Goal: Feedback & Contribution: Contribute content

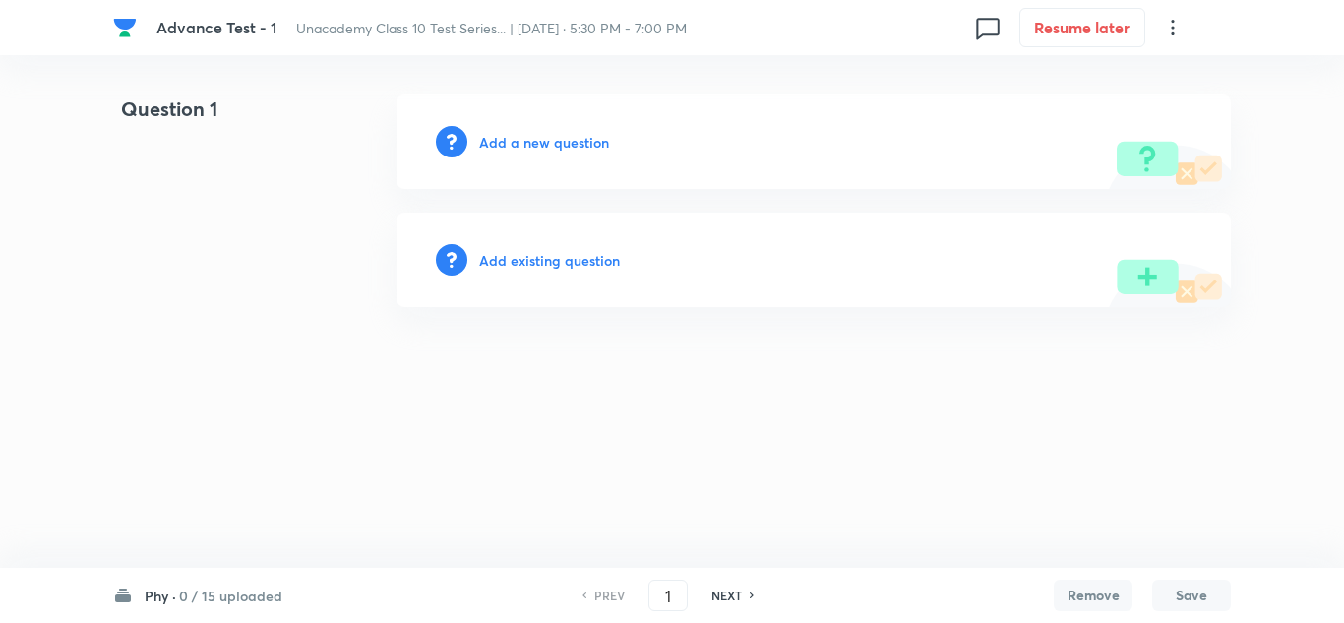
click at [538, 141] on h6 "Add a new question" at bounding box center [544, 142] width 130 height 21
click at [574, 142] on h6 "Choose a question type" at bounding box center [554, 142] width 151 height 21
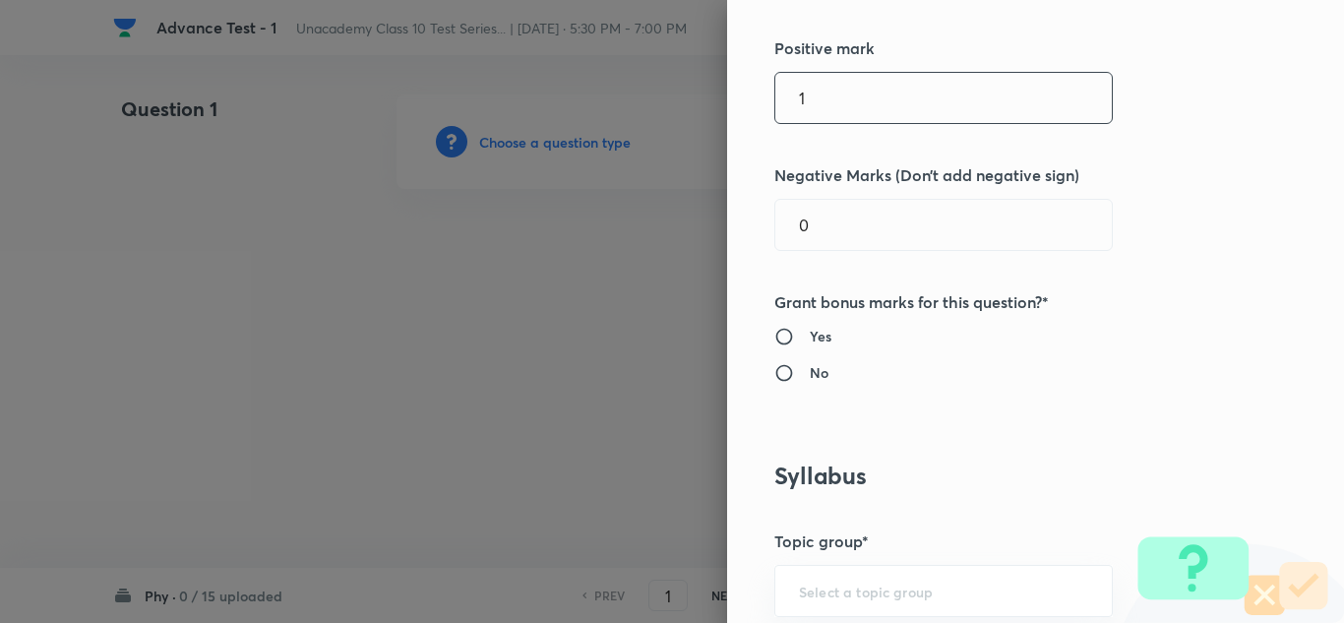
scroll to position [393, 0]
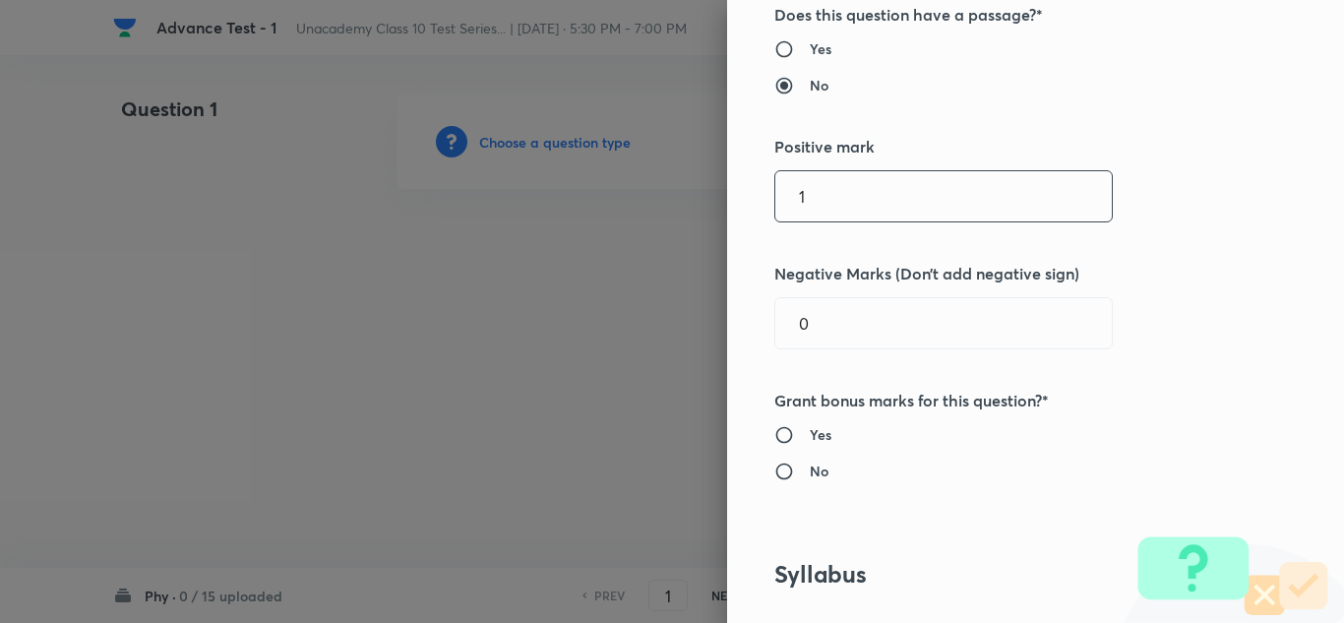
drag, startPoint x: 821, startPoint y: 200, endPoint x: 765, endPoint y: 211, distance: 57.3
click at [775, 211] on input "1" at bounding box center [943, 196] width 336 height 50
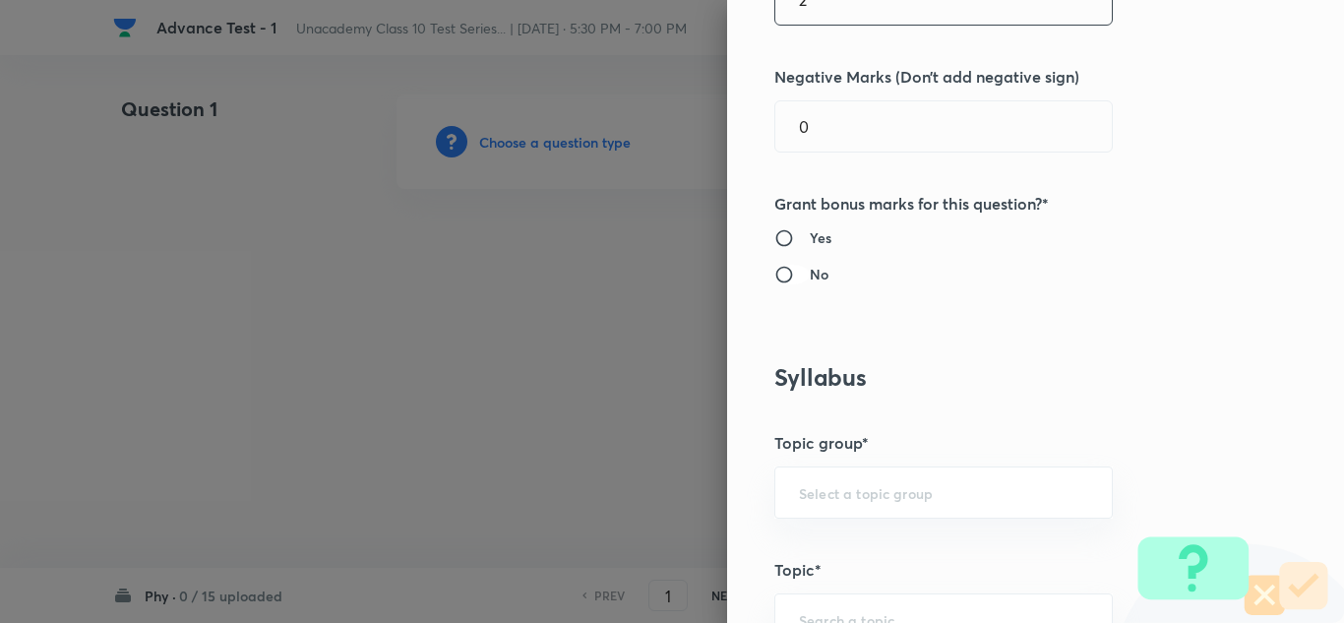
type input "2"
click at [774, 271] on input "No" at bounding box center [791, 275] width 35 height 20
radio input "true"
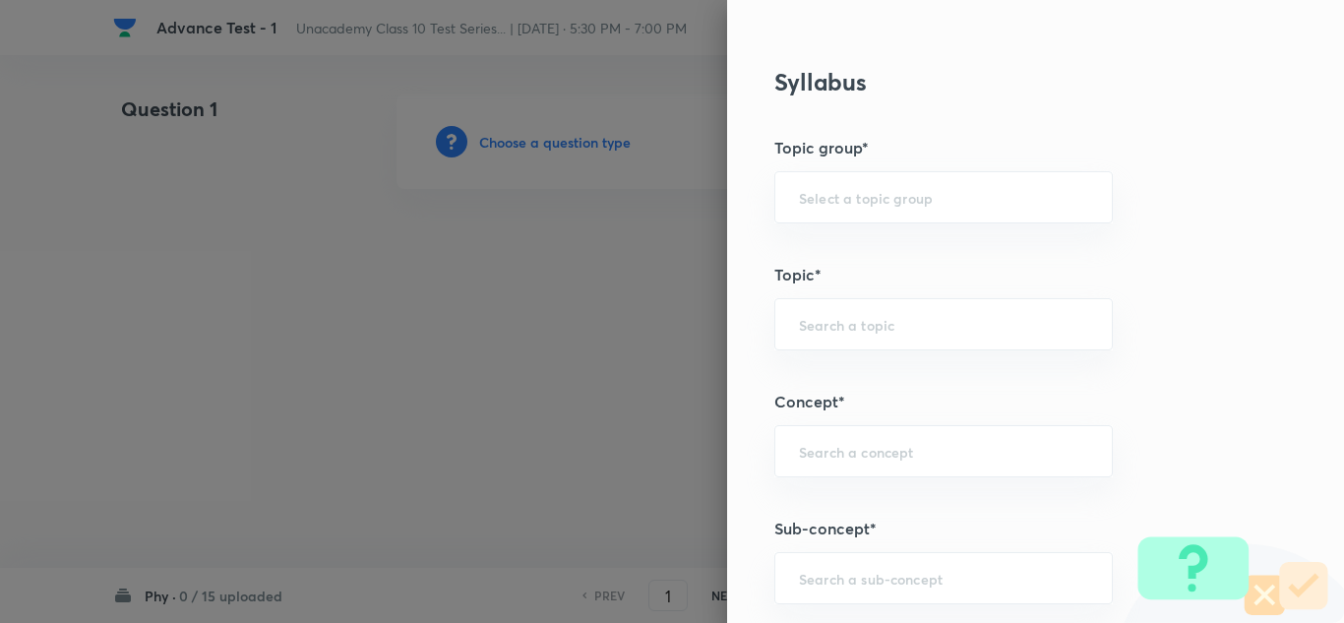
scroll to position [1180, 0]
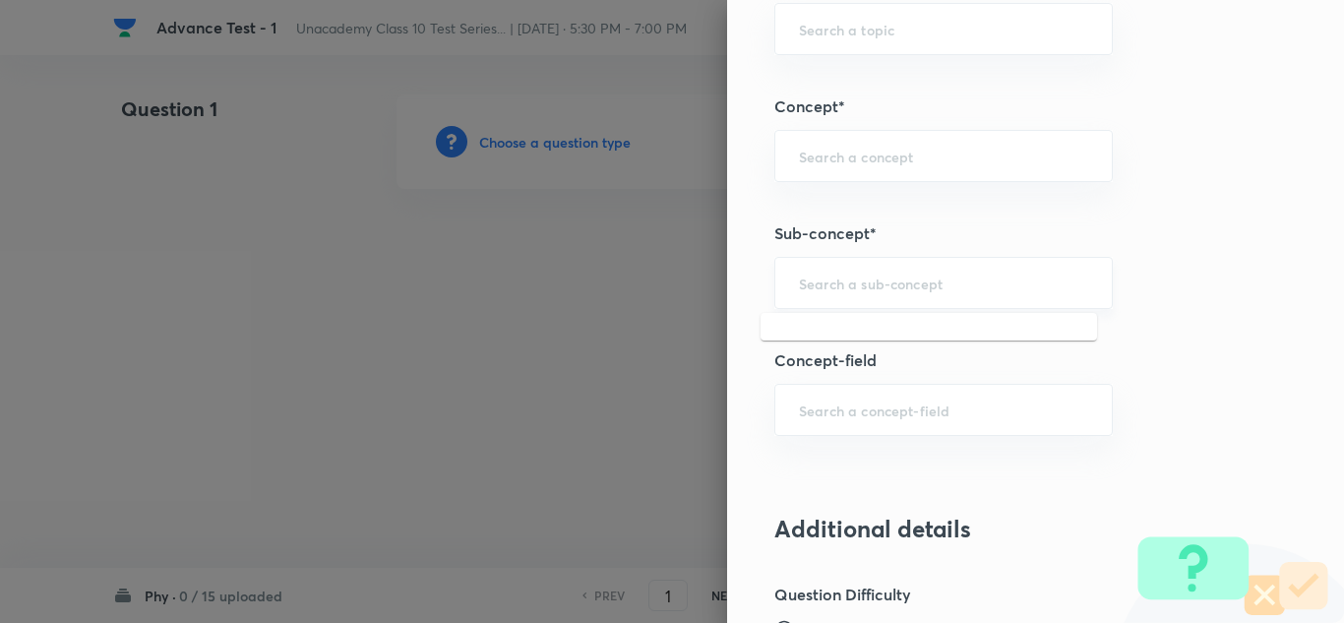
click at [846, 284] on input "text" at bounding box center [943, 282] width 289 height 19
click at [848, 291] on input "text" at bounding box center [943, 282] width 289 height 19
type input "u"
type input "human"
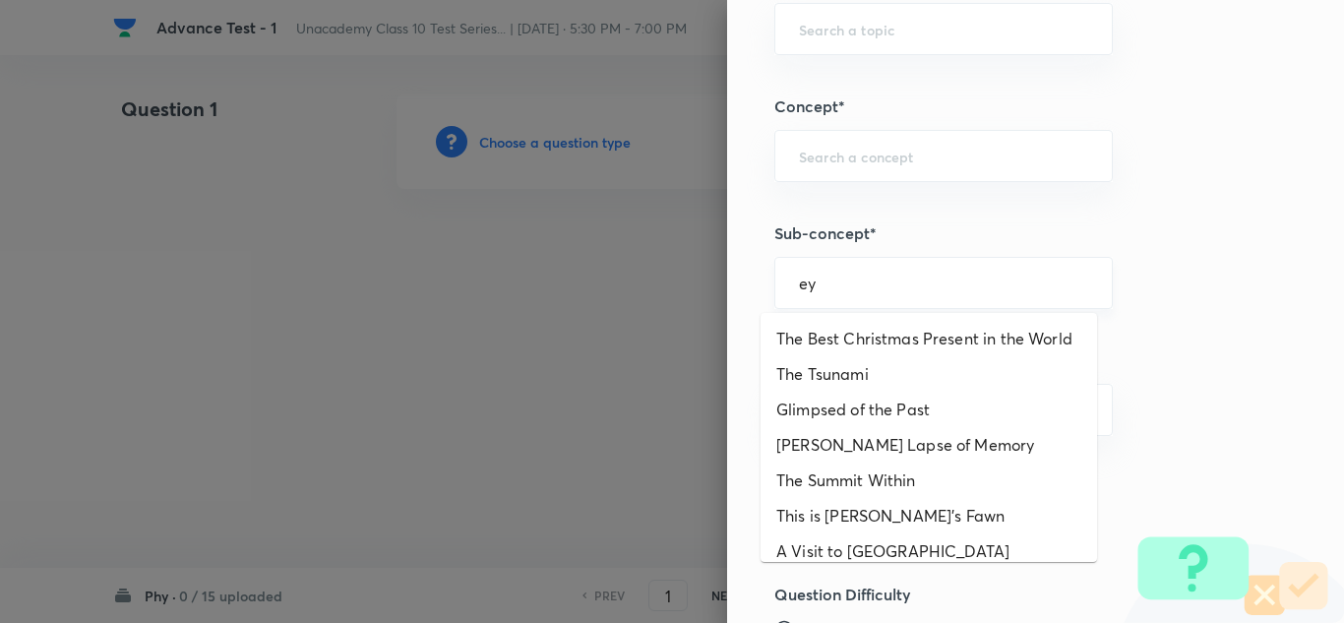
type input "e"
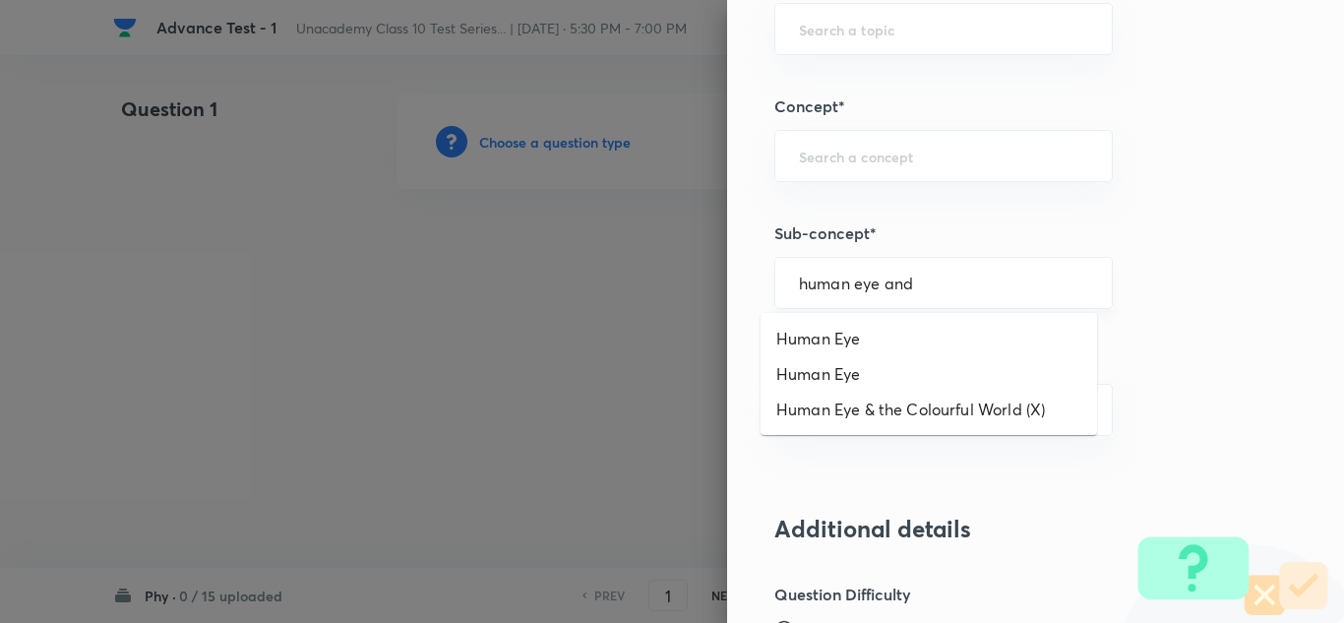
type input "human eye and"
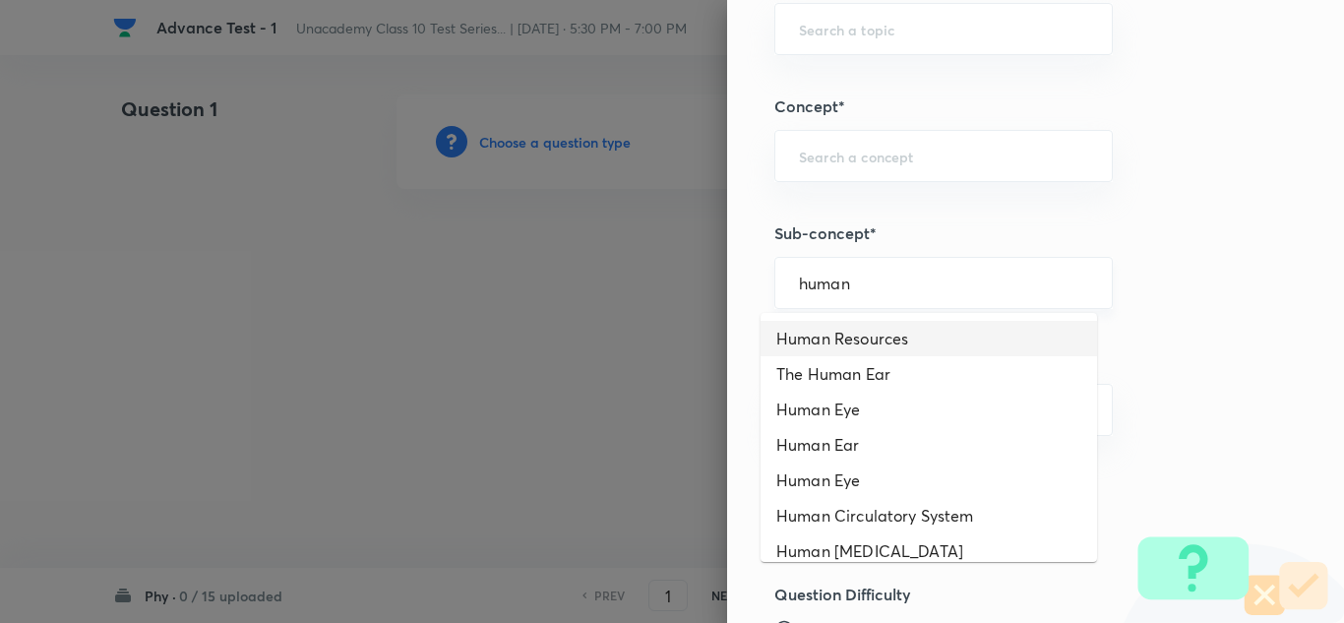
click at [869, 295] on div "human ​" at bounding box center [943, 283] width 338 height 52
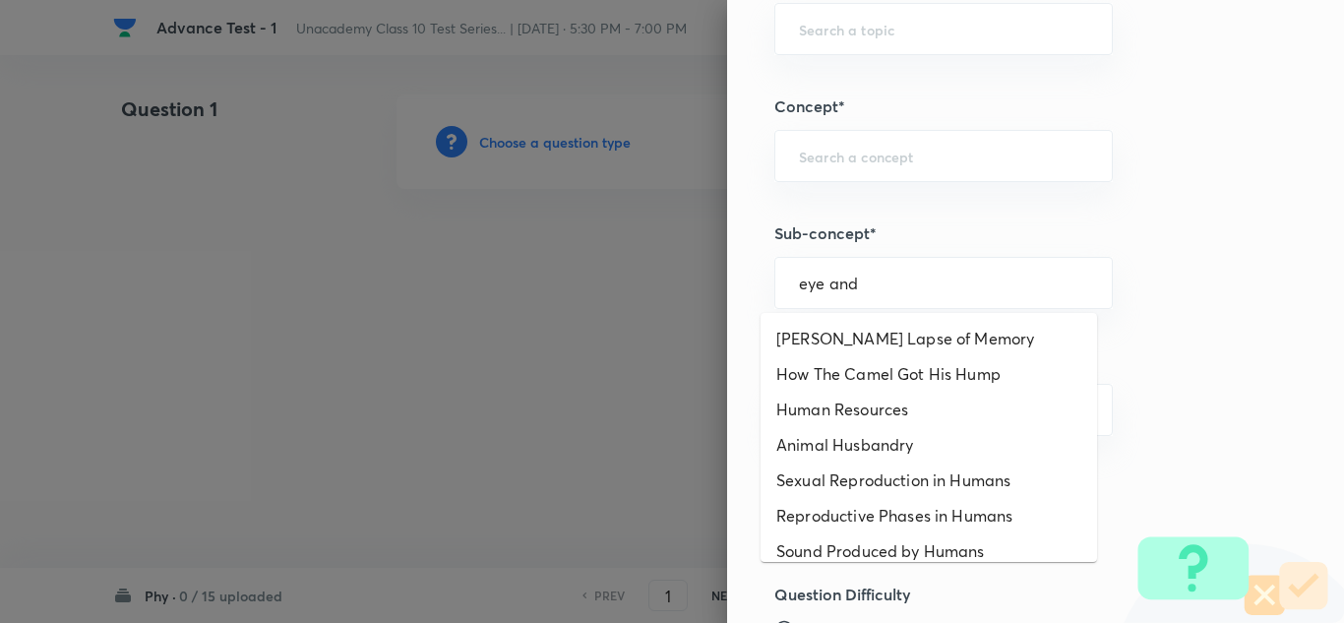
drag, startPoint x: 882, startPoint y: 291, endPoint x: 729, endPoint y: 280, distance: 153.8
click at [727, 277] on div "Question settings Question type* Single choice correct Number of options* 2 3 4…" at bounding box center [1035, 311] width 617 height 623
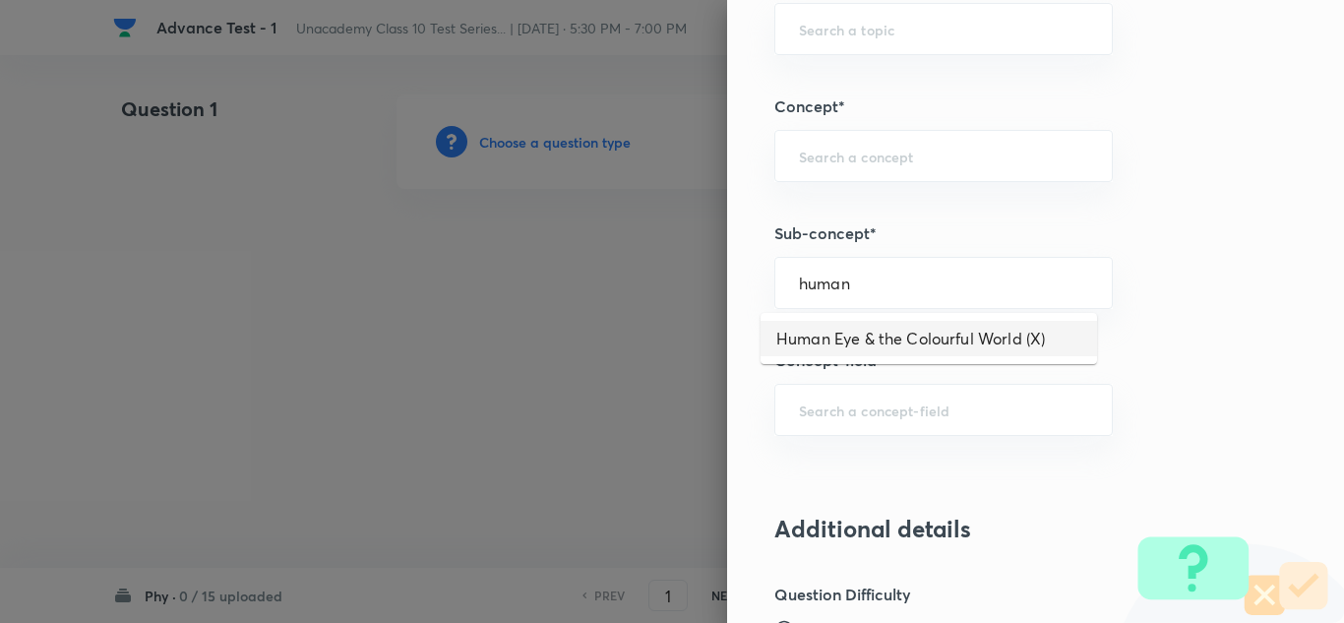
click at [808, 334] on li "Human Eye & the Colourful World (X)" at bounding box center [928, 338] width 336 height 35
type input "Human Eye & the Colourful World (X)"
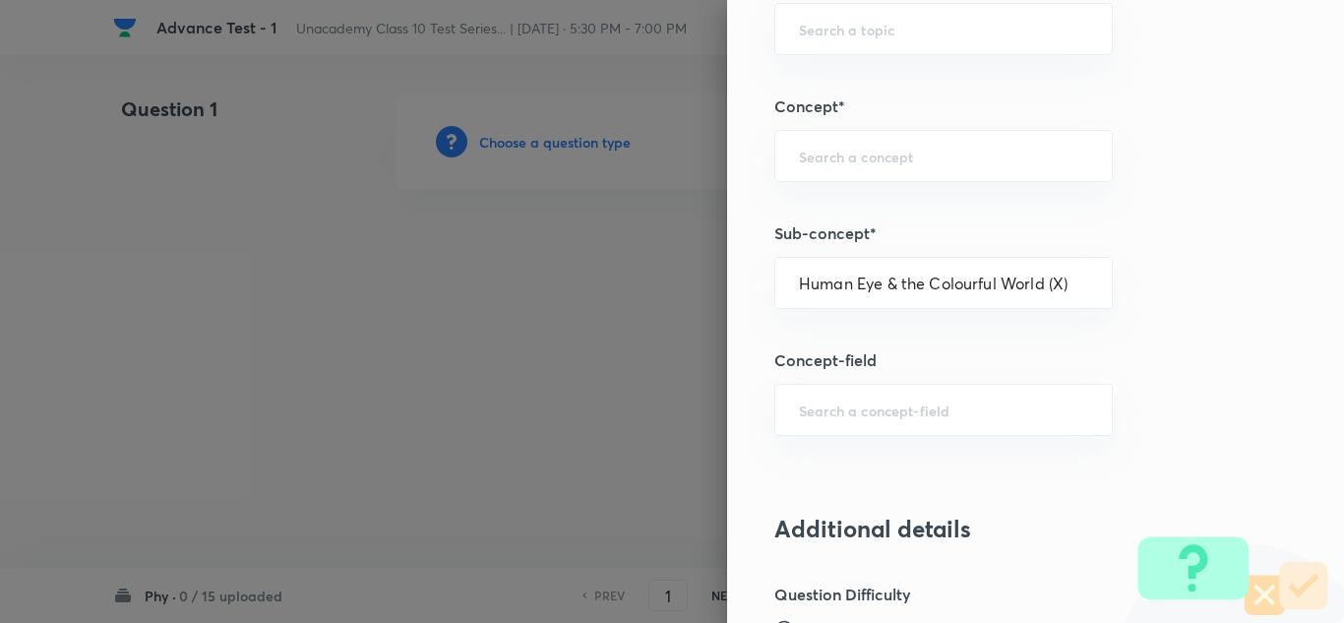
type input "Foundation Class X"
type input "Physics"
type input "Human Eye & the Colourful World (X)"
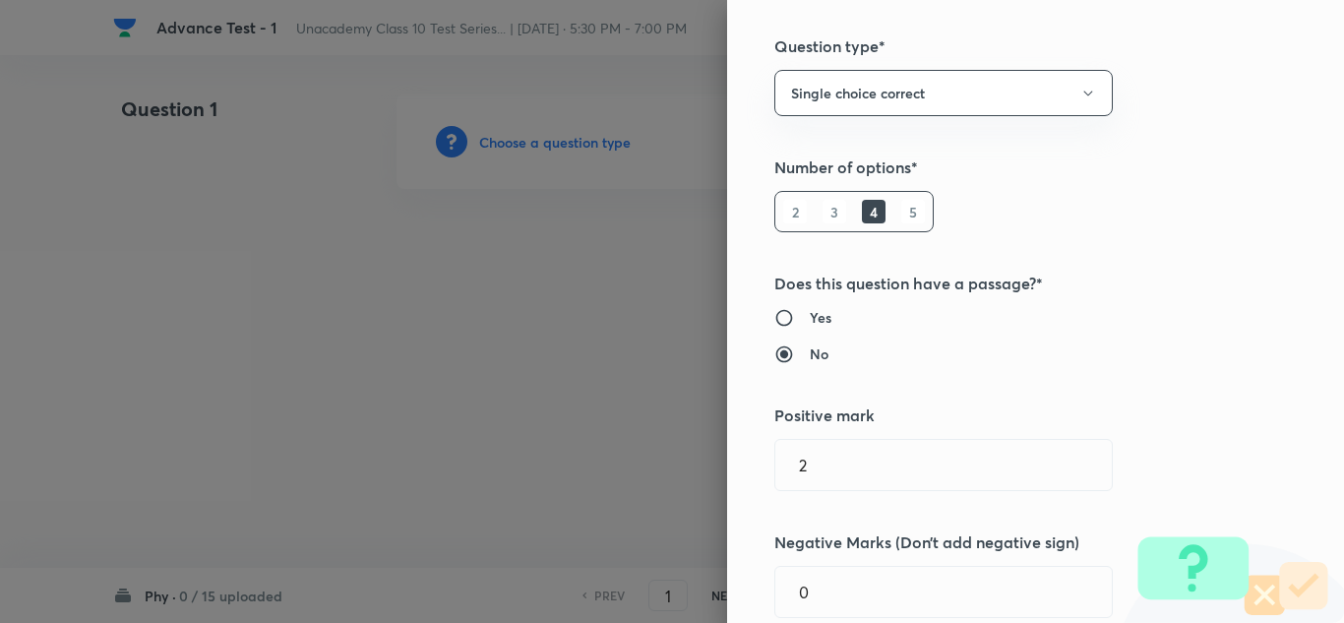
scroll to position [0, 0]
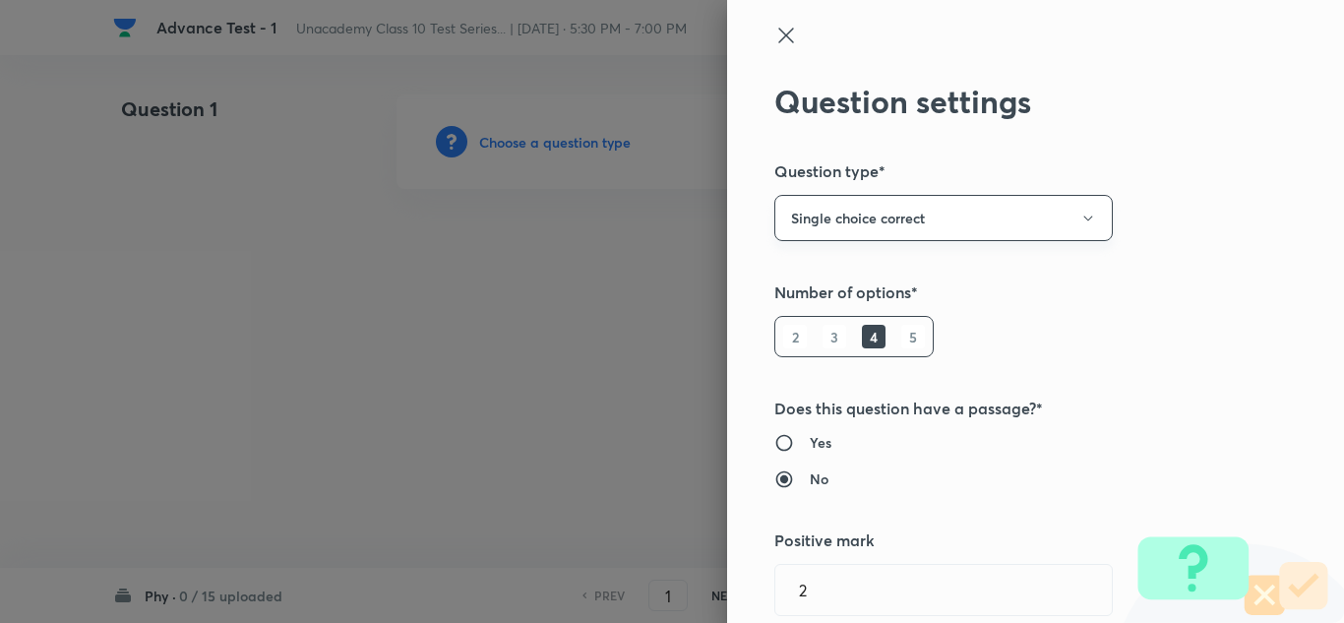
click at [868, 217] on button "Single choice correct" at bounding box center [943, 218] width 338 height 46
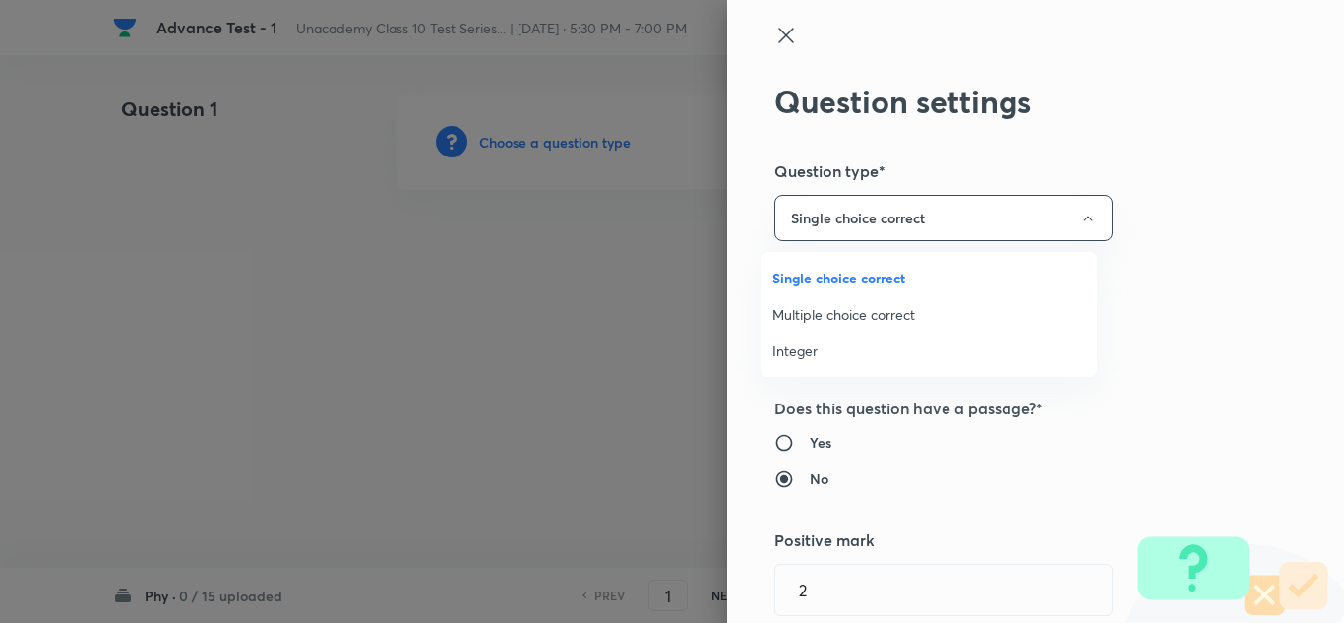
click at [836, 277] on span "Single choice correct" at bounding box center [928, 278] width 313 height 21
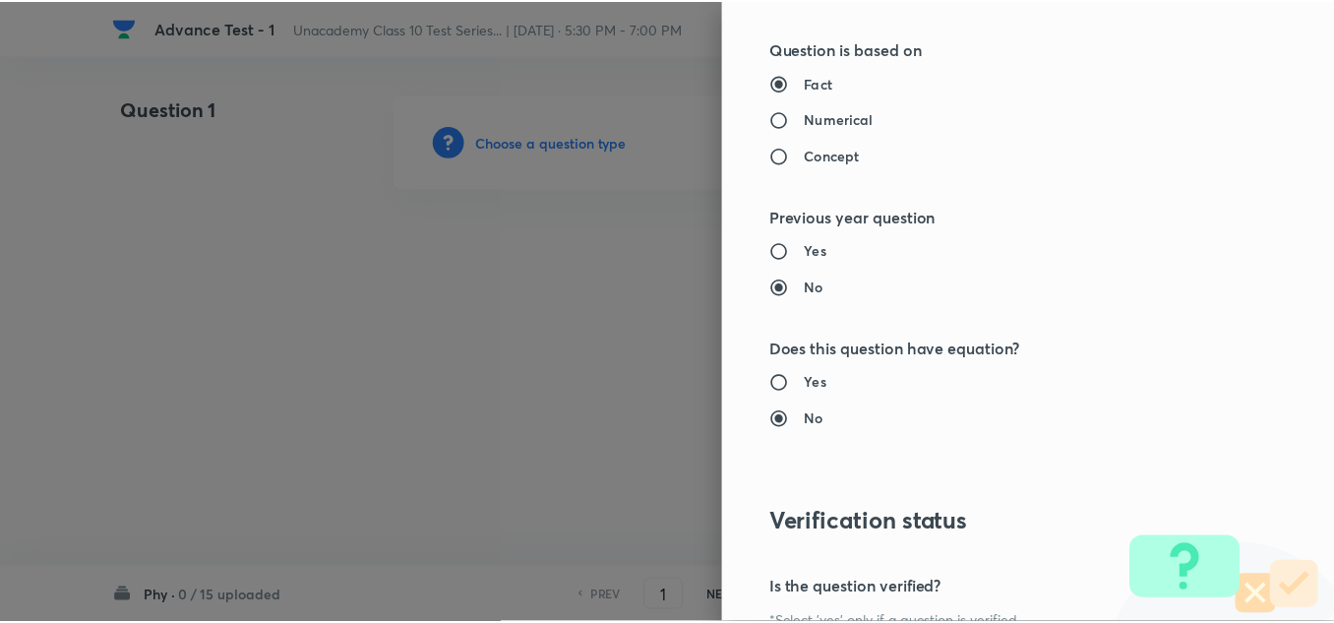
scroll to position [2191, 0]
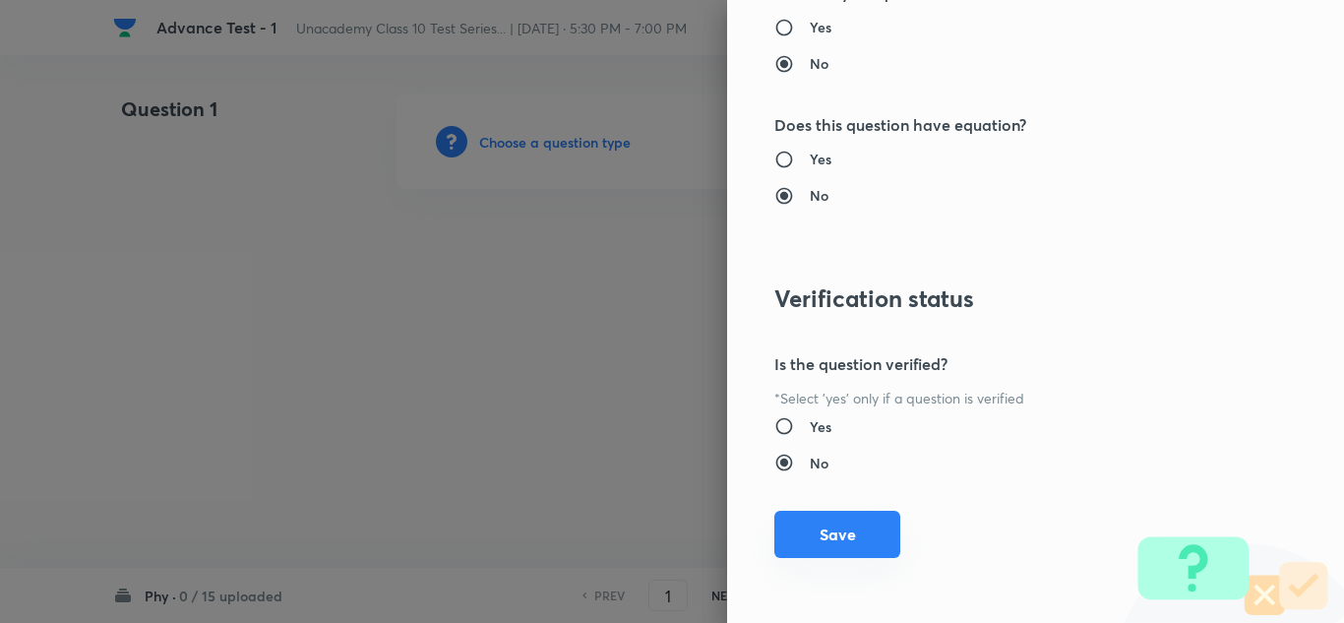
click at [804, 530] on button "Save" at bounding box center [837, 534] width 126 height 47
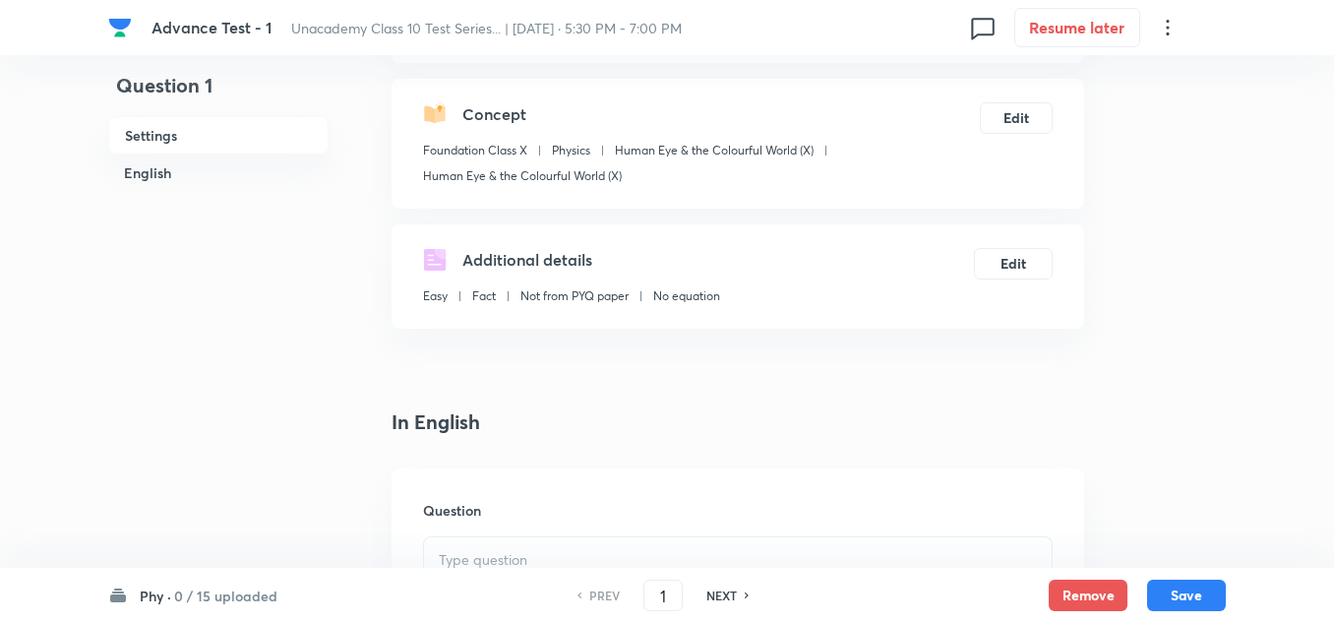
scroll to position [393, 0]
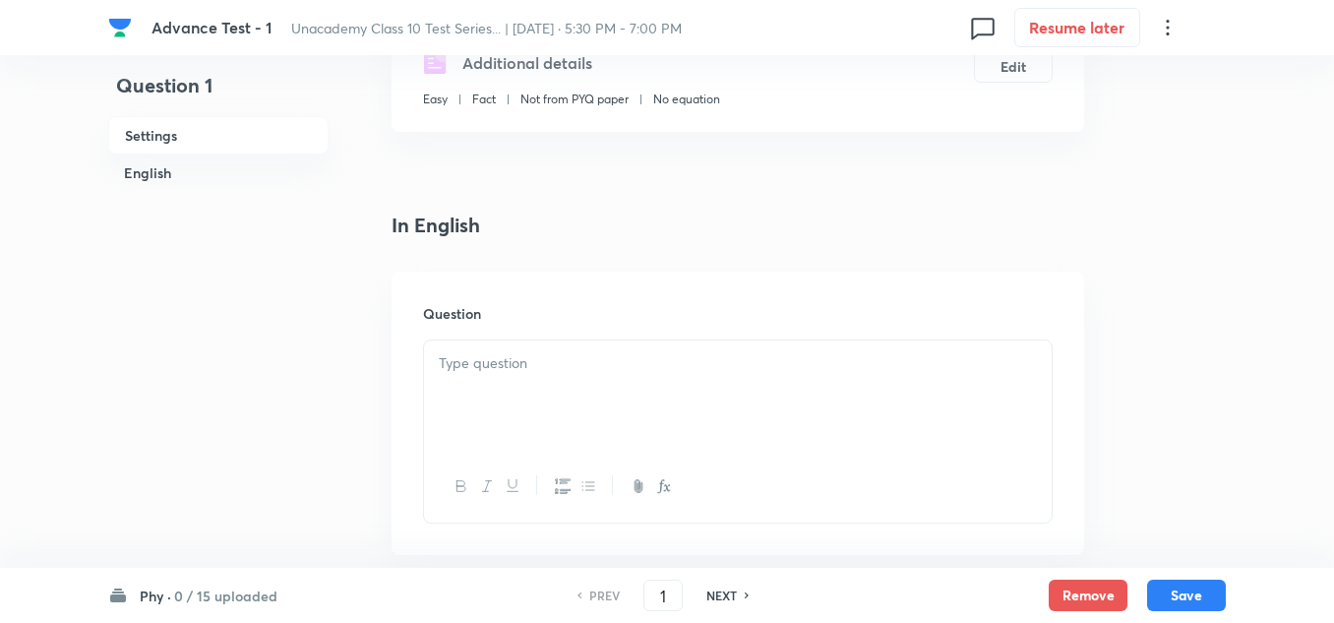
click at [596, 350] on div at bounding box center [738, 395] width 628 height 110
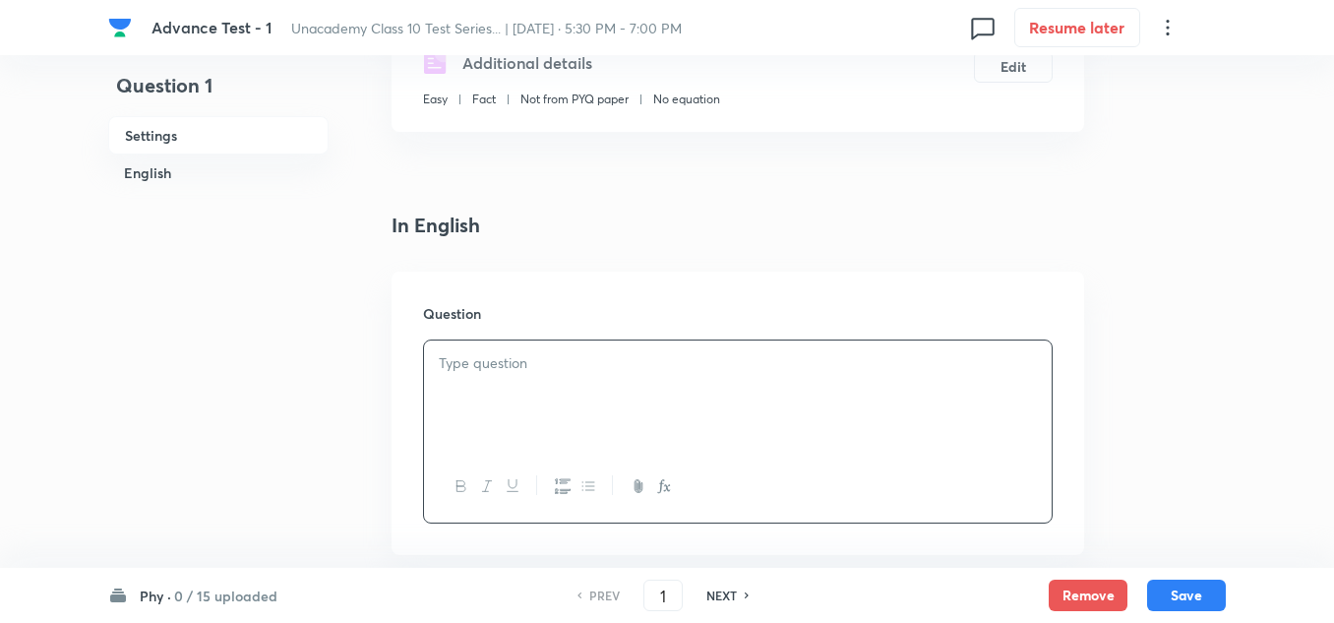
click at [534, 375] on div at bounding box center [738, 395] width 628 height 110
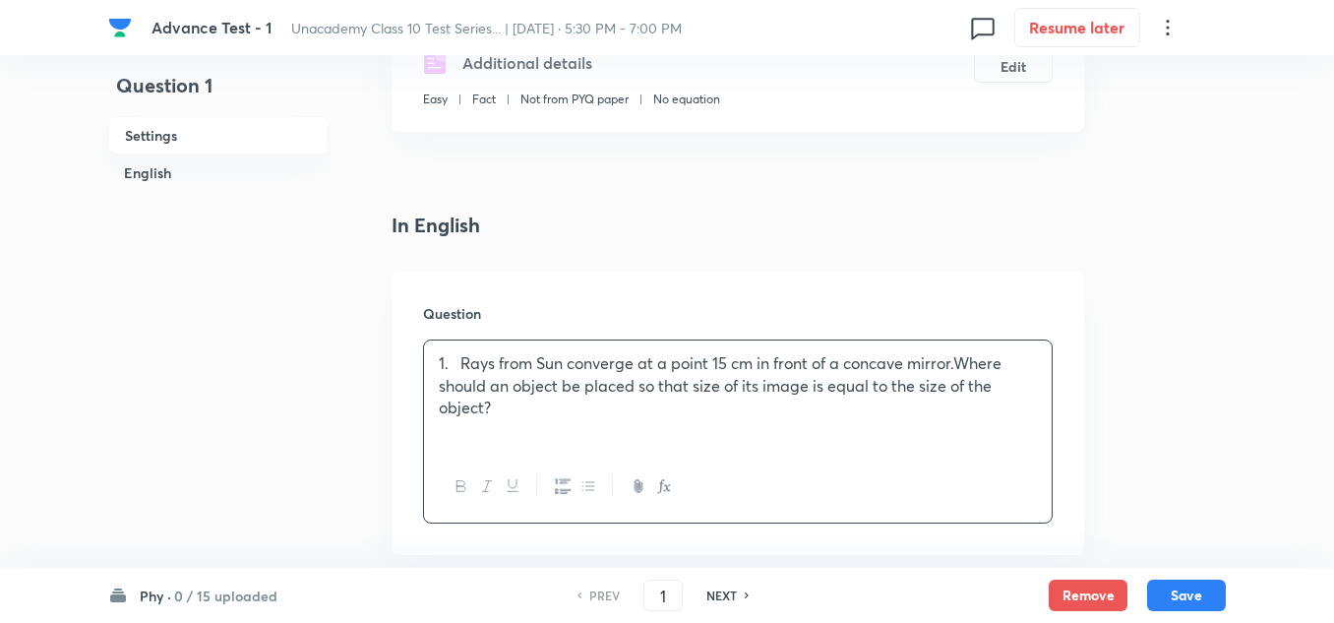
click at [458, 363] on p "1. Rays from Sun converge at a point 15 cm in front of a concave mirror.Where s…" at bounding box center [738, 385] width 598 height 67
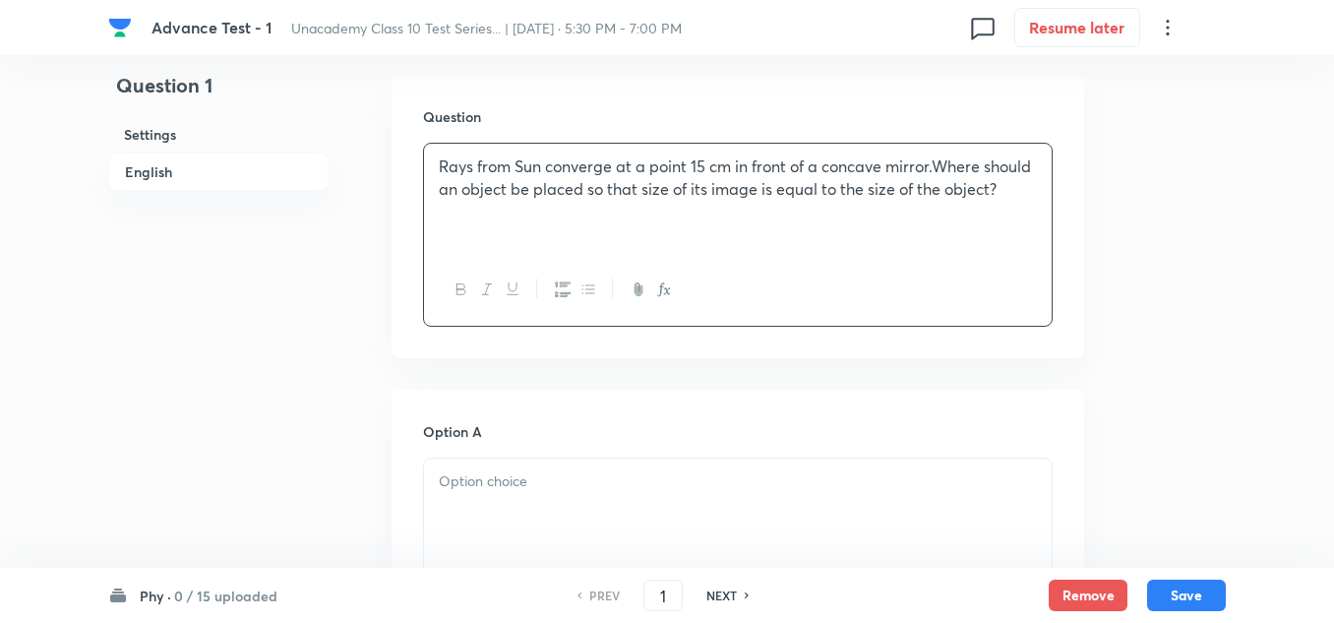
scroll to position [787, 0]
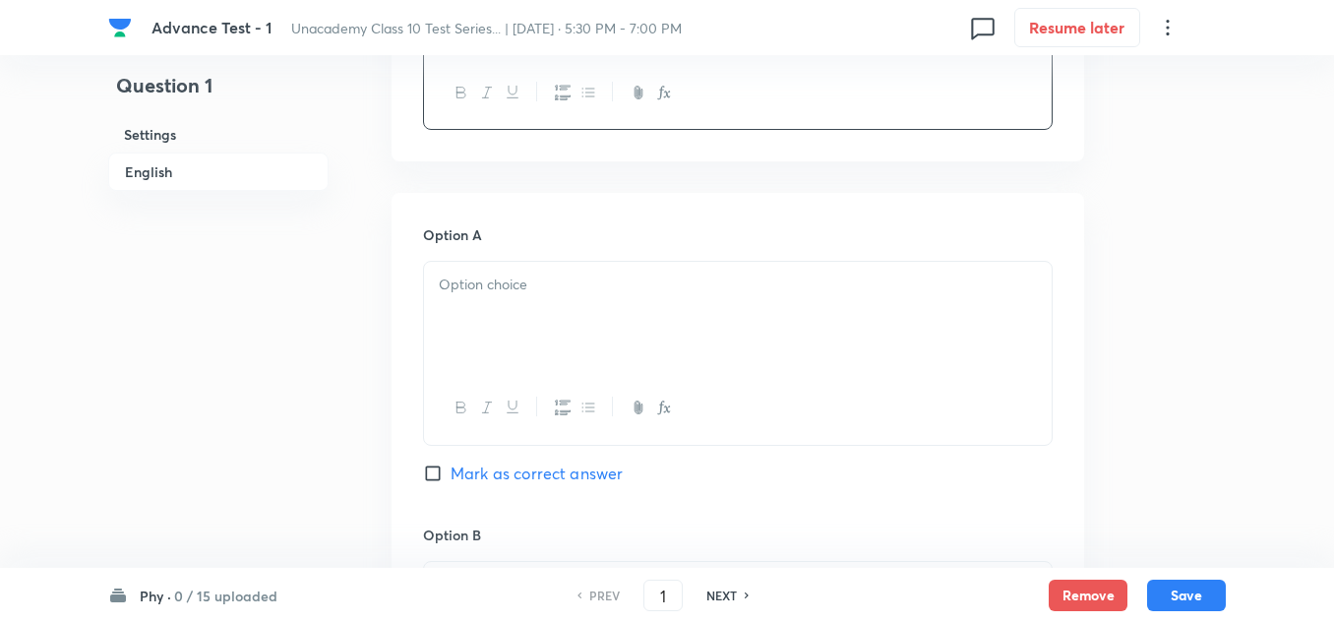
click at [487, 289] on p at bounding box center [738, 284] width 598 height 23
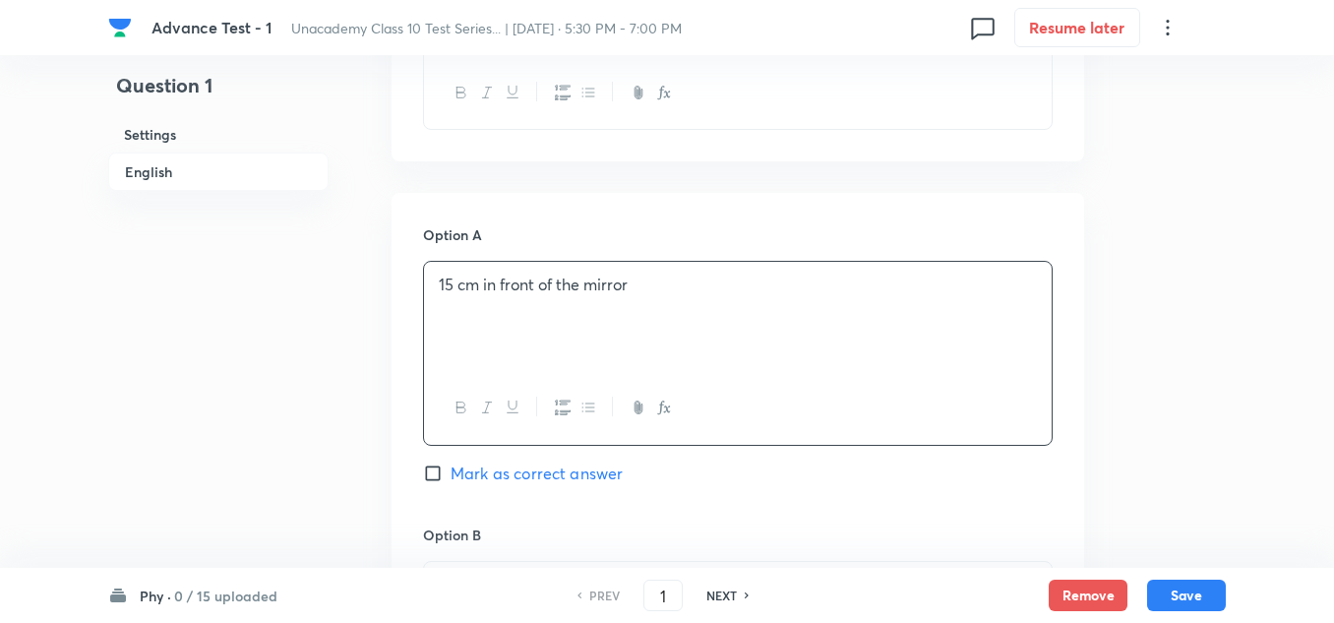
scroll to position [1180, 0]
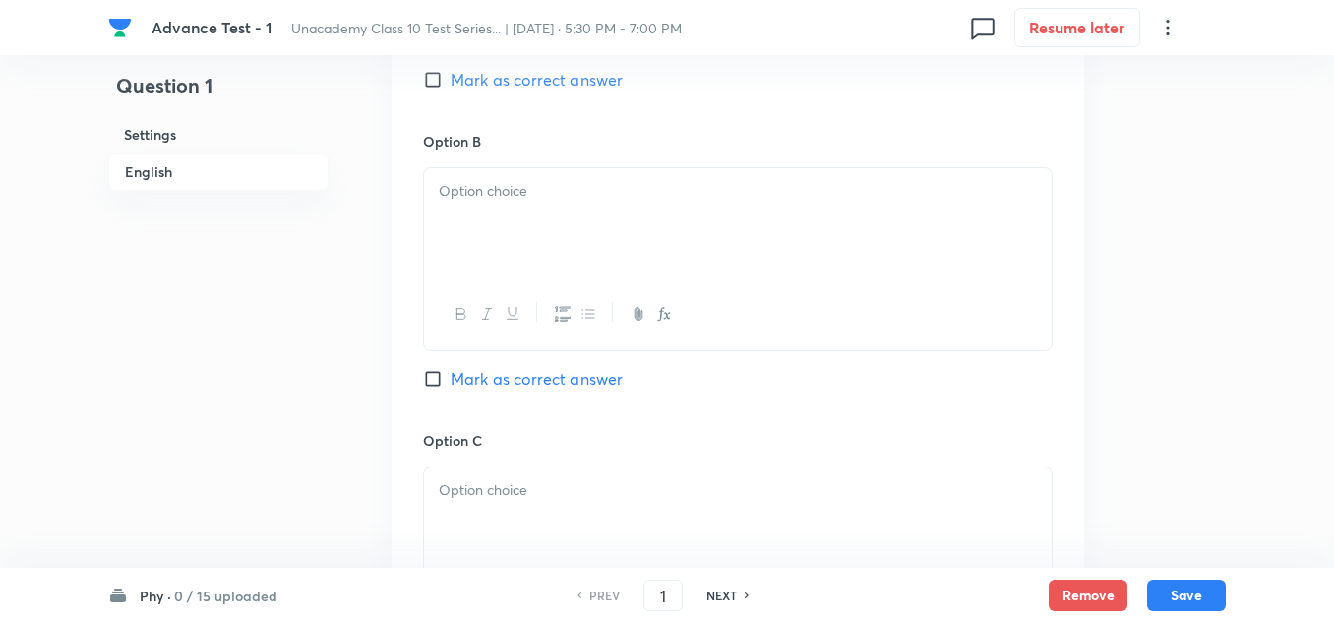
click at [487, 210] on div at bounding box center [738, 223] width 628 height 110
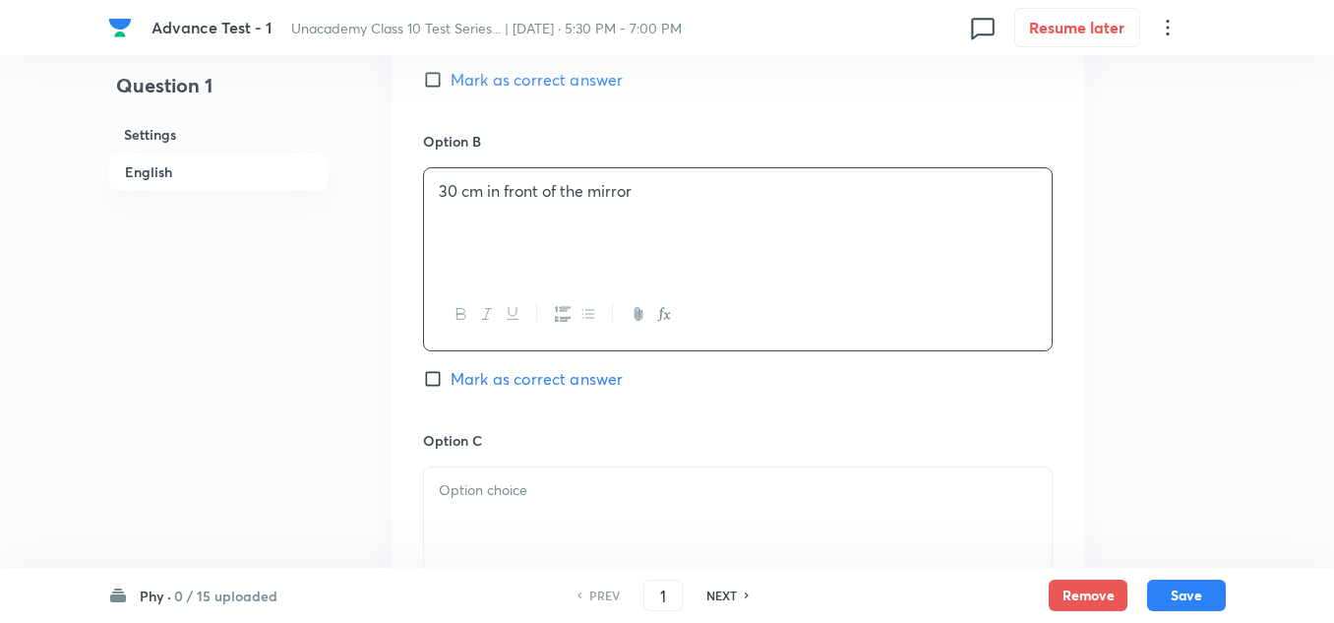
scroll to position [1279, 0]
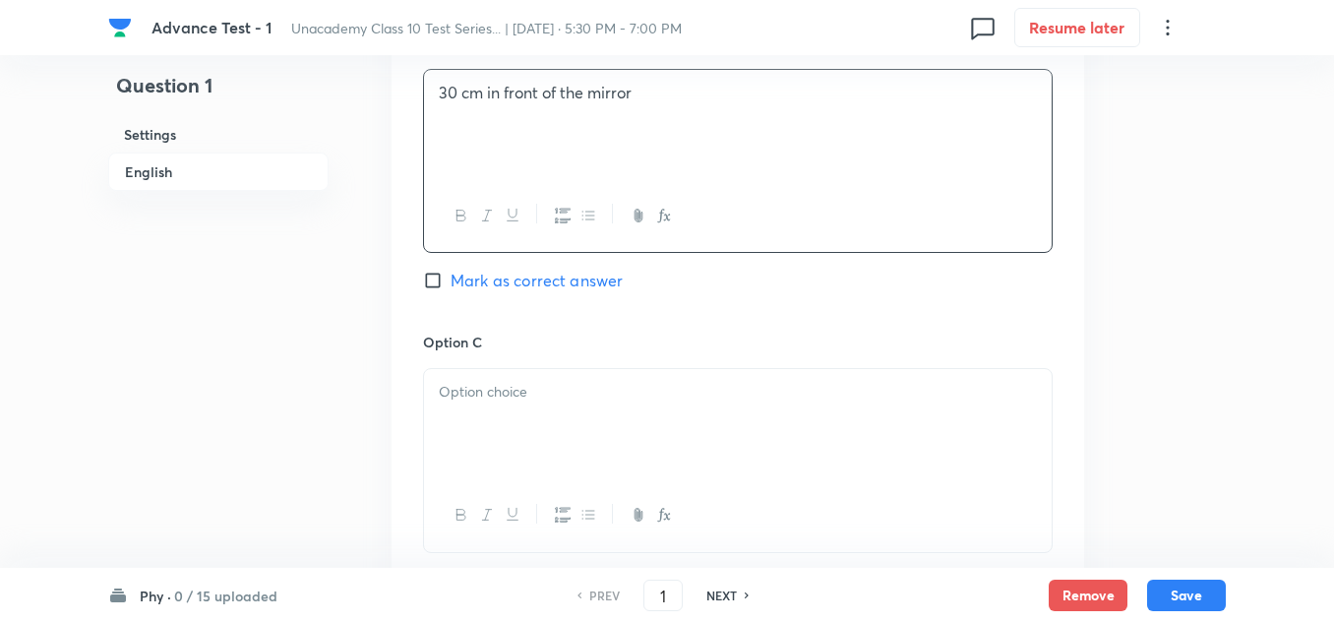
click at [530, 388] on p at bounding box center [738, 392] width 598 height 23
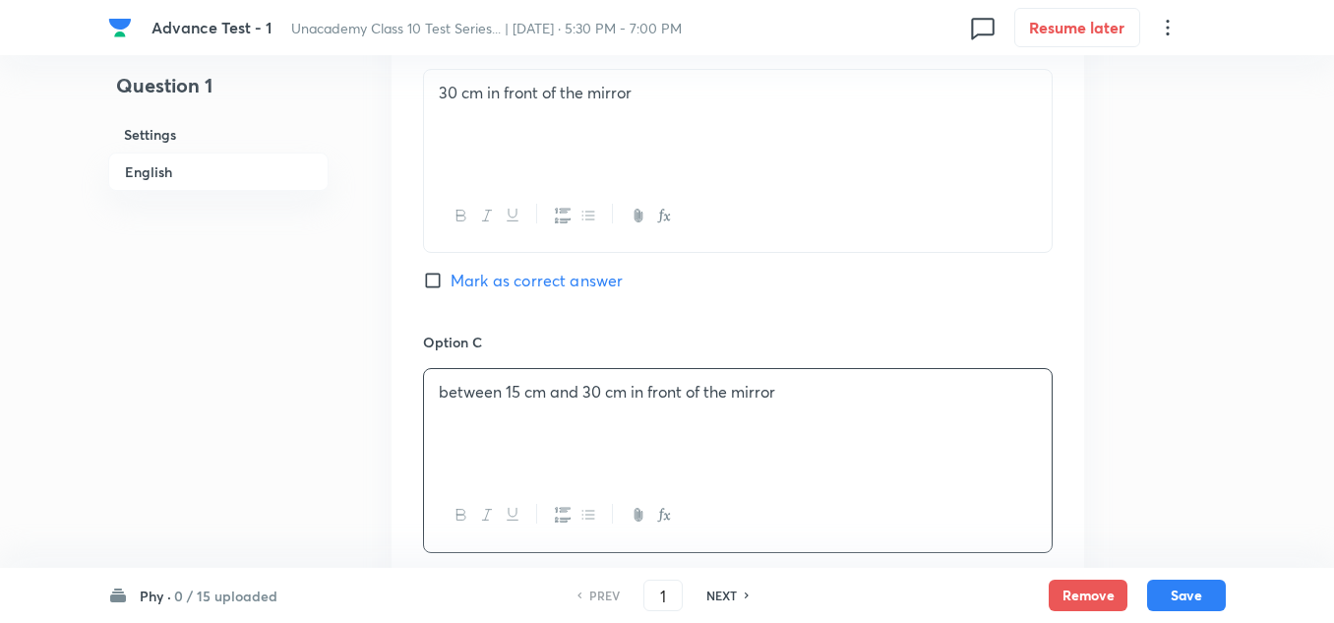
scroll to position [1574, 0]
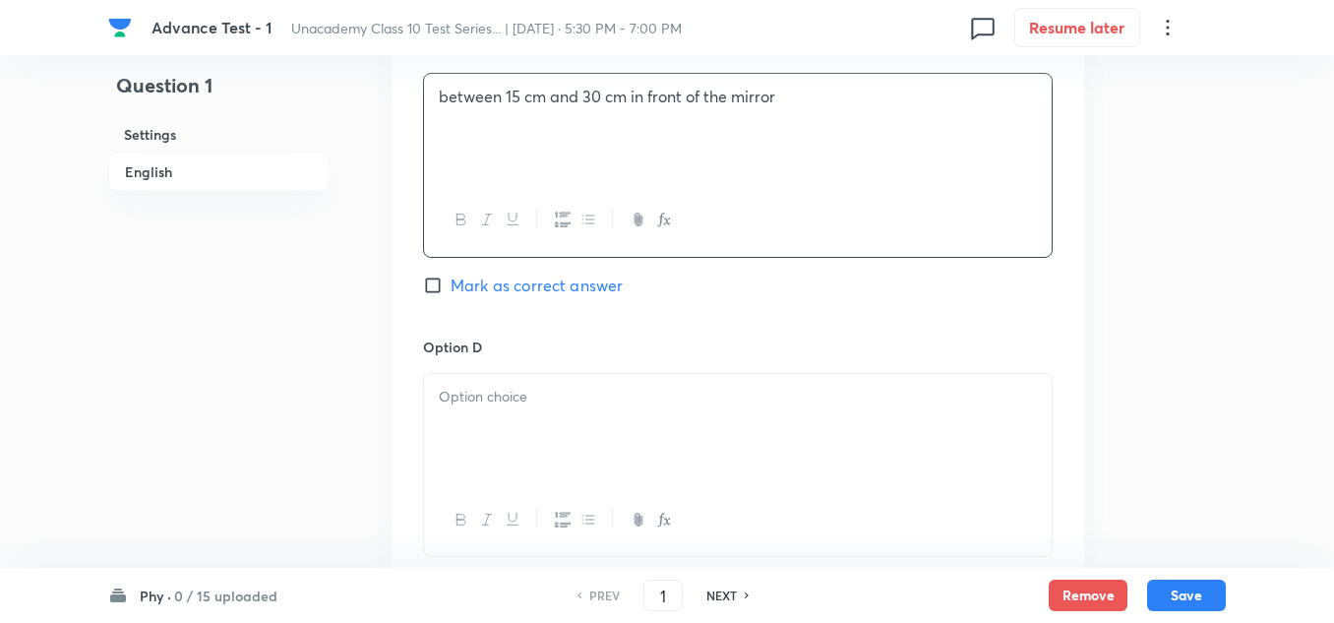
click at [501, 425] on div at bounding box center [738, 429] width 628 height 110
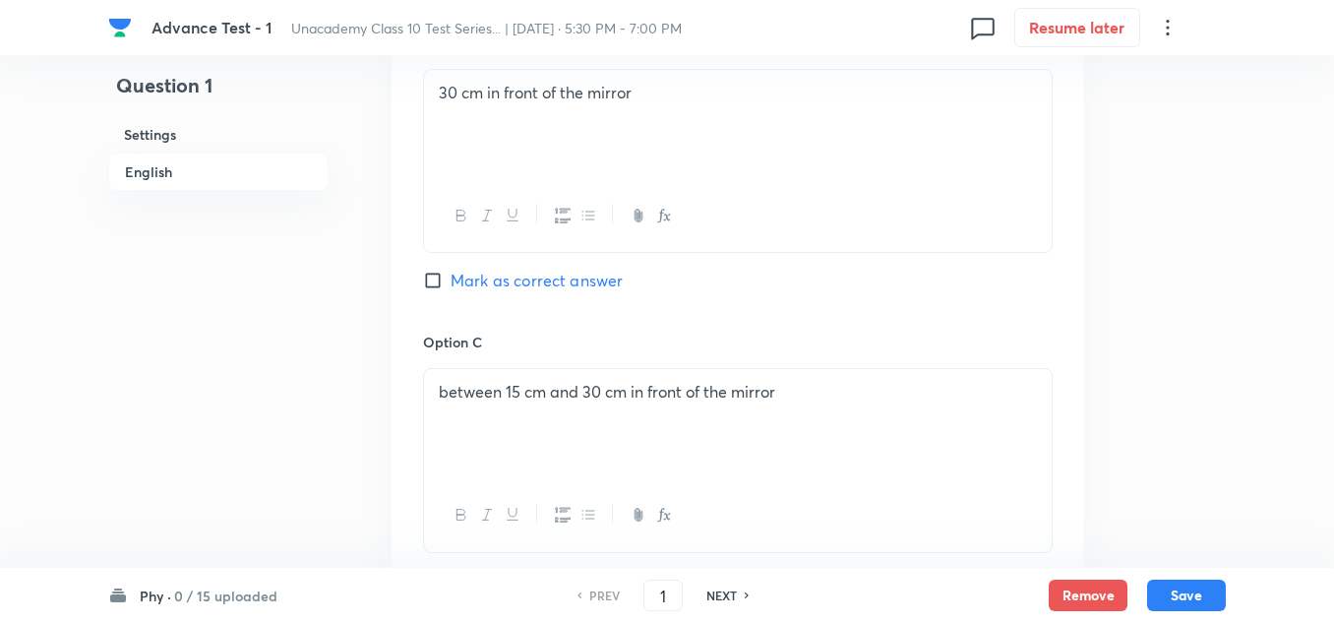
scroll to position [1082, 0]
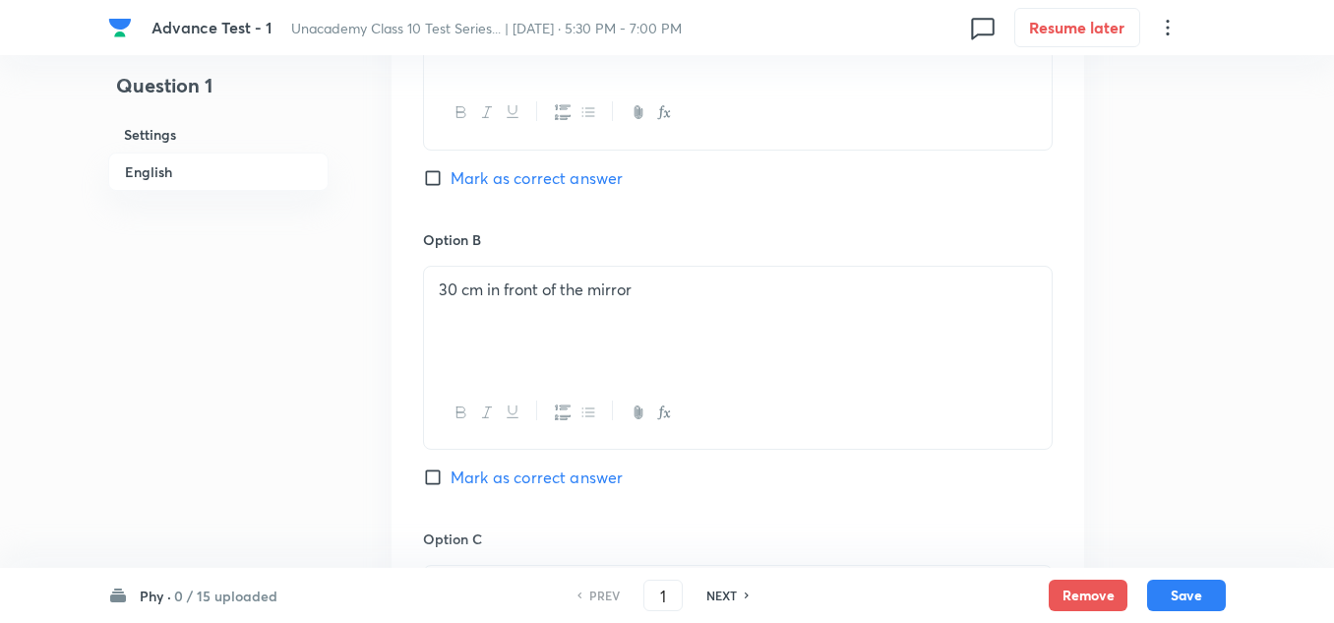
click at [467, 476] on span "Mark as correct answer" at bounding box center [537, 477] width 172 height 24
click at [451, 476] on input "Mark as correct answer" at bounding box center [437, 477] width 28 height 20
checkbox input "true"
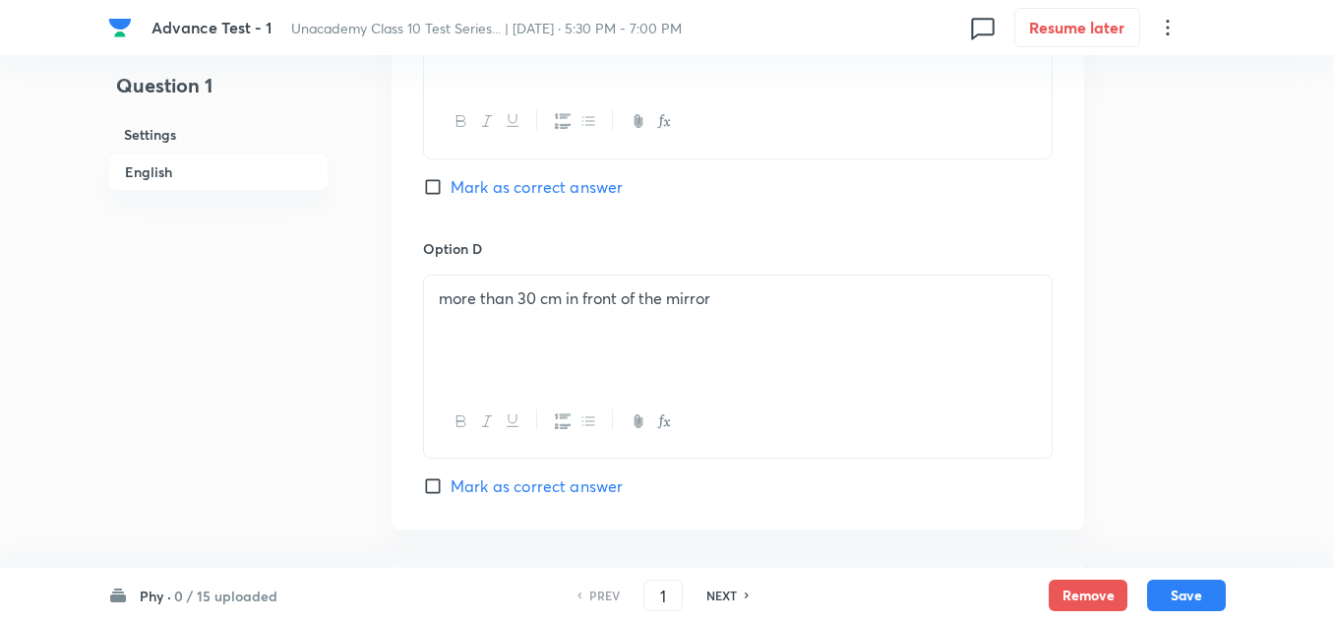
scroll to position [1869, 0]
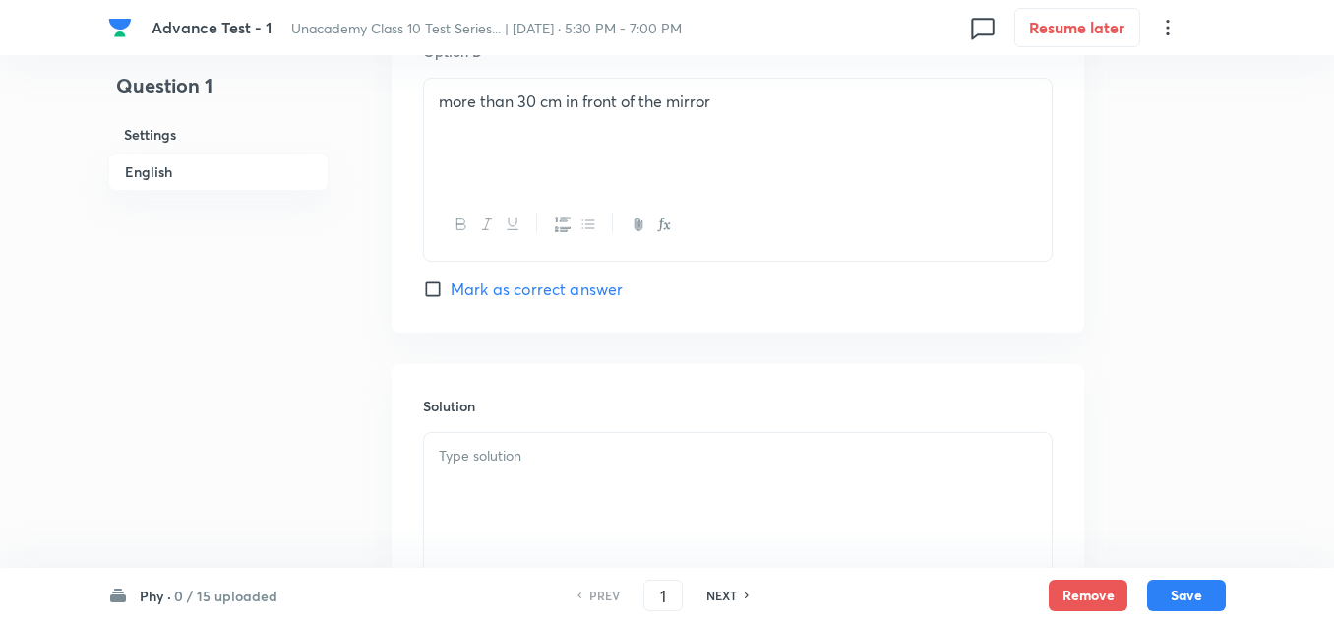
click at [512, 456] on p at bounding box center [738, 456] width 598 height 23
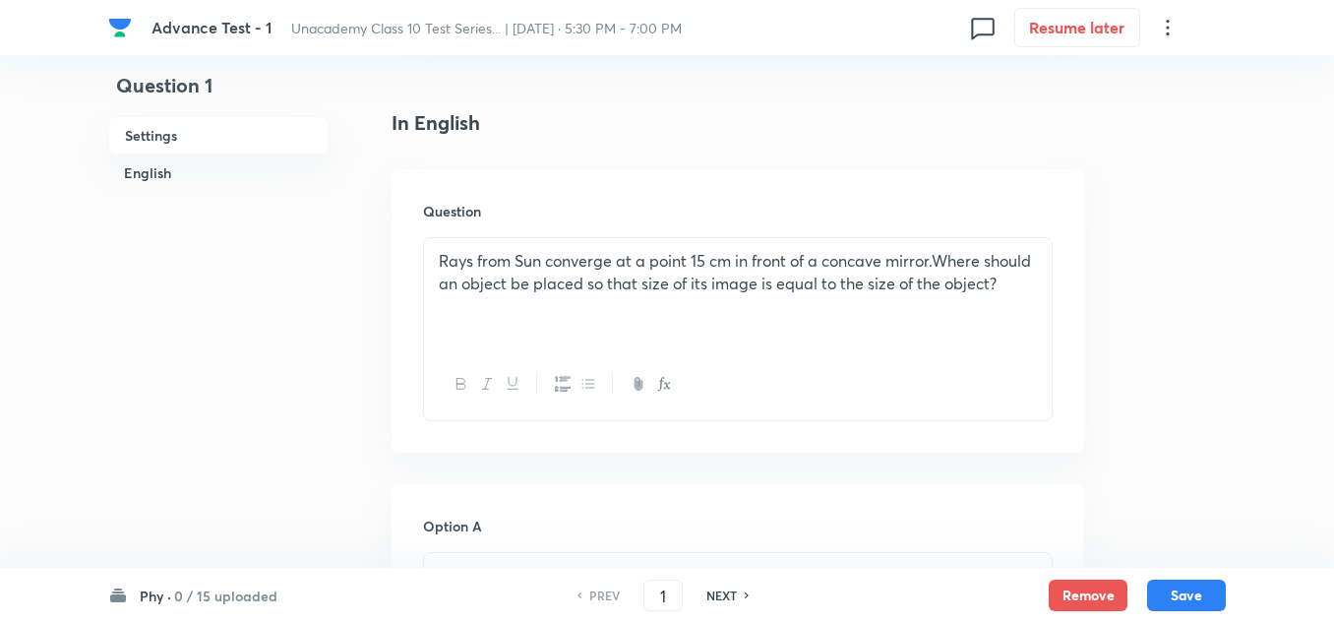
scroll to position [397, 0]
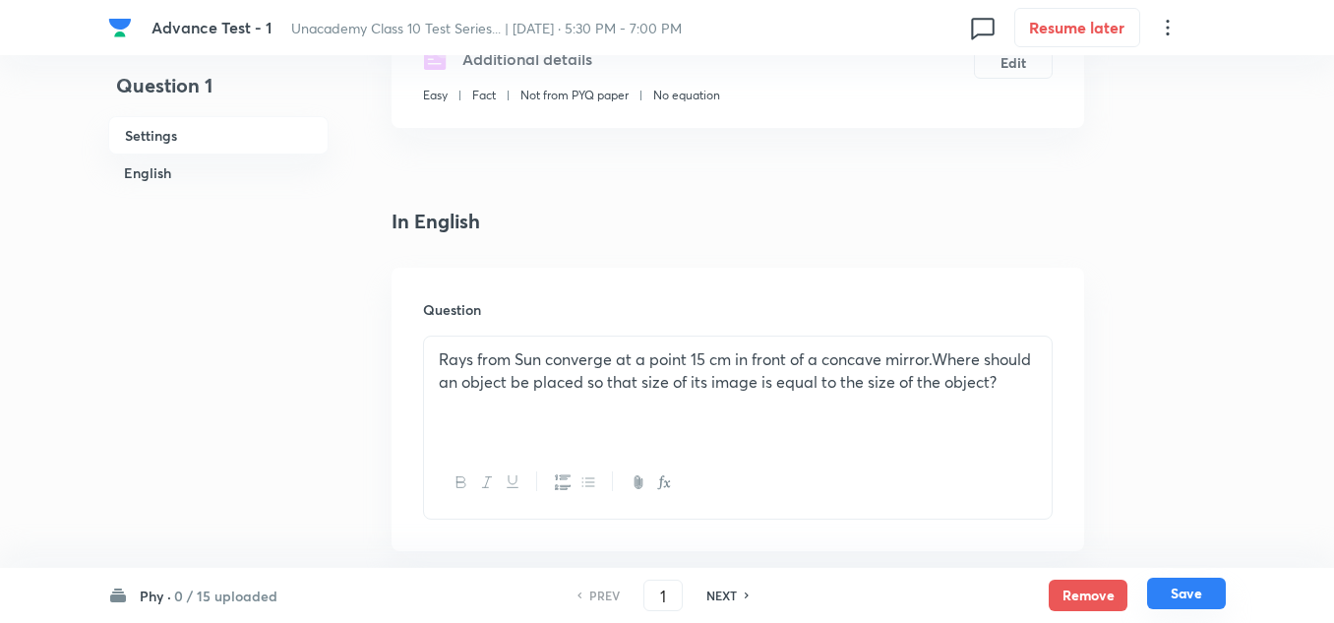
click at [1176, 593] on button "Save" at bounding box center [1186, 592] width 79 height 31
type input "2"
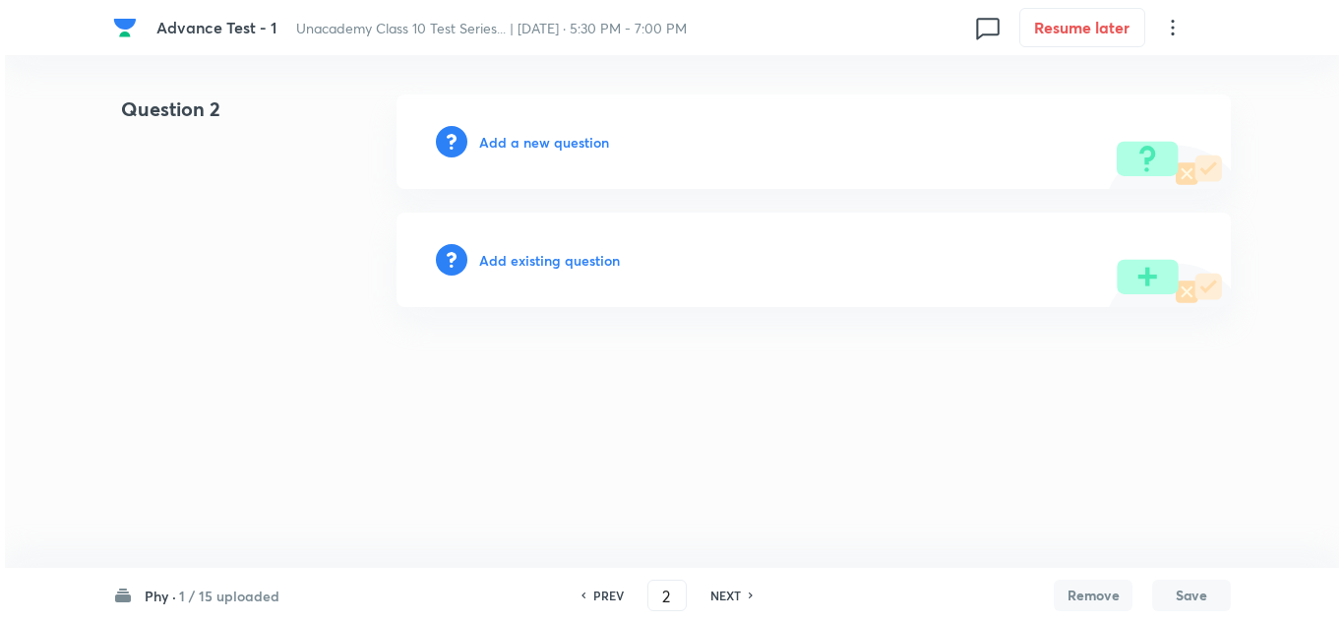
scroll to position [0, 0]
click at [546, 133] on h6 "Add a new question" at bounding box center [544, 142] width 130 height 21
click at [545, 137] on h6 "Choose a question type" at bounding box center [554, 142] width 151 height 21
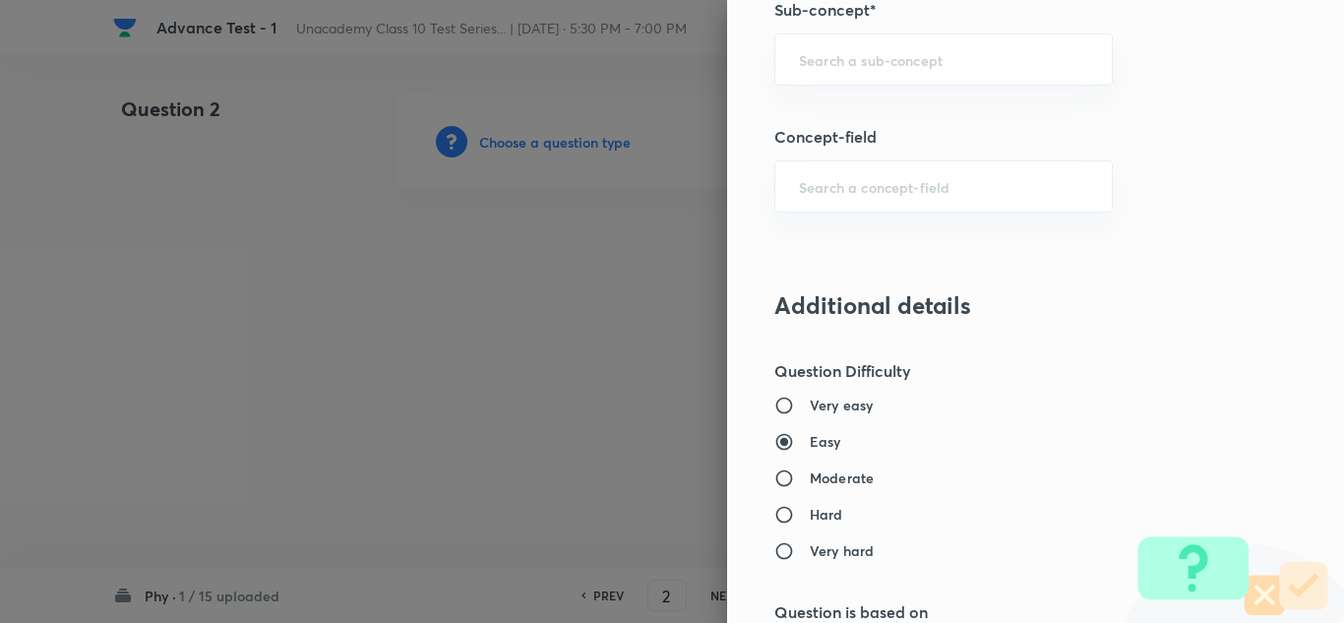
scroll to position [1010, 0]
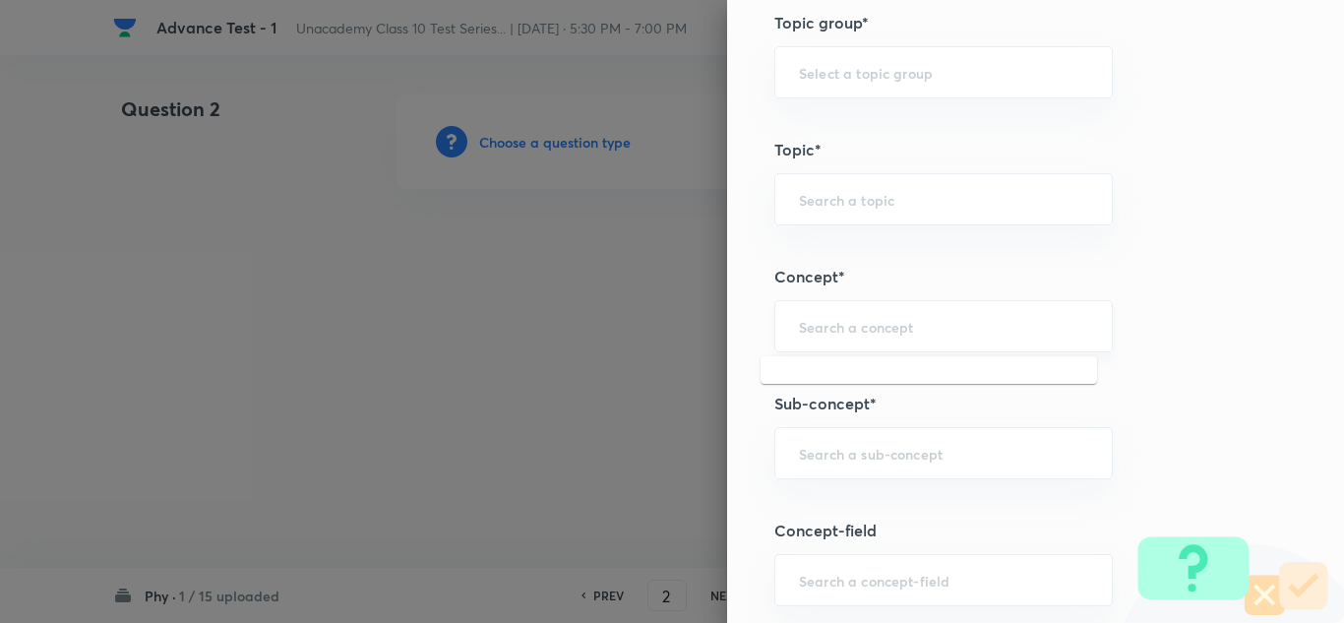
click at [832, 329] on input "text" at bounding box center [943, 326] width 289 height 19
drag, startPoint x: 805, startPoint y: 446, endPoint x: 797, endPoint y: 439, distance: 10.5
click at [799, 439] on div "​" at bounding box center [943, 453] width 338 height 52
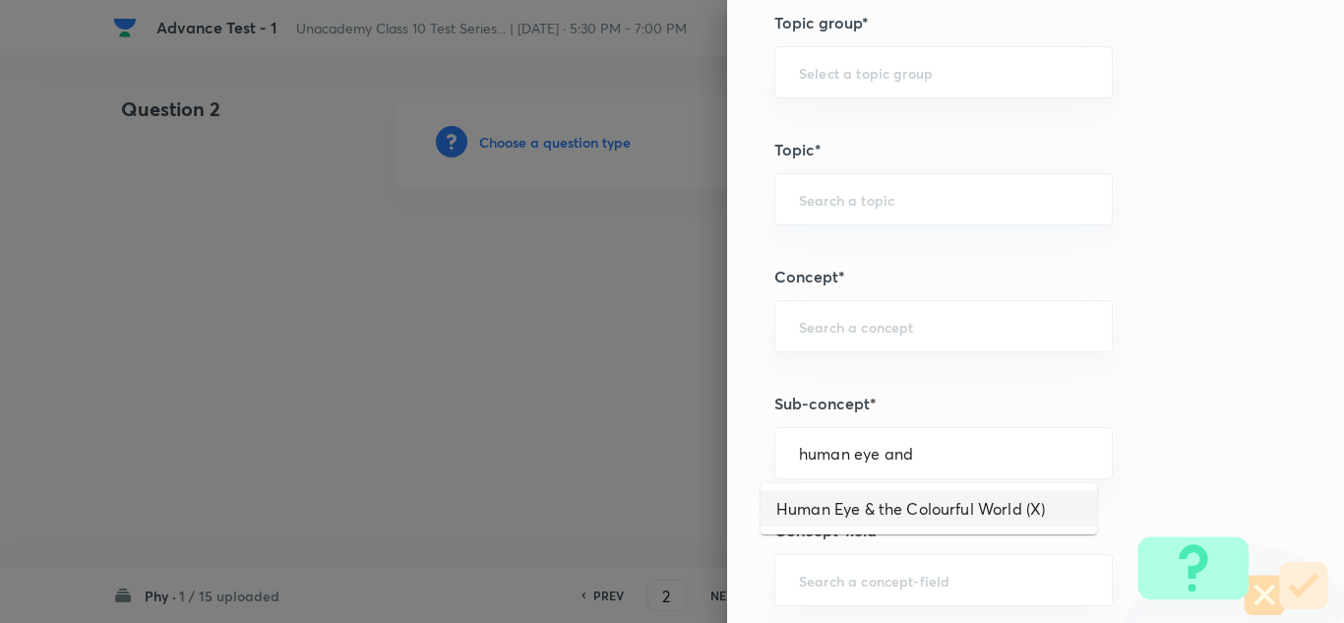
click at [826, 496] on li "Human Eye & the Colourful World (X)" at bounding box center [928, 508] width 336 height 35
type input "Human Eye & the Colourful World (X)"
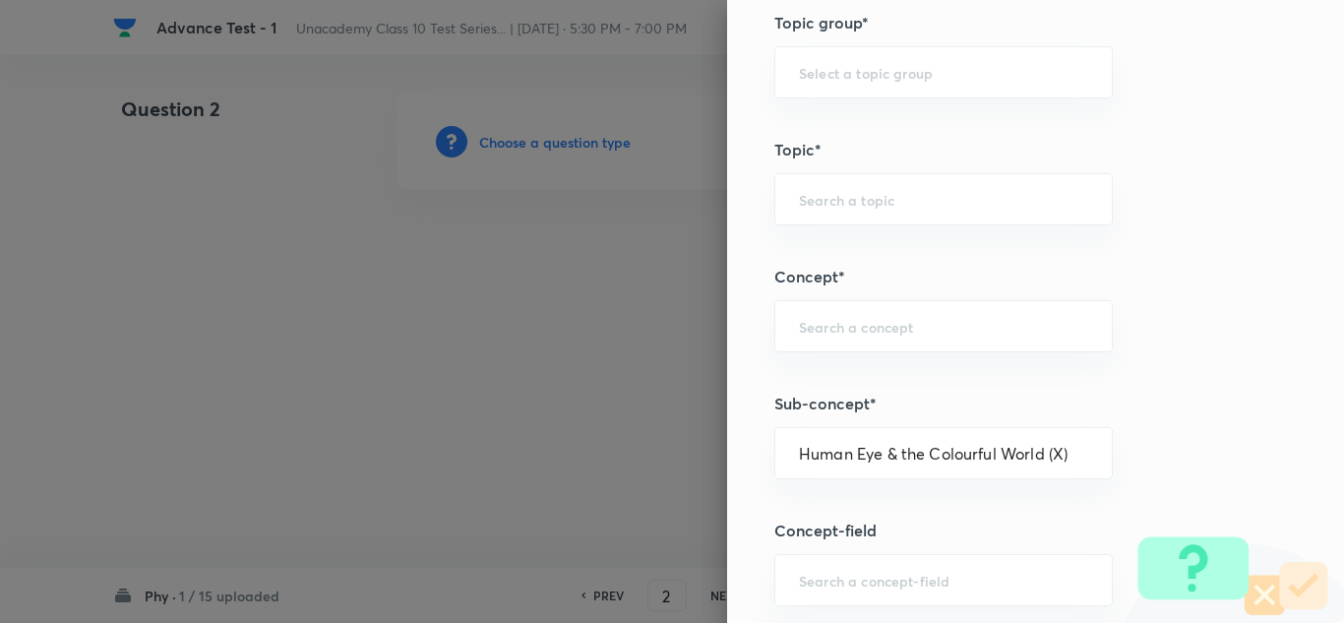
type input "Foundation Class X"
type input "Physics"
type input "Human Eye & the Colourful World (X)"
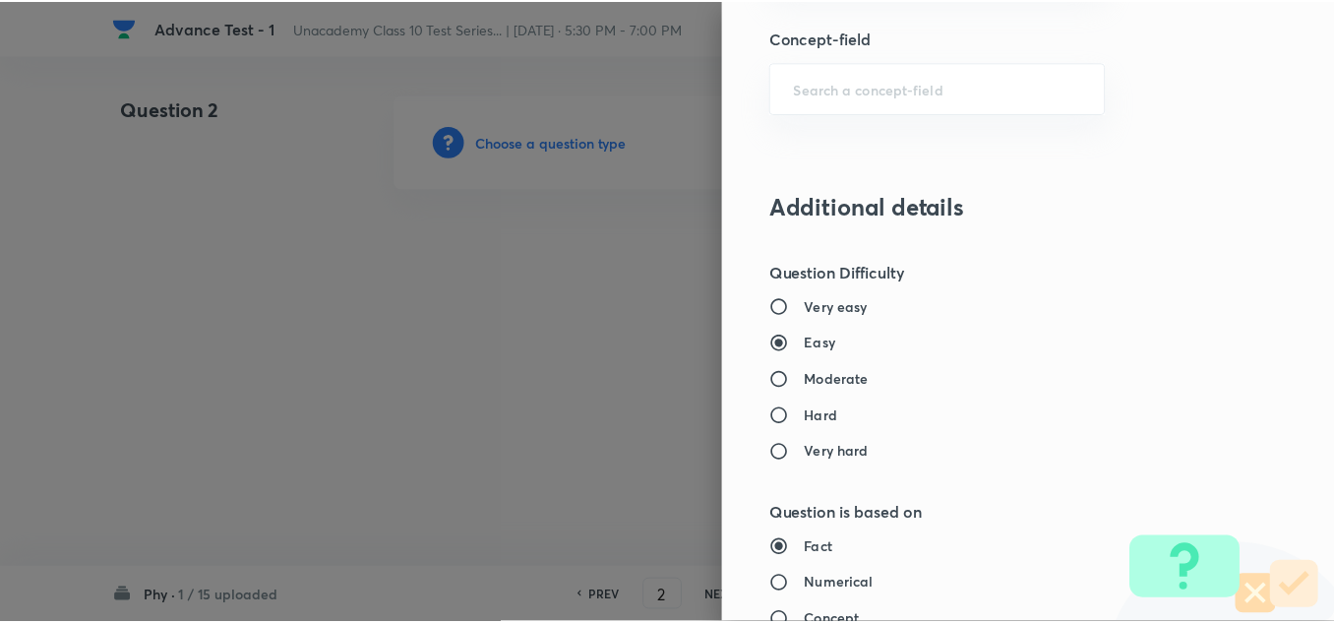
scroll to position [2191, 0]
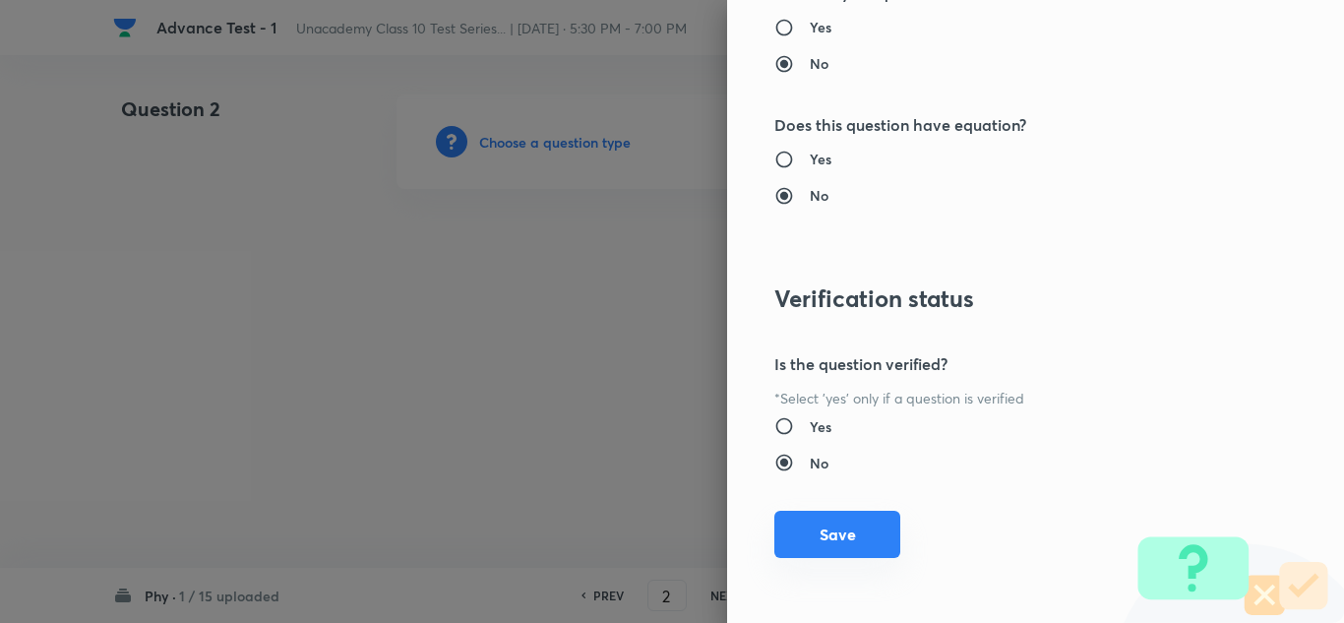
click at [841, 538] on button "Save" at bounding box center [837, 534] width 126 height 47
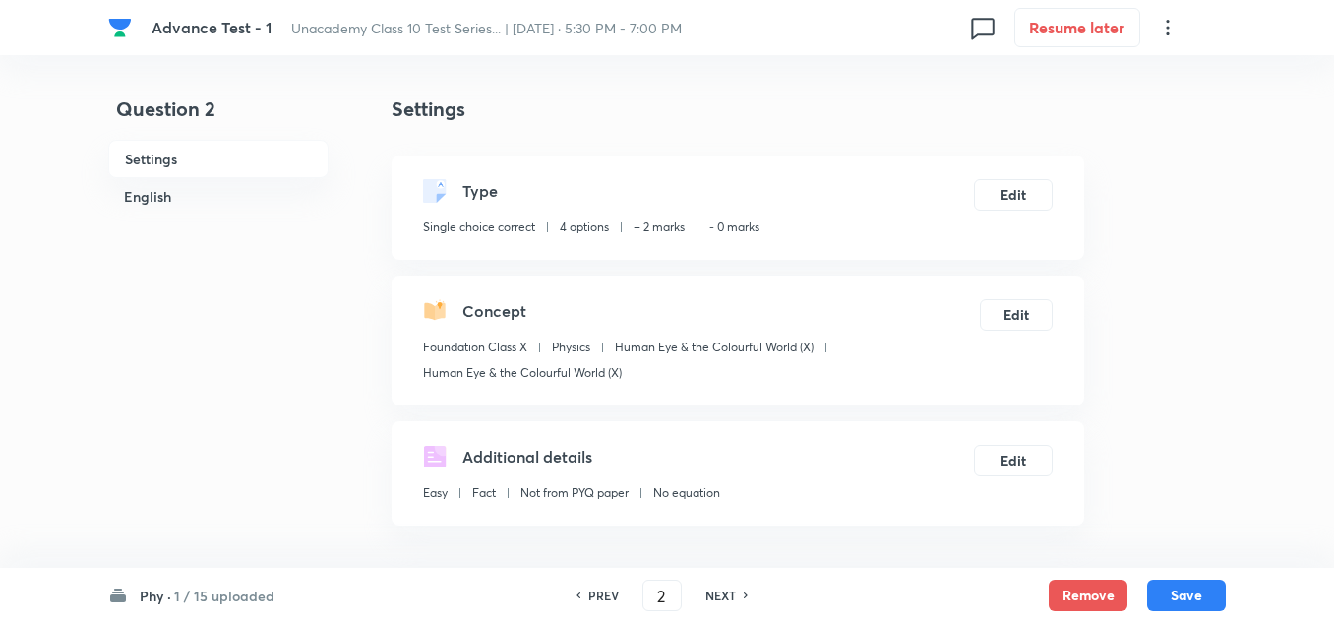
scroll to position [295, 0]
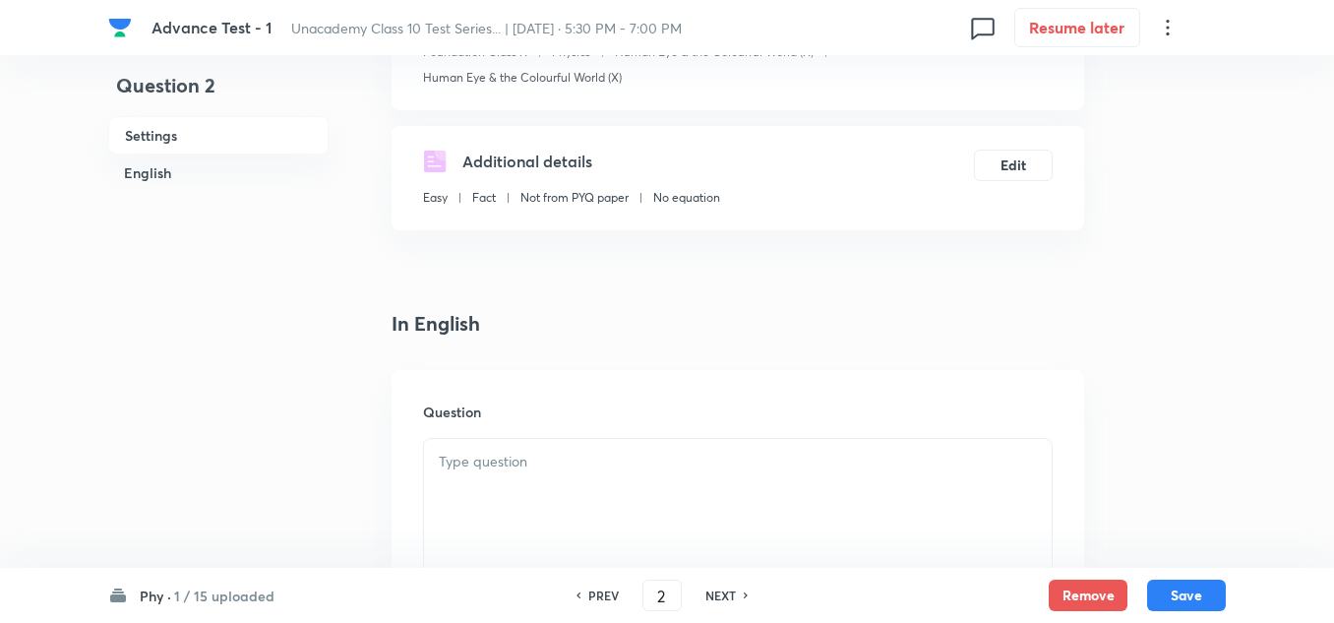
click at [530, 486] on div at bounding box center [738, 494] width 628 height 110
click at [491, 472] on p at bounding box center [738, 462] width 598 height 23
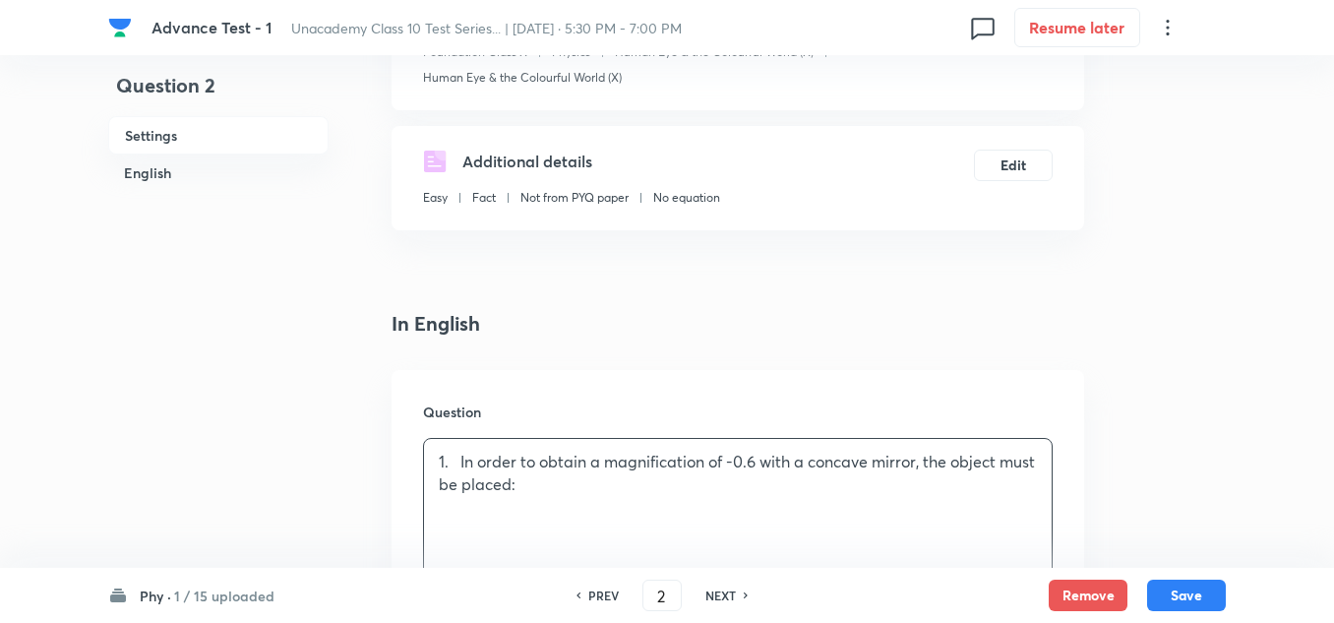
click at [460, 466] on p "1. In order to obtain a magnification of -0.6 with a concave mirror, the object…" at bounding box center [738, 473] width 598 height 44
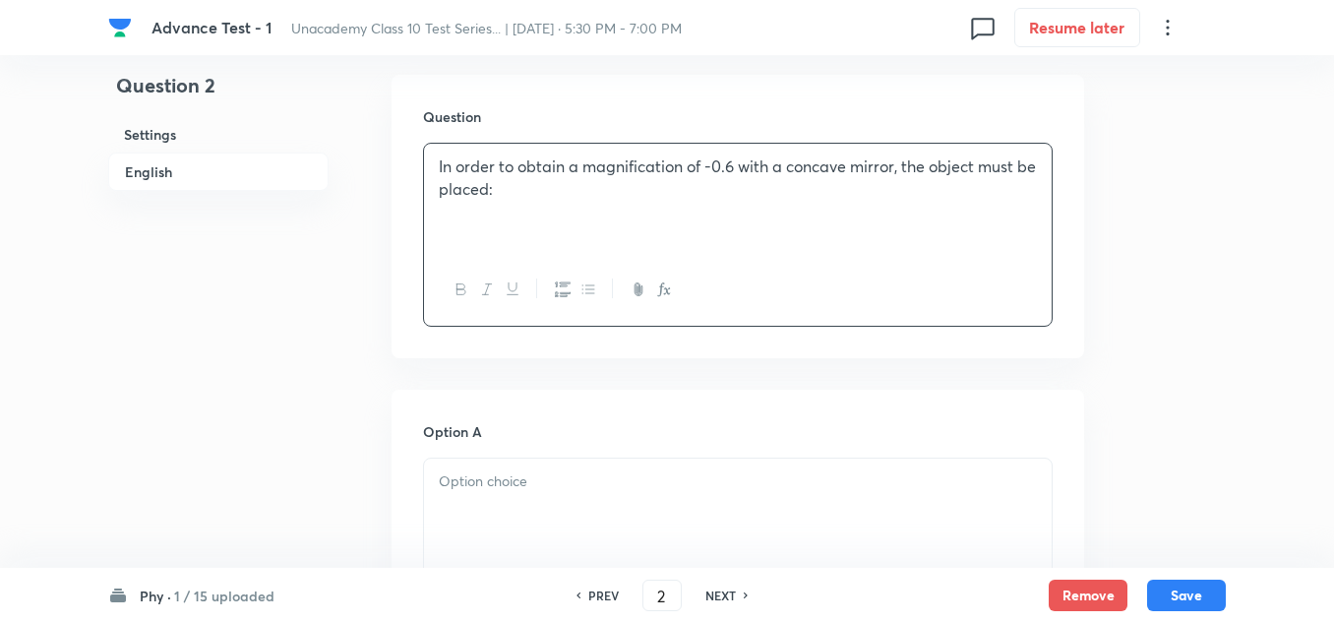
click at [489, 472] on p at bounding box center [738, 481] width 598 height 23
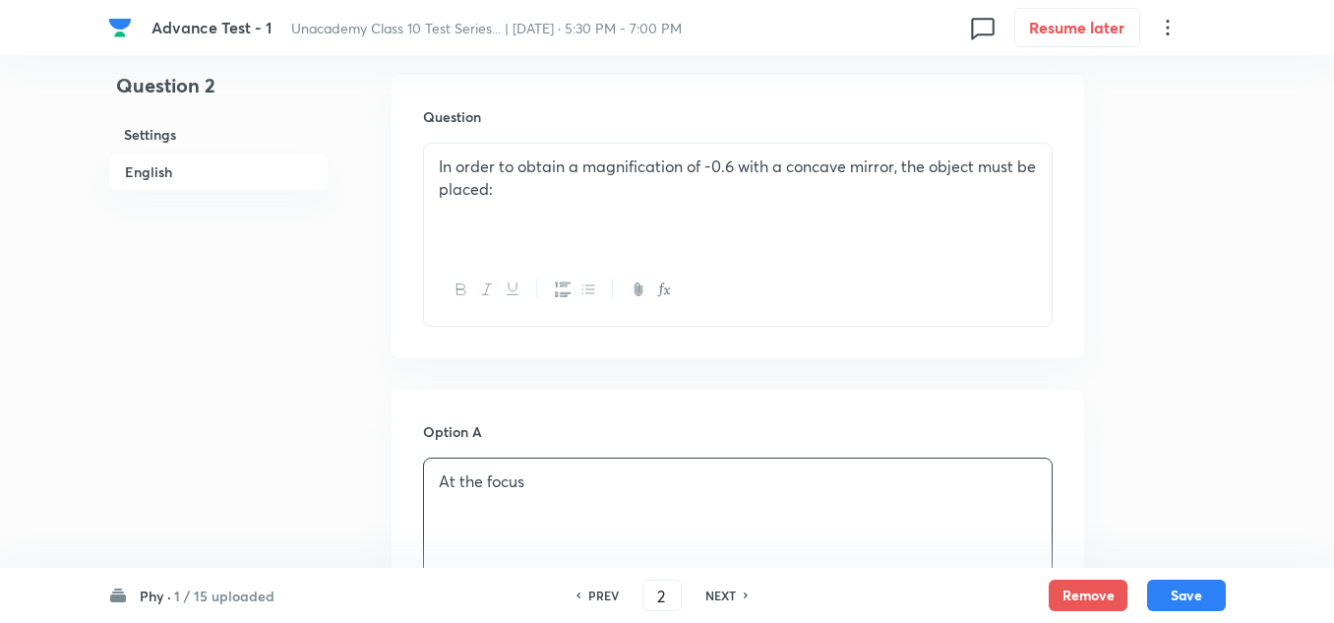
scroll to position [885, 0]
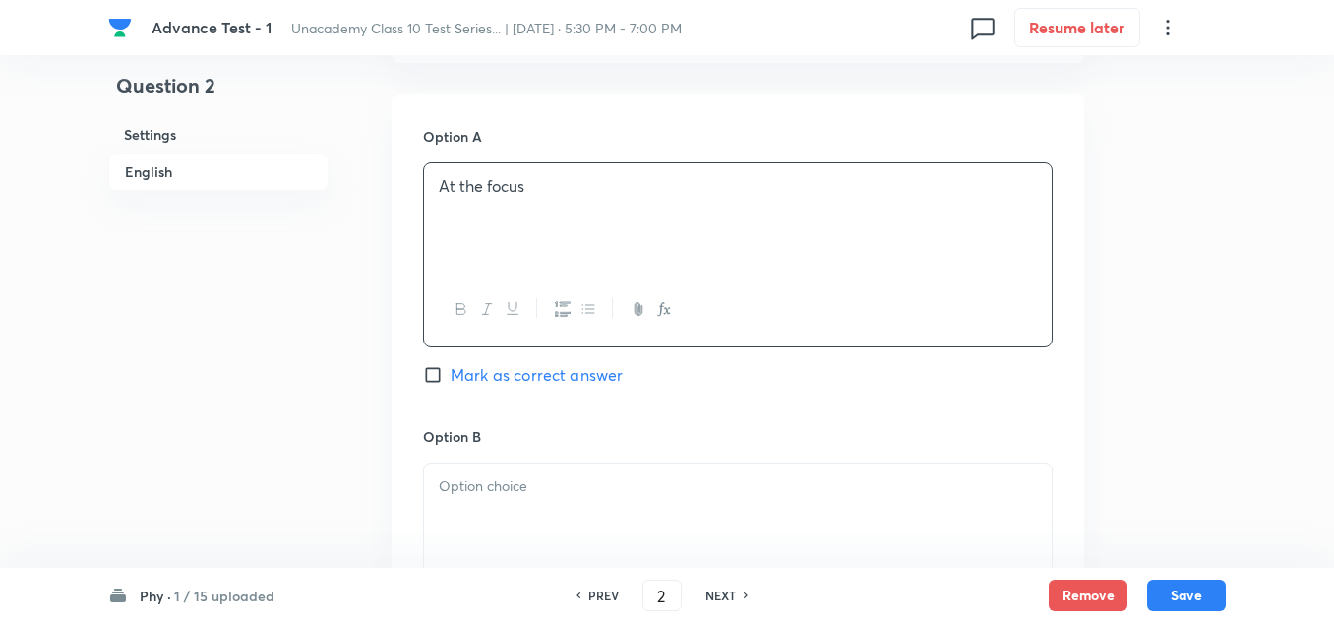
click at [506, 487] on p at bounding box center [738, 486] width 598 height 23
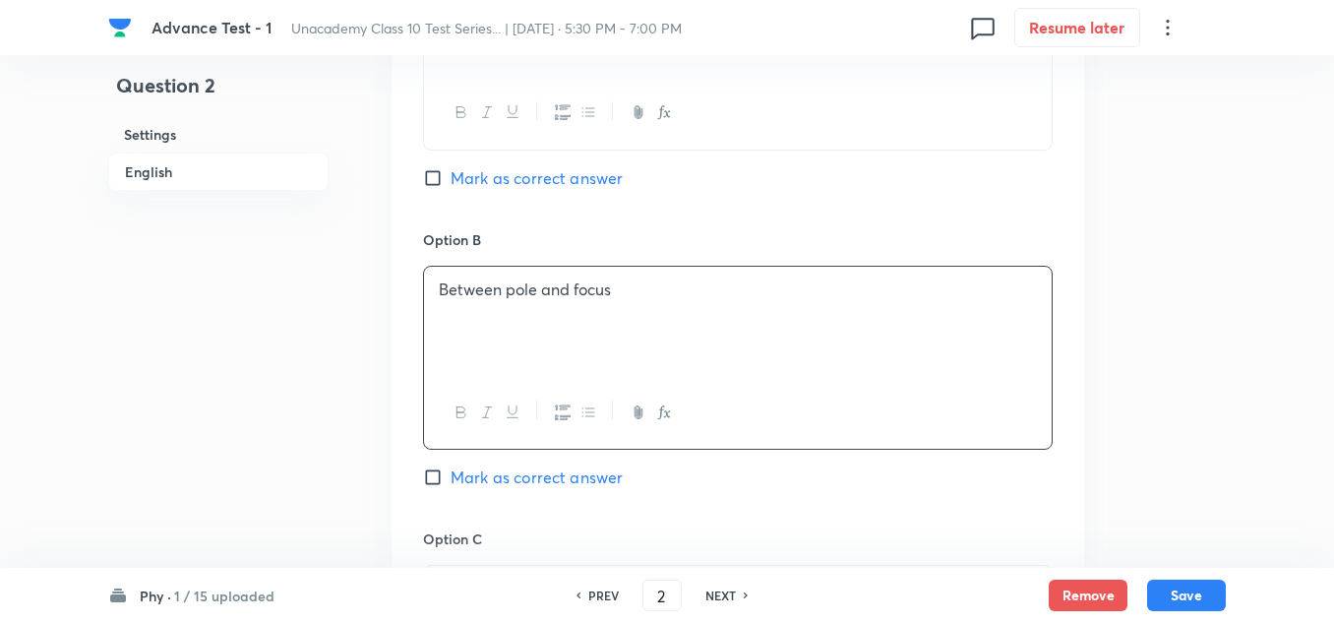
scroll to position [1279, 0]
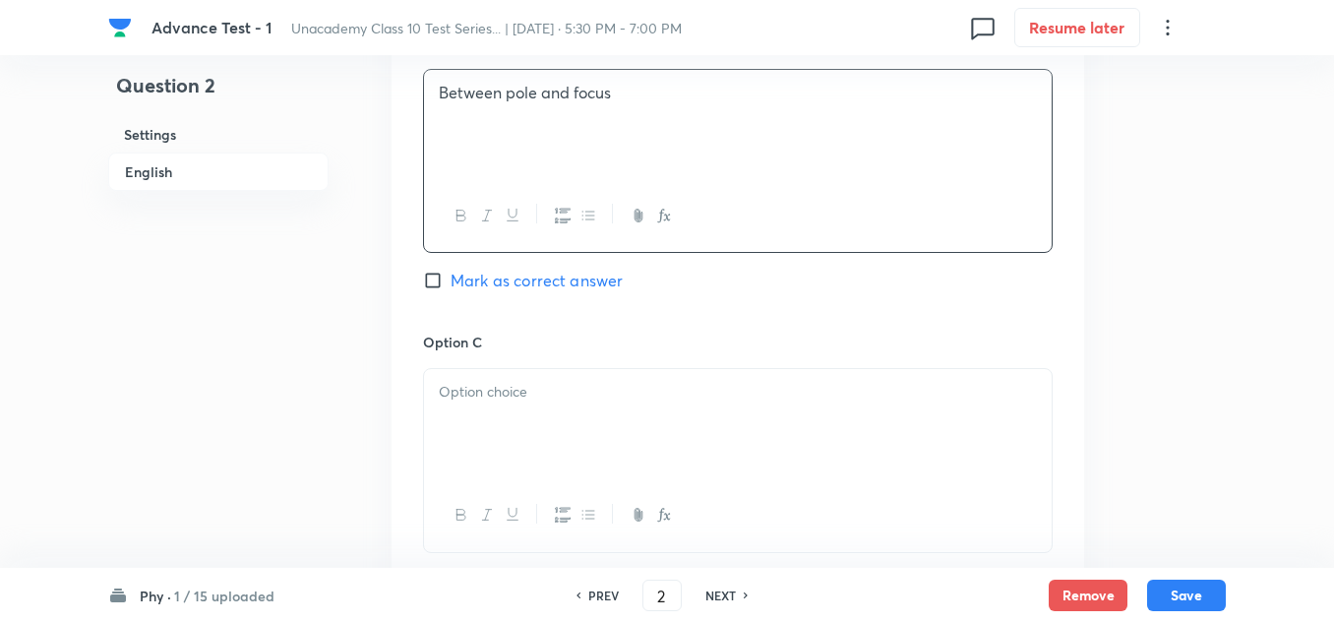
click at [513, 401] on p at bounding box center [738, 392] width 598 height 23
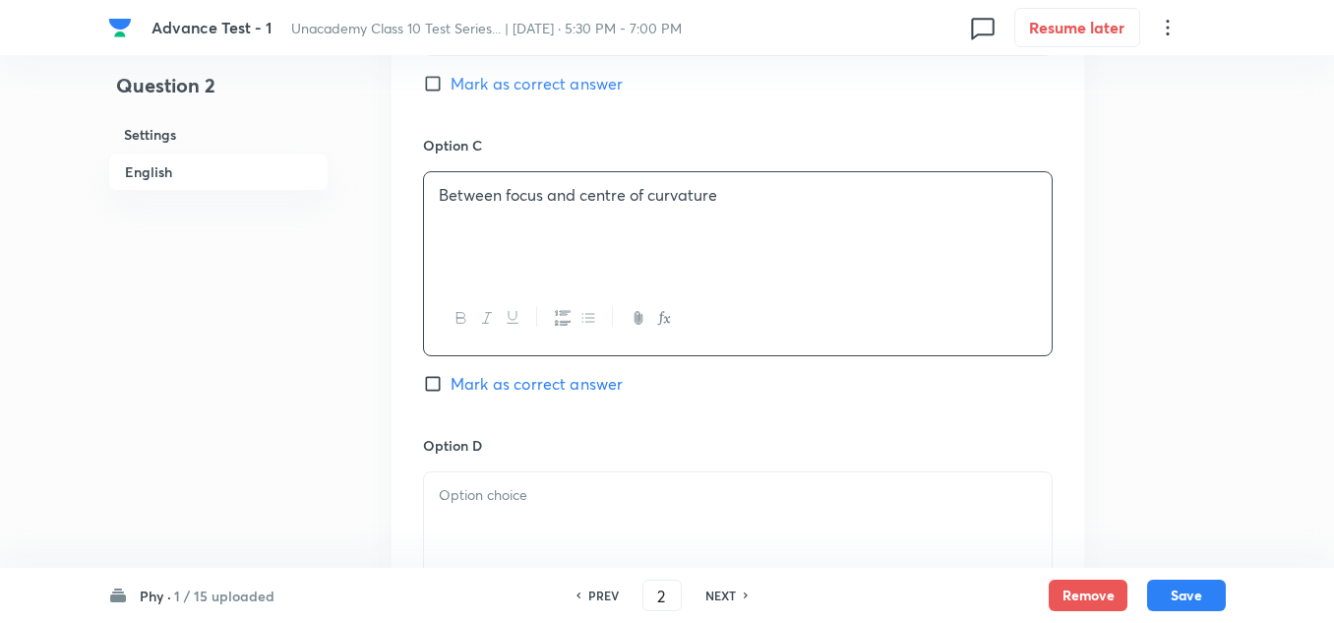
scroll to position [1574, 0]
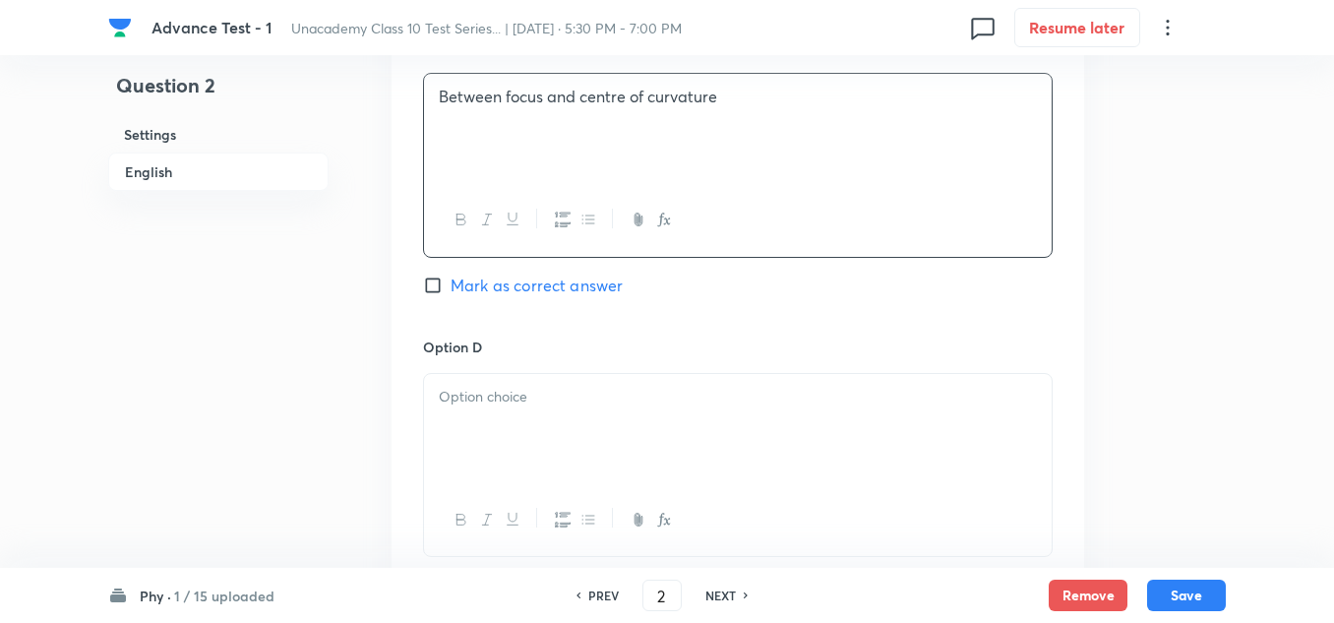
click at [515, 411] on div at bounding box center [738, 429] width 628 height 110
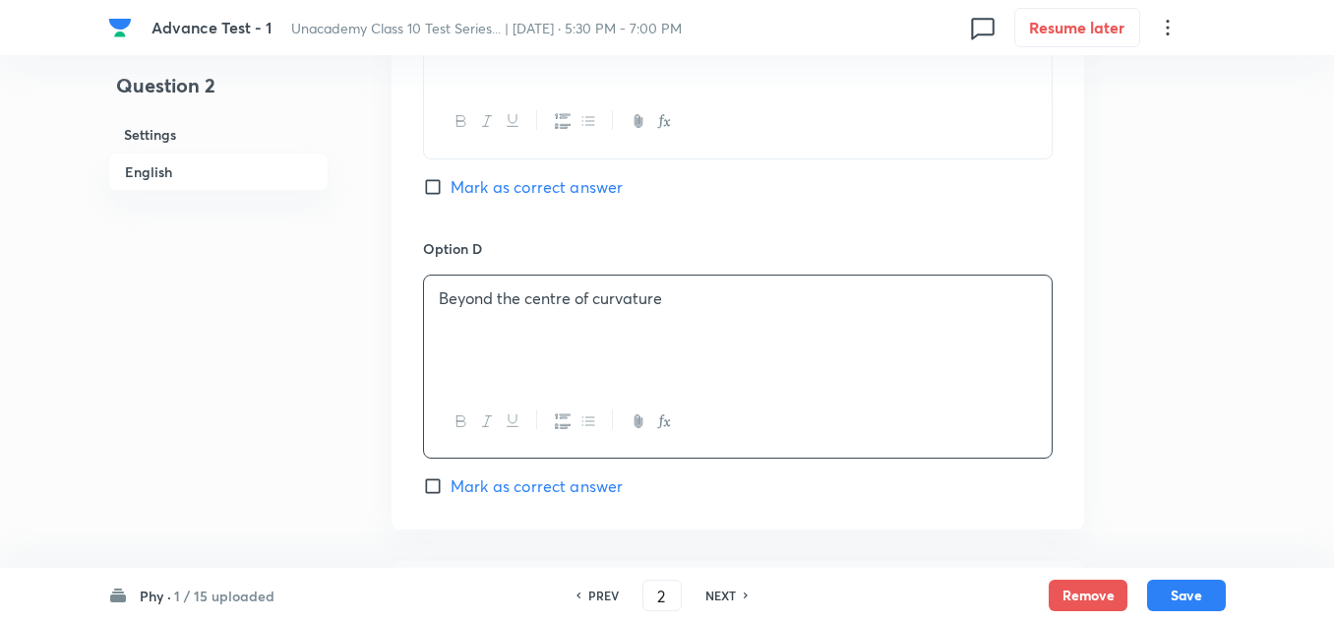
click at [512, 481] on span "Mark as correct answer" at bounding box center [537, 486] width 172 height 24
click at [451, 481] on input "Mark as correct answer" at bounding box center [437, 486] width 28 height 20
checkbox input "true"
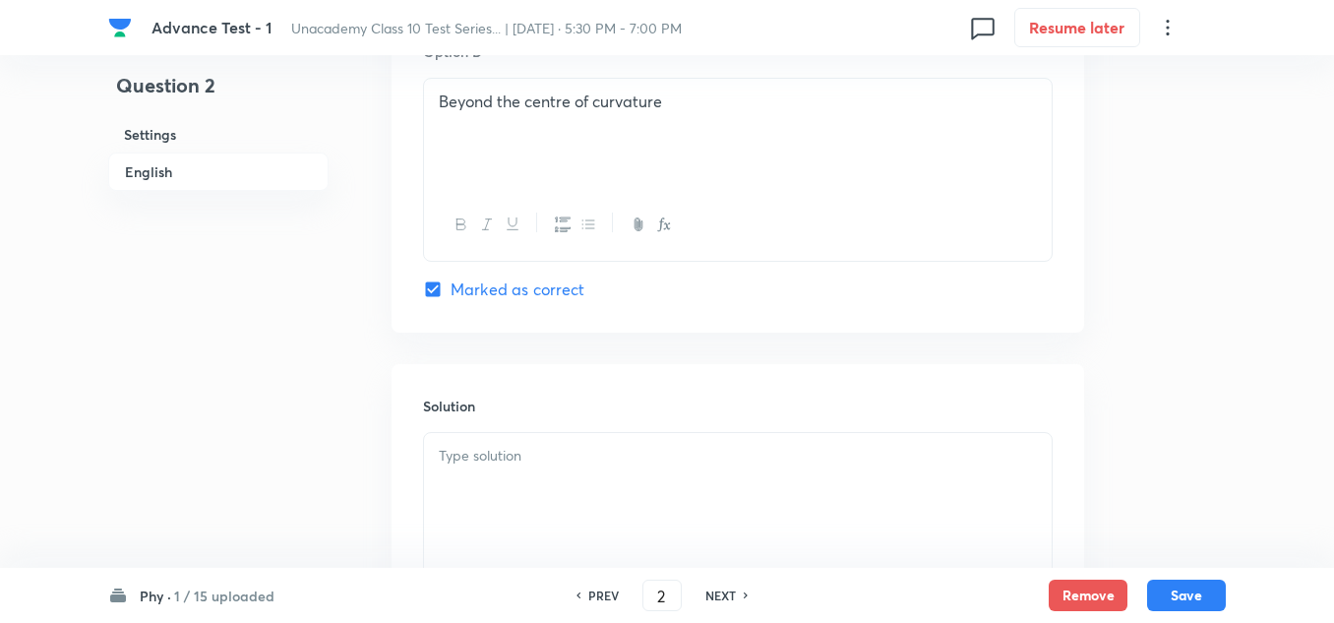
scroll to position [1967, 0]
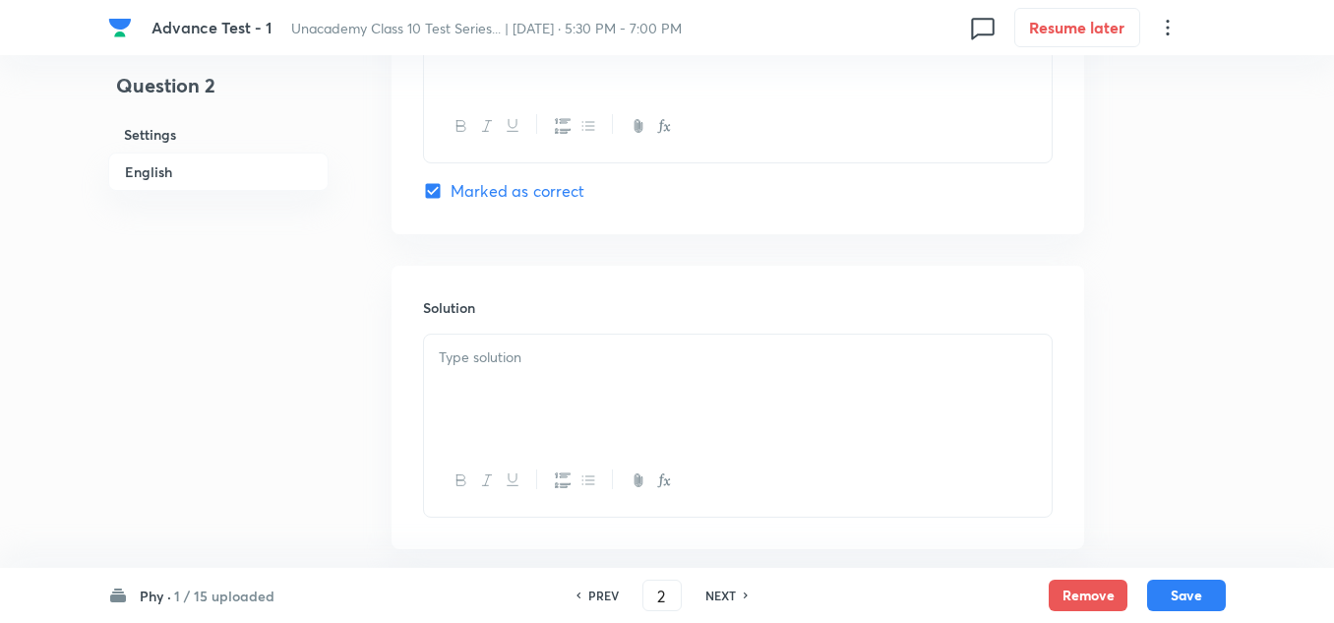
click at [501, 370] on div at bounding box center [738, 389] width 628 height 110
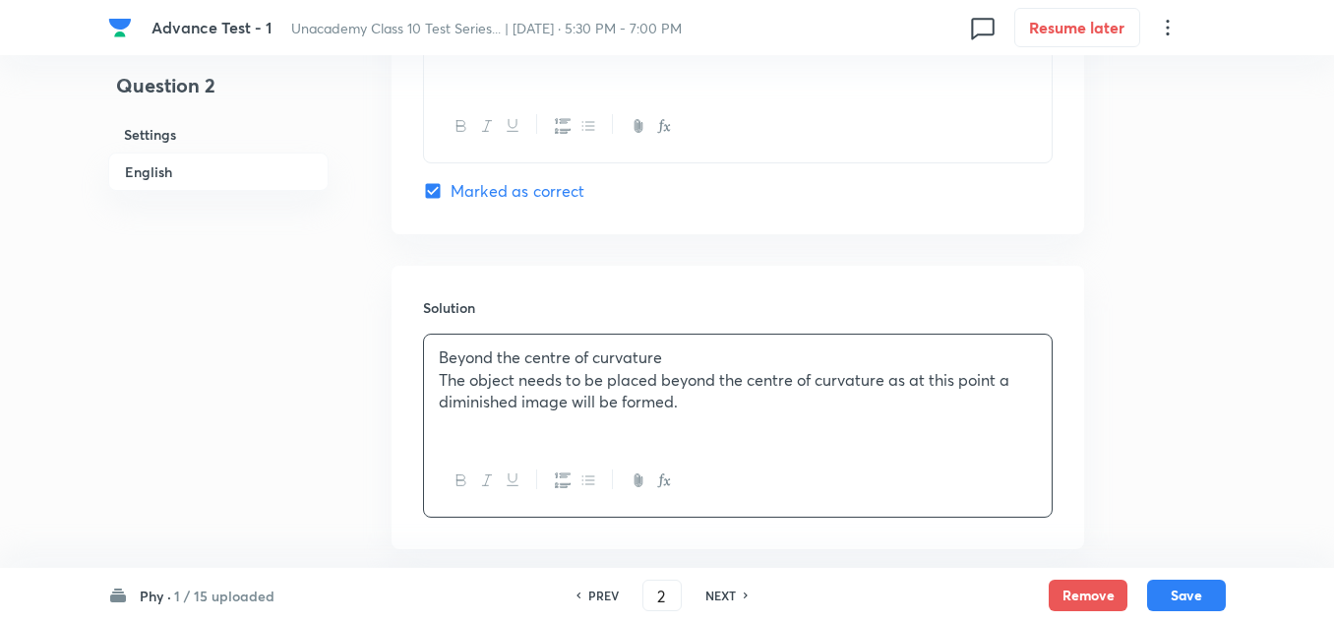
scroll to position [2067, 0]
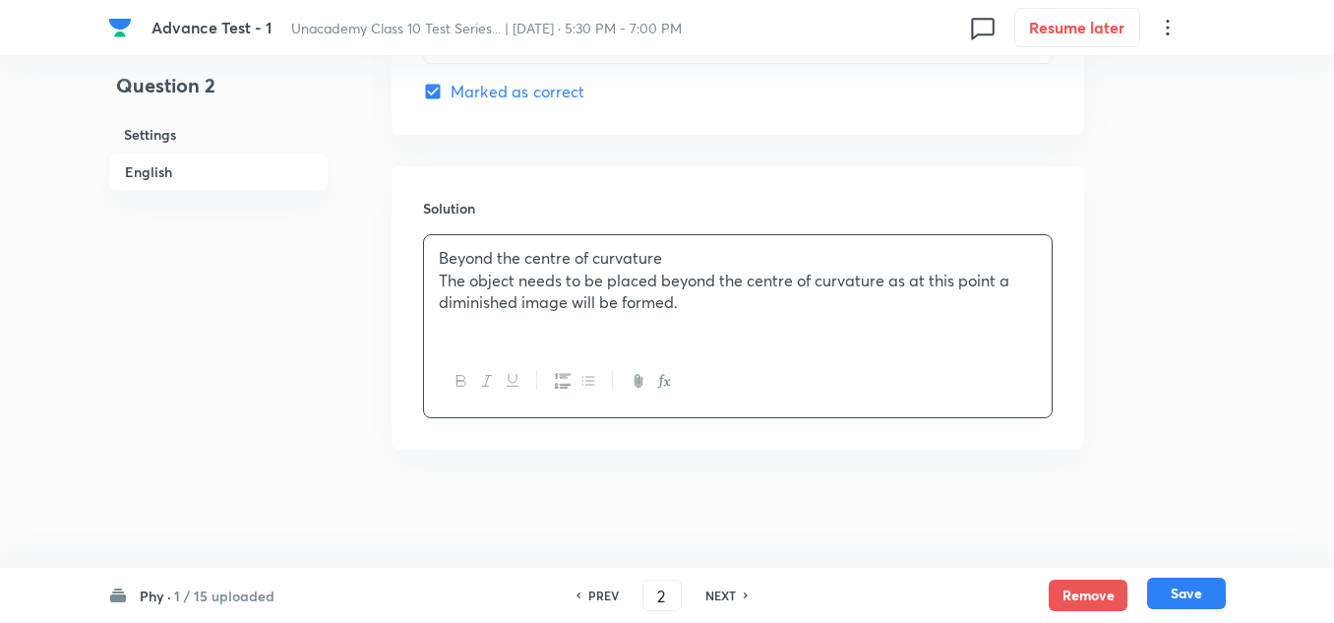
click at [1159, 586] on button "Save" at bounding box center [1186, 592] width 79 height 31
type input "3"
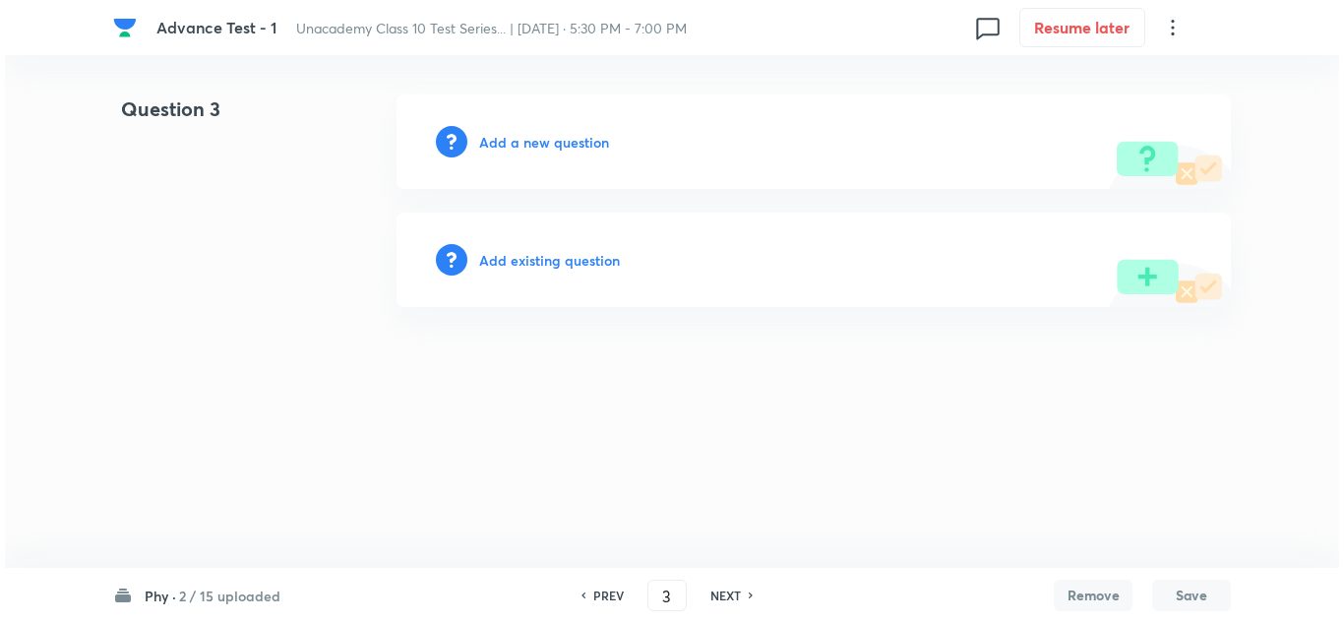
scroll to position [0, 0]
click at [523, 145] on h6 "Add a new question" at bounding box center [544, 142] width 130 height 21
click at [523, 145] on h6 "Choose a question type" at bounding box center [554, 142] width 151 height 21
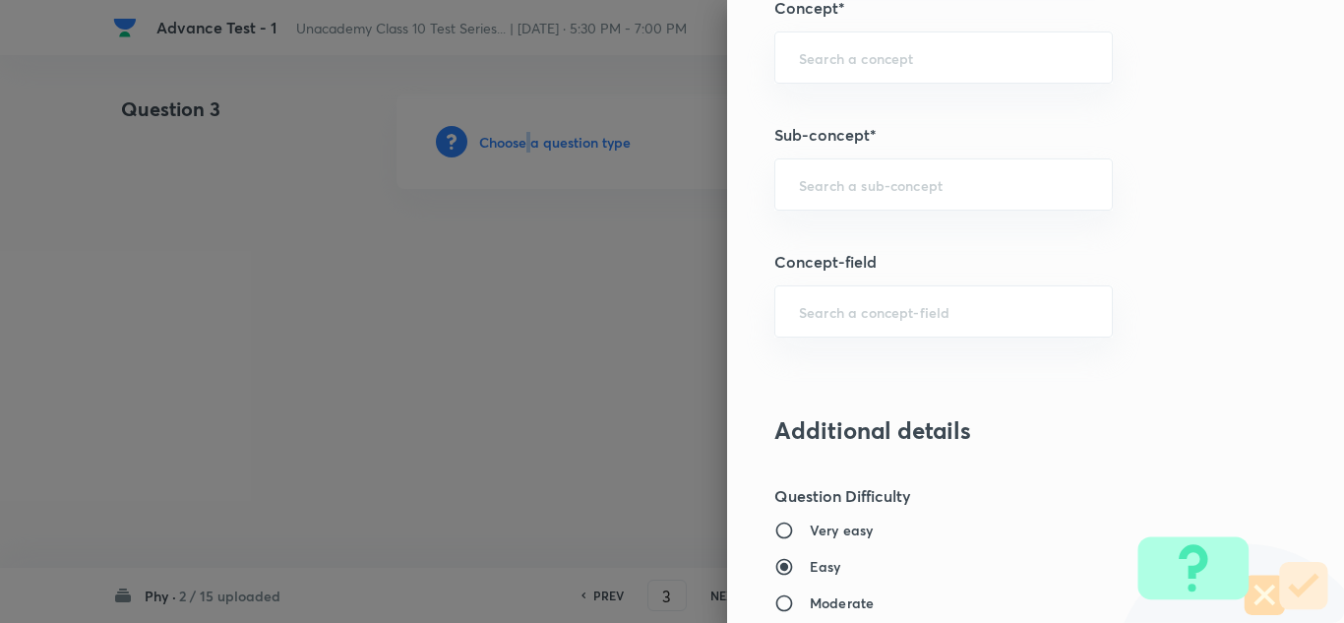
scroll to position [1082, 0]
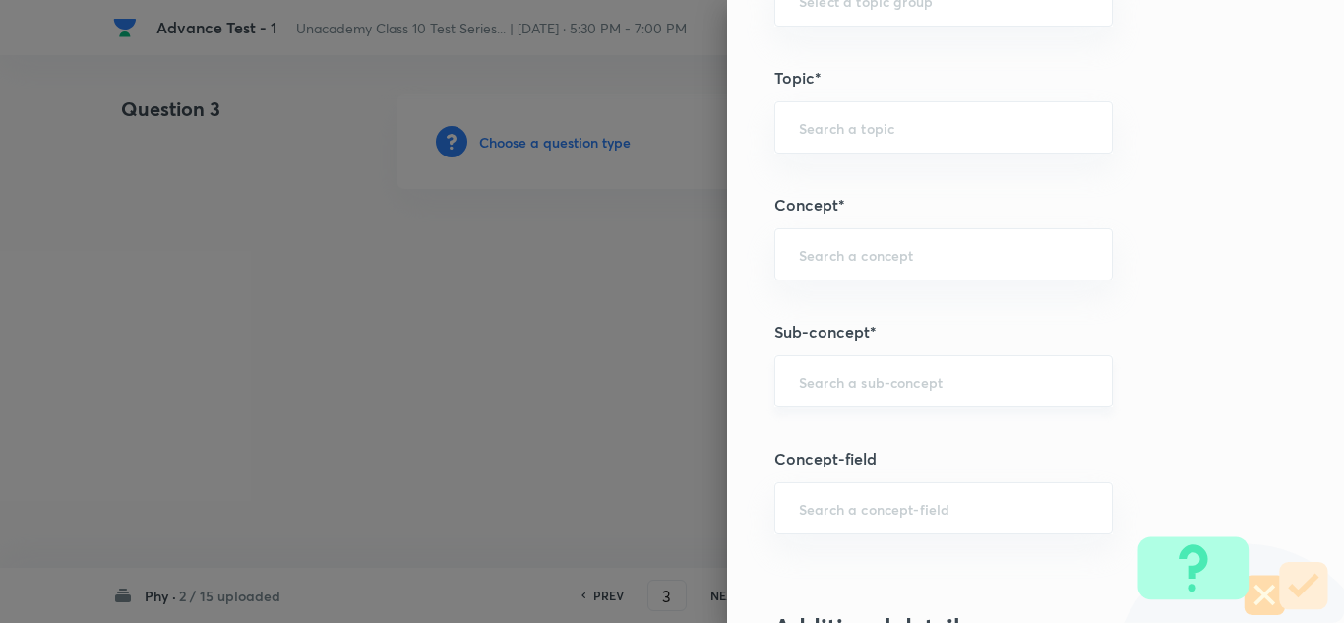
click at [883, 383] on input "text" at bounding box center [943, 381] width 289 height 19
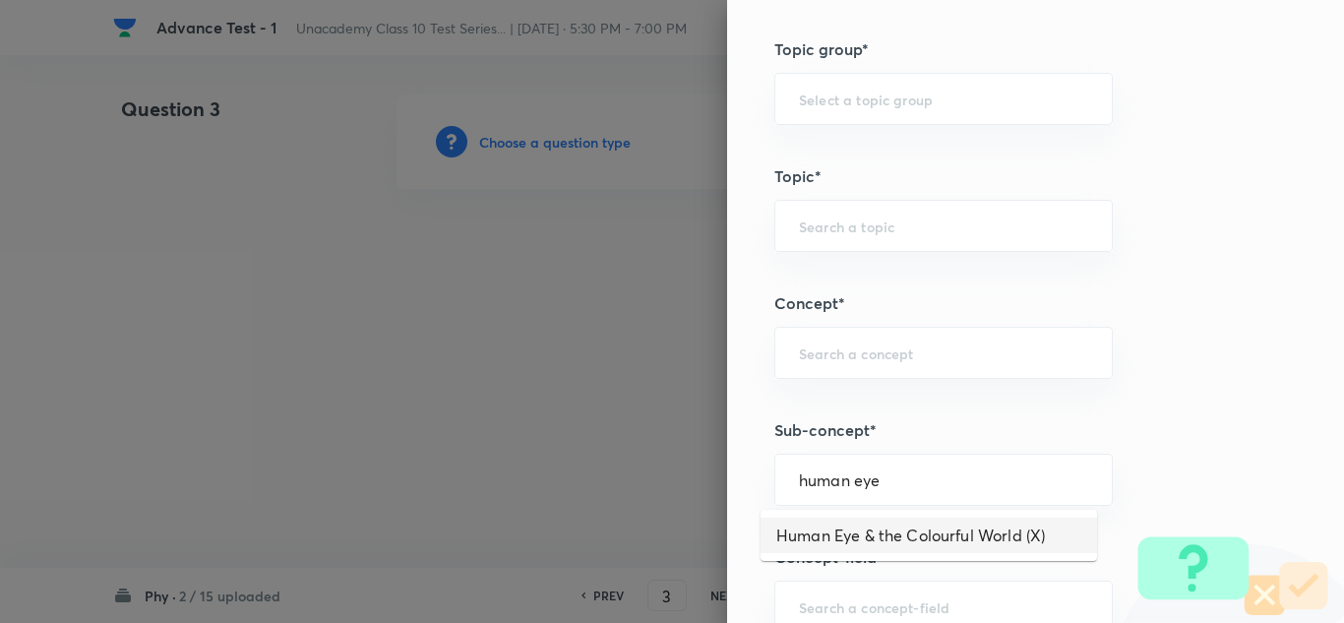
click at [877, 540] on li "Human Eye & the Colourful World (X)" at bounding box center [928, 534] width 336 height 35
type input "Human Eye & the Colourful World (X)"
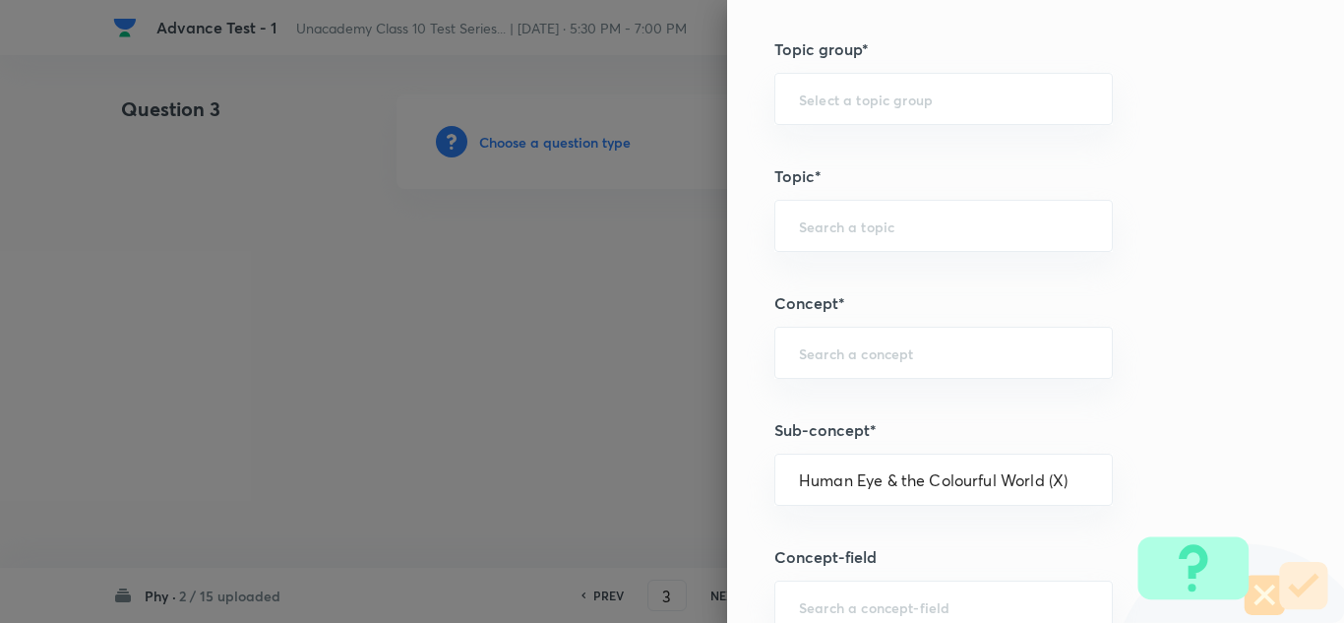
type input "Foundation Class X"
type input "Physics"
type input "Human Eye & the Colourful World (X)"
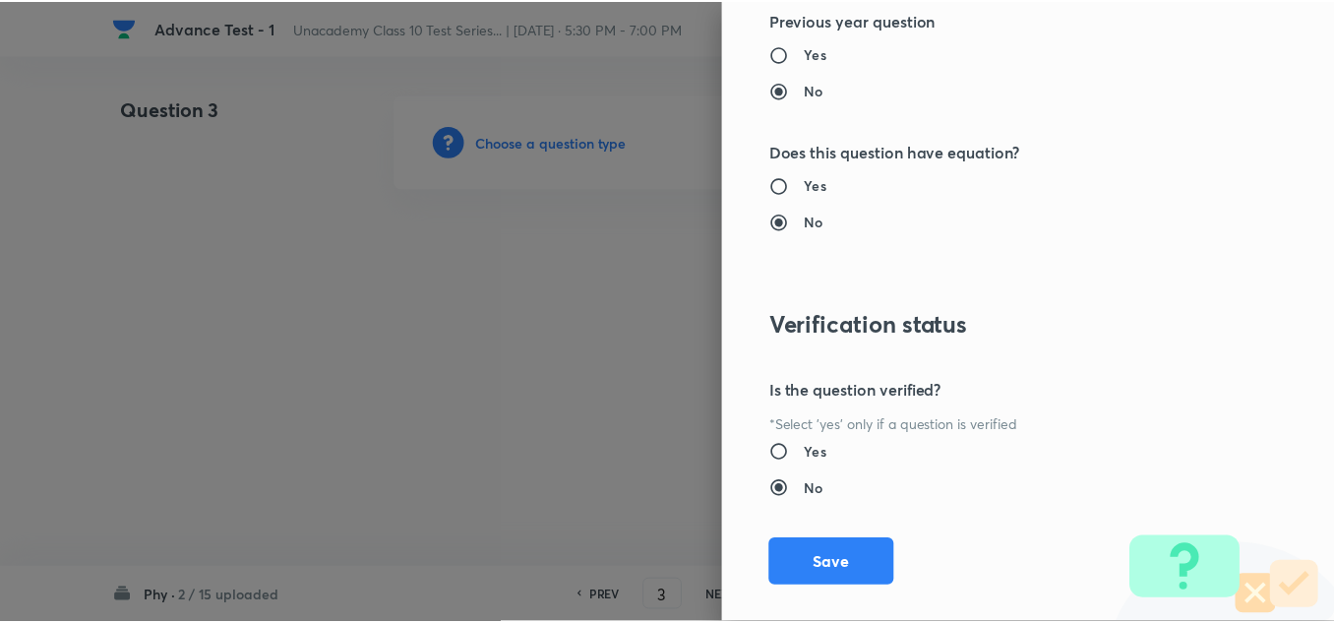
scroll to position [2191, 0]
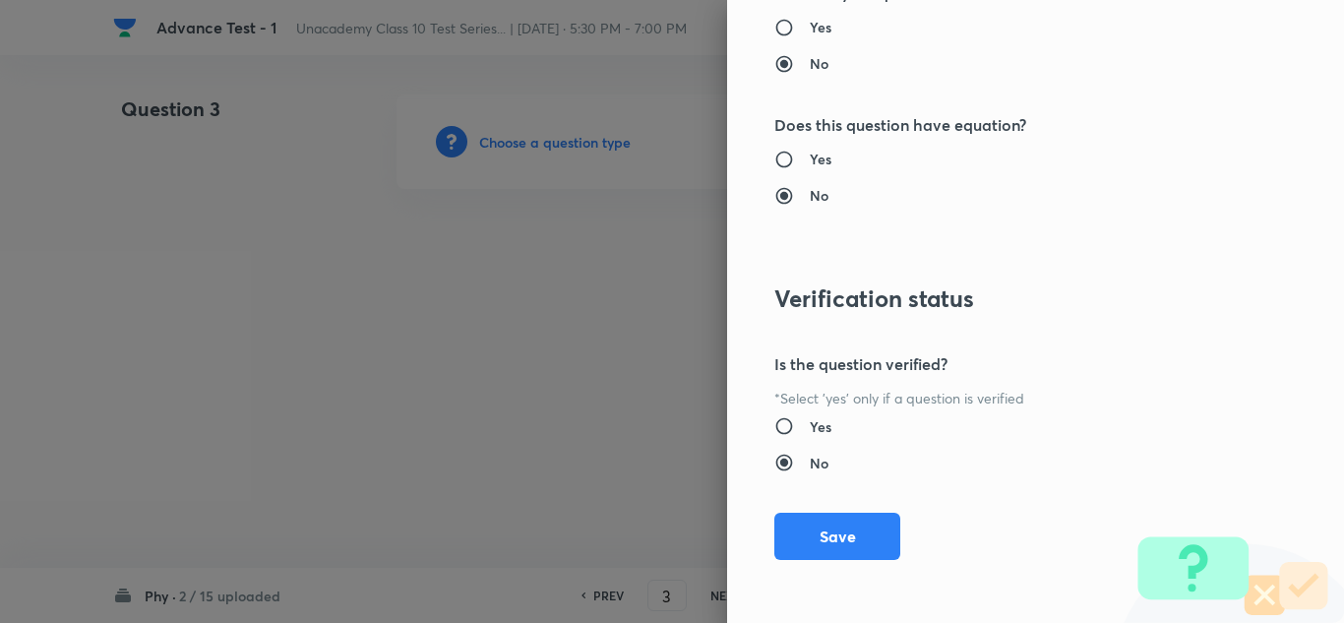
click at [832, 567] on div "Question settings Question type* Single choice correct Number of options* 2 3 4…" at bounding box center [1035, 311] width 617 height 623
drag, startPoint x: 839, startPoint y: 523, endPoint x: 853, endPoint y: 508, distance: 20.9
click at [837, 523] on button "Save" at bounding box center [837, 534] width 126 height 47
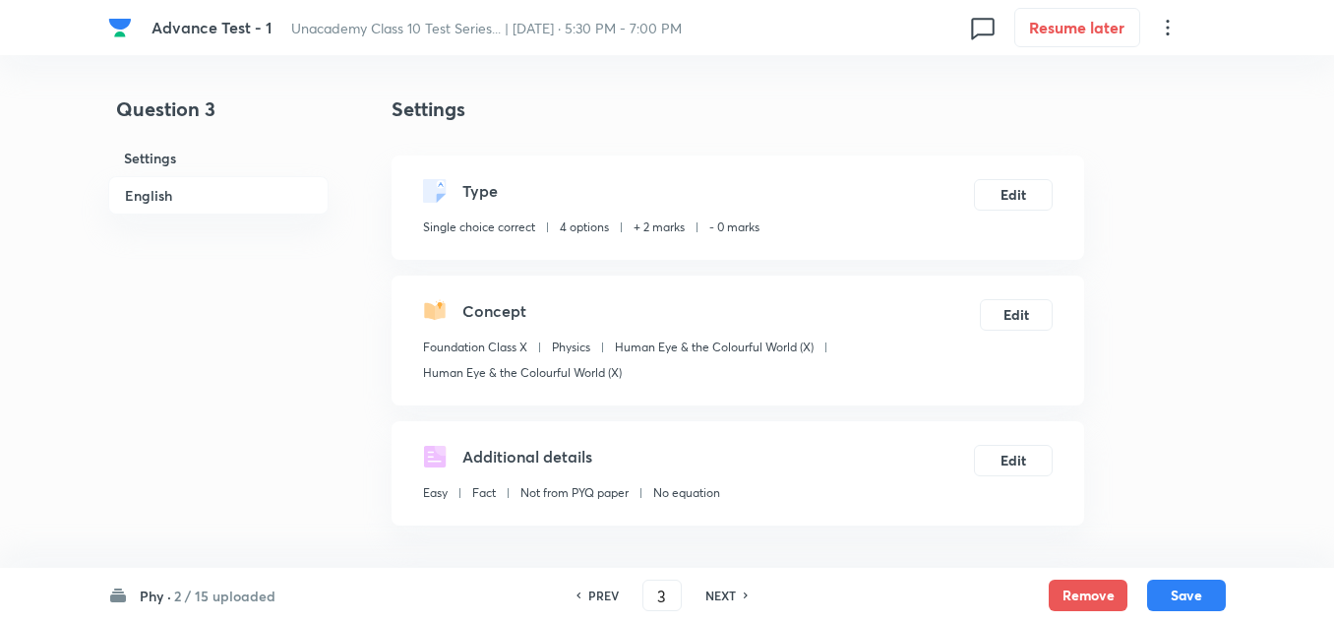
scroll to position [295, 0]
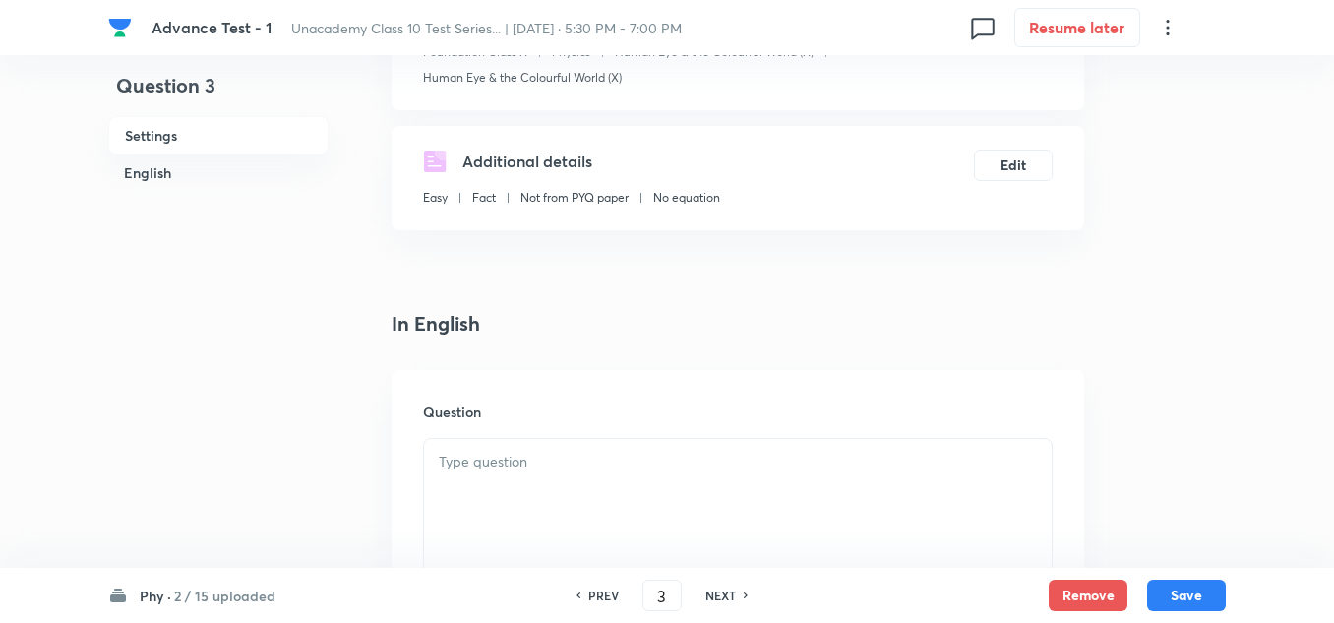
click at [496, 480] on div at bounding box center [738, 494] width 628 height 110
click at [476, 466] on p at bounding box center [738, 462] width 598 height 23
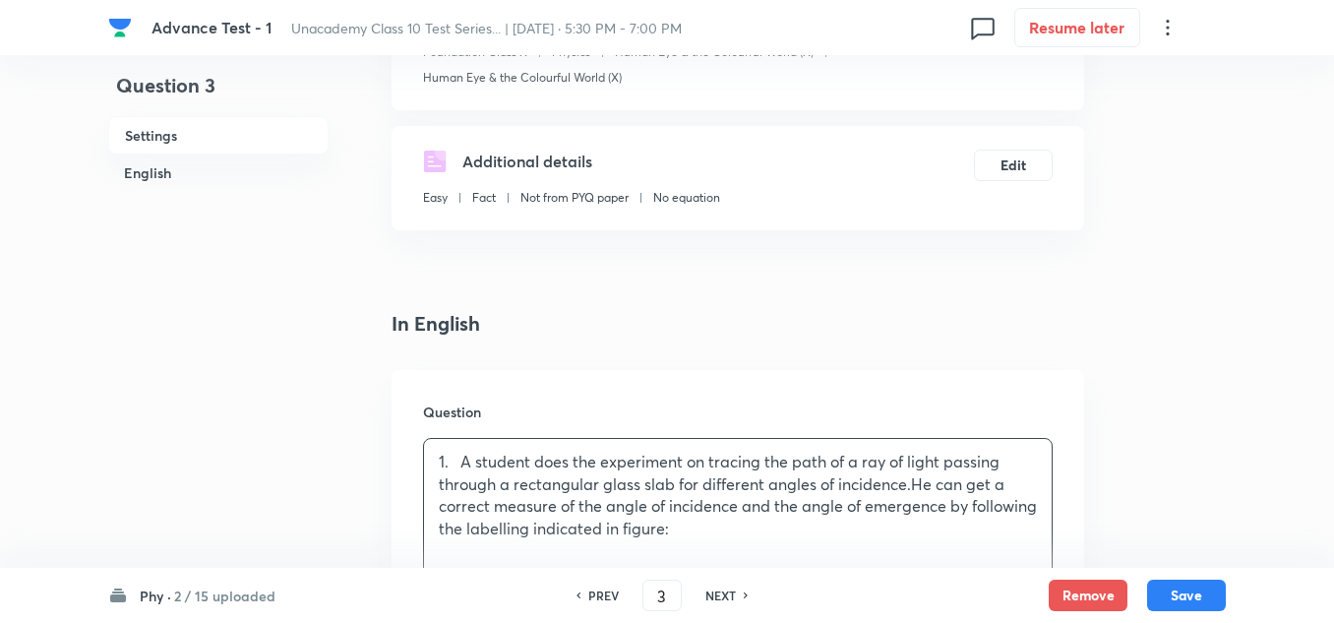
click at [456, 461] on p "1. A student does the experiment on tracing the path of a ray of light passing …" at bounding box center [738, 496] width 598 height 90
click at [767, 538] on p "A student does the experiment on tracing the path of a ray of light passing thr…" at bounding box center [738, 496] width 598 height 90
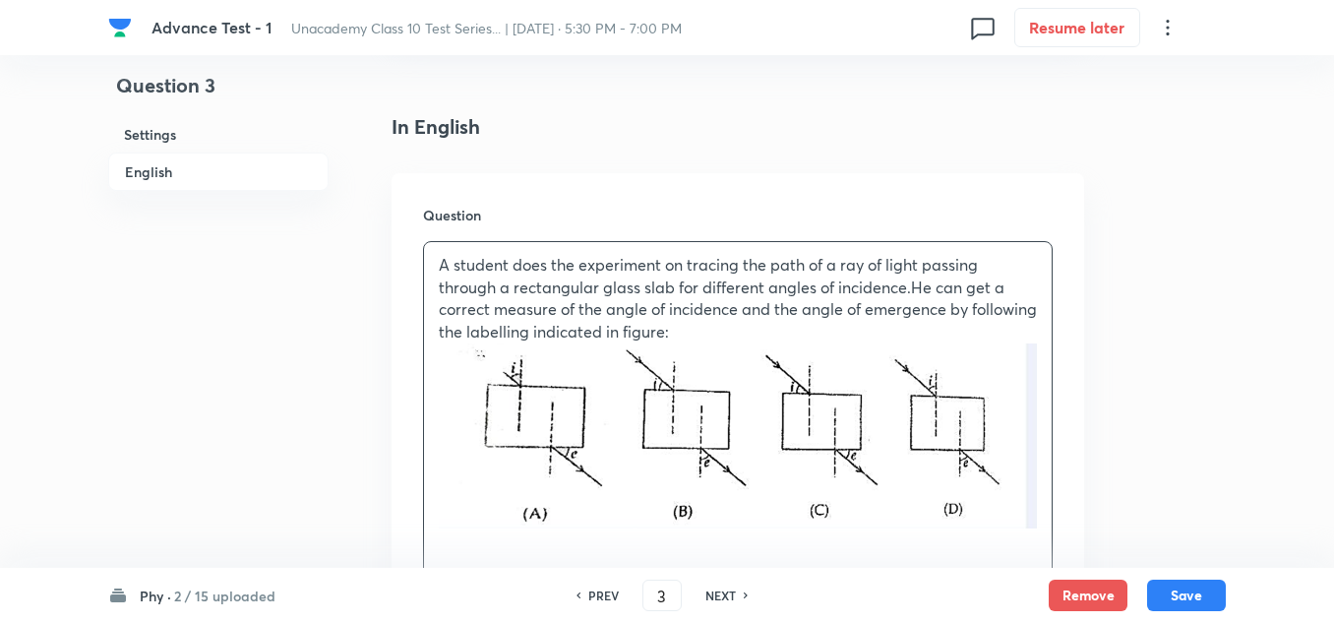
scroll to position [787, 0]
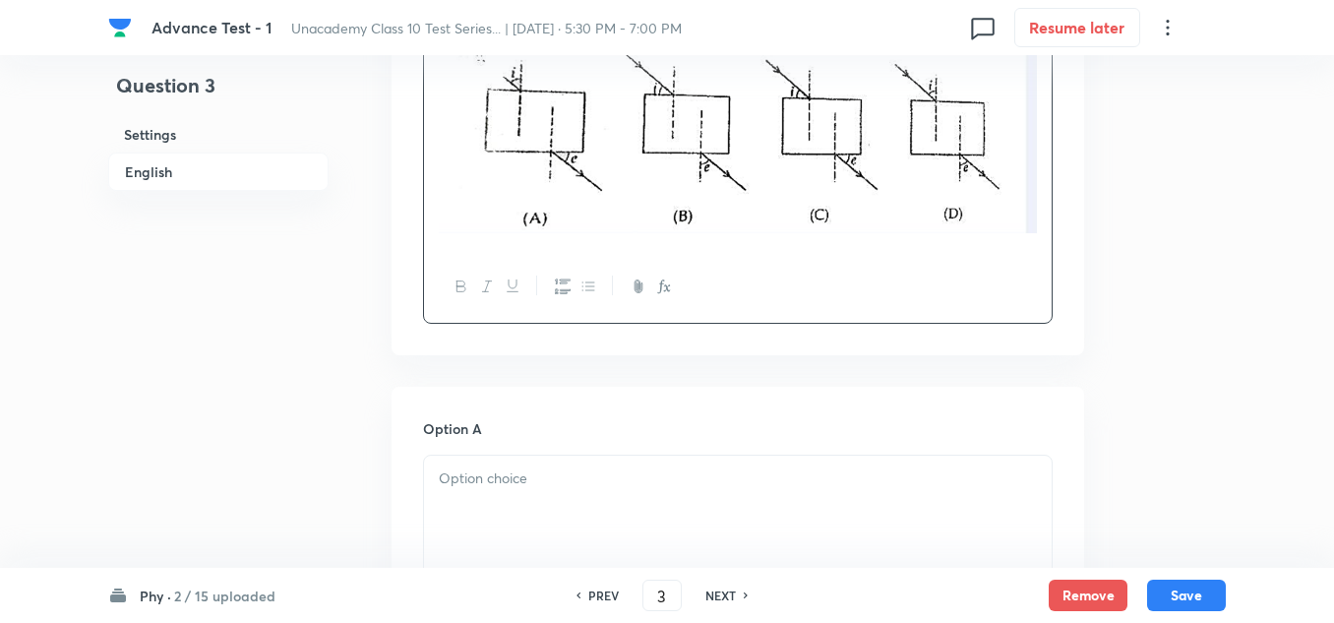
click at [516, 482] on p at bounding box center [738, 478] width 598 height 23
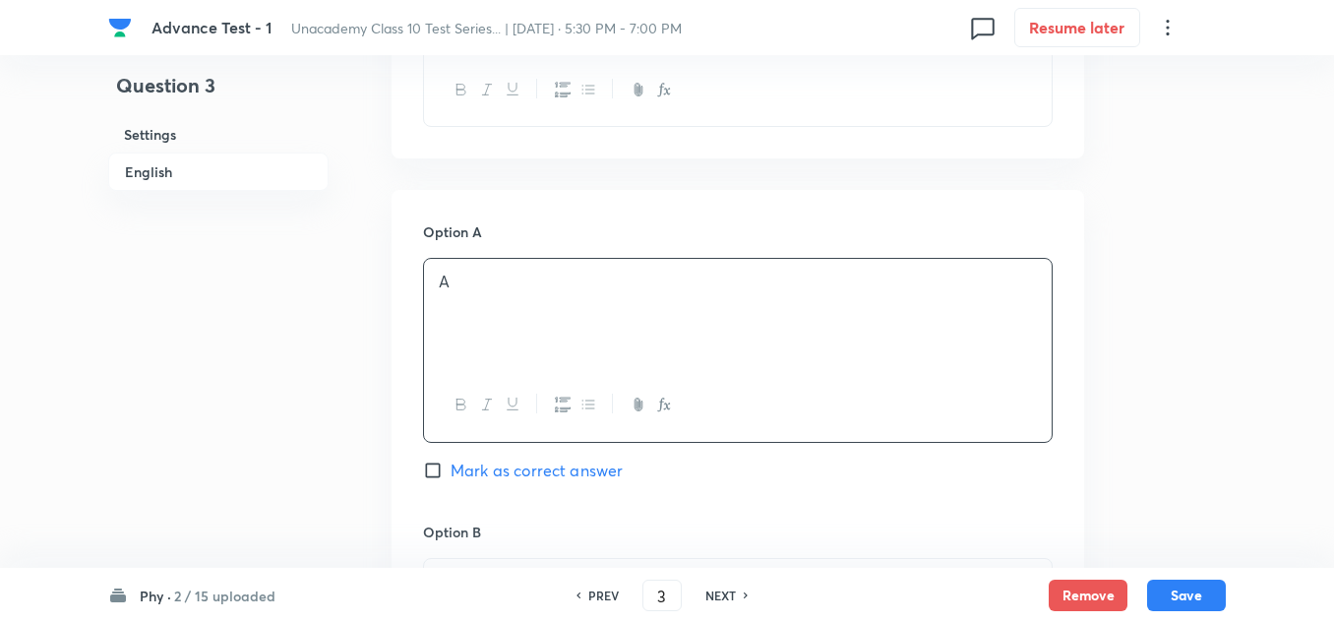
scroll to position [1180, 0]
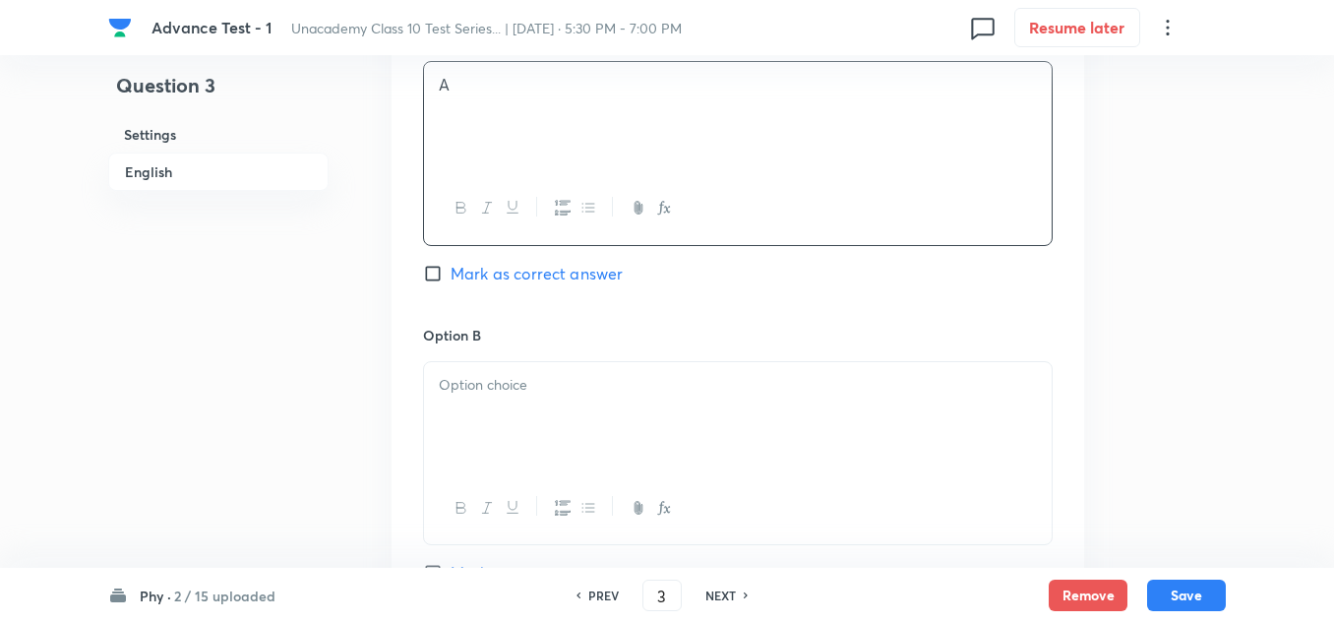
click at [484, 397] on div at bounding box center [738, 417] width 628 height 110
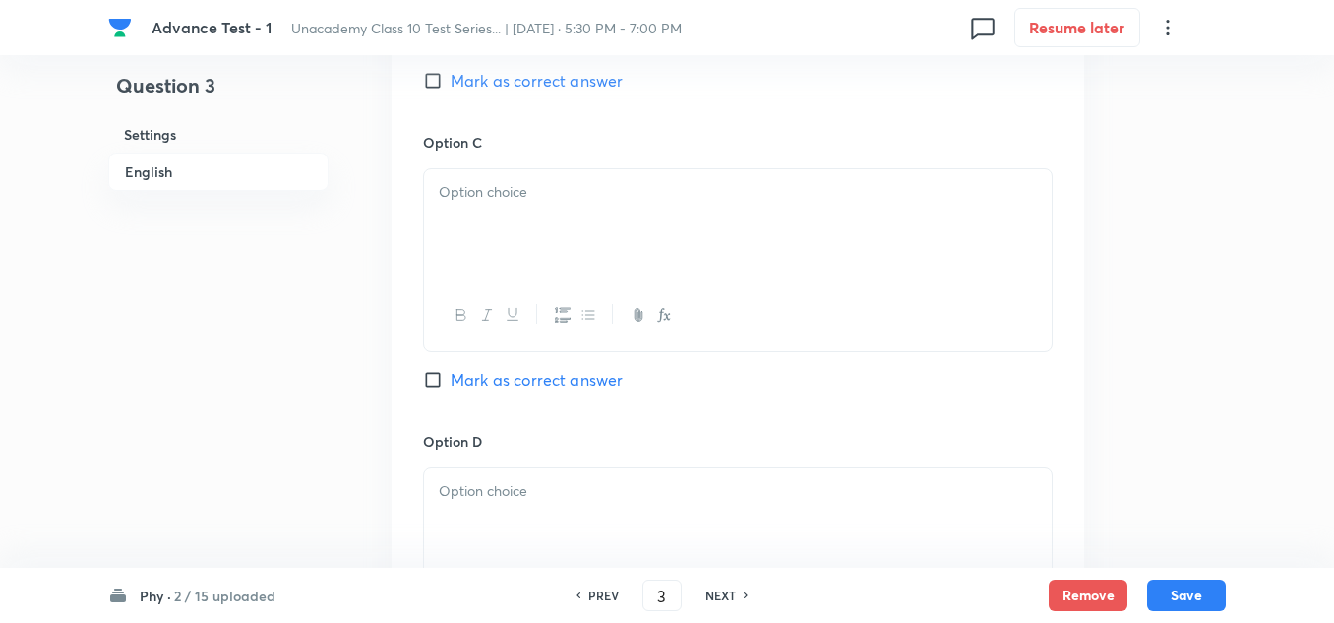
scroll to position [1574, 0]
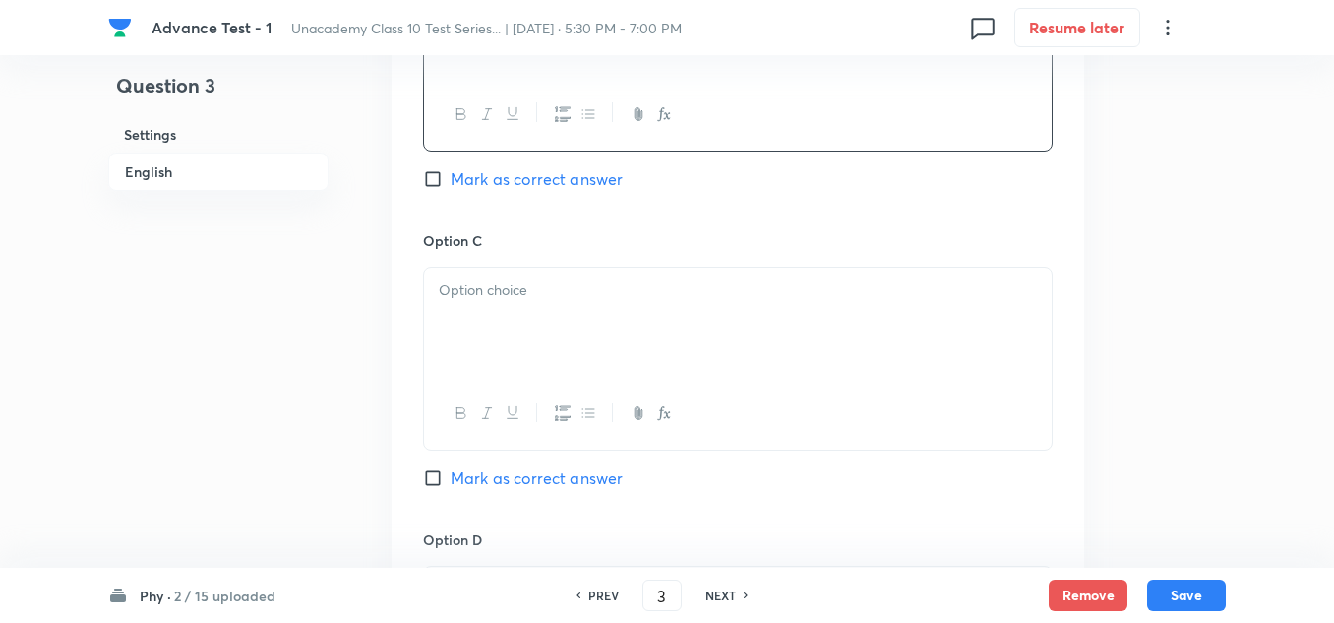
click at [485, 291] on p at bounding box center [738, 290] width 598 height 23
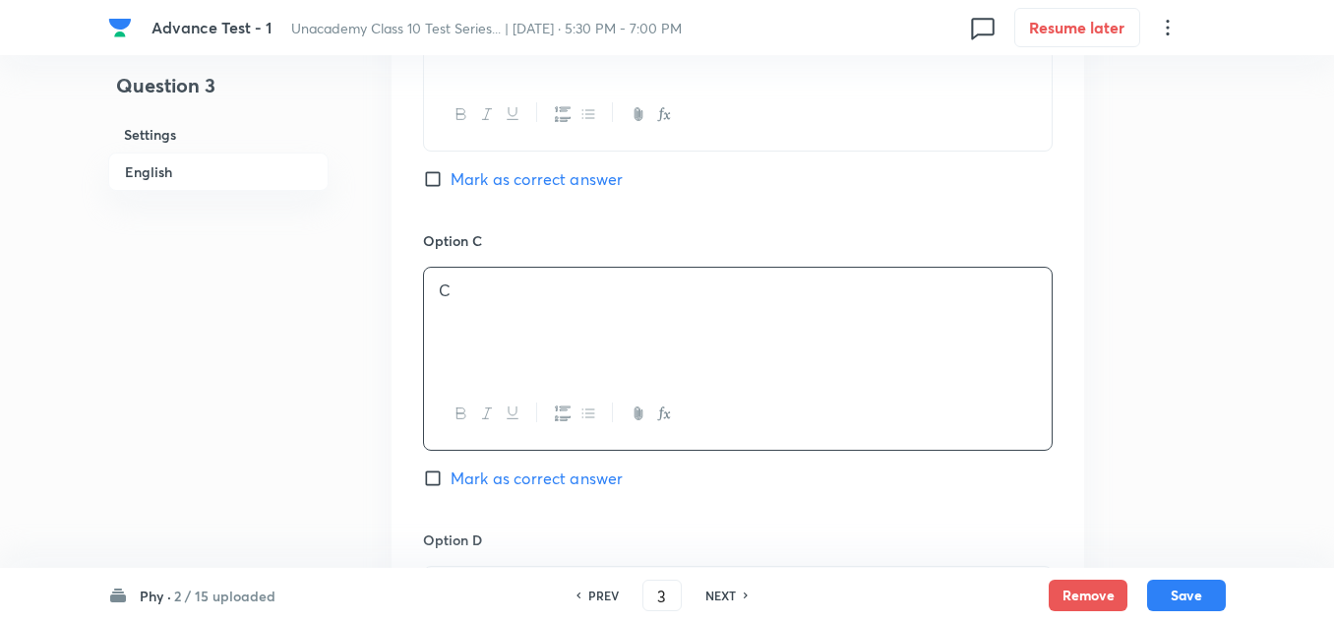
scroll to position [1869, 0]
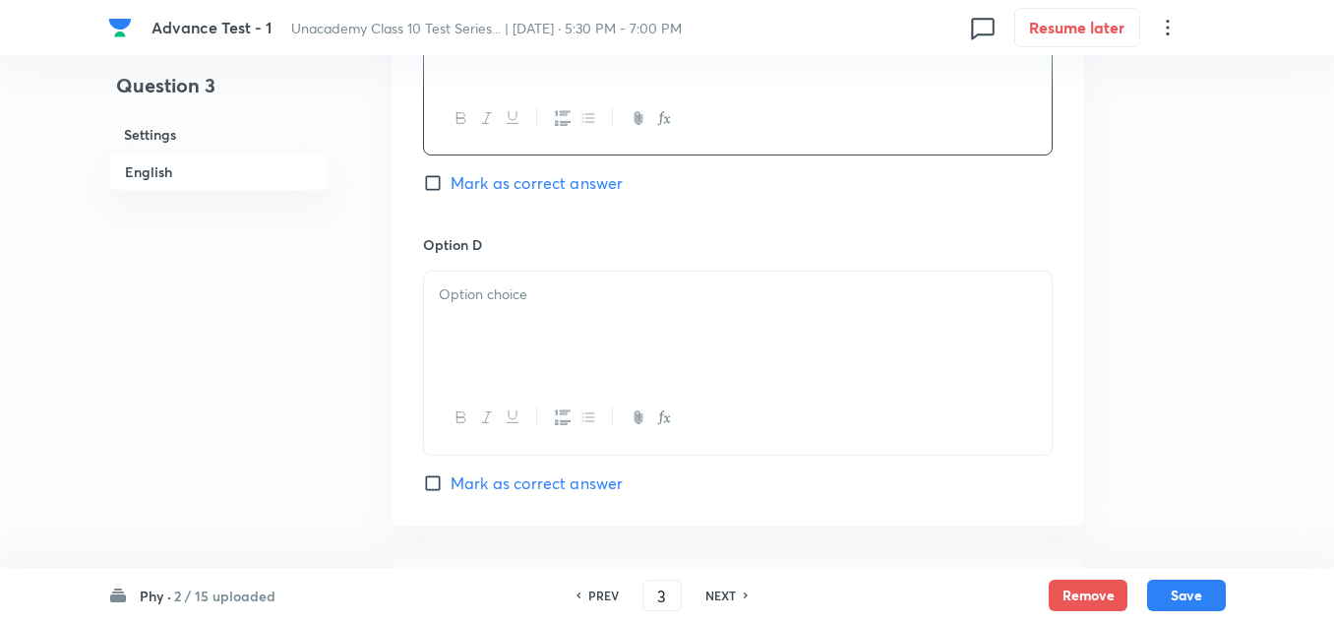
click at [512, 311] on div at bounding box center [738, 327] width 628 height 110
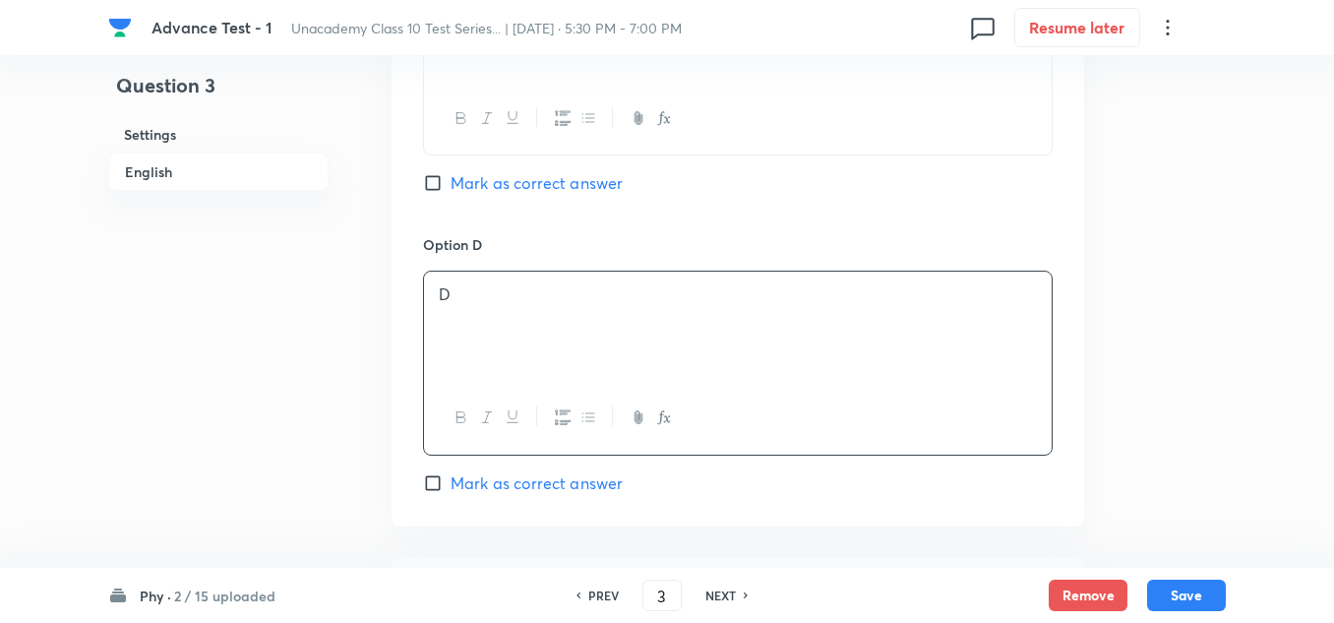
click at [474, 475] on span "Mark as correct answer" at bounding box center [537, 483] width 172 height 24
click at [451, 475] on input "Mark as correct answer" at bounding box center [437, 483] width 28 height 20
checkbox input "true"
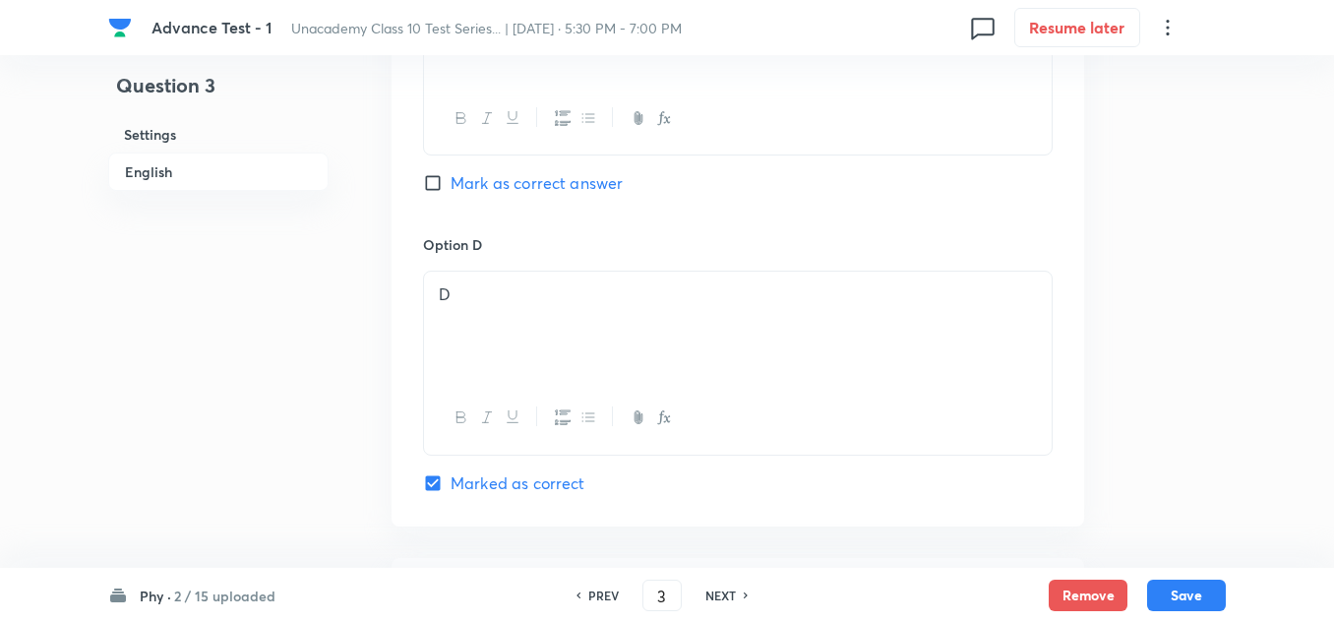
scroll to position [2066, 0]
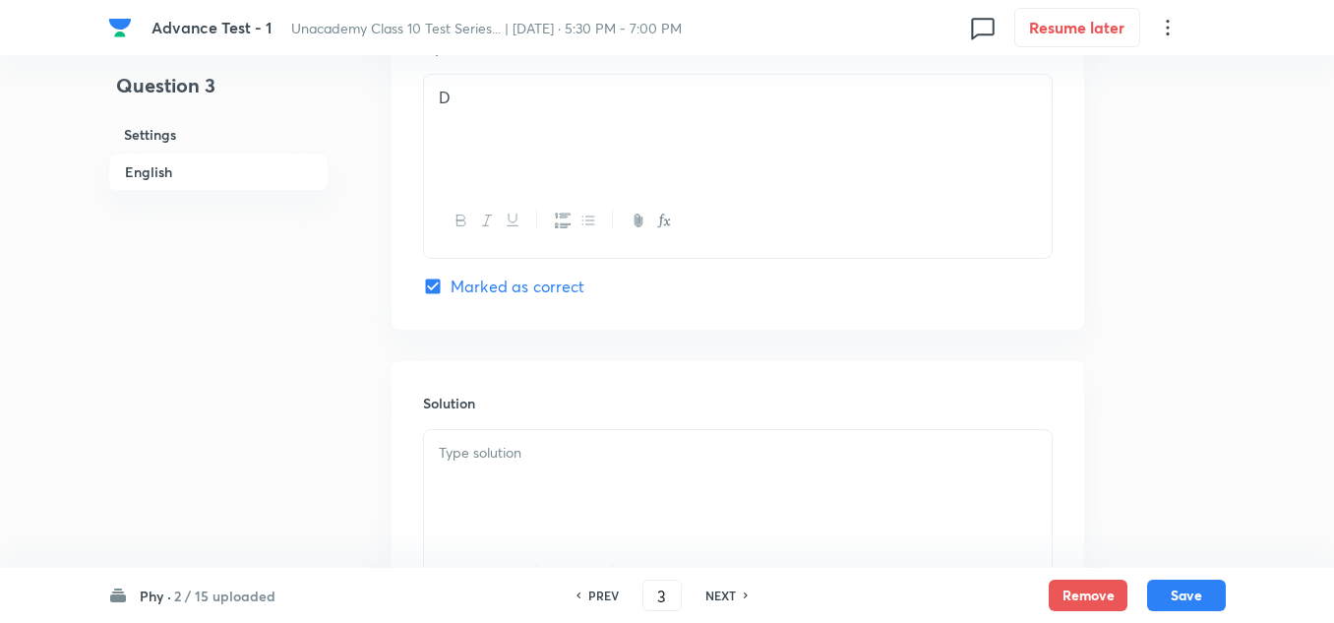
click at [511, 463] on p at bounding box center [738, 453] width 598 height 23
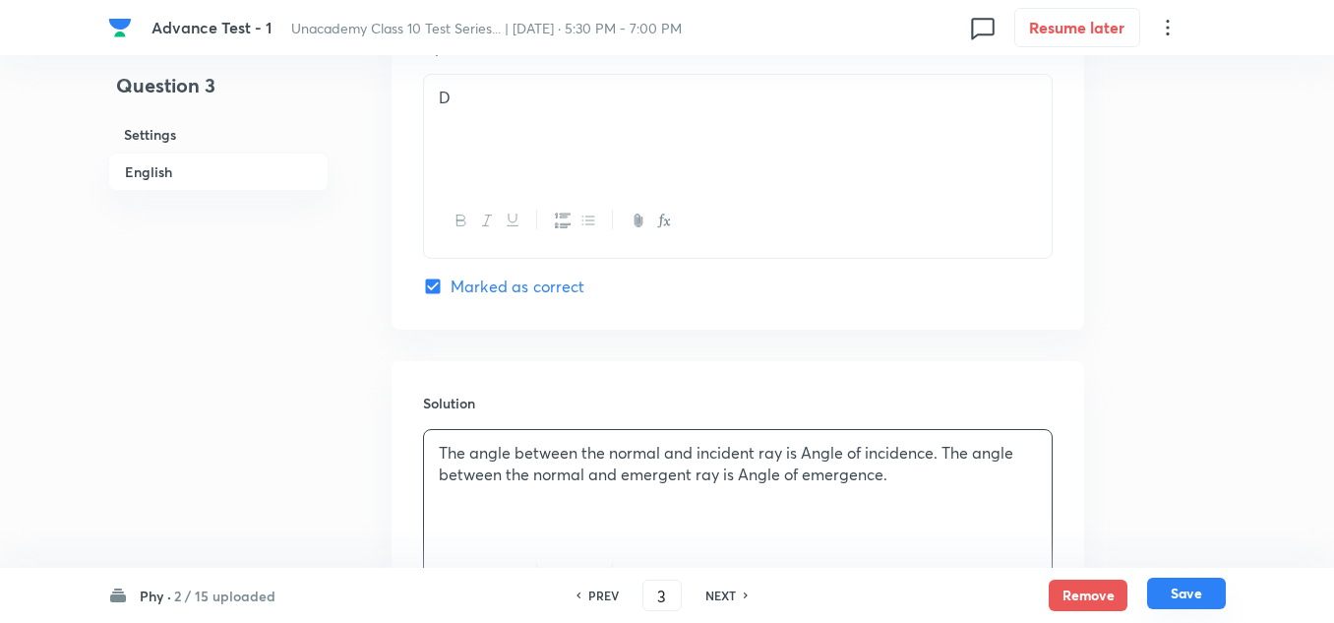
click at [1180, 598] on button "Save" at bounding box center [1186, 592] width 79 height 31
type input "4"
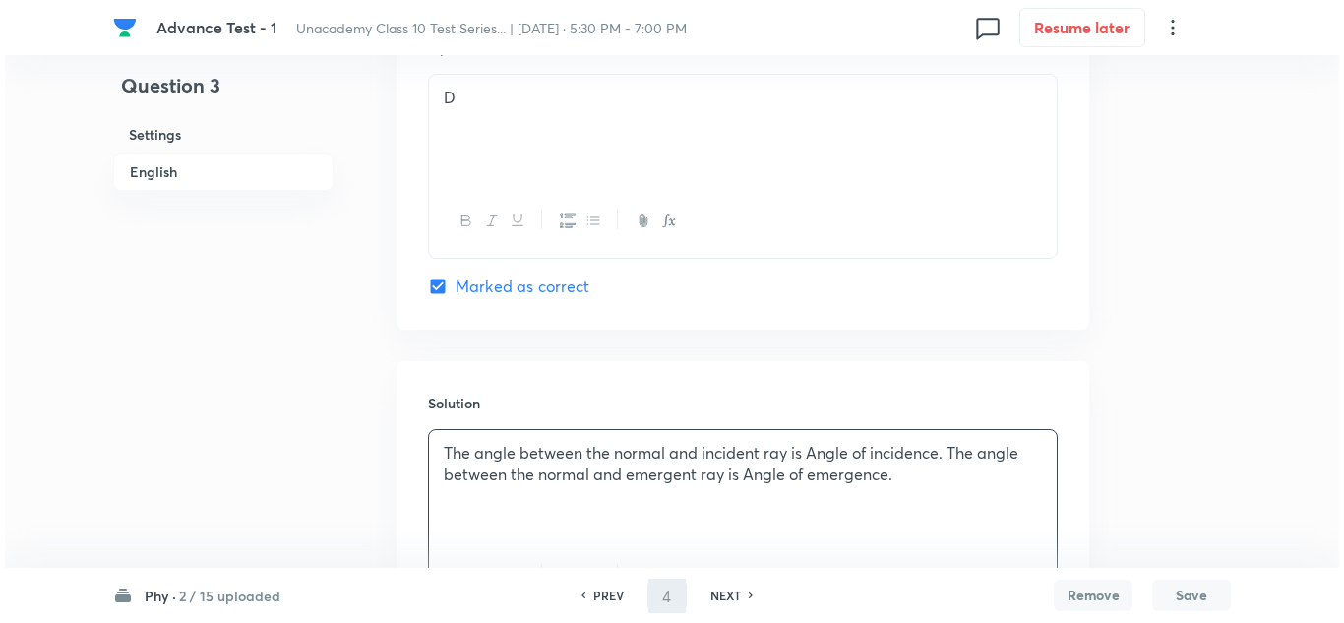
scroll to position [0, 0]
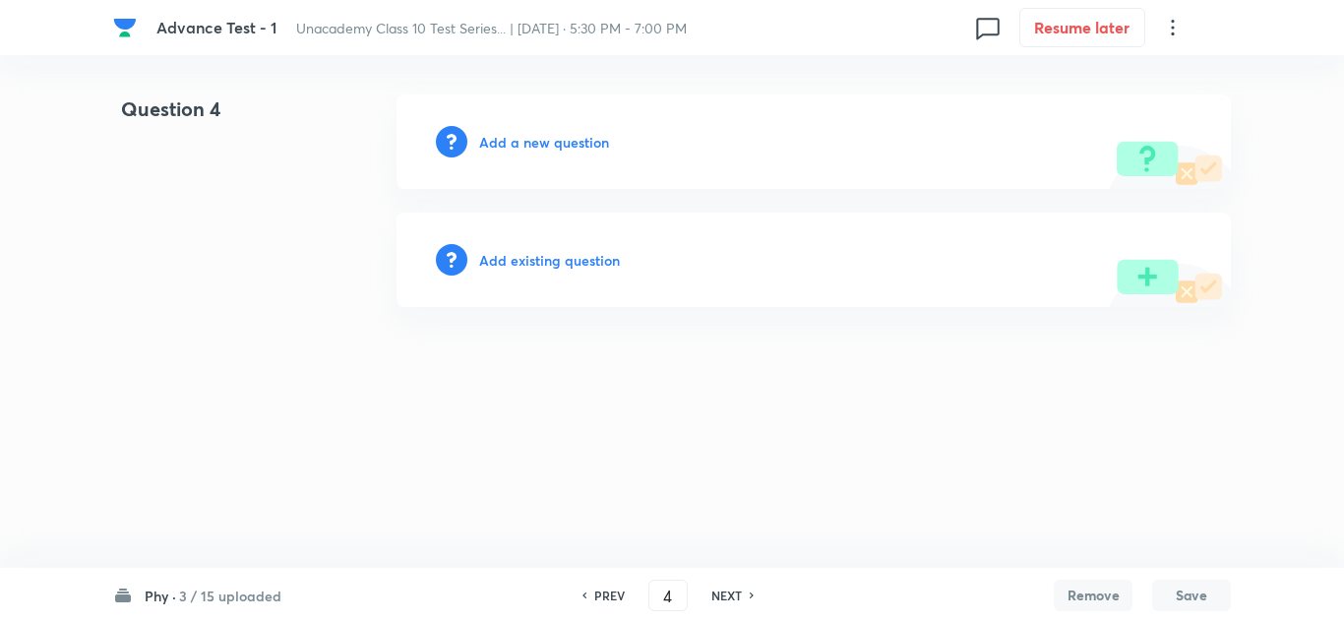
click at [559, 148] on h6 "Add a new question" at bounding box center [544, 142] width 130 height 21
click at [559, 148] on h6 "Choose a question type" at bounding box center [554, 142] width 151 height 21
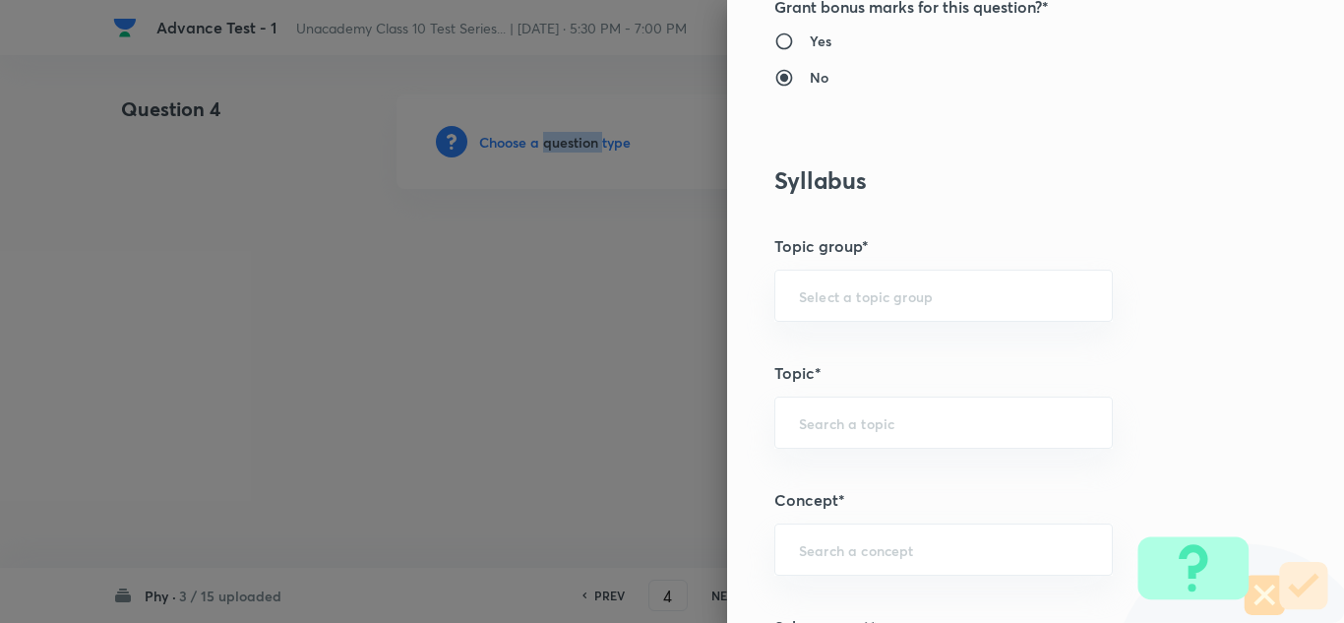
scroll to position [1180, 0]
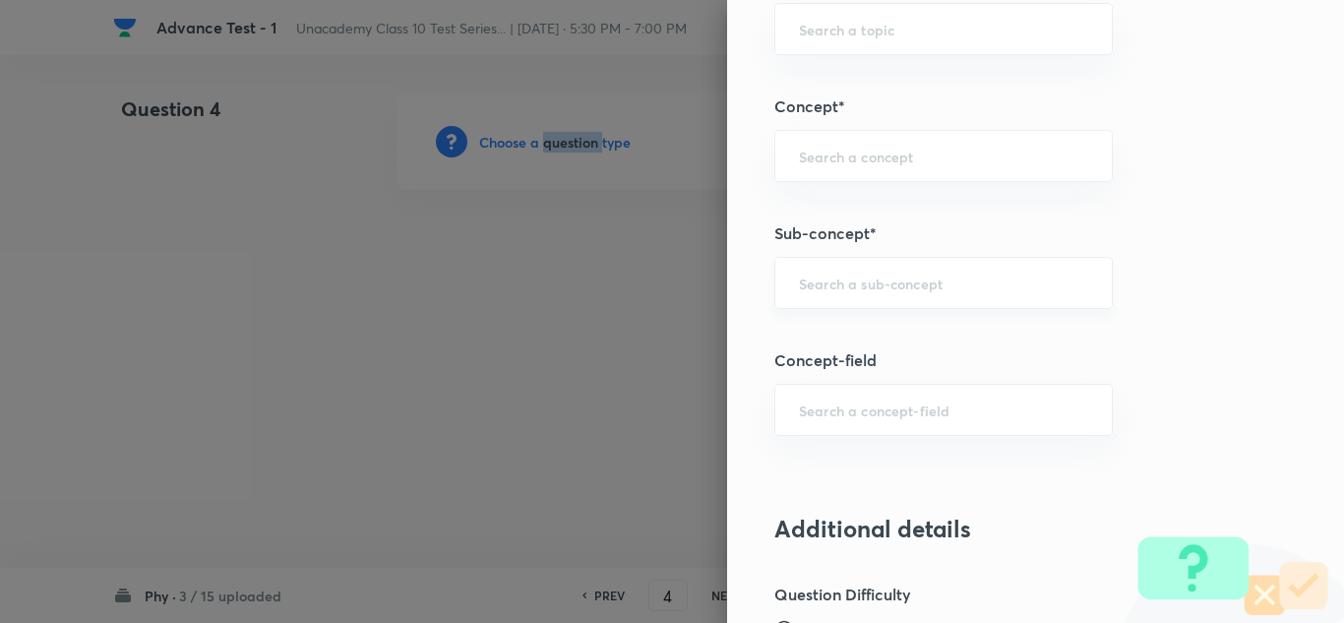
drag, startPoint x: 815, startPoint y: 294, endPoint x: 810, endPoint y: 282, distance: 13.2
click at [812, 284] on div "​" at bounding box center [943, 283] width 338 height 52
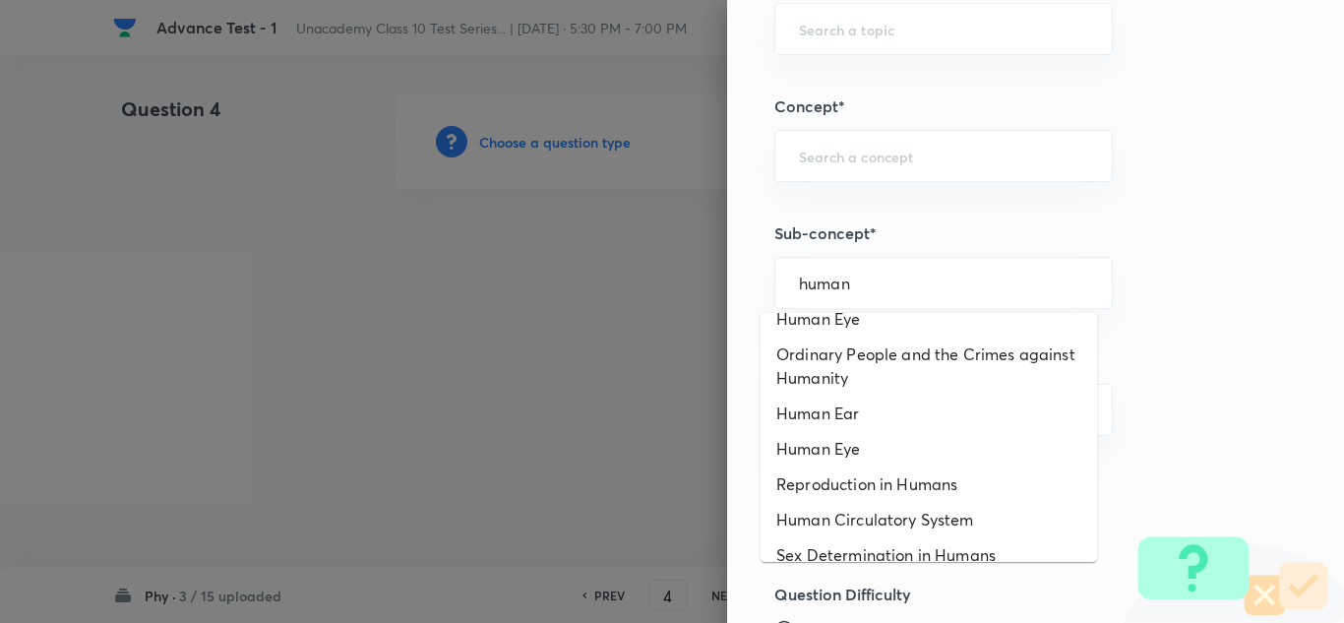
scroll to position [0, 0]
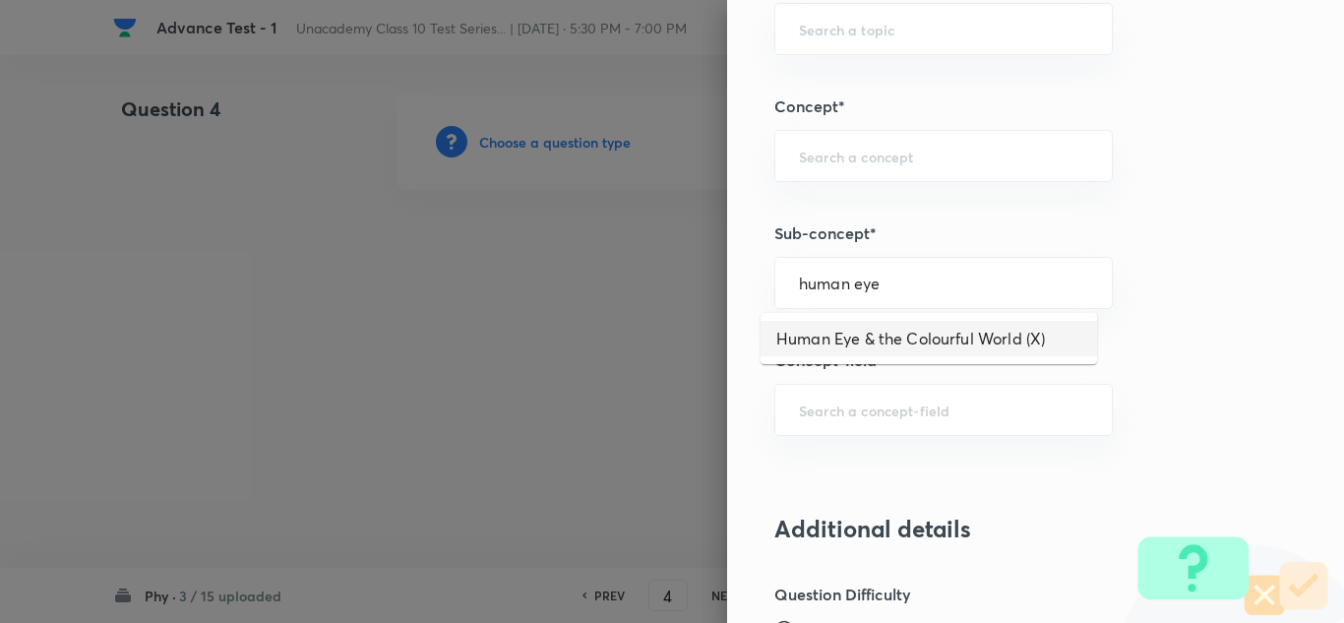
click at [919, 343] on li "Human Eye & the Colourful World (X)" at bounding box center [928, 338] width 336 height 35
type input "Human Eye & the Colourful World (X)"
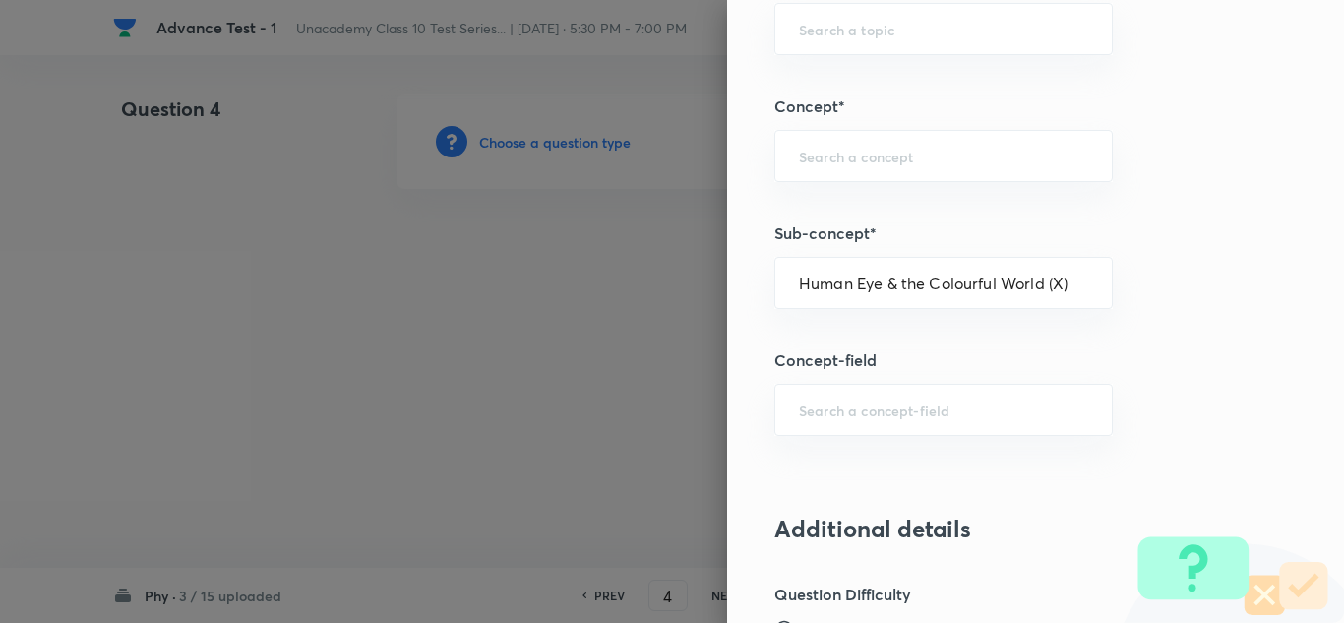
type input "Foundation Class X"
type input "Physics"
type input "Human Eye & the Colourful World (X)"
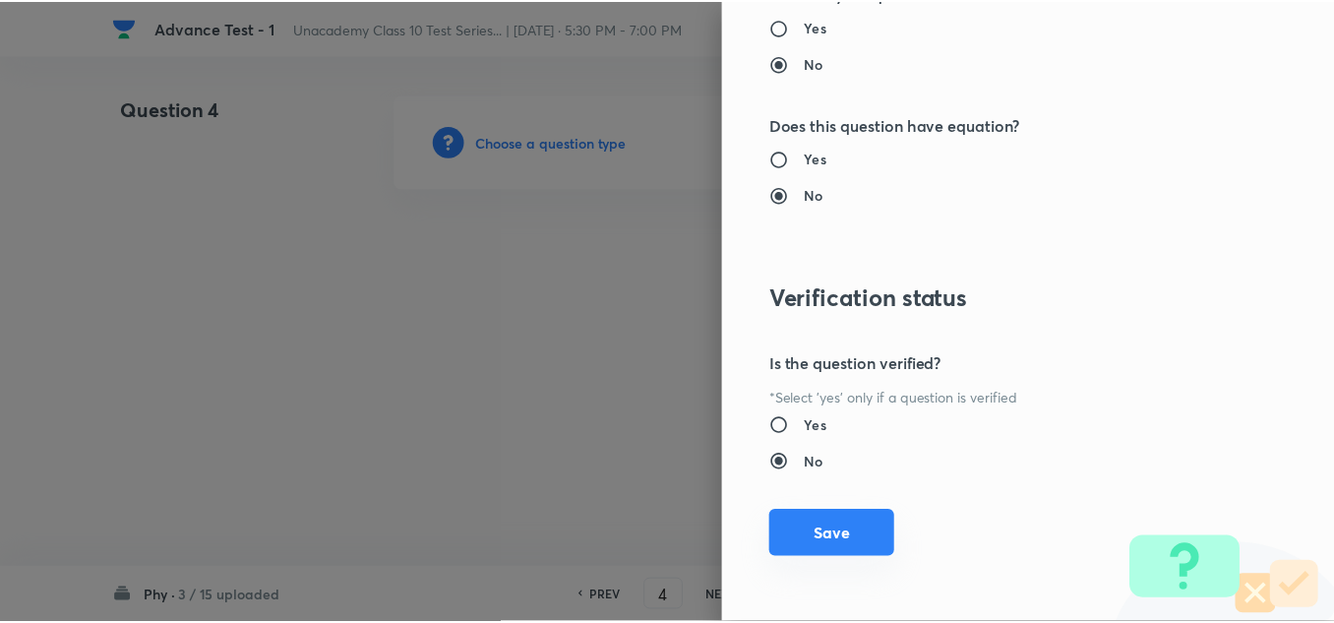
scroll to position [2191, 0]
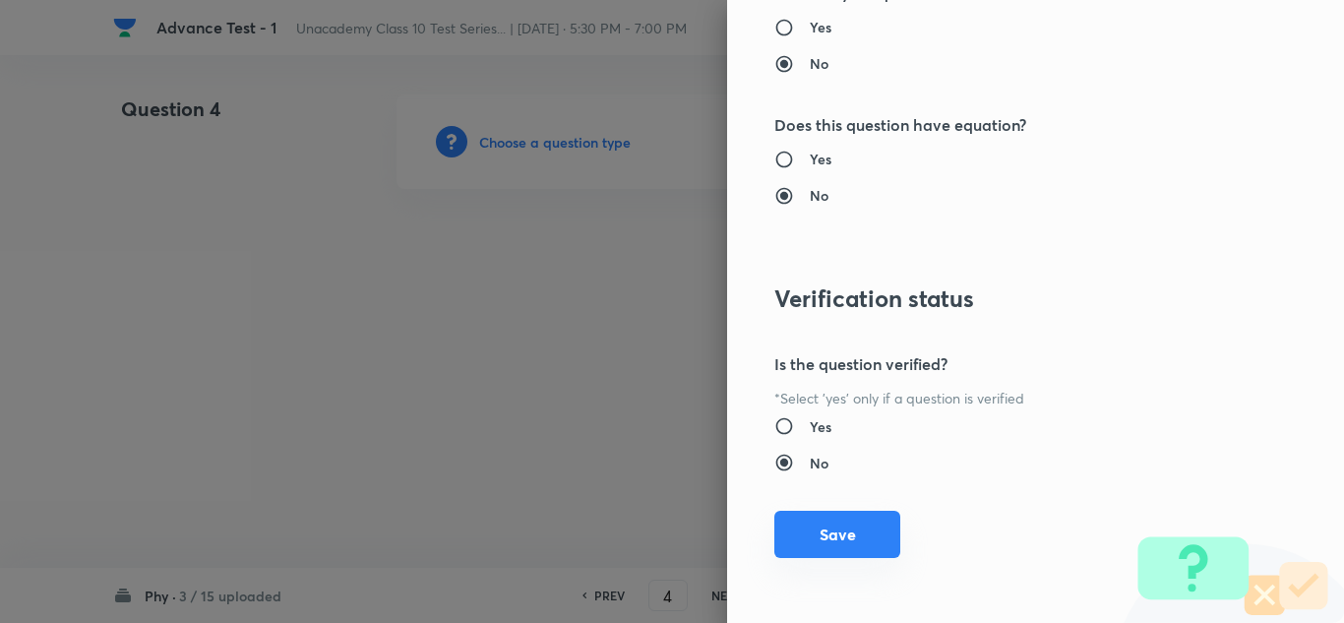
click at [848, 519] on button "Save" at bounding box center [837, 534] width 126 height 47
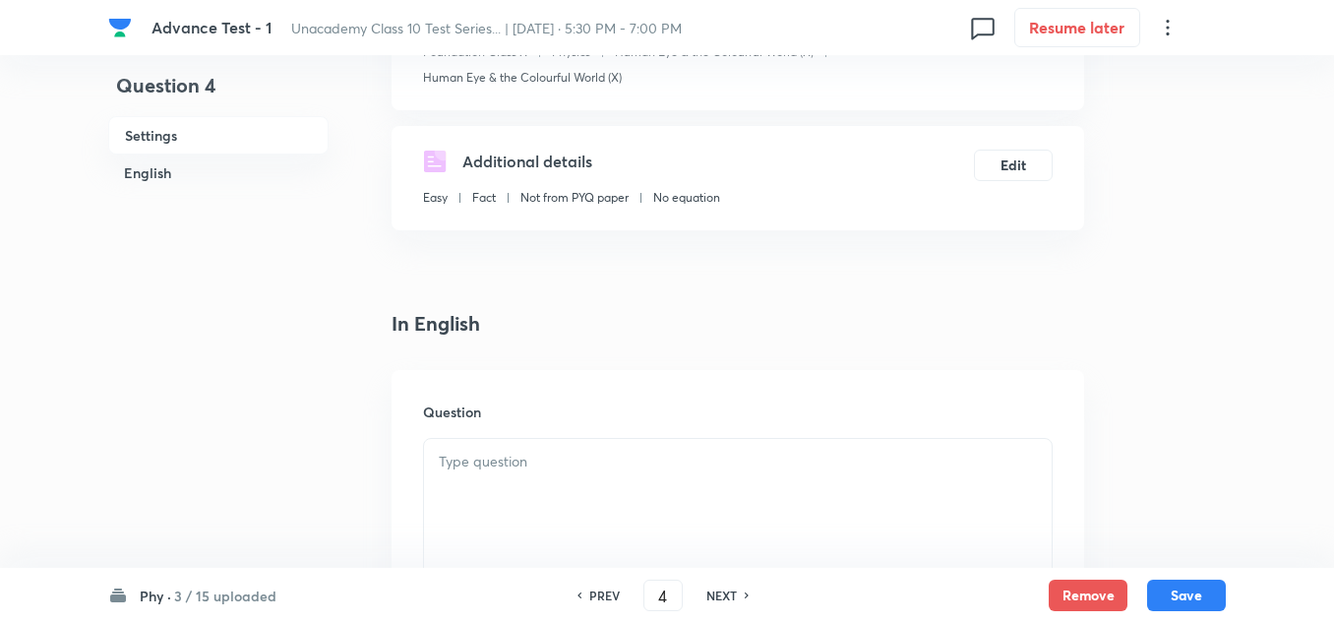
scroll to position [689, 0]
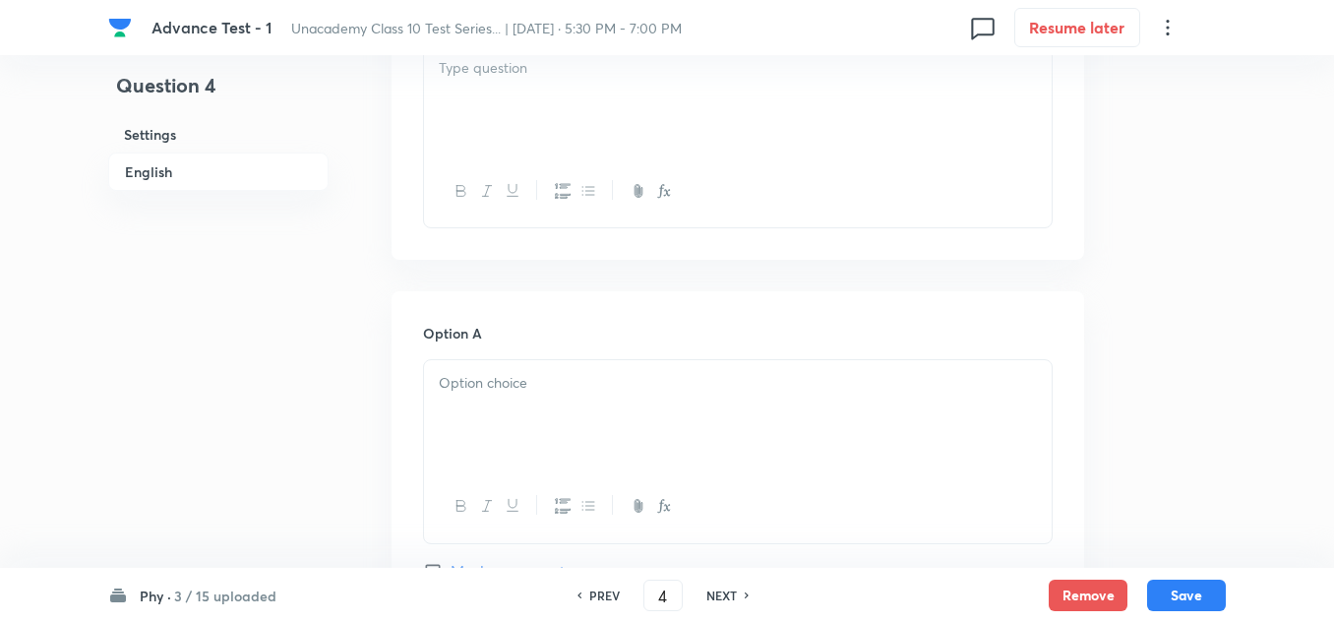
click at [475, 113] on div at bounding box center [738, 100] width 628 height 110
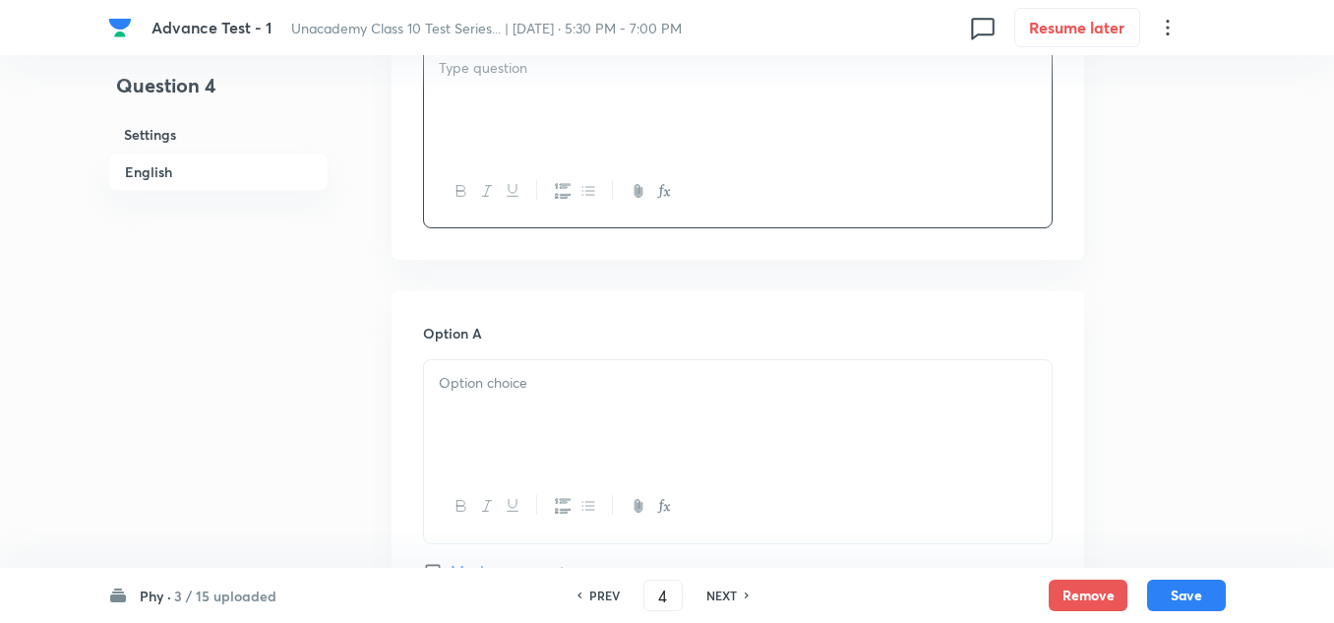
scroll to position [393, 0]
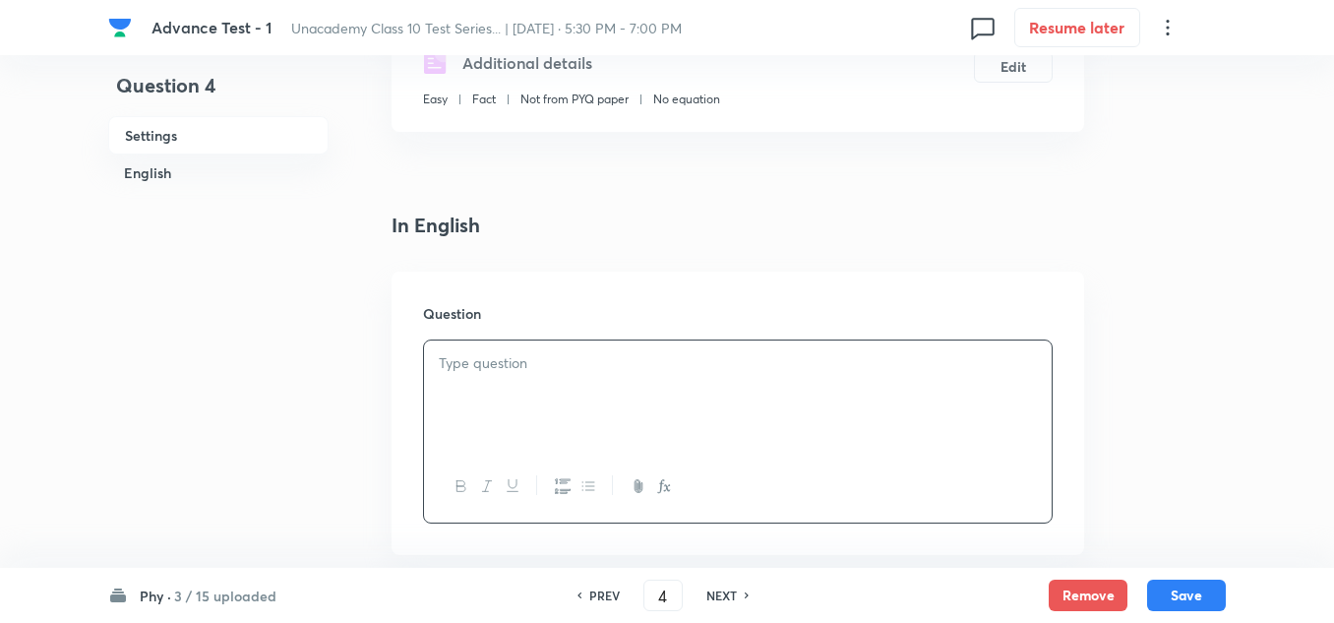
click at [503, 378] on div at bounding box center [738, 395] width 628 height 110
click at [464, 359] on p "1. The angle of reflection in the given figure is" at bounding box center [738, 363] width 598 height 23
click at [792, 369] on p "The angle of reflection in the given figure is" at bounding box center [738, 363] width 598 height 23
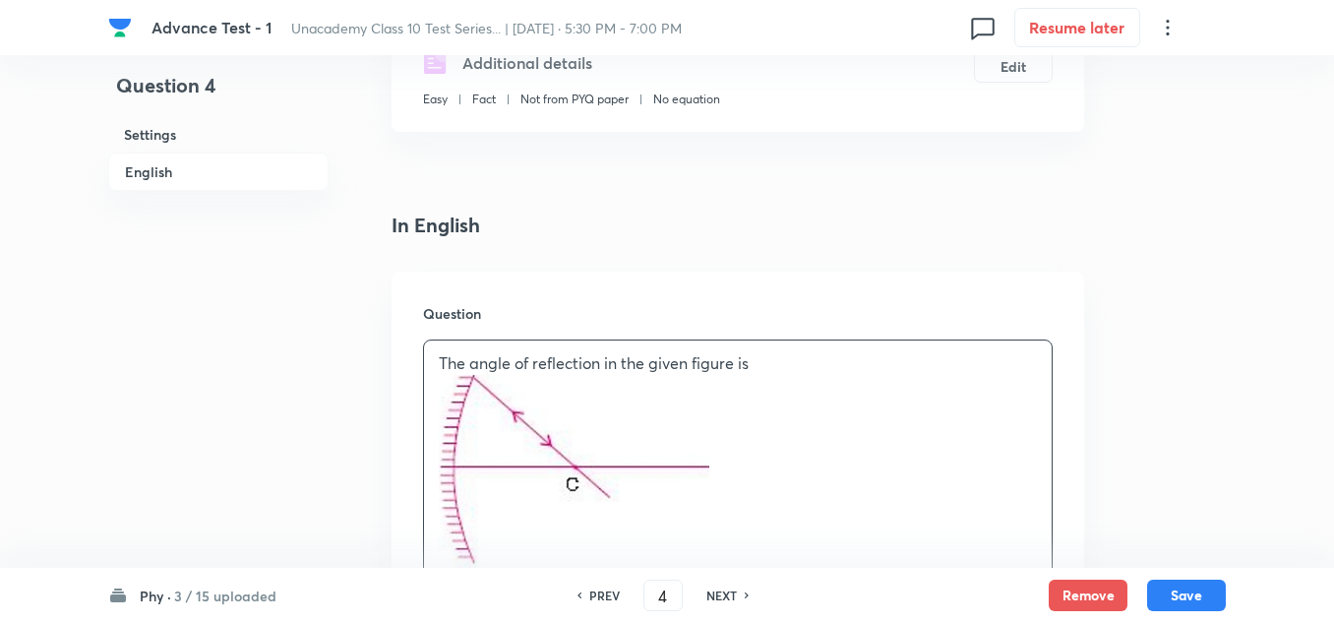
scroll to position [984, 0]
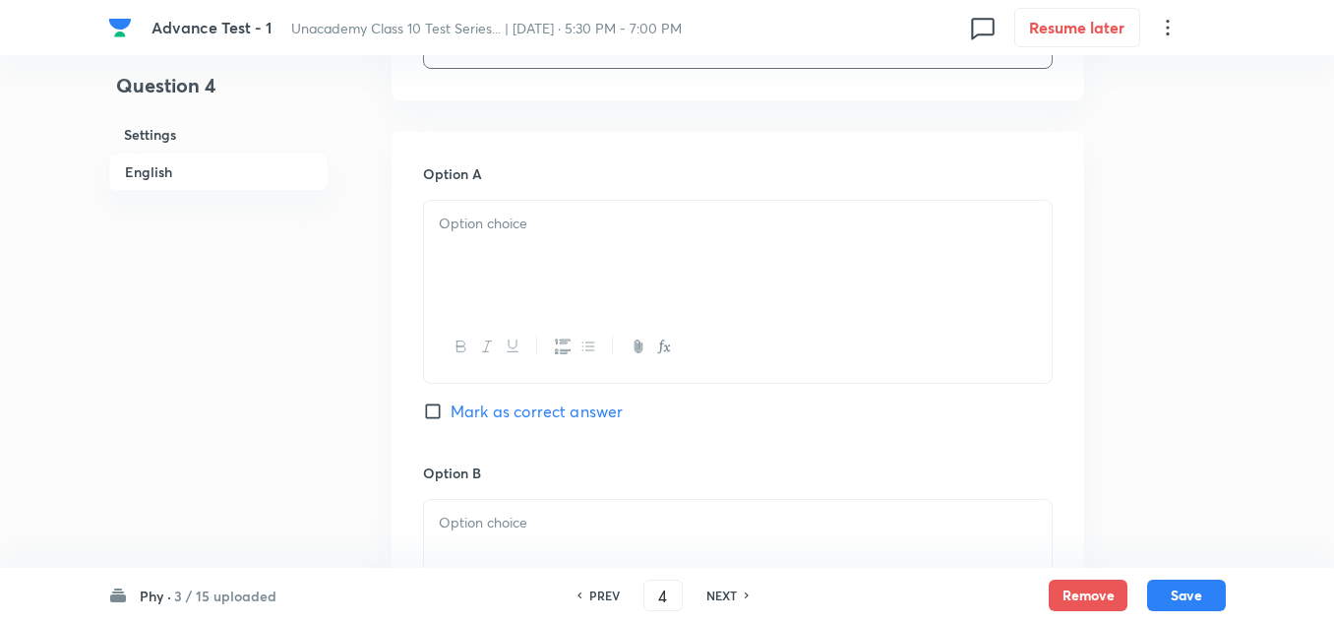
click at [520, 221] on p at bounding box center [738, 223] width 598 height 23
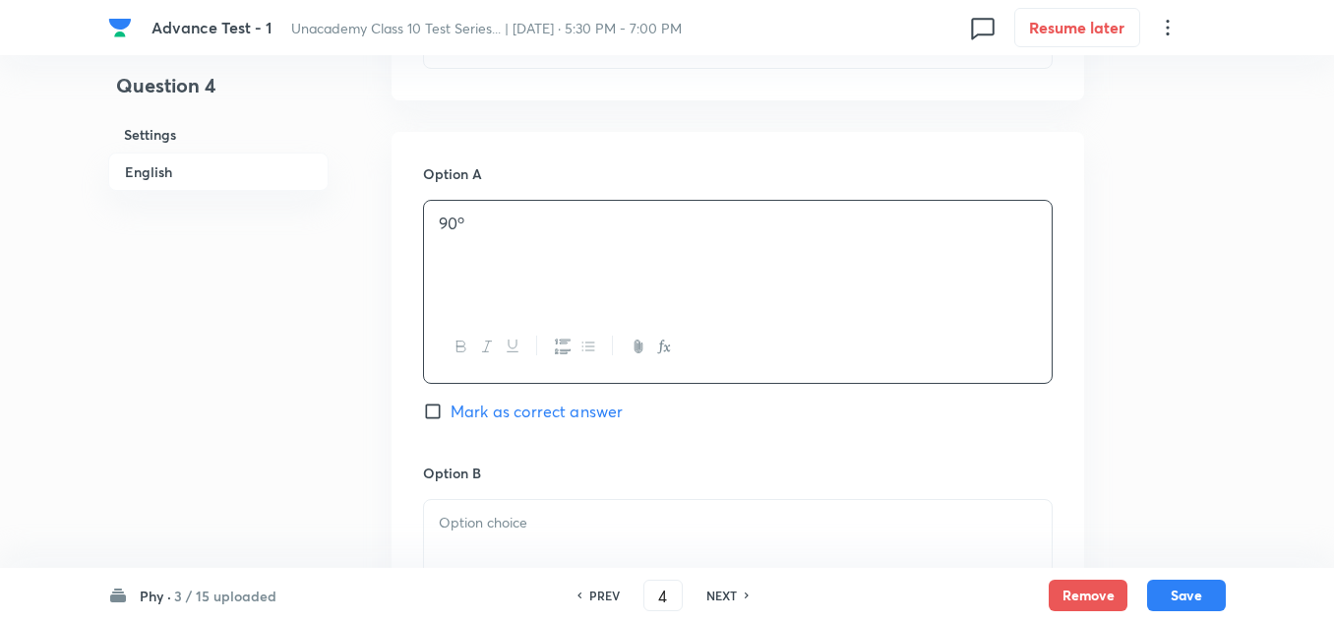
scroll to position [1082, 0]
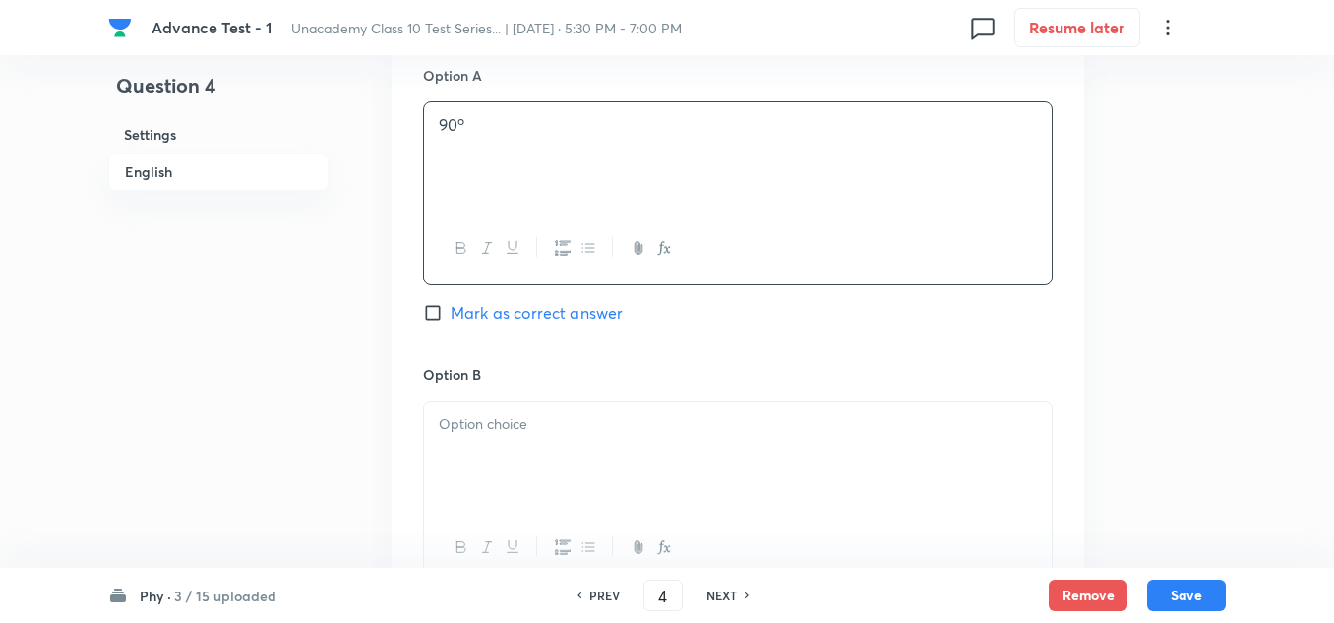
click at [489, 425] on p at bounding box center [738, 424] width 598 height 23
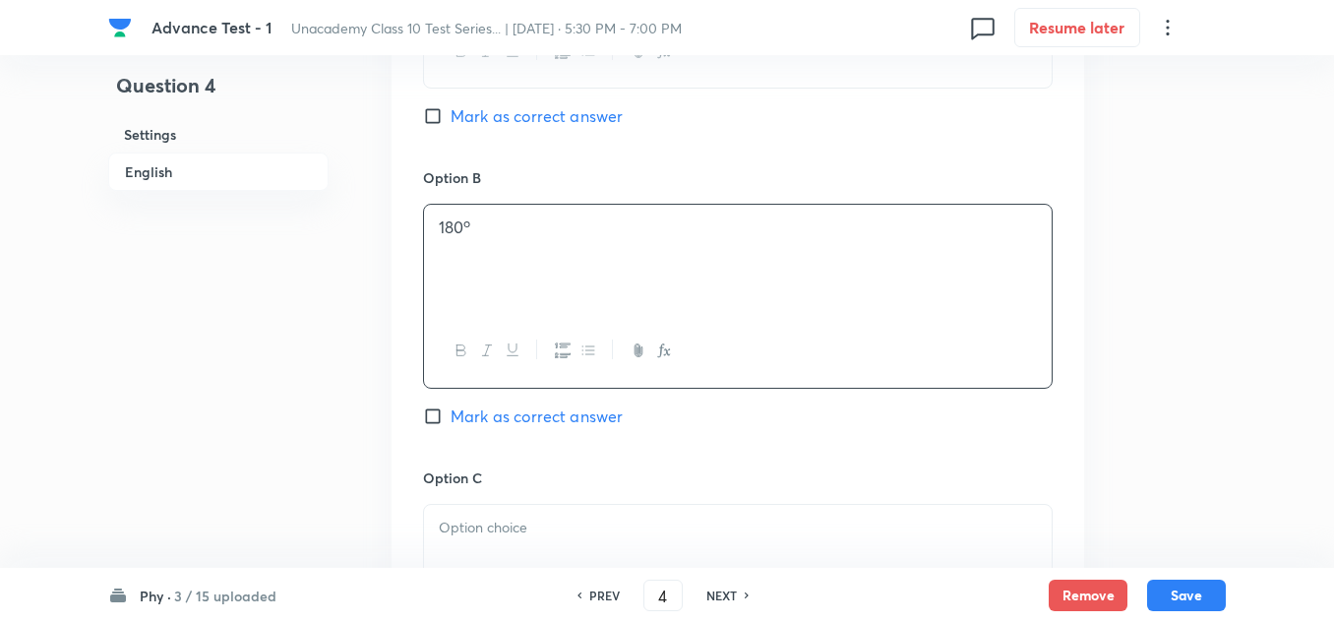
scroll to position [1377, 0]
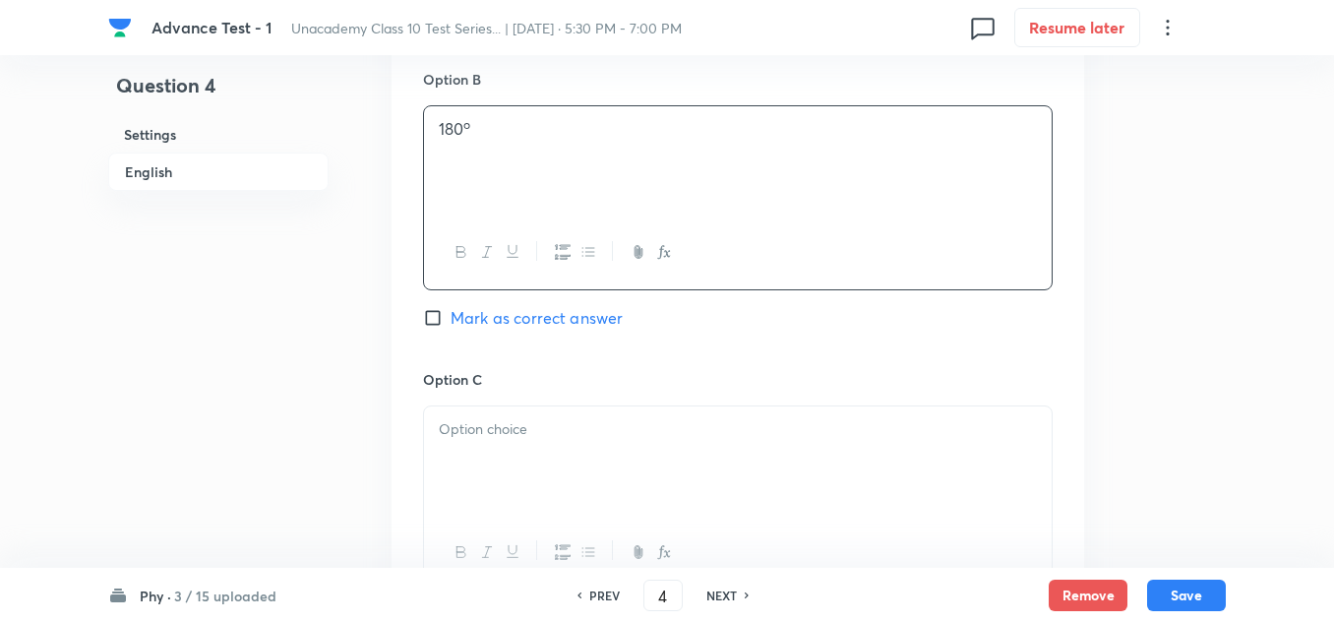
click at [470, 444] on div at bounding box center [738, 461] width 628 height 110
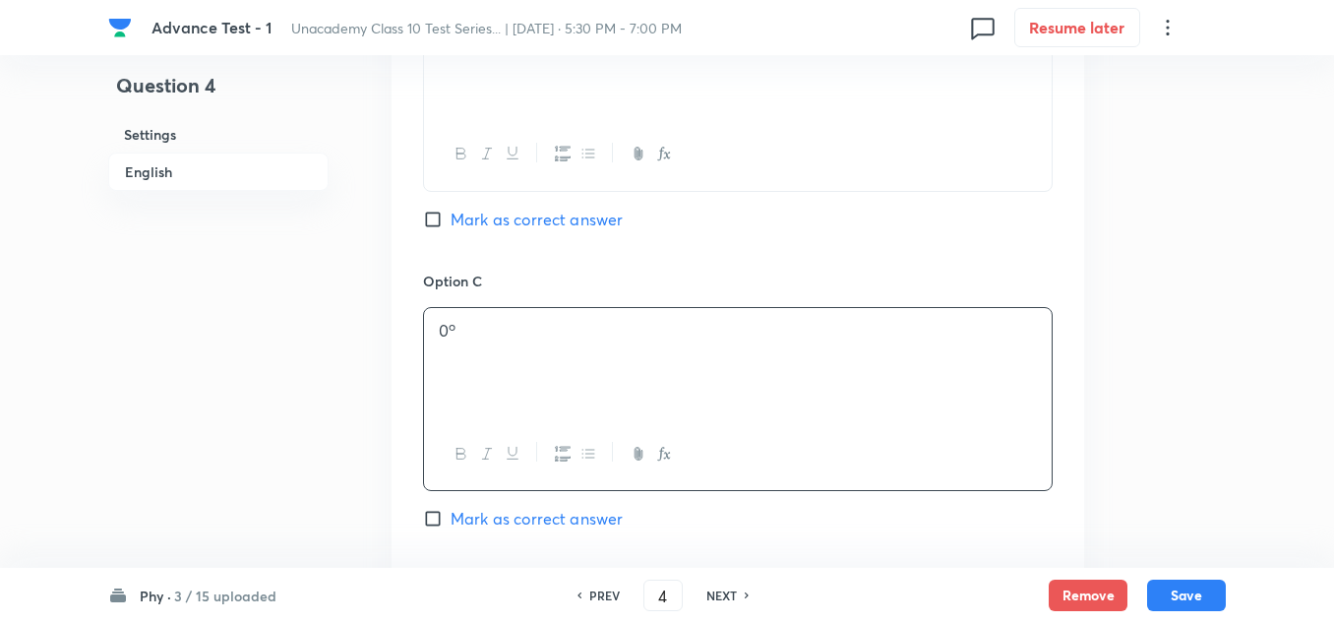
scroll to position [1672, 0]
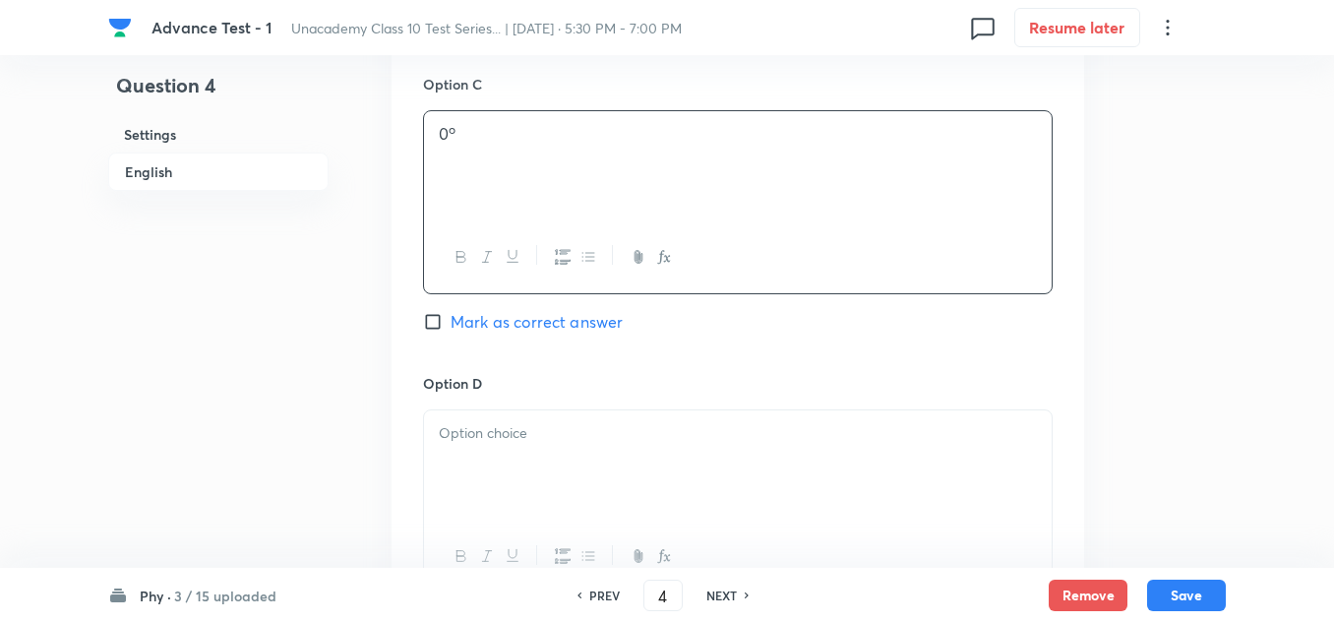
click at [490, 440] on p at bounding box center [738, 433] width 598 height 23
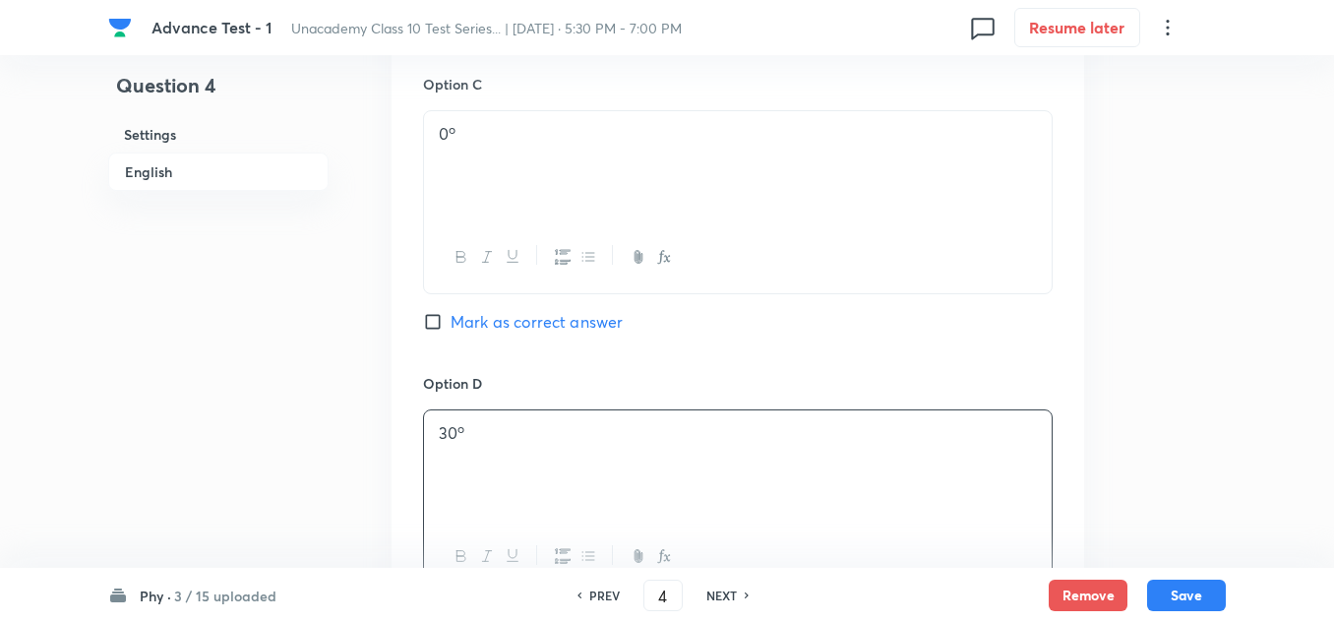
scroll to position [1574, 0]
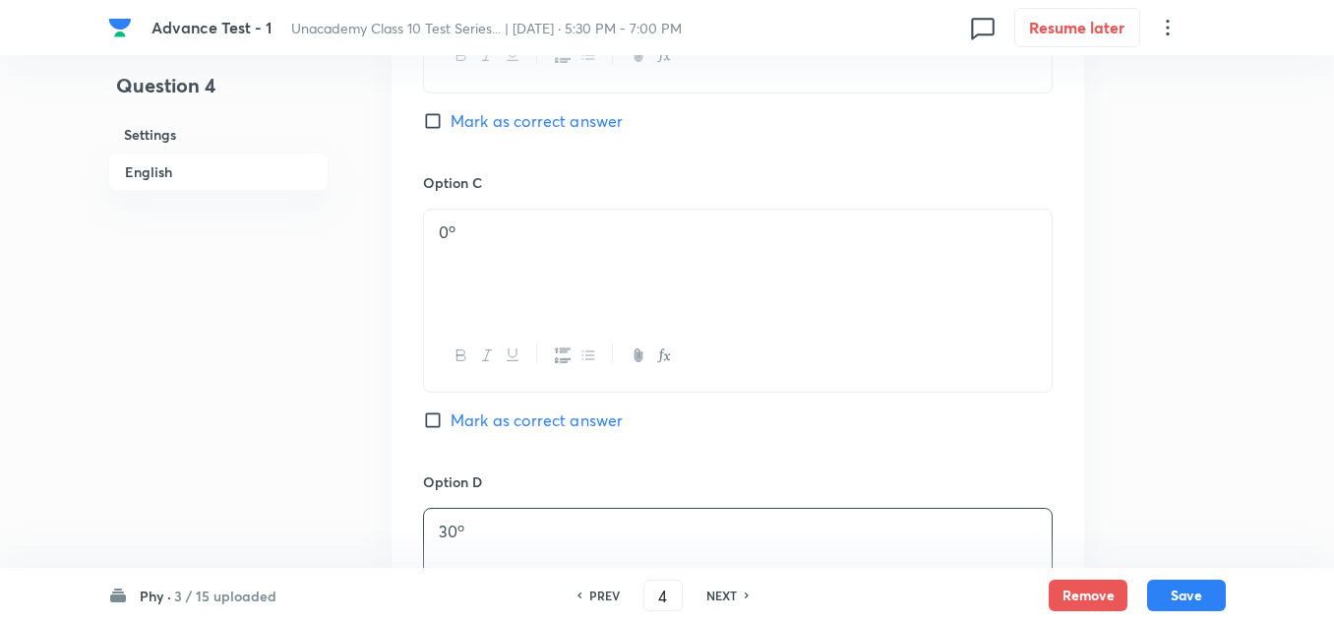
click at [472, 415] on span "Mark as correct answer" at bounding box center [537, 420] width 172 height 24
click at [451, 415] on input "Mark as correct answer" at bounding box center [437, 420] width 28 height 20
checkbox input "true"
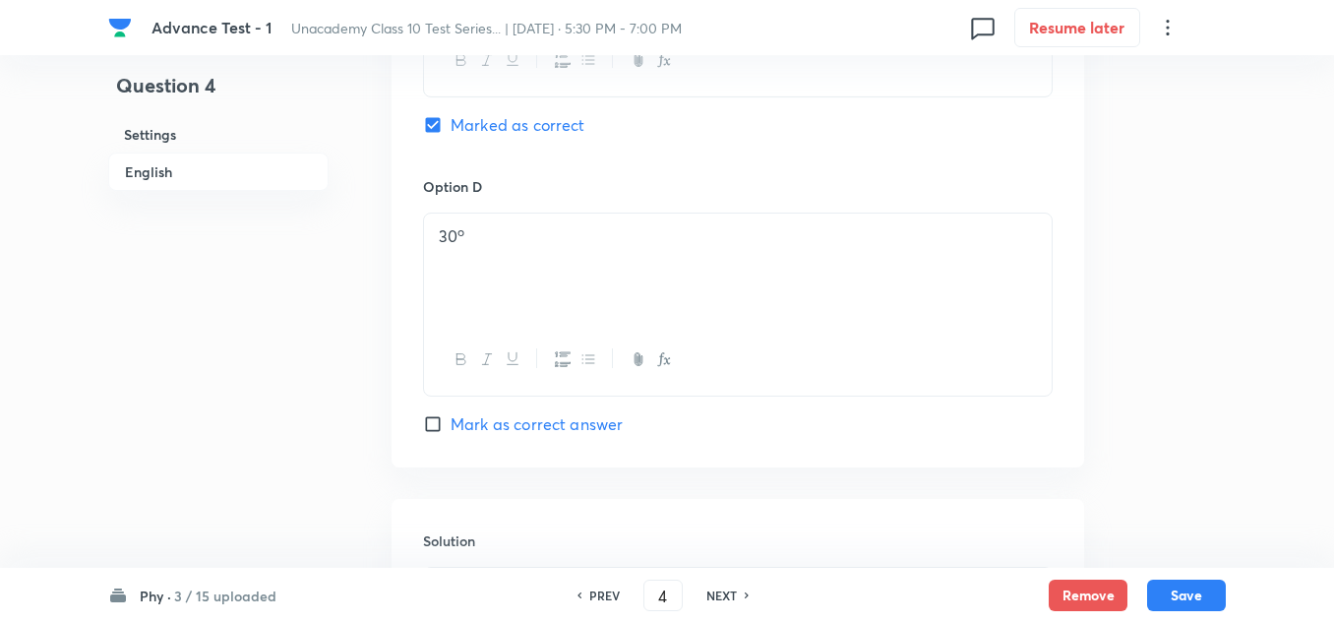
scroll to position [2066, 0]
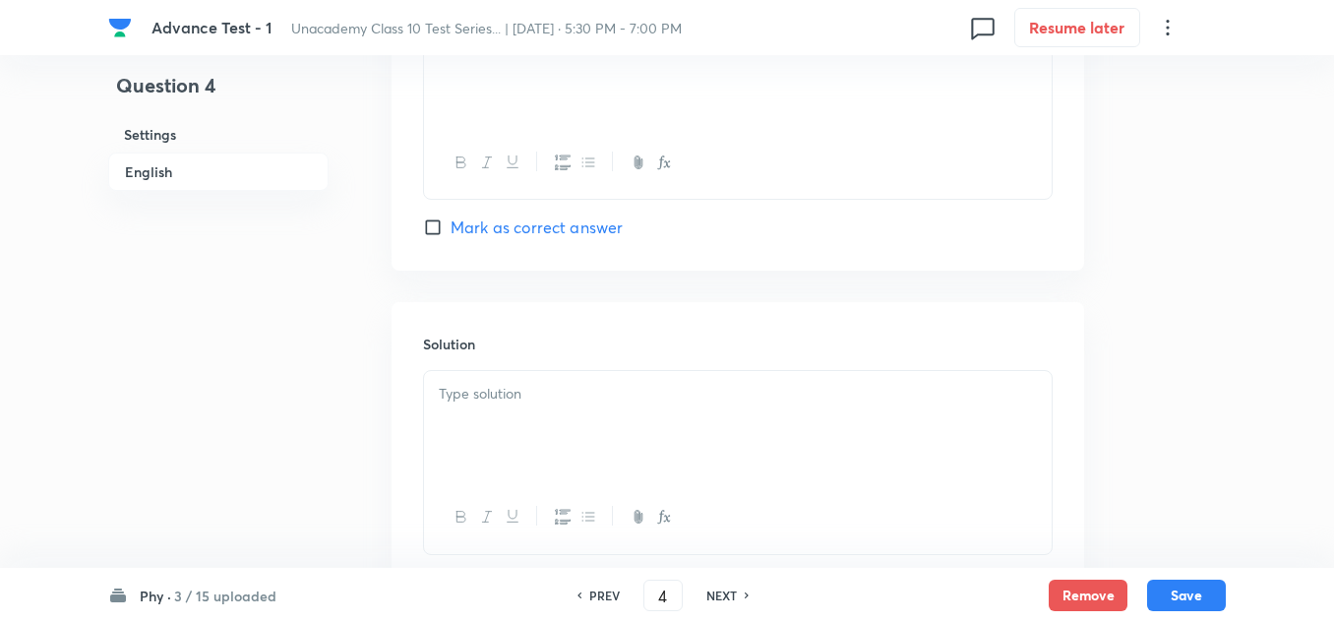
click at [505, 399] on p at bounding box center [738, 394] width 598 height 23
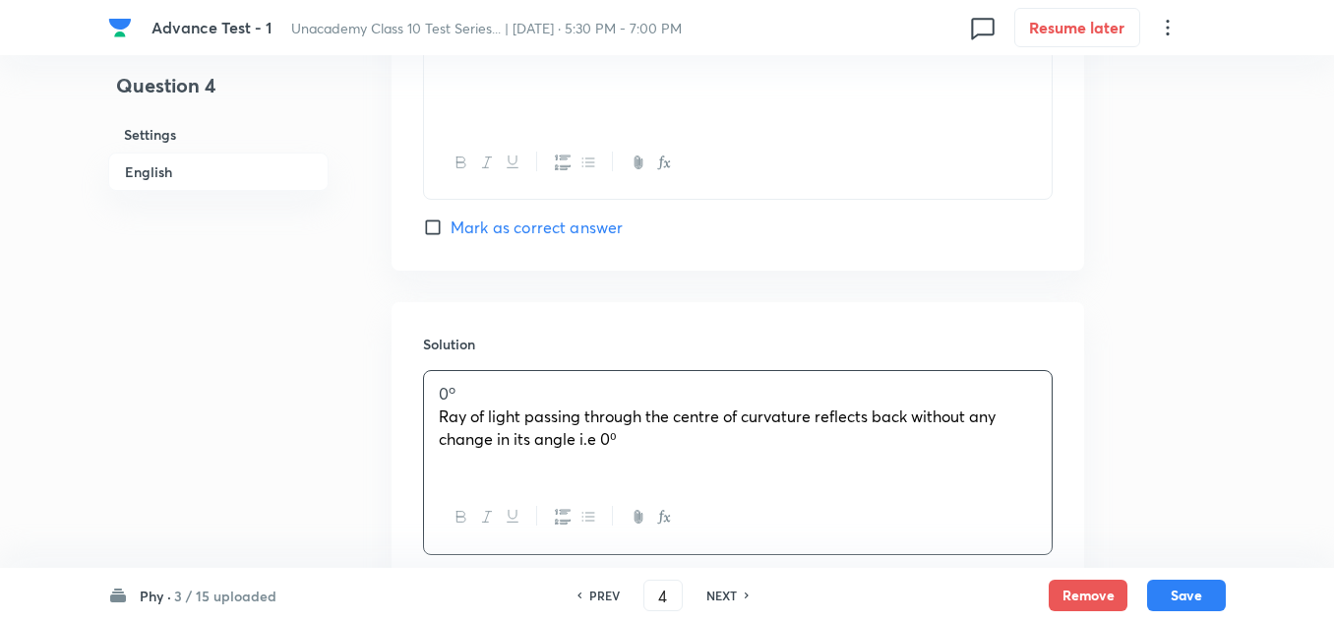
click at [436, 418] on div "0 o Ray of light passing through the centre of curvature reflects back without …" at bounding box center [738, 426] width 628 height 110
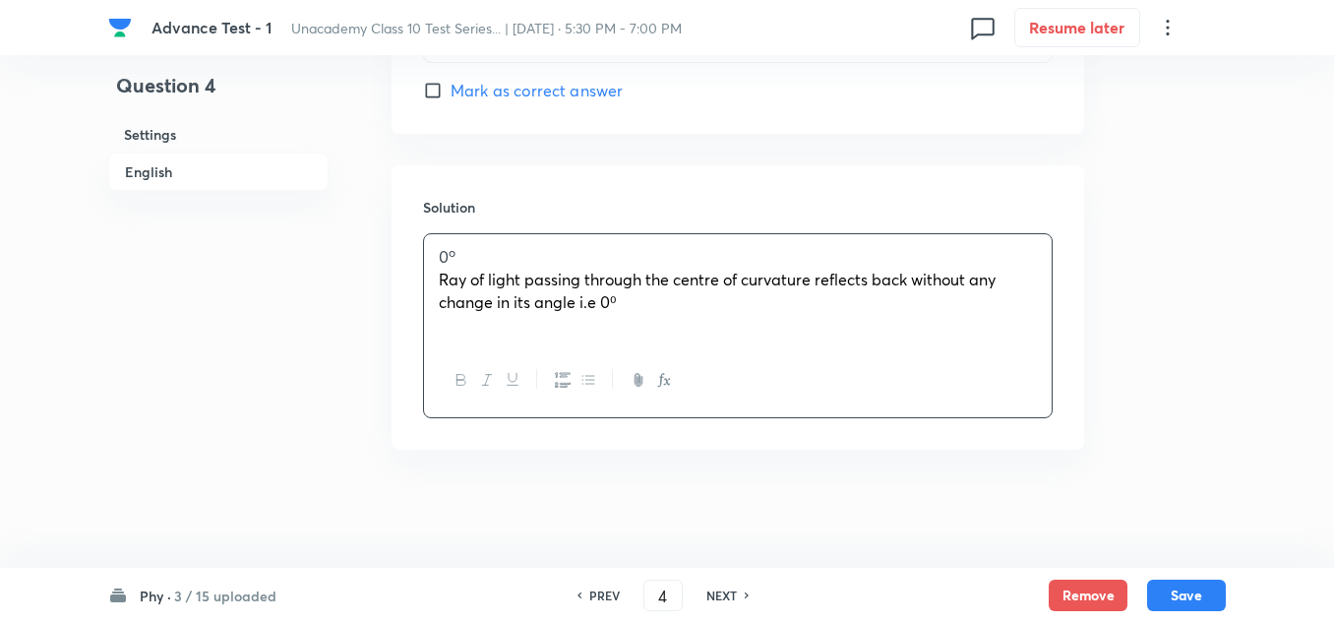
scroll to position [1809, 0]
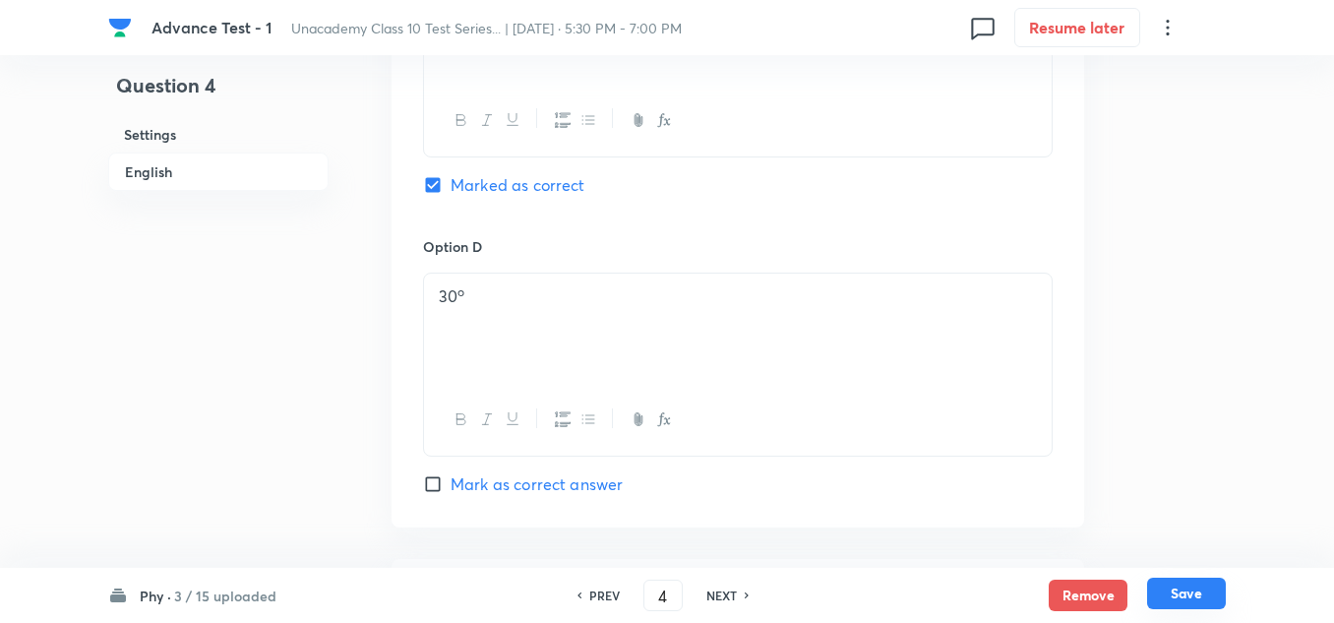
click at [1195, 600] on button "Save" at bounding box center [1186, 592] width 79 height 31
type input "5"
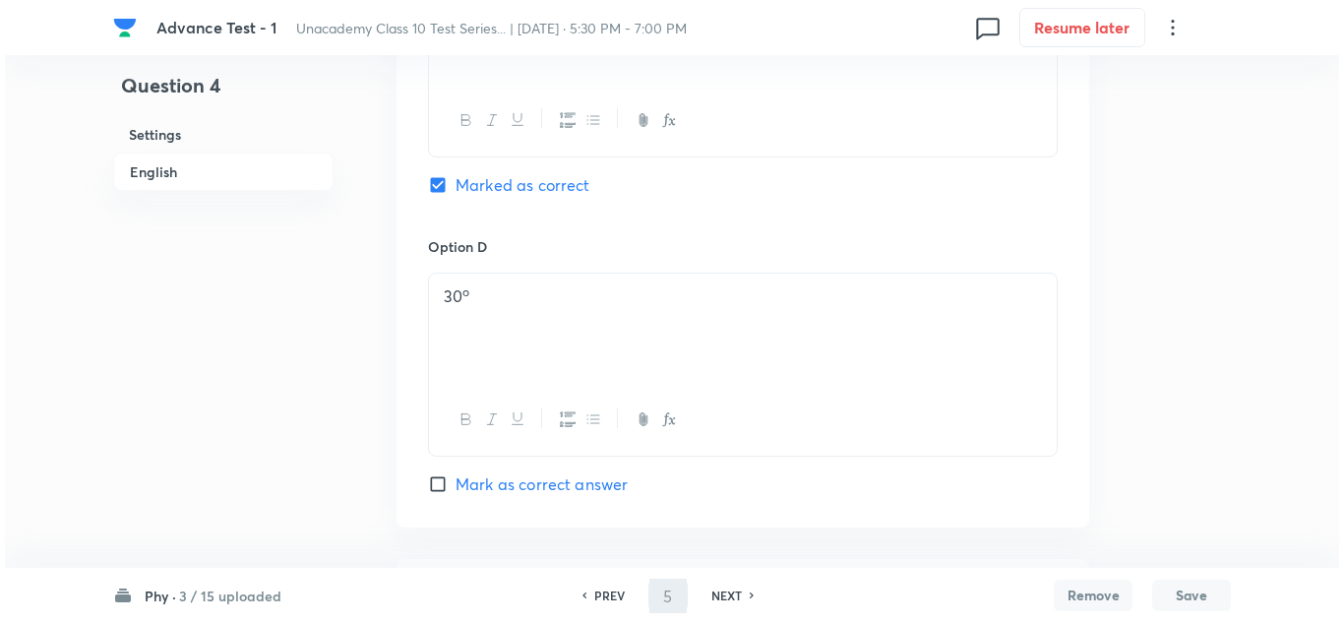
scroll to position [0, 0]
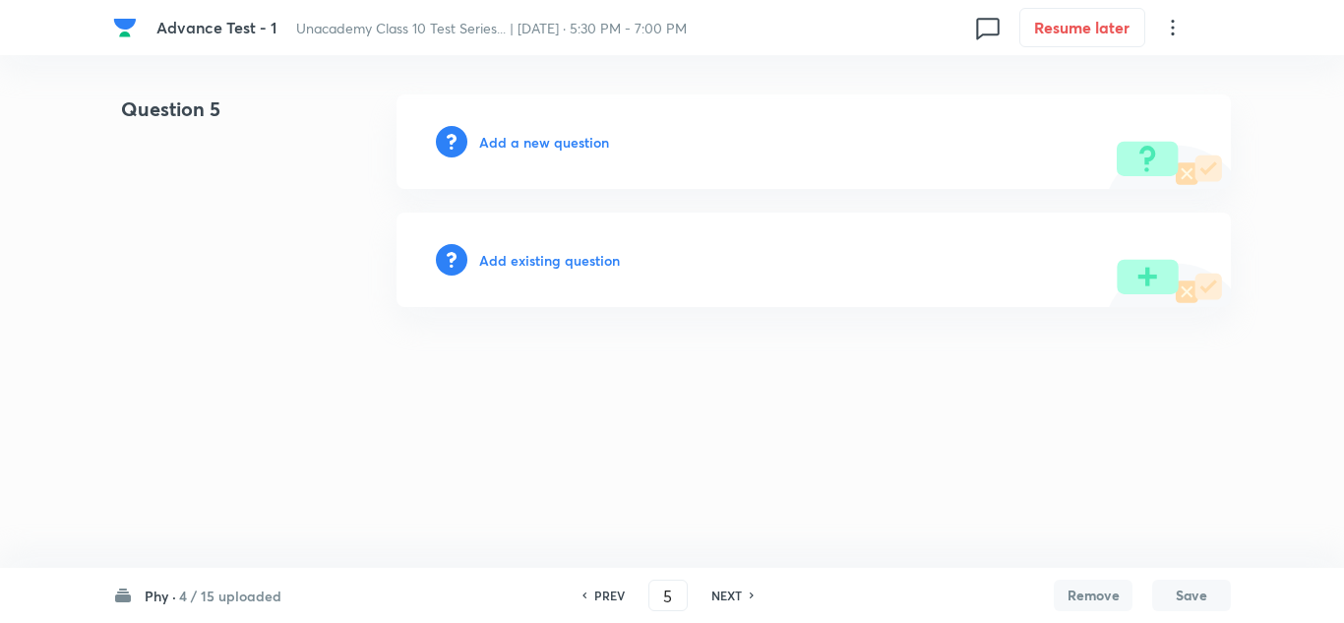
click at [547, 141] on h6 "Add a new question" at bounding box center [544, 142] width 130 height 21
click at [547, 141] on h6 "Choose a question type" at bounding box center [554, 142] width 151 height 21
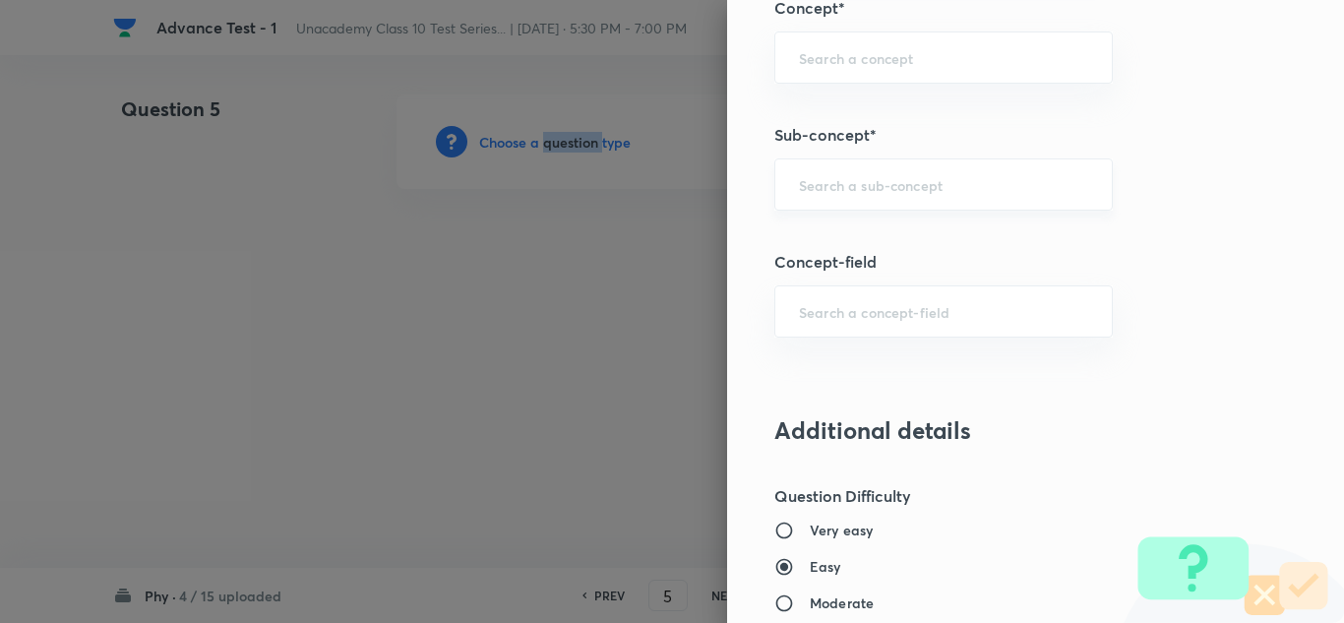
scroll to position [1180, 0]
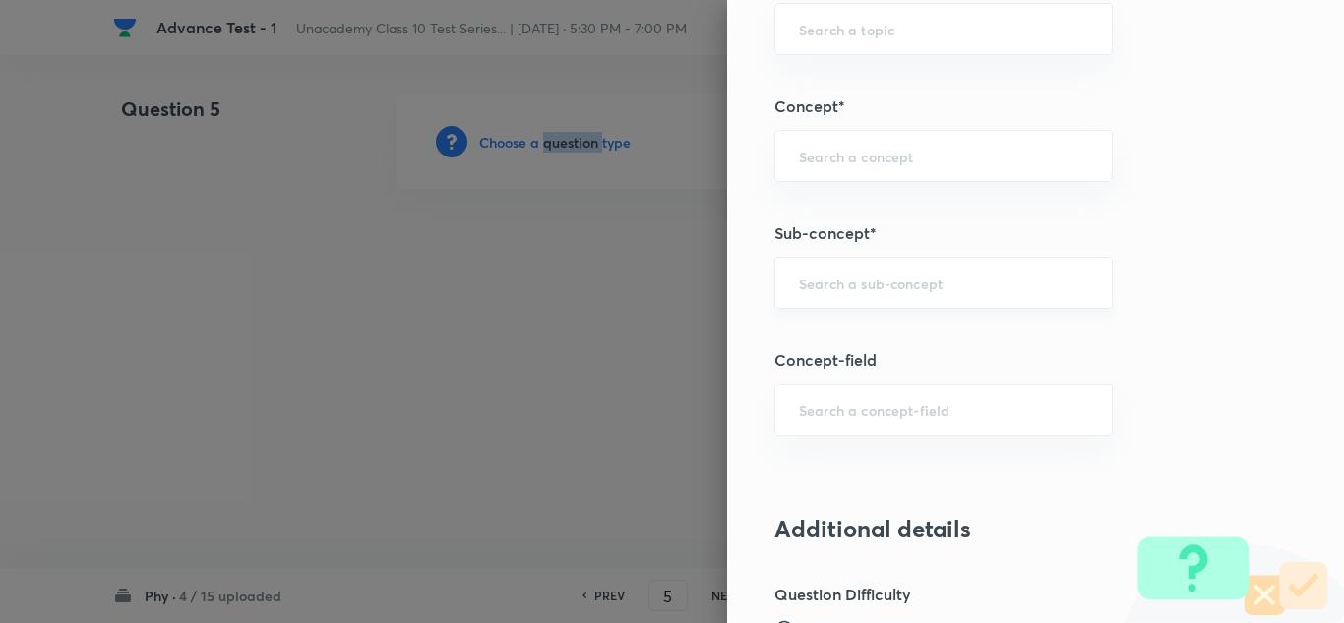
click at [862, 269] on div "​" at bounding box center [943, 283] width 338 height 52
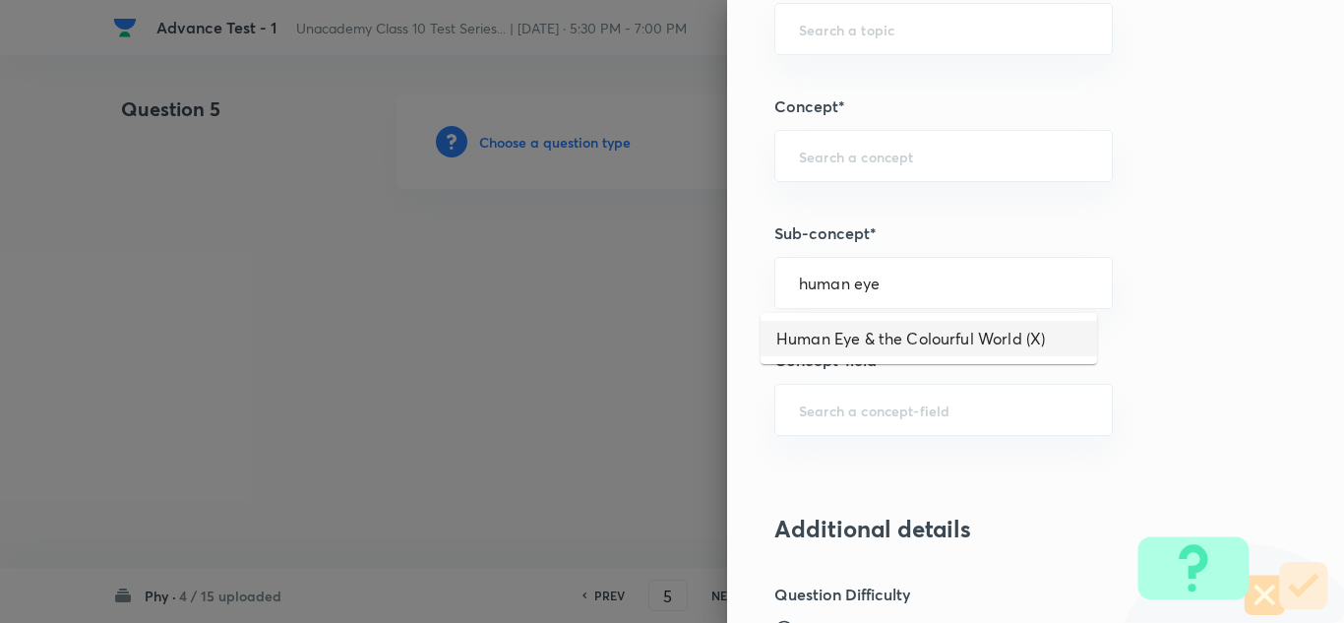
click at [876, 336] on li "Human Eye & the Colourful World (X)" at bounding box center [928, 338] width 336 height 35
type input "Human Eye & the Colourful World (X)"
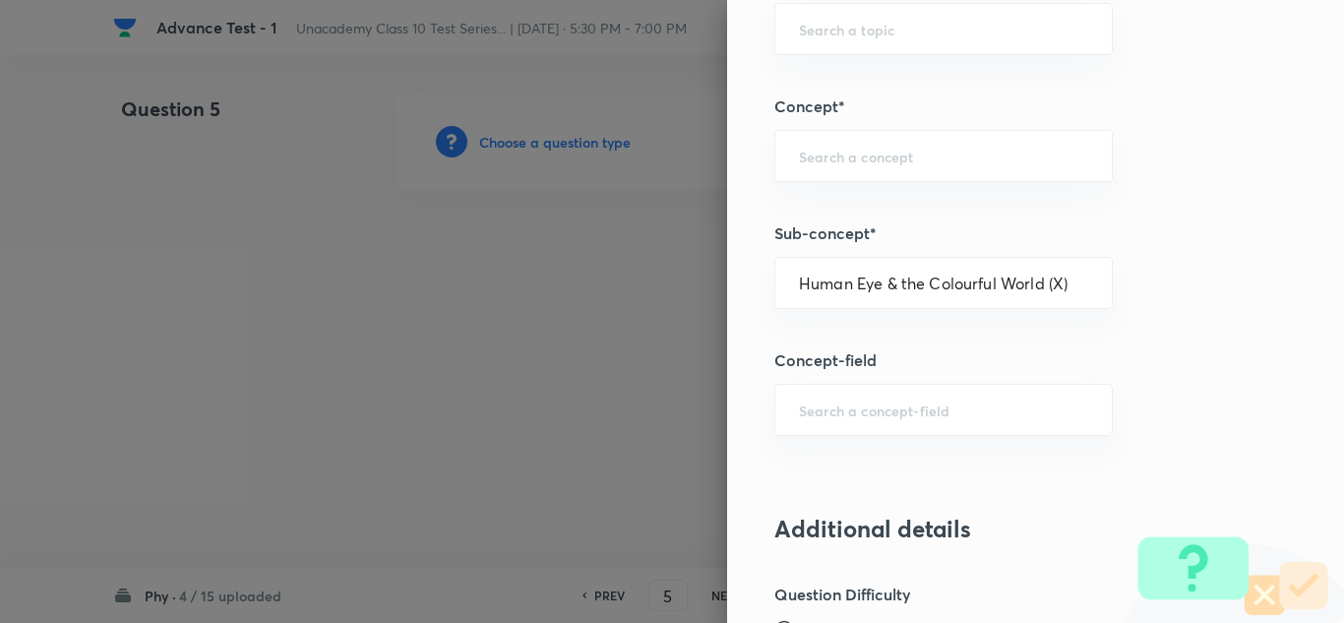
type input "Foundation Class X"
type input "Physics"
type input "Human Eye & the Colourful World (X)"
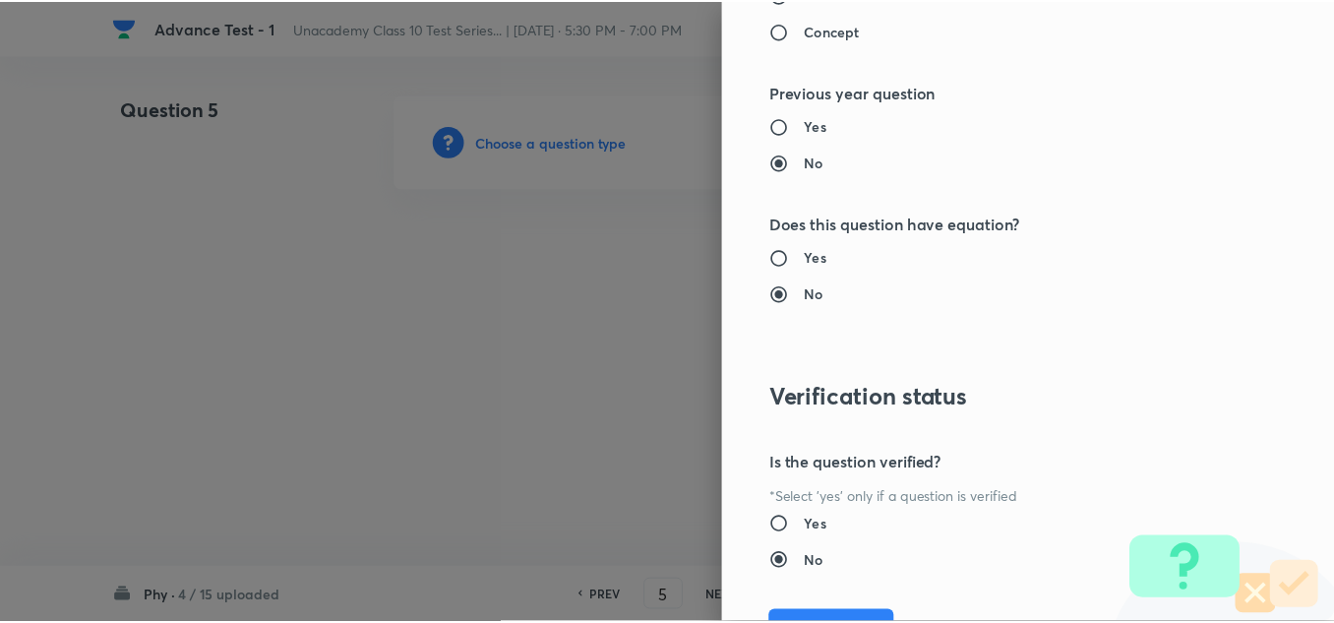
scroll to position [2191, 0]
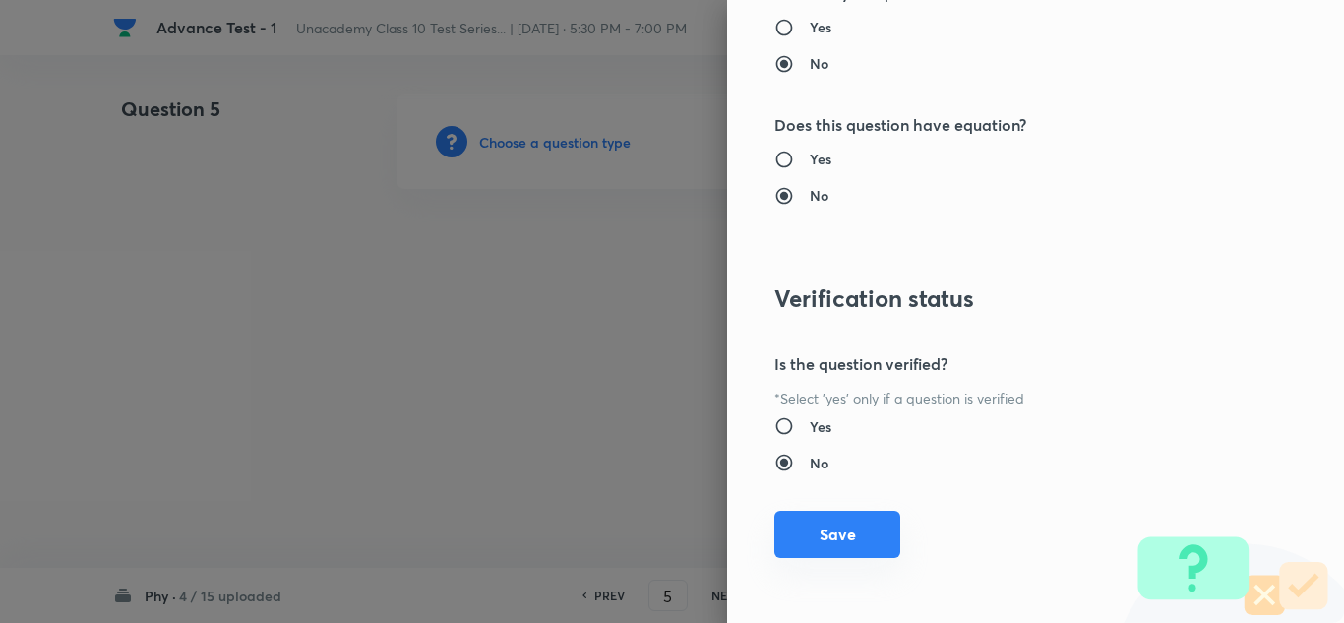
click at [824, 537] on button "Save" at bounding box center [837, 534] width 126 height 47
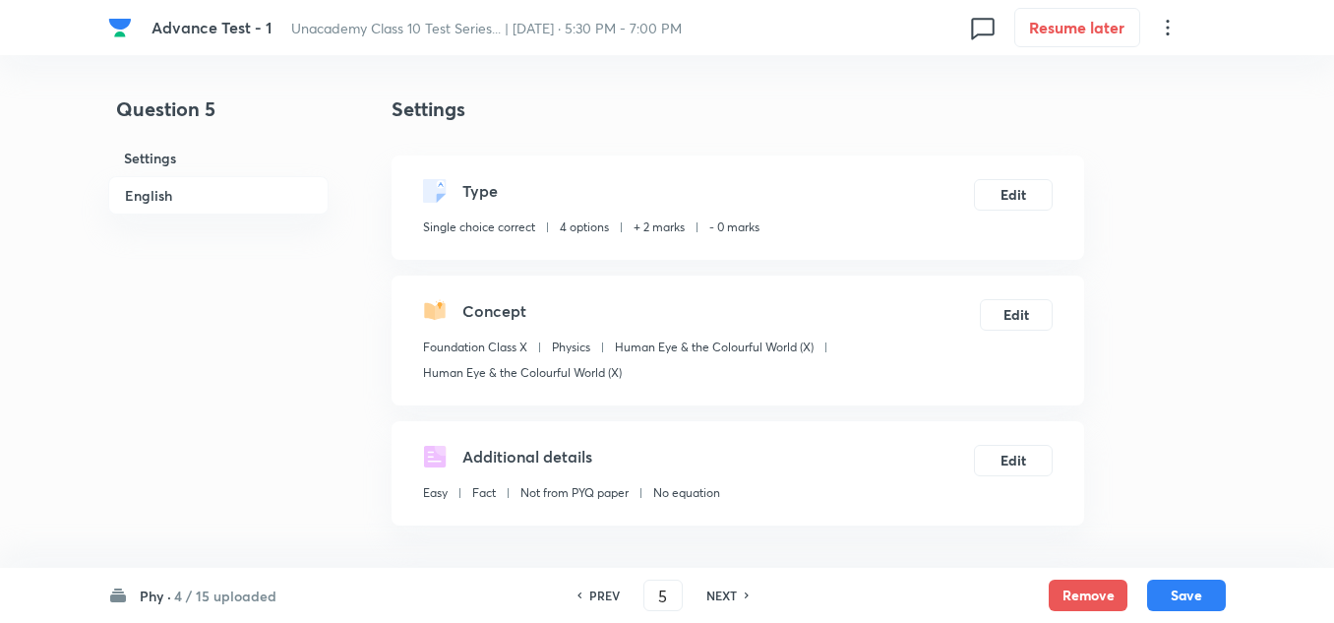
scroll to position [492, 0]
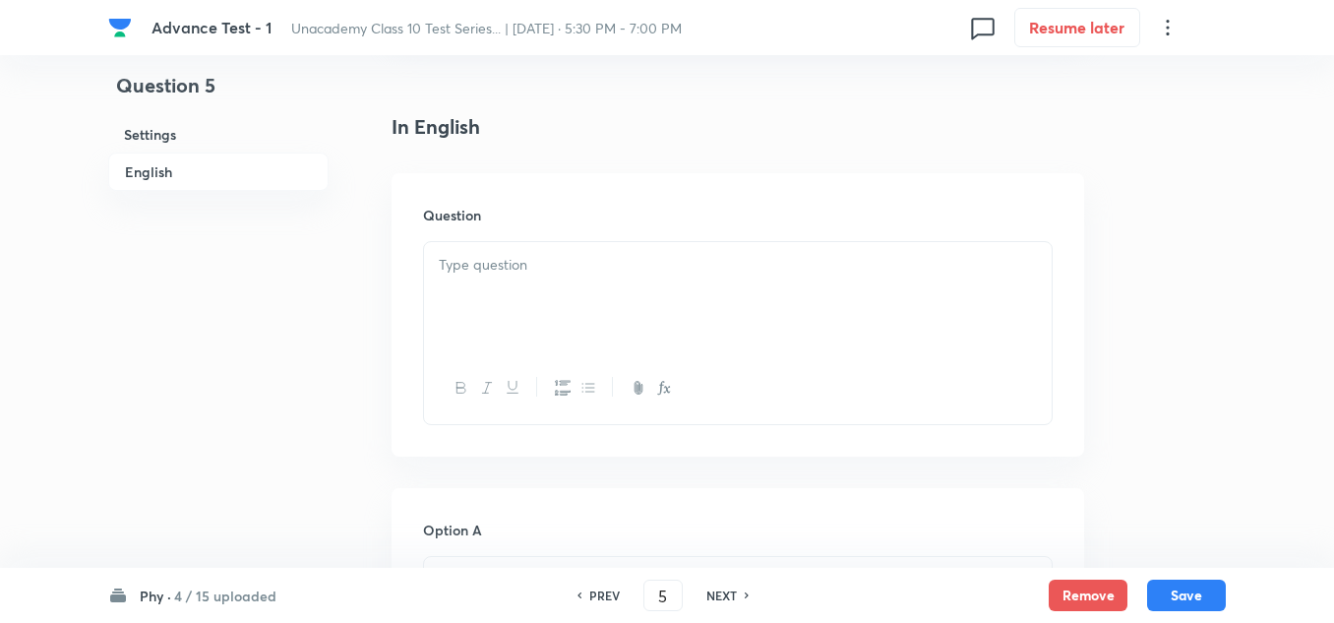
click at [500, 303] on div at bounding box center [738, 297] width 628 height 110
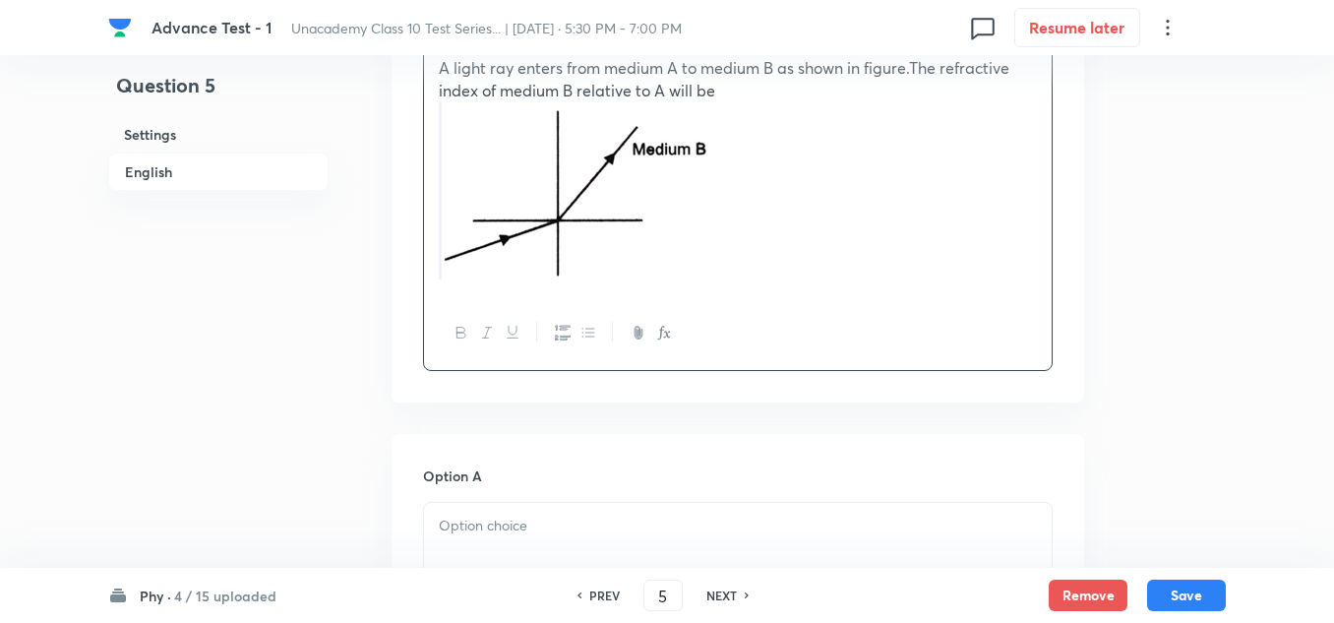
scroll to position [787, 0]
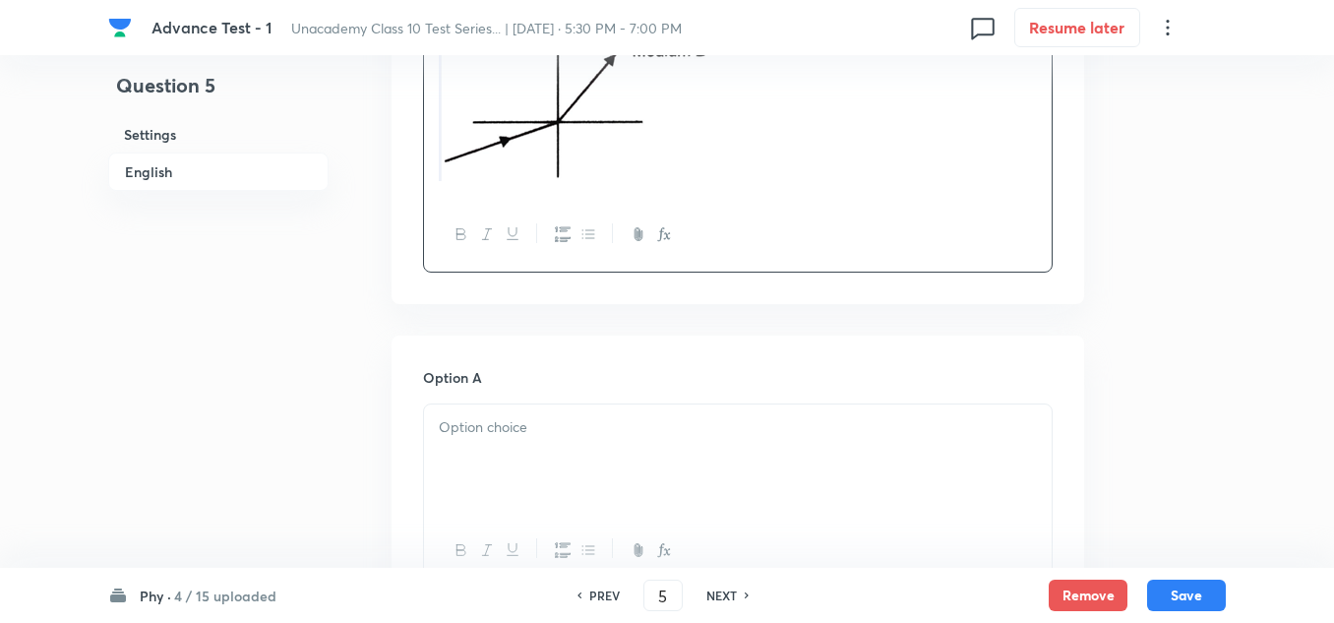
click at [519, 432] on p at bounding box center [738, 427] width 598 height 23
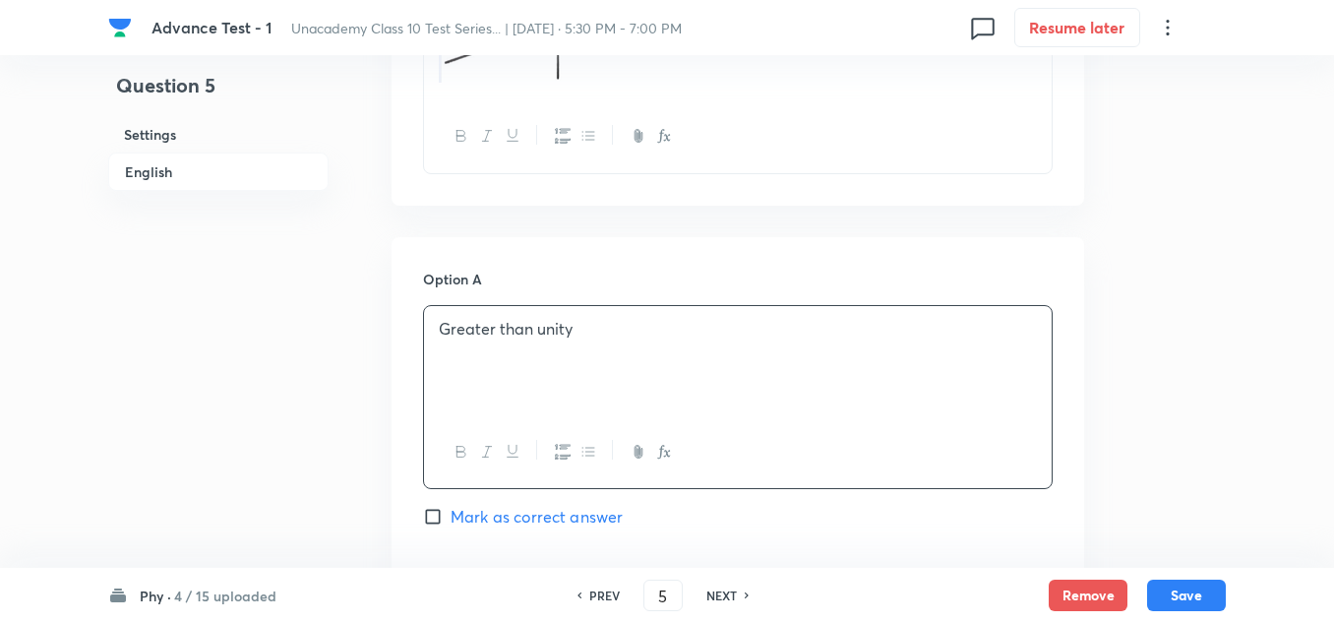
scroll to position [1082, 0]
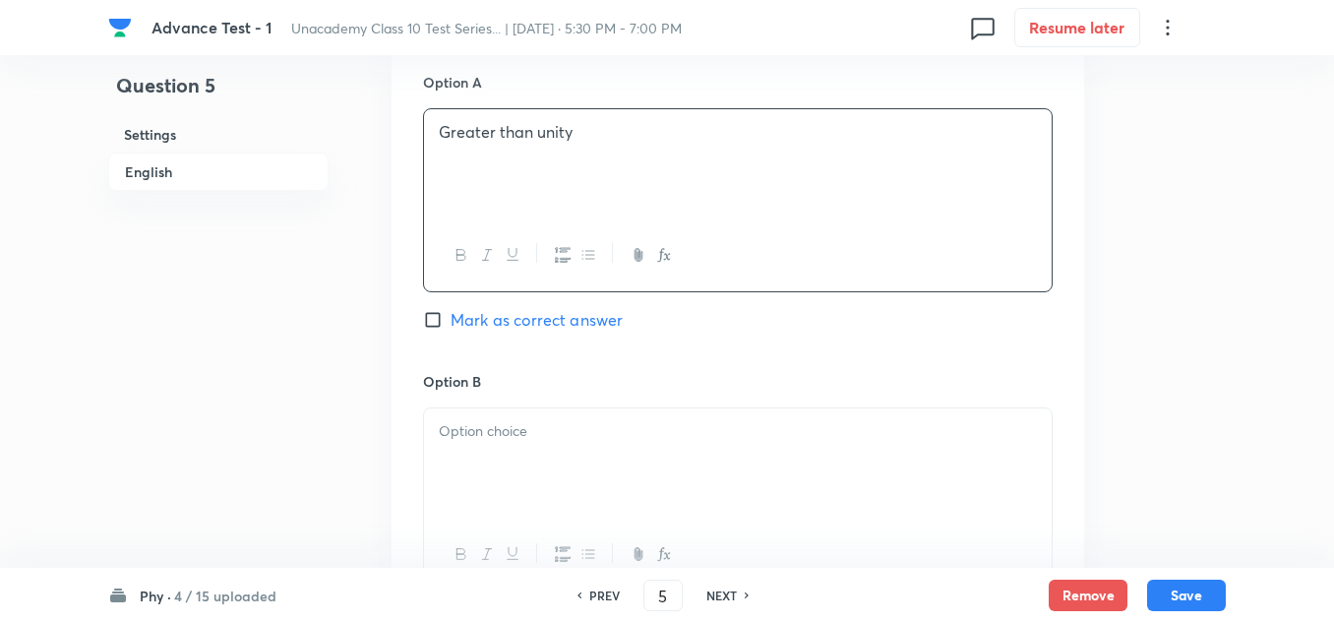
click at [494, 444] on div at bounding box center [738, 463] width 628 height 110
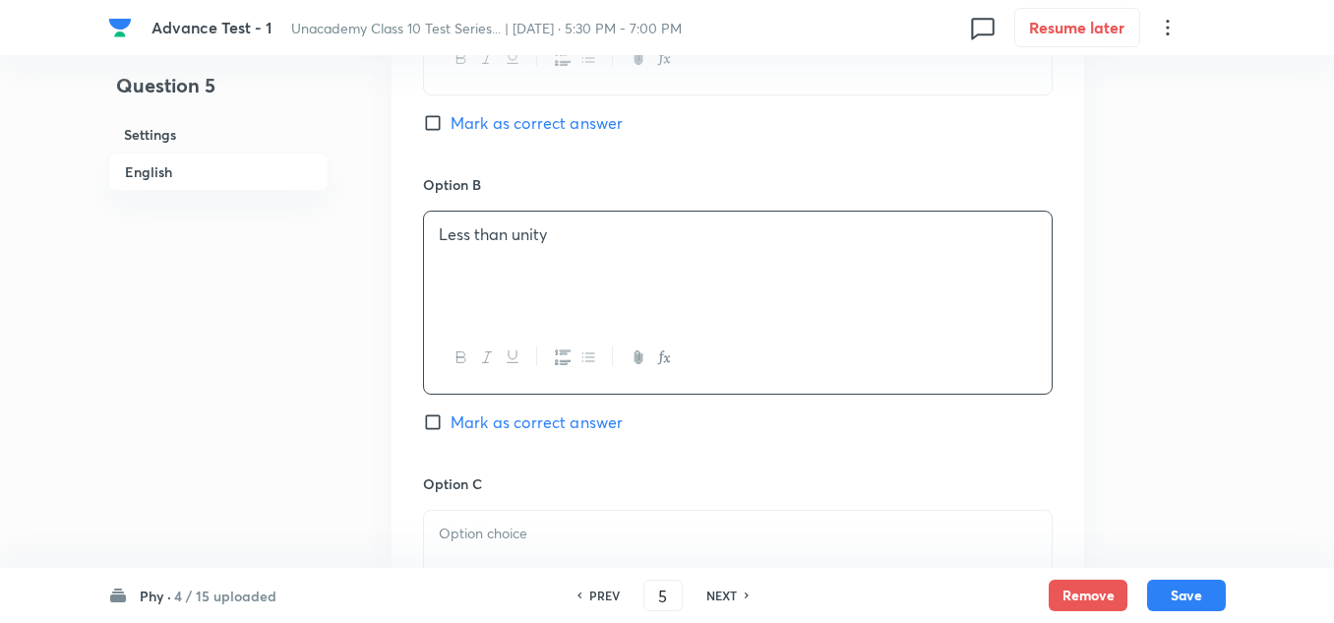
scroll to position [1377, 0]
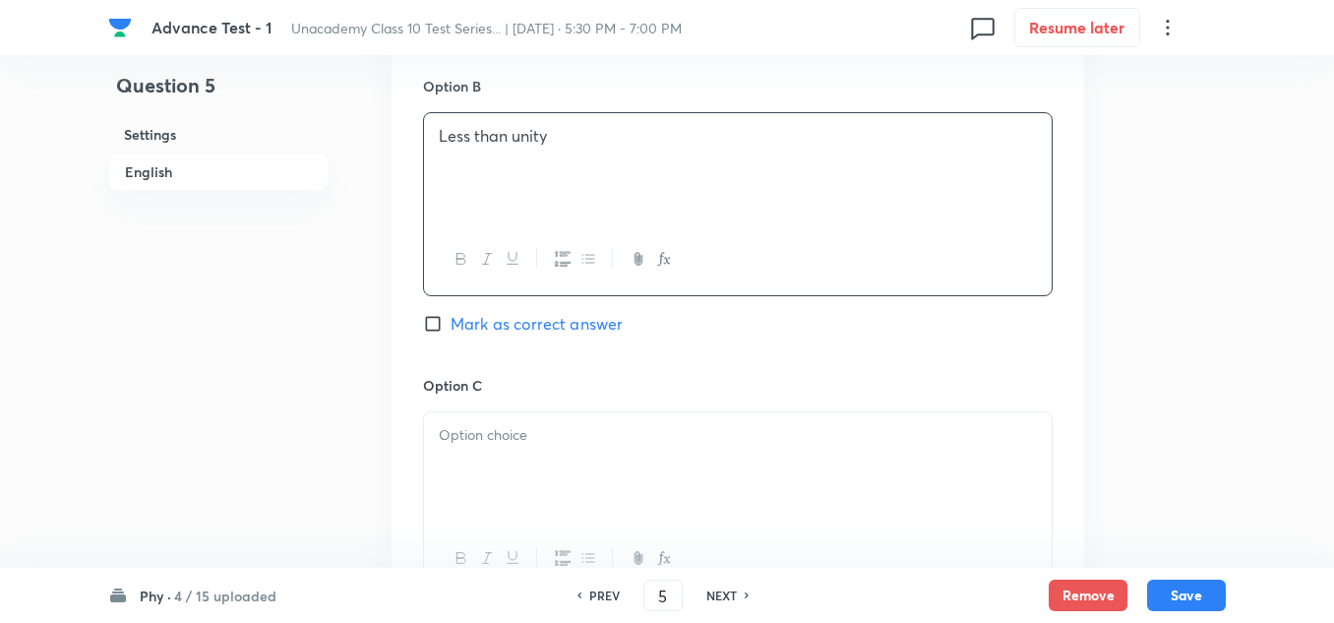
click at [552, 438] on p at bounding box center [738, 435] width 598 height 23
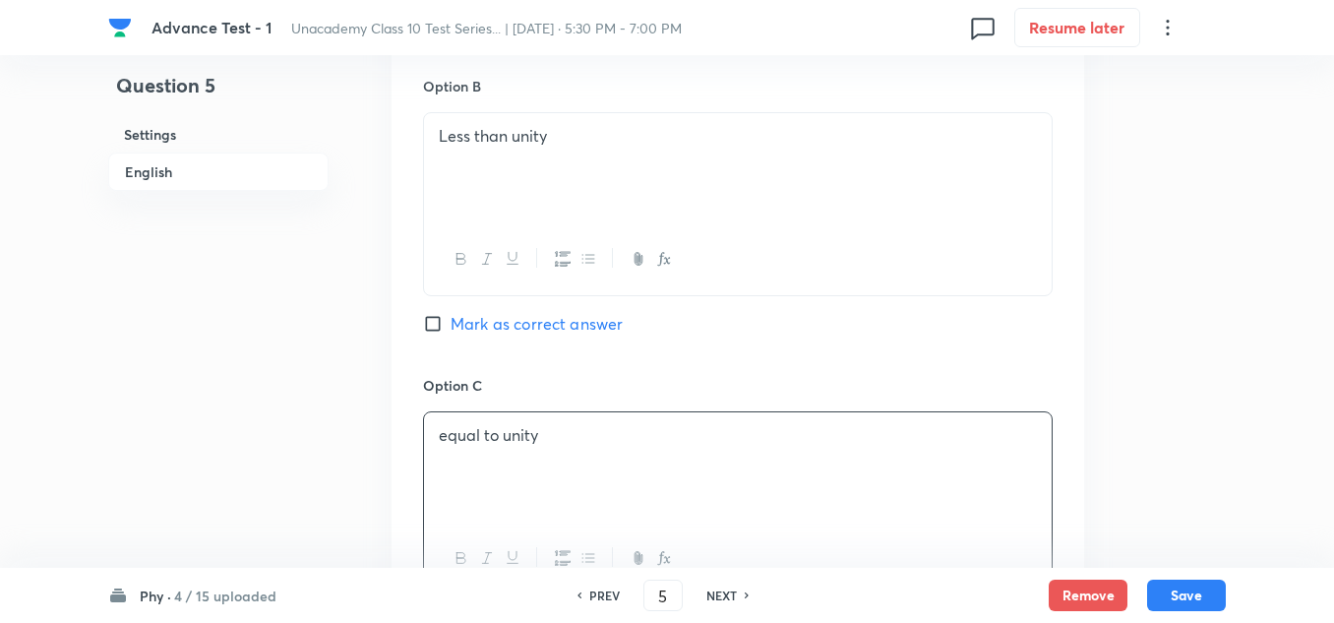
scroll to position [1771, 0]
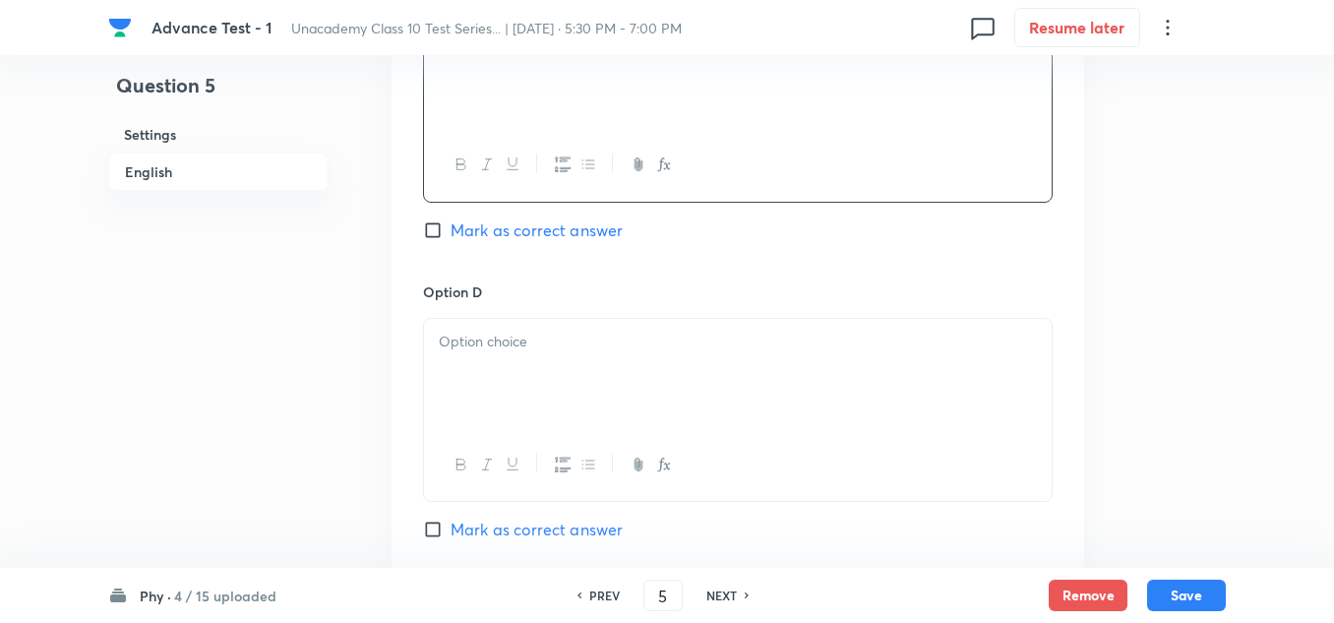
click at [526, 343] on p at bounding box center [738, 342] width 598 height 23
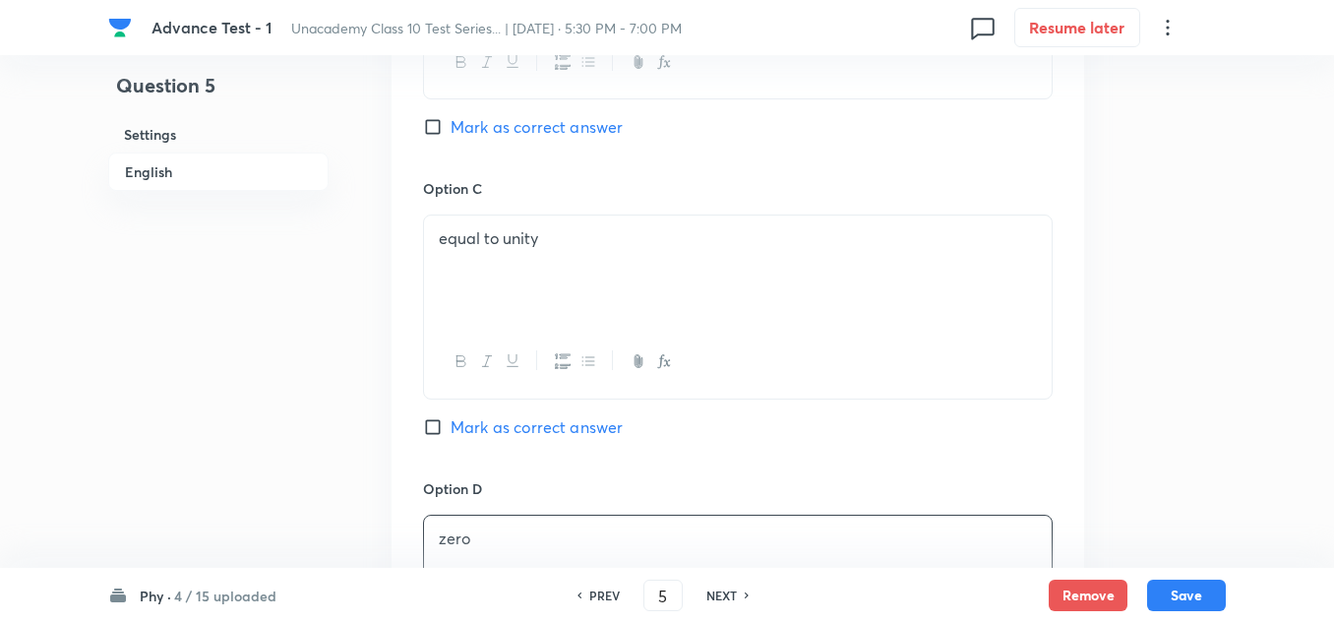
scroll to position [1476, 0]
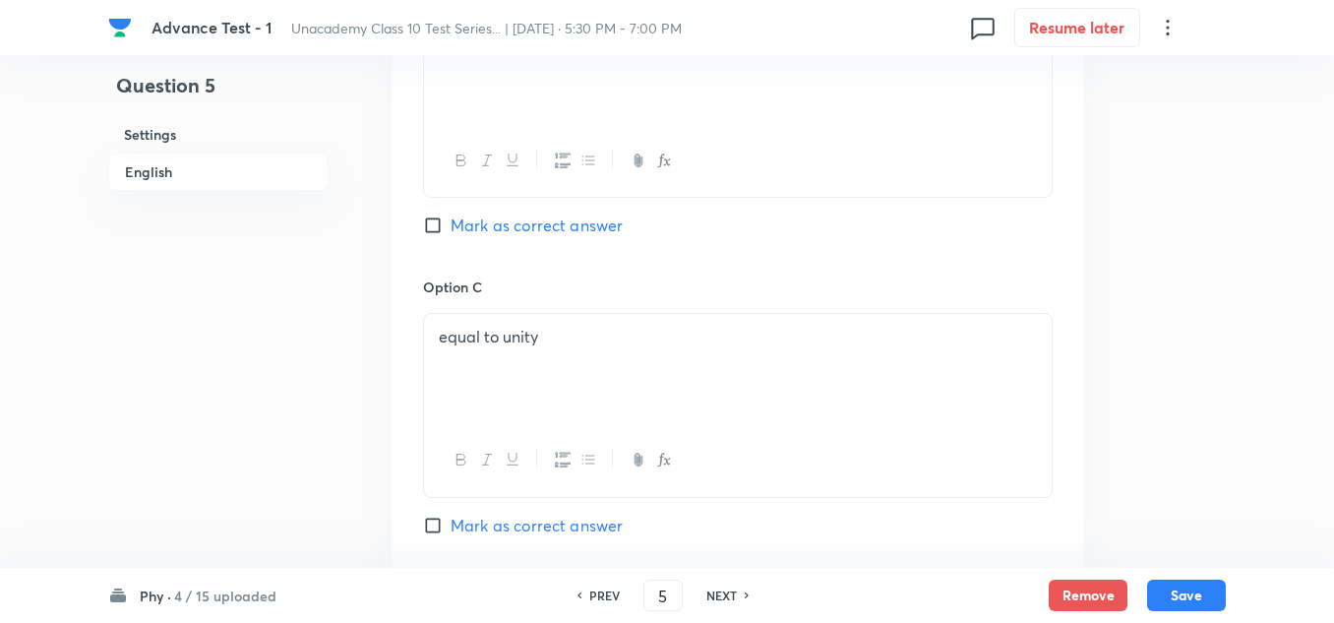
click at [510, 222] on span "Mark as correct answer" at bounding box center [537, 225] width 172 height 24
click at [451, 222] on input "Mark as correct answer" at bounding box center [437, 225] width 28 height 20
checkbox input "true"
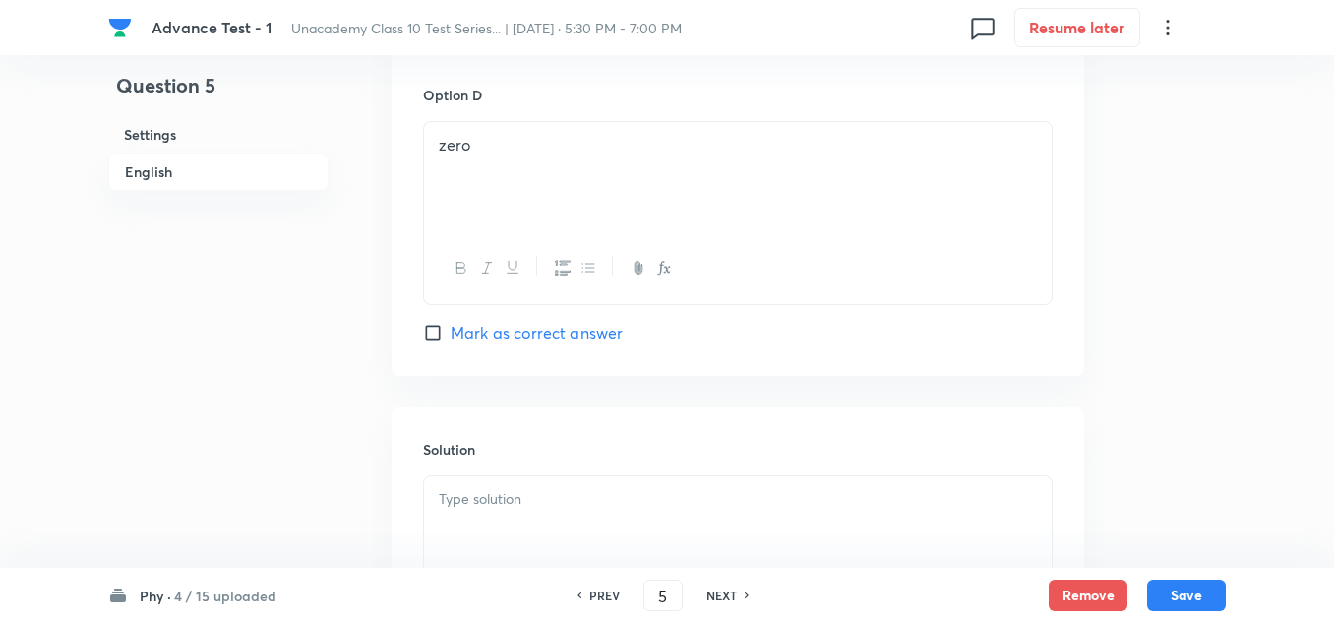
click at [507, 498] on p at bounding box center [738, 499] width 598 height 23
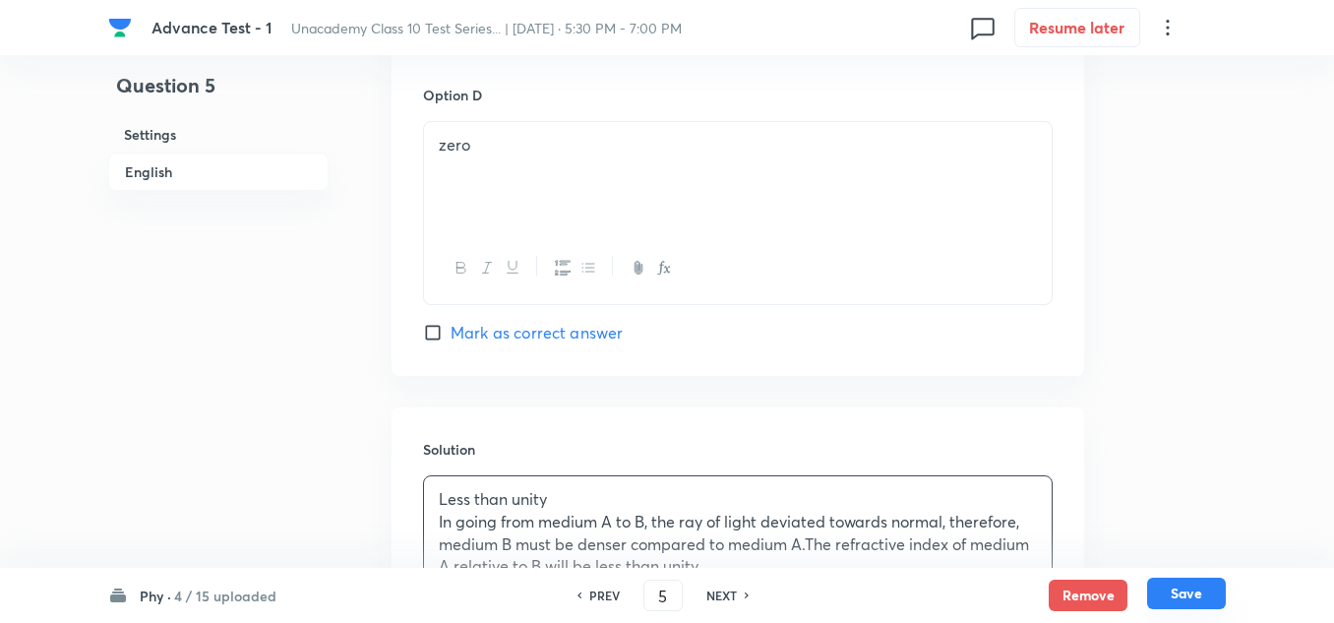
click at [1185, 594] on button "Save" at bounding box center [1186, 592] width 79 height 31
type input "6"
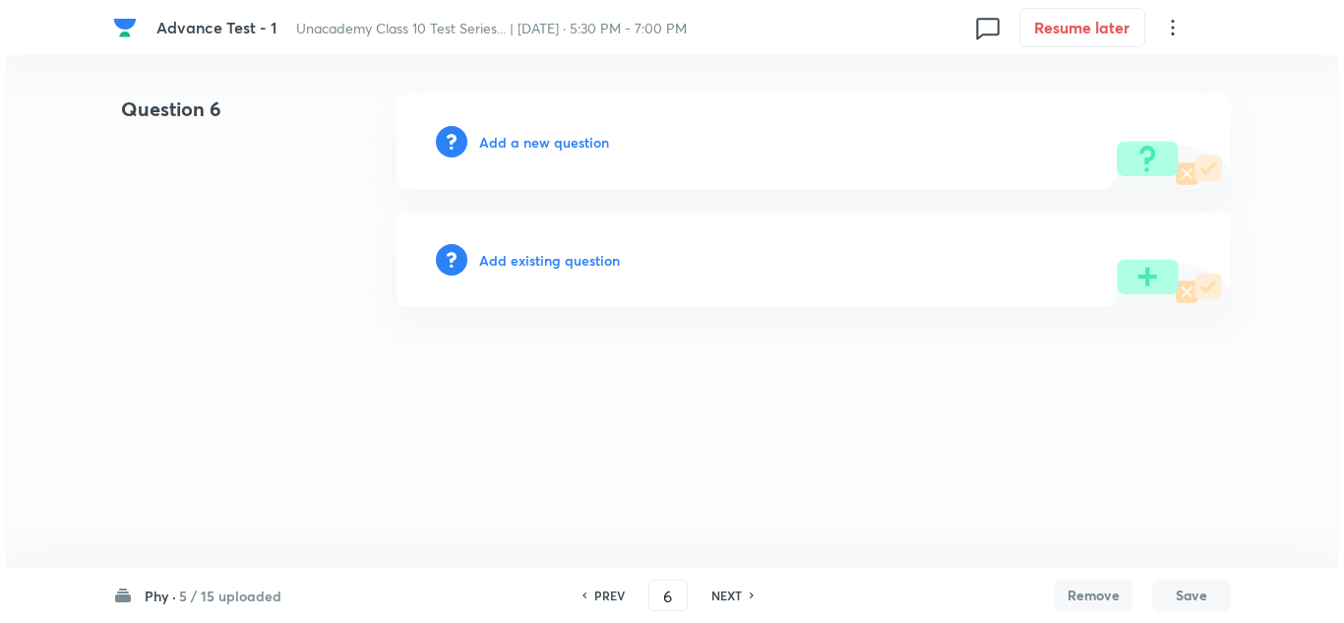
scroll to position [0, 0]
click at [517, 143] on h6 "Add a new question" at bounding box center [544, 142] width 130 height 21
click at [517, 143] on h6 "Choose a question type" at bounding box center [554, 142] width 151 height 21
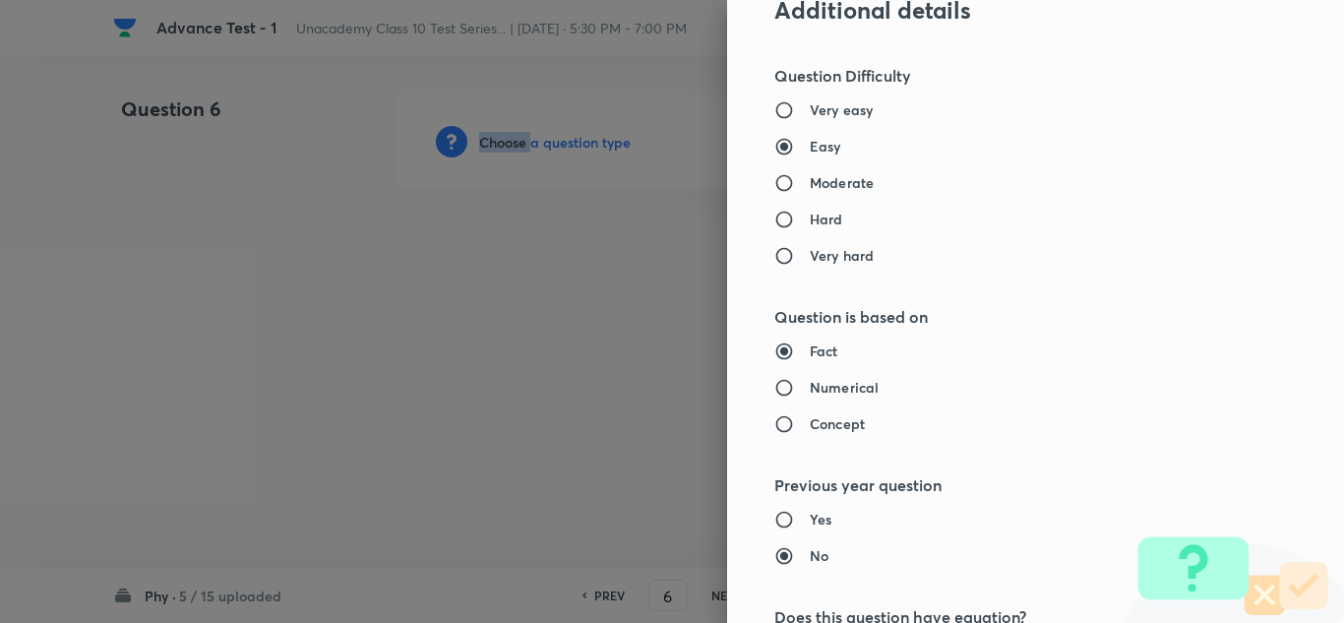
scroll to position [1207, 0]
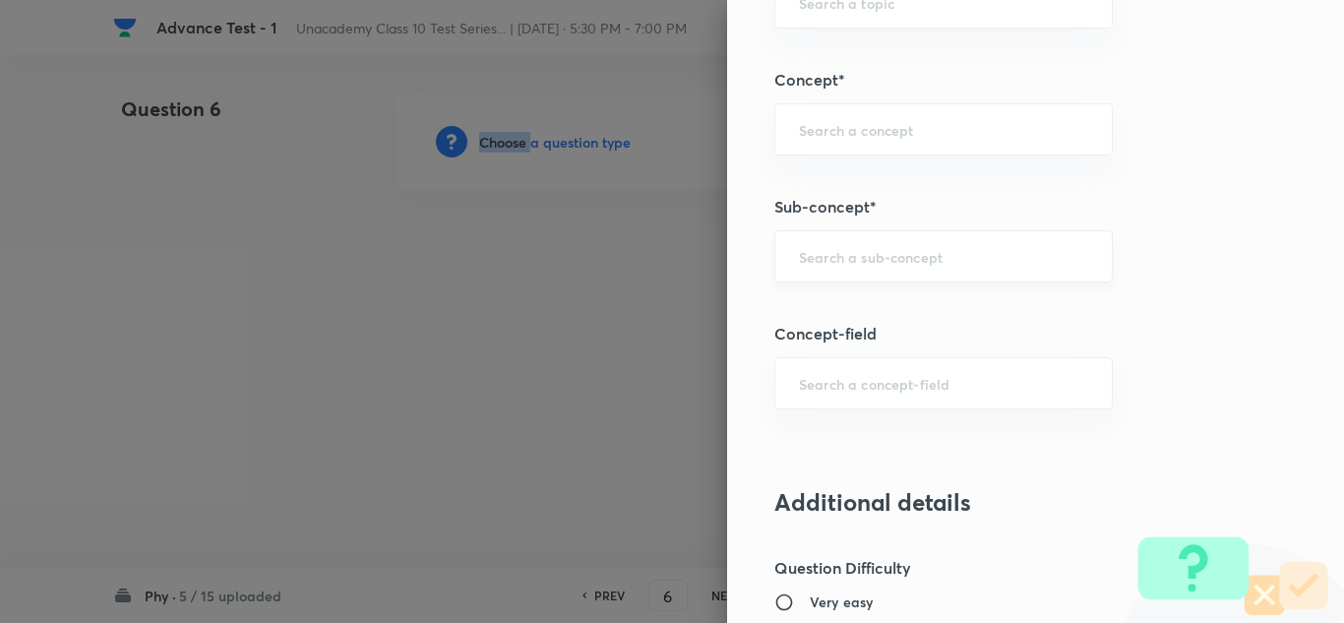
click at [906, 269] on div "​" at bounding box center [943, 256] width 338 height 52
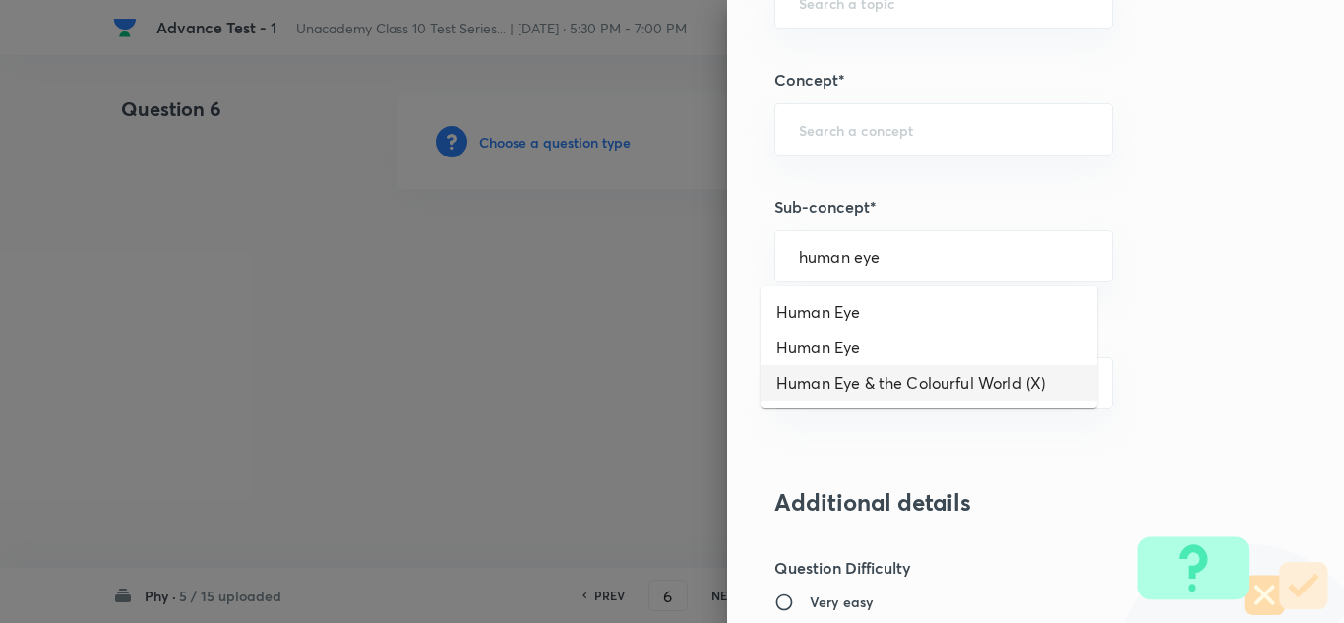
click at [916, 375] on li "Human Eye & the Colourful World (X)" at bounding box center [928, 382] width 336 height 35
type input "Human Eye & the Colourful World (X)"
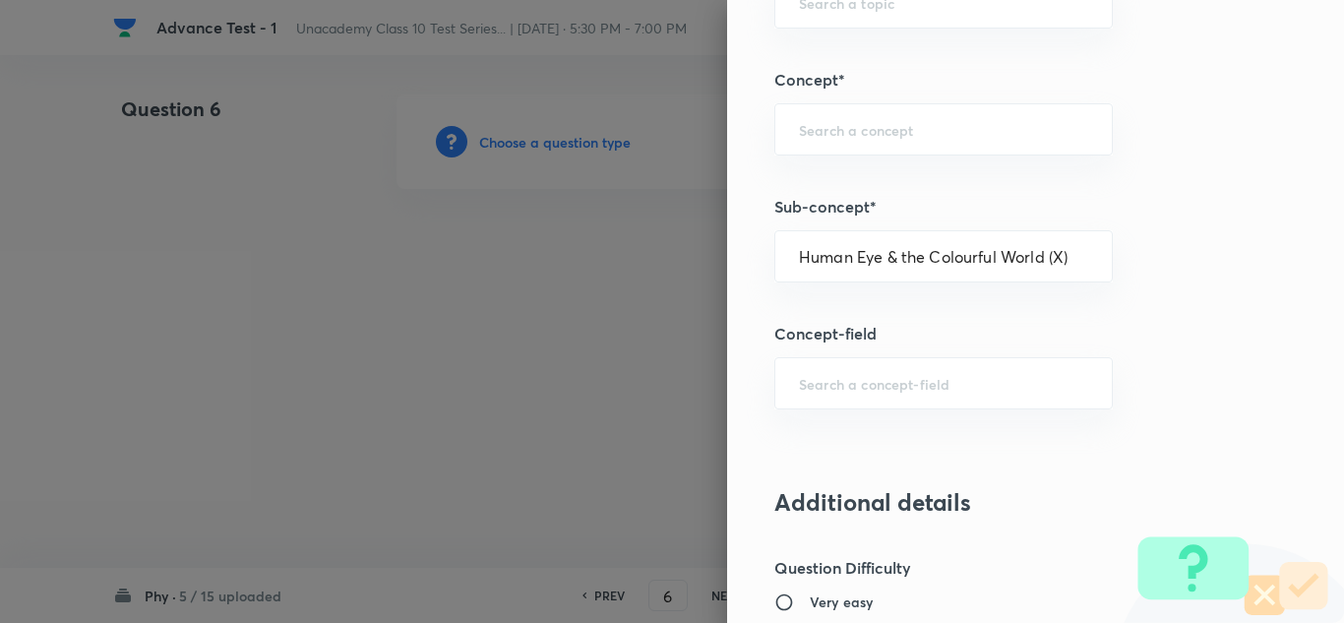
type input "Foundation Class X"
type input "Physics"
type input "Human Eye & the Colourful World (X)"
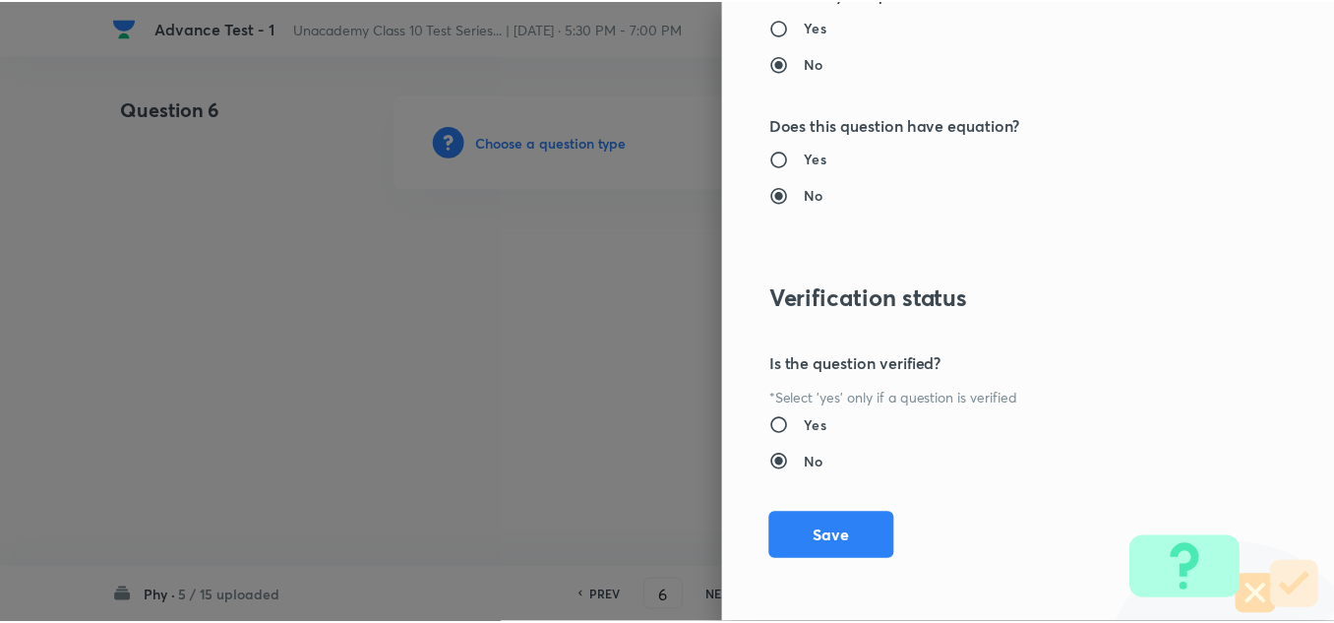
scroll to position [2191, 0]
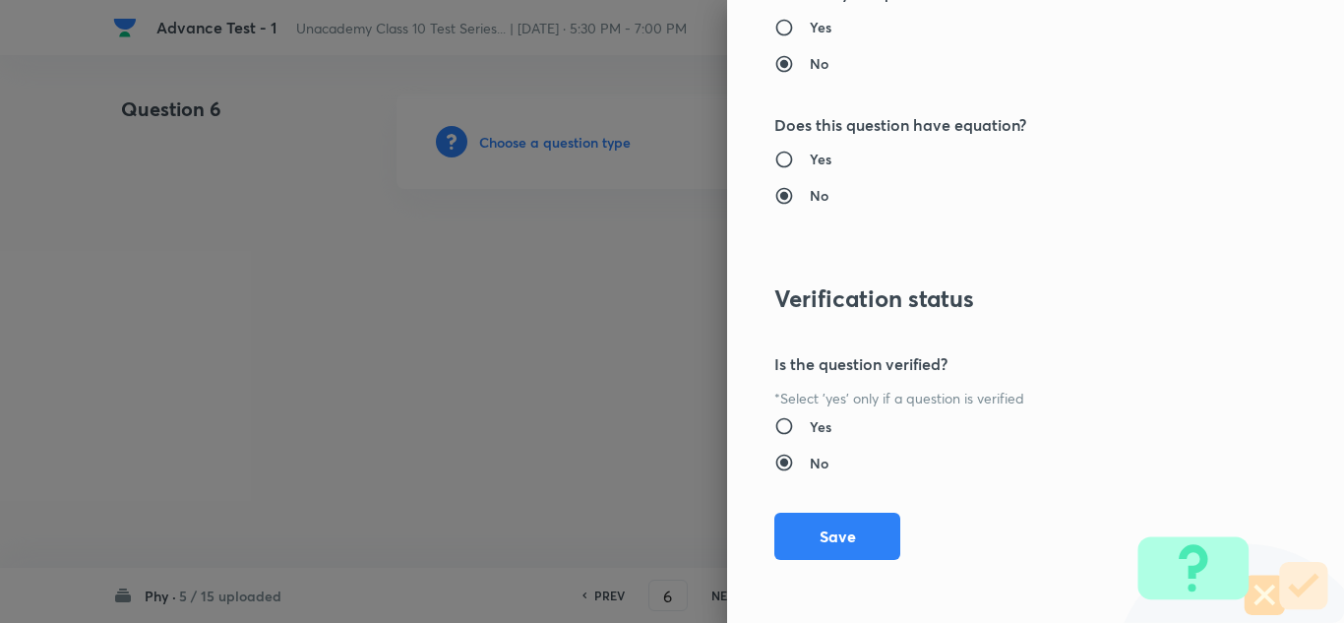
drag, startPoint x: 798, startPoint y: 536, endPoint x: 849, endPoint y: 476, distance: 78.9
click at [798, 537] on button "Save" at bounding box center [837, 536] width 126 height 47
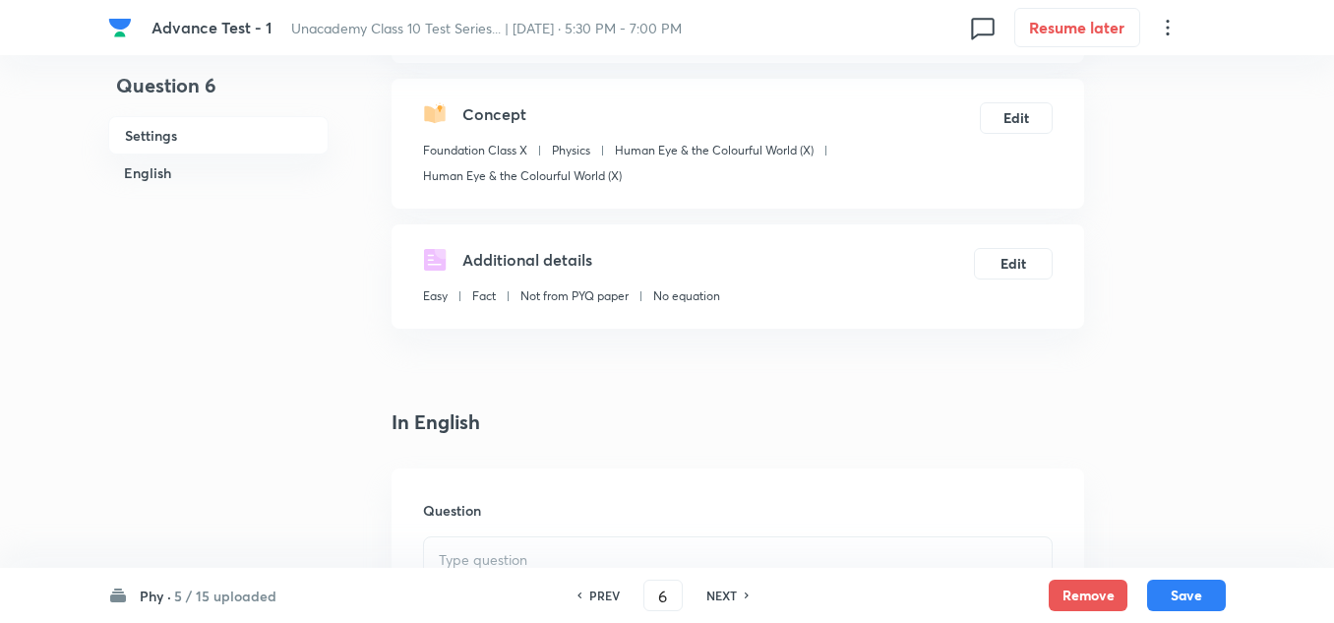
scroll to position [492, 0]
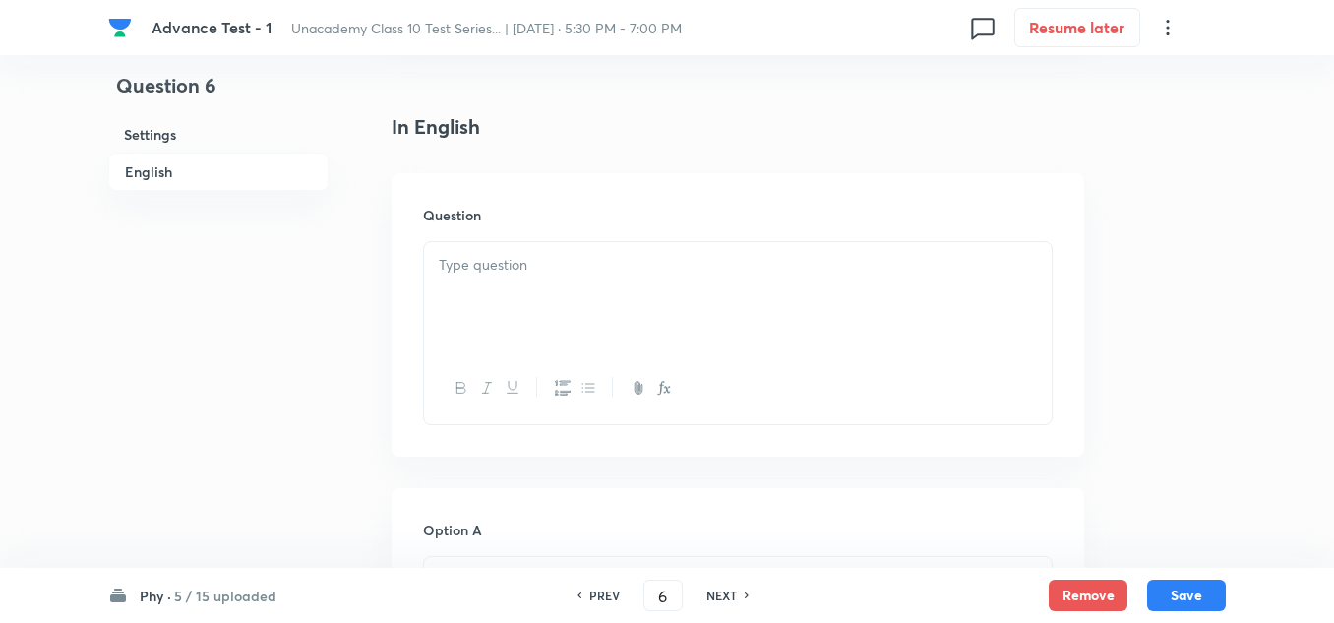
click at [482, 272] on p at bounding box center [738, 265] width 598 height 23
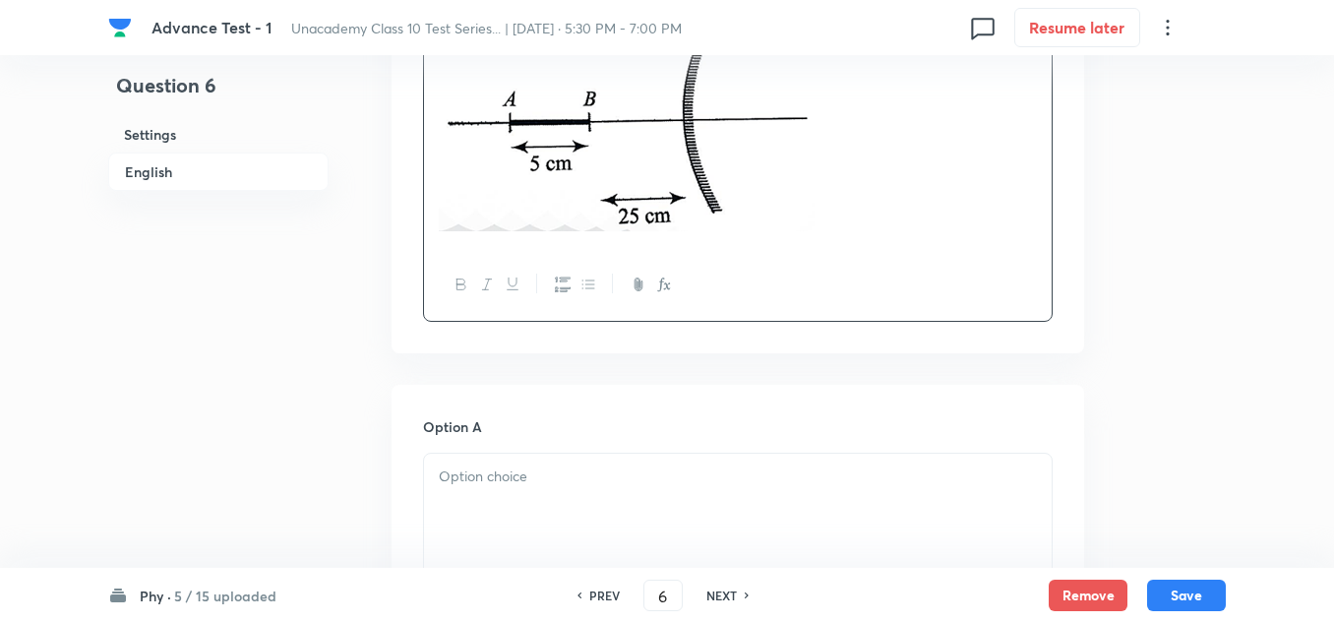
scroll to position [885, 0]
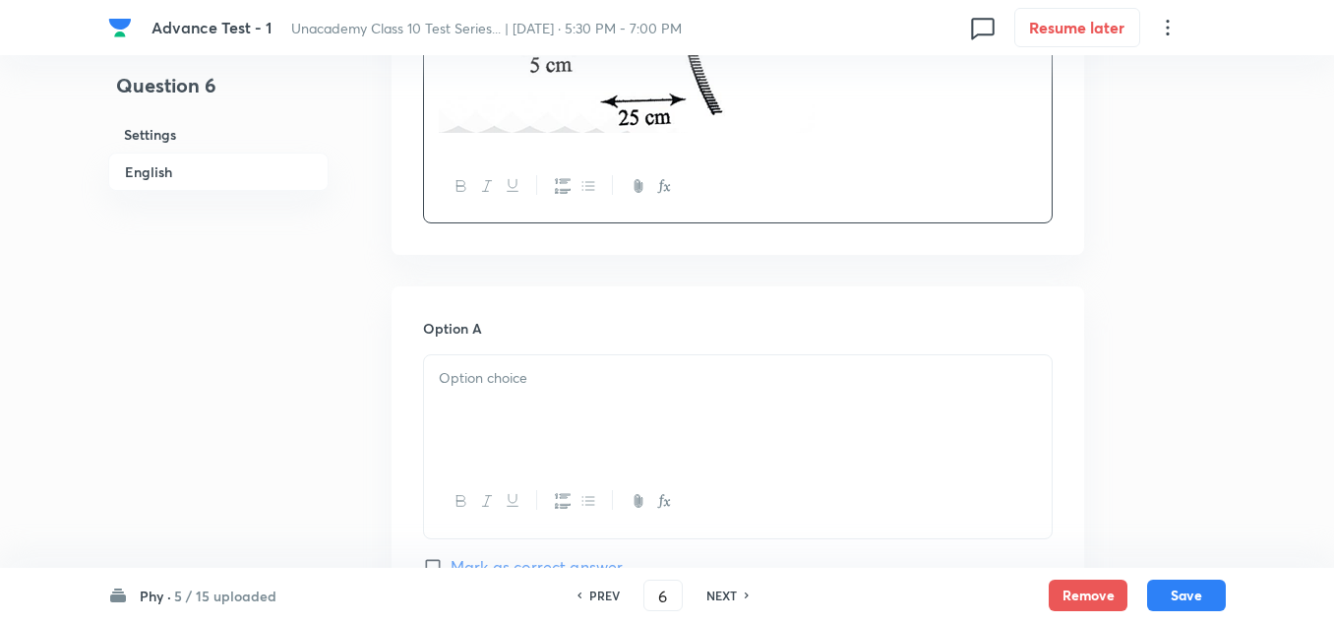
click at [501, 408] on div at bounding box center [738, 410] width 628 height 110
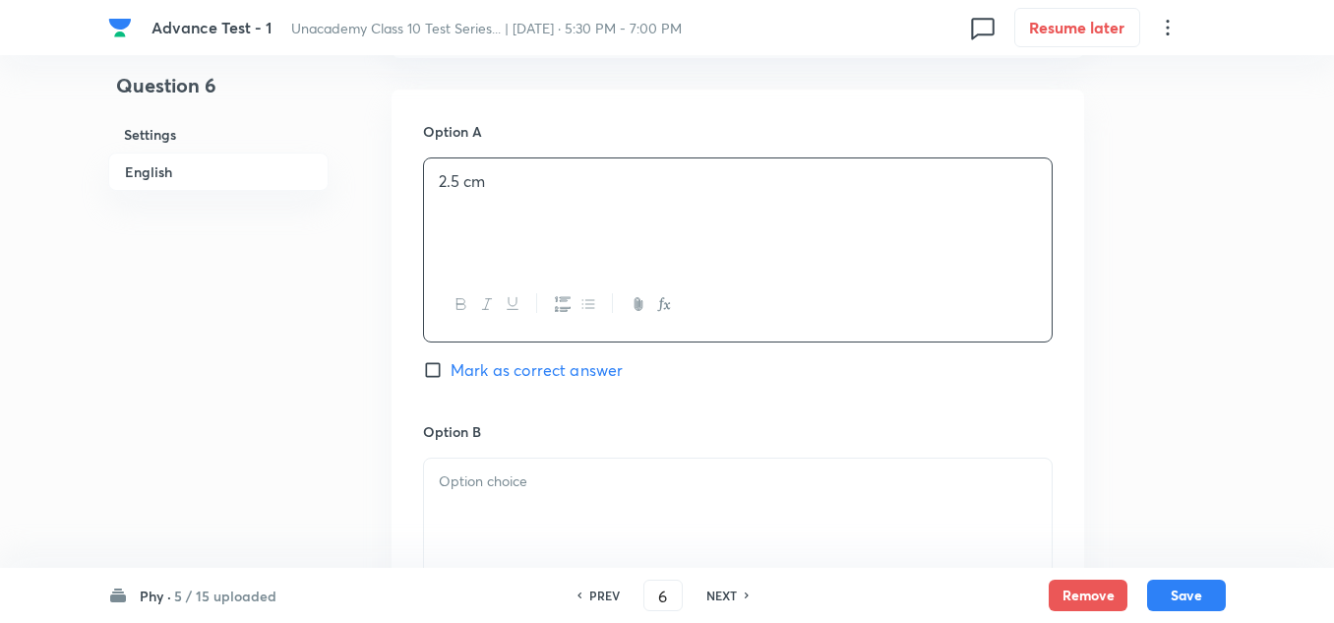
scroll to position [1180, 0]
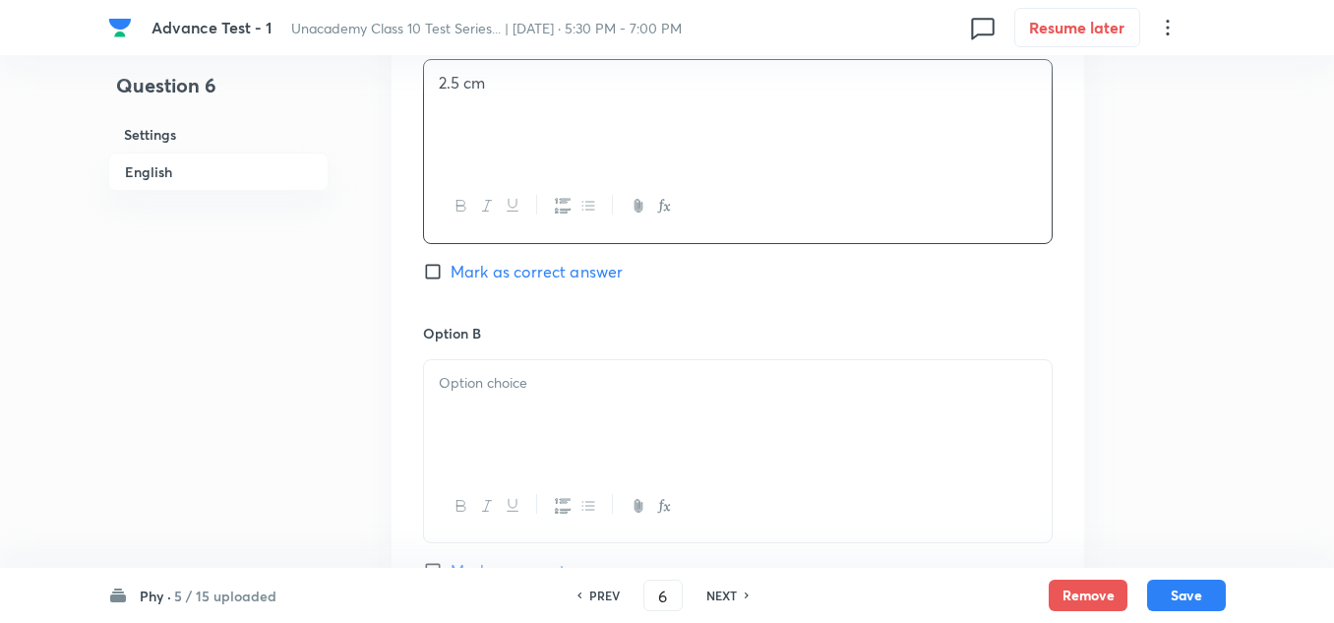
click at [487, 412] on div at bounding box center [738, 415] width 628 height 110
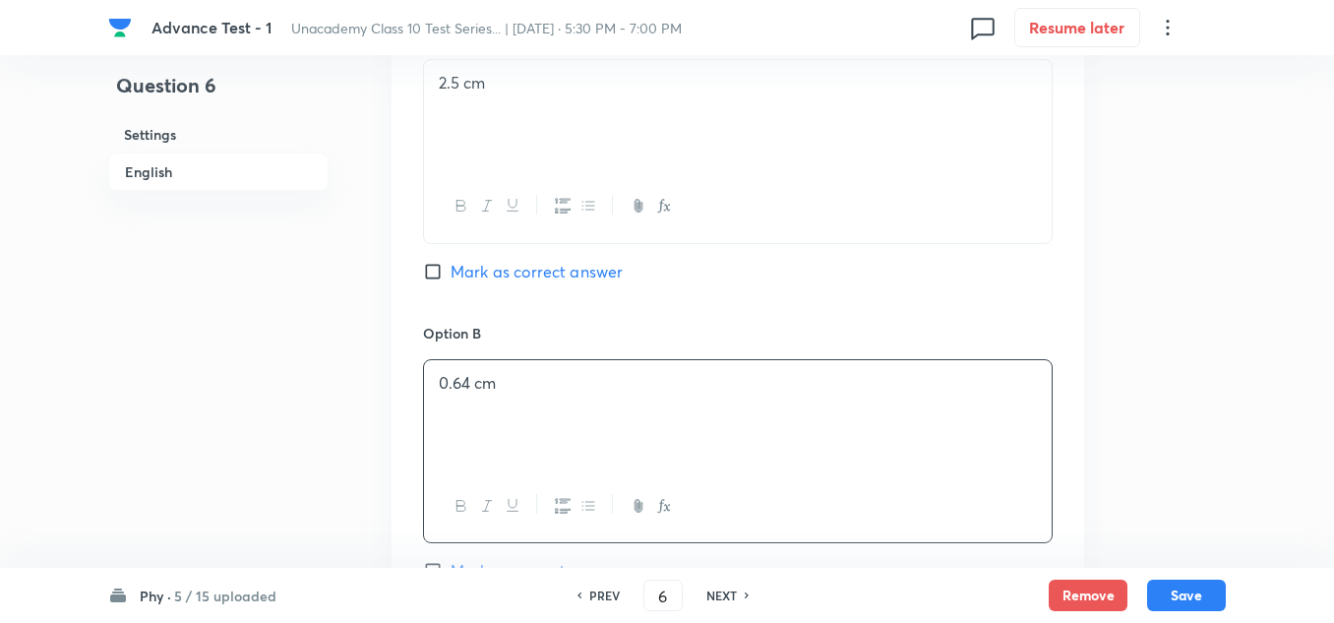
scroll to position [1476, 0]
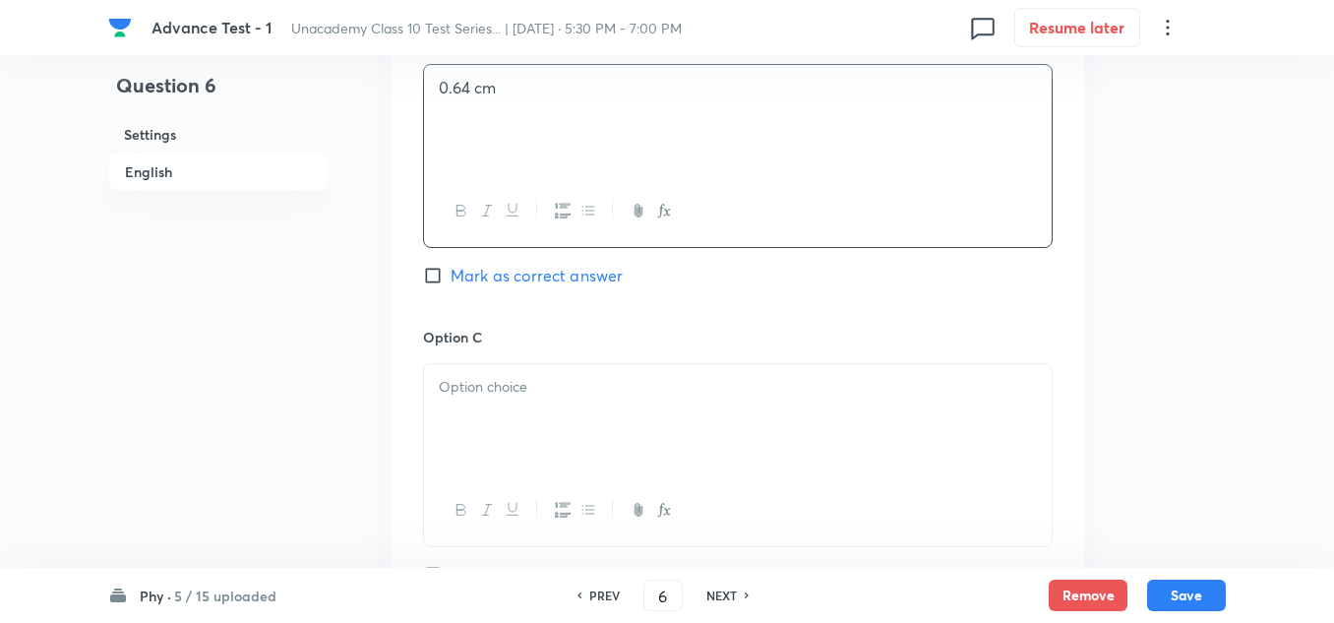
click at [499, 373] on div at bounding box center [738, 419] width 628 height 110
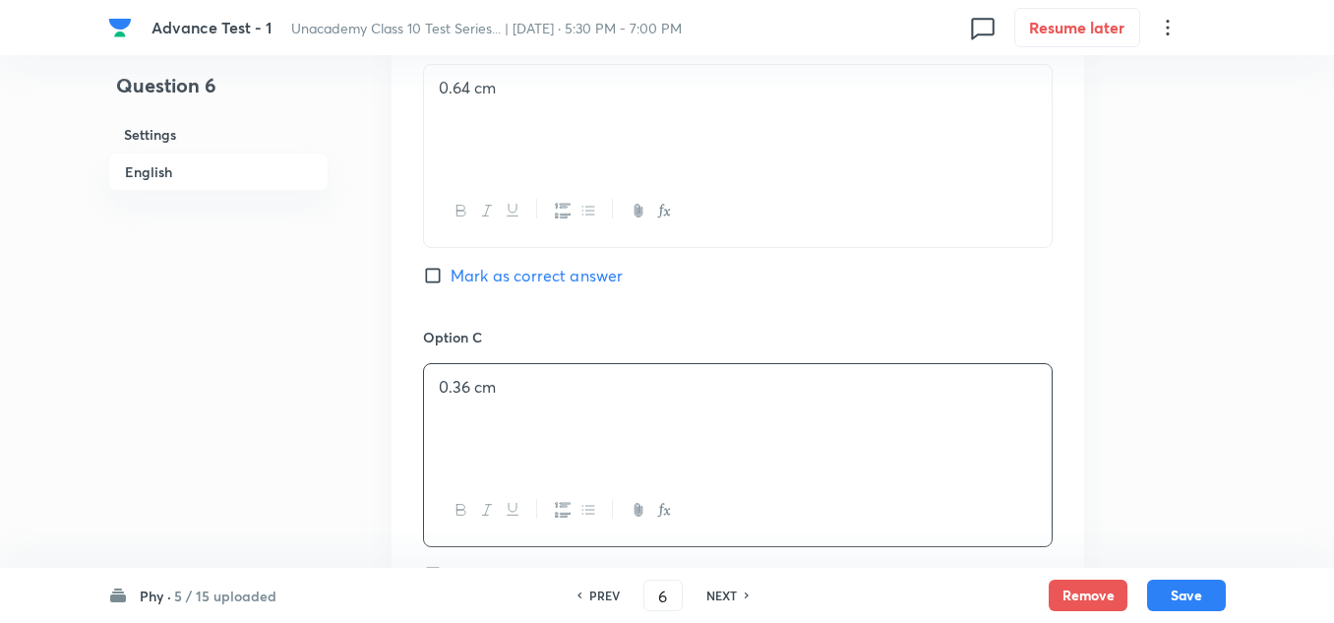
scroll to position [1672, 0]
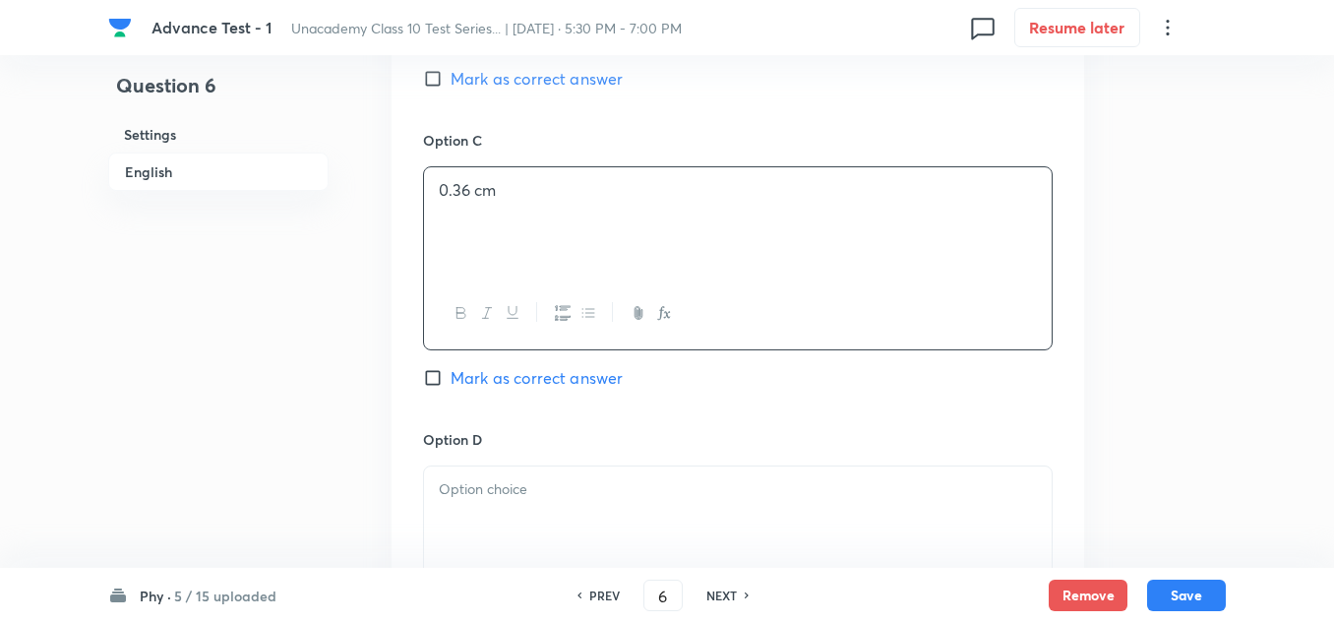
click at [519, 486] on p at bounding box center [738, 489] width 598 height 23
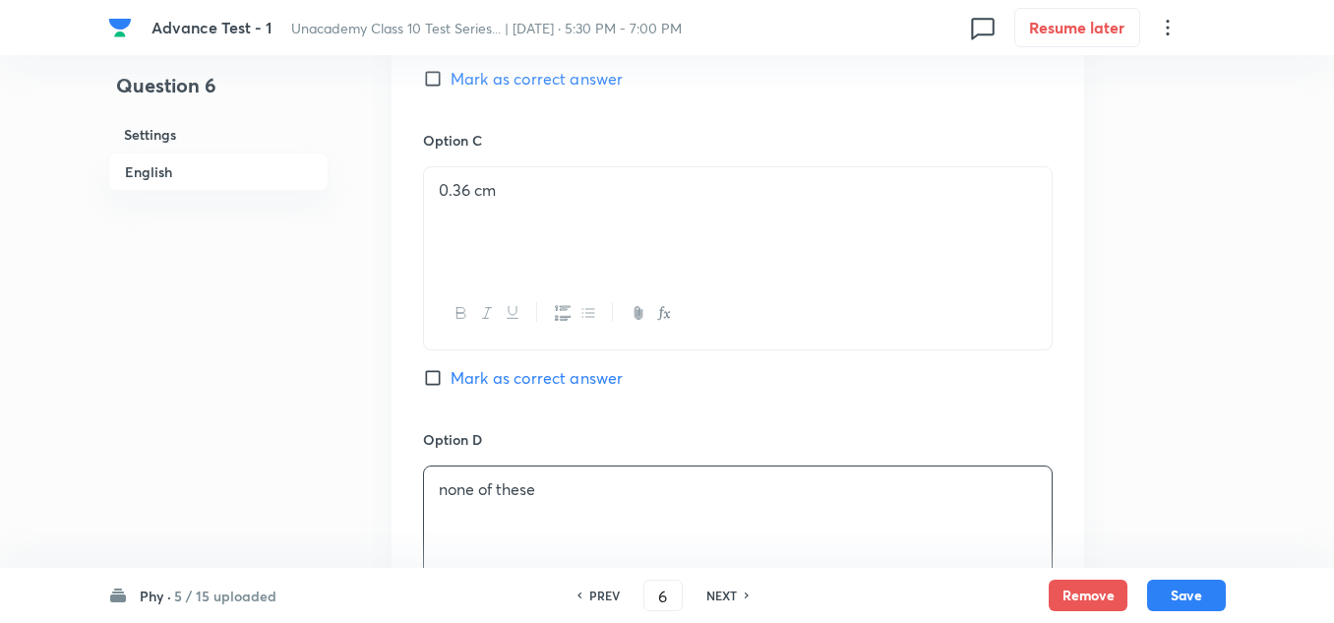
click at [498, 383] on span "Mark as correct answer" at bounding box center [537, 378] width 172 height 24
click at [451, 383] on input "Mark as correct answer" at bounding box center [437, 378] width 28 height 20
checkbox input "true"
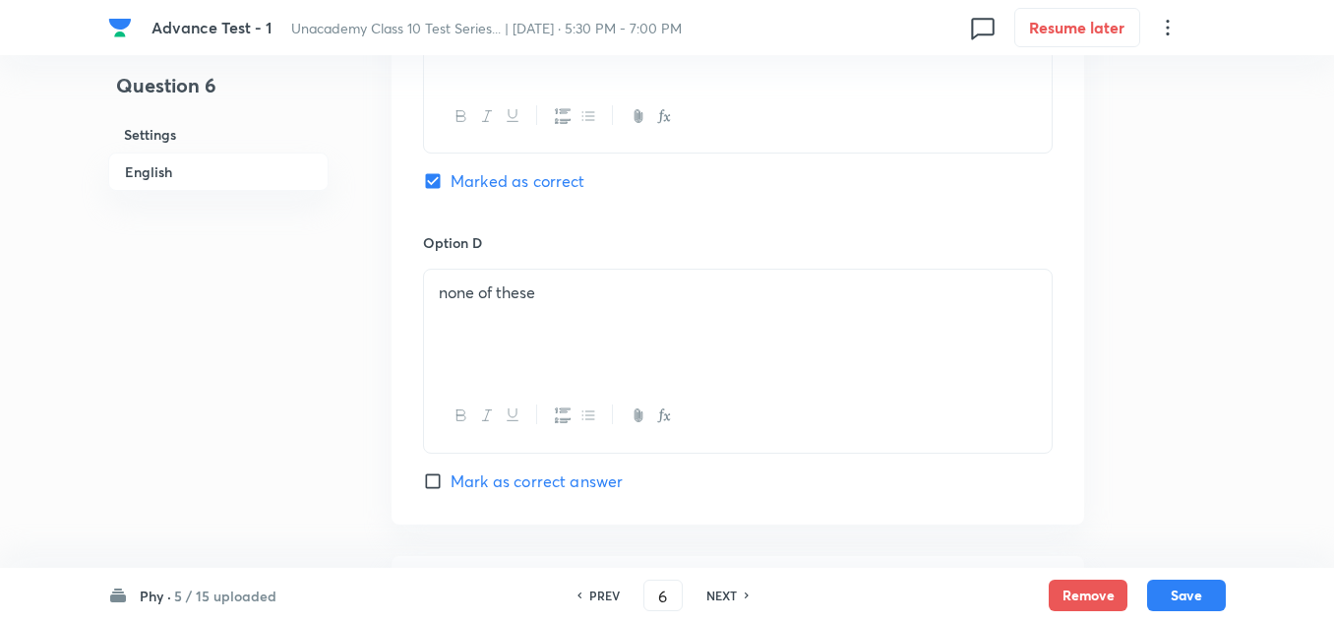
scroll to position [2066, 0]
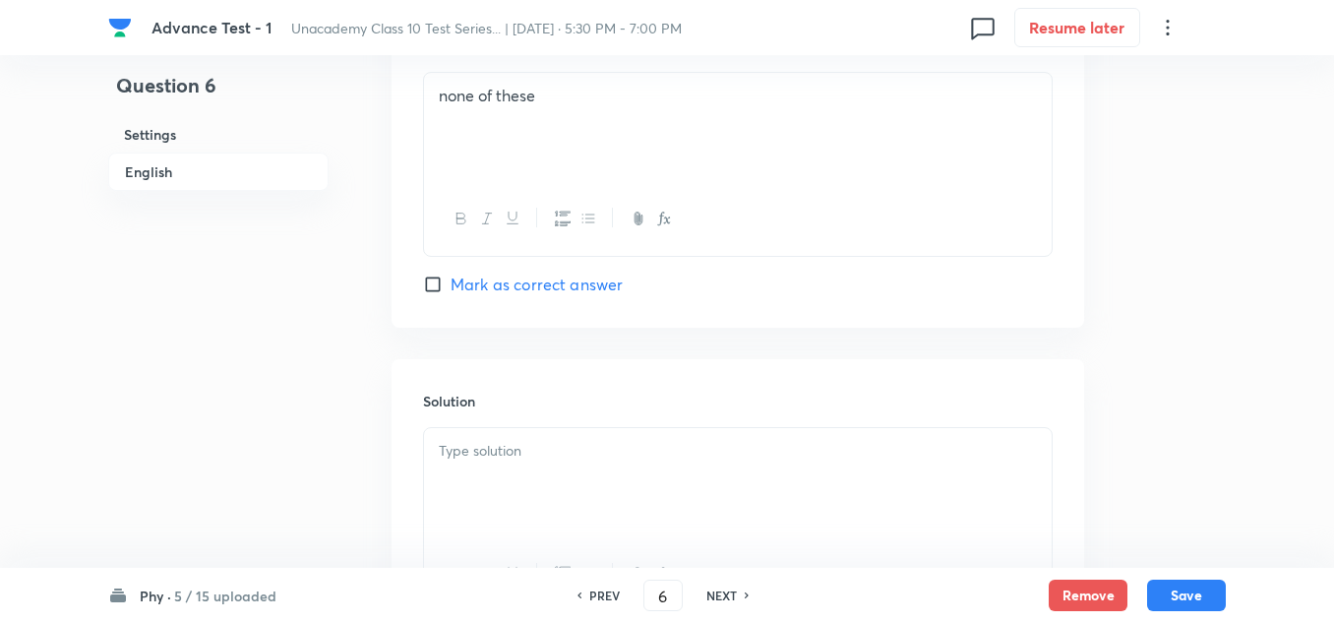
click at [569, 452] on p at bounding box center [738, 451] width 598 height 23
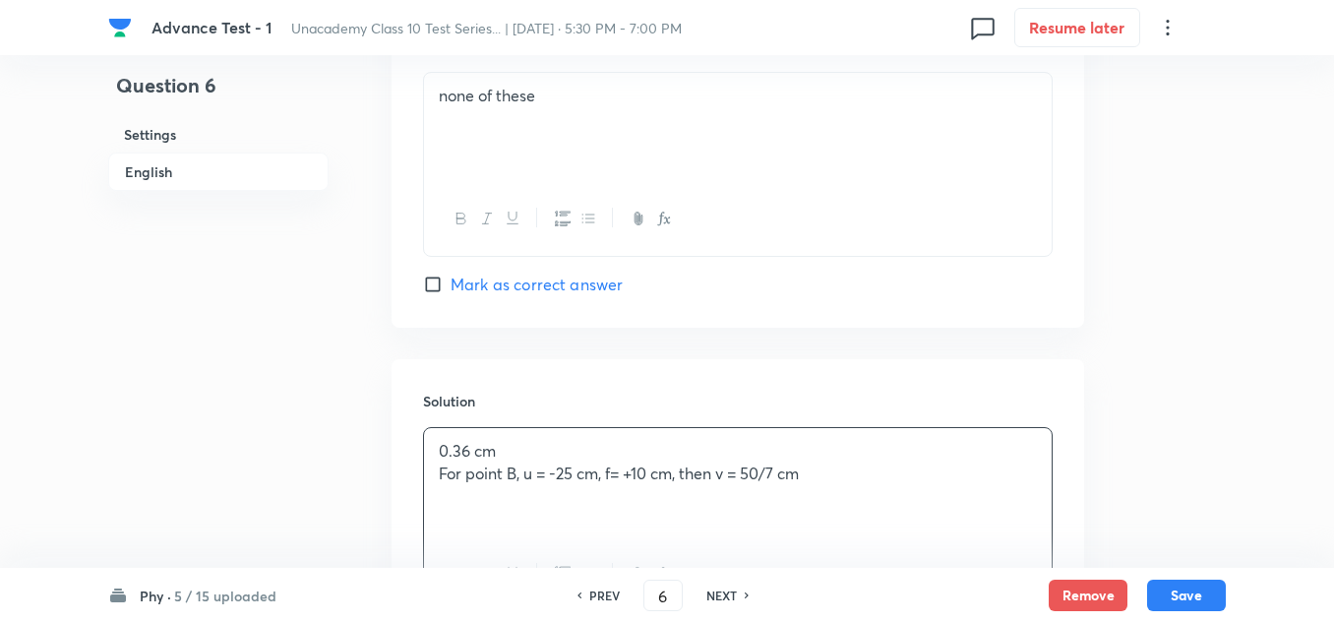
scroll to position [2259, 0]
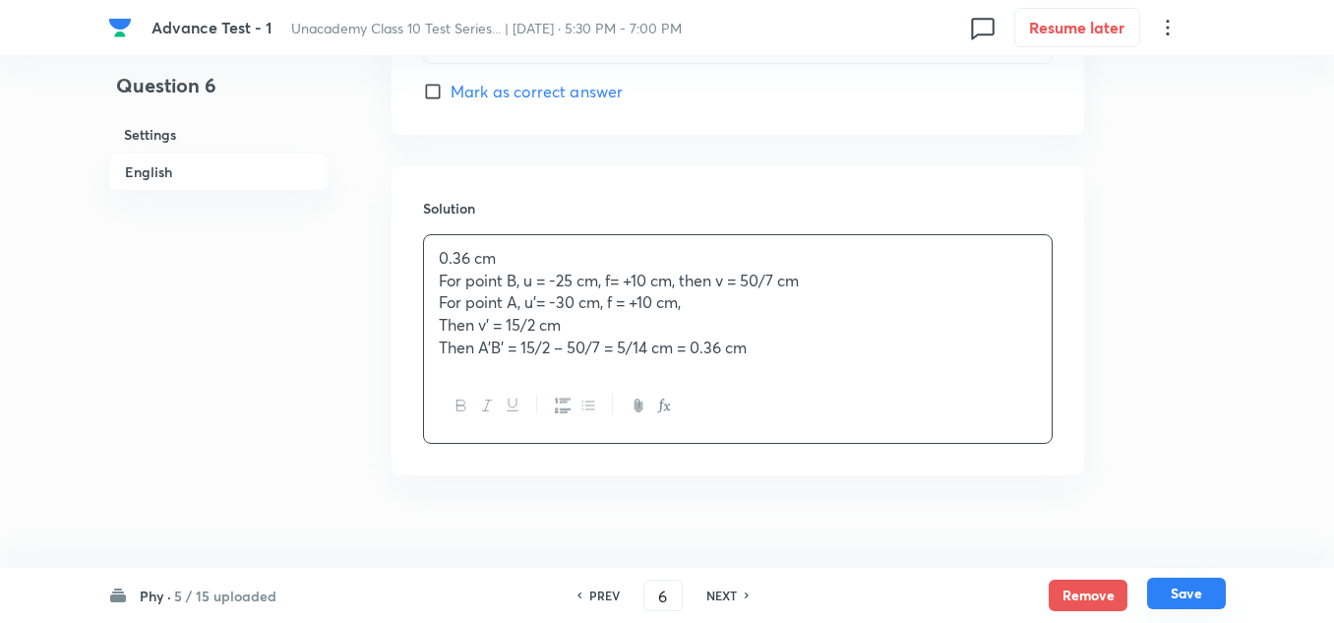
click at [1193, 585] on button "Save" at bounding box center [1186, 592] width 79 height 31
type input "7"
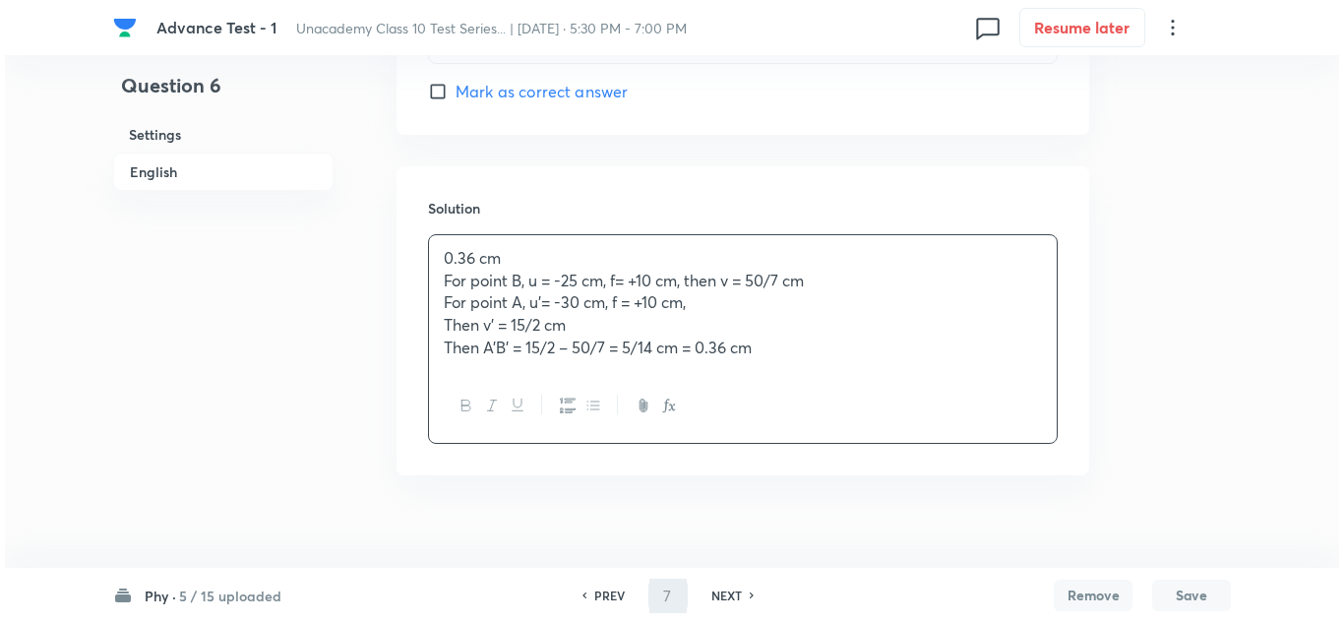
scroll to position [0, 0]
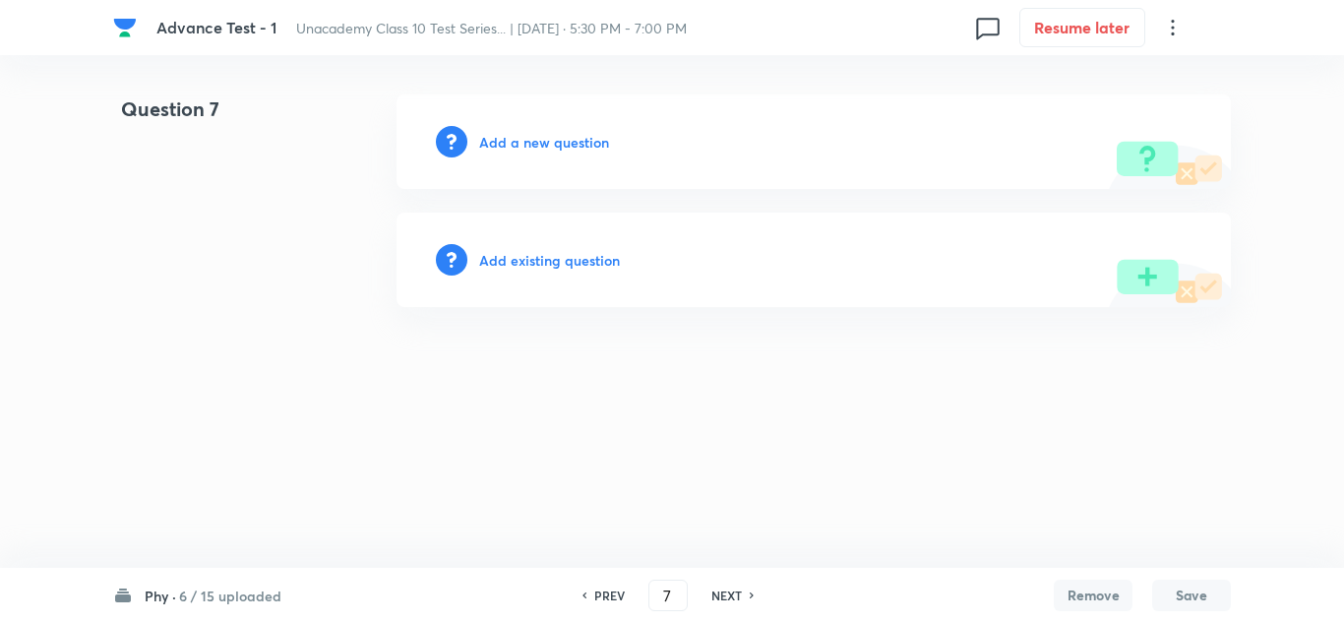
click at [564, 137] on h6 "Add a new question" at bounding box center [544, 142] width 130 height 21
click at [564, 137] on h6 "Choose a question type" at bounding box center [554, 142] width 151 height 21
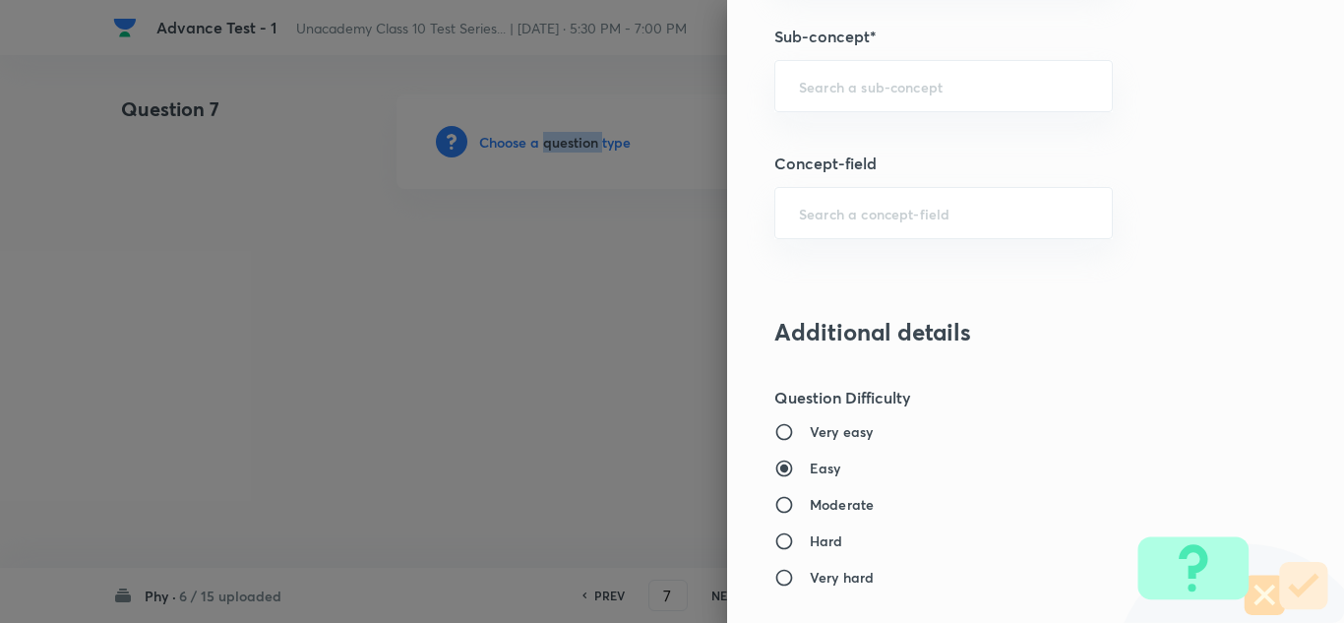
scroll to position [1180, 0]
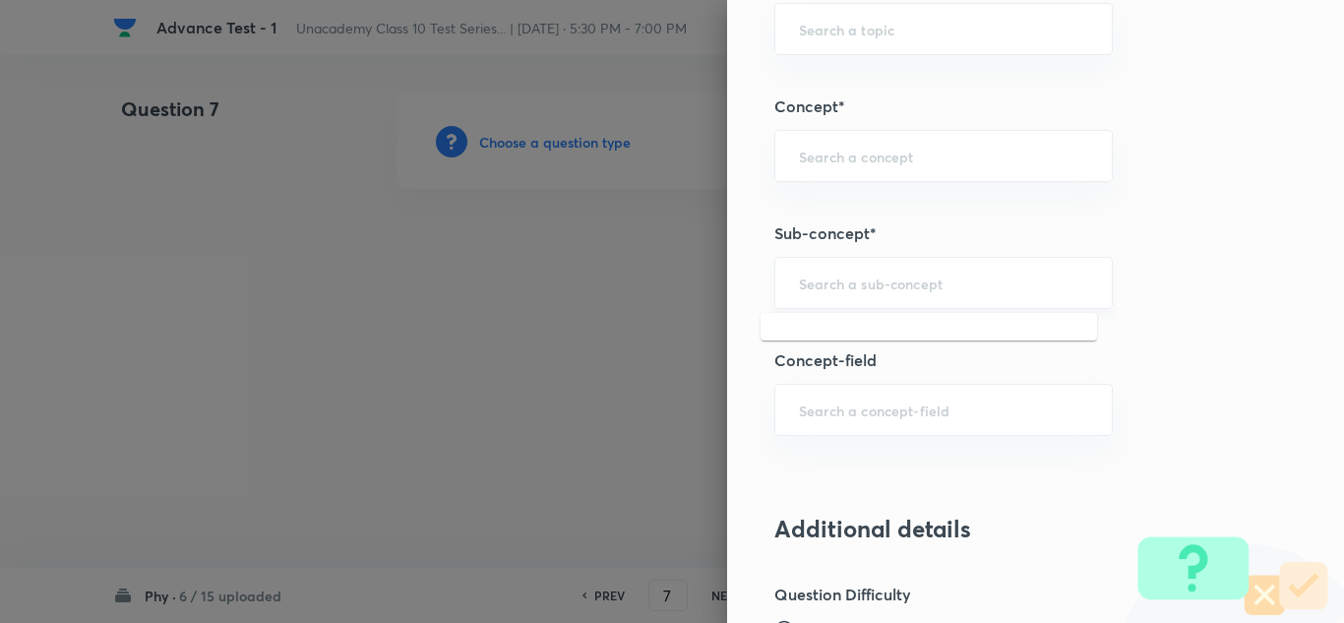
click at [871, 282] on input "text" at bounding box center [943, 282] width 289 height 19
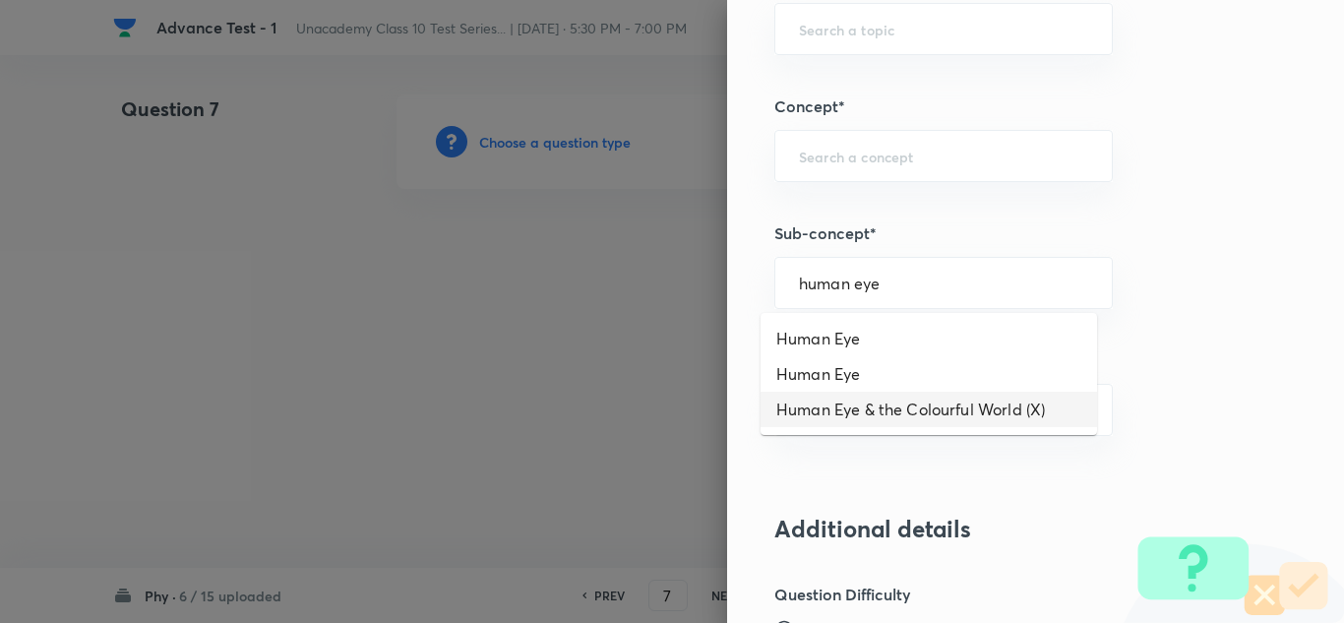
click at [897, 403] on li "Human Eye & the Colourful World (X)" at bounding box center [928, 409] width 336 height 35
type input "Human Eye & the Colourful World (X)"
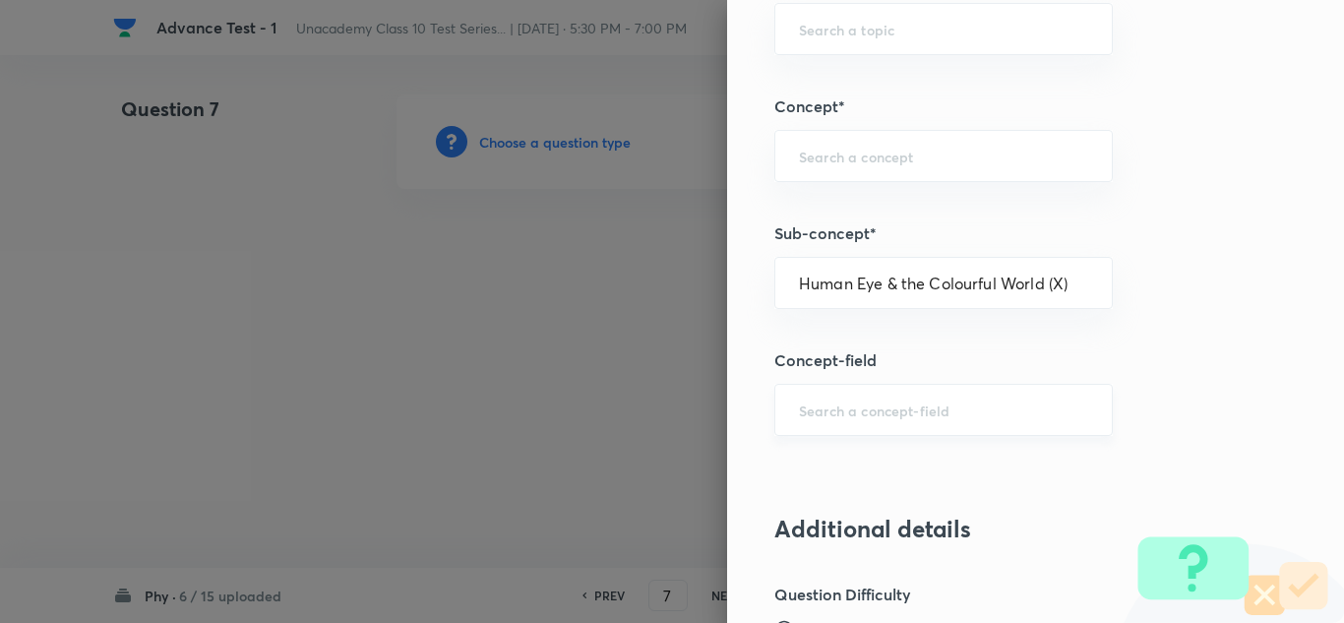
type input "Foundation Class X"
type input "Physics"
type input "Human Eye & the Colourful World (X)"
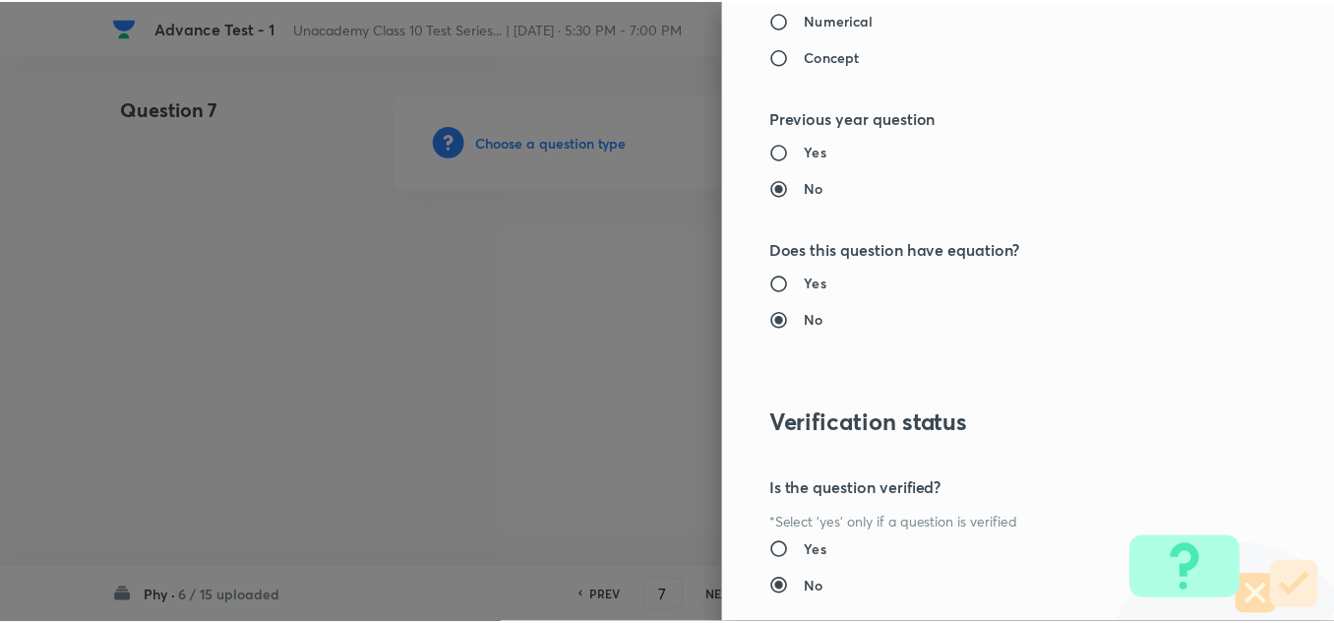
scroll to position [2191, 0]
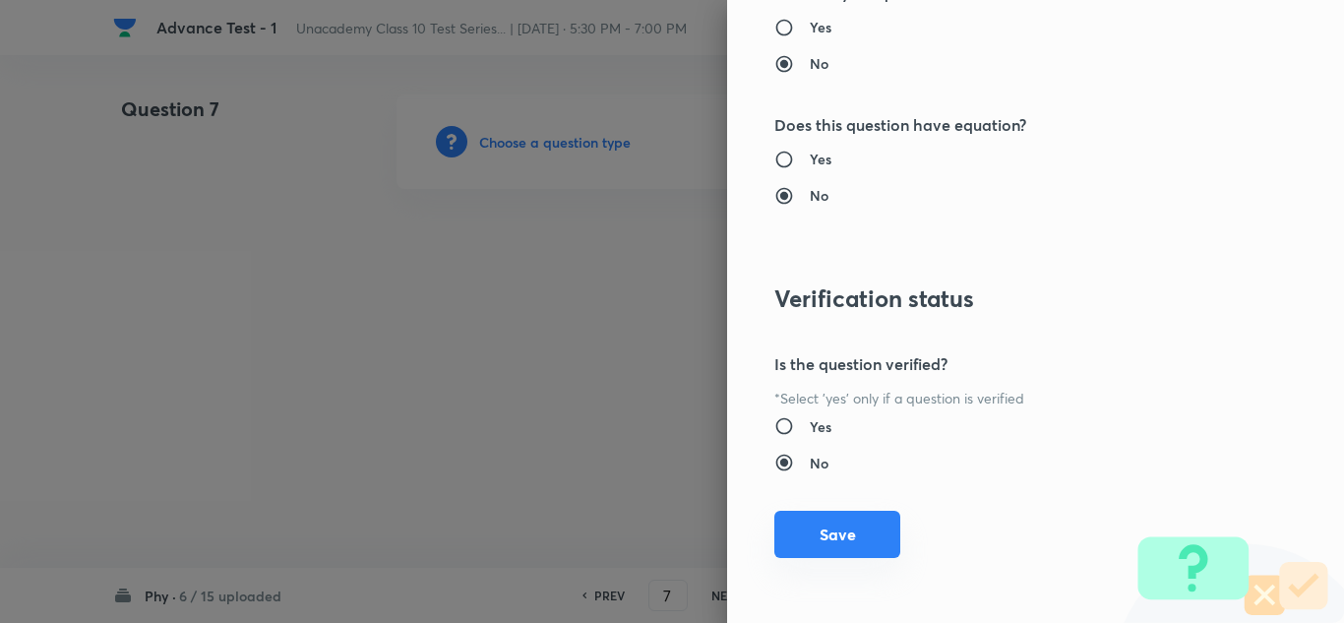
click at [846, 520] on button "Save" at bounding box center [837, 534] width 126 height 47
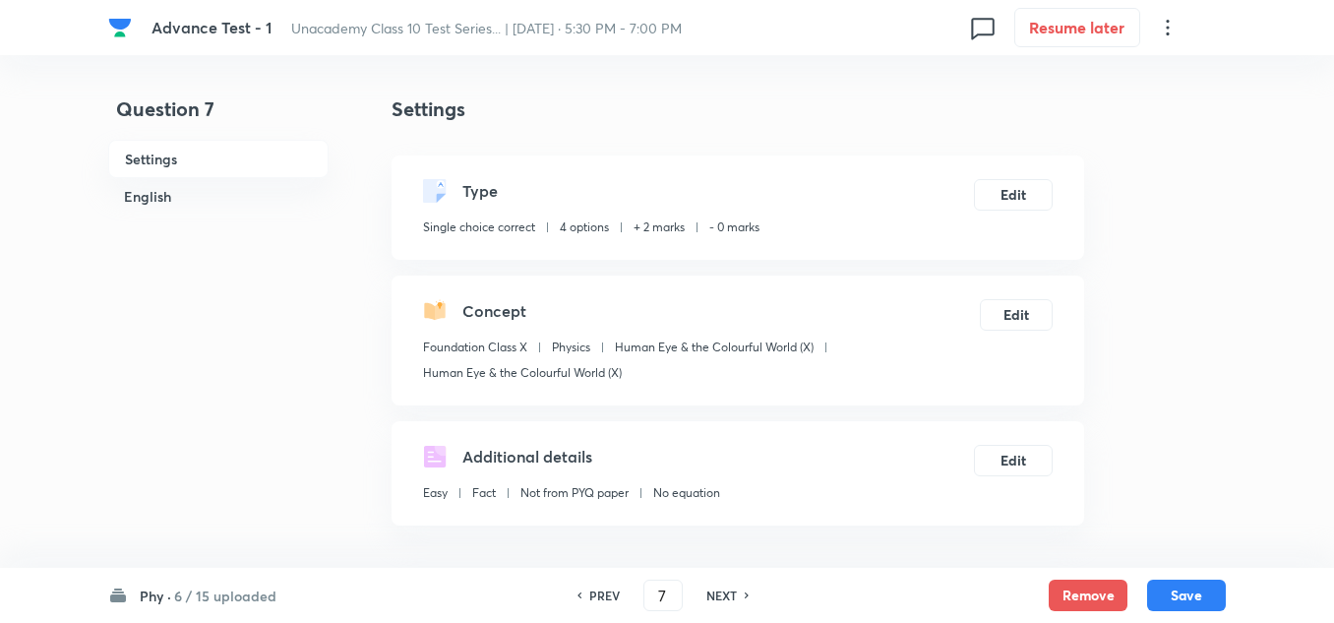
scroll to position [492, 0]
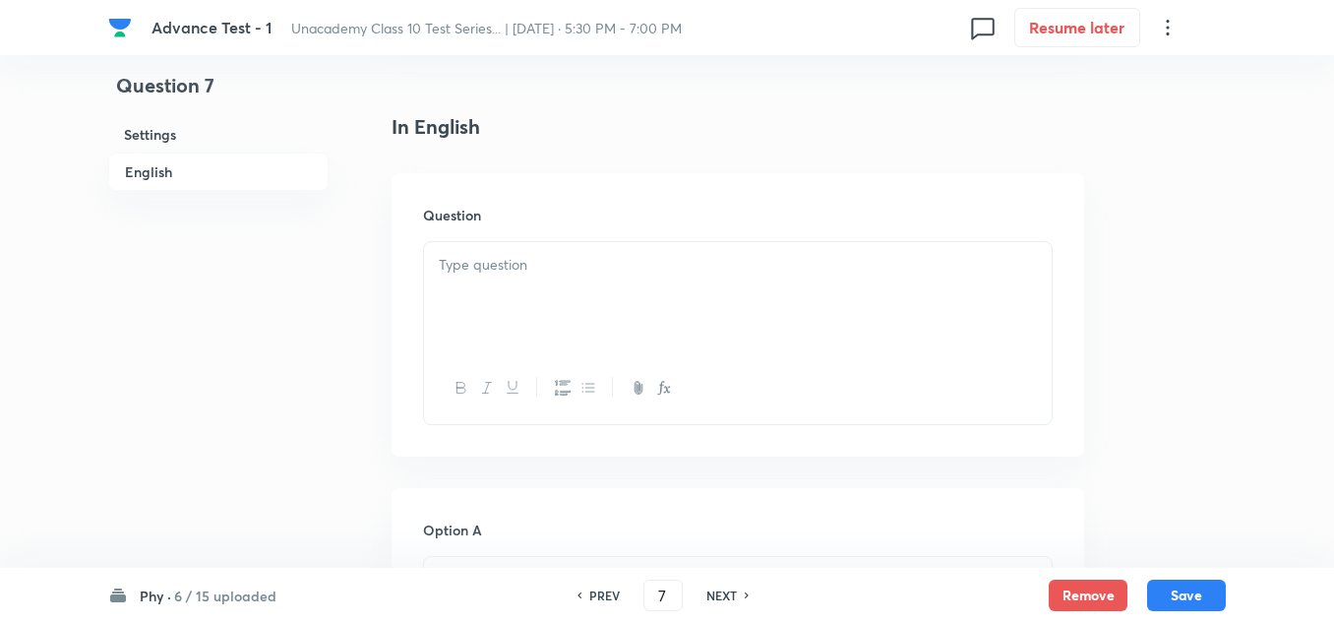
click at [530, 289] on div at bounding box center [738, 297] width 628 height 110
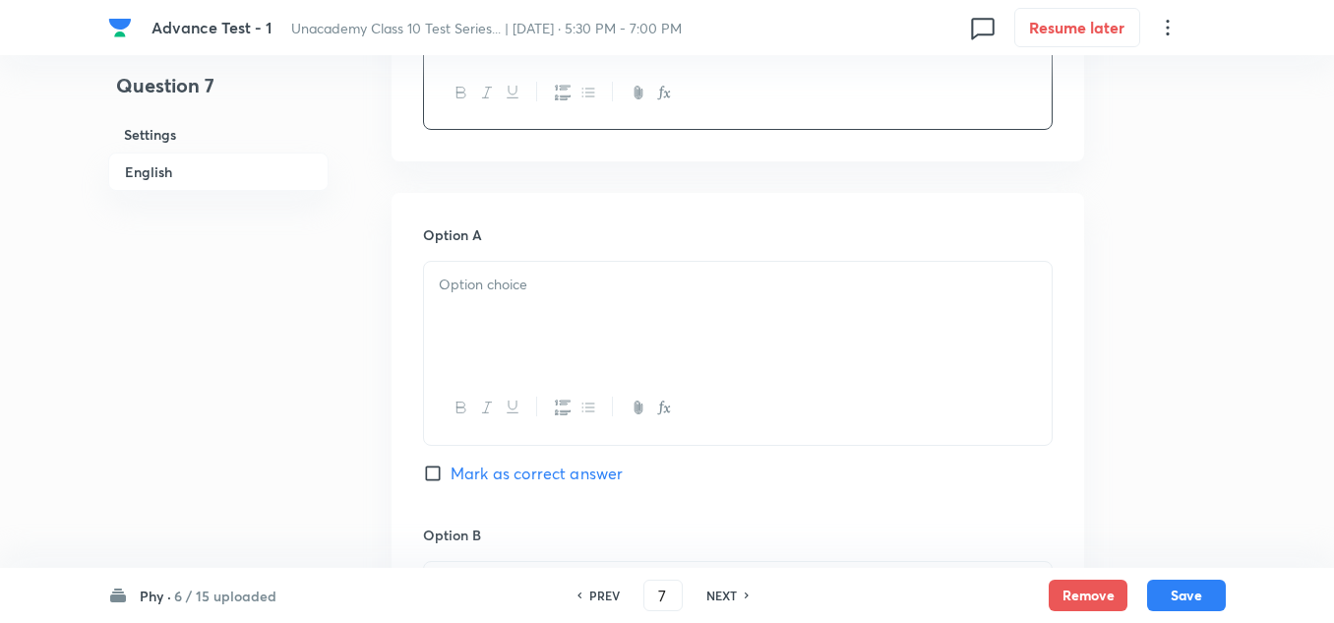
scroll to position [885, 0]
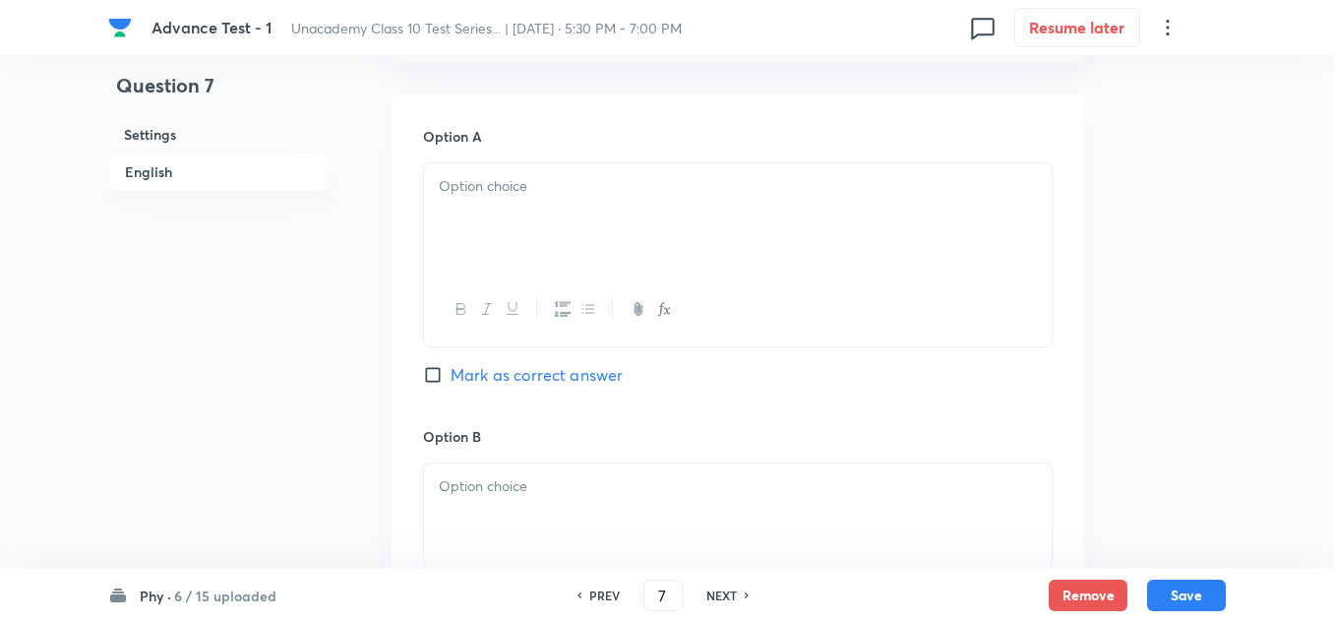
click at [491, 491] on p at bounding box center [738, 486] width 598 height 23
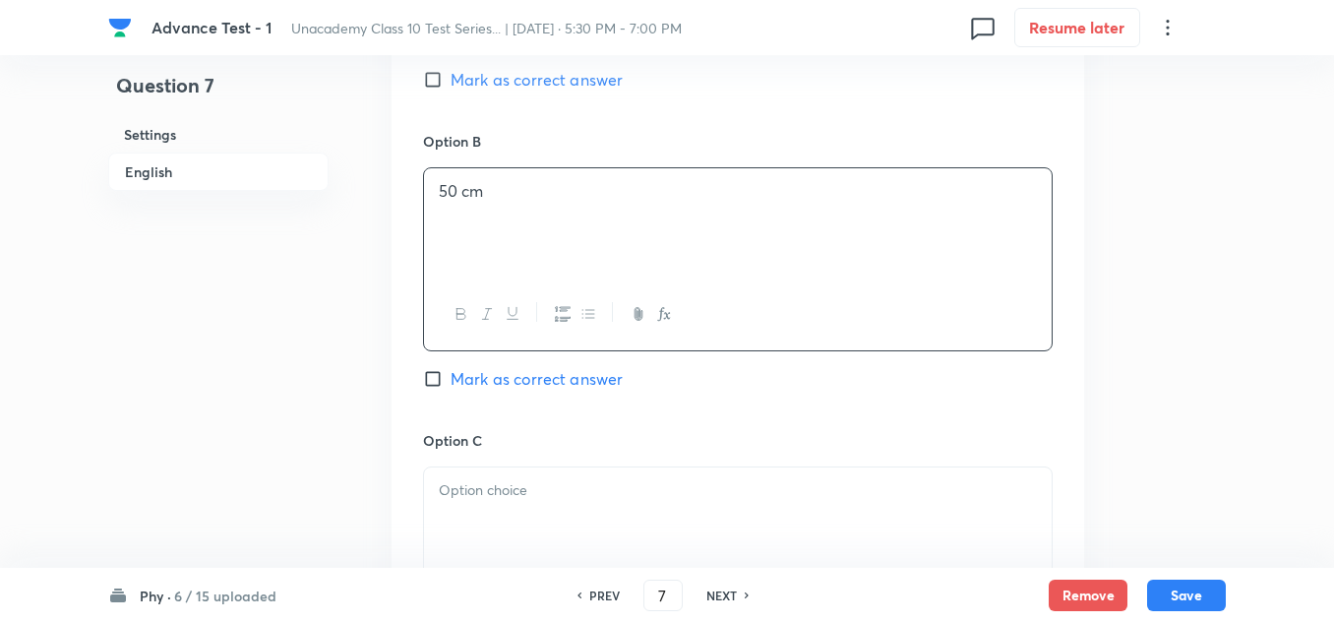
click at [485, 492] on p at bounding box center [738, 490] width 598 height 23
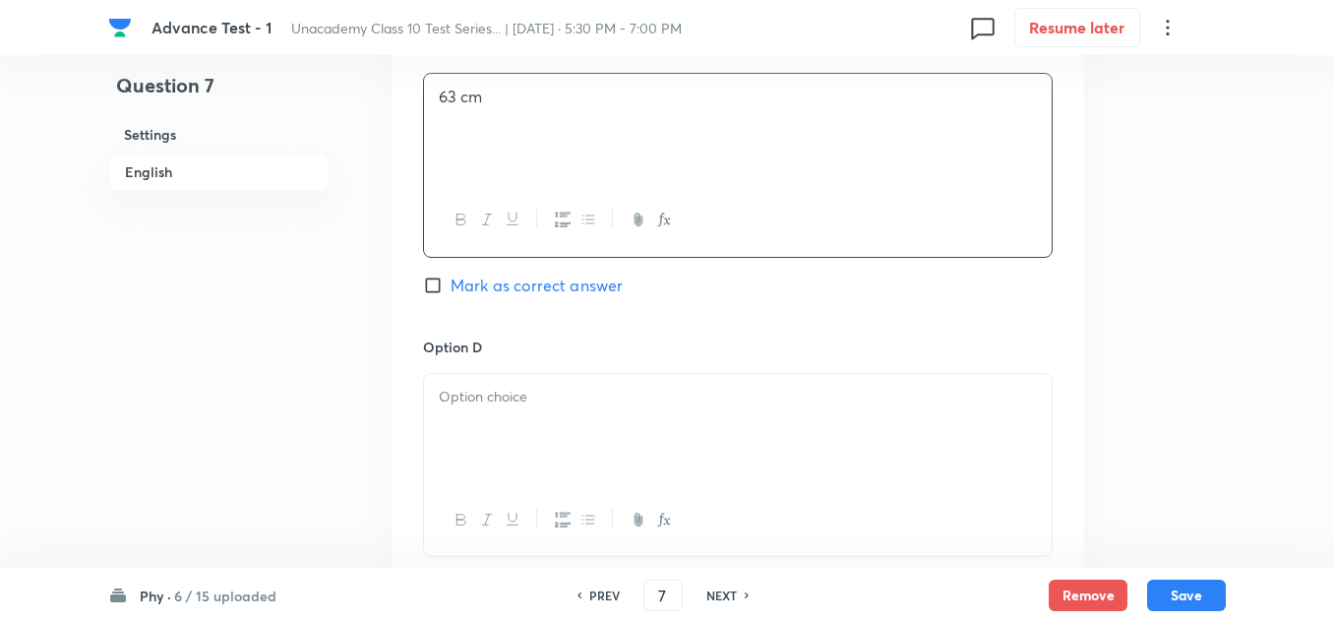
click at [537, 413] on div at bounding box center [738, 429] width 628 height 110
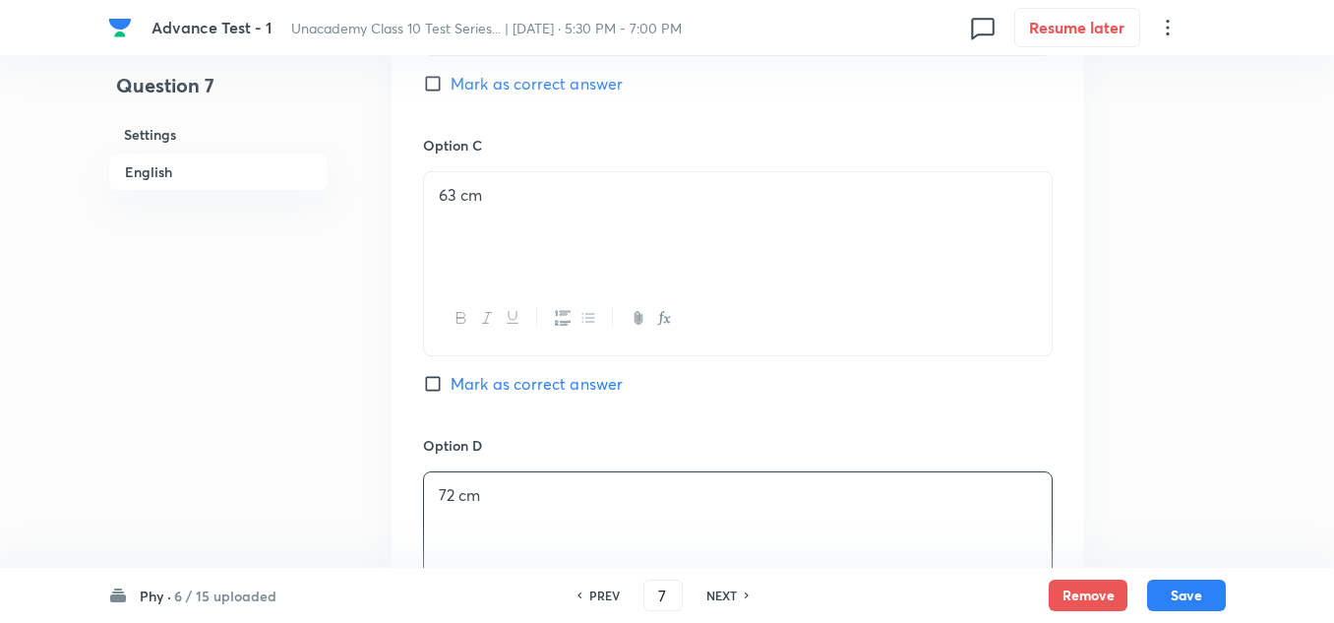
scroll to position [1771, 0]
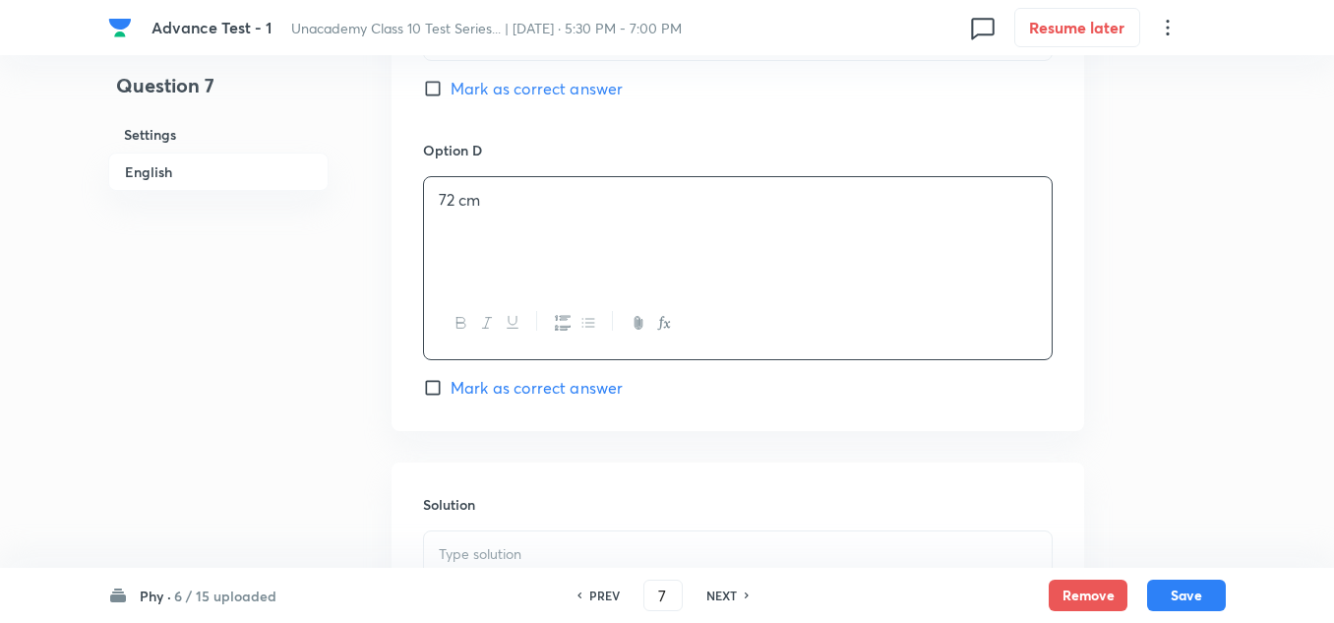
drag, startPoint x: 505, startPoint y: 203, endPoint x: 348, endPoint y: 207, distance: 156.5
paste div
drag, startPoint x: 528, startPoint y: 201, endPoint x: 480, endPoint y: 194, distance: 48.7
click at [480, 194] on p "75 cm72 cm" at bounding box center [738, 200] width 598 height 23
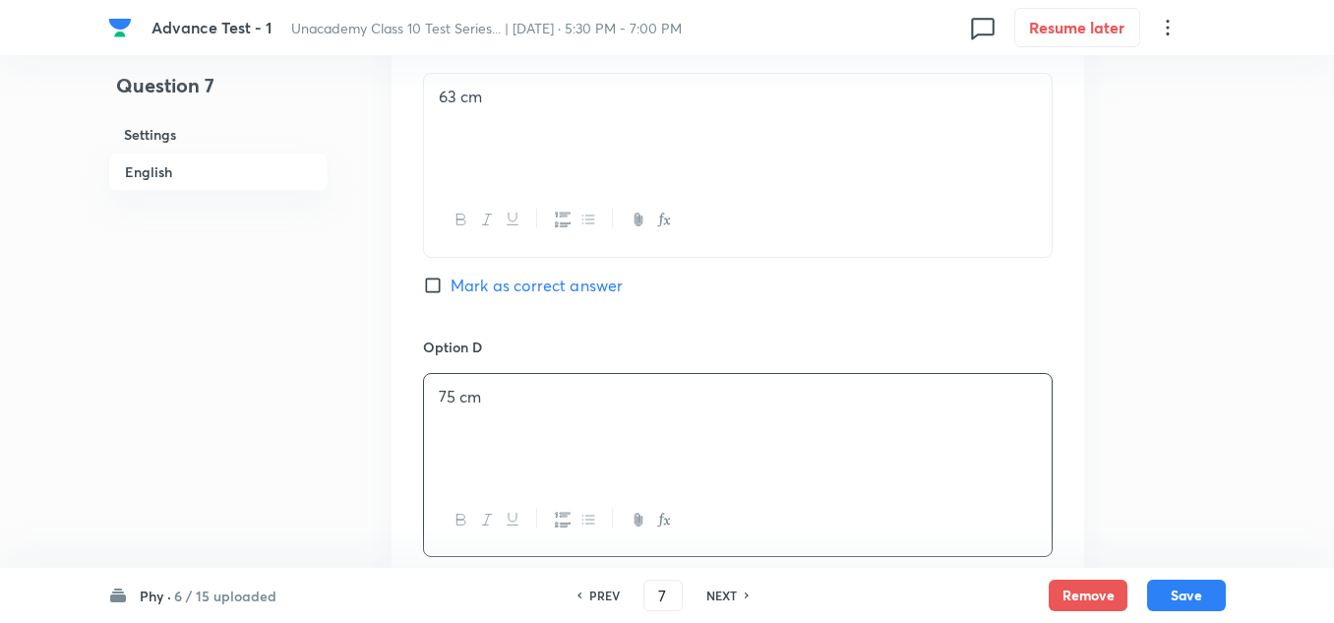
scroll to position [1377, 0]
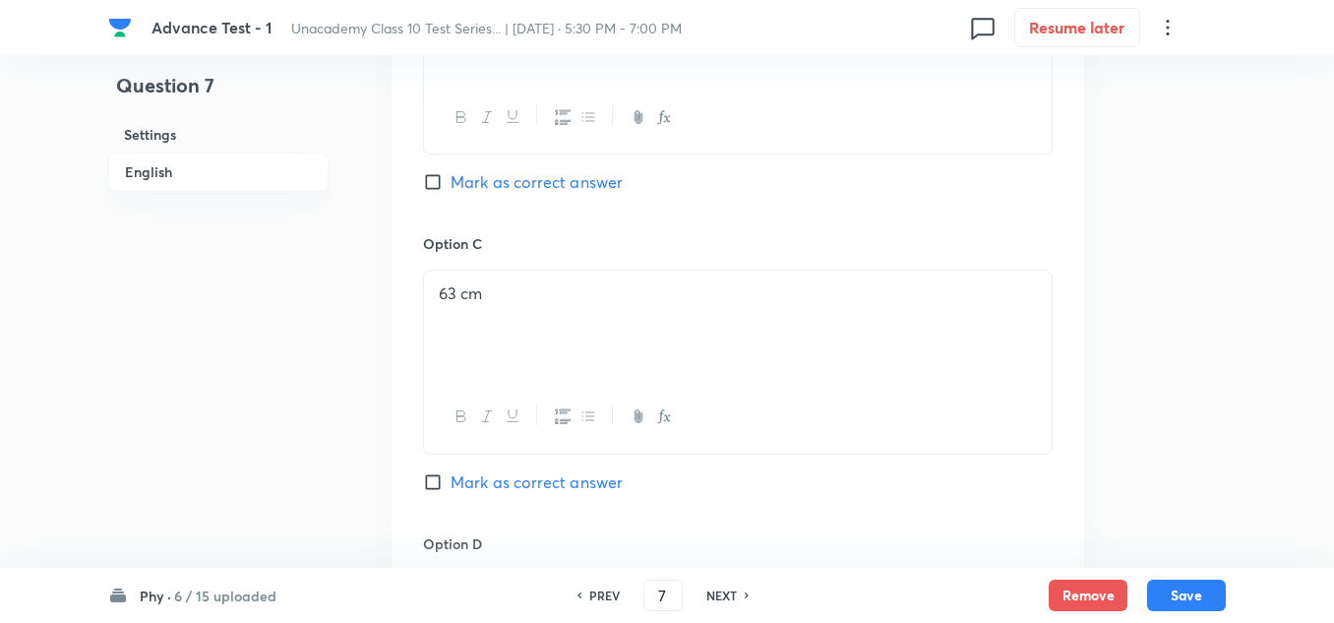
drag, startPoint x: 507, startPoint y: 303, endPoint x: 238, endPoint y: 302, distance: 268.6
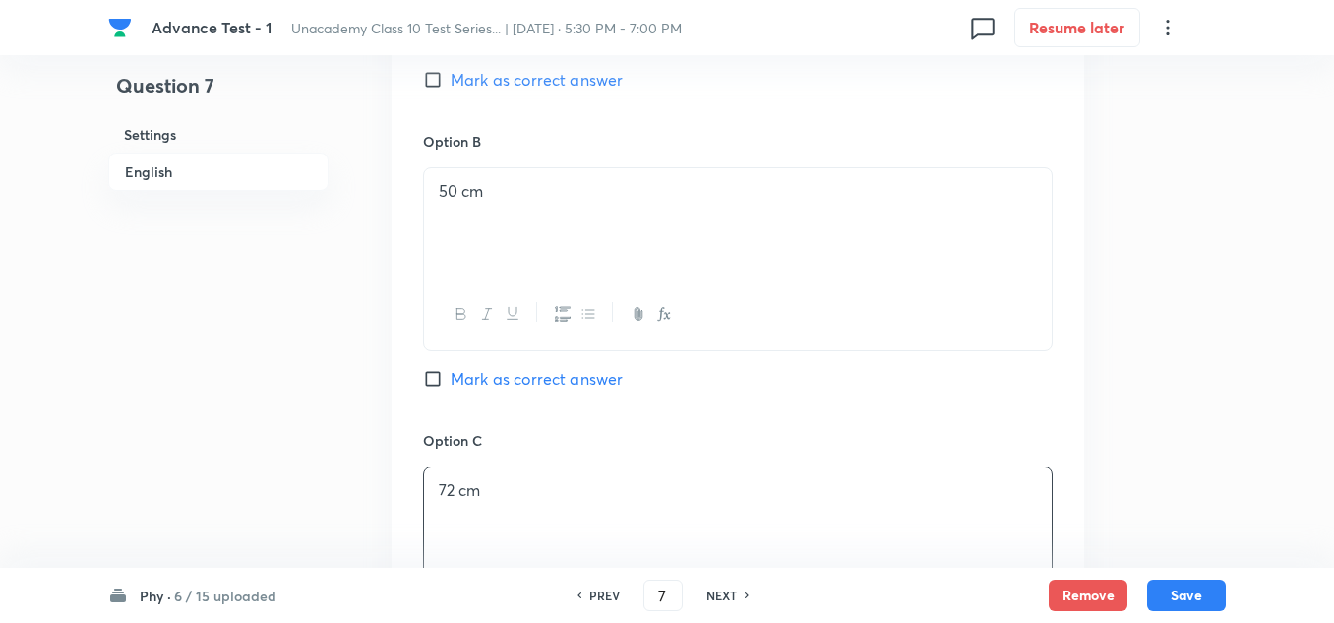
scroll to position [1082, 0]
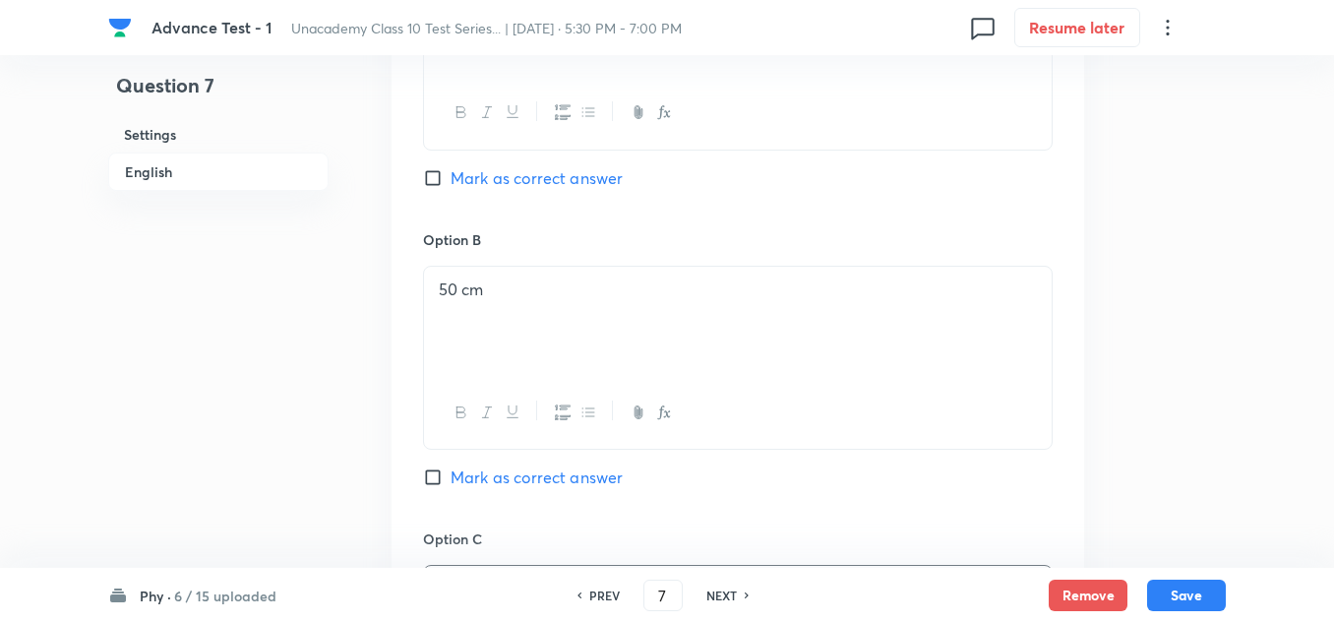
drag, startPoint x: 499, startPoint y: 292, endPoint x: 322, endPoint y: 323, distance: 179.7
click at [305, 311] on div "Question 7 Settings English Settings Type Single choice correct 4 options + 2 m…" at bounding box center [666, 262] width 1117 height 2501
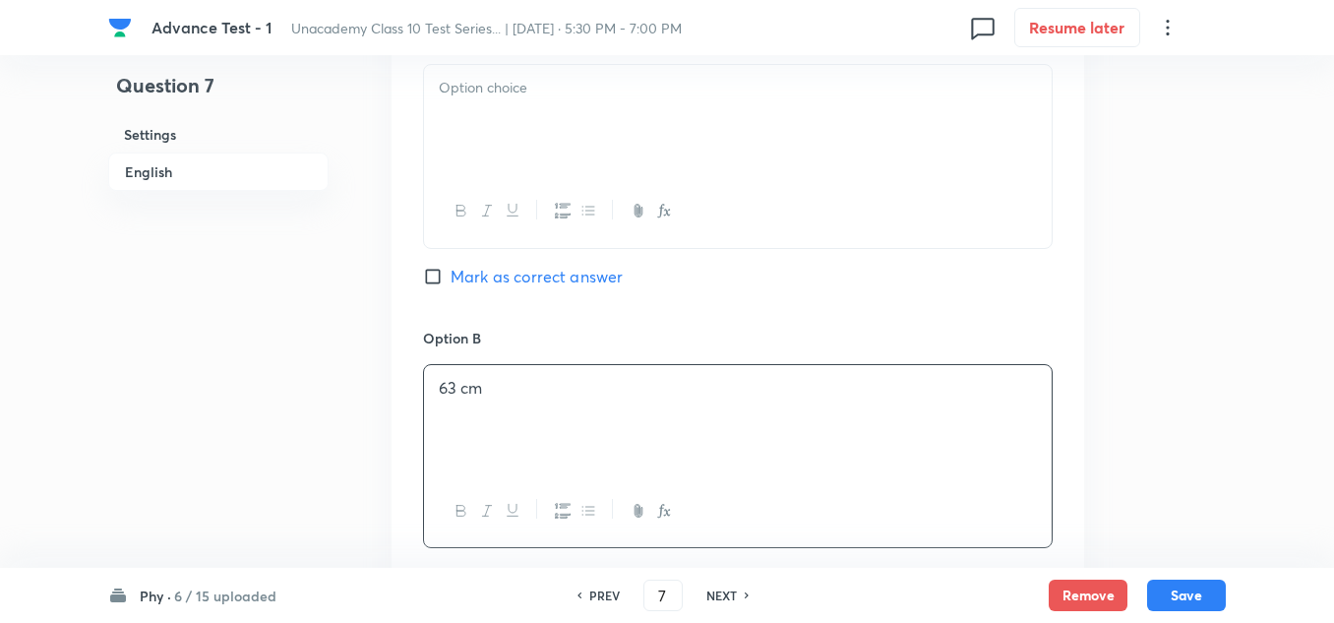
scroll to position [787, 0]
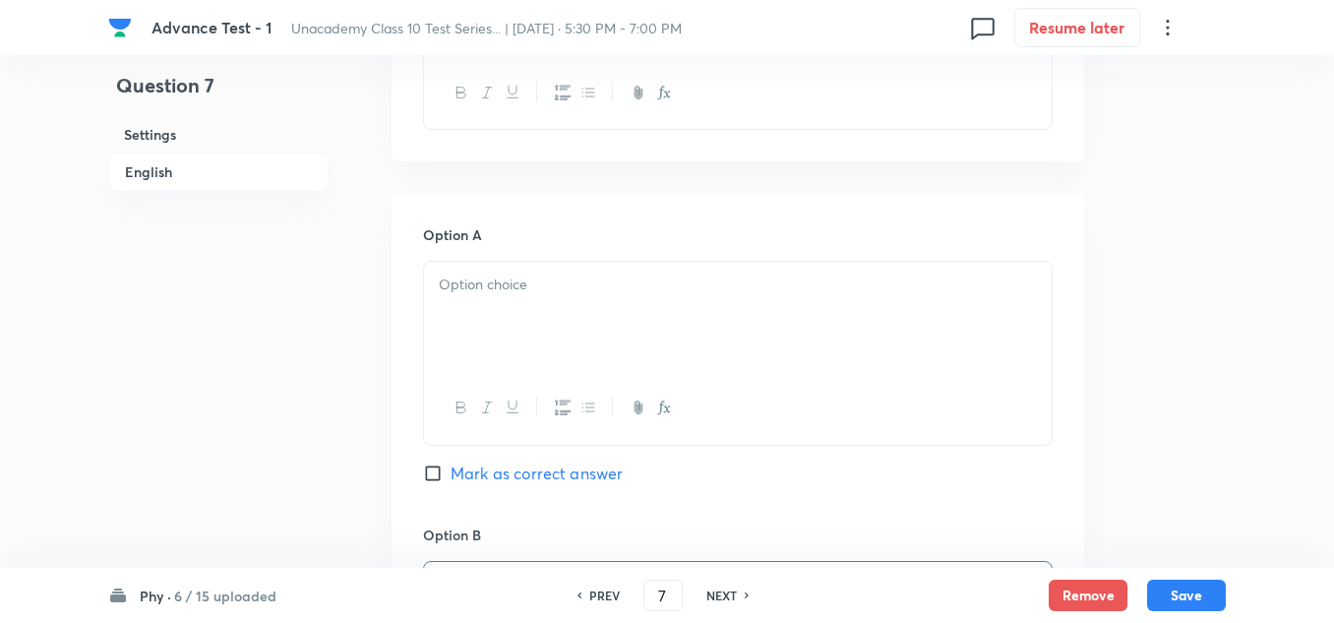
click at [510, 284] on p at bounding box center [738, 284] width 598 height 23
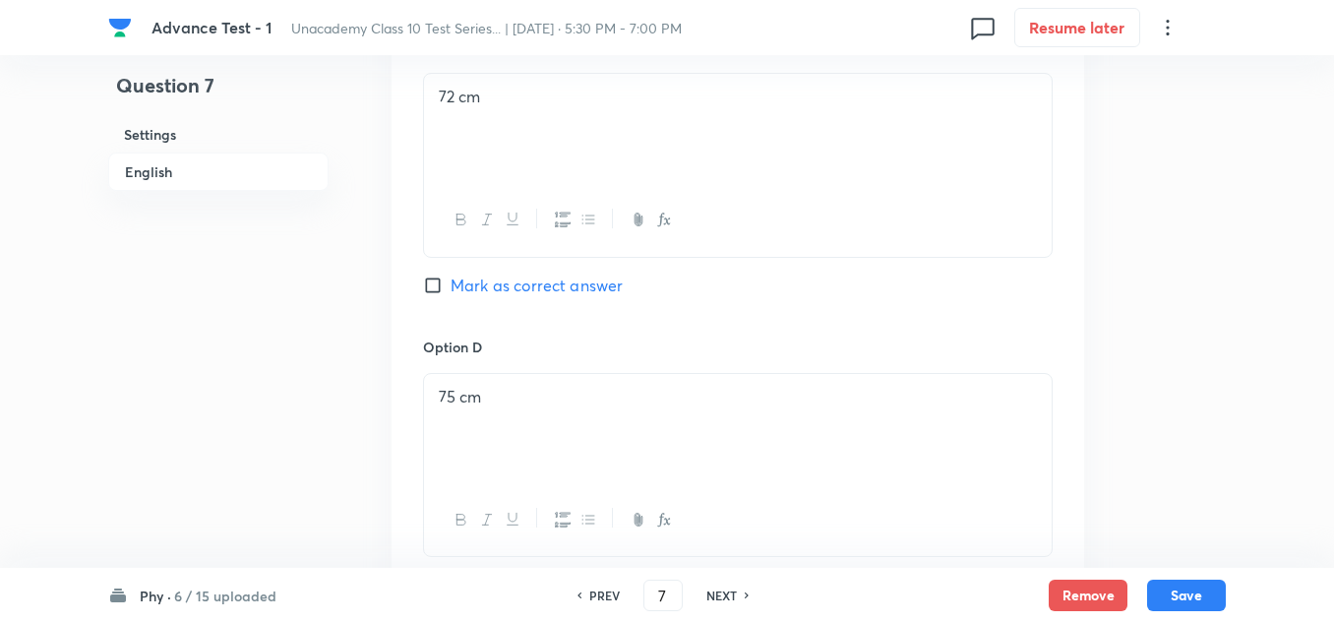
scroll to position [1869, 0]
click at [525, 272] on div "Option D 75 cm Mark as correct answer" at bounding box center [738, 171] width 630 height 260
click at [530, 290] on span "Mark as correct answer" at bounding box center [537, 289] width 172 height 24
click at [451, 290] on input "Mark as correct answer" at bounding box center [437, 289] width 28 height 20
checkbox input "true"
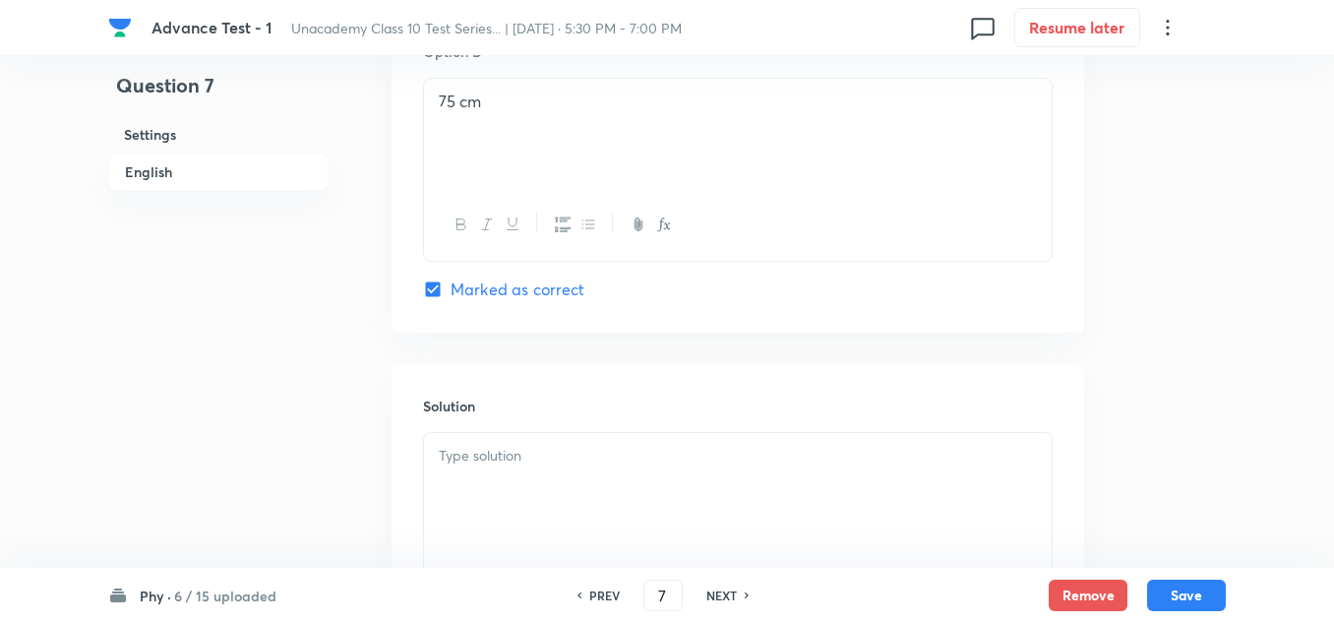
scroll to position [2067, 0]
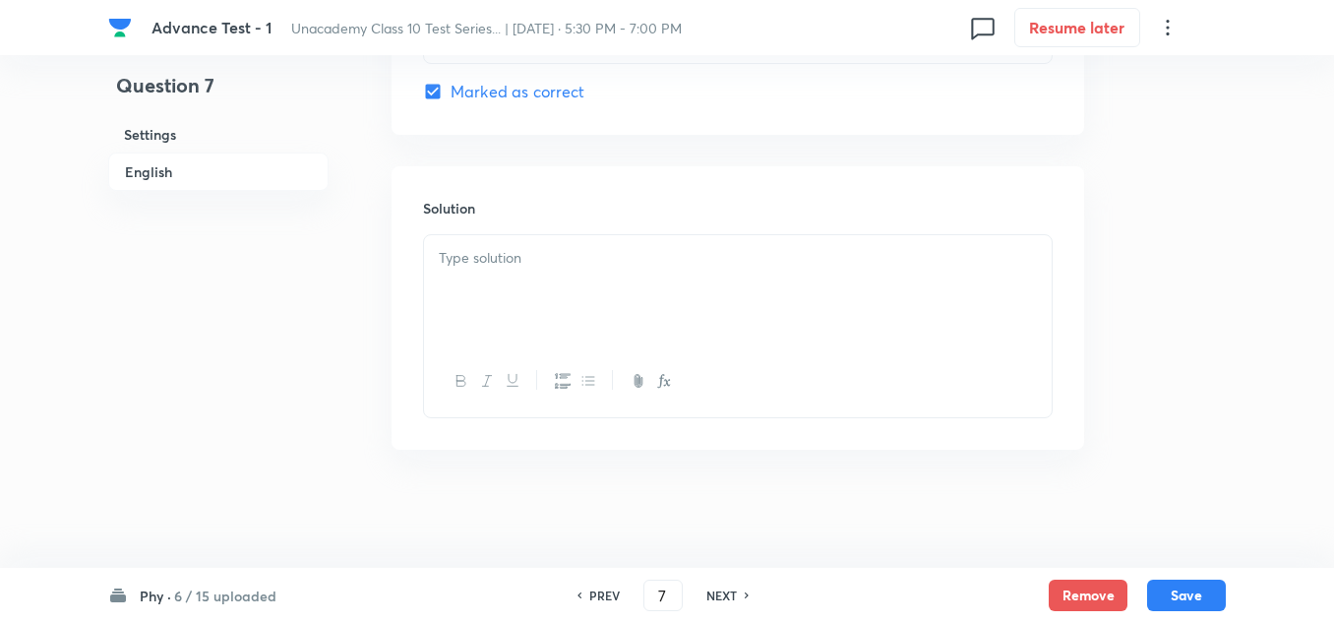
click at [526, 271] on div at bounding box center [738, 290] width 628 height 110
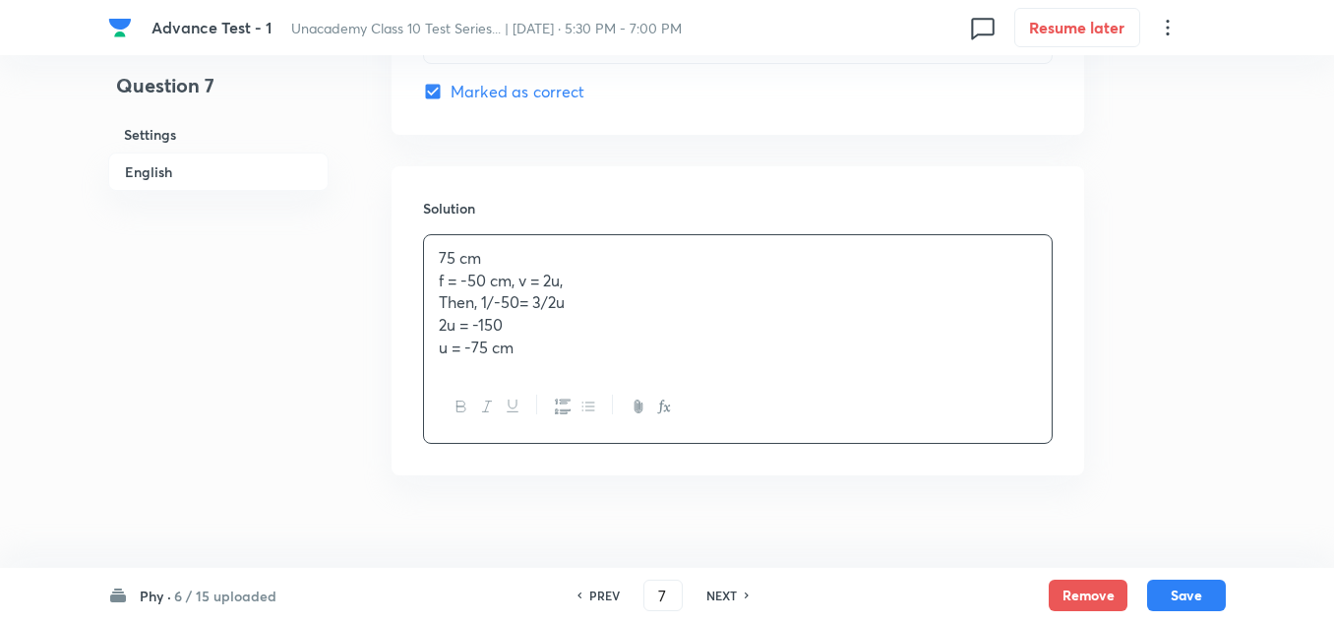
click at [1200, 576] on div "Phy · 6 / 15 uploaded PREV 7 ​ NEXT Remove Save" at bounding box center [666, 595] width 1117 height 55
click at [1200, 585] on button "Save" at bounding box center [1186, 592] width 79 height 31
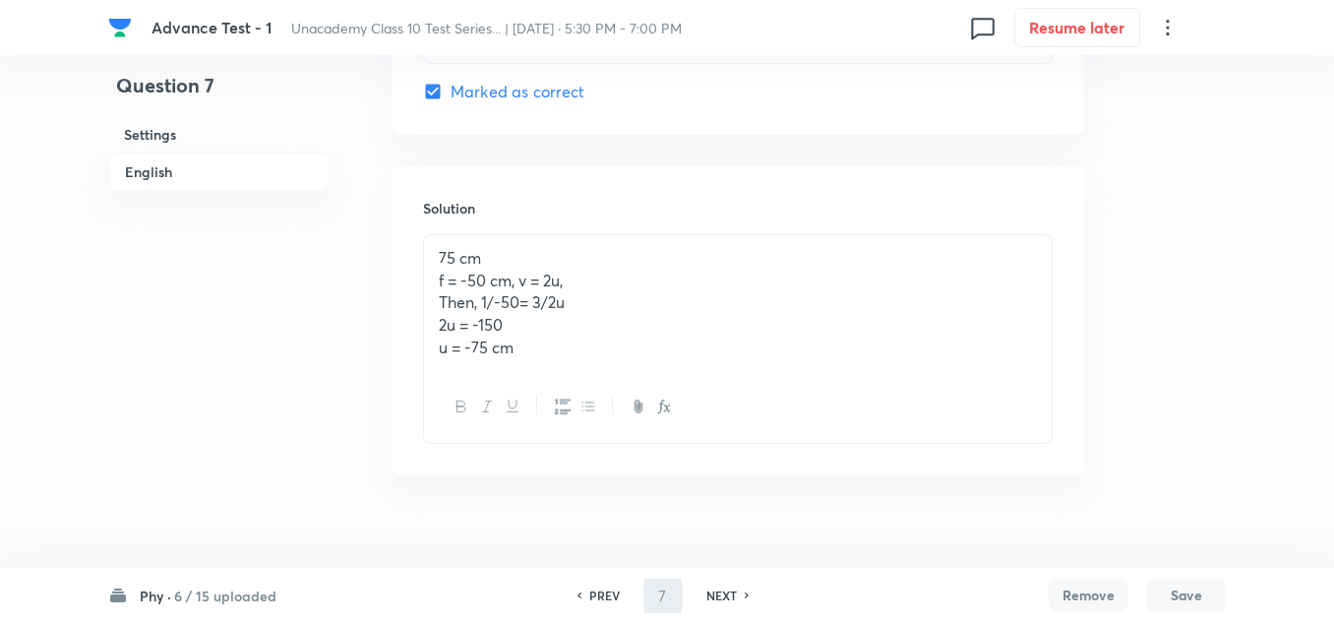
type input "8"
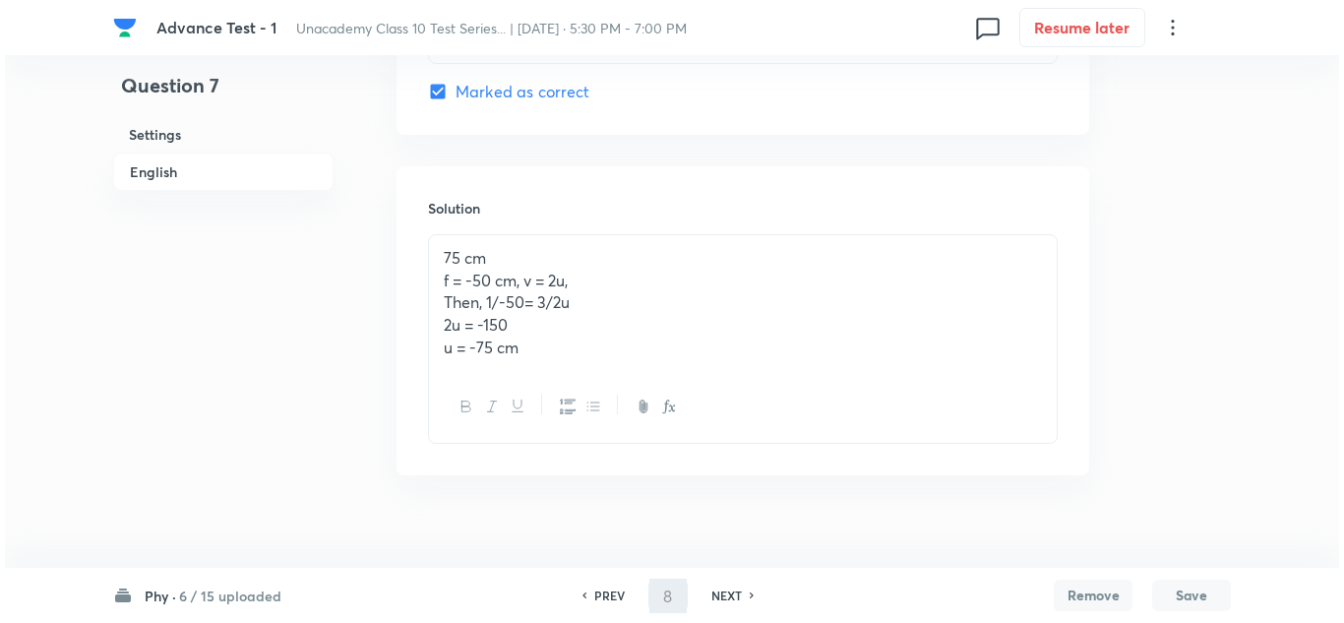
scroll to position [0, 0]
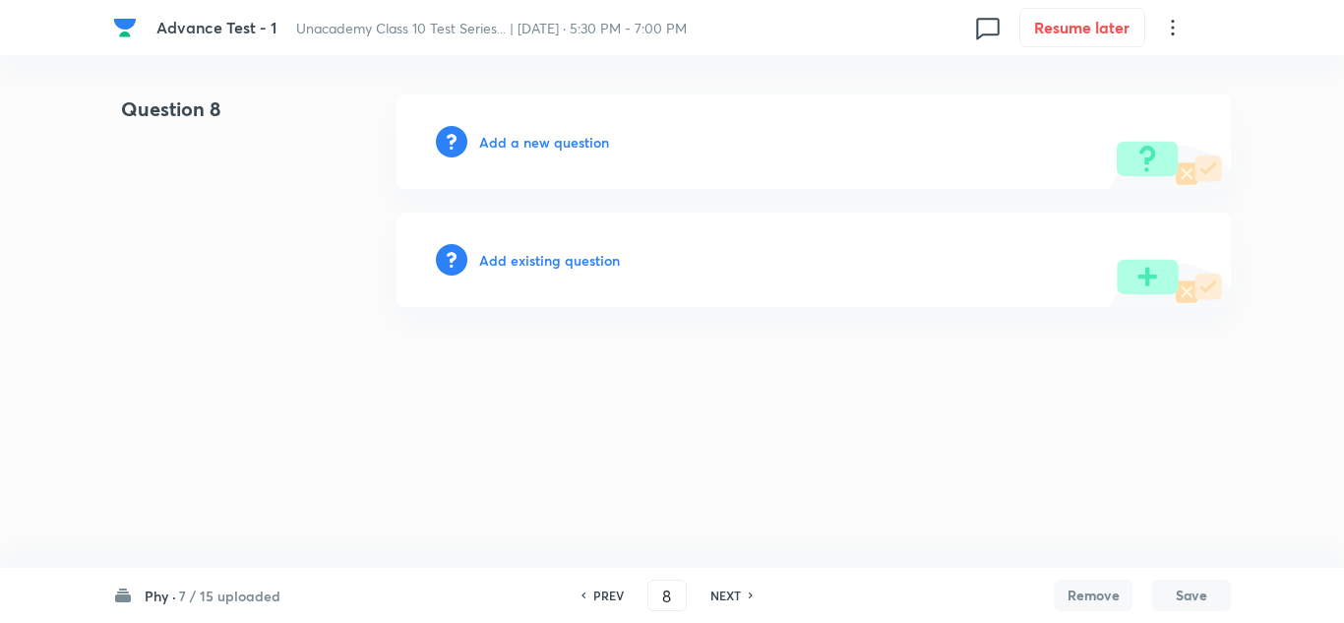
click at [560, 135] on h6 "Add a new question" at bounding box center [544, 142] width 130 height 21
click at [560, 135] on h6 "Choose a question type" at bounding box center [554, 142] width 151 height 21
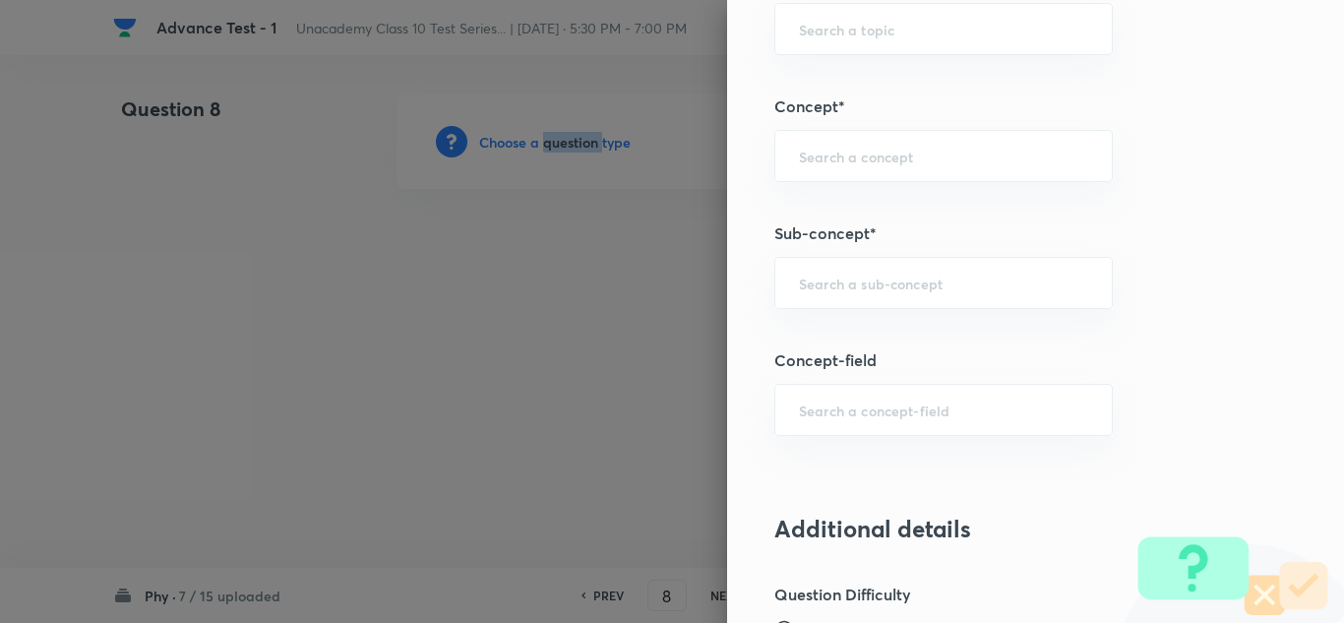
scroll to position [1082, 0]
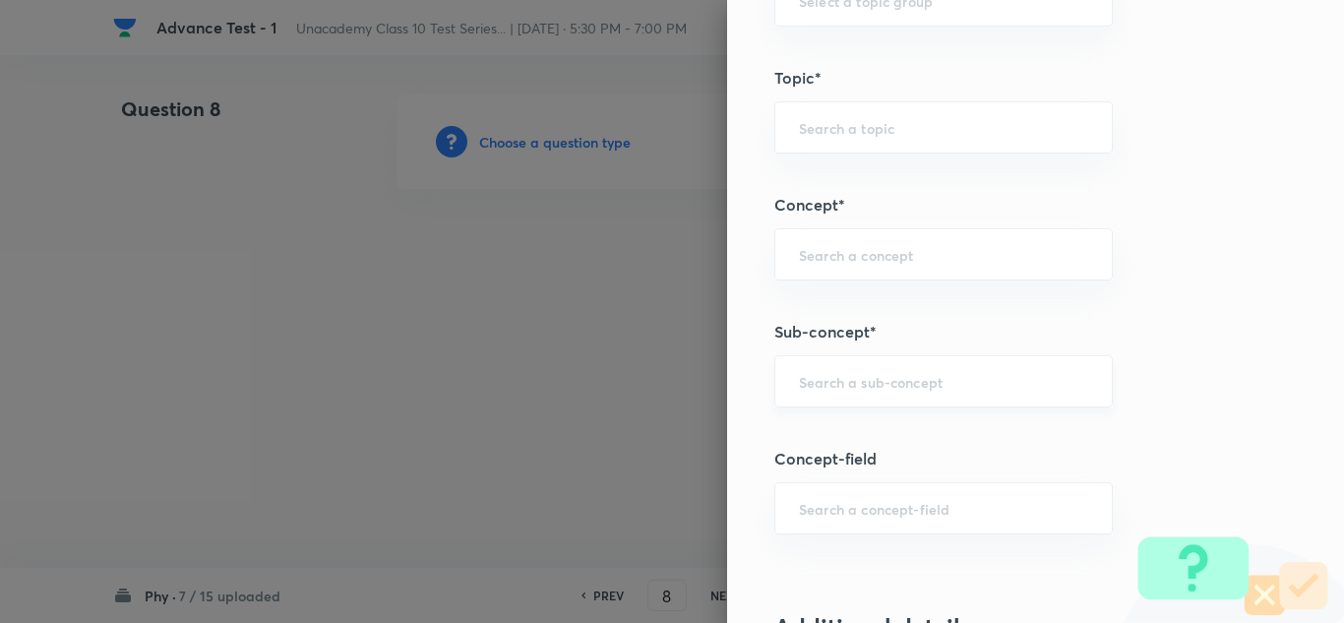
click at [873, 381] on input "text" at bounding box center [943, 381] width 289 height 19
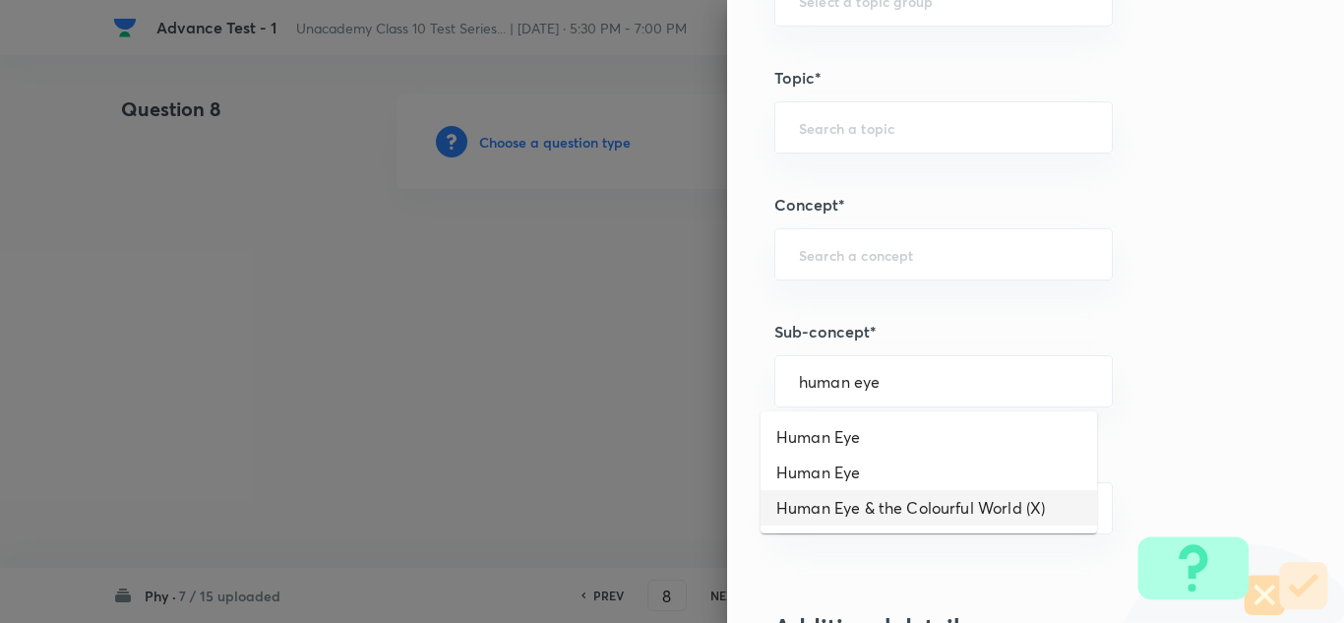
click at [924, 503] on li "Human Eye & the Colourful World (X)" at bounding box center [928, 507] width 336 height 35
type input "Human Eye & the Colourful World (X)"
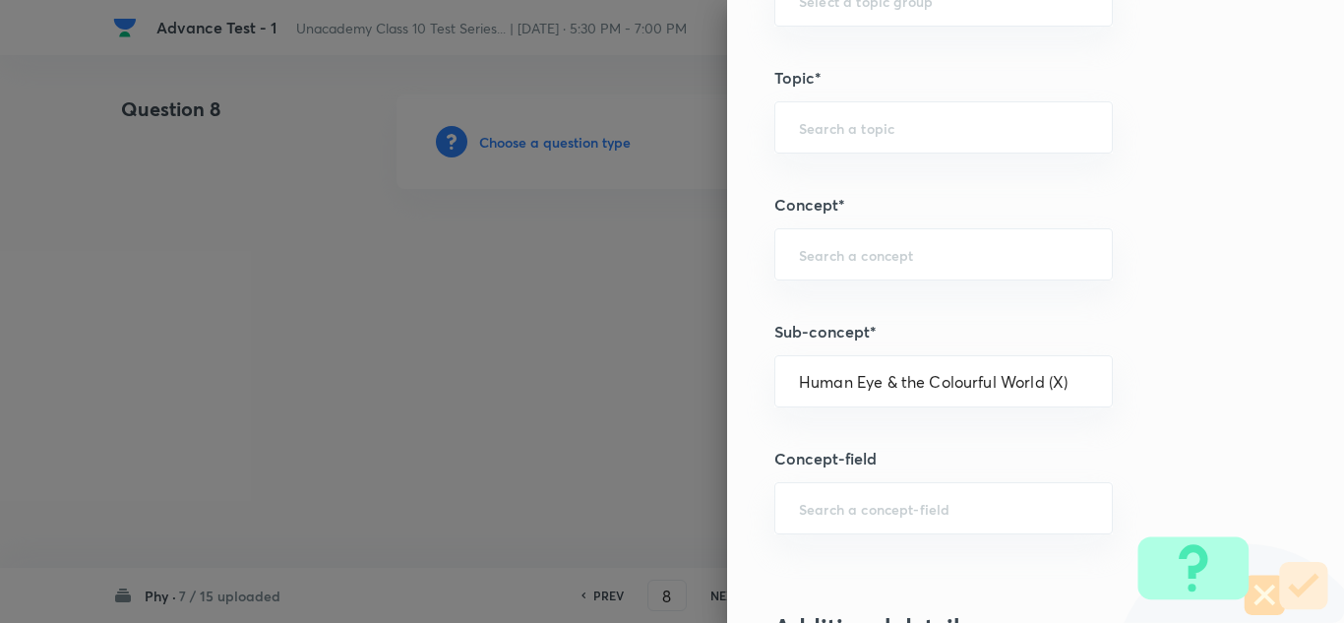
type input "Foundation Class X"
type input "Physics"
type input "Human Eye & the Colourful World (X)"
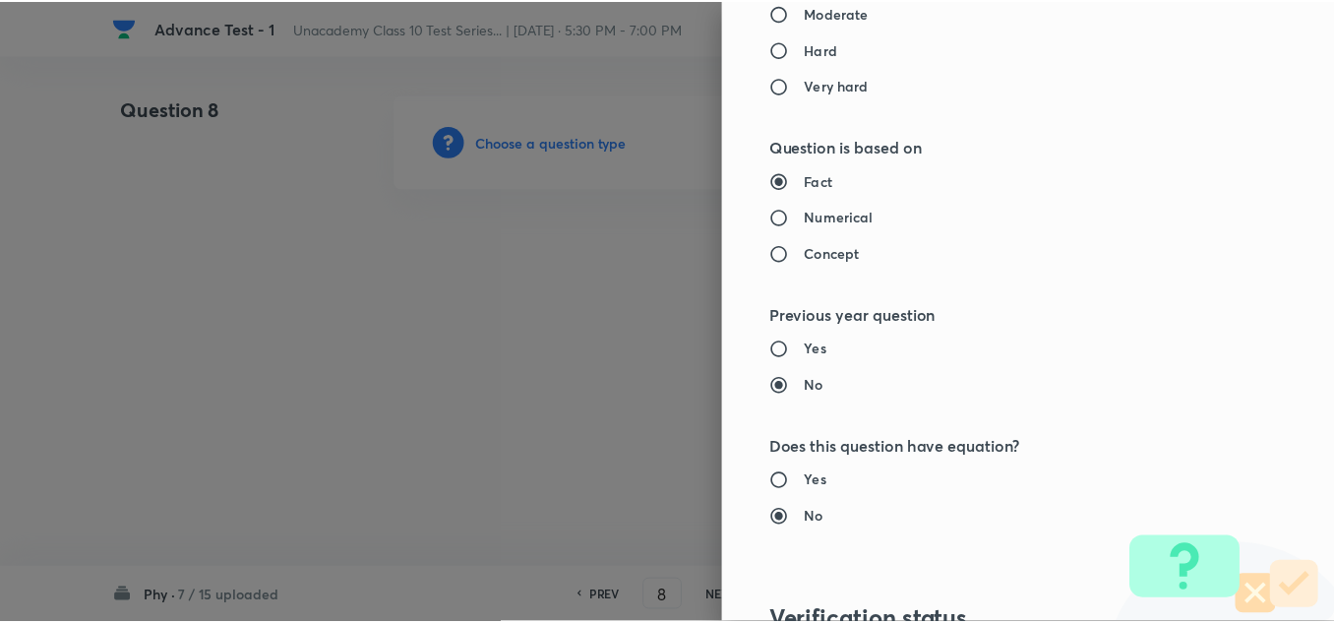
scroll to position [2191, 0]
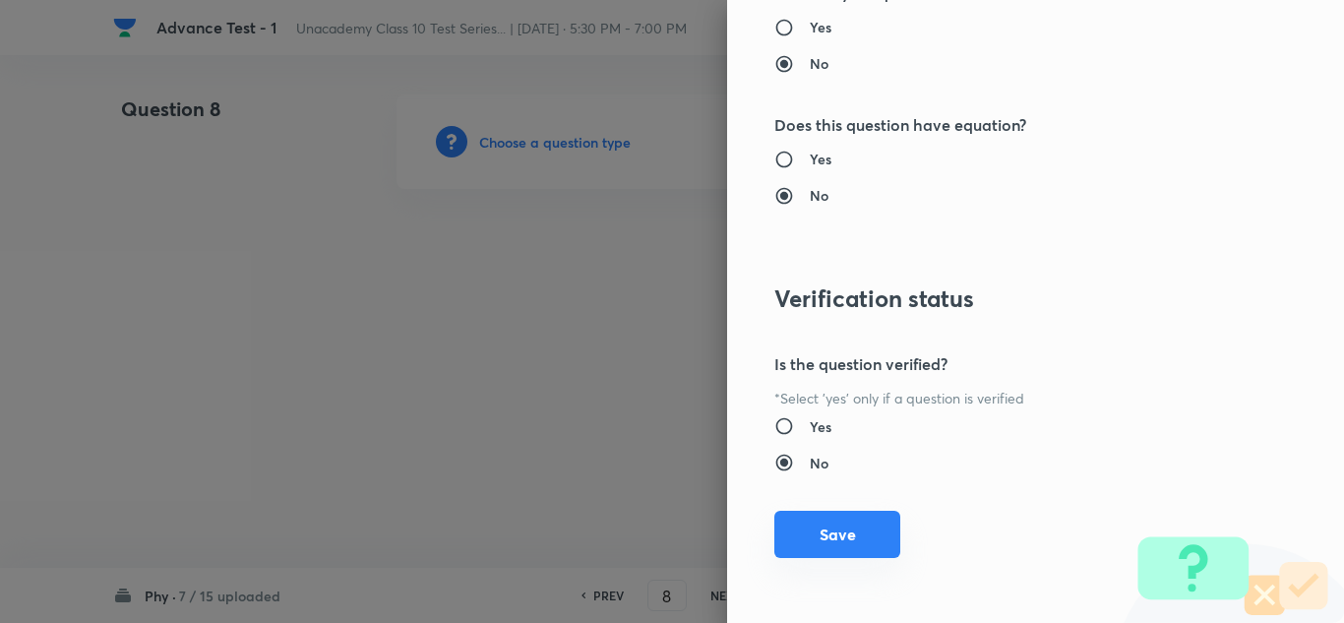
click at [822, 541] on button "Save" at bounding box center [837, 534] width 126 height 47
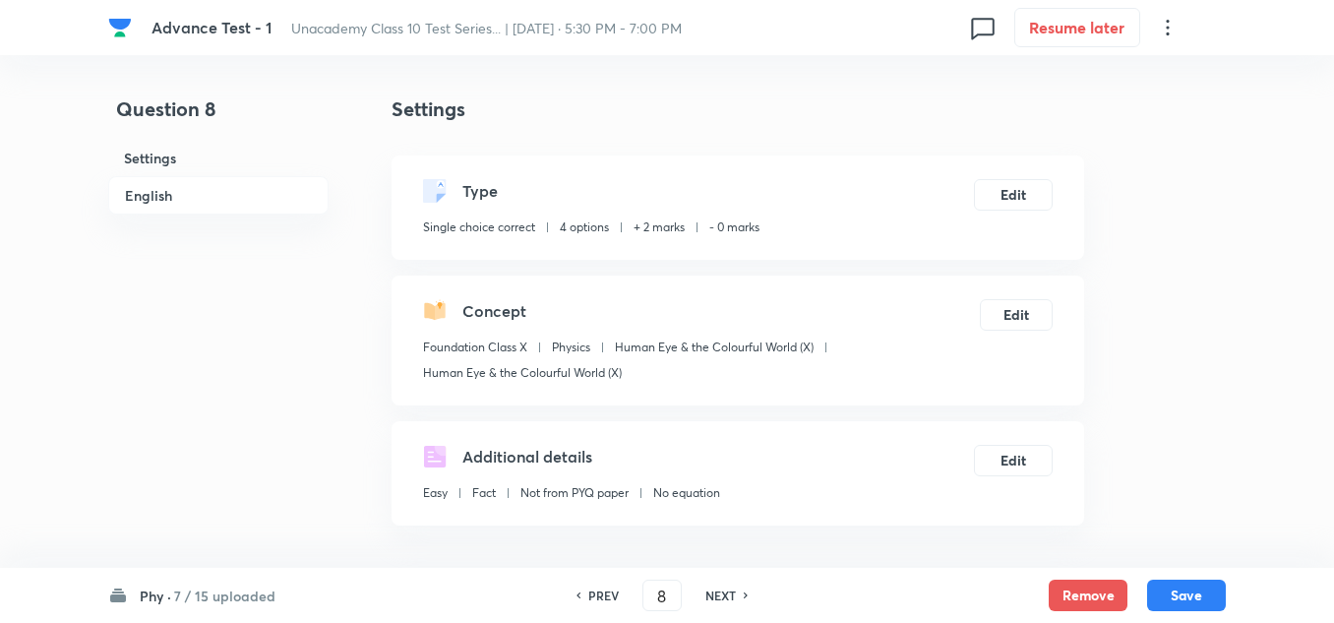
scroll to position [492, 0]
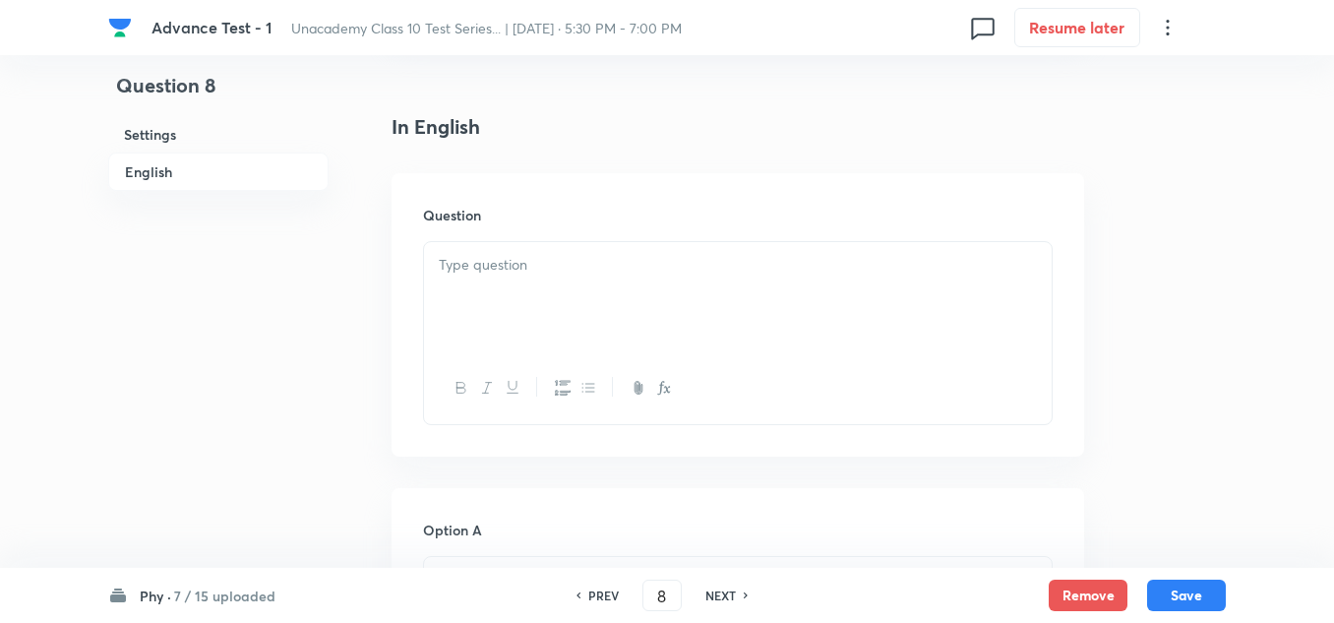
click at [487, 289] on div at bounding box center [738, 297] width 628 height 110
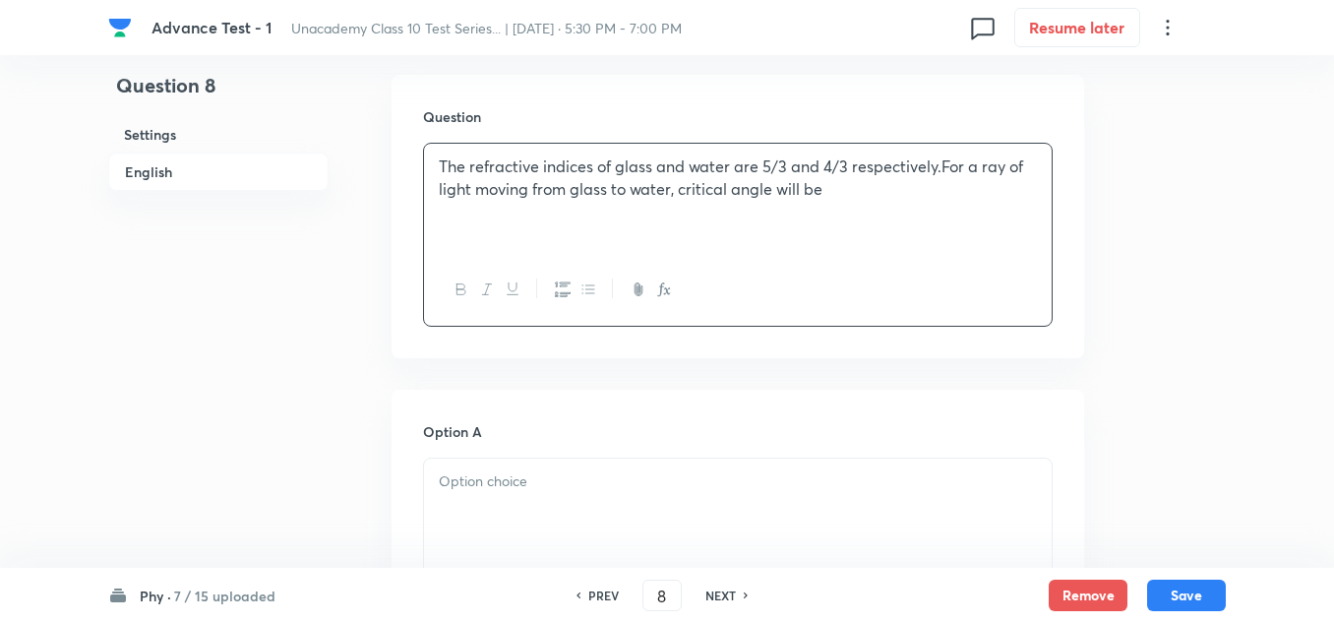
scroll to position [787, 0]
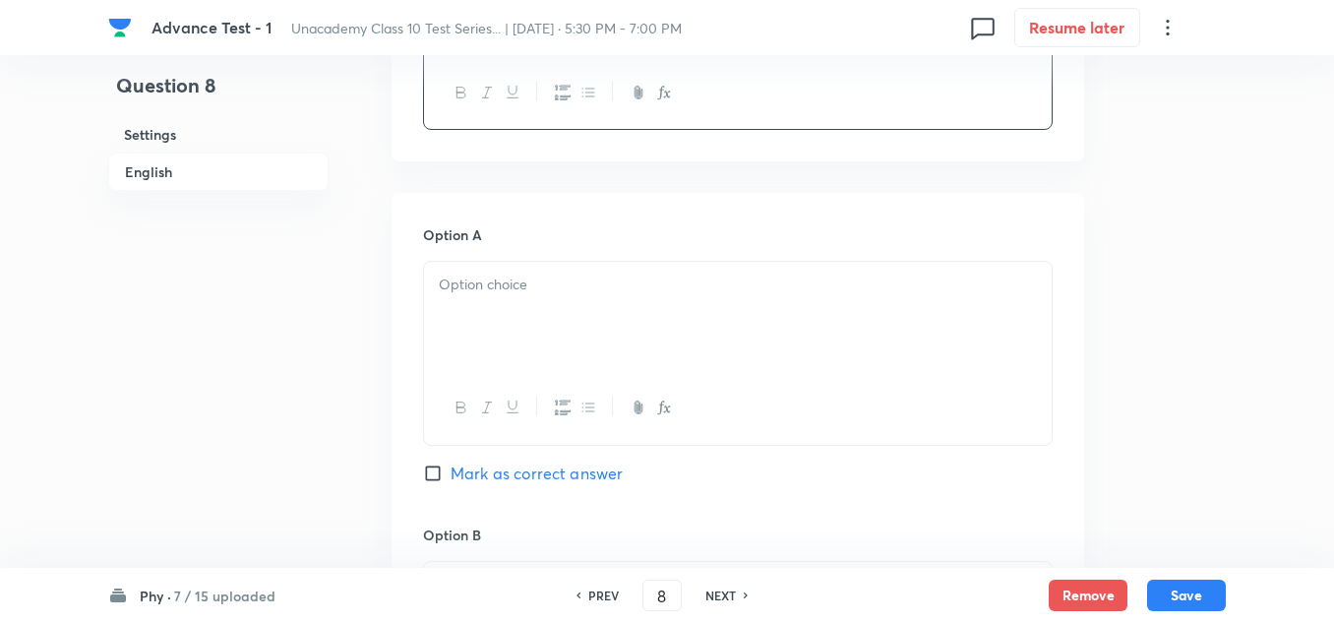
click at [496, 307] on div at bounding box center [738, 317] width 628 height 110
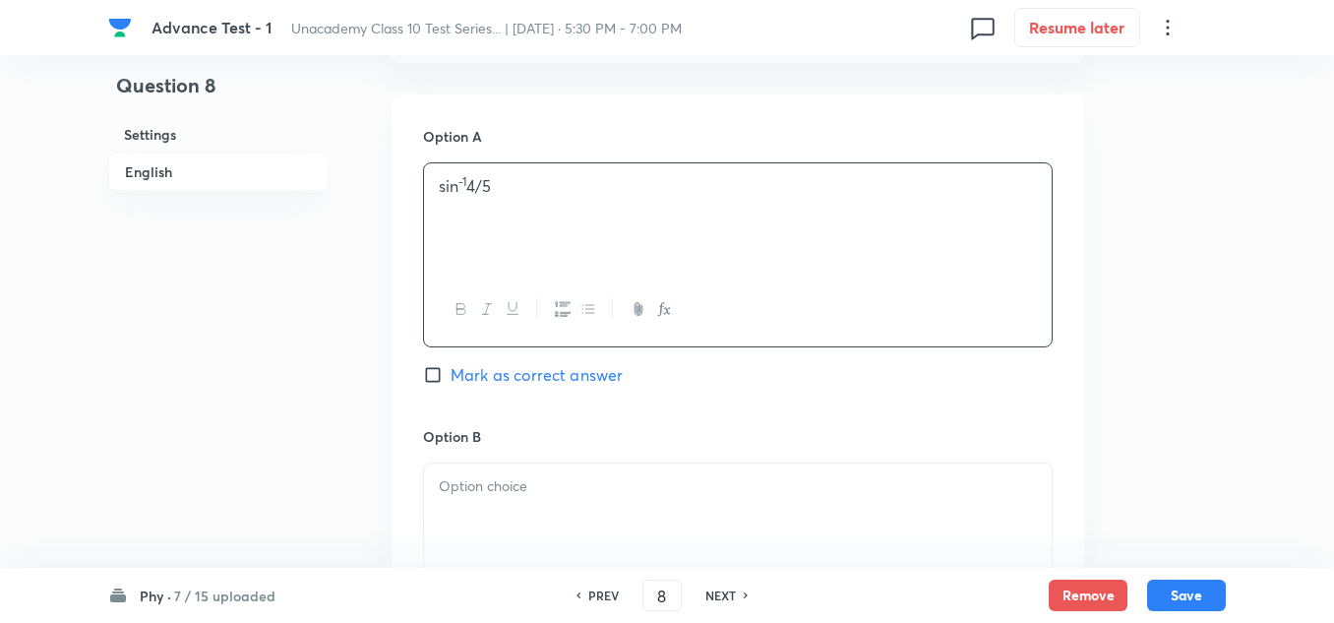
scroll to position [984, 0]
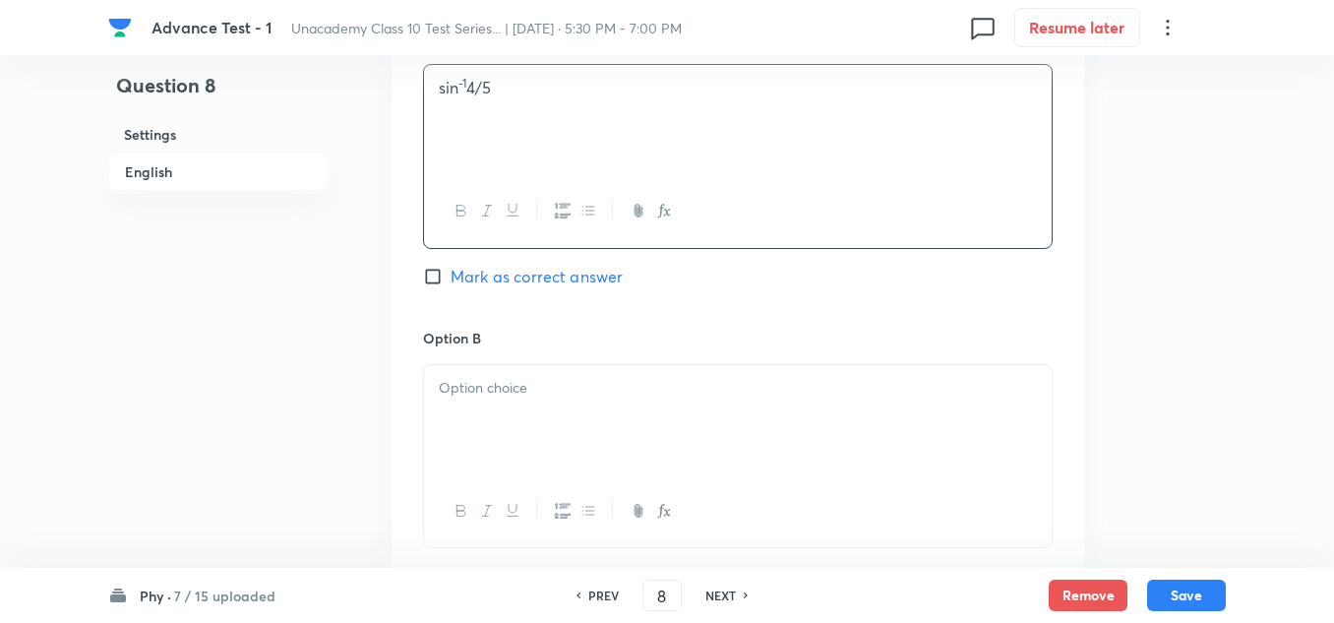
click at [488, 398] on p at bounding box center [738, 388] width 598 height 23
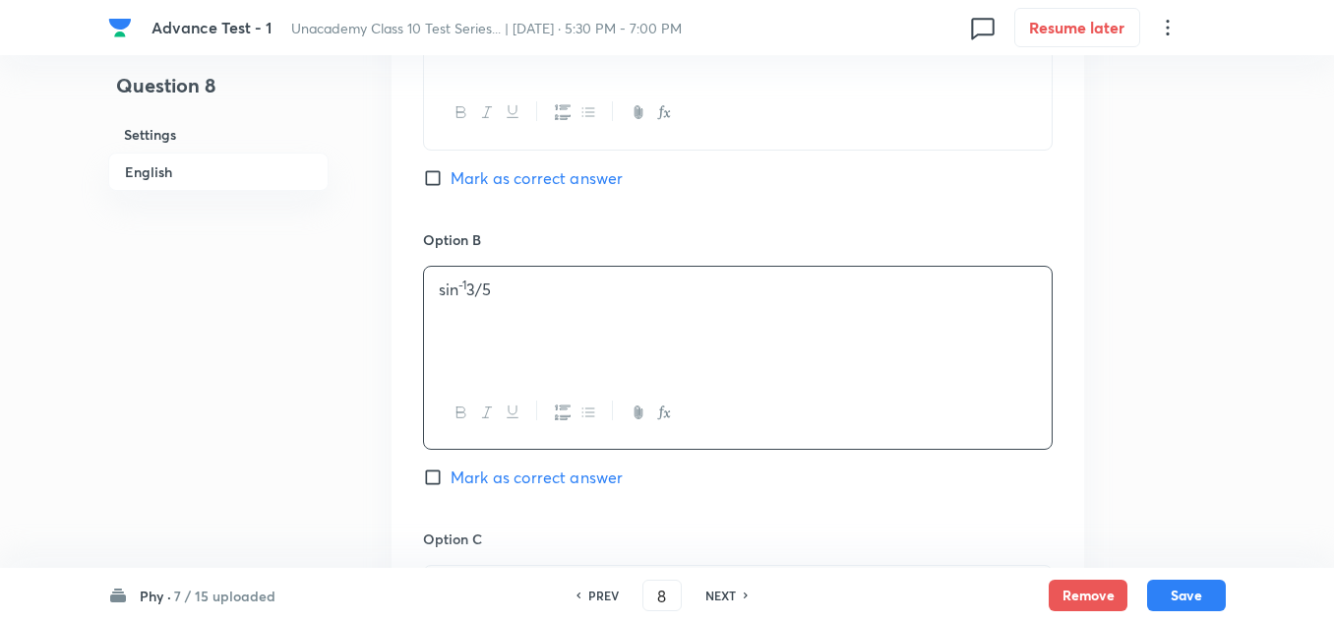
scroll to position [1180, 0]
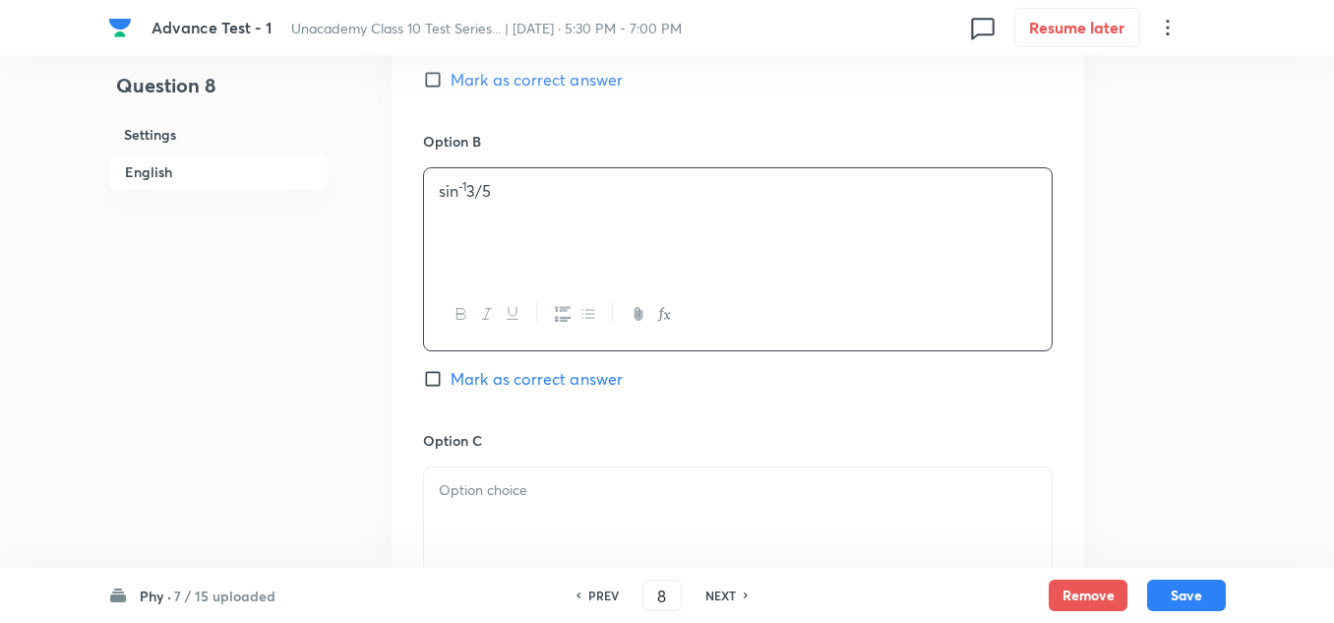
click at [474, 500] on p at bounding box center [738, 490] width 598 height 23
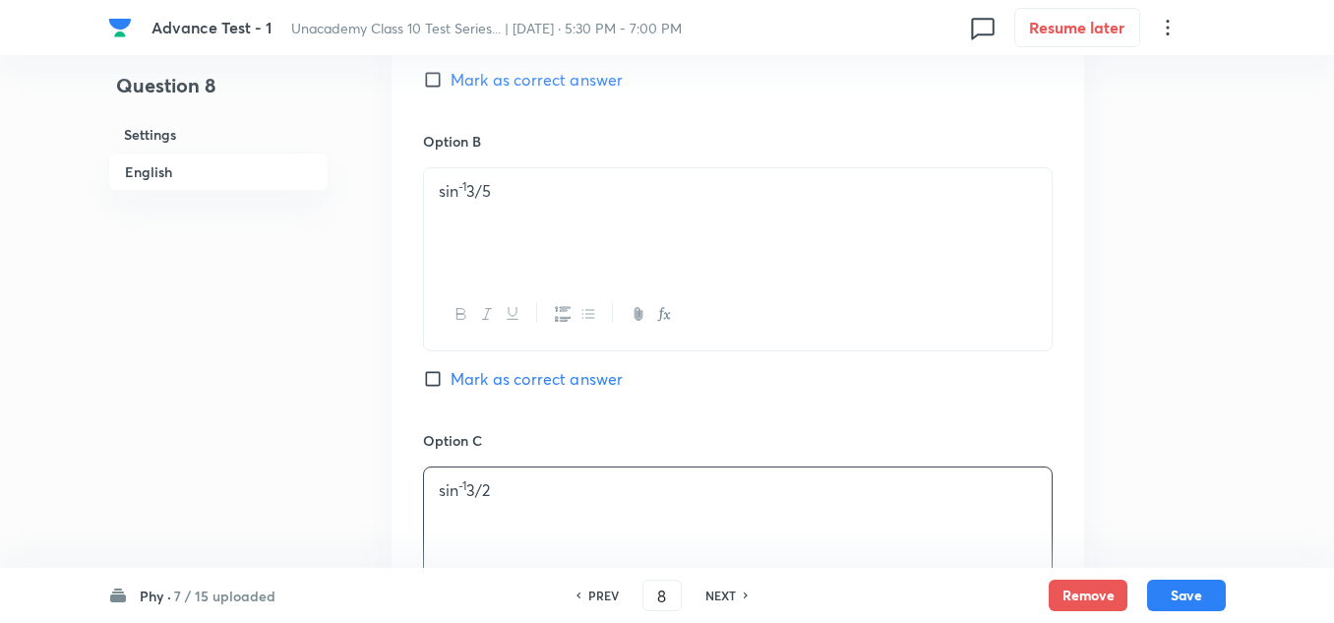
scroll to position [1476, 0]
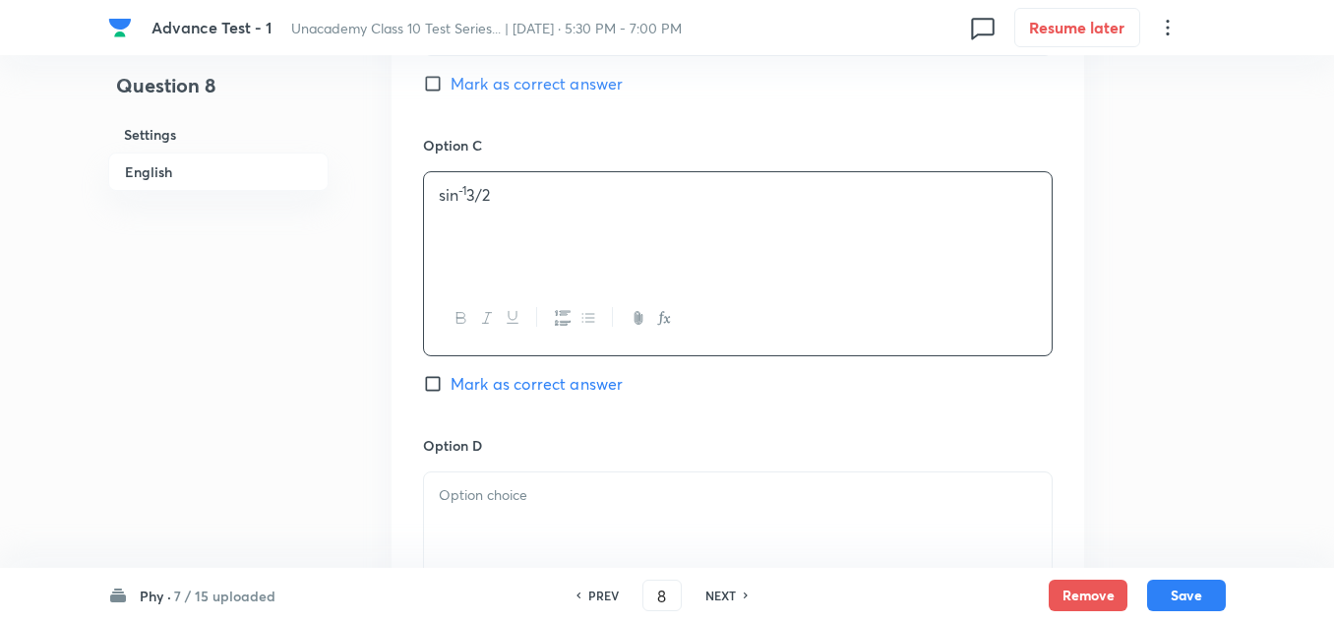
click at [490, 511] on div at bounding box center [738, 527] width 628 height 110
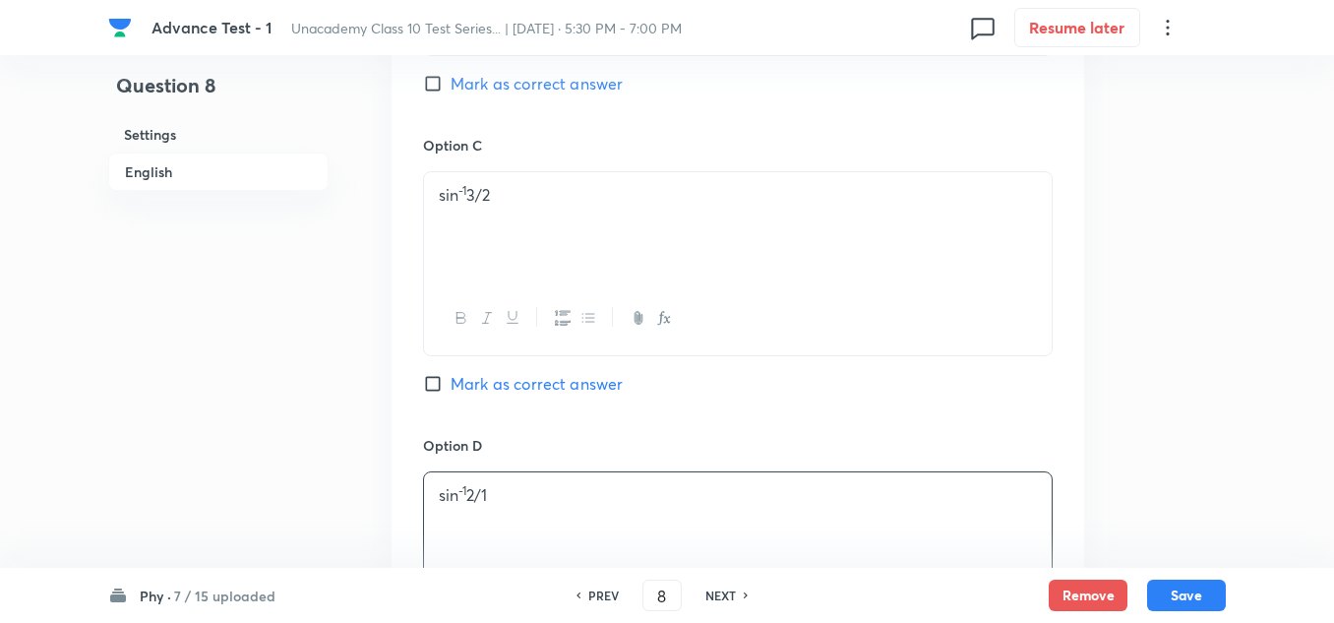
scroll to position [984, 0]
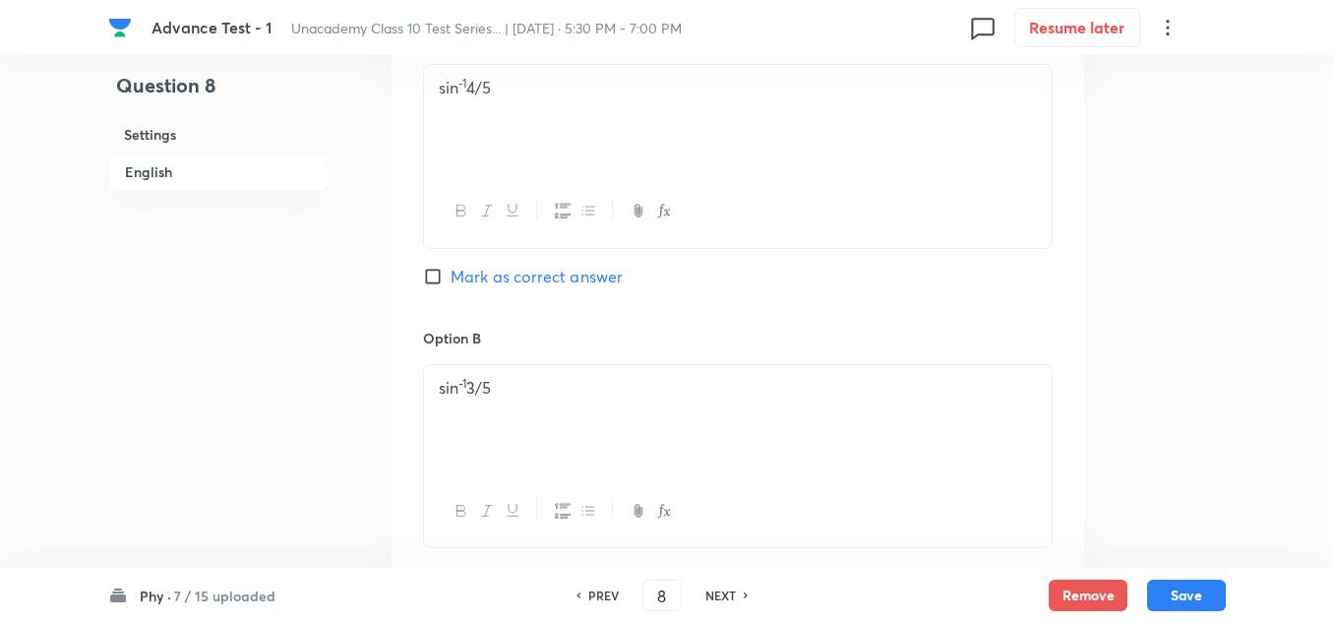
click at [523, 270] on span "Mark as correct answer" at bounding box center [537, 277] width 172 height 24
click at [451, 270] on input "Mark as correct answer" at bounding box center [437, 277] width 28 height 20
checkbox input "true"
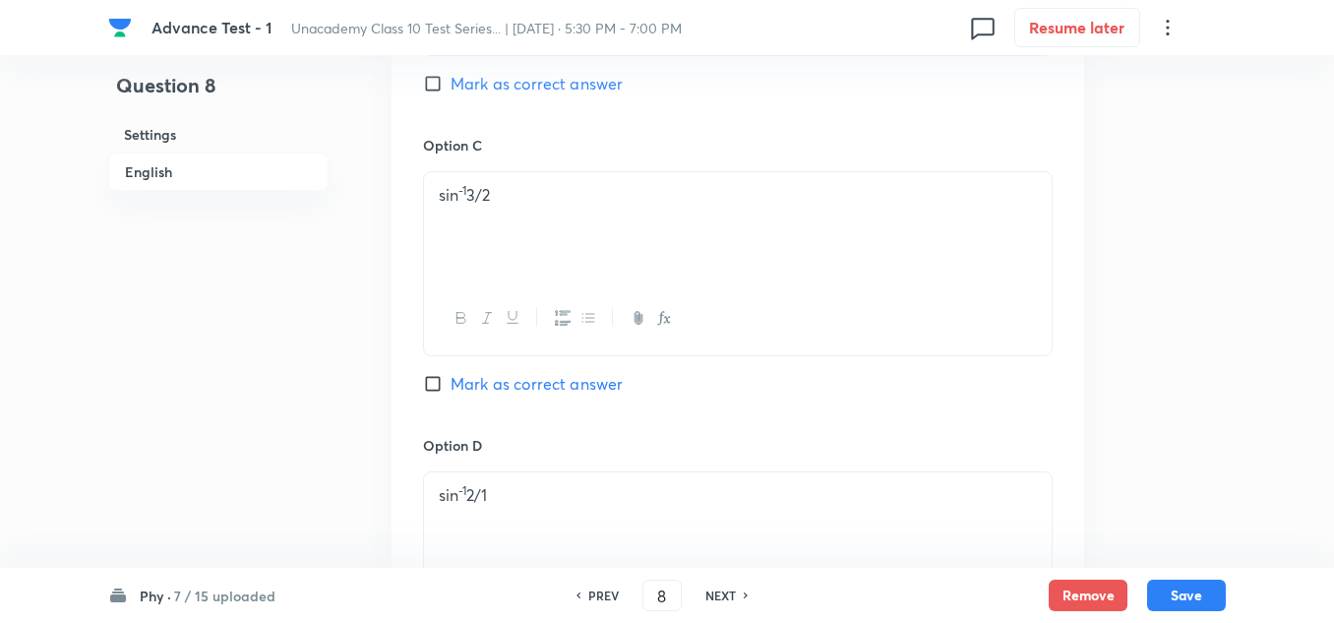
scroll to position [1869, 0]
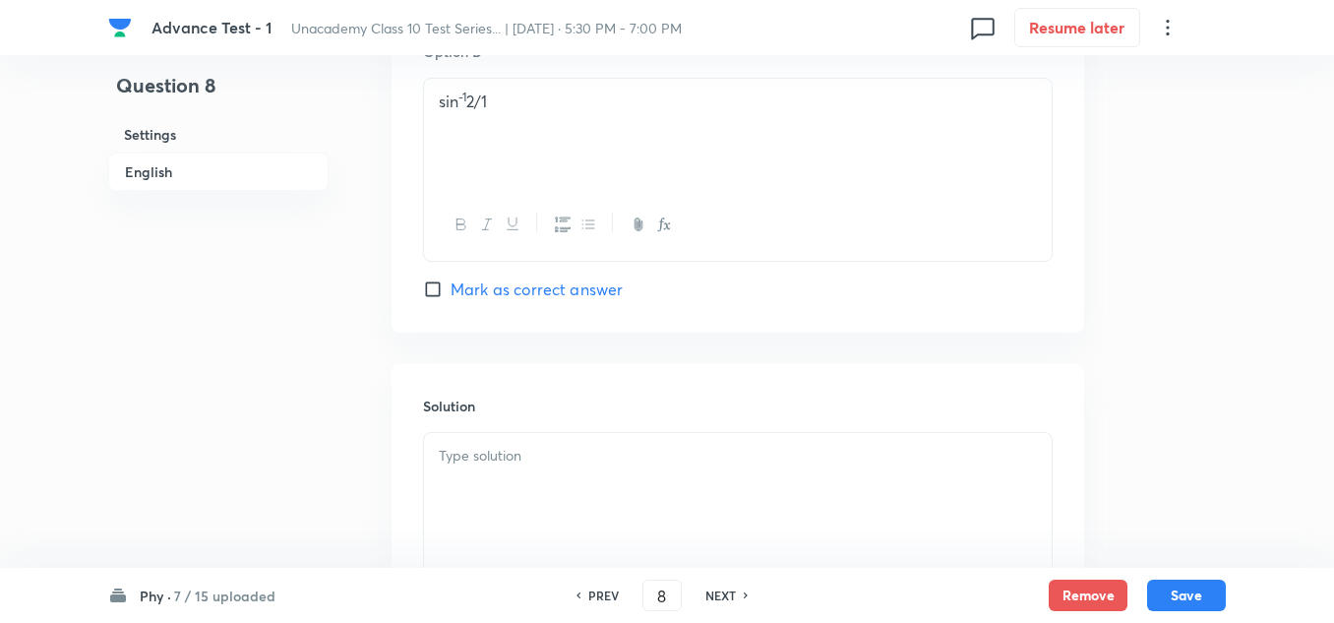
click at [519, 456] on p at bounding box center [738, 456] width 598 height 23
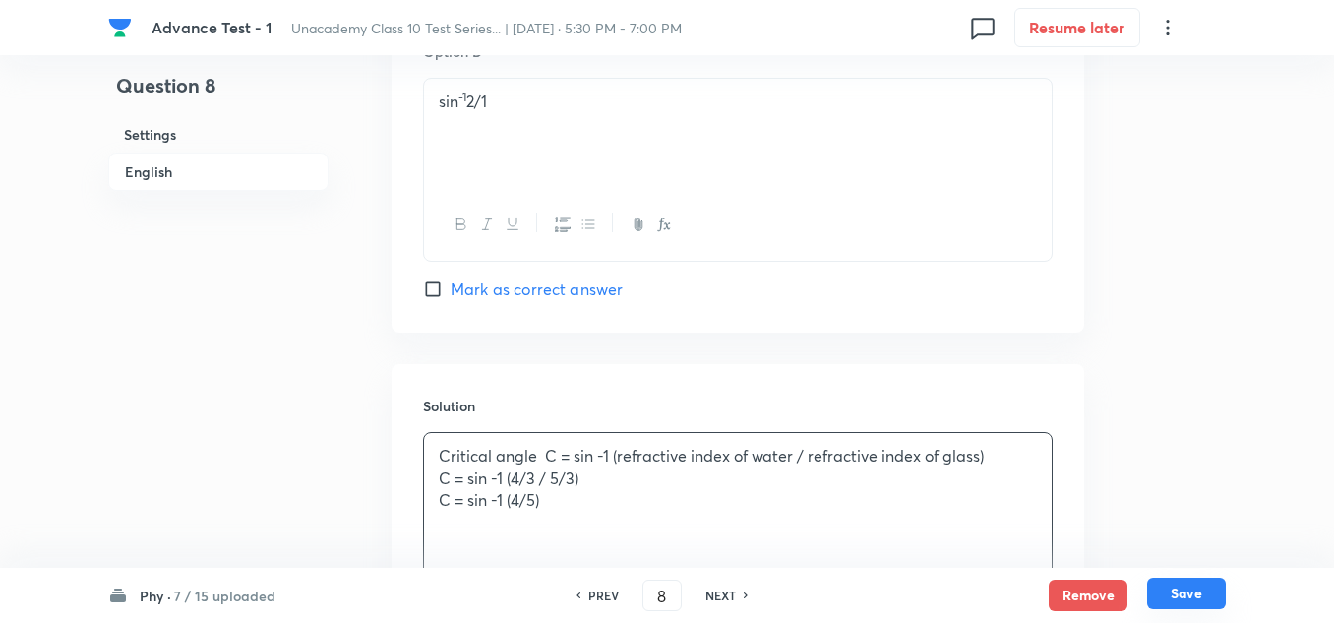
click at [1168, 587] on button "Save" at bounding box center [1186, 592] width 79 height 31
type input "9"
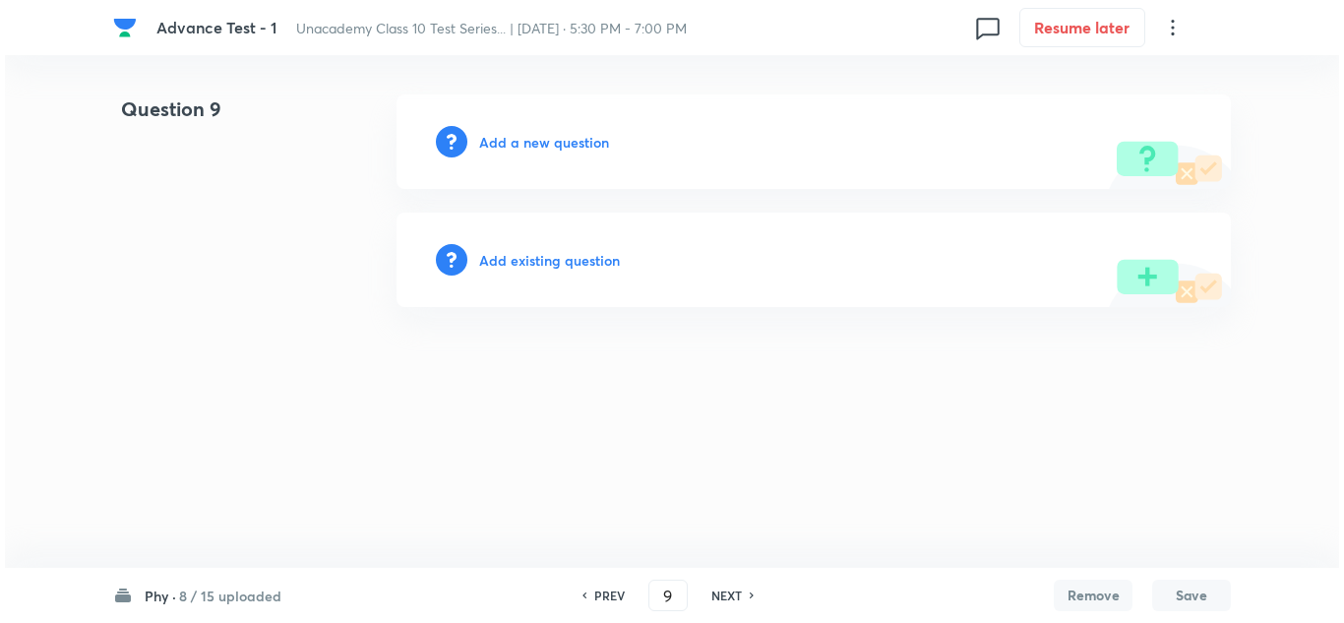
scroll to position [0, 0]
click at [521, 141] on h6 "Add a new question" at bounding box center [544, 142] width 130 height 21
click at [521, 141] on h6 "Choose a question type" at bounding box center [554, 142] width 151 height 21
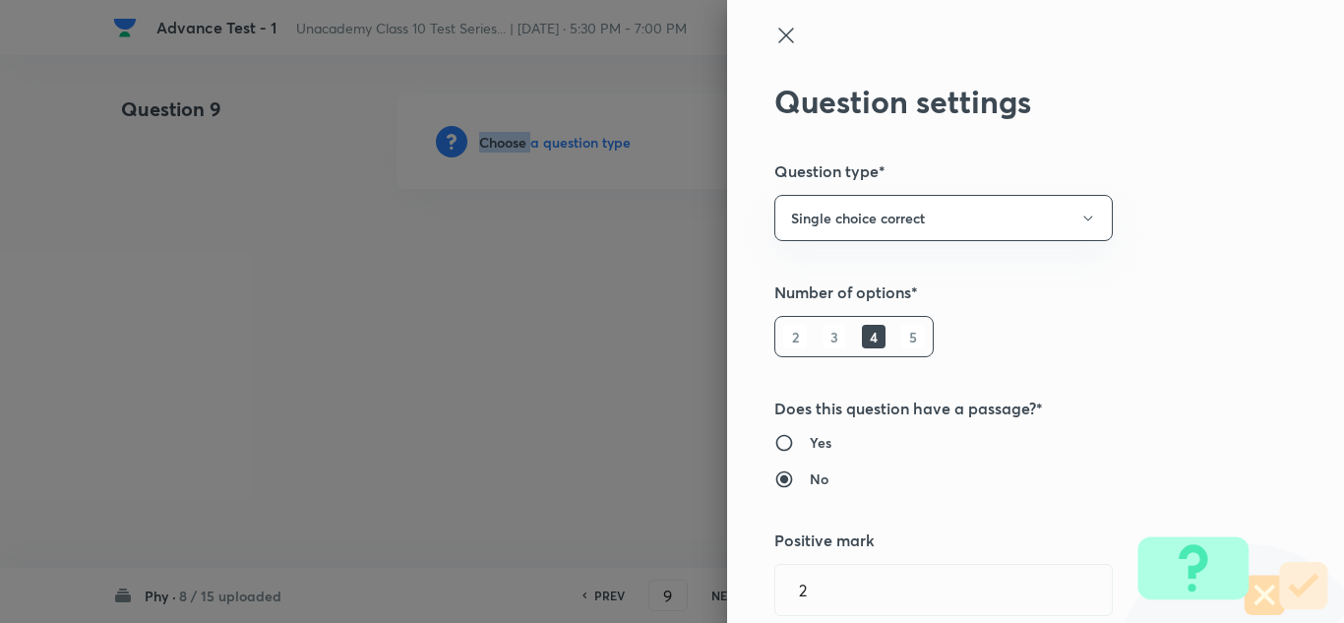
type input "Foundation Class X"
type input "Physics"
type input "Human Eye & the Colourful World (X)"
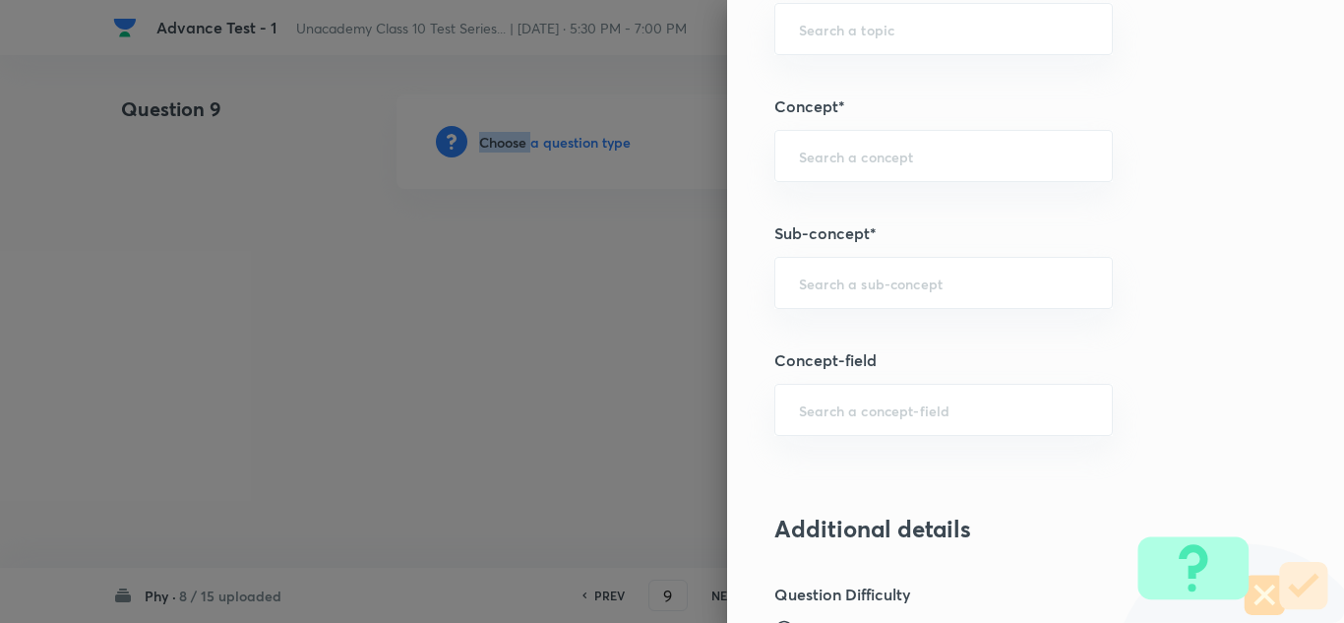
scroll to position [984, 0]
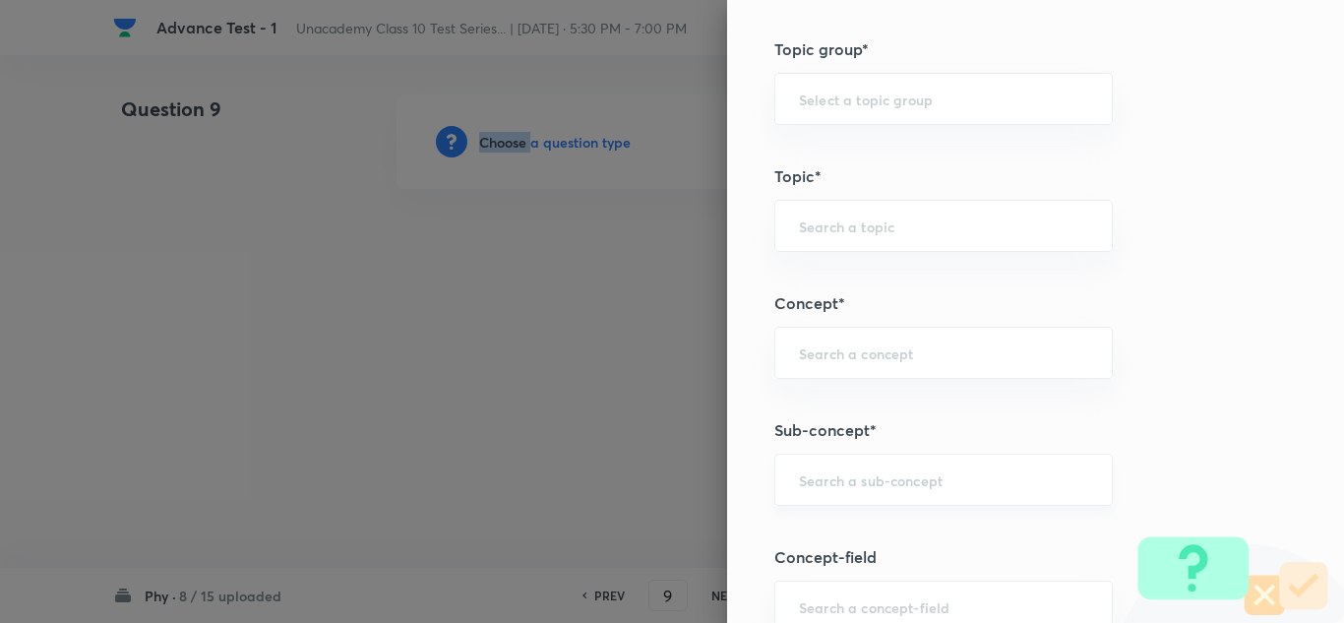
click at [858, 466] on div "​" at bounding box center [943, 479] width 338 height 52
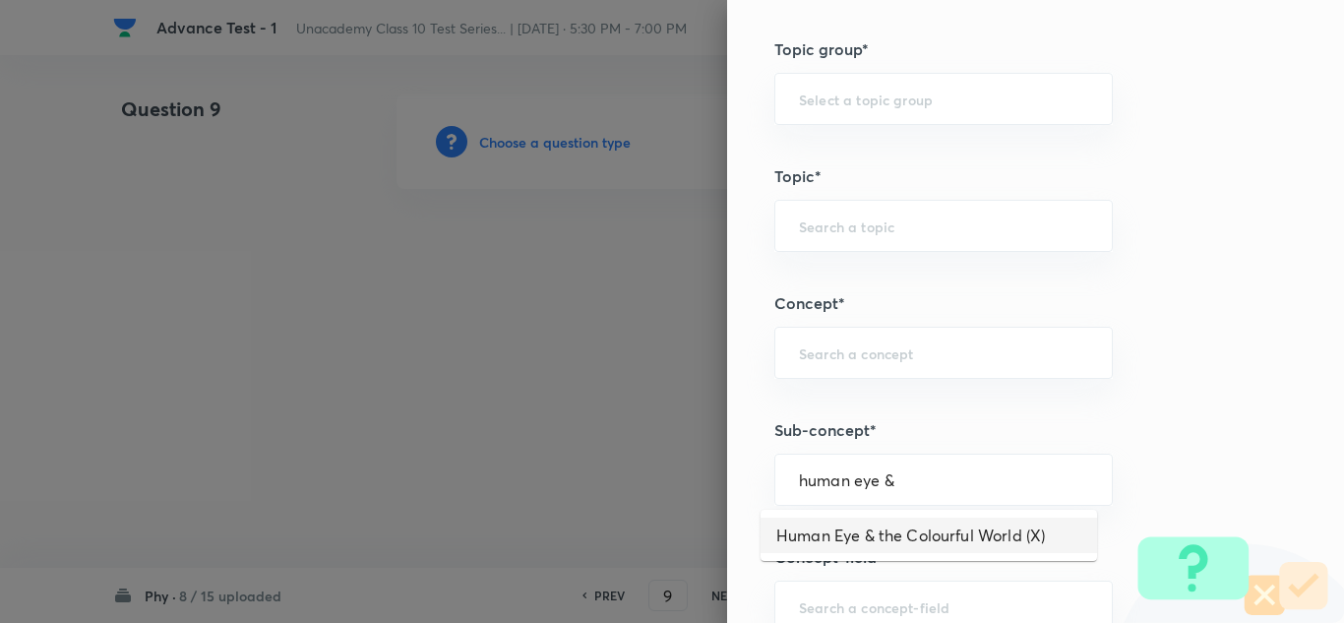
click at [949, 535] on li "Human Eye & the Colourful World (X)" at bounding box center [928, 534] width 336 height 35
type input "Human Eye & the Colourful World (X)"
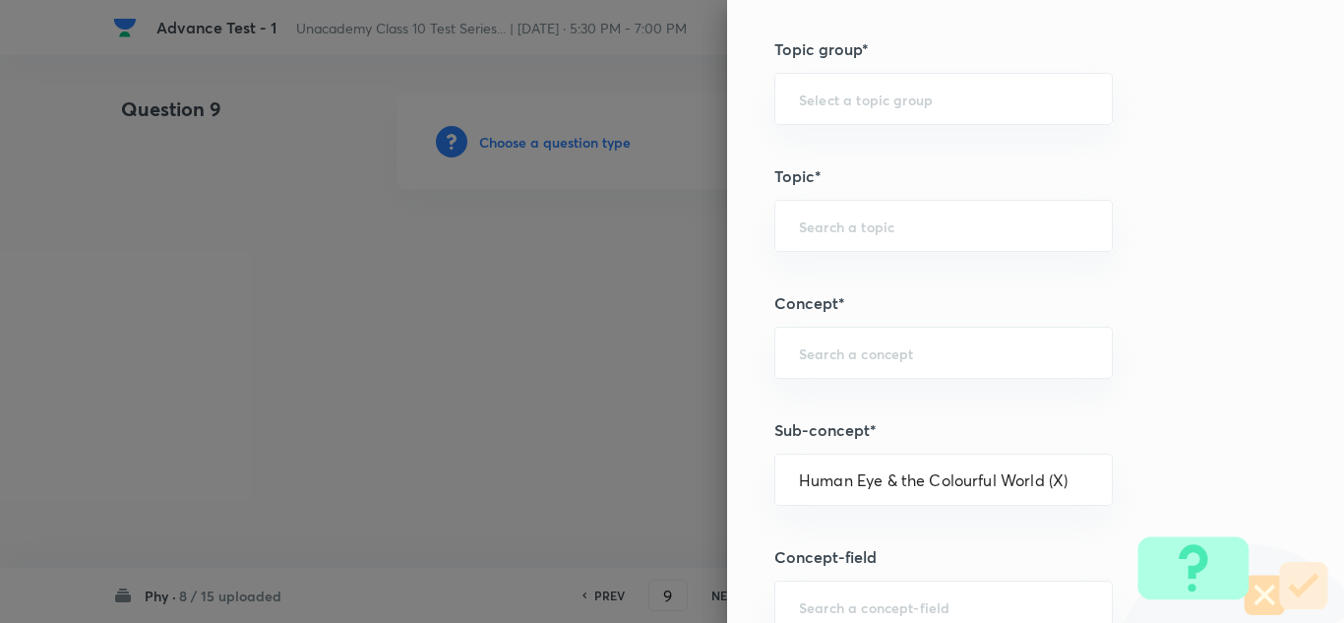
type input "Foundation Class X"
type input "Physics"
type input "Human Eye & the Colourful World (X)"
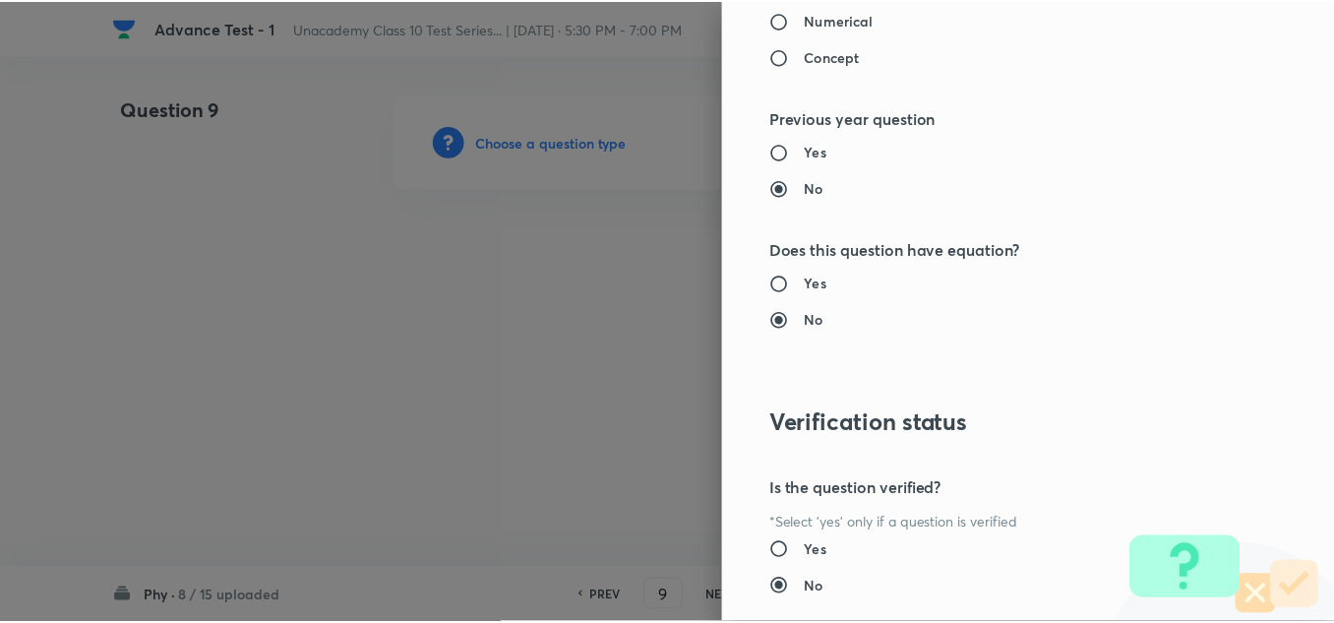
scroll to position [2191, 0]
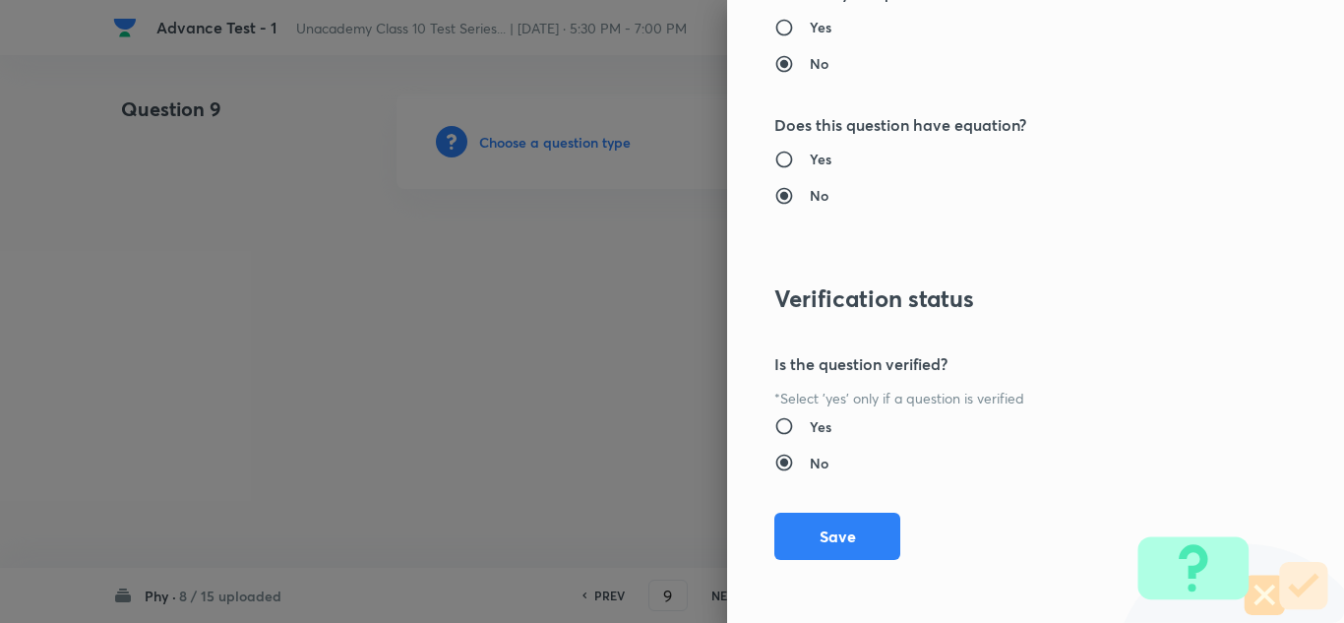
click at [840, 572] on div "Question settings Question type* Single choice correct Number of options* 2 3 4…" at bounding box center [1035, 311] width 617 height 623
click at [857, 526] on button "Save" at bounding box center [837, 534] width 126 height 47
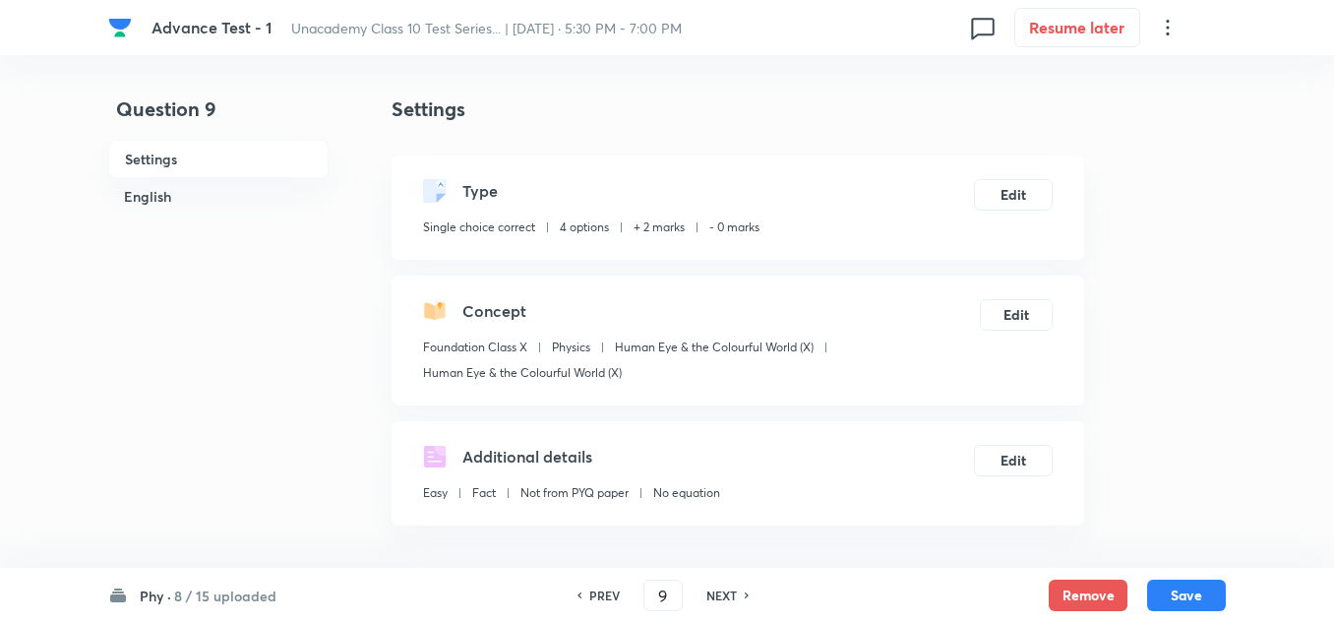
scroll to position [393, 0]
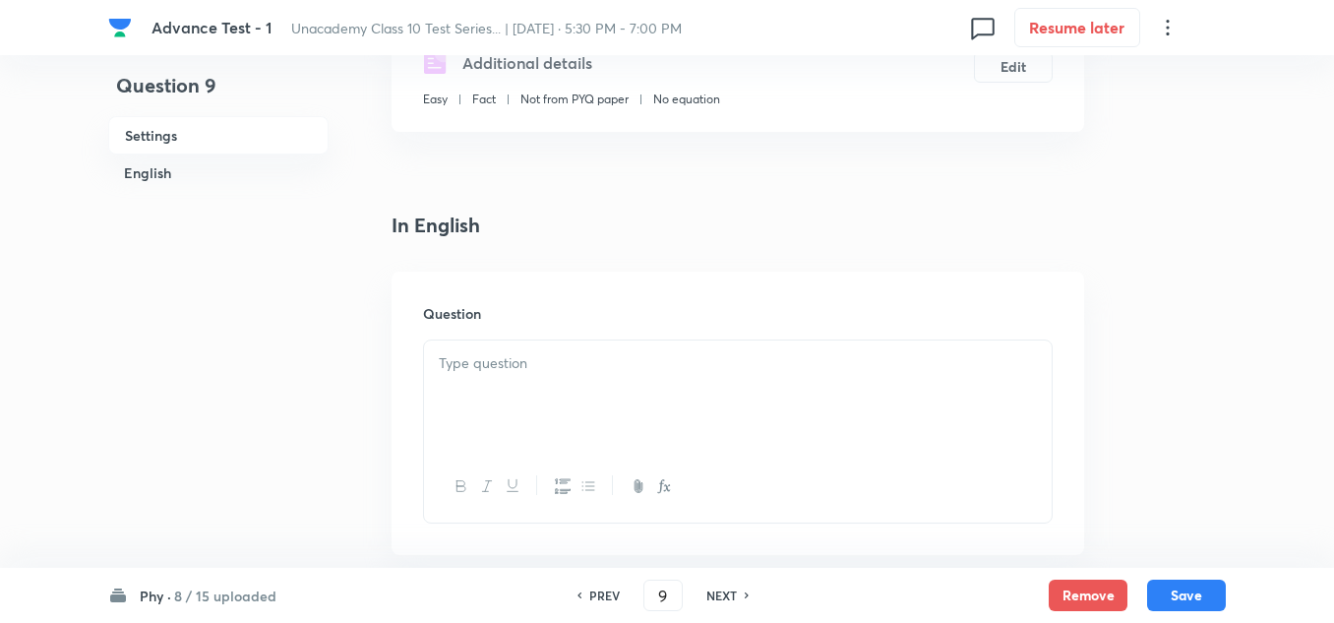
click at [551, 385] on div at bounding box center [738, 395] width 628 height 110
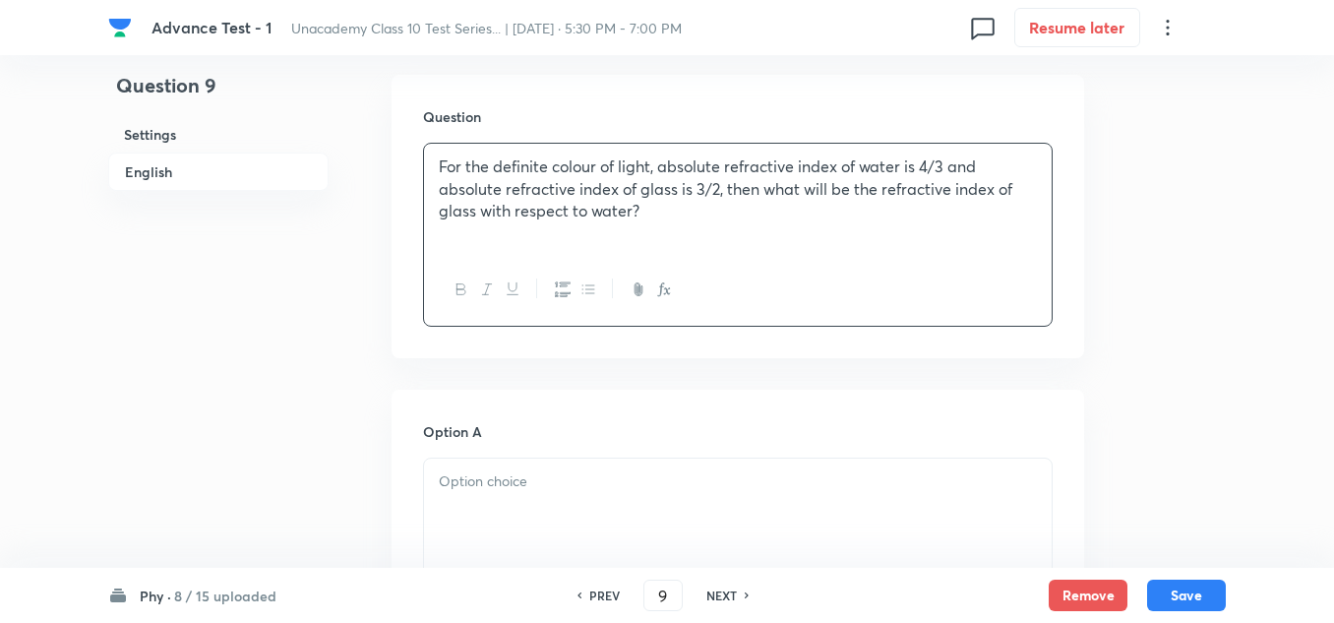
scroll to position [689, 0]
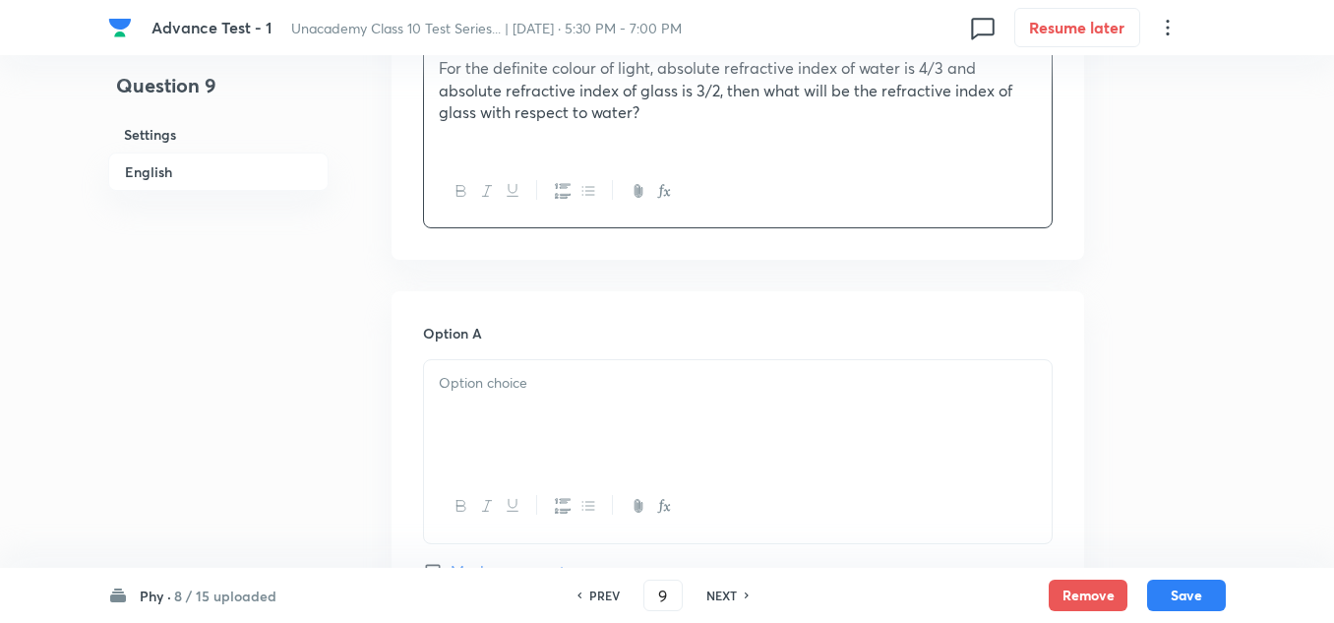
click at [501, 394] on p at bounding box center [738, 383] width 598 height 23
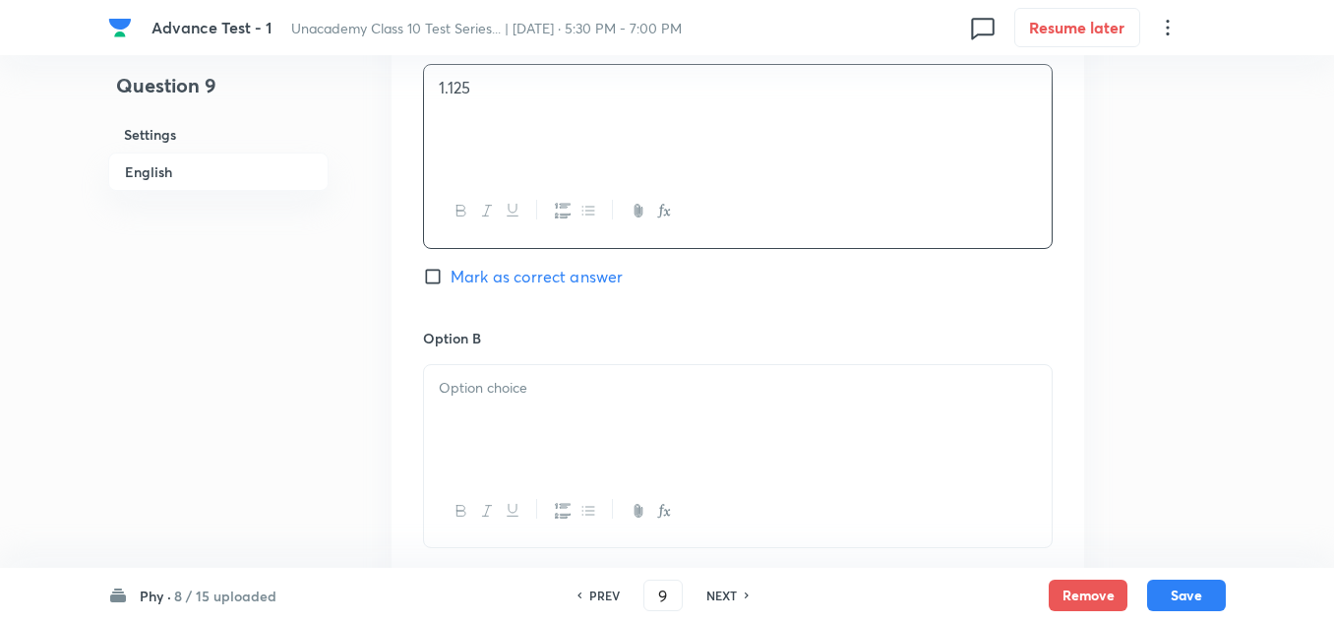
scroll to position [1180, 0]
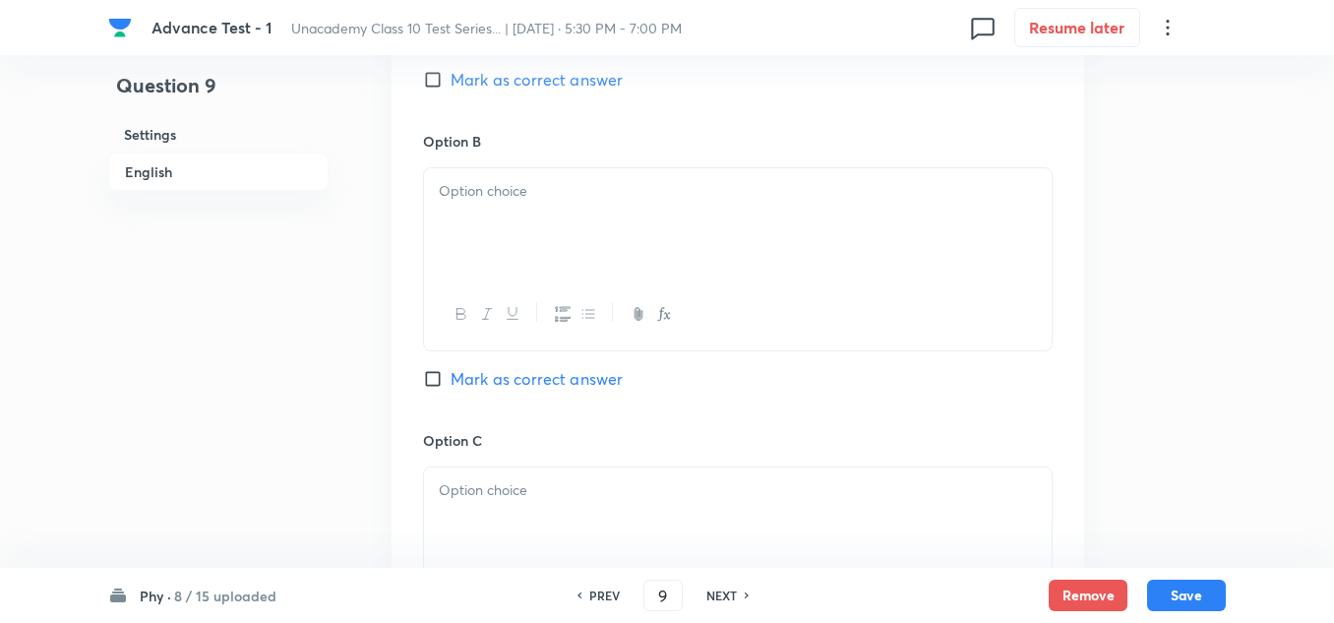
click at [485, 238] on div at bounding box center [738, 223] width 628 height 110
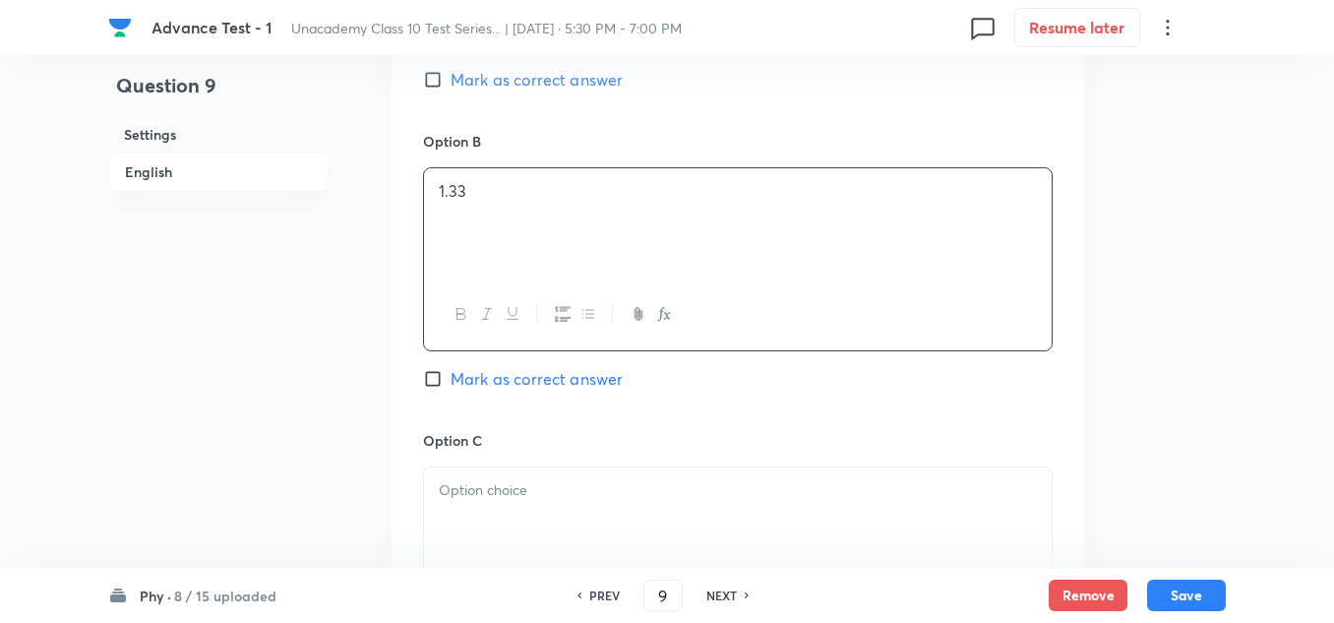
scroll to position [1377, 0]
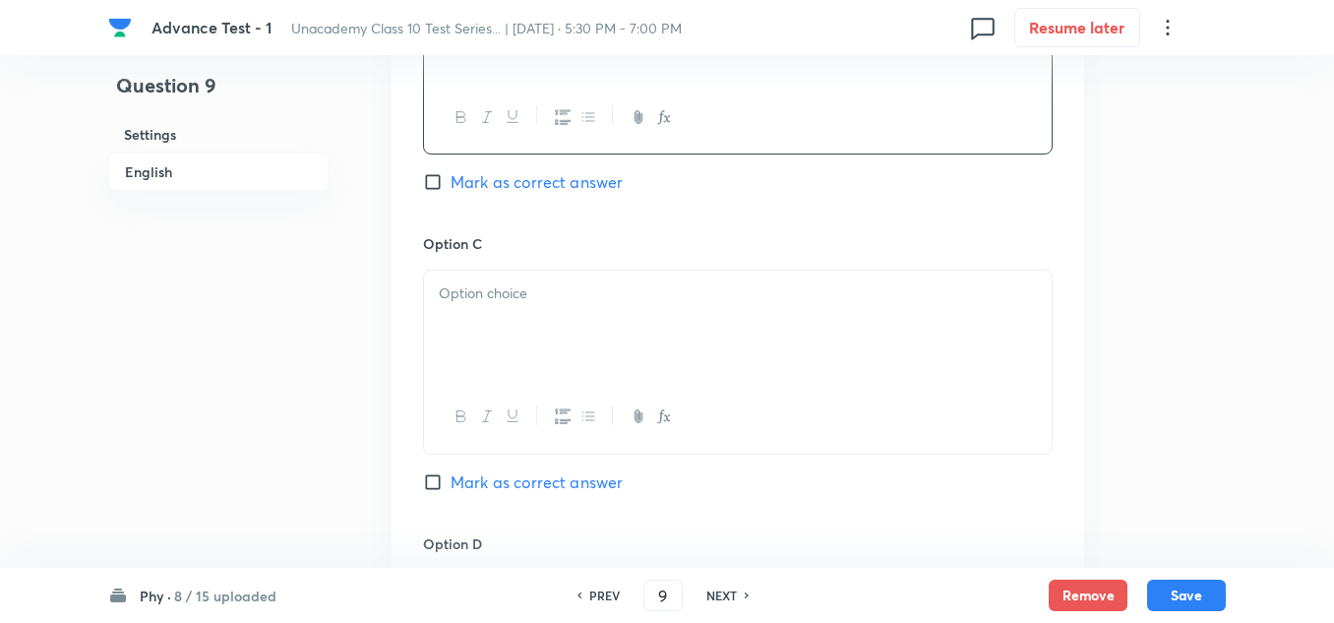
click at [500, 301] on p at bounding box center [738, 293] width 598 height 23
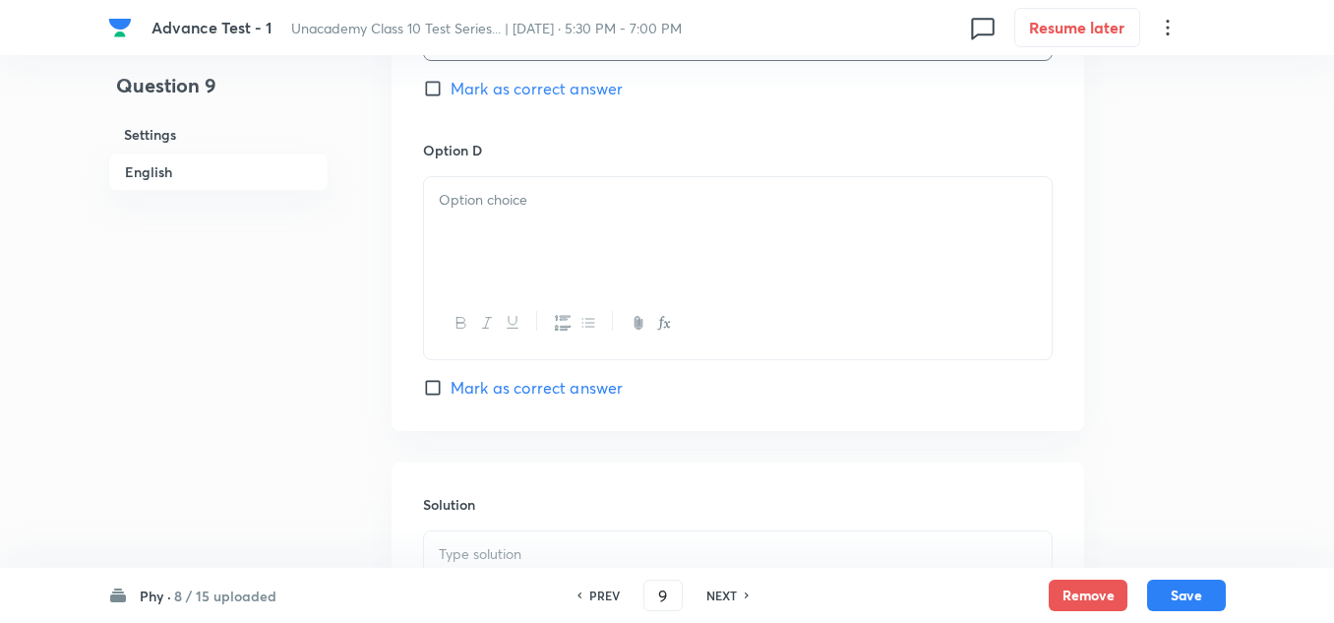
click at [529, 247] on div at bounding box center [738, 232] width 628 height 110
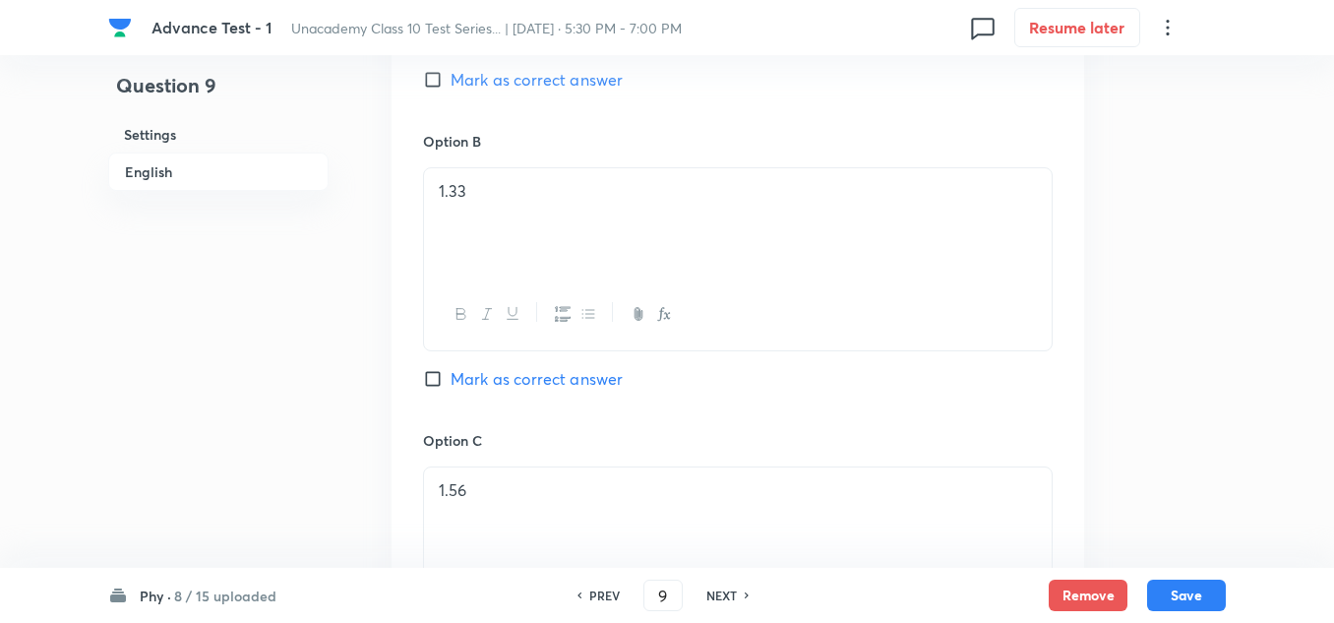
scroll to position [1082, 0]
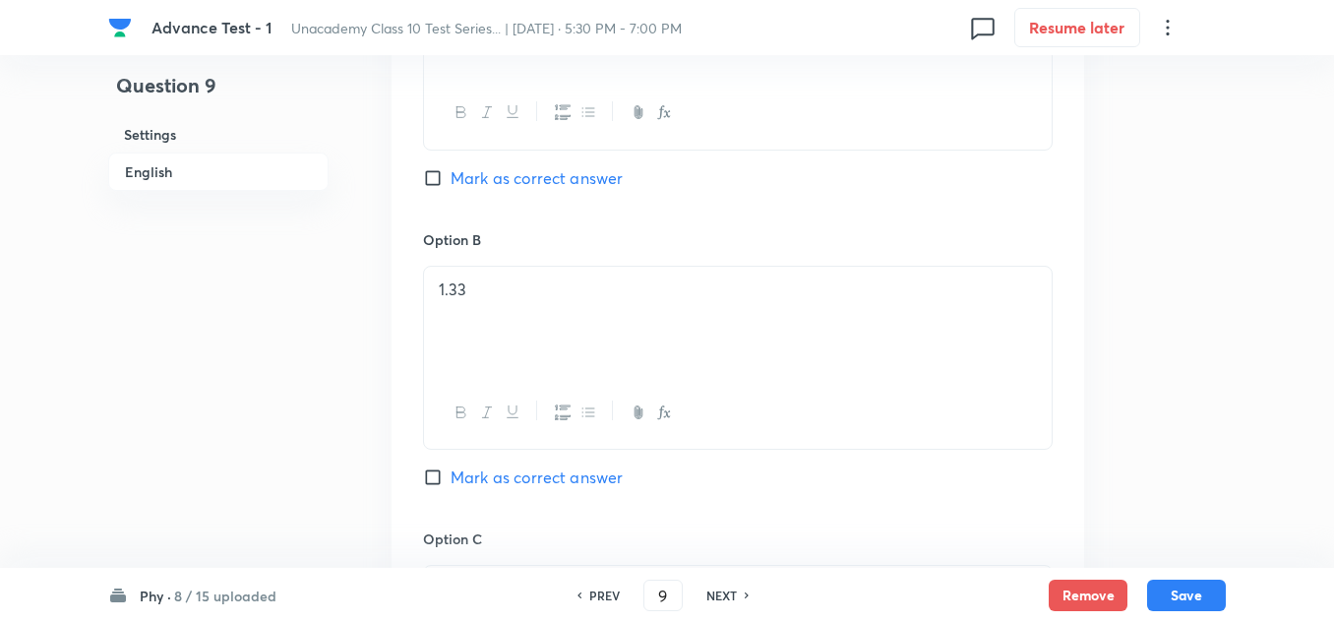
click at [482, 188] on span "Mark as correct answer" at bounding box center [537, 178] width 172 height 24
click at [451, 188] on input "Mark as correct answer" at bounding box center [437, 178] width 28 height 20
checkbox input "true"
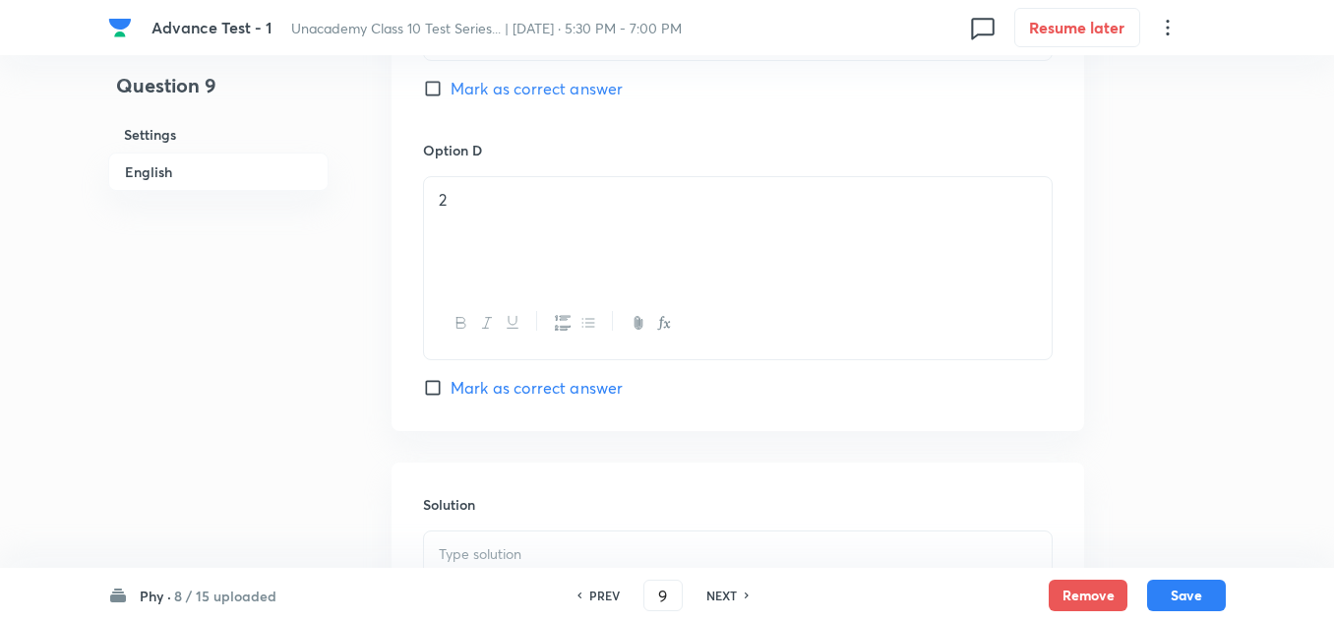
scroll to position [1869, 0]
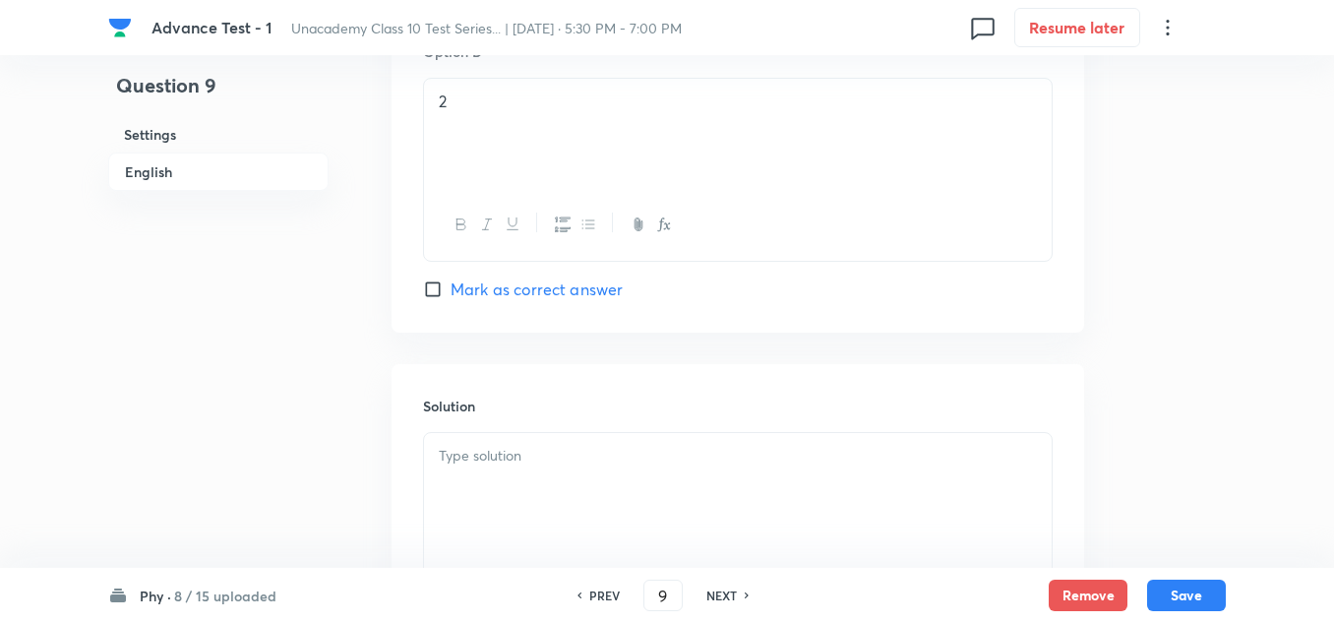
click at [506, 459] on p at bounding box center [738, 456] width 598 height 23
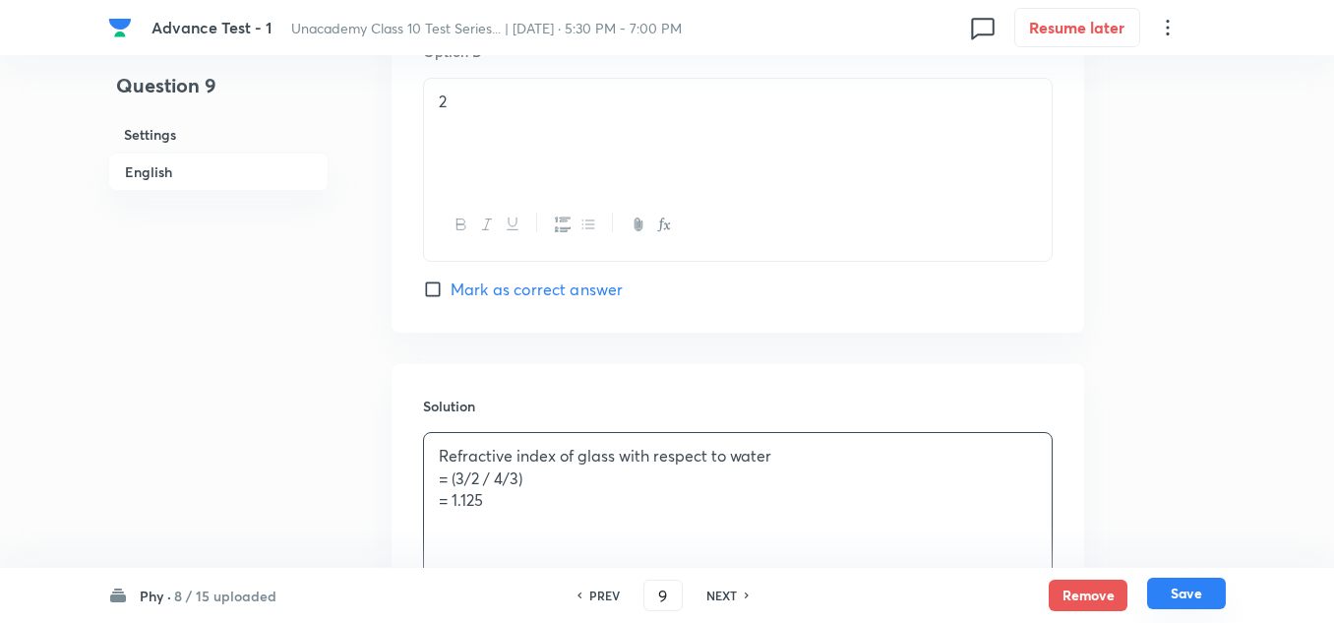
click at [1181, 585] on button "Save" at bounding box center [1186, 592] width 79 height 31
type input "10"
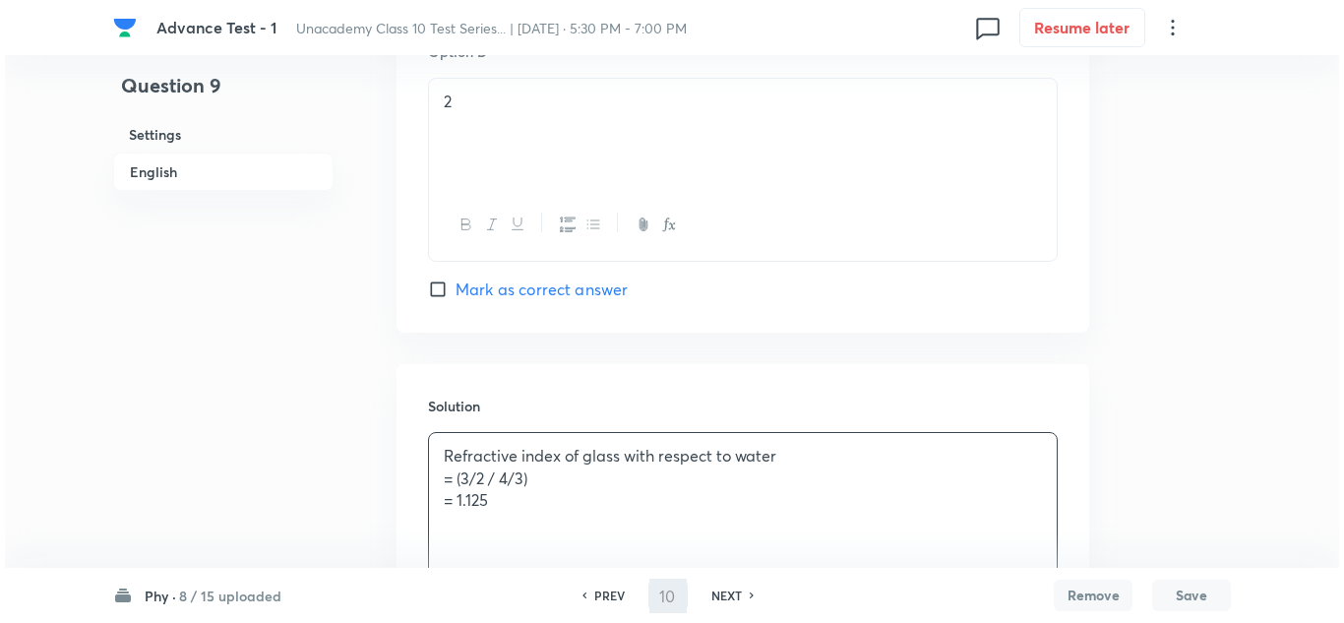
scroll to position [0, 0]
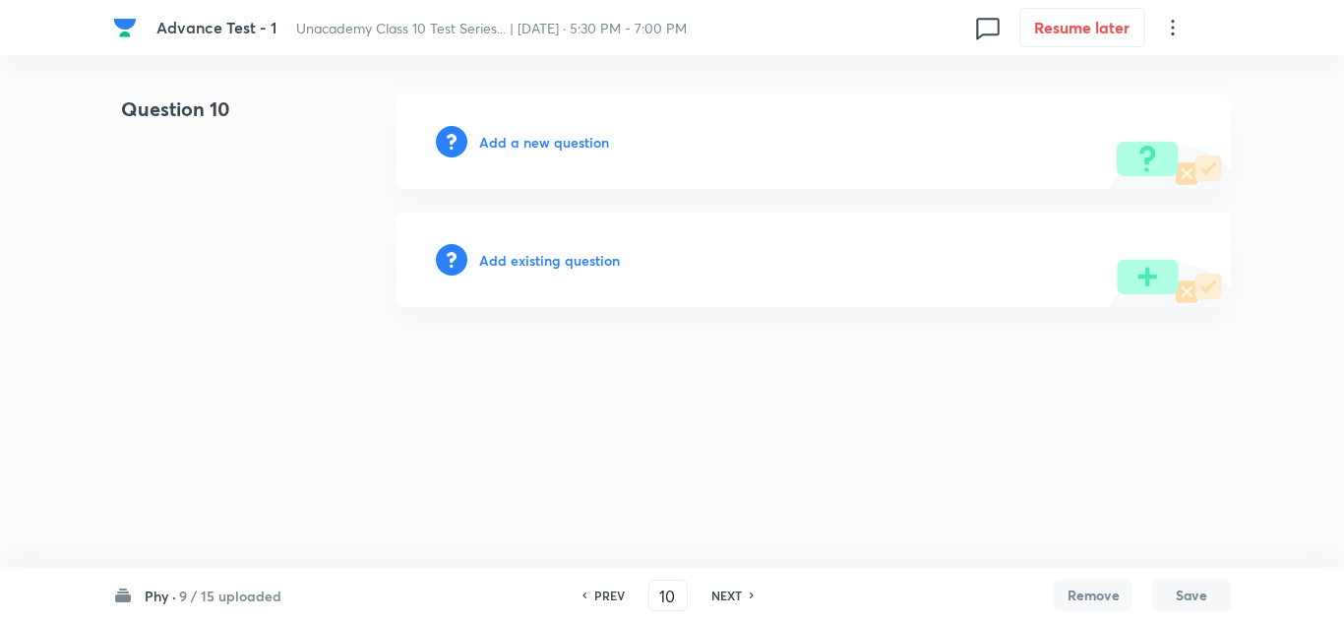
click at [579, 142] on h6 "Add a new question" at bounding box center [544, 142] width 130 height 21
click at [579, 142] on h6 "Choose a question type" at bounding box center [554, 142] width 151 height 21
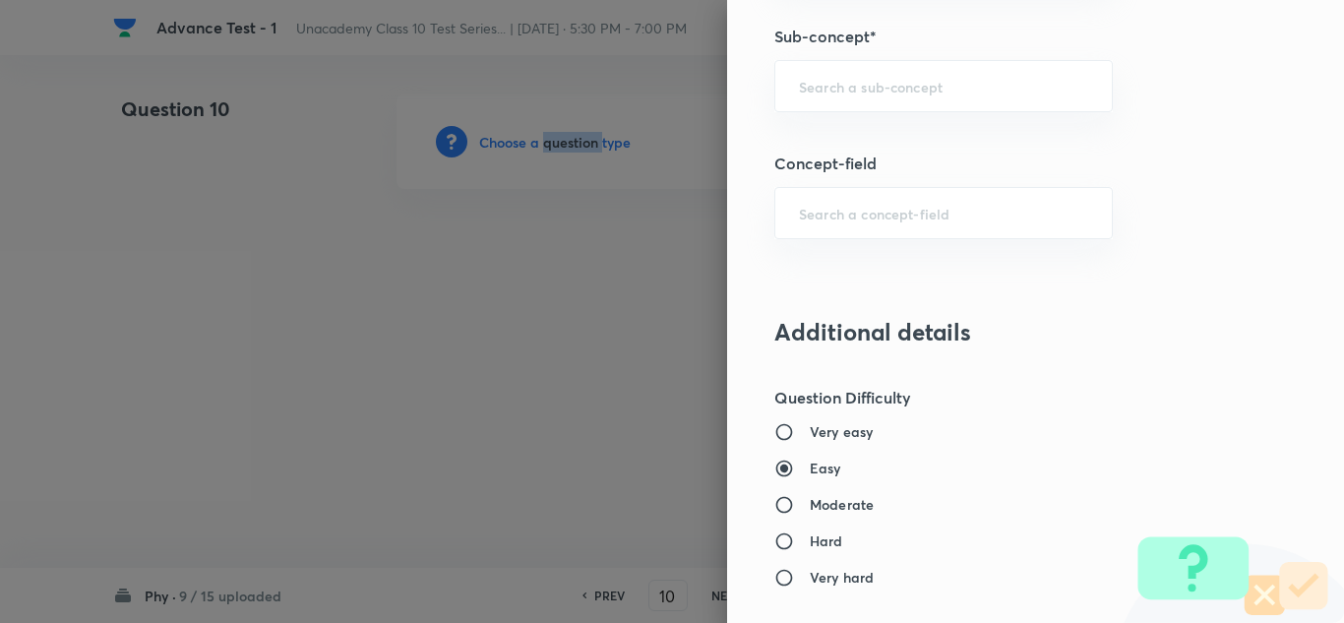
scroll to position [1377, 0]
click at [849, 105] on div "​" at bounding box center [943, 86] width 338 height 52
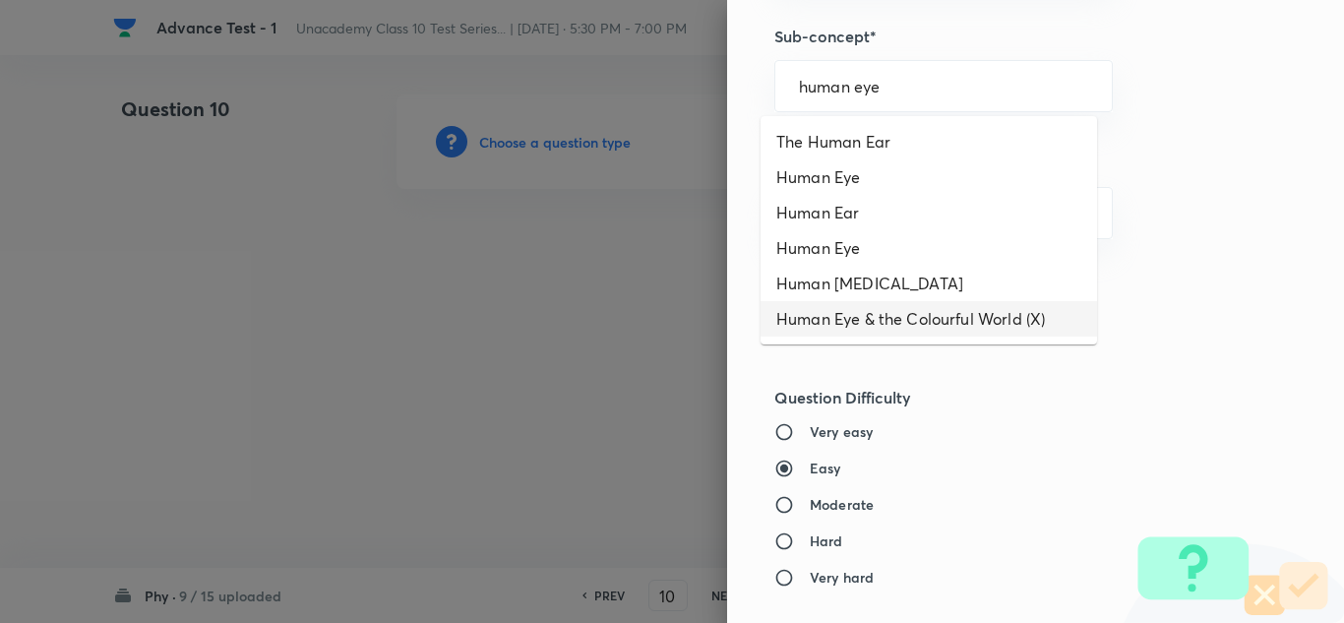
click at [963, 326] on li "Human Eye & the Colourful World (X)" at bounding box center [928, 318] width 336 height 35
type input "Human Eye & the Colourful World (X)"
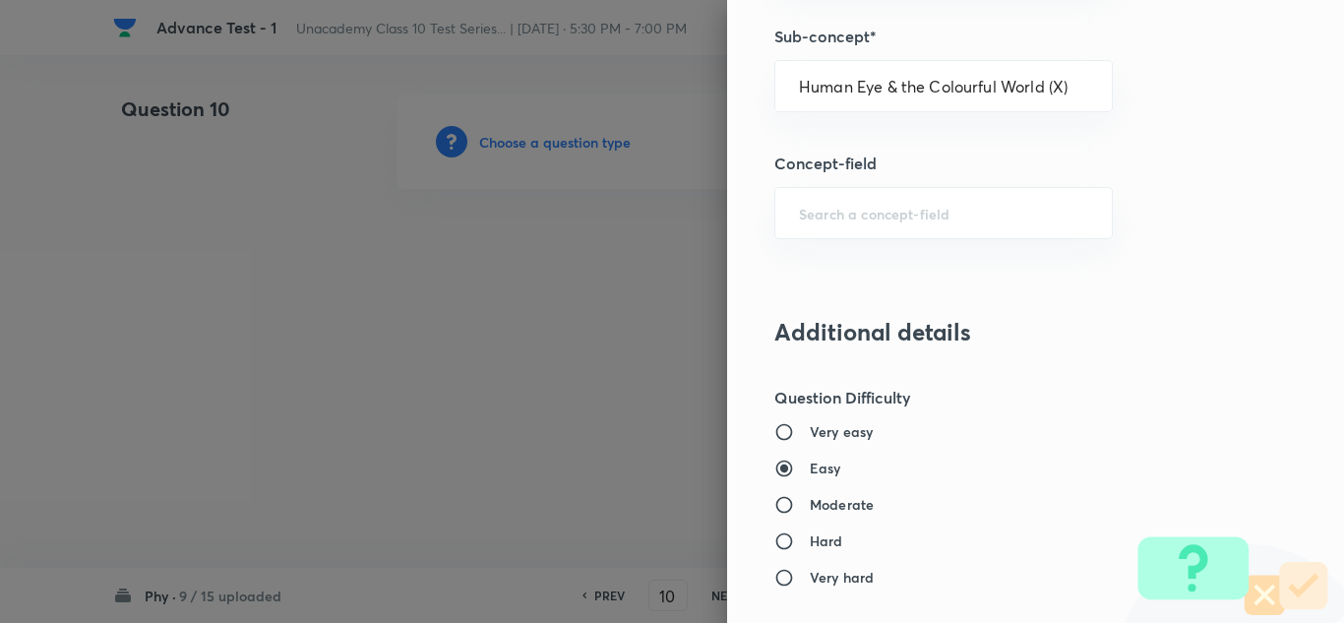
type input "Foundation Class X"
type input "Physics"
type input "Human Eye & the Colourful World (X)"
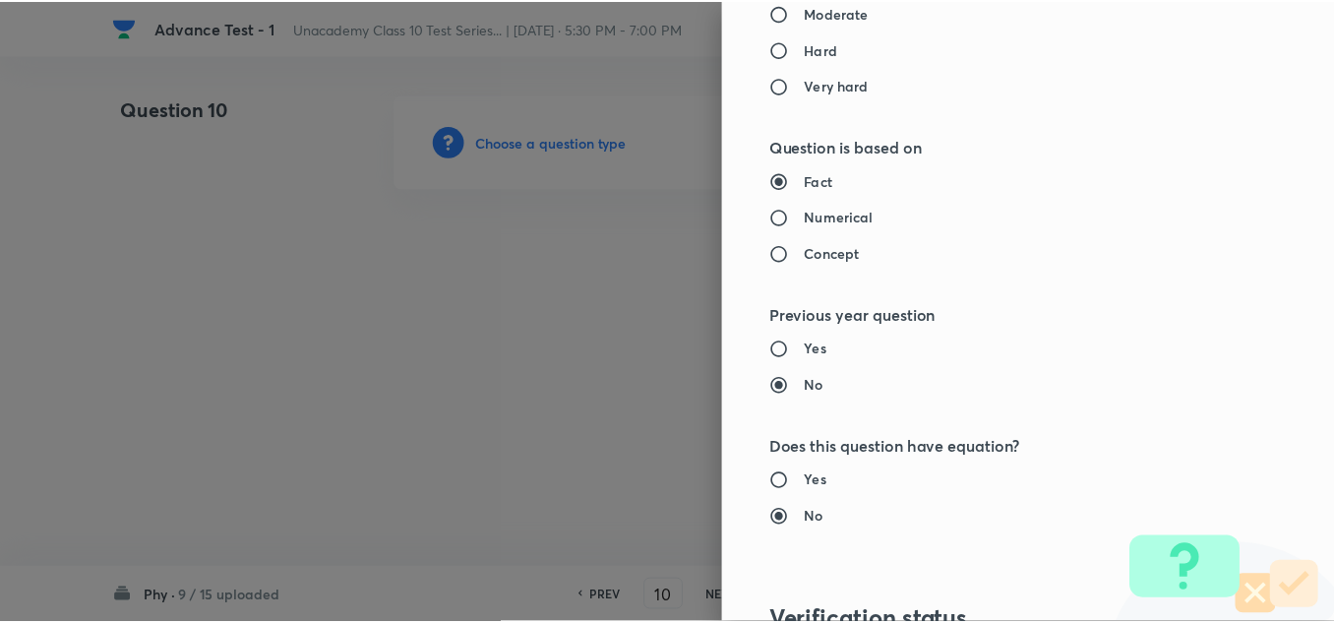
scroll to position [2191, 0]
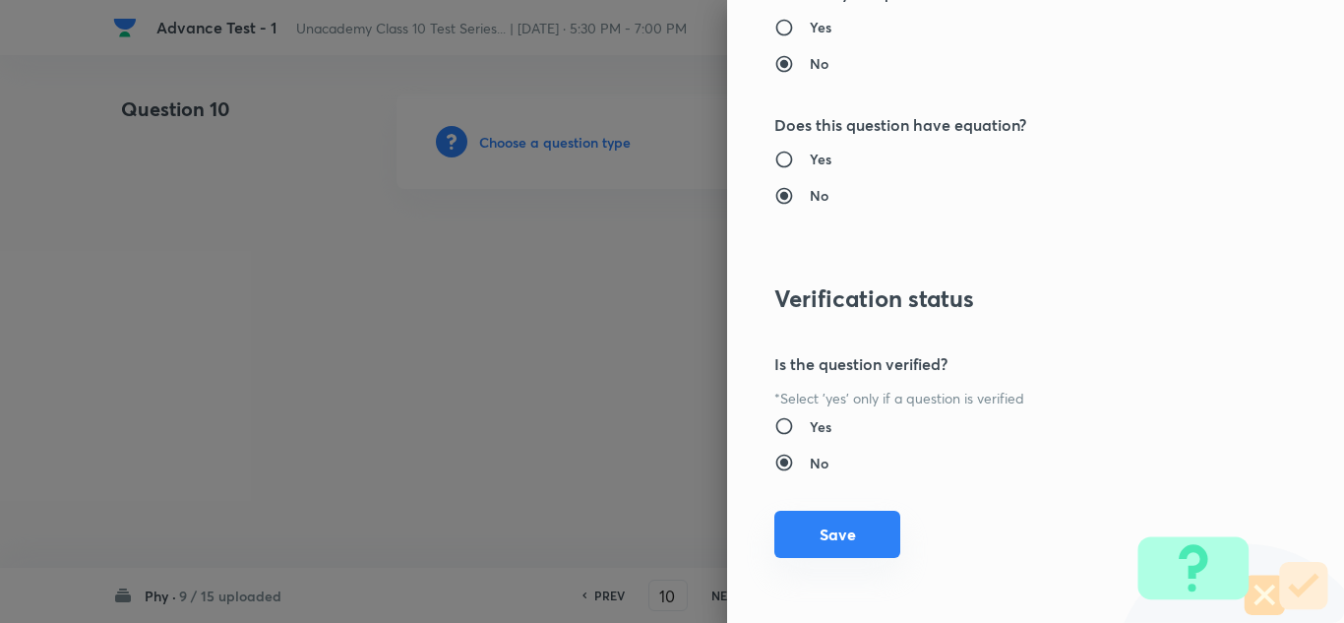
click at [836, 529] on button "Save" at bounding box center [837, 534] width 126 height 47
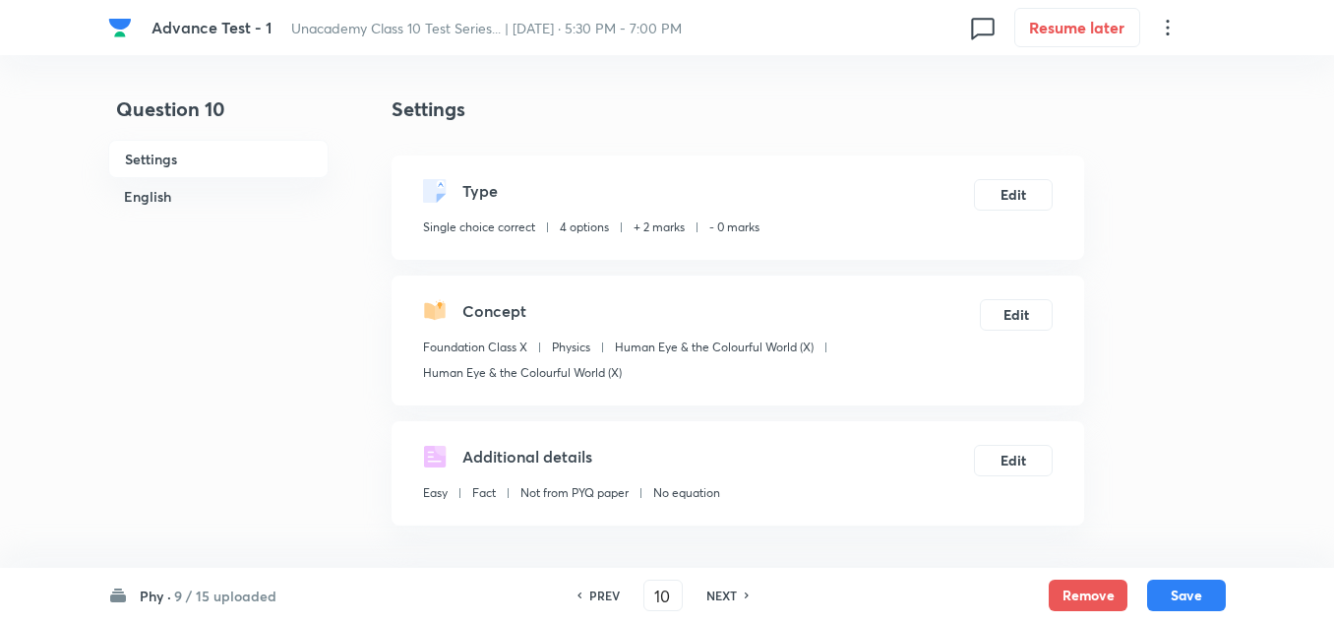
scroll to position [393, 0]
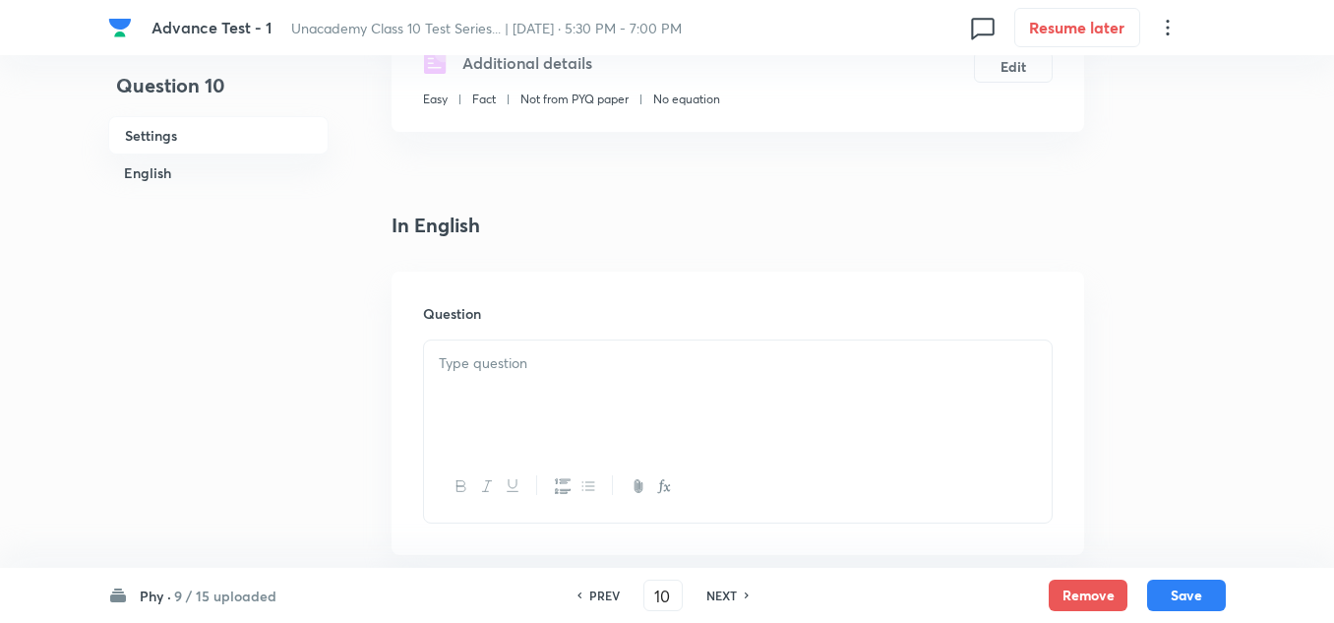
click at [495, 386] on div at bounding box center [738, 395] width 628 height 110
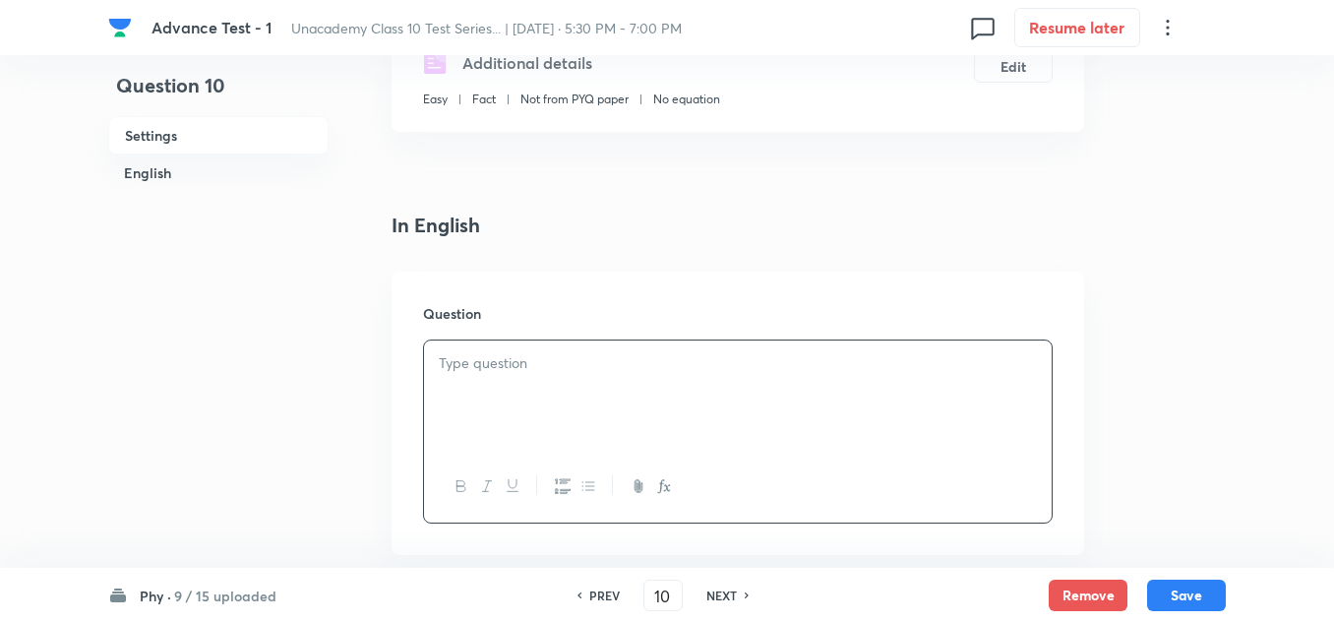
scroll to position [492, 0]
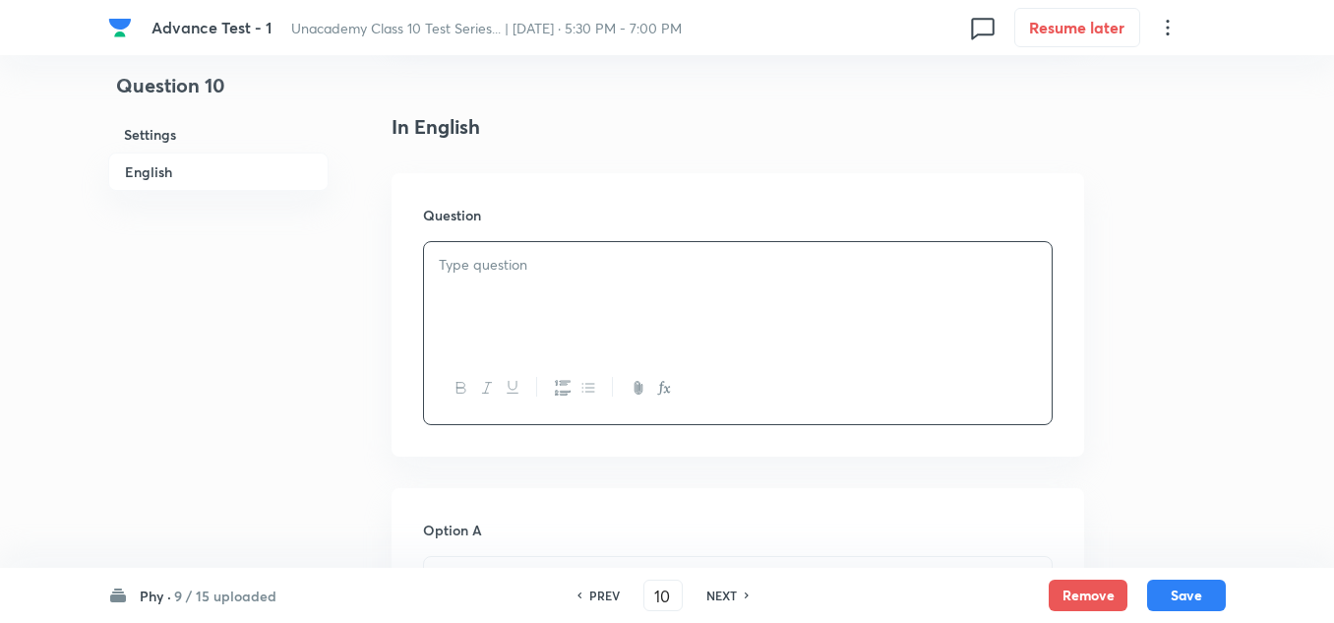
click at [549, 269] on p at bounding box center [738, 265] width 598 height 23
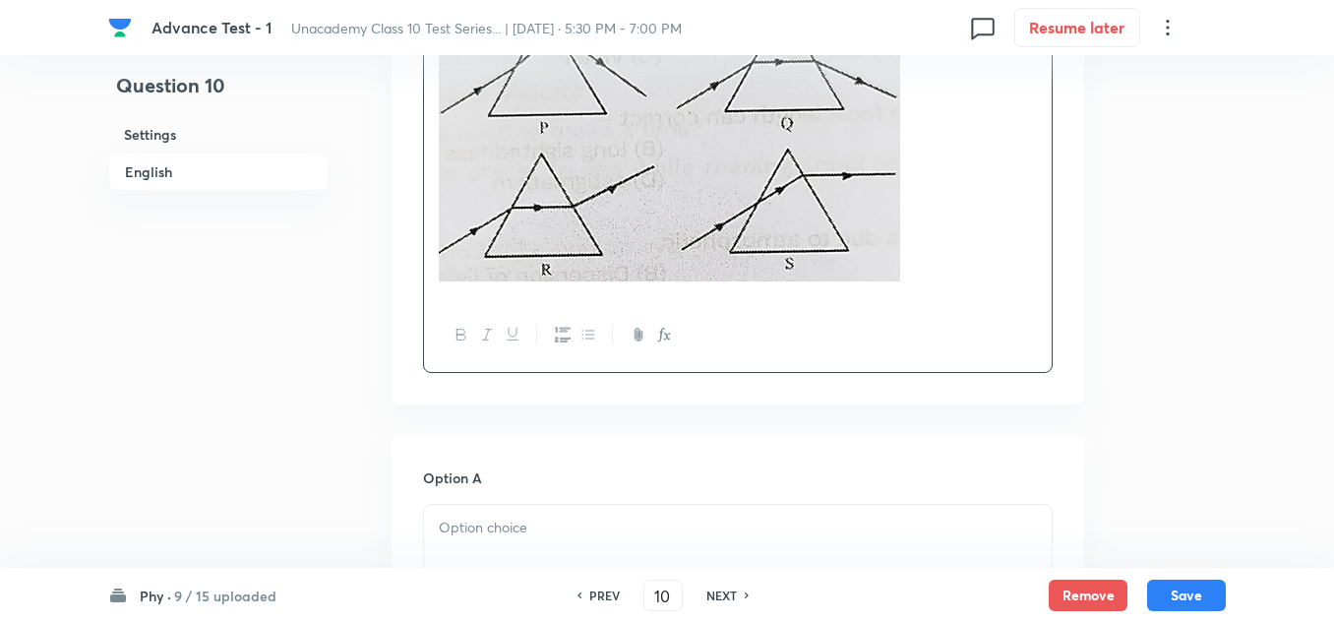
scroll to position [984, 0]
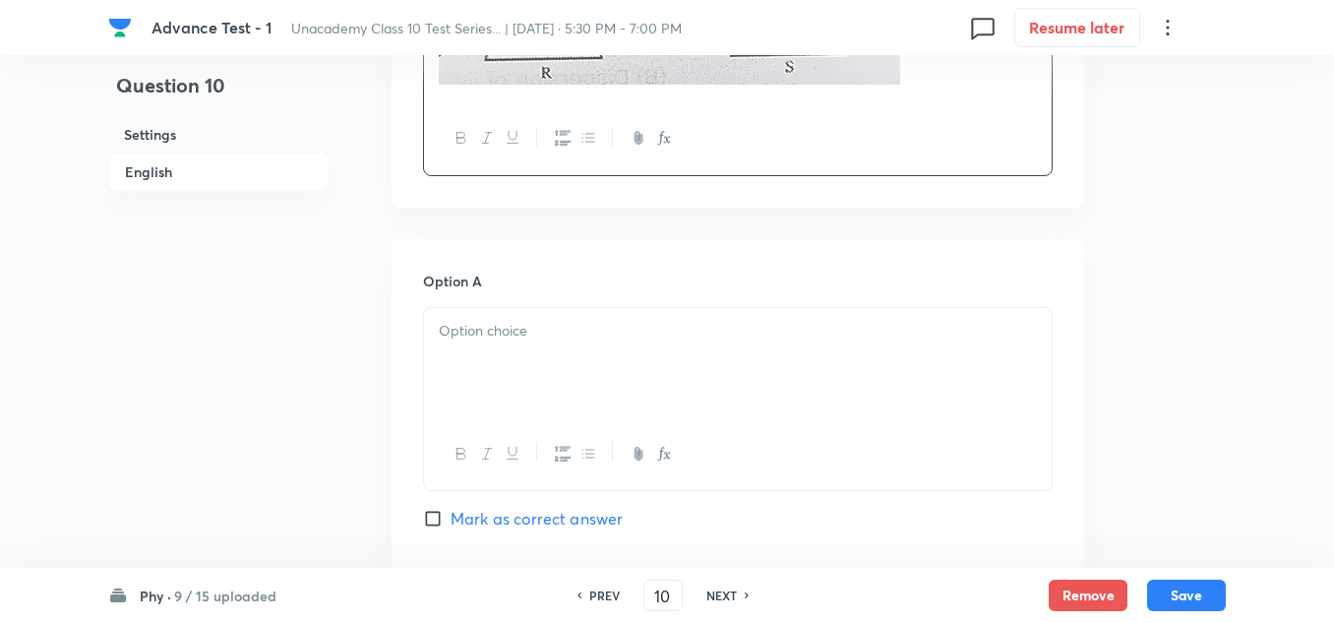
click at [500, 336] on p at bounding box center [738, 331] width 598 height 23
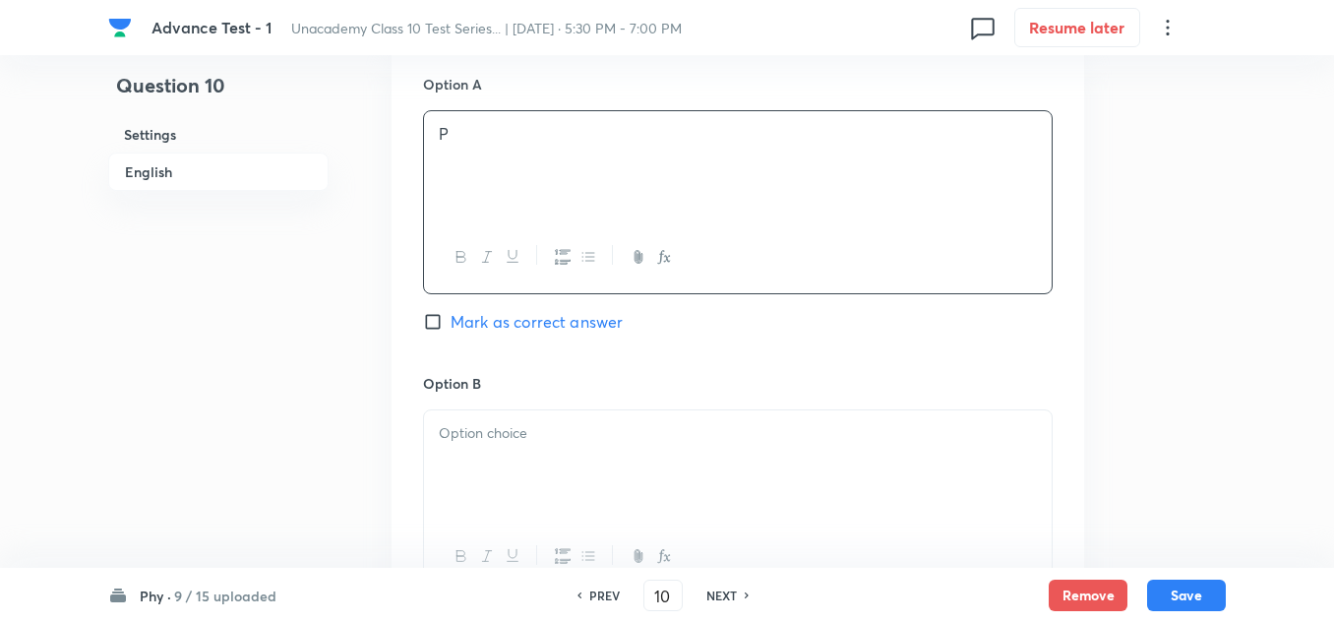
scroll to position [1279, 0]
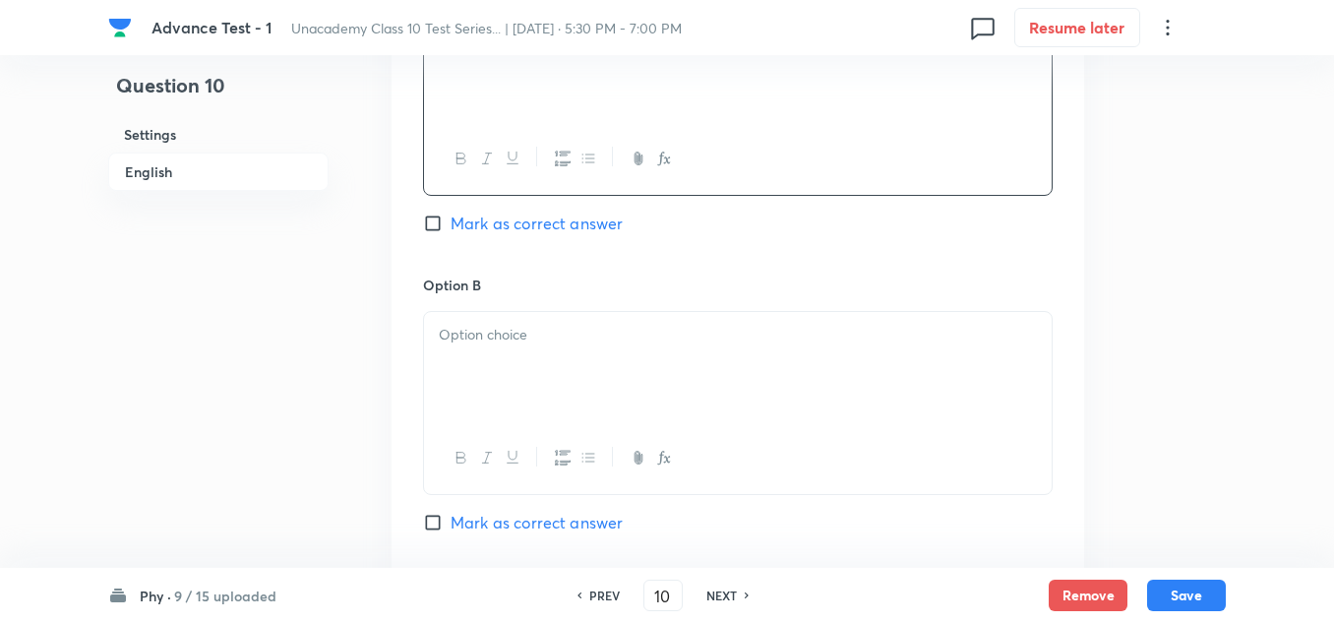
click at [480, 366] on div at bounding box center [738, 367] width 628 height 110
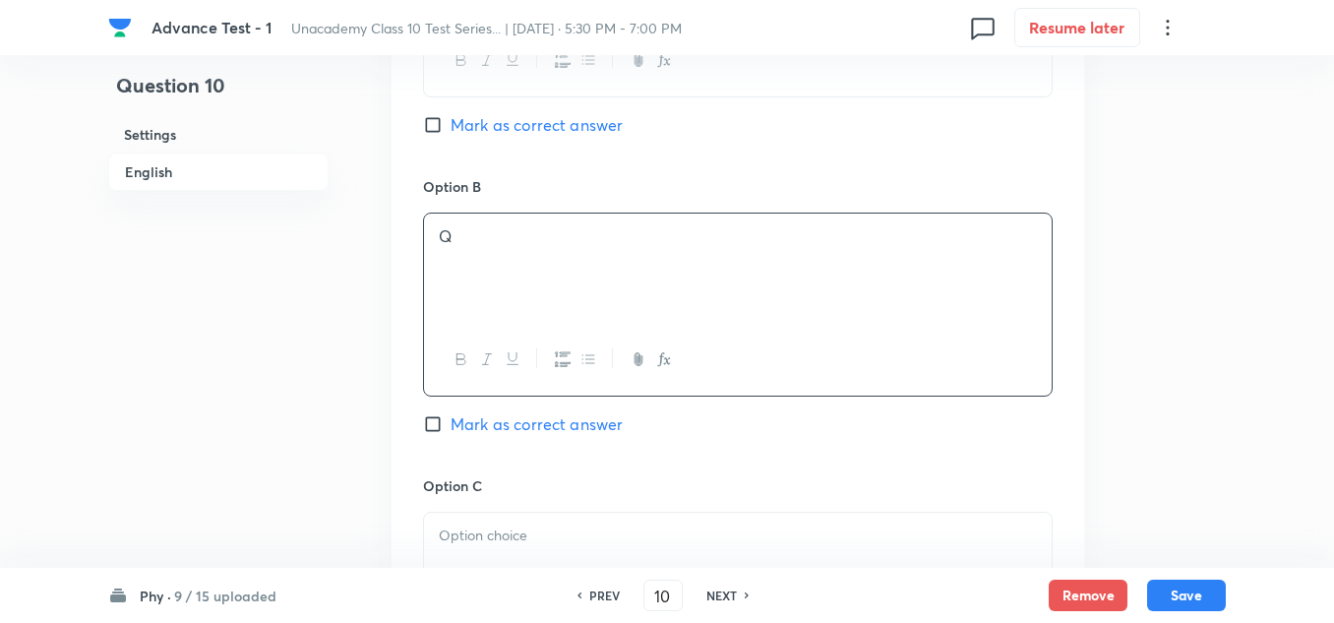
scroll to position [1574, 0]
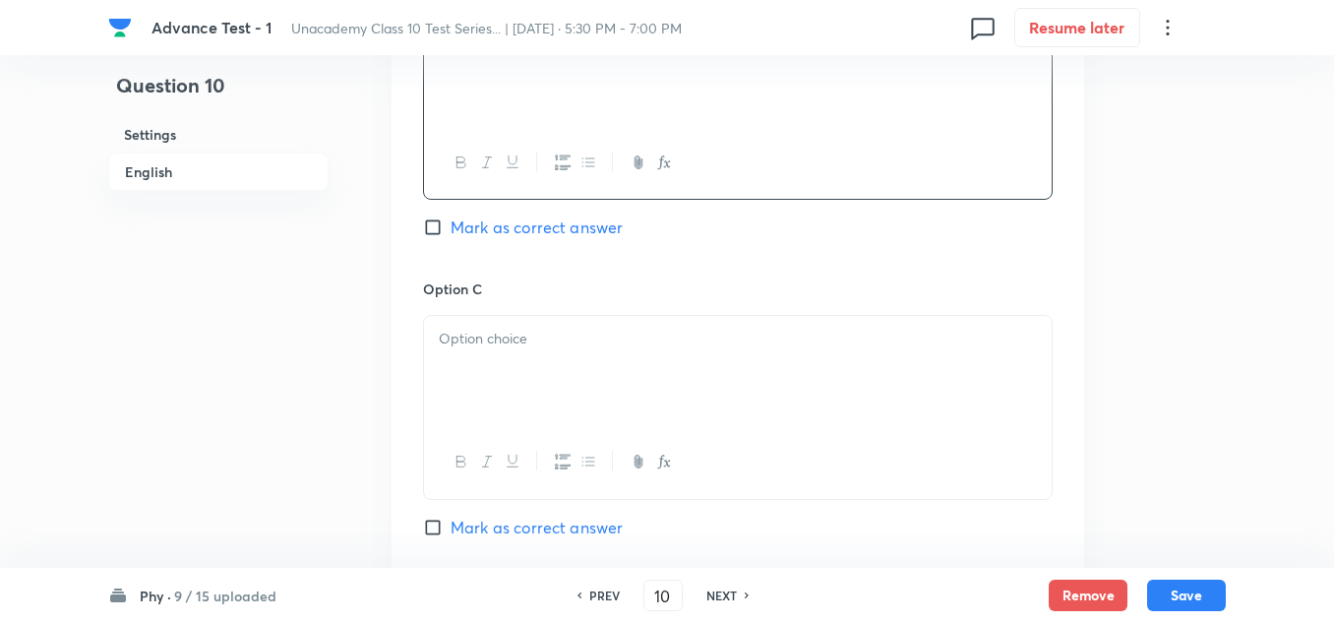
click at [486, 385] on div at bounding box center [738, 371] width 628 height 110
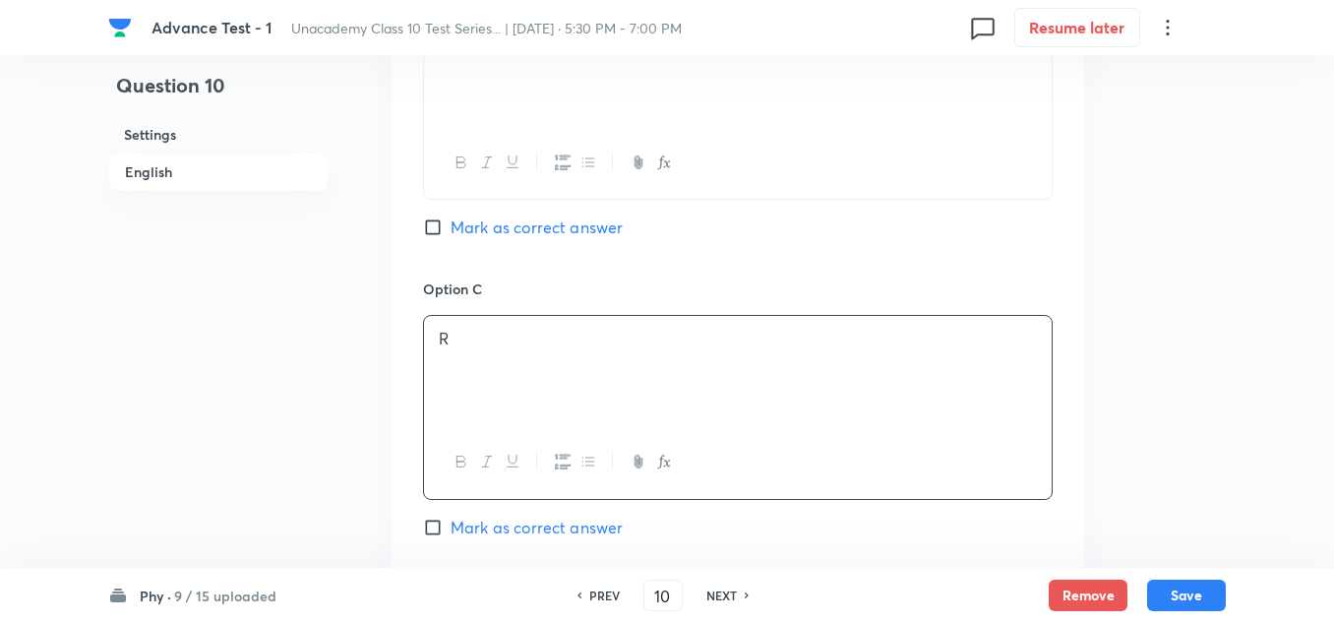
scroll to position [1869, 0]
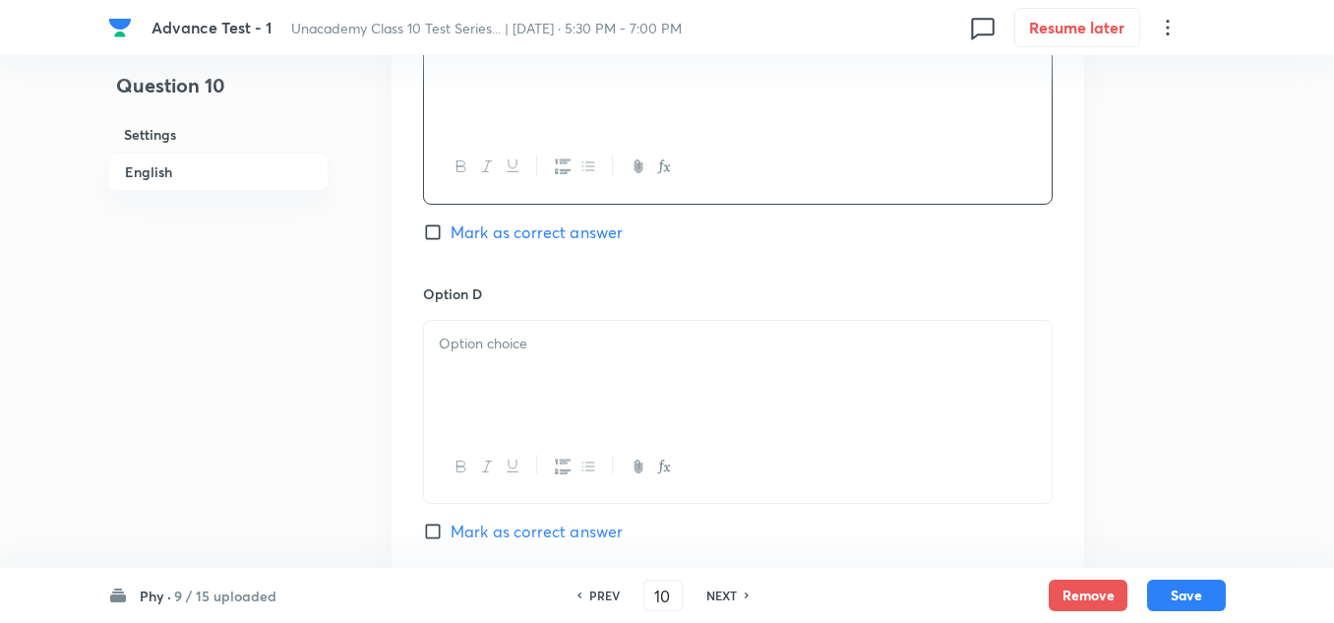
click at [511, 378] on div at bounding box center [738, 376] width 628 height 110
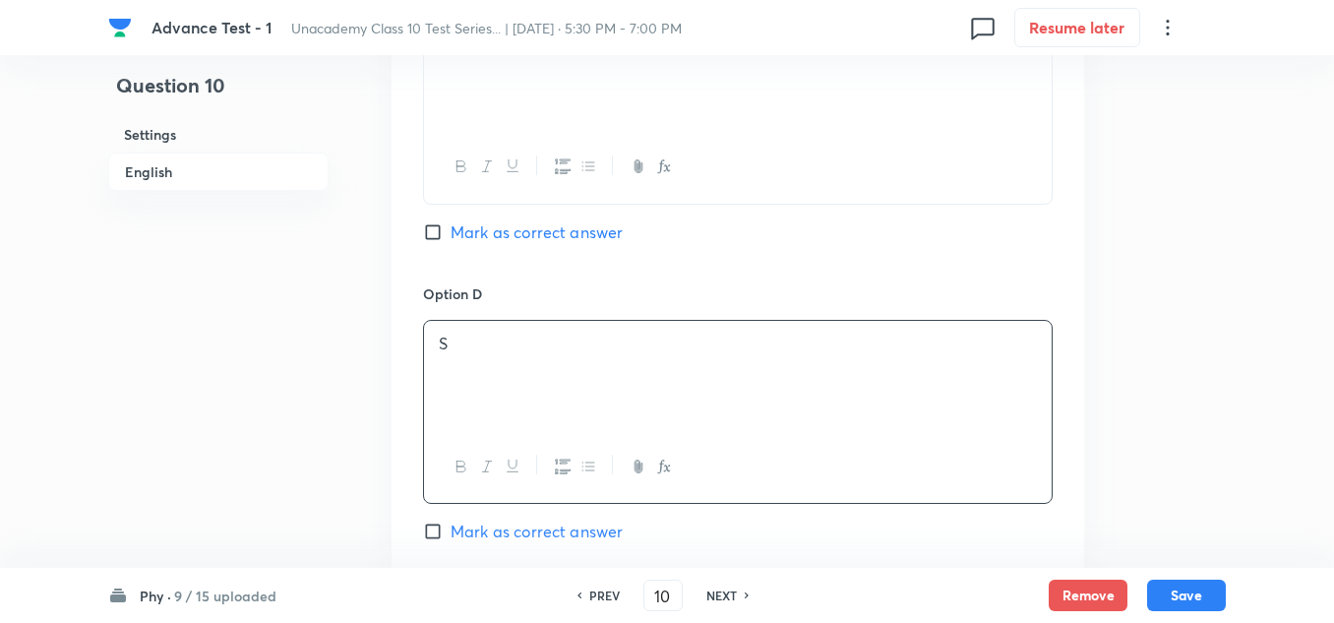
scroll to position [1476, 0]
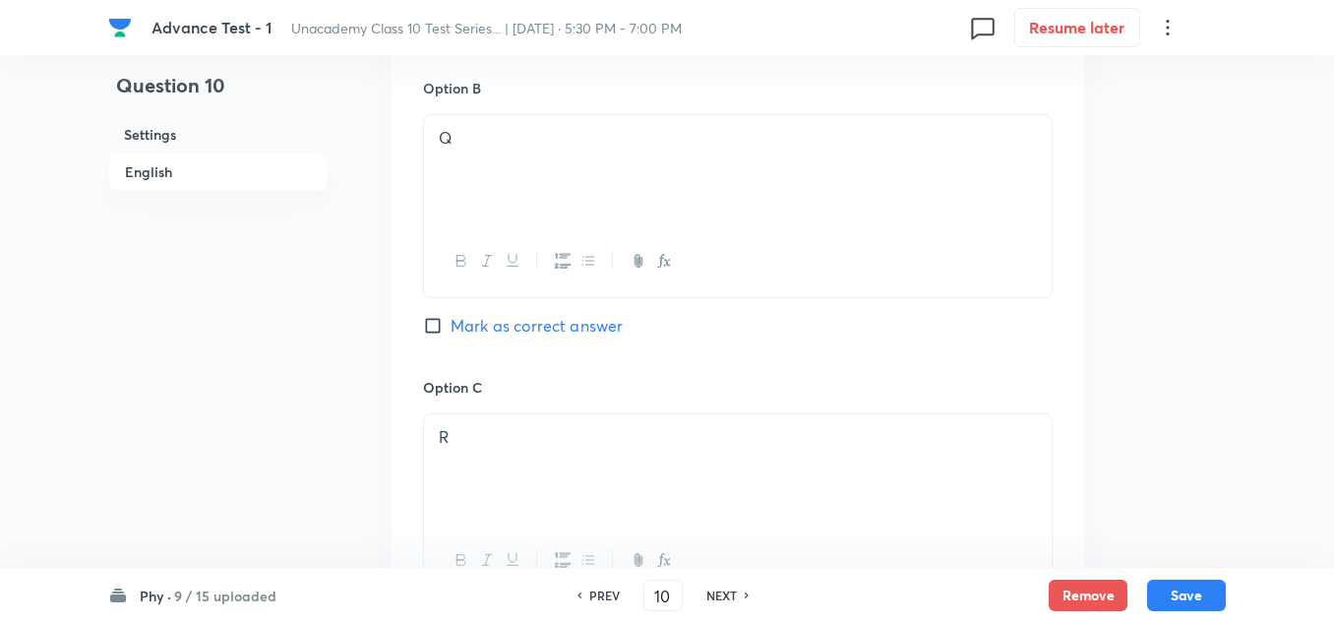
click at [489, 328] on span "Mark as correct answer" at bounding box center [537, 326] width 172 height 24
click at [451, 328] on input "Mark as correct answer" at bounding box center [437, 326] width 28 height 20
checkbox input "true"
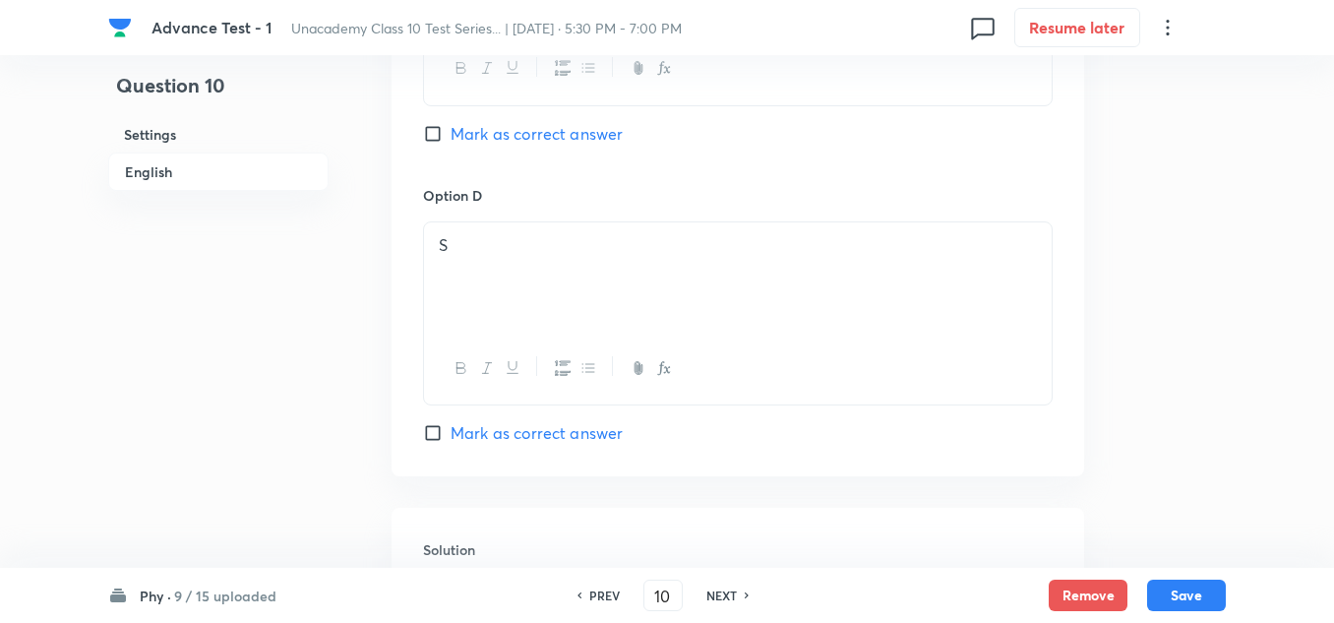
scroll to position [2310, 0]
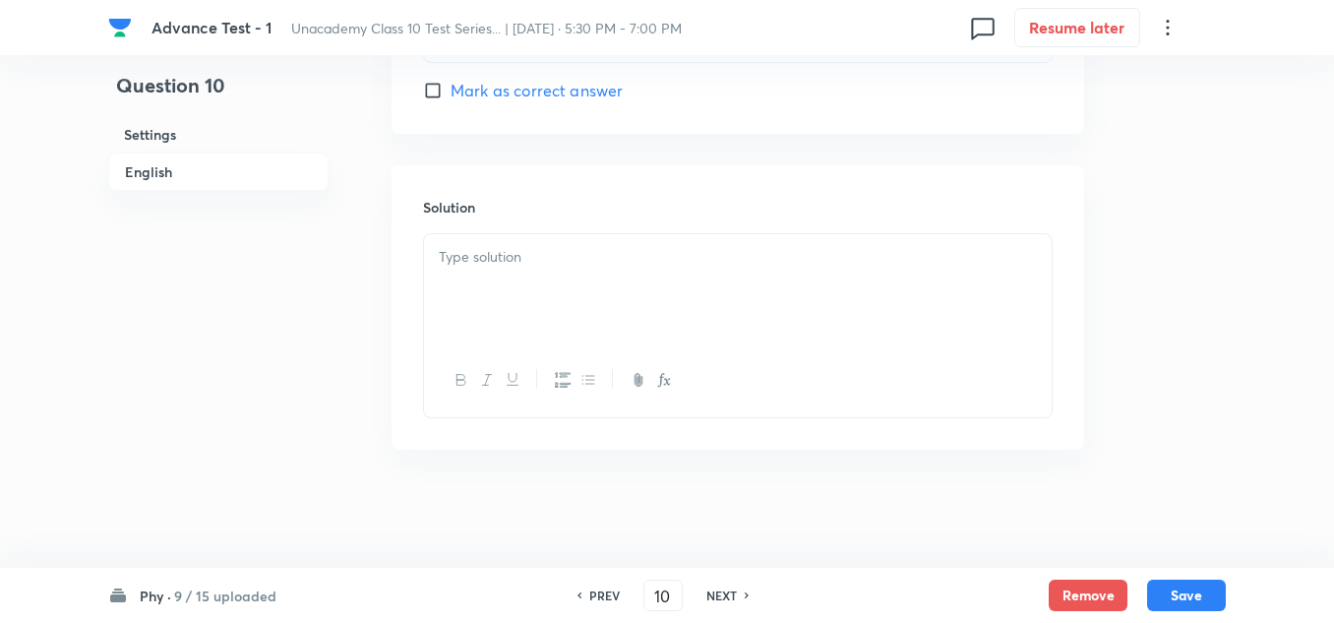
click at [504, 265] on p at bounding box center [738, 257] width 598 height 23
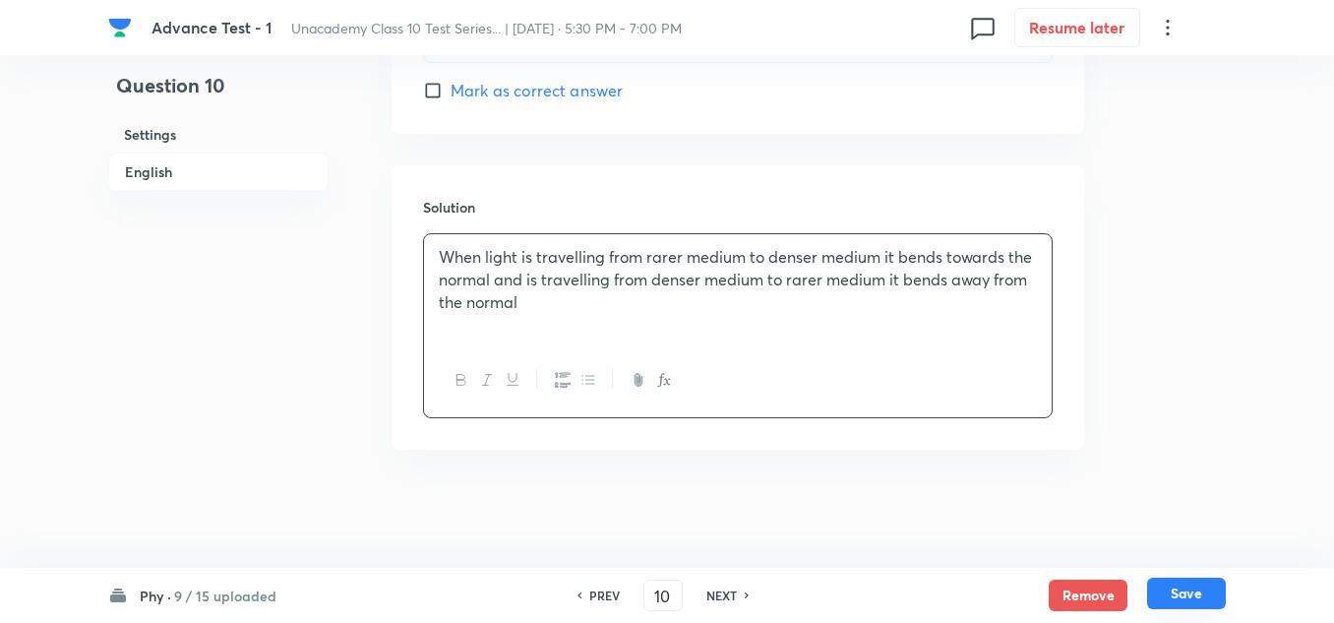
click at [1197, 586] on button "Save" at bounding box center [1186, 592] width 79 height 31
type input "11"
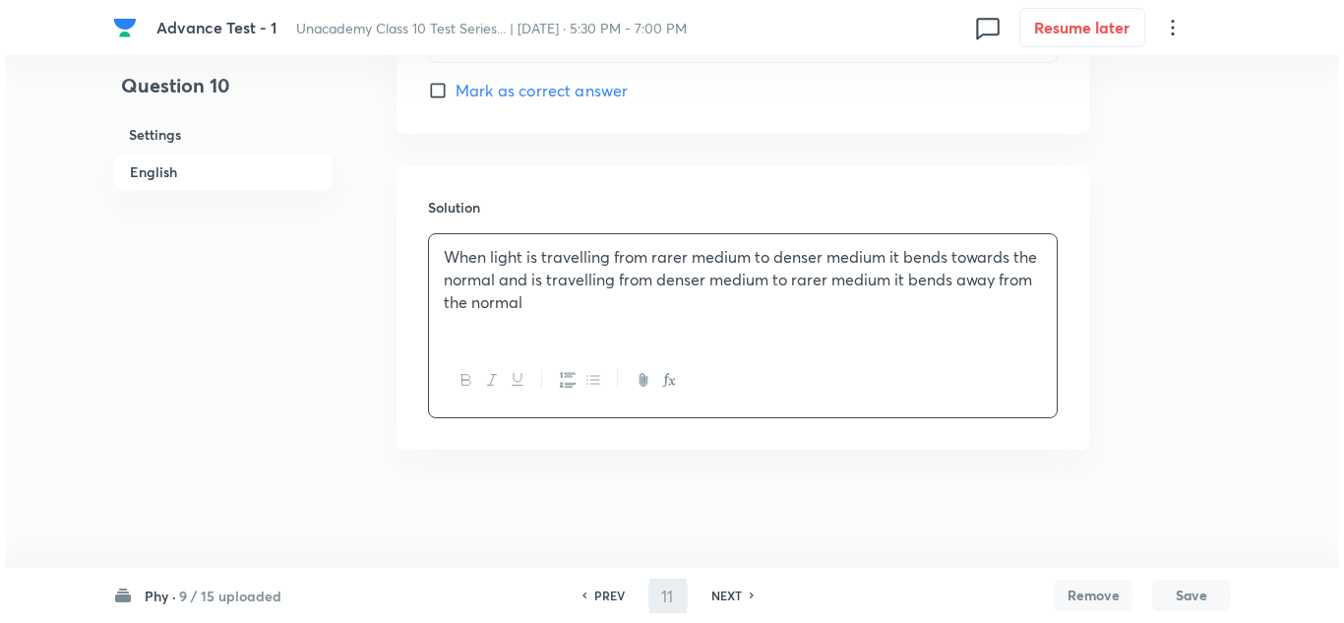
scroll to position [0, 0]
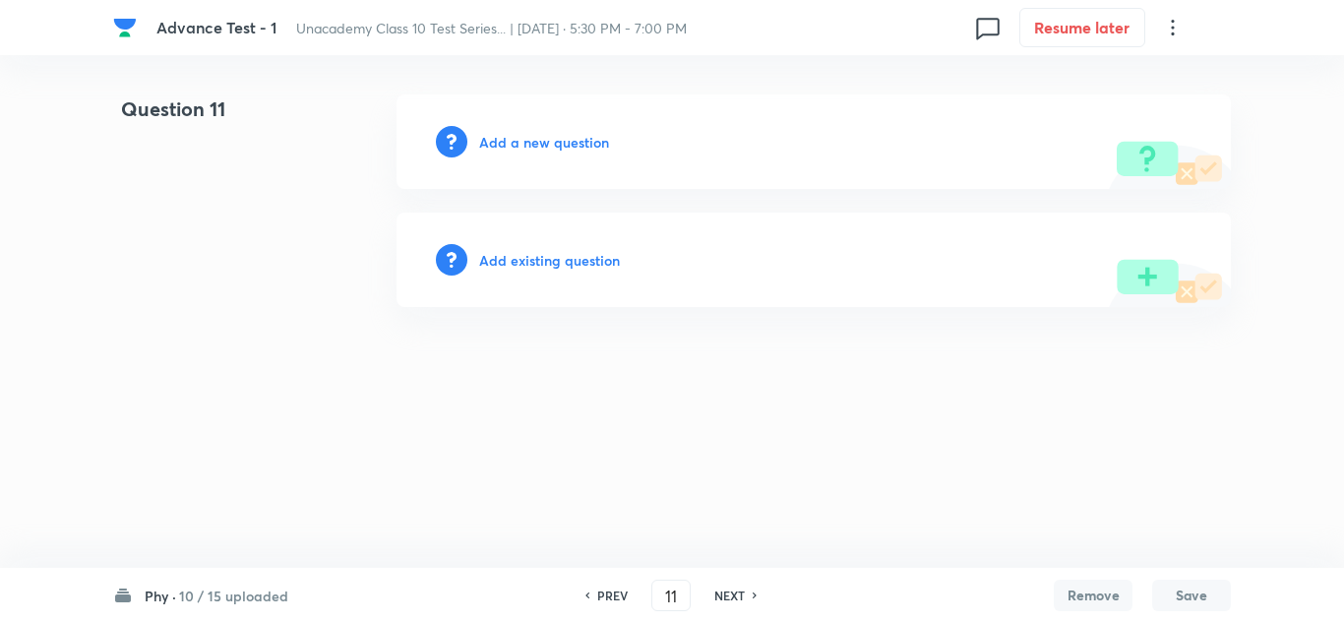
click at [514, 140] on h6 "Add a new question" at bounding box center [544, 142] width 130 height 21
click at [514, 140] on h6 "Choose a question type" at bounding box center [554, 142] width 151 height 21
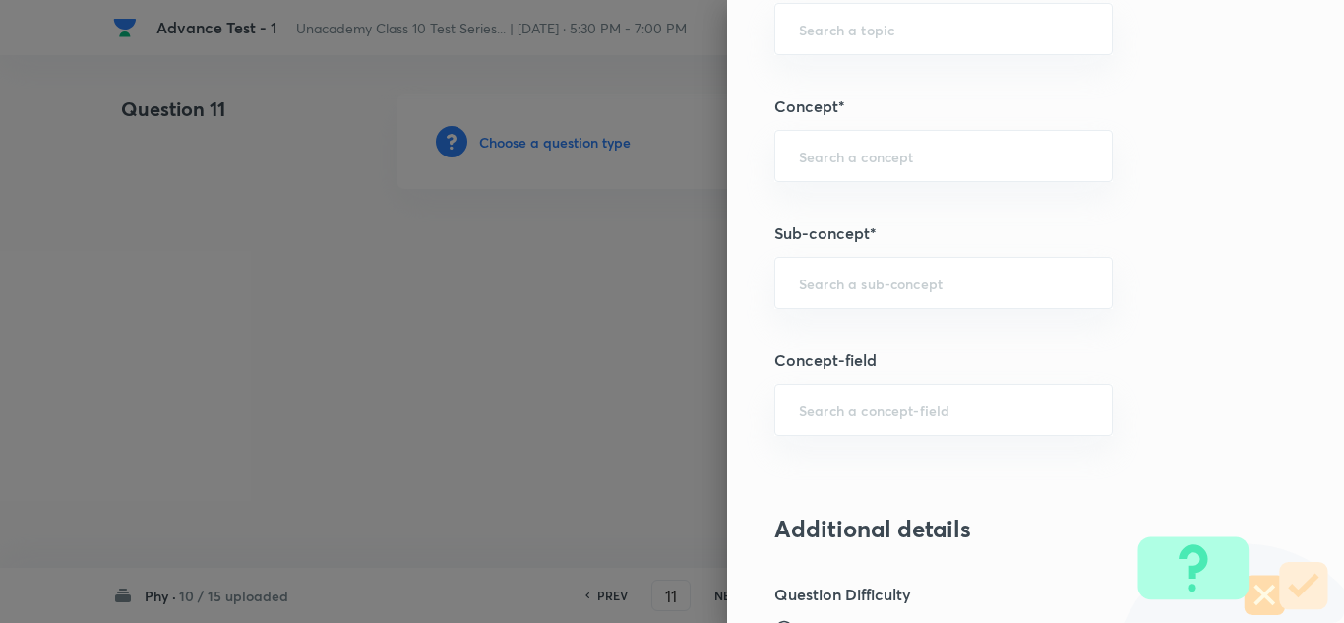
scroll to position [1279, 0]
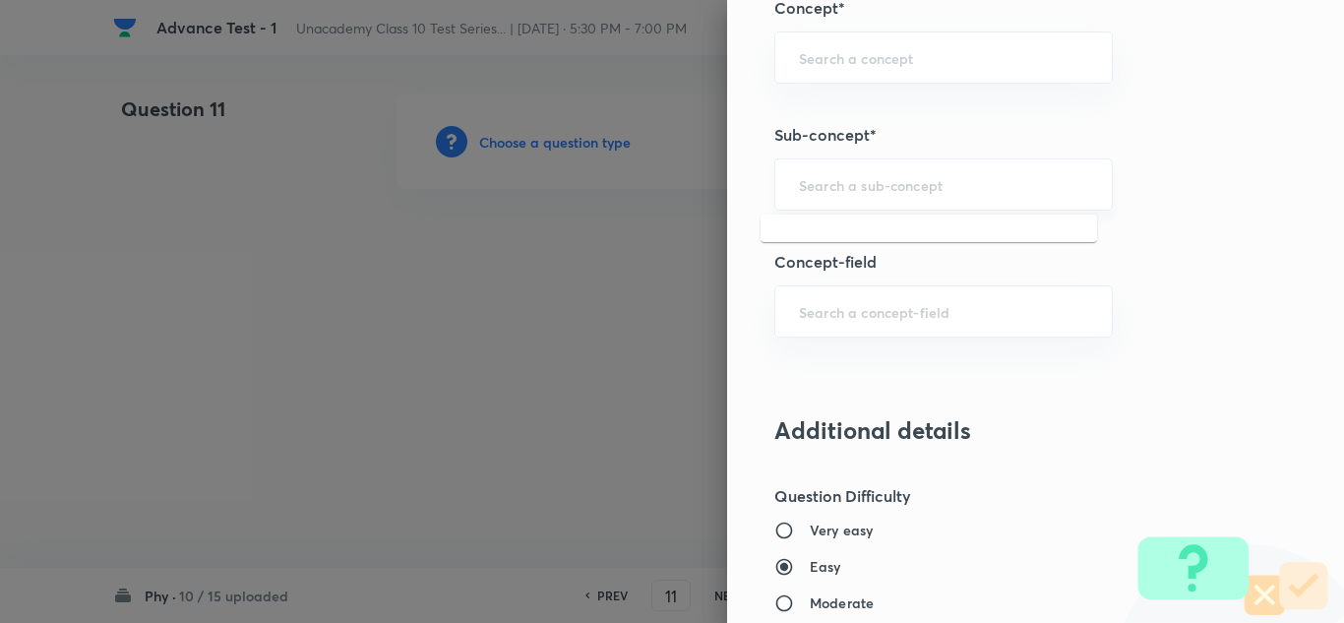
click at [876, 185] on input "text" at bounding box center [943, 184] width 289 height 19
click at [915, 238] on li "Human Eye & the Colourful World (X)" at bounding box center [928, 239] width 336 height 35
type input "Human Eye & the Colourful World (X)"
type input "Foundation Class X"
type input "Physics"
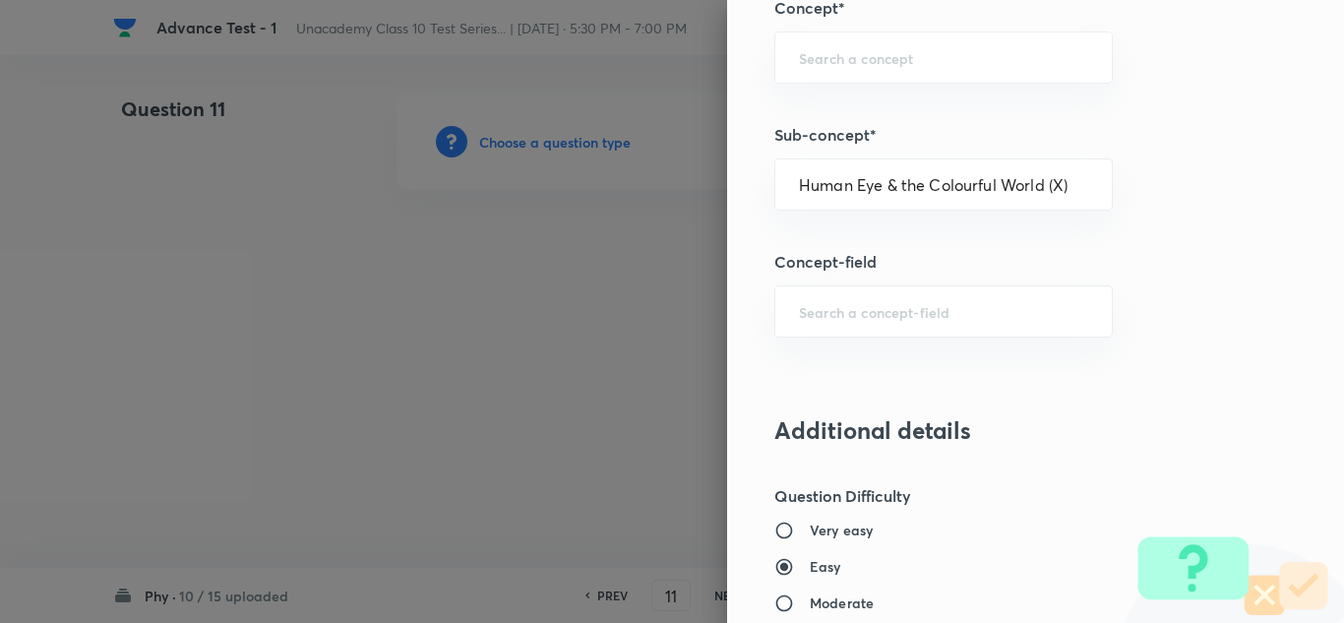
type input "Human Eye & the Colourful World (X)"
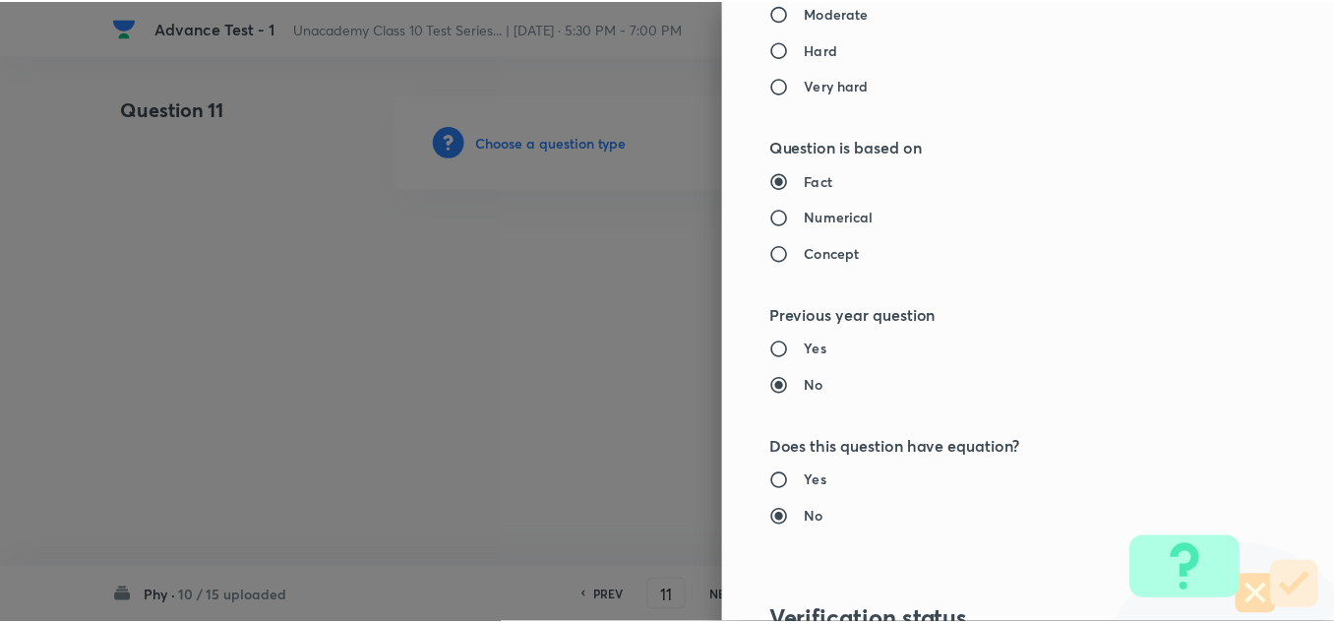
scroll to position [2191, 0]
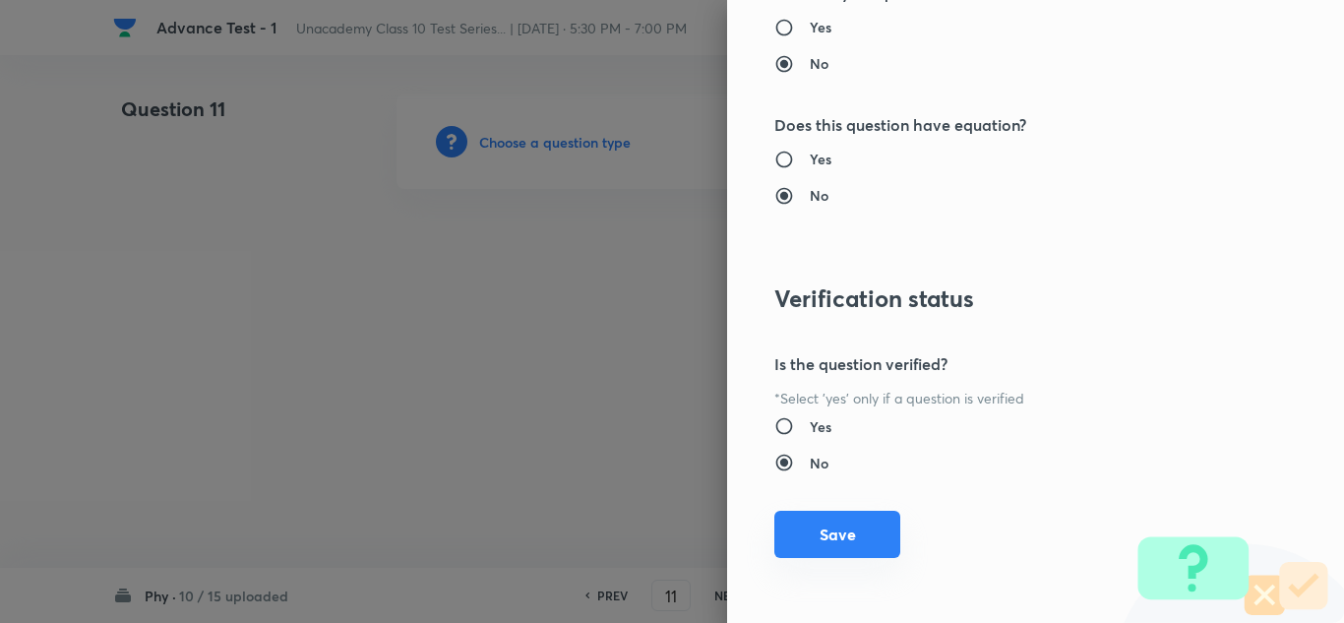
click at [831, 529] on button "Save" at bounding box center [837, 534] width 126 height 47
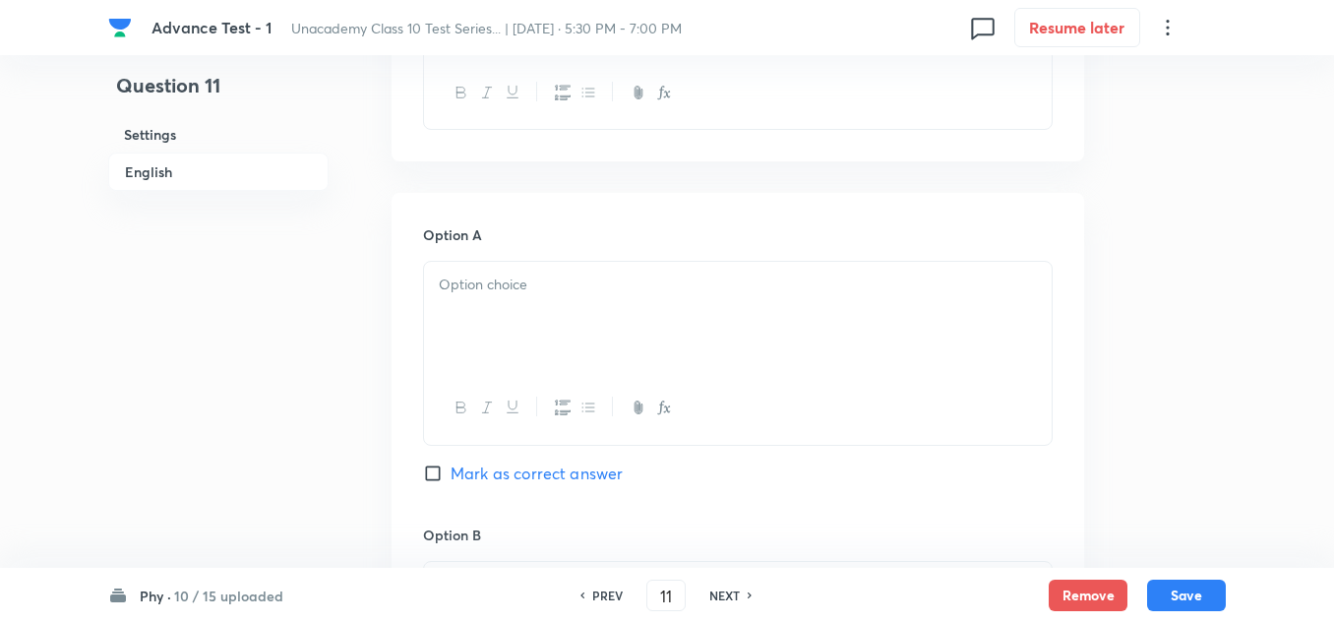
scroll to position [689, 0]
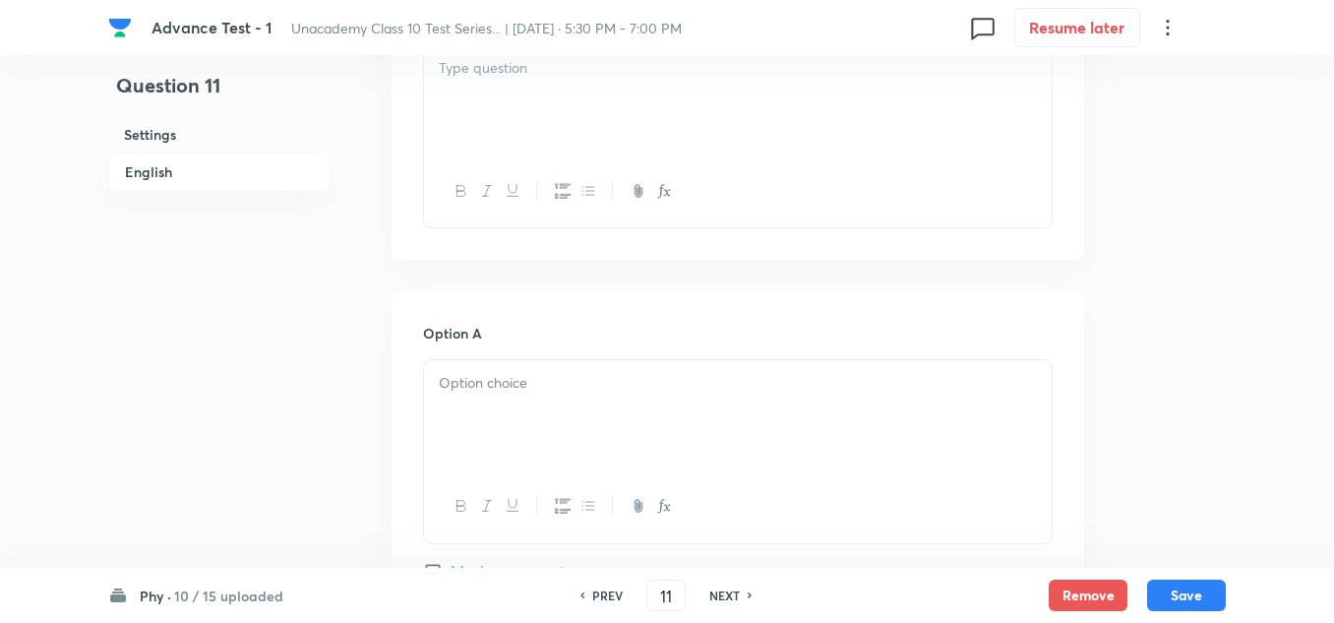
click at [517, 385] on p at bounding box center [738, 383] width 598 height 23
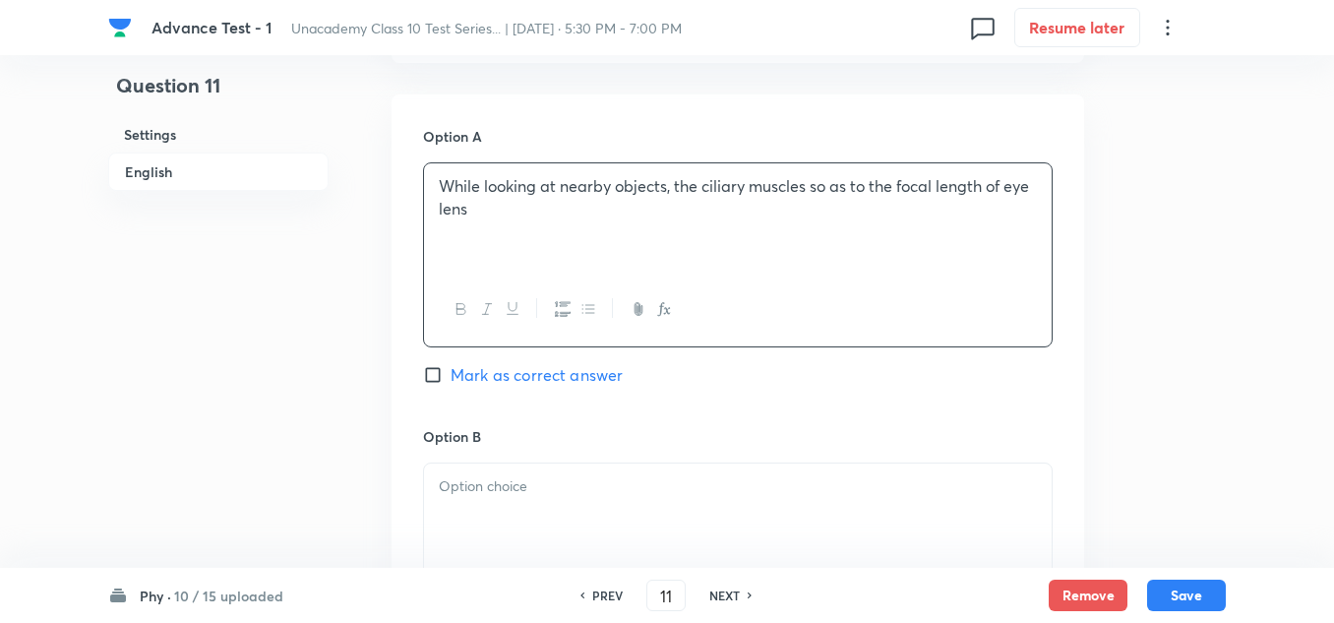
scroll to position [984, 0]
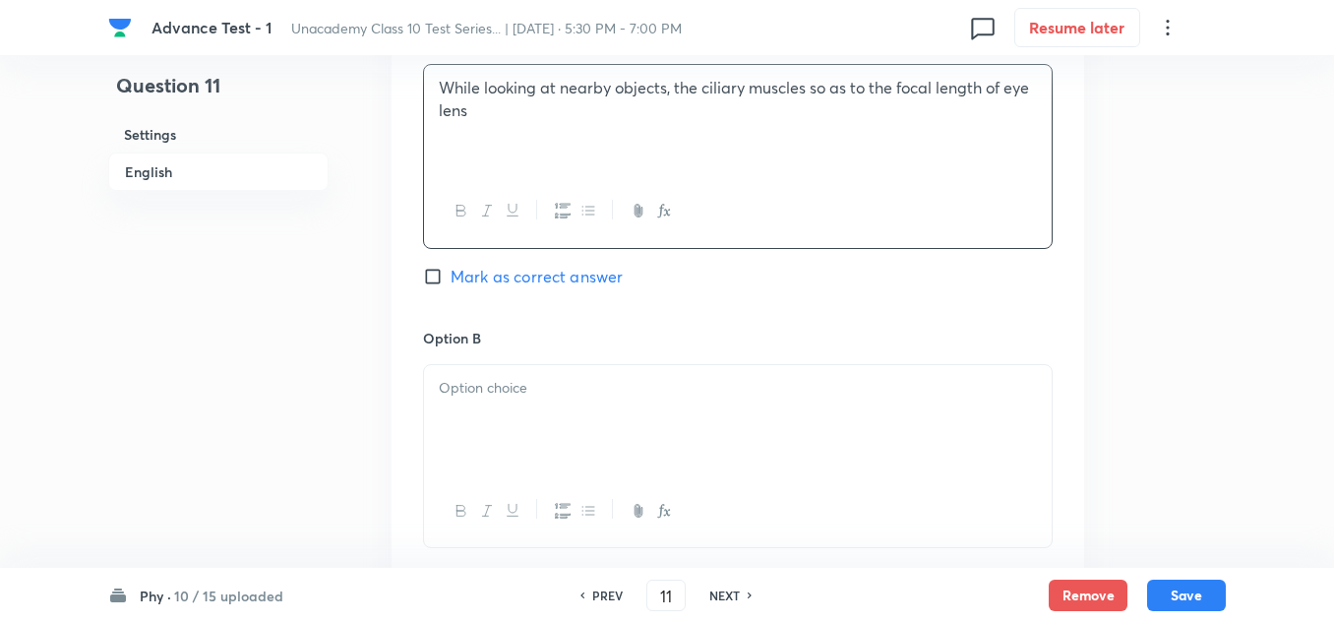
click at [510, 394] on p at bounding box center [738, 388] width 598 height 23
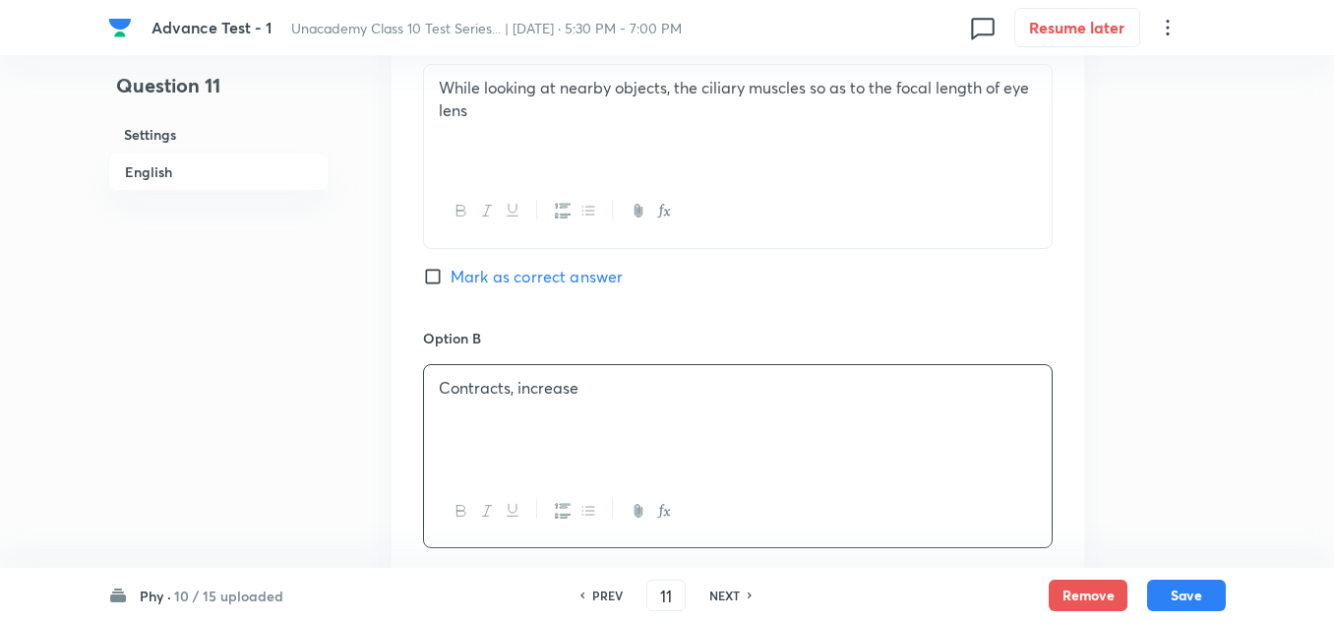
scroll to position [1279, 0]
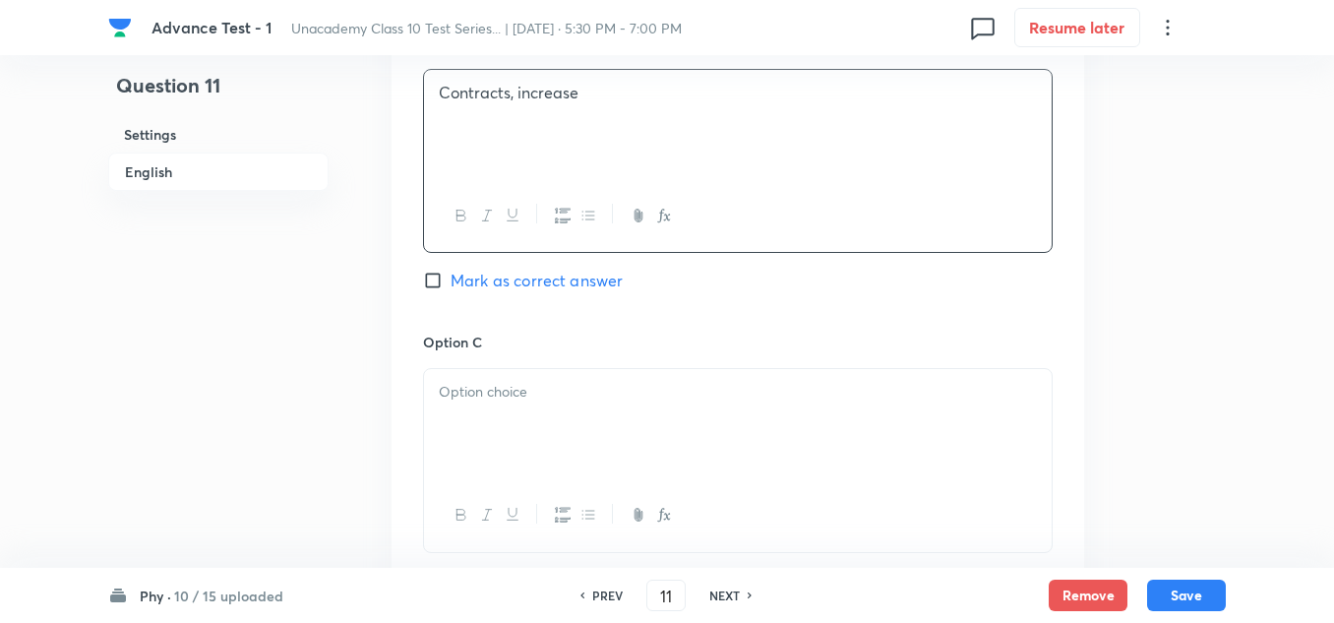
click at [488, 399] on p at bounding box center [738, 392] width 598 height 23
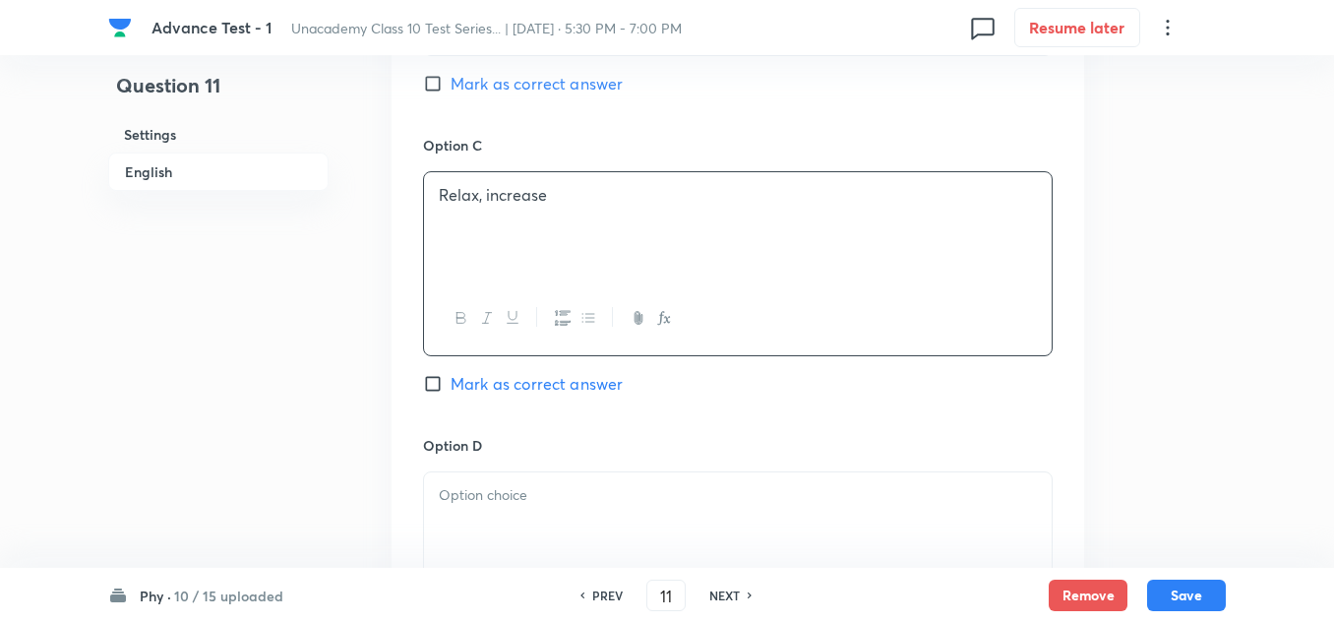
scroll to position [1574, 0]
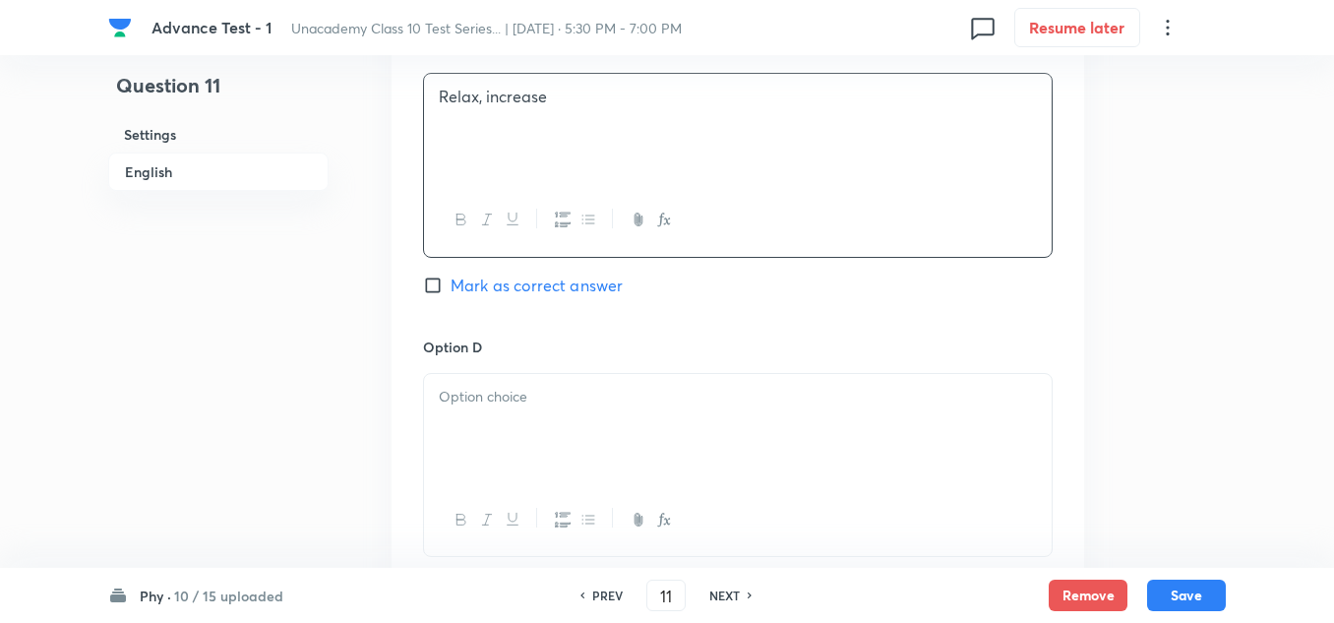
click at [486, 418] on div at bounding box center [738, 429] width 628 height 110
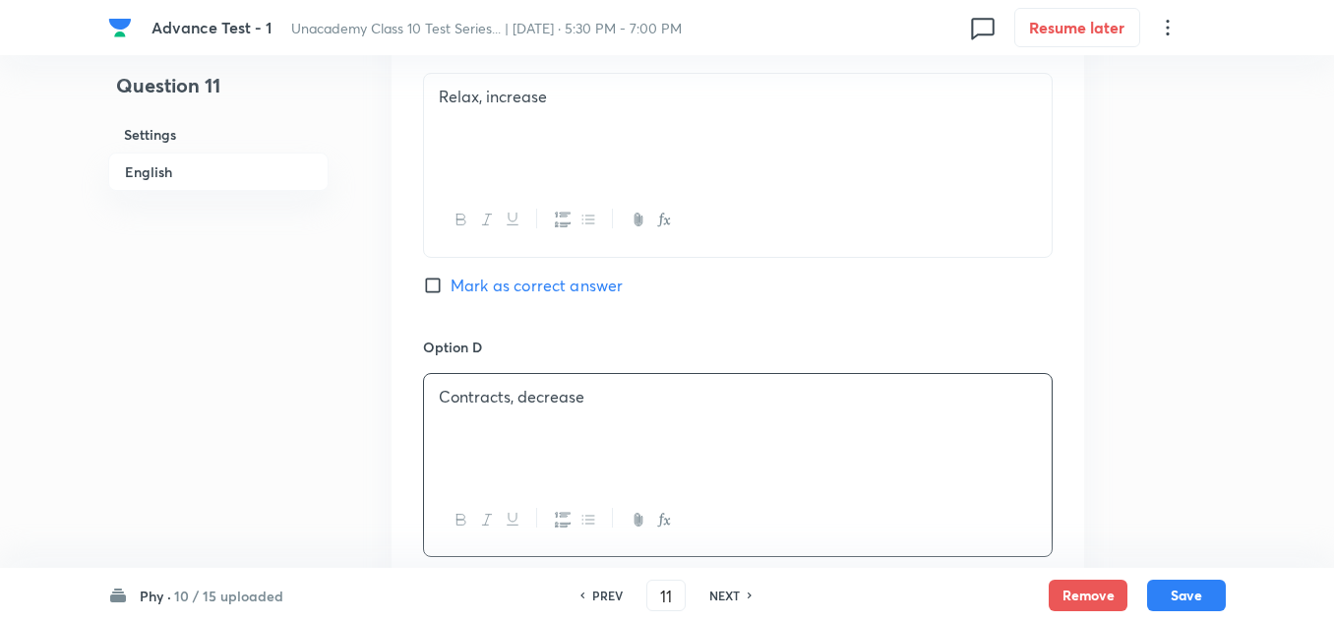
scroll to position [1869, 0]
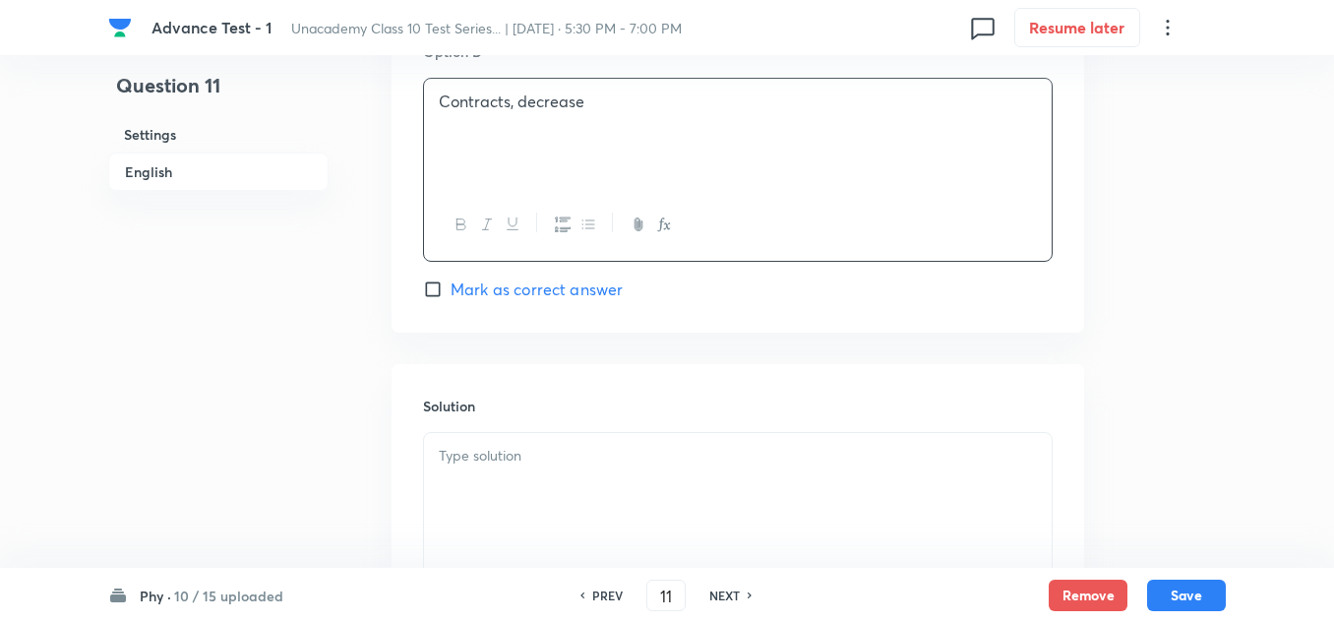
click at [496, 467] on div at bounding box center [738, 488] width 628 height 110
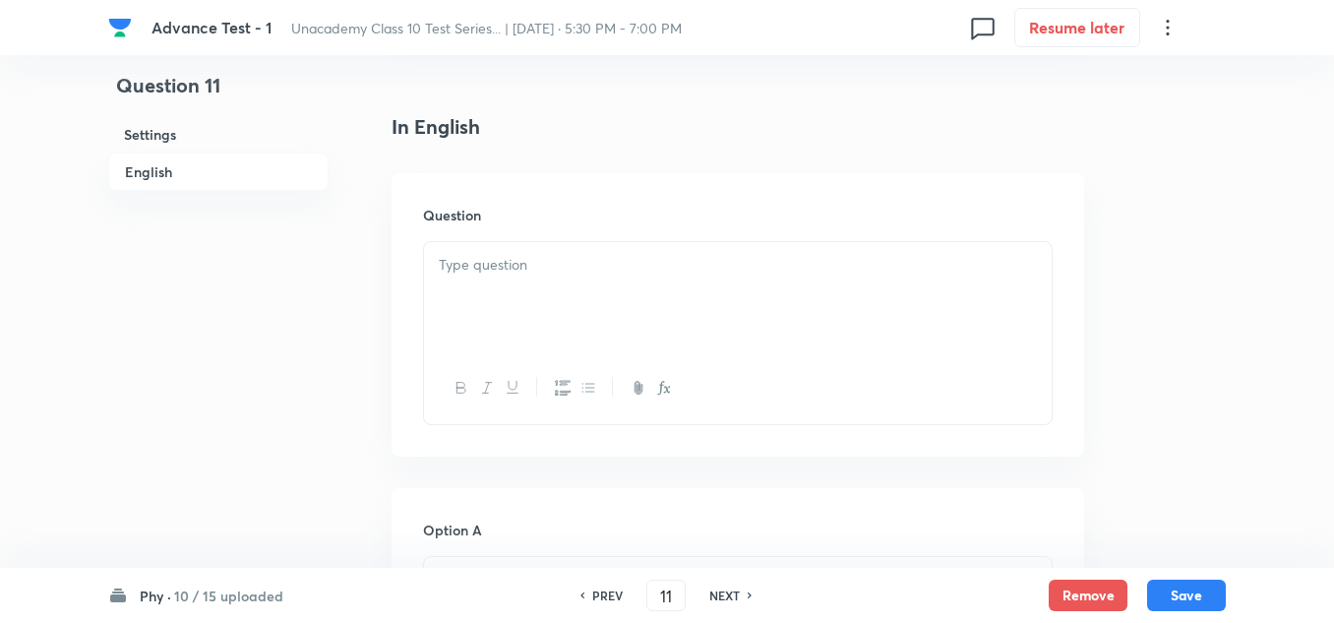
scroll to position [689, 0]
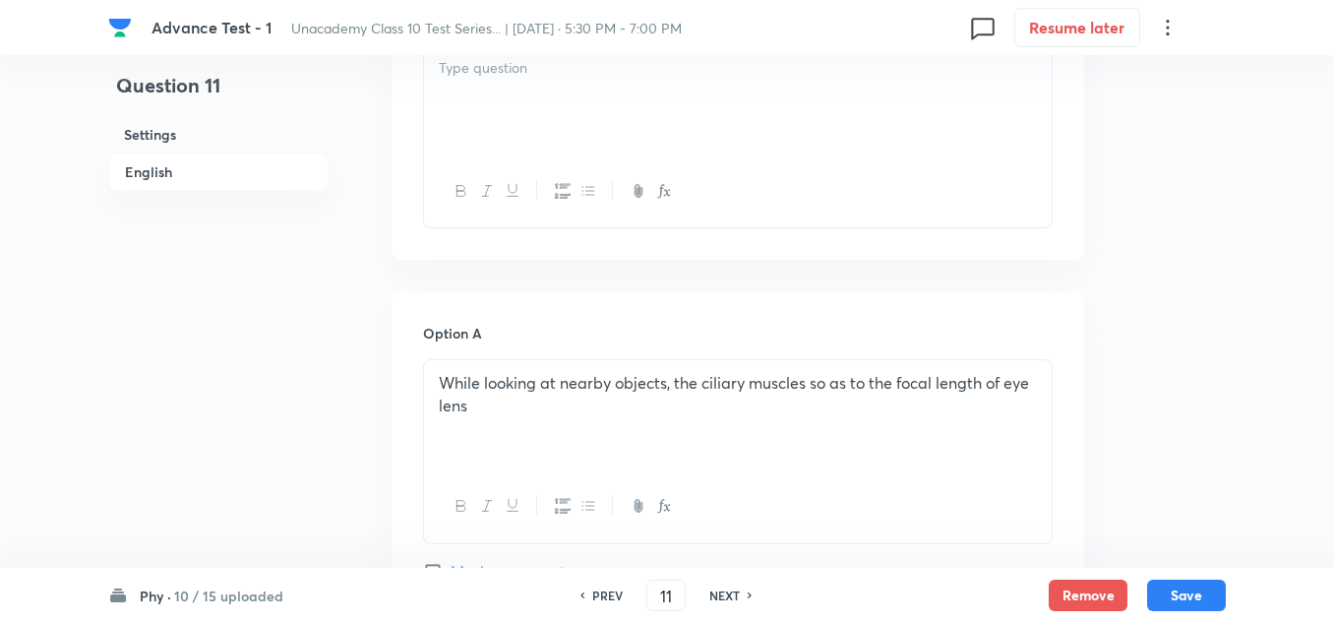
drag, startPoint x: 436, startPoint y: 382, endPoint x: 487, endPoint y: 411, distance: 59.1
click at [487, 411] on div "While looking at nearby objects, the ciliary muscles so as to the focal length …" at bounding box center [738, 415] width 628 height 110
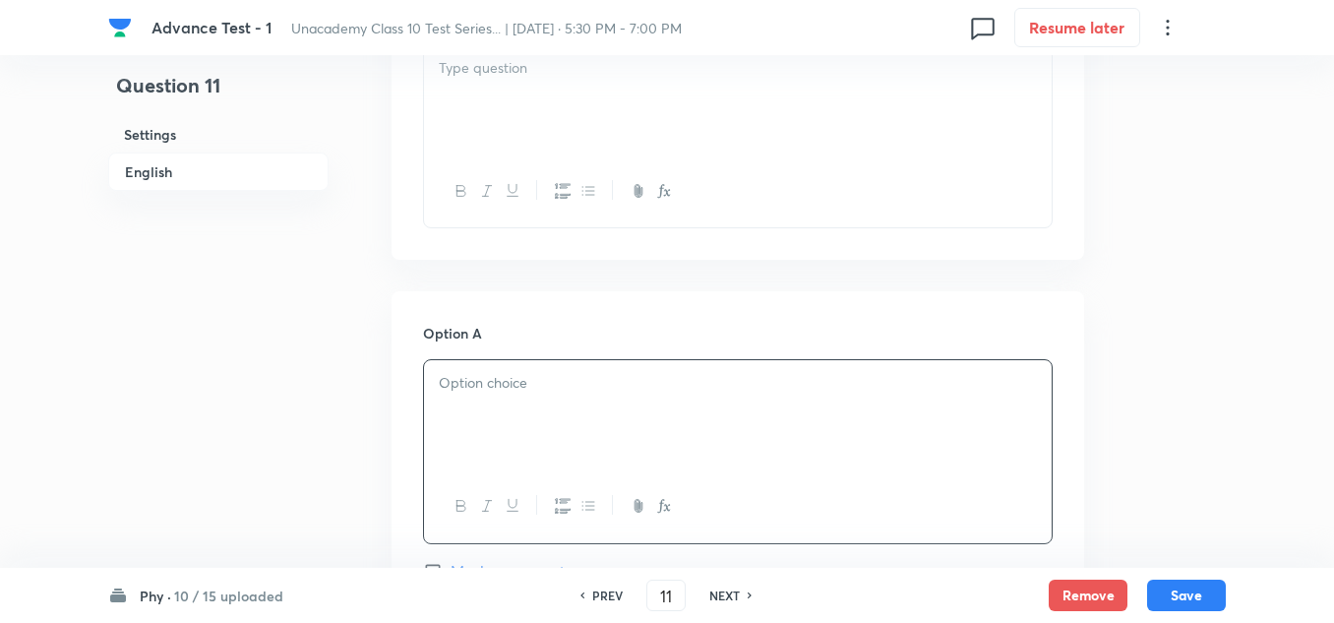
click at [494, 76] on p at bounding box center [738, 68] width 598 height 23
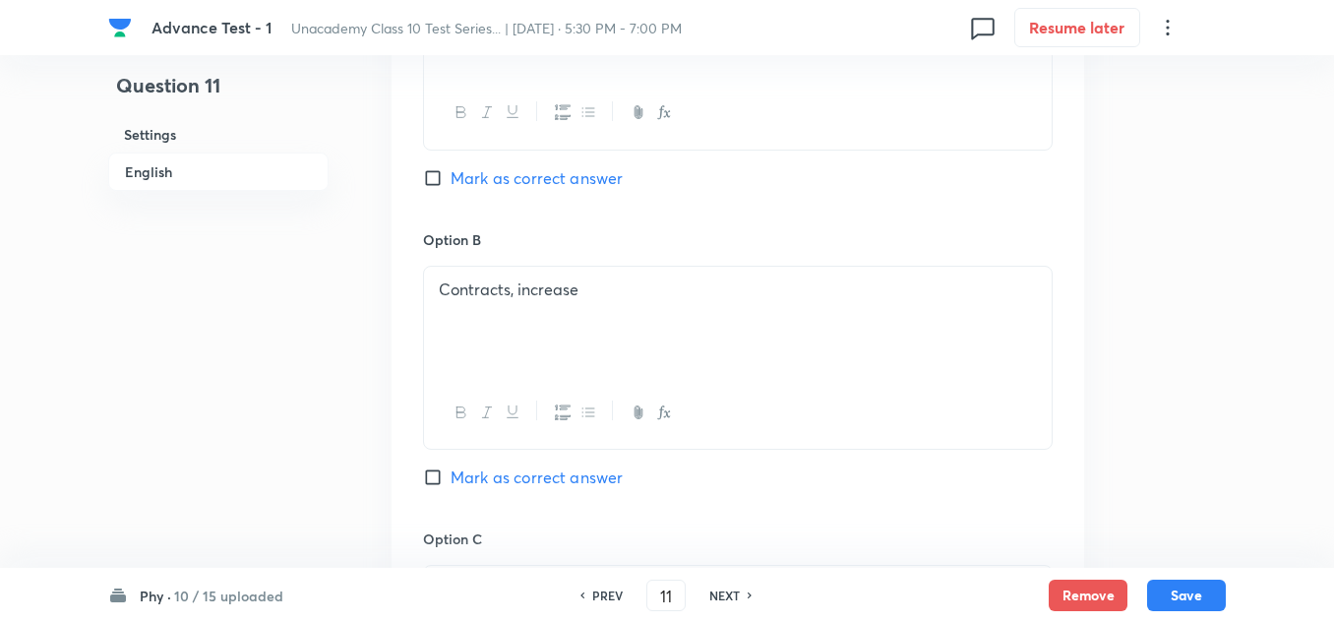
scroll to position [1180, 0]
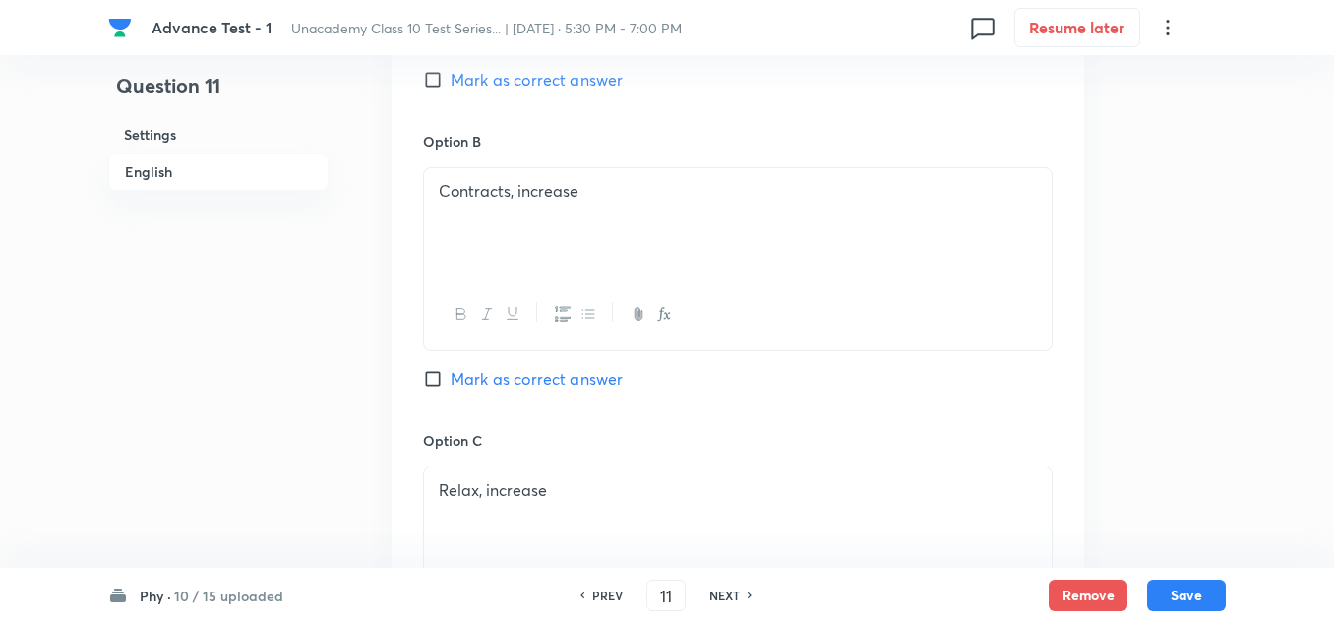
drag, startPoint x: 441, startPoint y: 191, endPoint x: 640, endPoint y: 191, distance: 199.7
click at [640, 191] on p "Contracts, increase" at bounding box center [738, 191] width 598 height 23
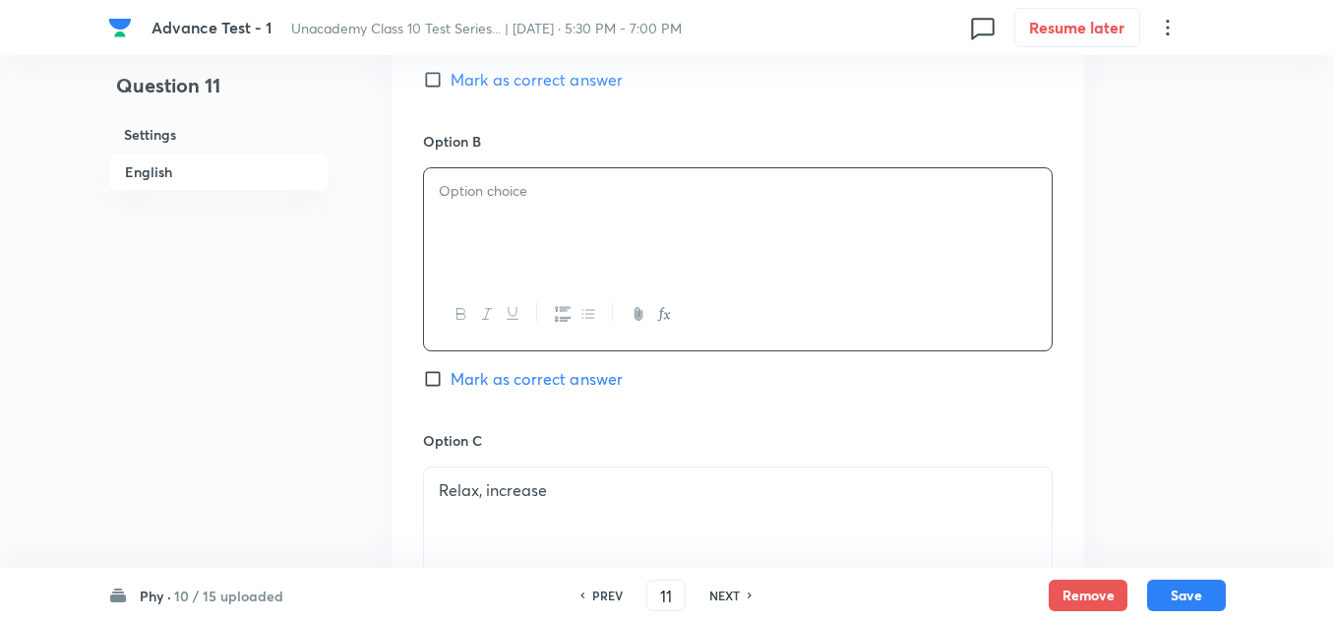
scroll to position [984, 0]
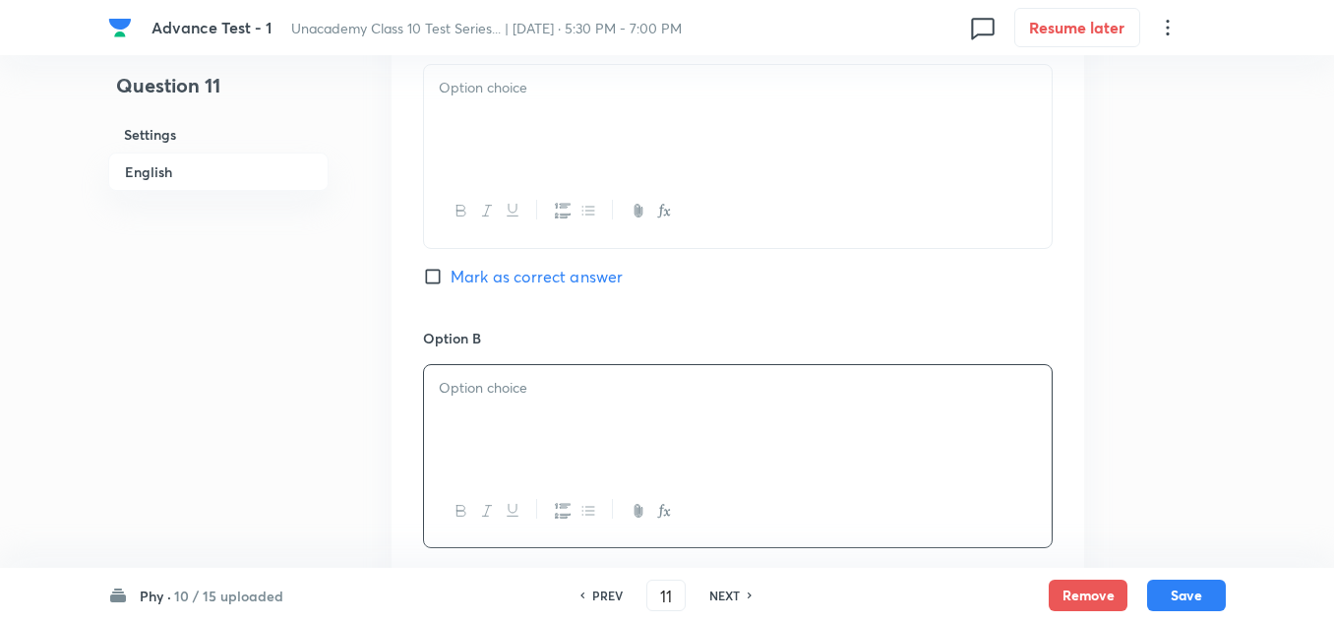
click at [502, 106] on div at bounding box center [738, 120] width 628 height 110
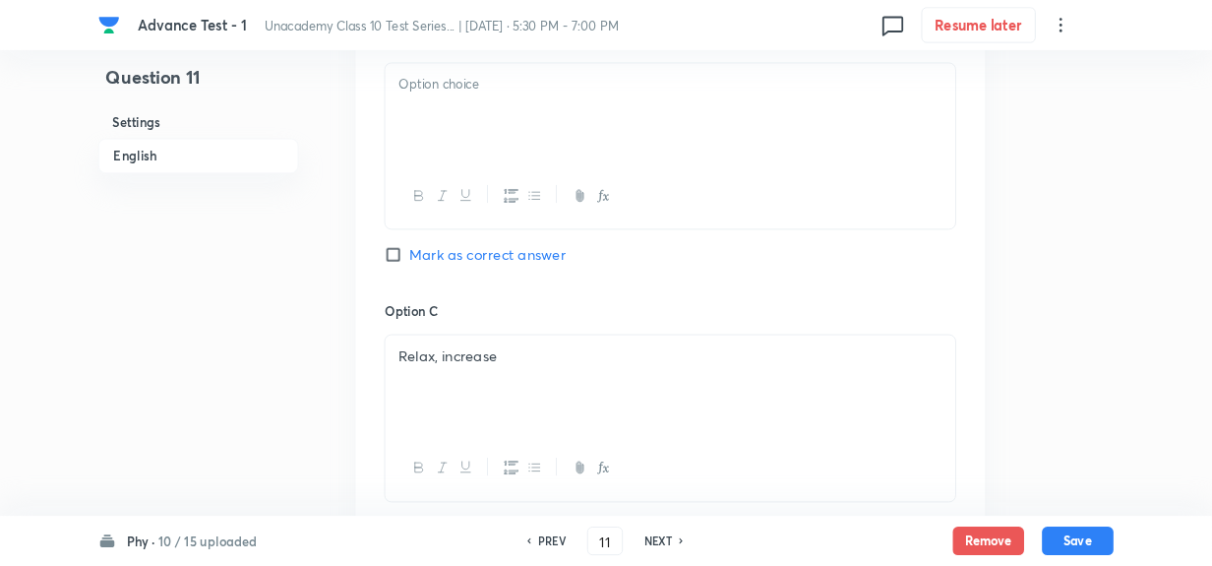
scroll to position [1377, 0]
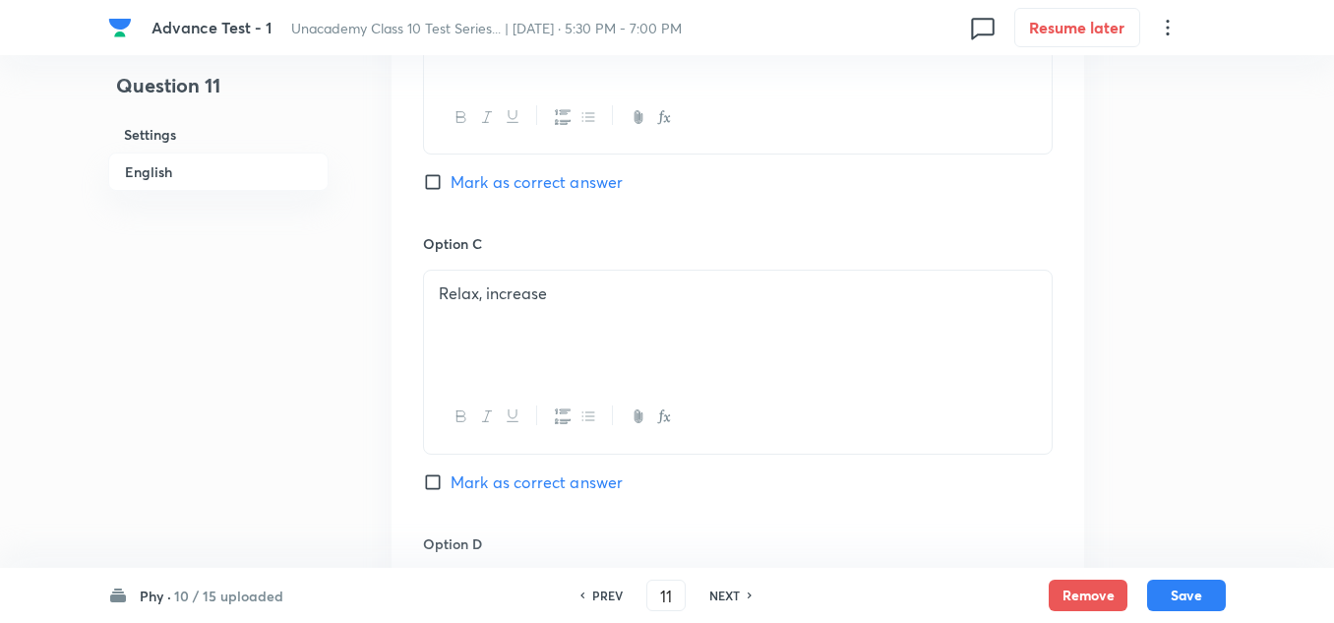
drag, startPoint x: 439, startPoint y: 296, endPoint x: 629, endPoint y: 300, distance: 189.9
click at [629, 300] on p "Relax, increase" at bounding box center [738, 293] width 598 height 23
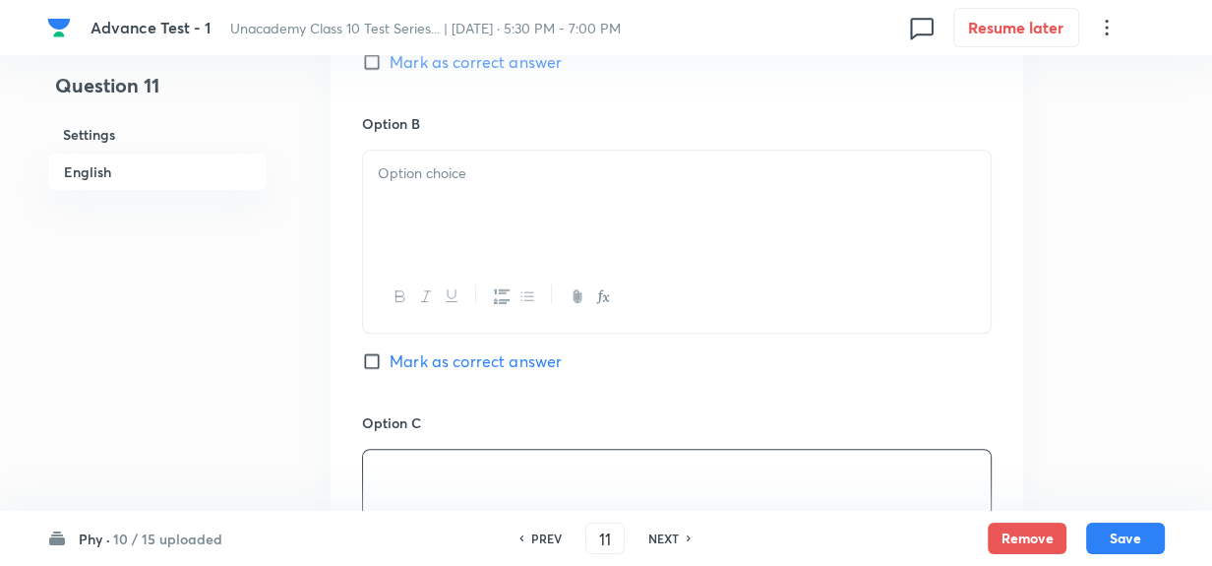
scroll to position [1109, 0]
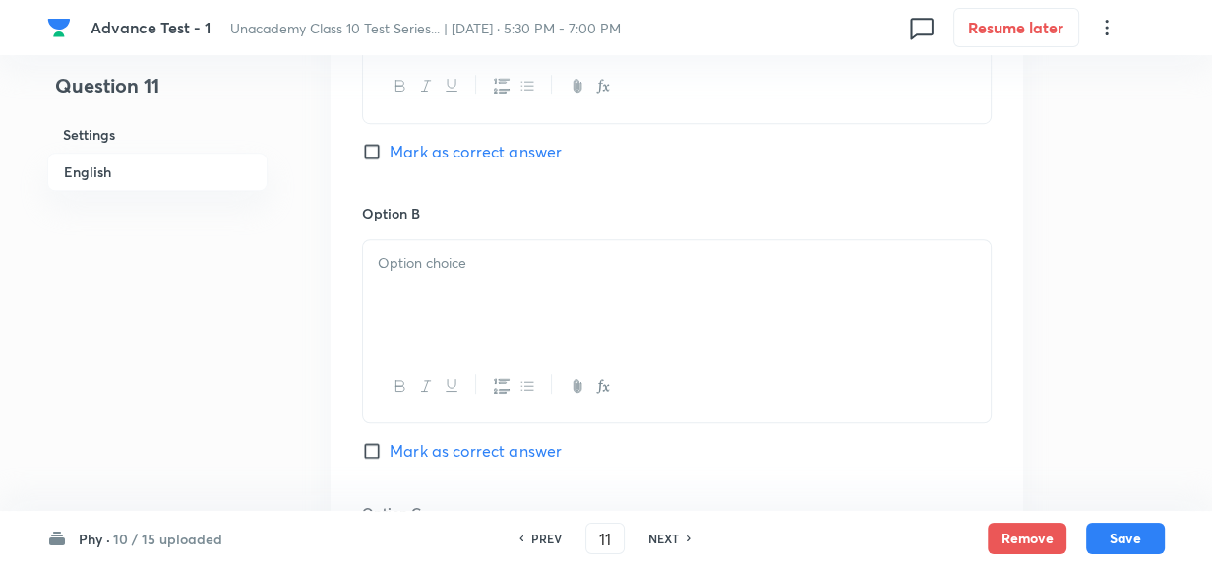
click at [458, 269] on p at bounding box center [677, 263] width 598 height 23
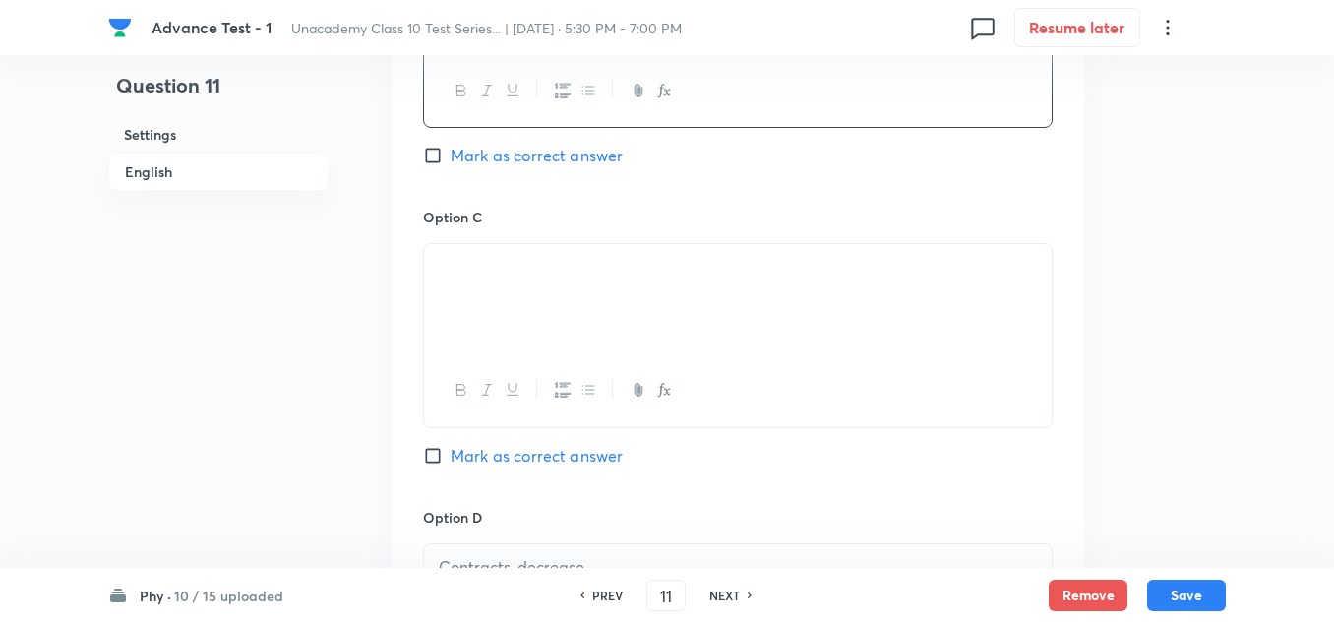
scroll to position [1502, 0]
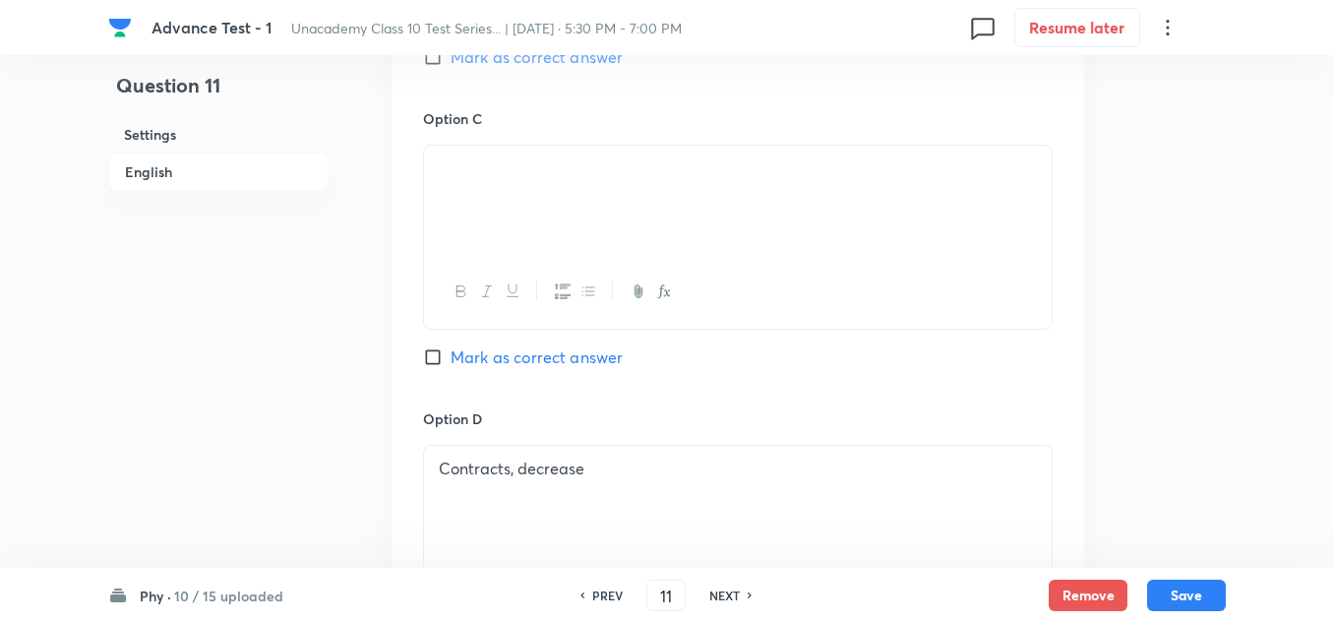
drag, startPoint x: 441, startPoint y: 475, endPoint x: 720, endPoint y: 477, distance: 279.4
click at [720, 477] on p "Contracts, decrease" at bounding box center [738, 468] width 598 height 23
click at [504, 160] on div at bounding box center [738, 201] width 628 height 110
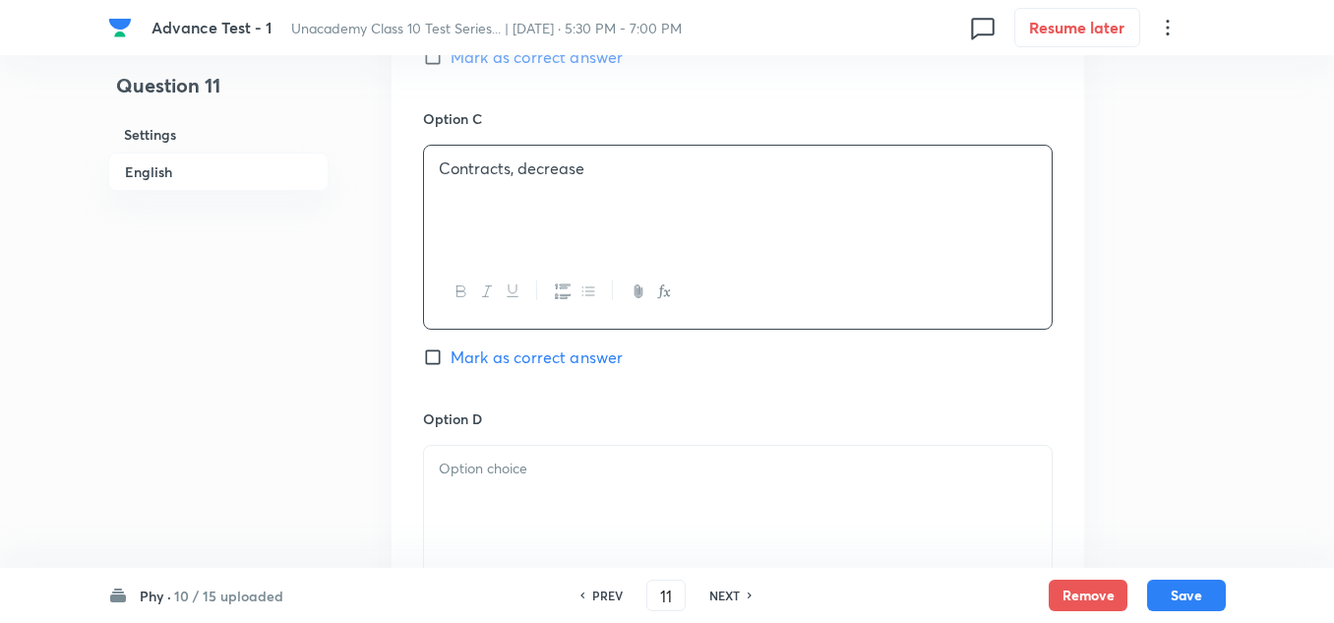
click at [533, 469] on p at bounding box center [738, 468] width 598 height 23
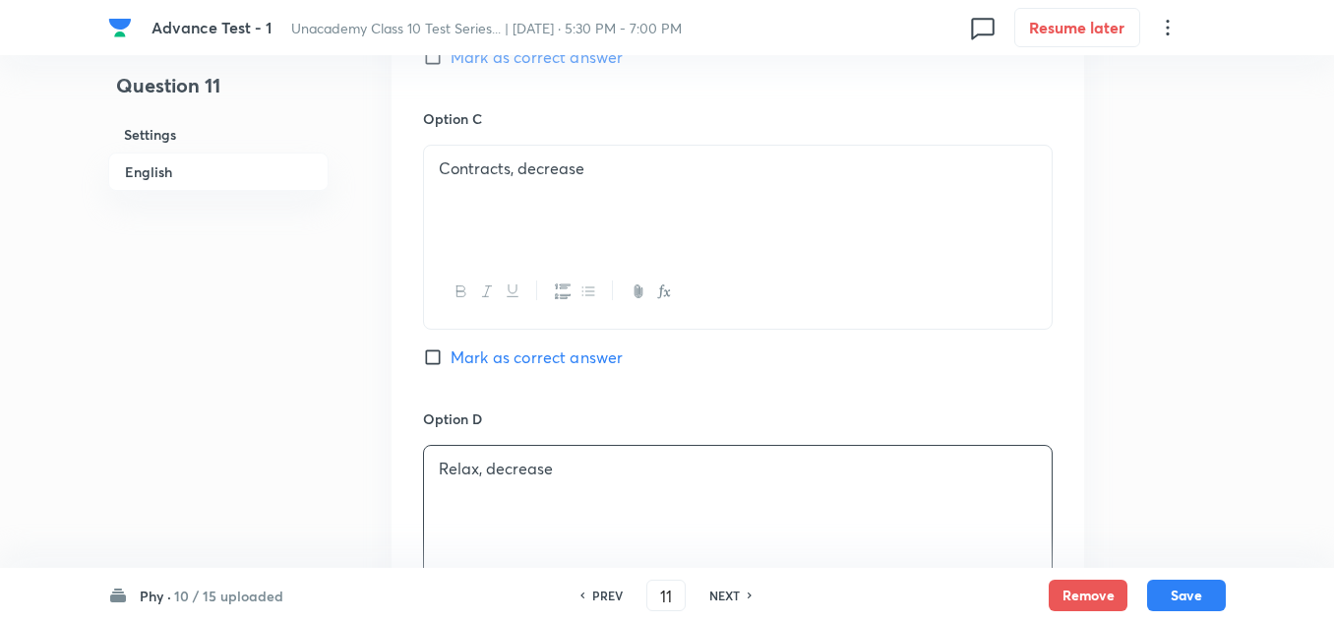
click at [517, 366] on span "Mark as correct answer" at bounding box center [537, 357] width 172 height 24
click at [451, 366] on input "Mark as correct answer" at bounding box center [437, 357] width 28 height 20
checkbox input "true"
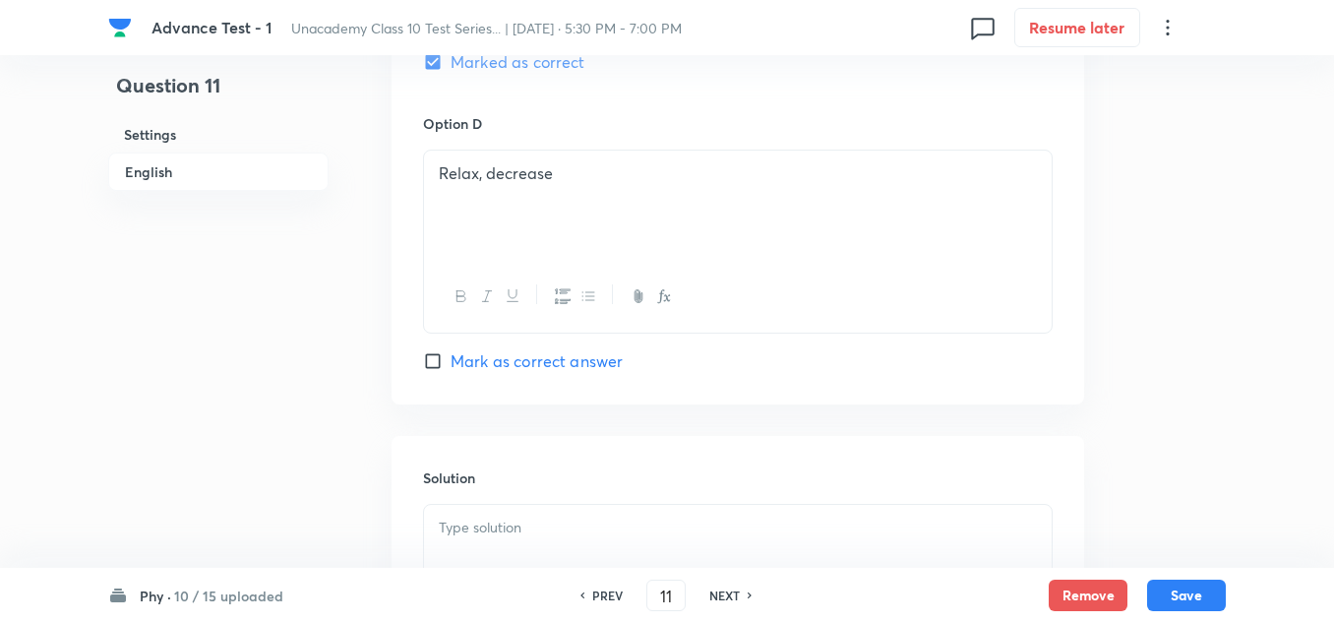
scroll to position [1896, 0]
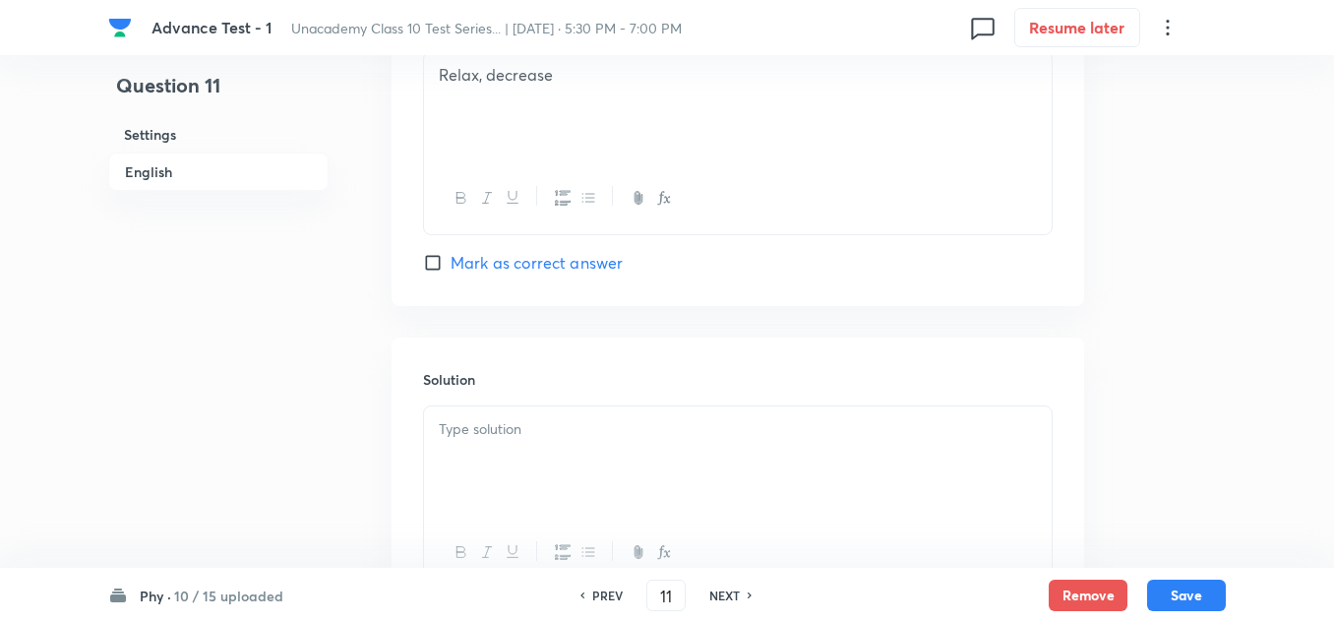
click at [485, 445] on div at bounding box center [738, 461] width 628 height 110
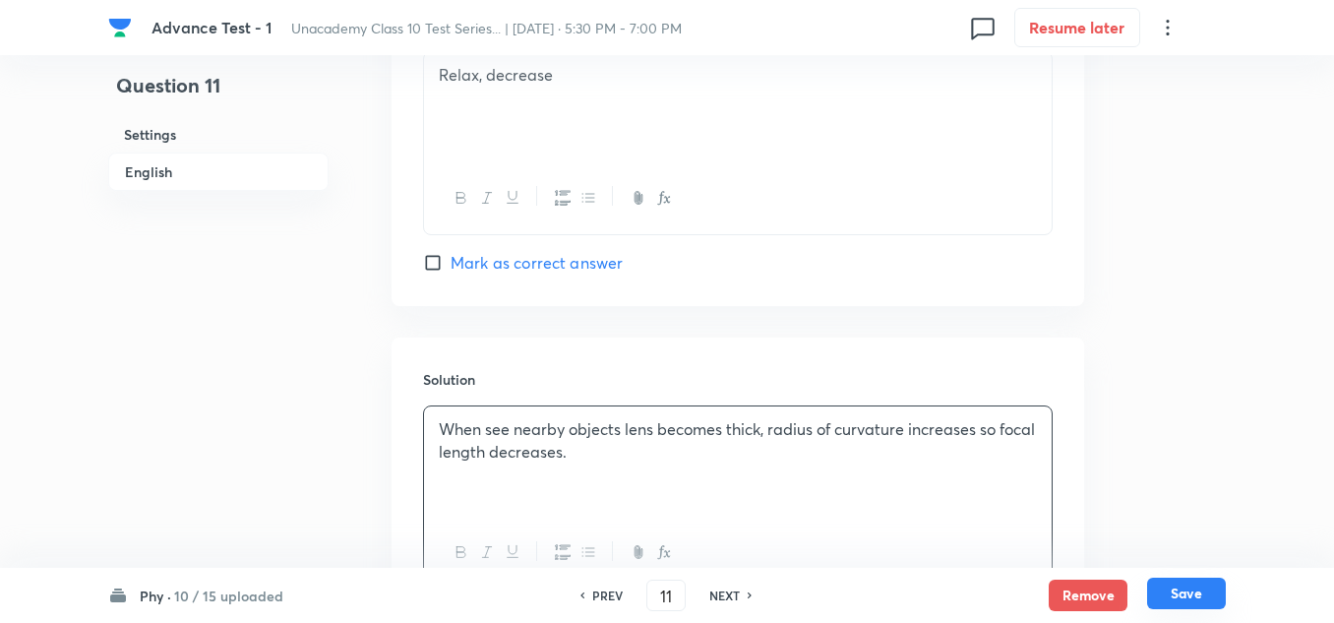
click at [1188, 586] on button "Save" at bounding box center [1186, 592] width 79 height 31
type input "12"
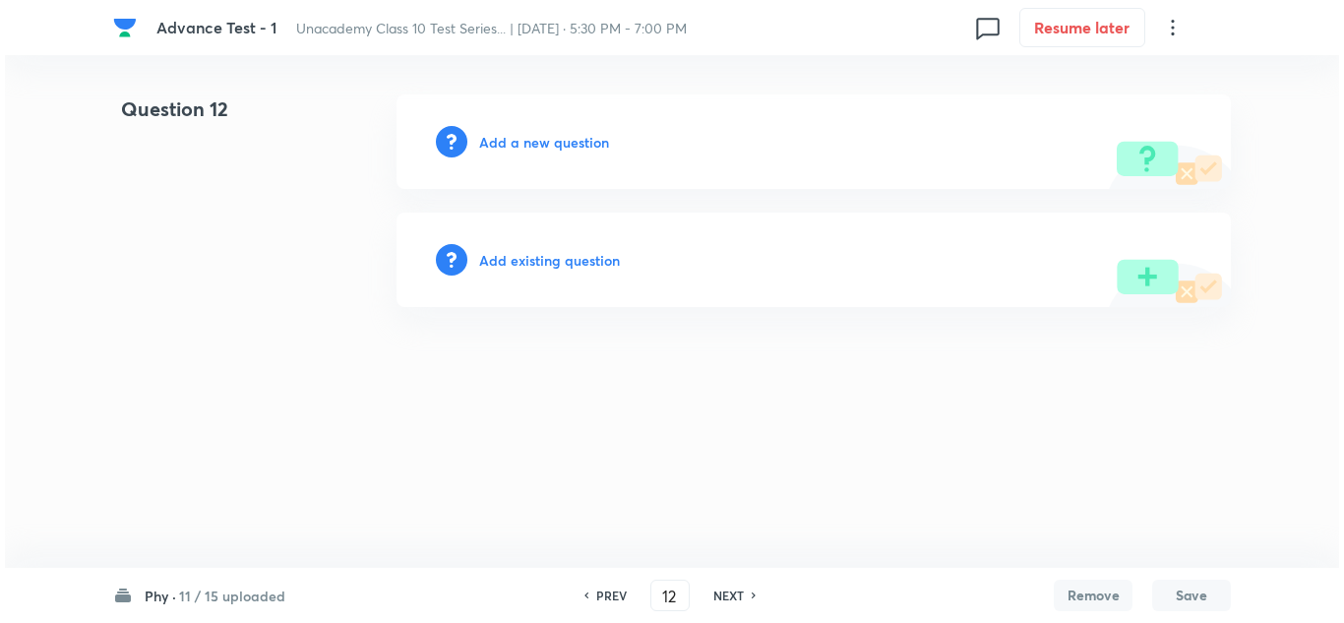
scroll to position [0, 0]
click at [519, 140] on h6 "Add a new question" at bounding box center [544, 142] width 130 height 21
click at [519, 140] on h6 "Choose a question type" at bounding box center [554, 142] width 151 height 21
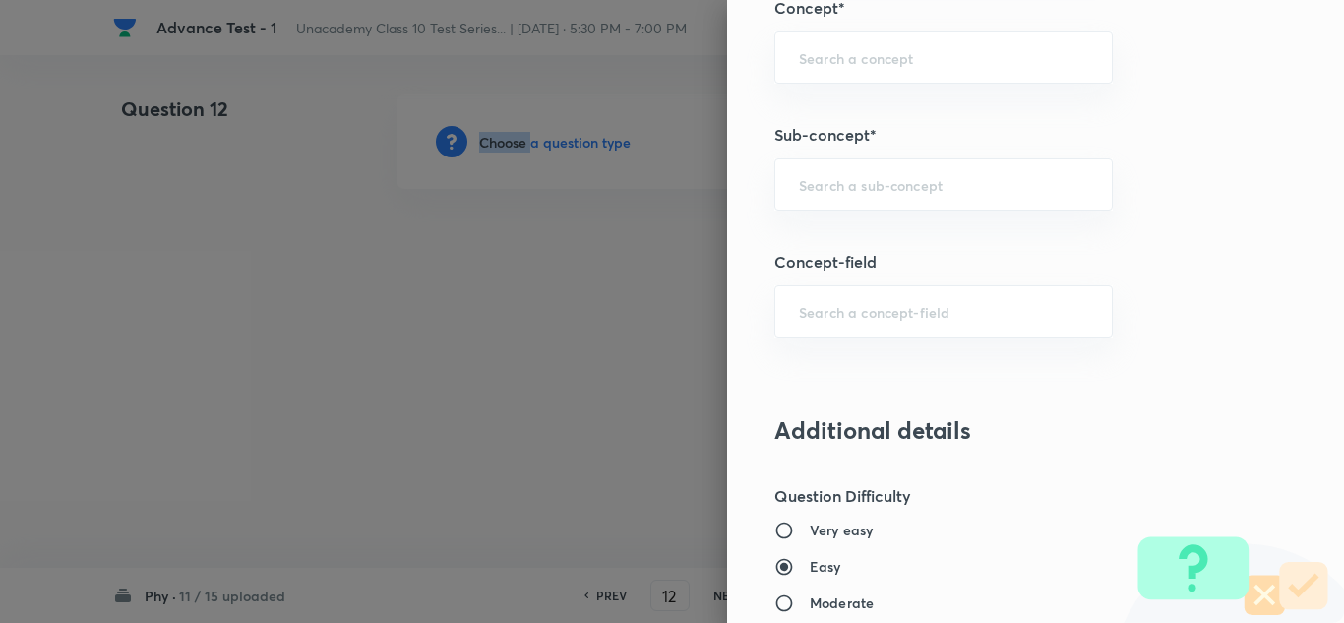
scroll to position [1377, 0]
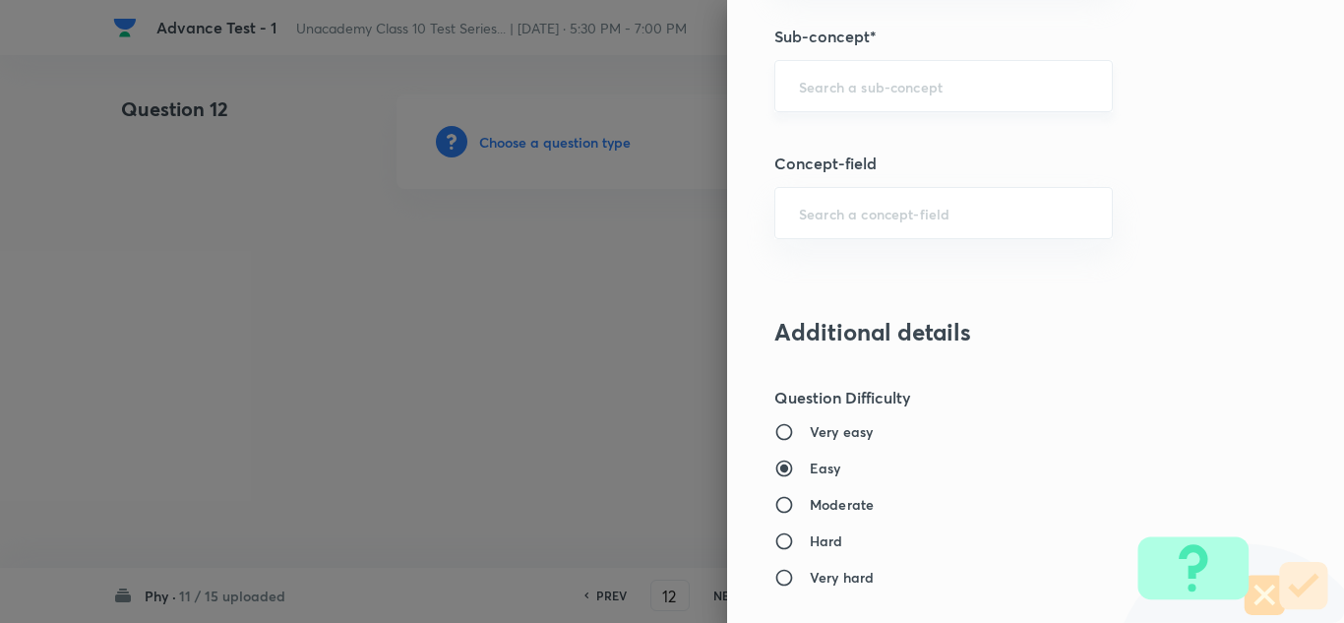
click at [843, 94] on input "text" at bounding box center [943, 86] width 289 height 19
click at [859, 92] on input "text" at bounding box center [943, 86] width 289 height 19
click at [900, 143] on li "Human Eye & the Colourful World (X)" at bounding box center [928, 141] width 336 height 35
type input "Human Eye & the Colourful World (X)"
type input "Foundation Class X"
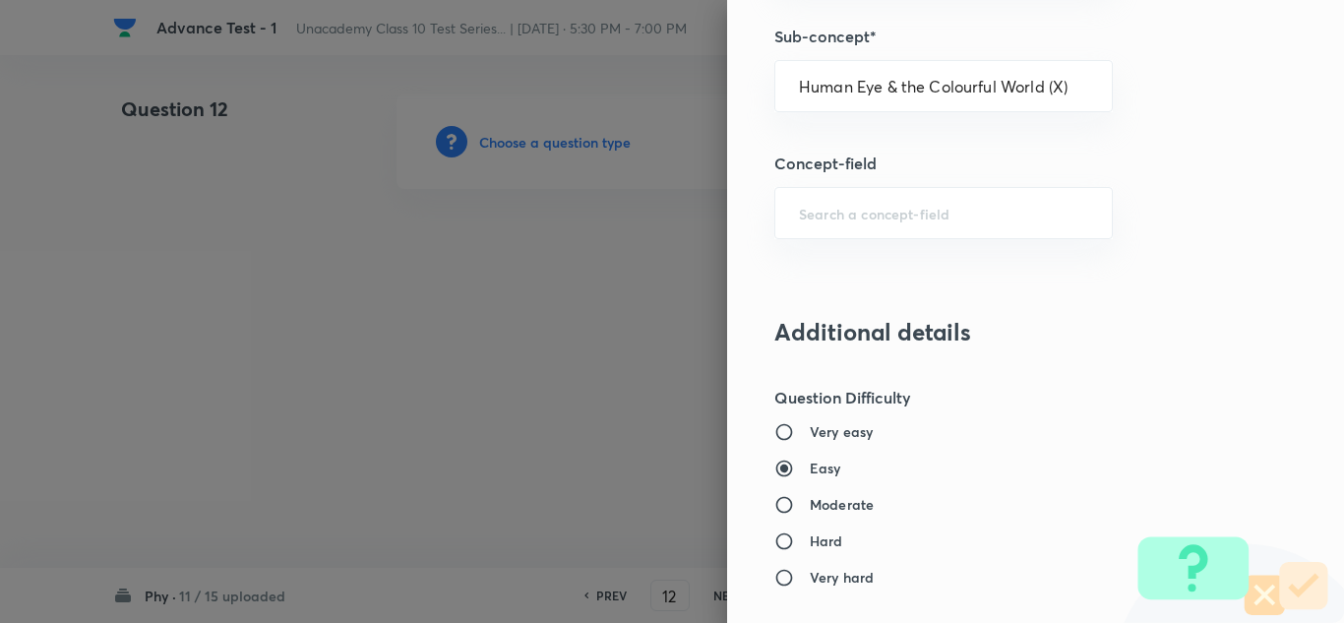
type input "Physics"
type input "Human Eye & the Colourful World (X)"
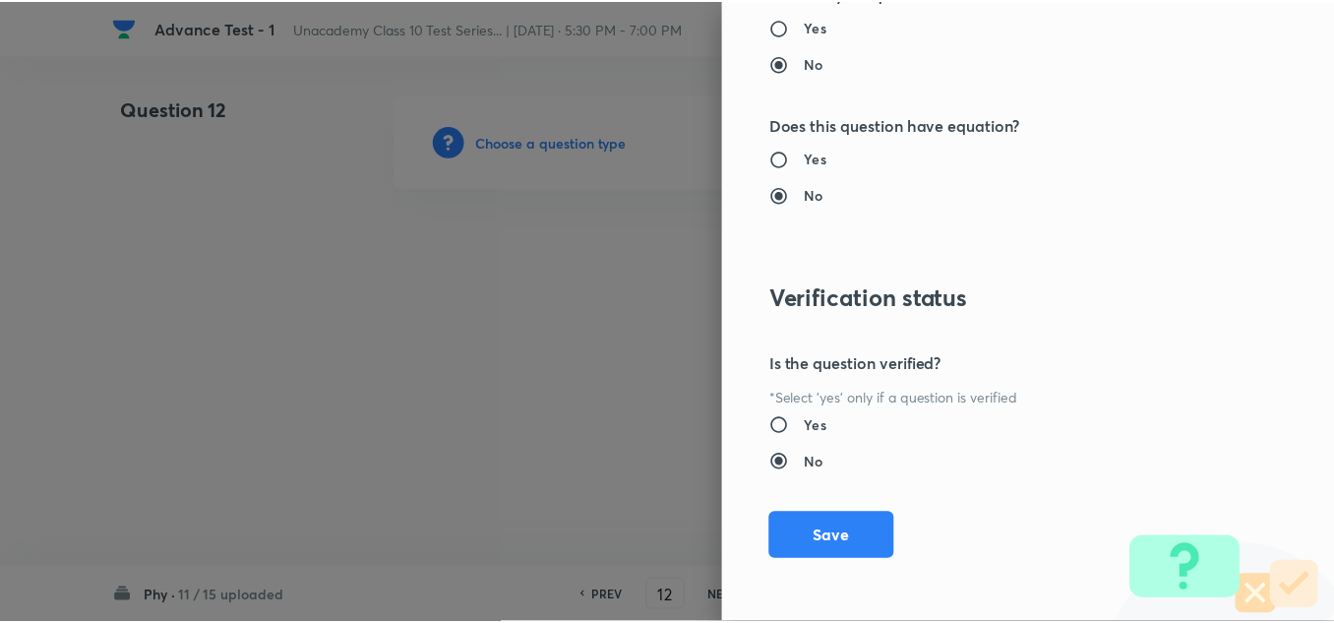
scroll to position [2191, 0]
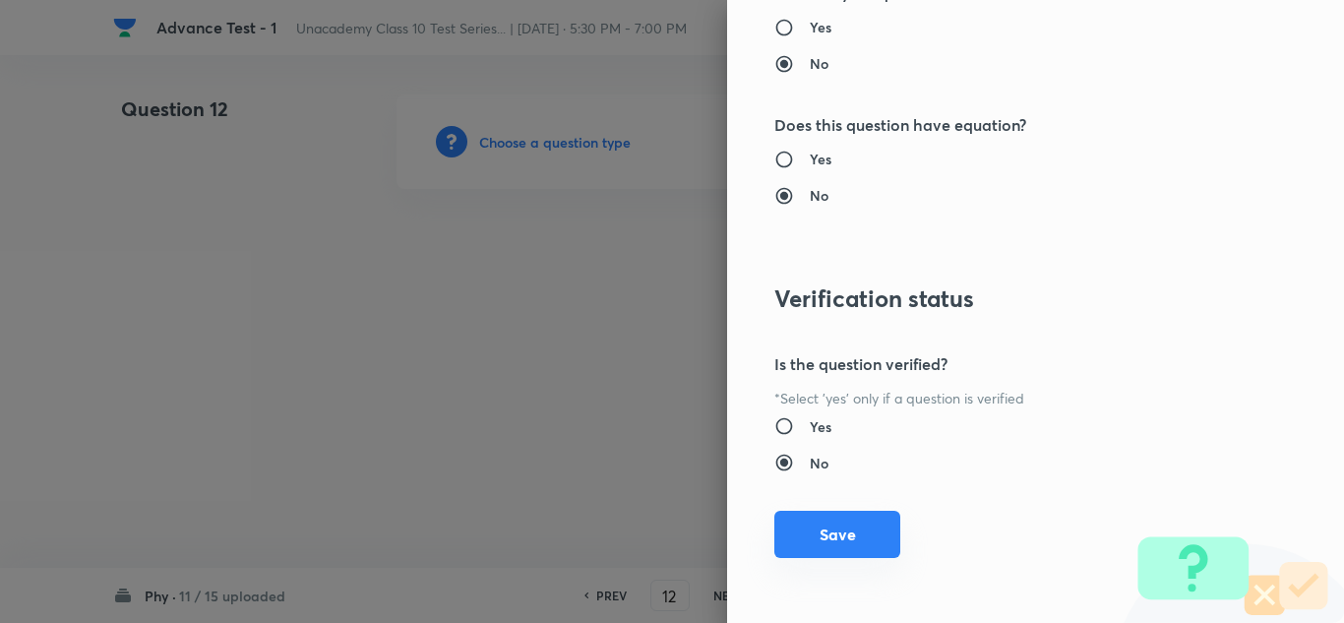
click at [822, 522] on button "Save" at bounding box center [837, 534] width 126 height 47
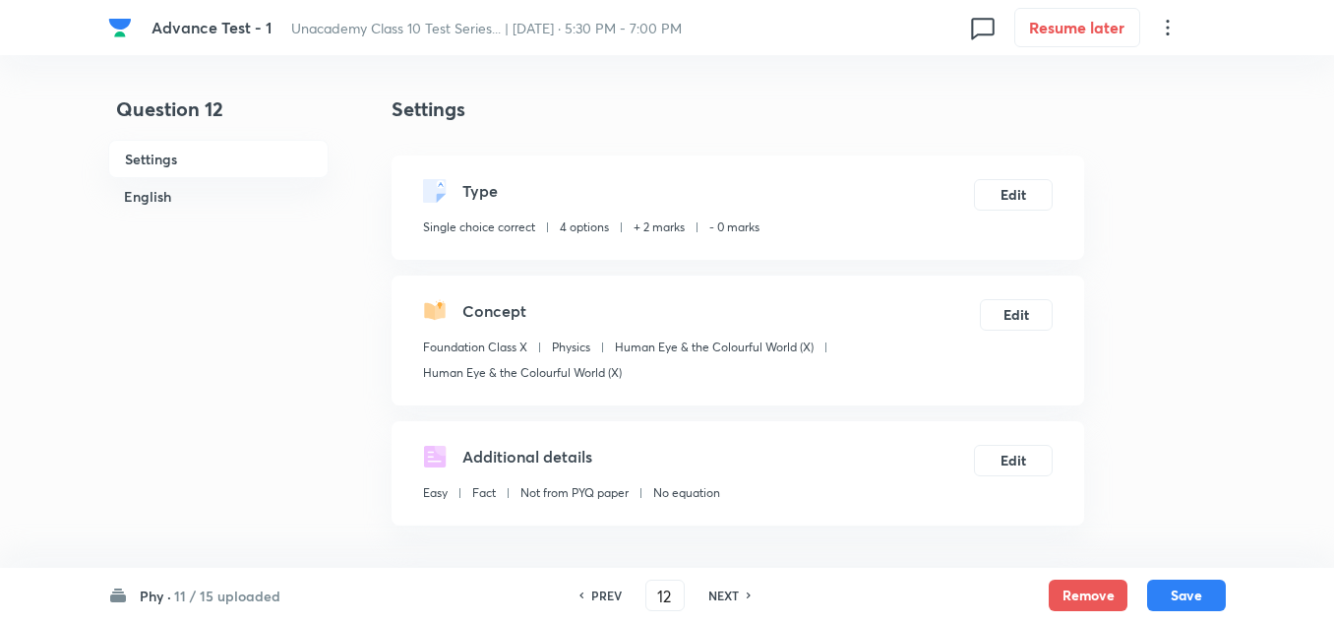
scroll to position [295, 0]
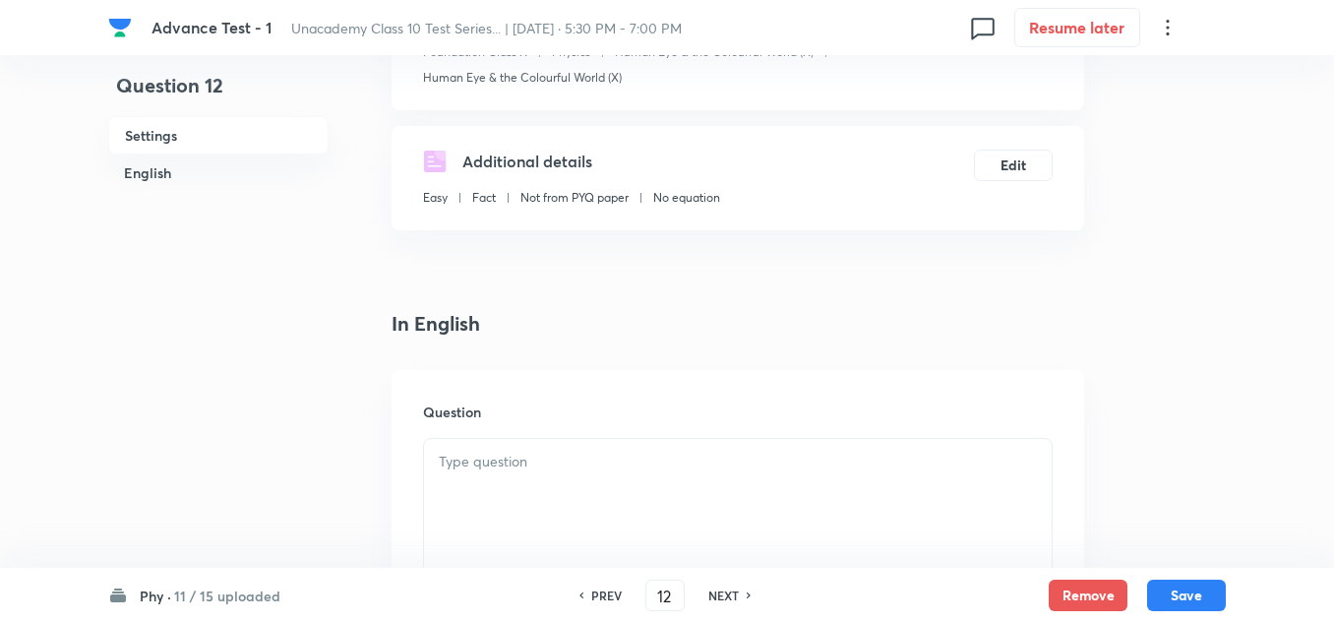
click at [472, 477] on div at bounding box center [738, 494] width 628 height 110
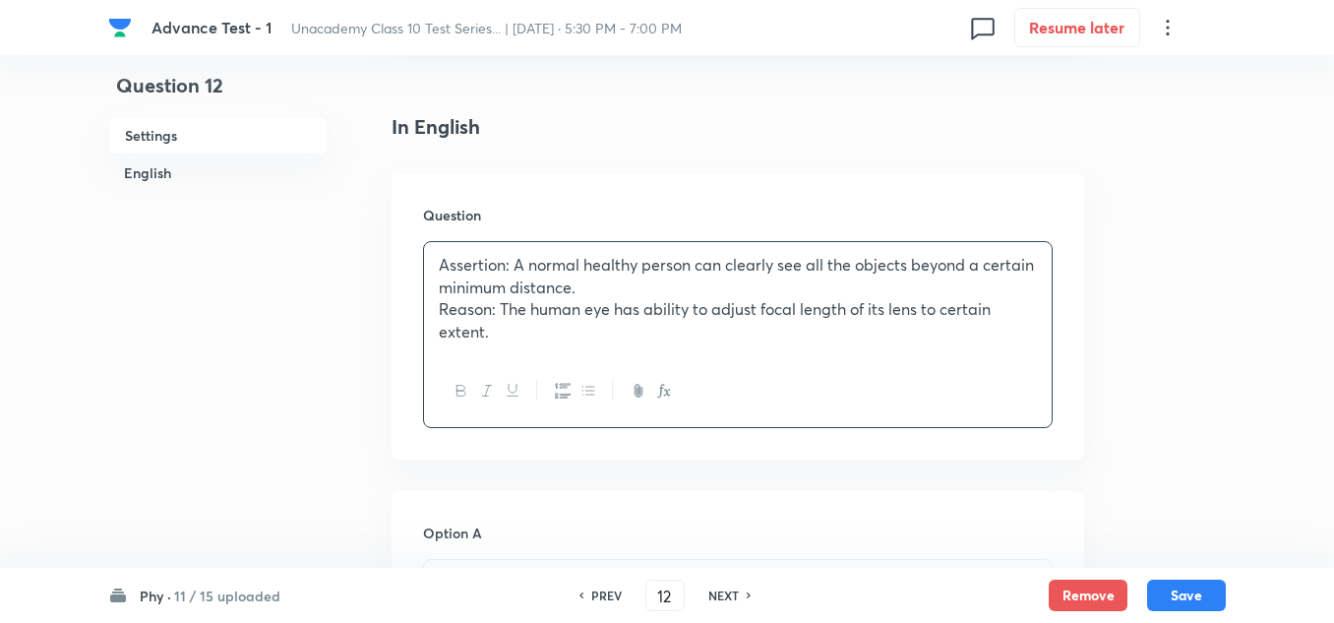
scroll to position [590, 0]
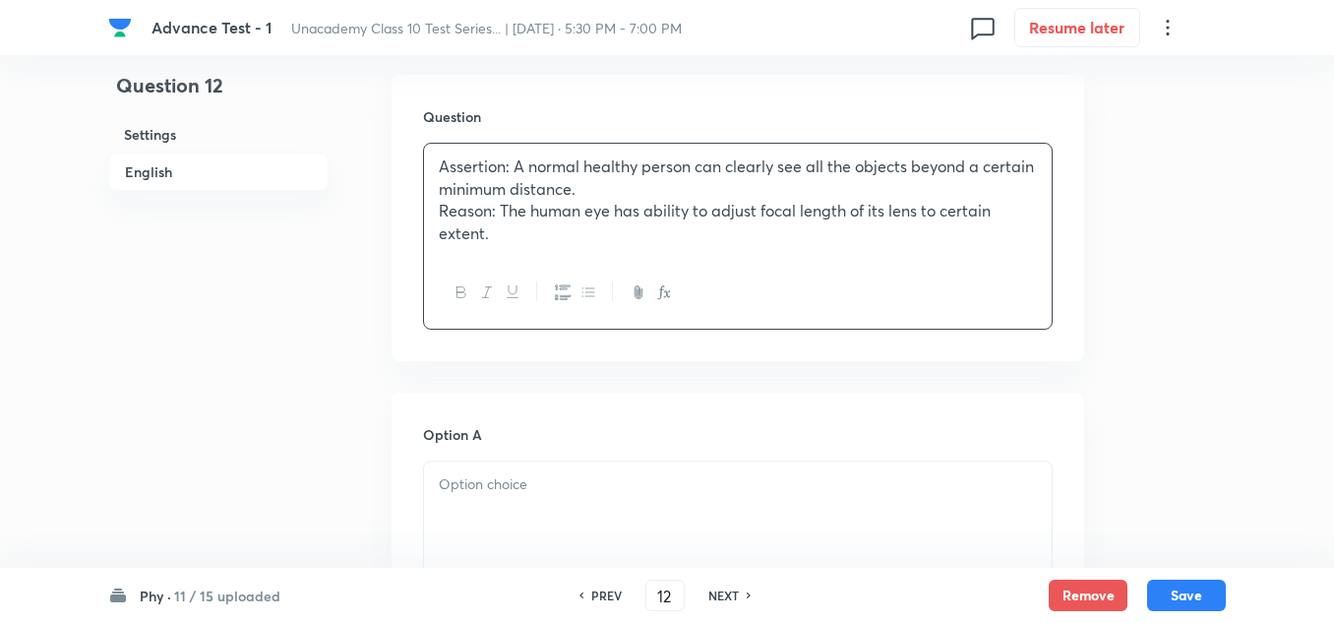
click at [484, 490] on p at bounding box center [738, 484] width 598 height 23
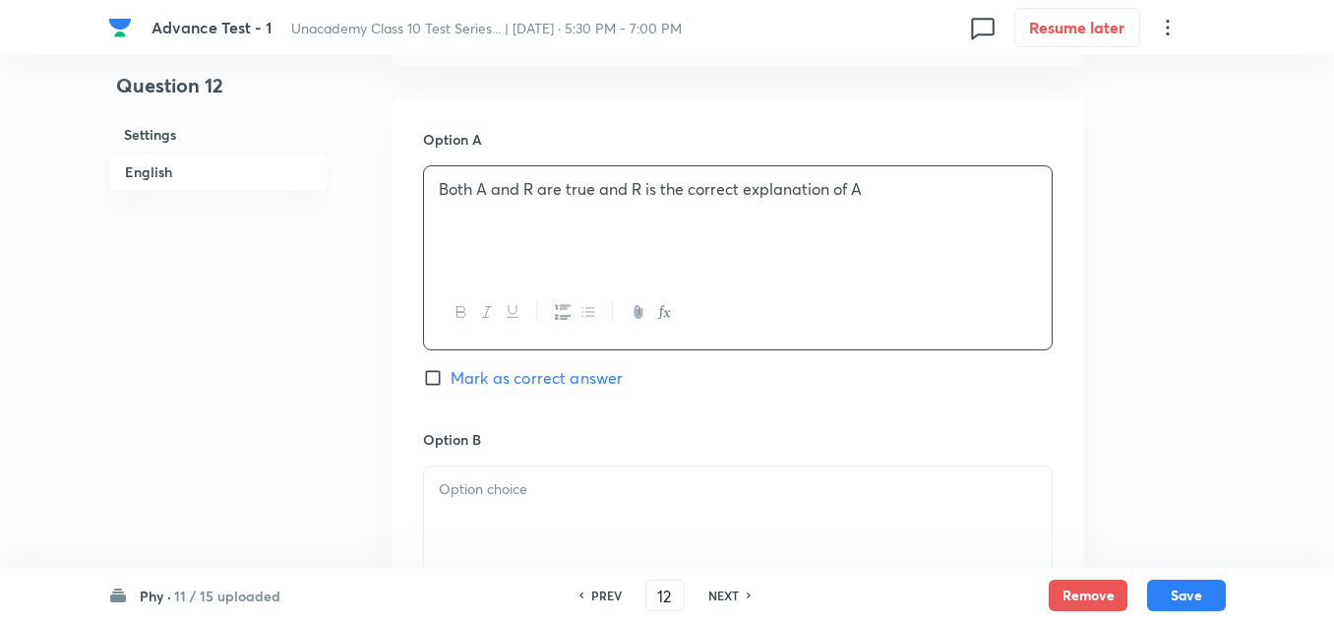
scroll to position [1082, 0]
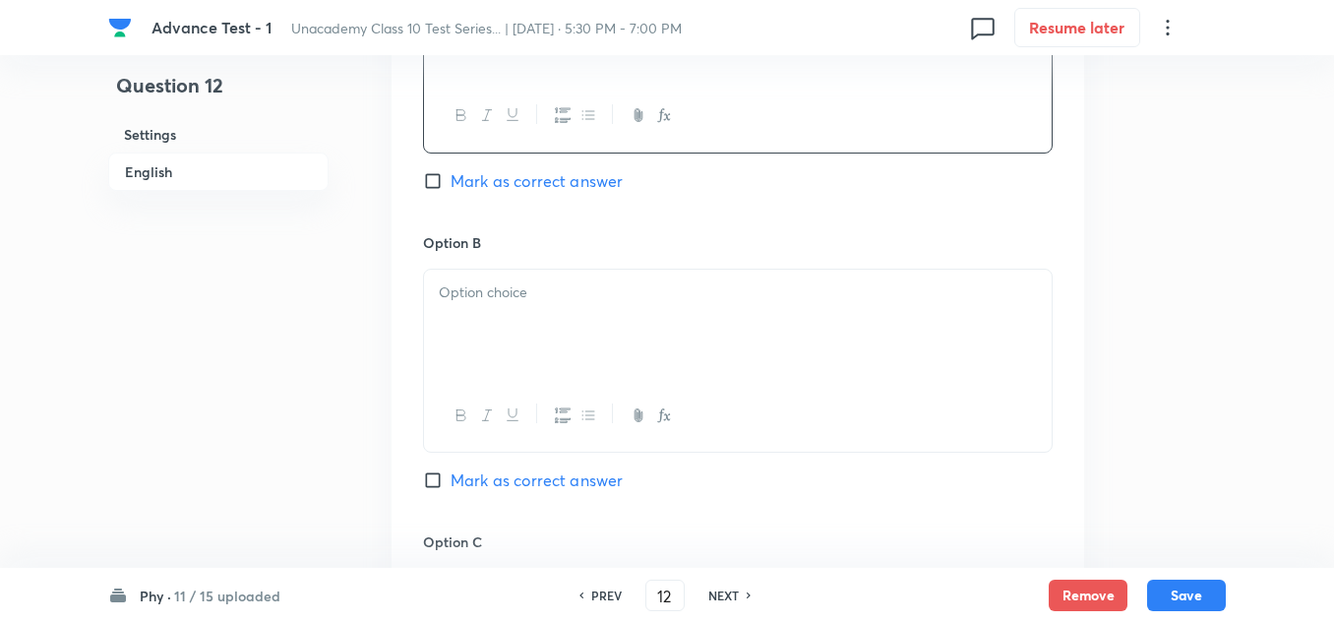
click at [518, 285] on p at bounding box center [738, 292] width 598 height 23
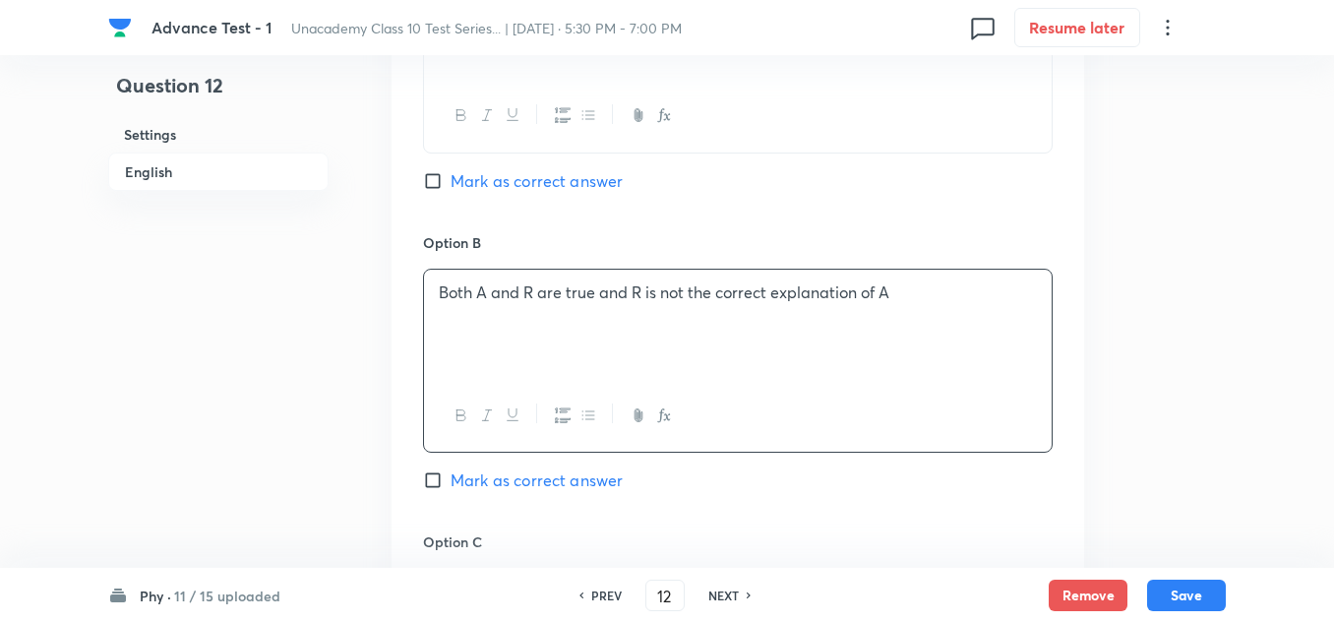
scroll to position [1180, 0]
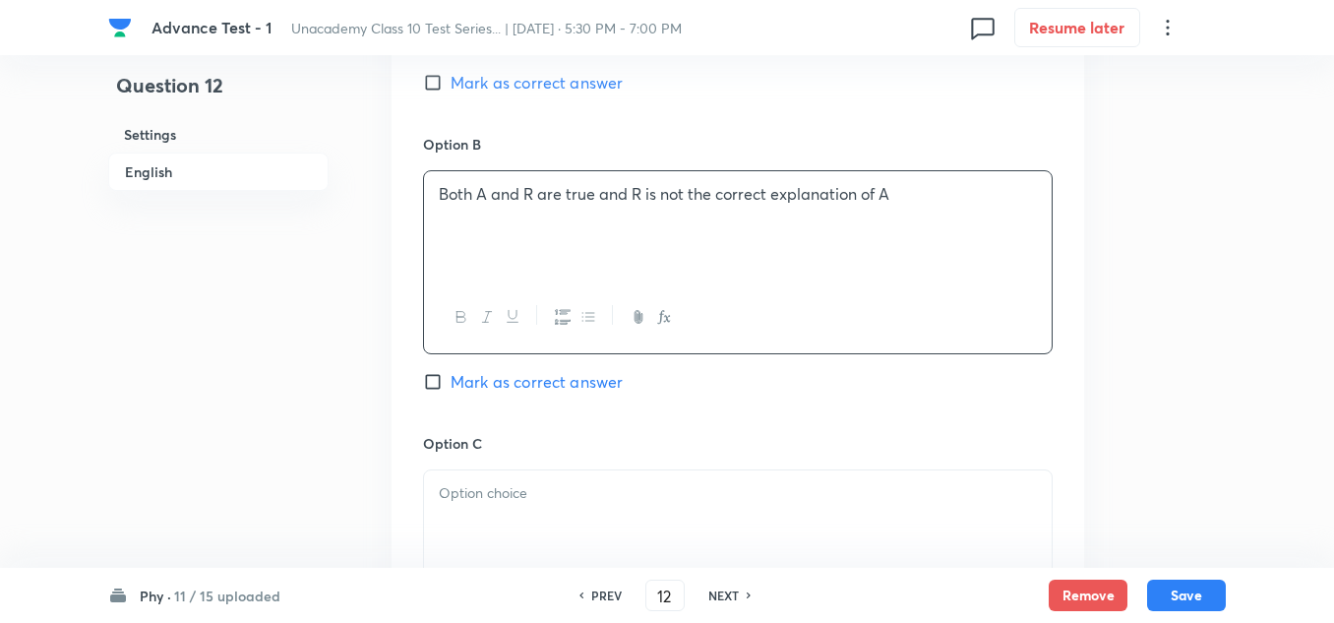
click at [476, 490] on p at bounding box center [738, 493] width 598 height 23
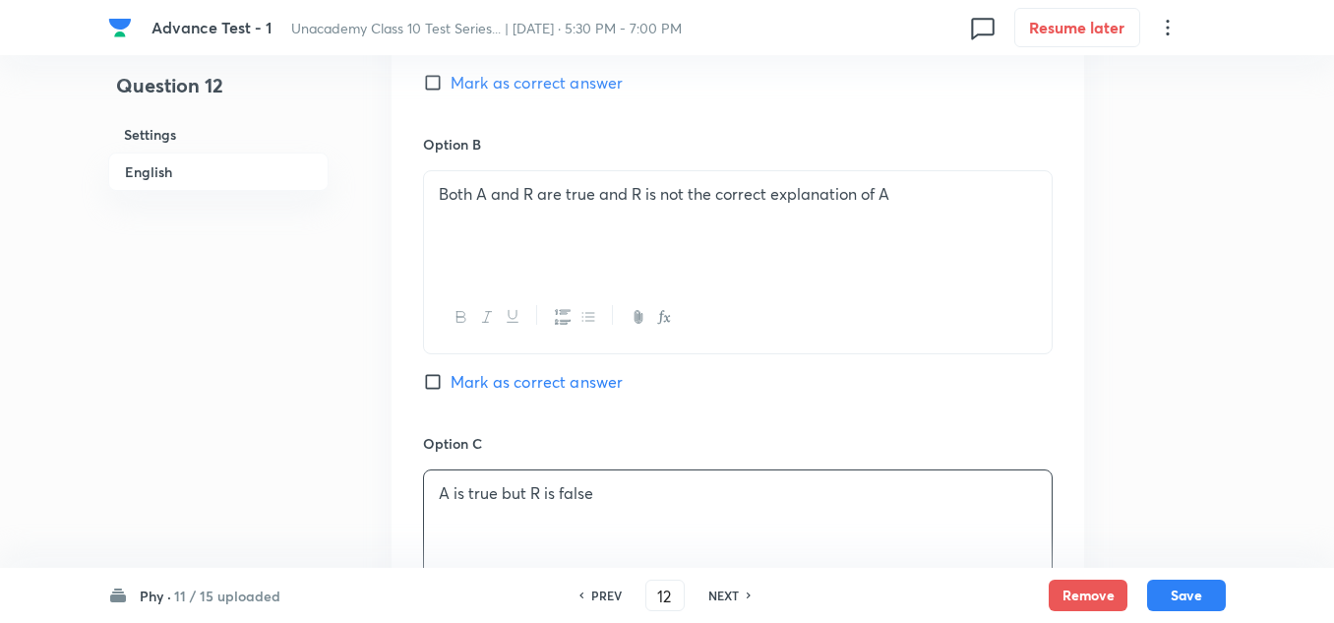
scroll to position [1574, 0]
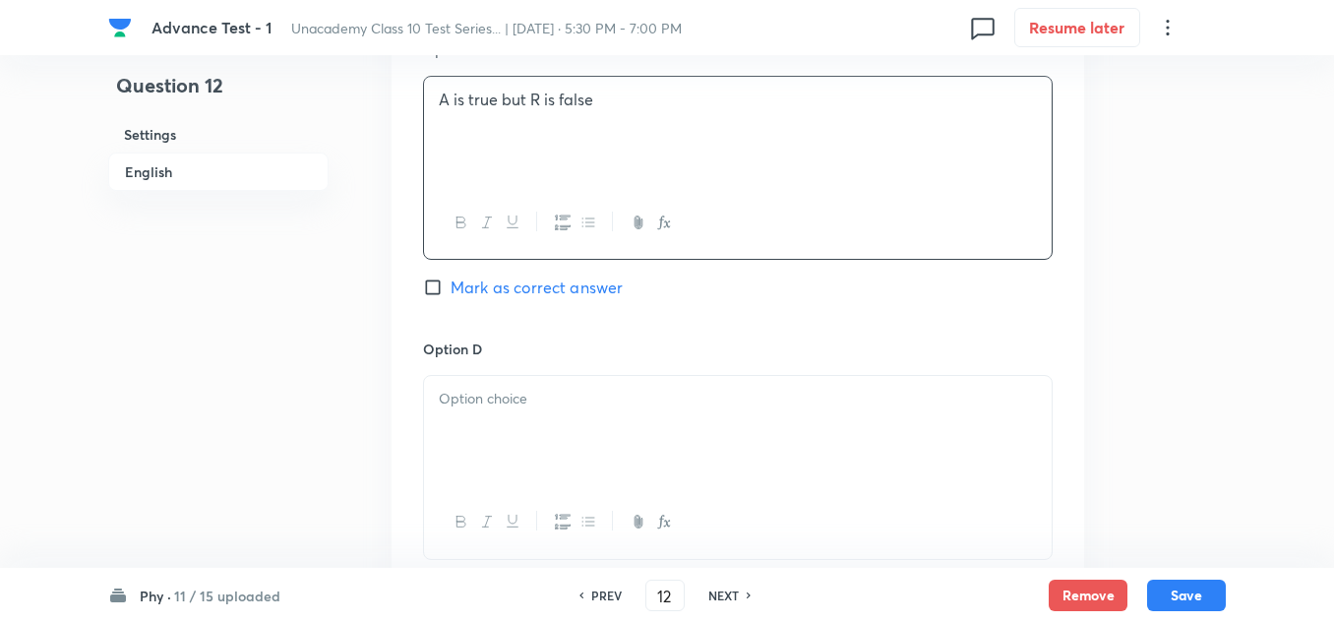
click at [494, 413] on div at bounding box center [738, 431] width 628 height 110
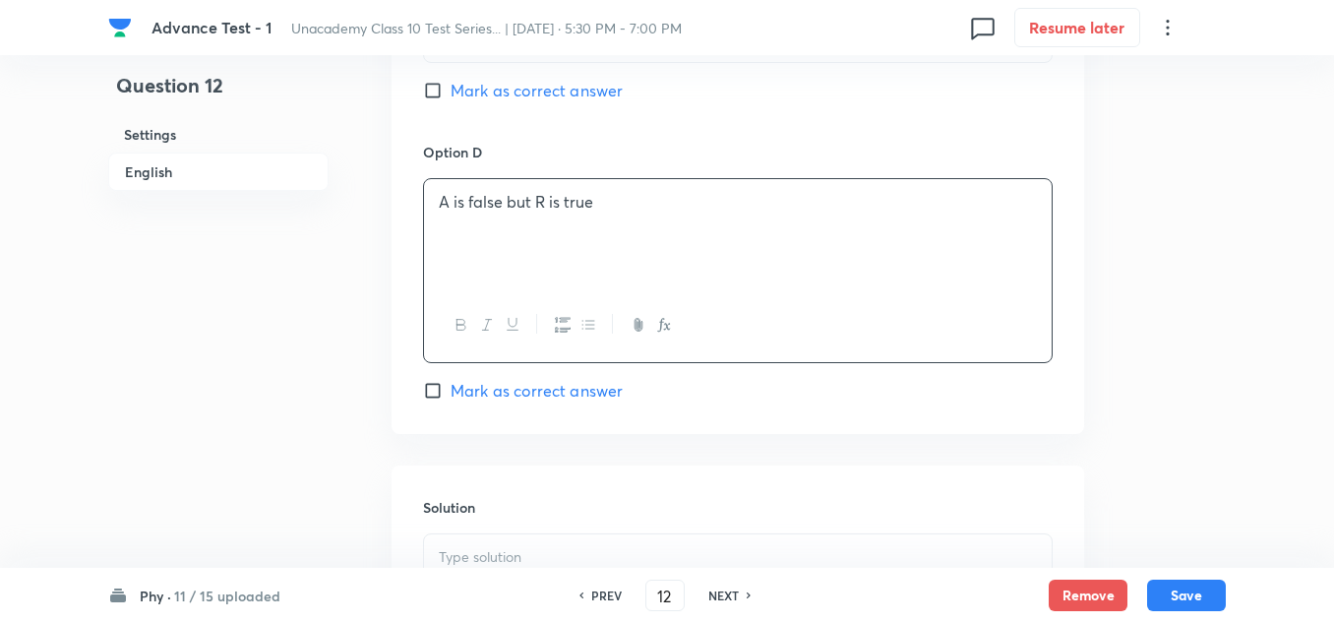
scroll to position [1869, 0]
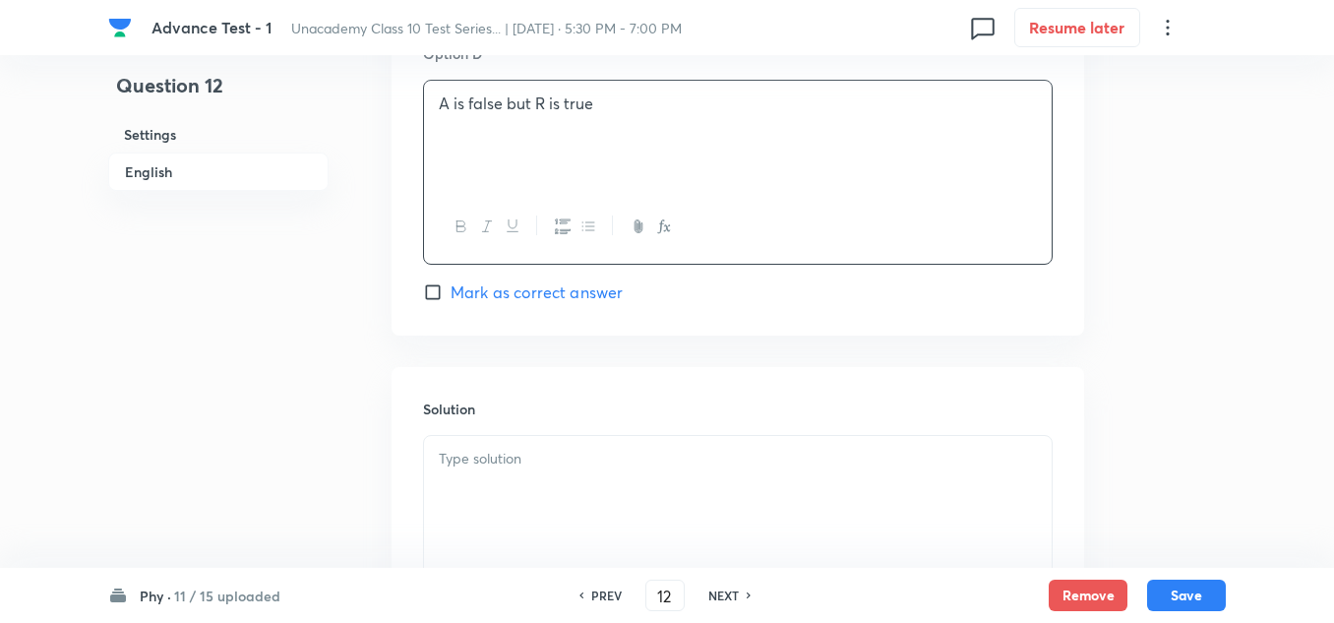
click at [519, 468] on p at bounding box center [738, 459] width 598 height 23
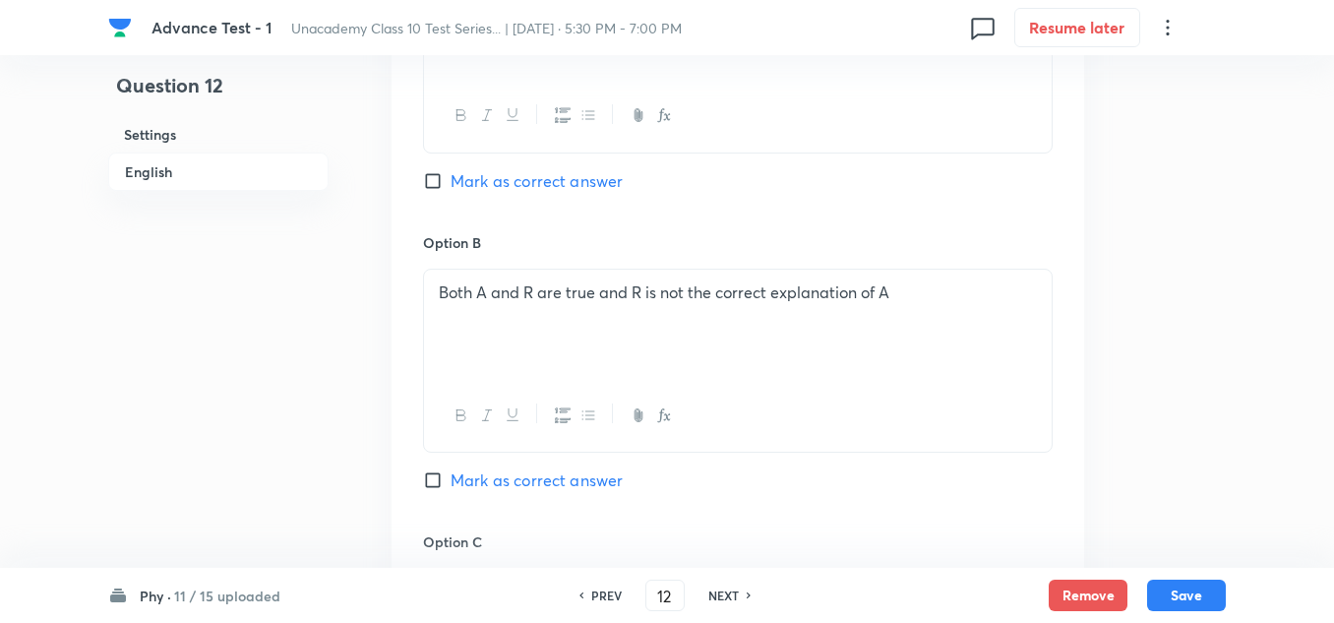
scroll to position [885, 0]
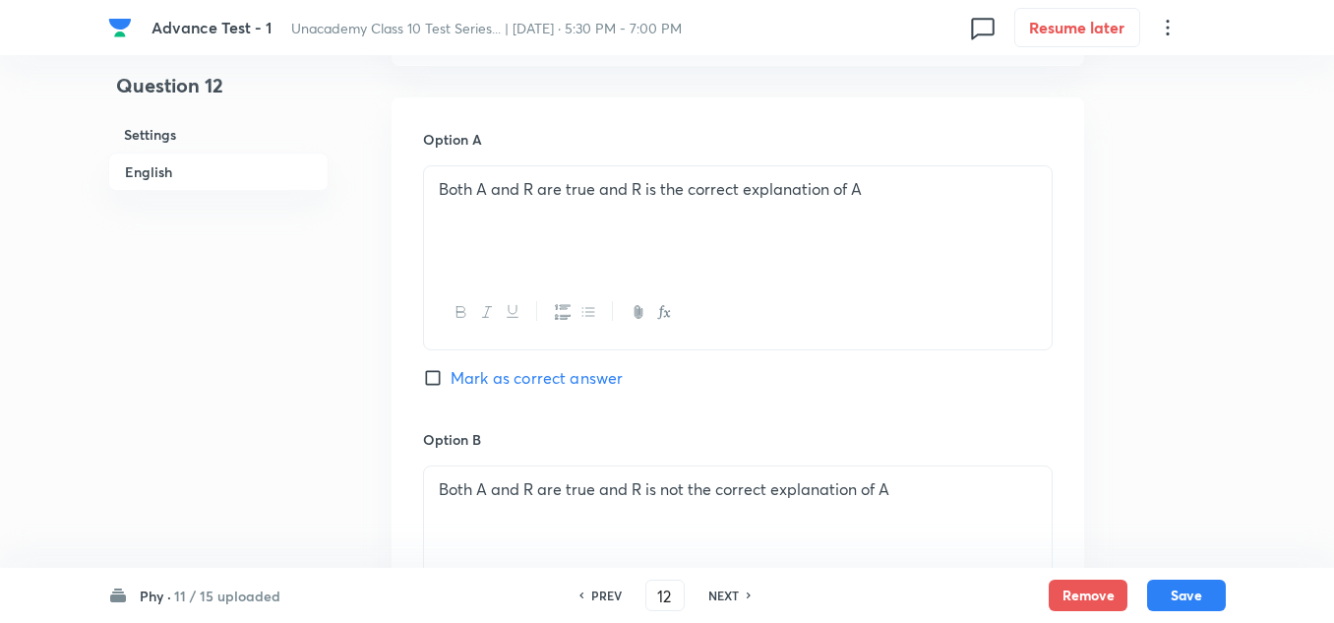
click at [513, 386] on span "Mark as correct answer" at bounding box center [537, 378] width 172 height 24
click at [451, 386] on input "Mark as correct answer" at bounding box center [437, 378] width 28 height 20
checkbox input "true"
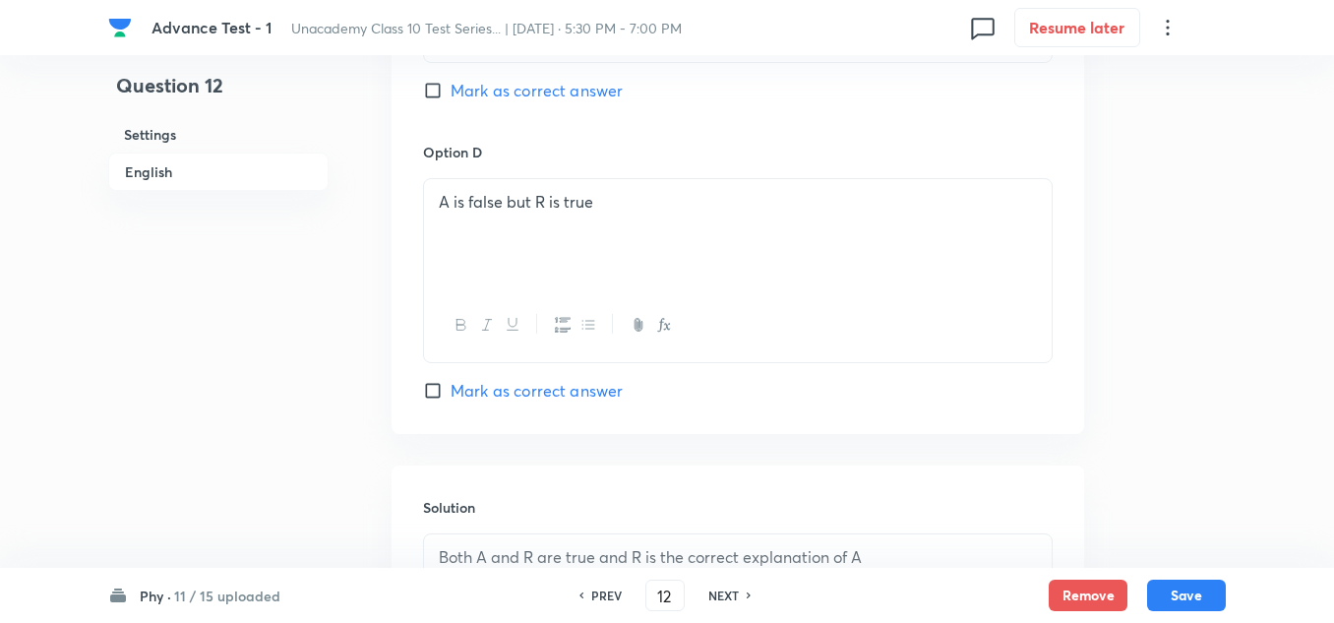
scroll to position [2073, 0]
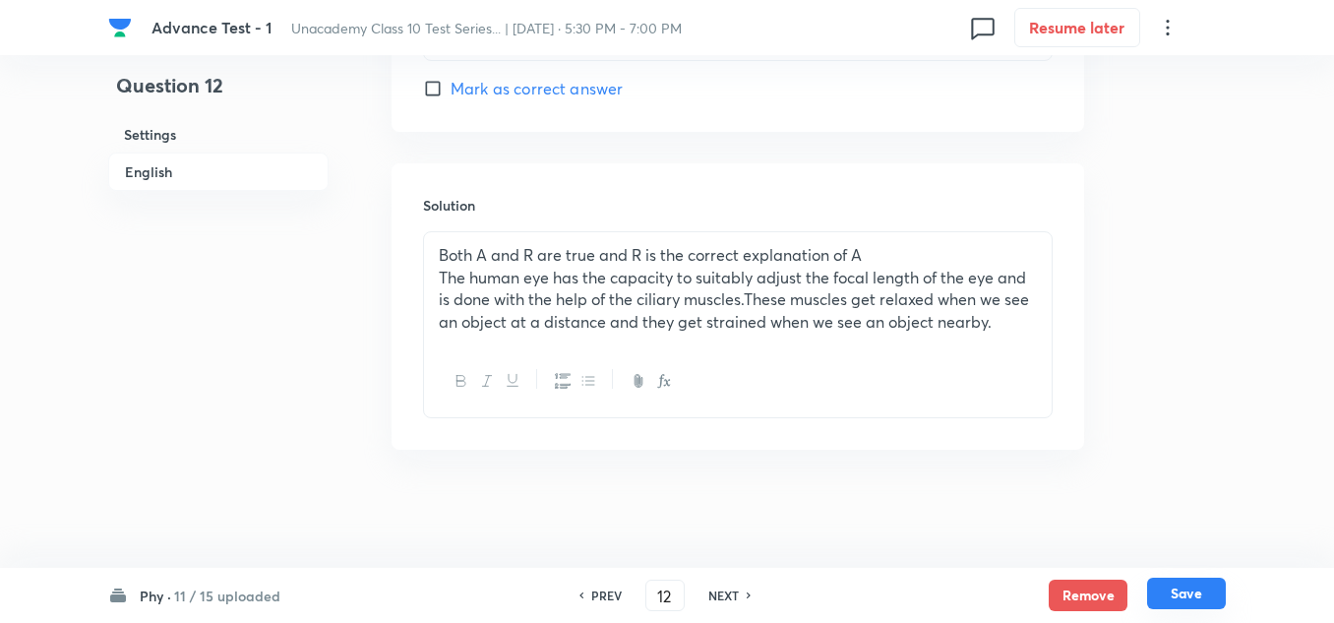
click at [1182, 588] on button "Save" at bounding box center [1186, 592] width 79 height 31
type input "13"
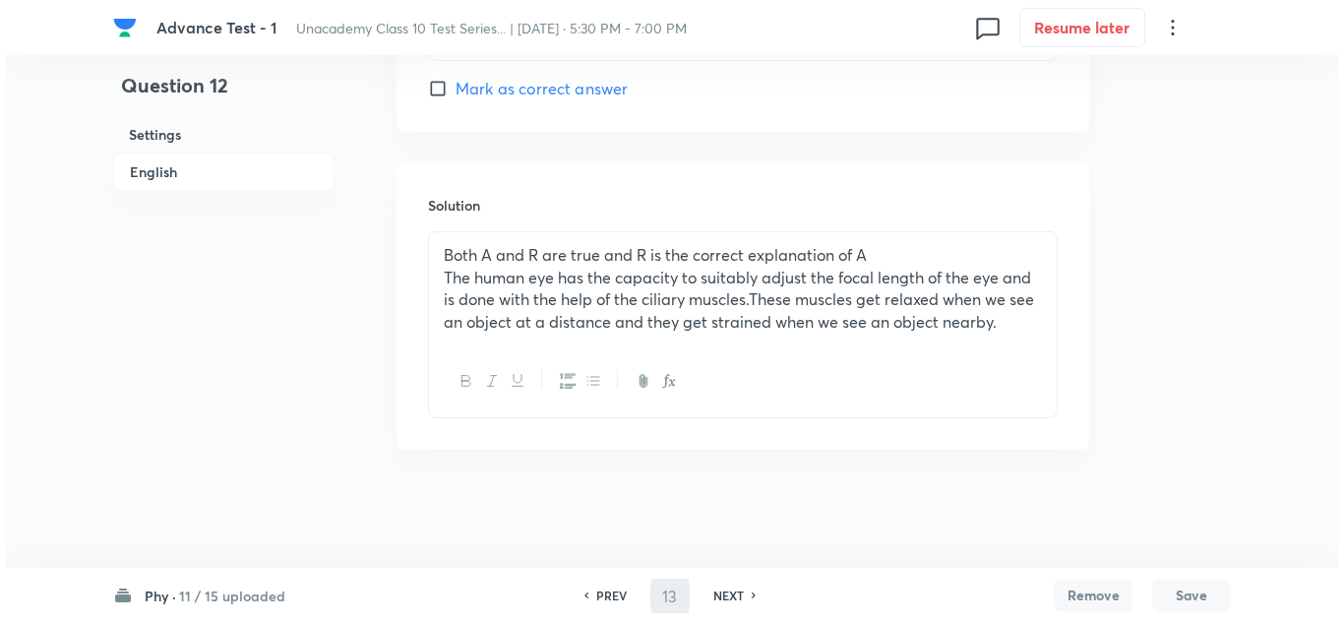
scroll to position [0, 0]
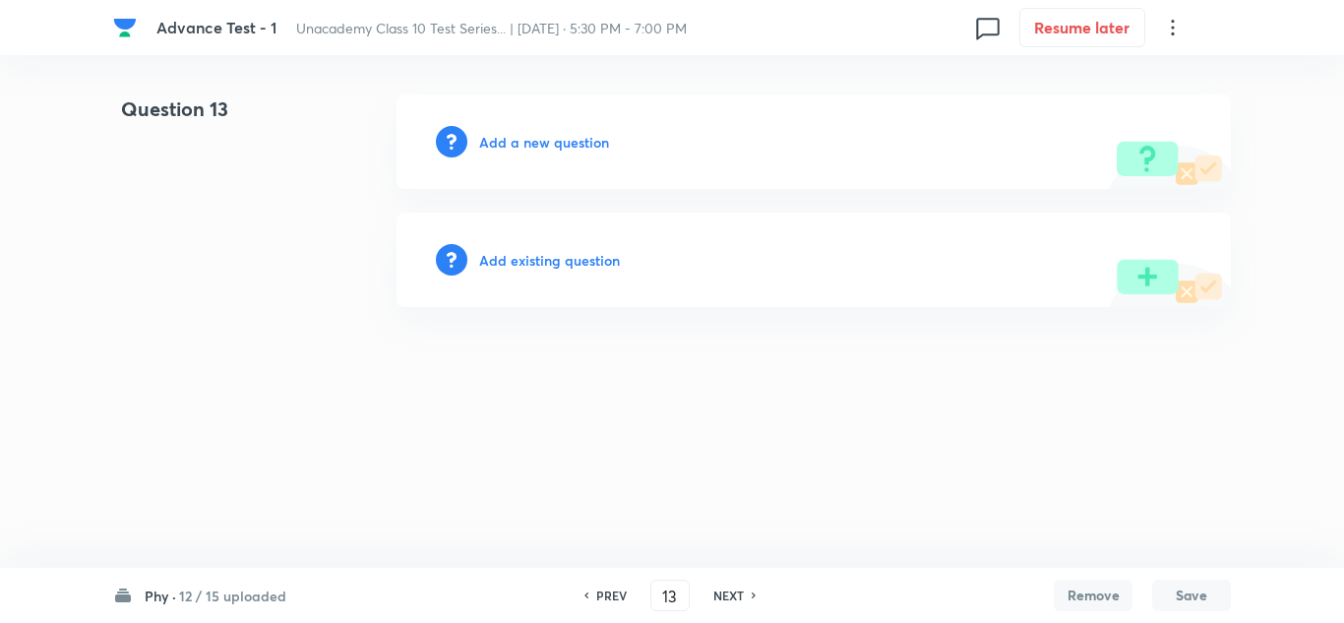
click at [561, 146] on h6 "Add a new question" at bounding box center [544, 142] width 130 height 21
click at [561, 146] on h6 "Choose a question type" at bounding box center [554, 142] width 151 height 21
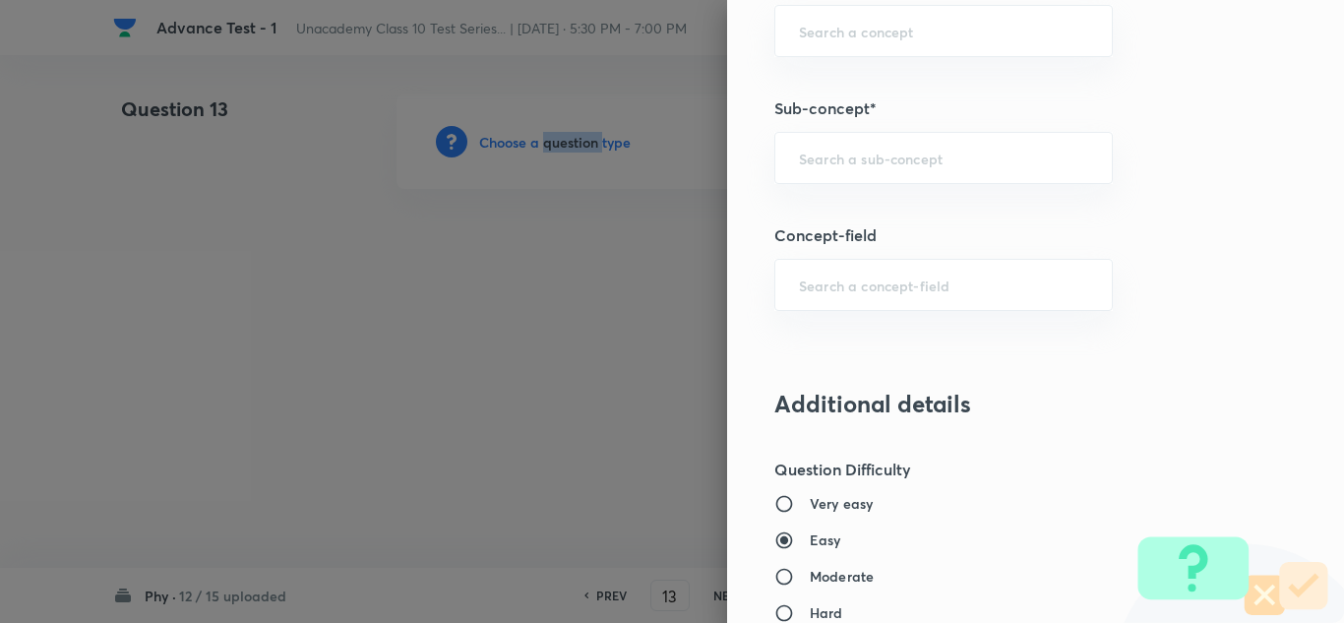
scroll to position [1207, 0]
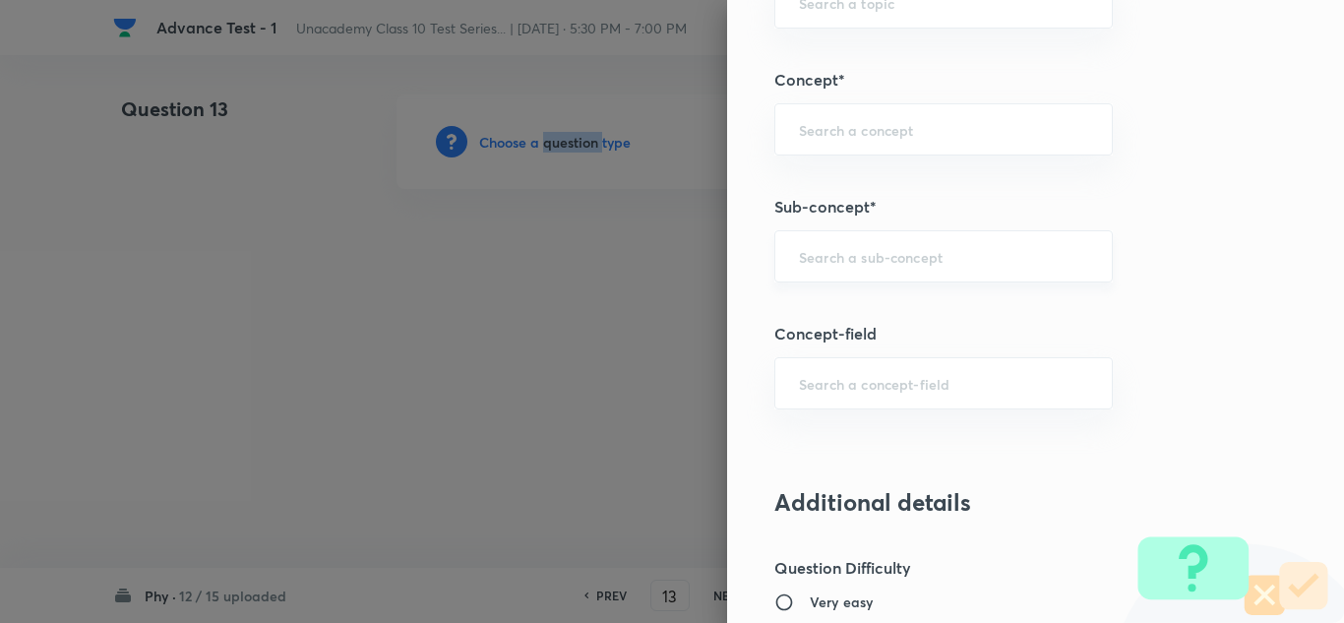
click at [845, 254] on input "text" at bounding box center [943, 256] width 289 height 19
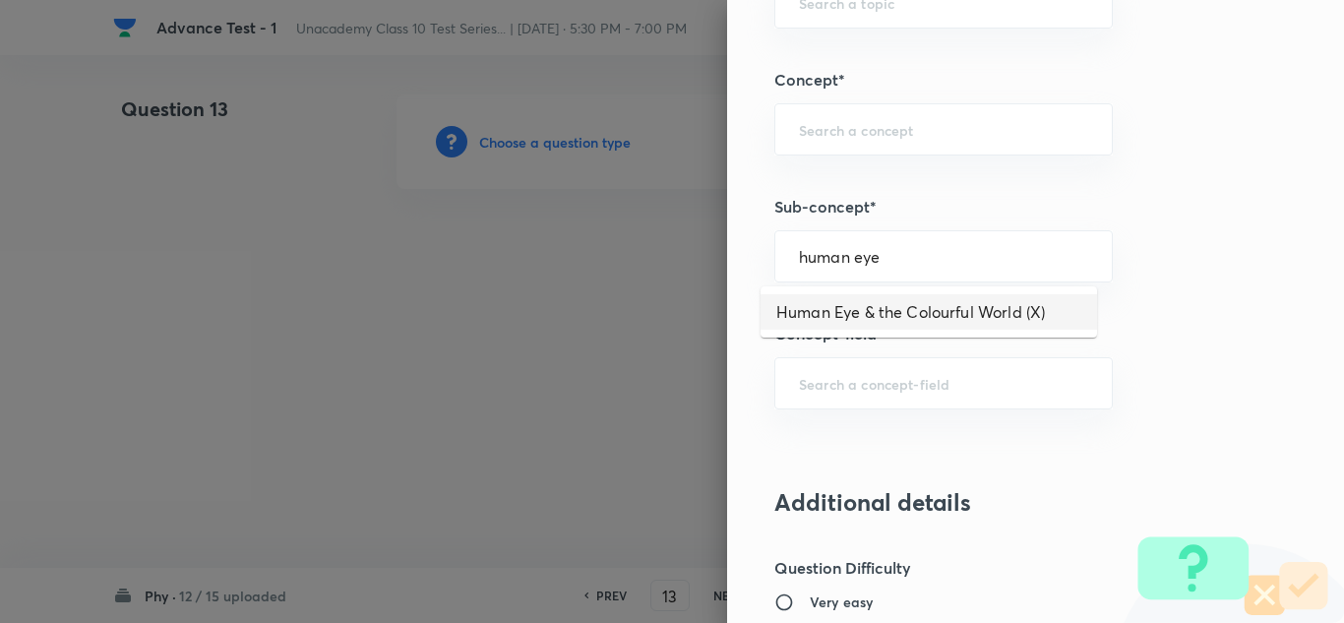
click at [876, 324] on li "Human Eye & the Colourful World (X)" at bounding box center [928, 311] width 336 height 35
type input "Human Eye & the Colourful World (X)"
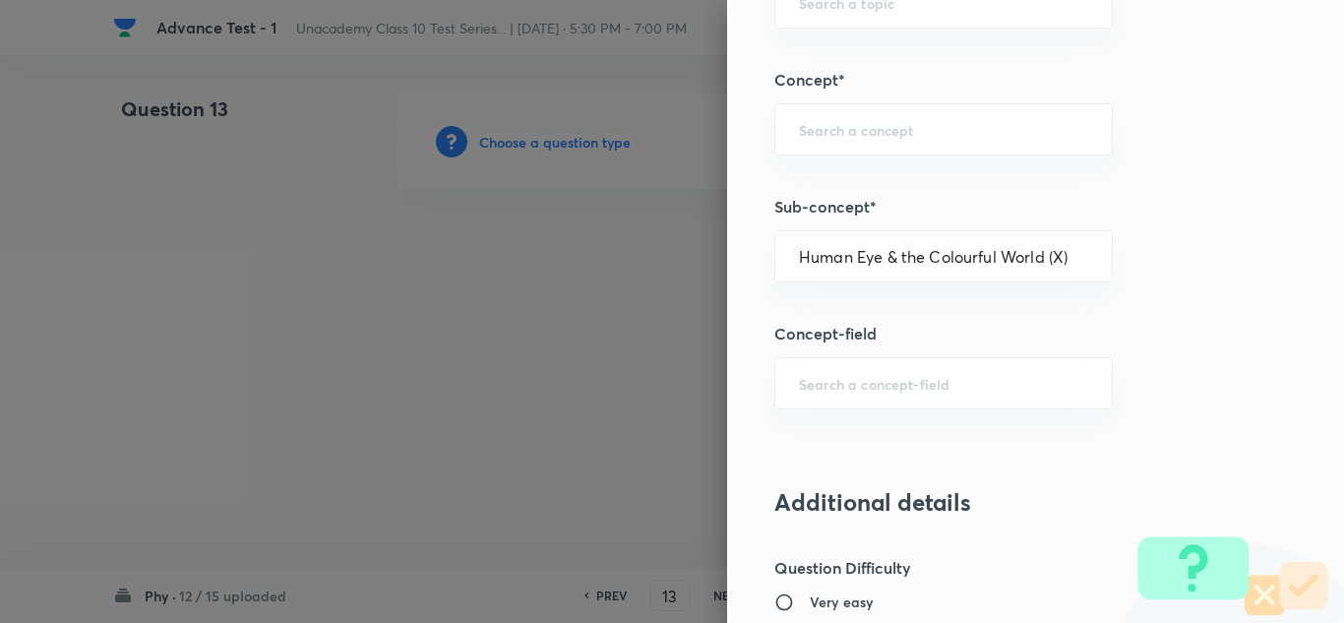
type input "Foundation Class X"
type input "Physics"
type input "Human Eye & the Colourful World (X)"
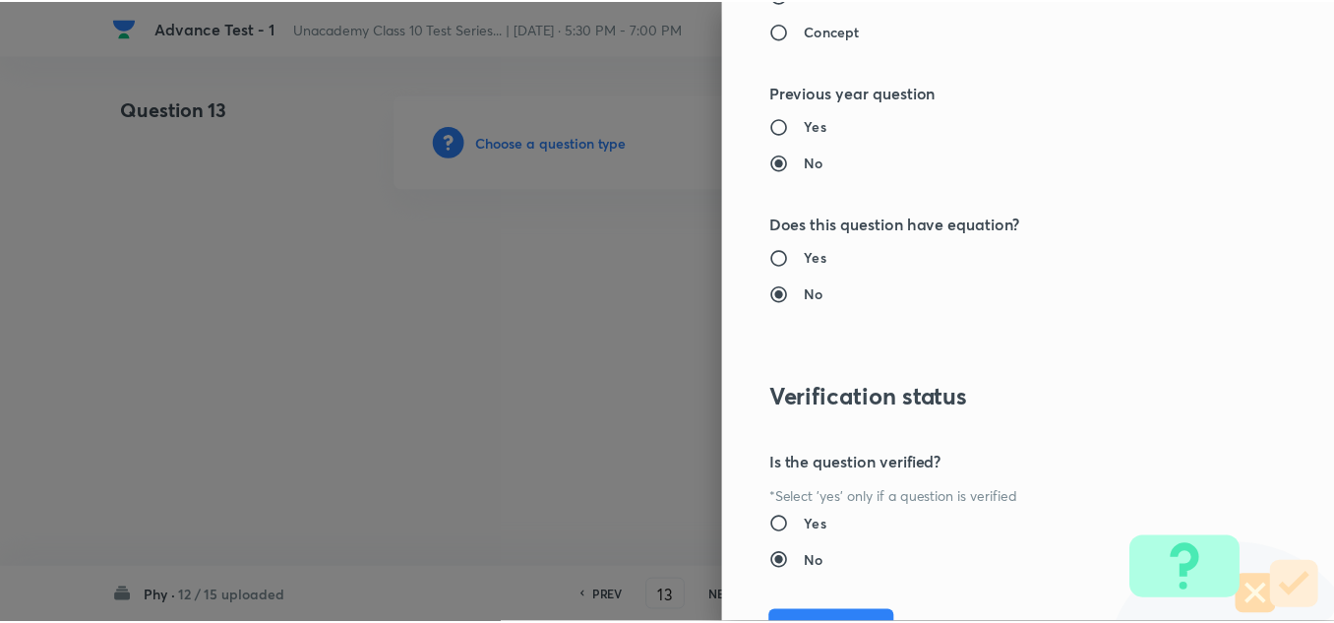
scroll to position [2191, 0]
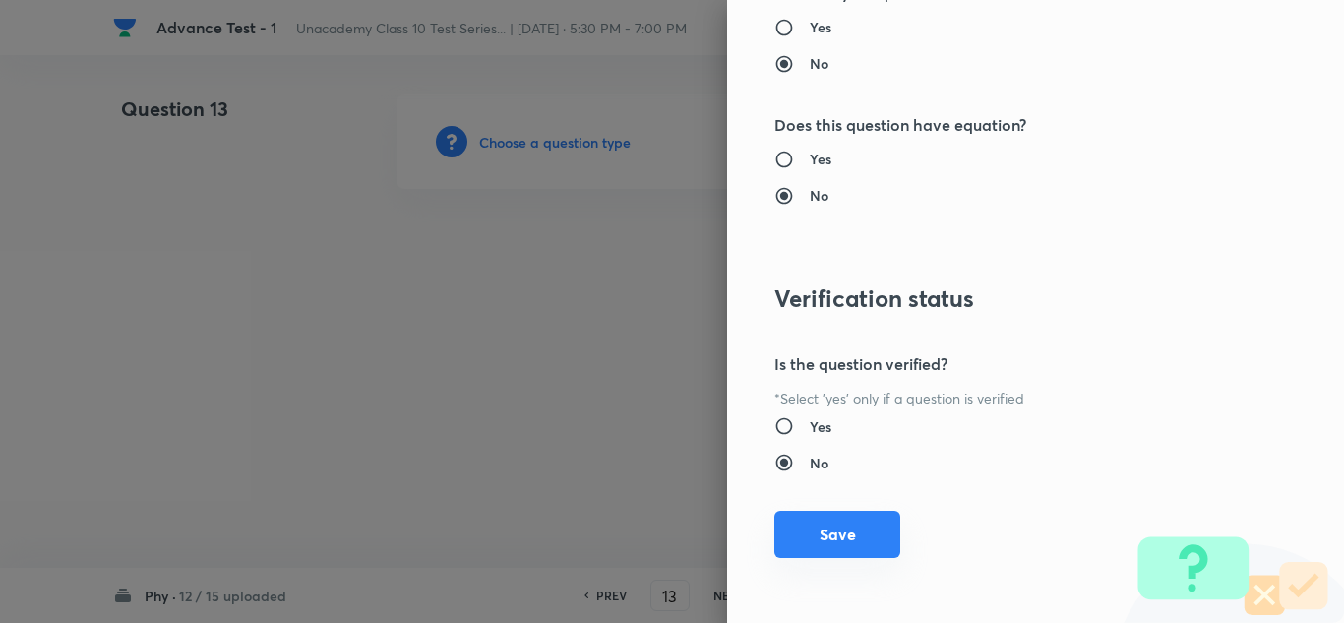
click at [857, 535] on button "Save" at bounding box center [837, 534] width 126 height 47
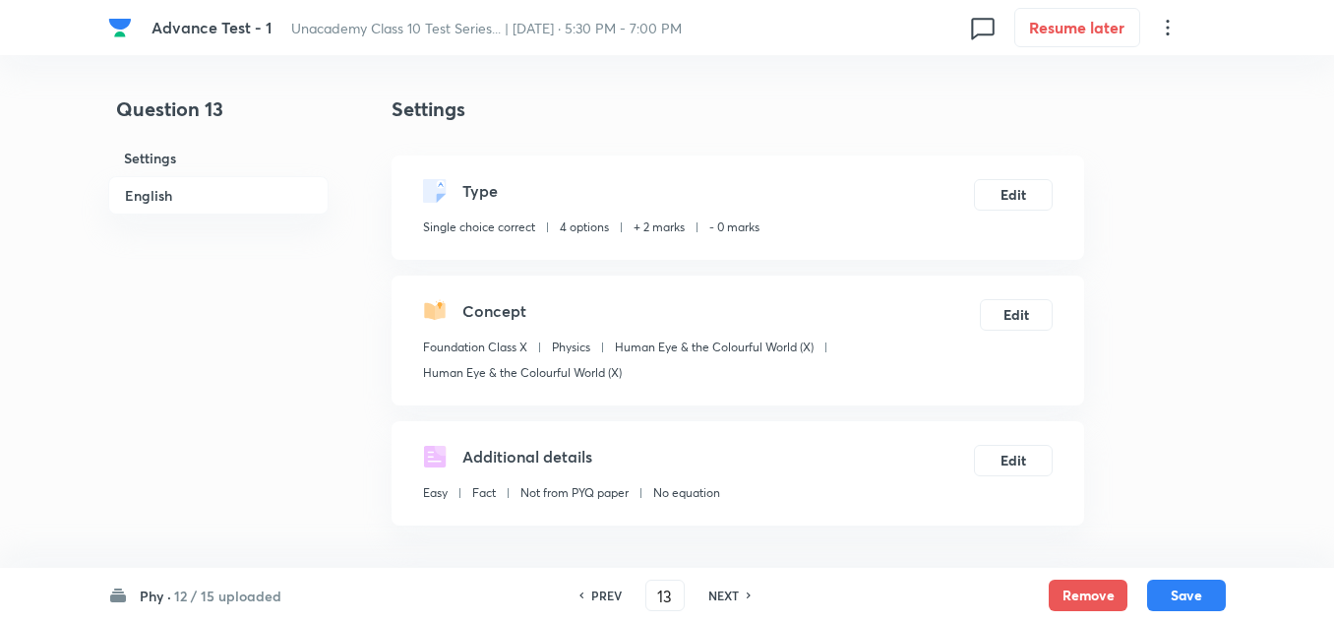
scroll to position [393, 0]
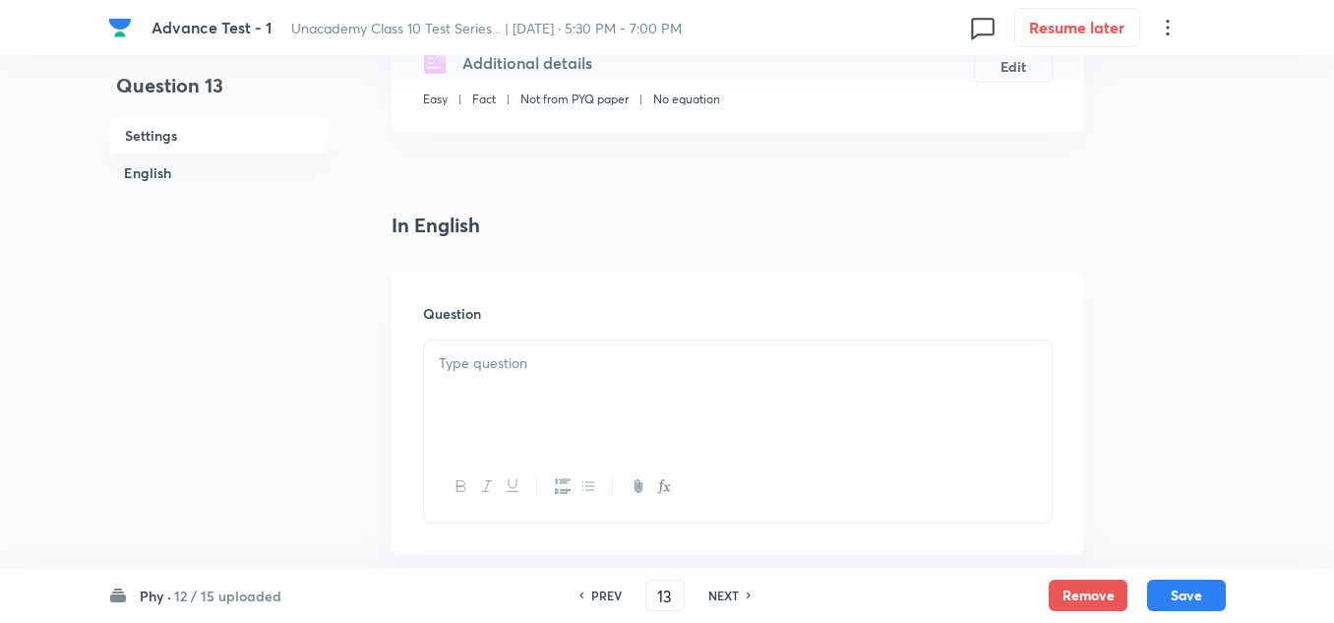
click at [527, 383] on div at bounding box center [738, 395] width 628 height 110
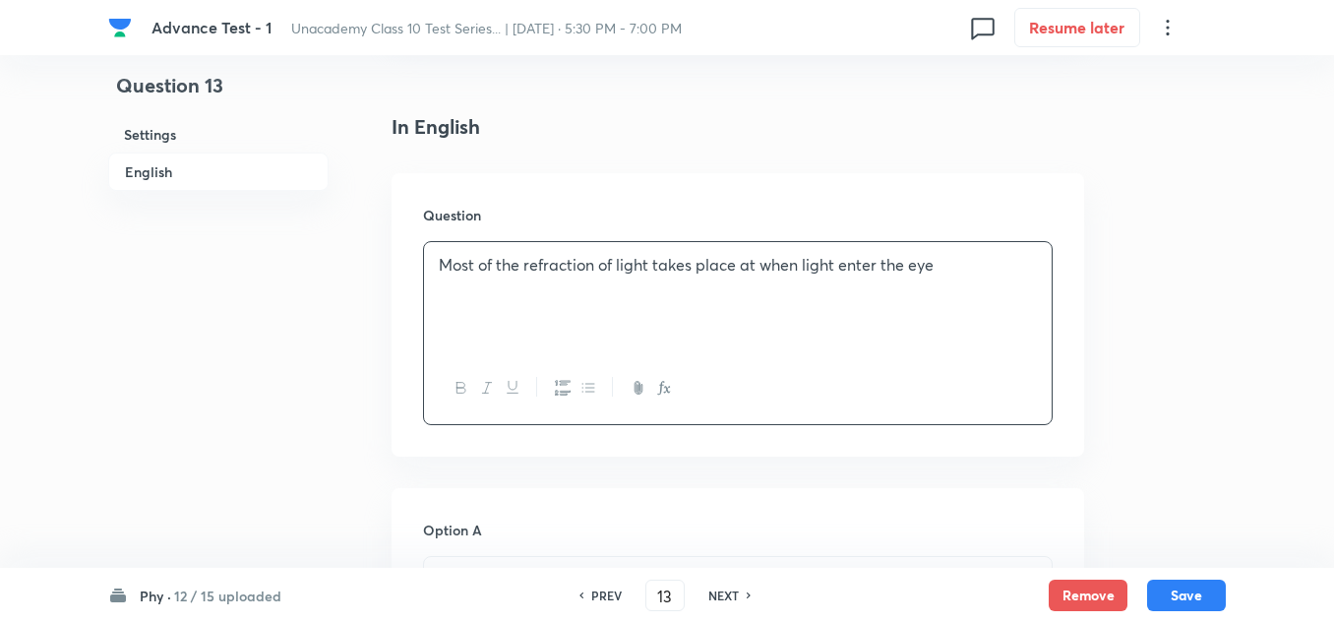
scroll to position [590, 0]
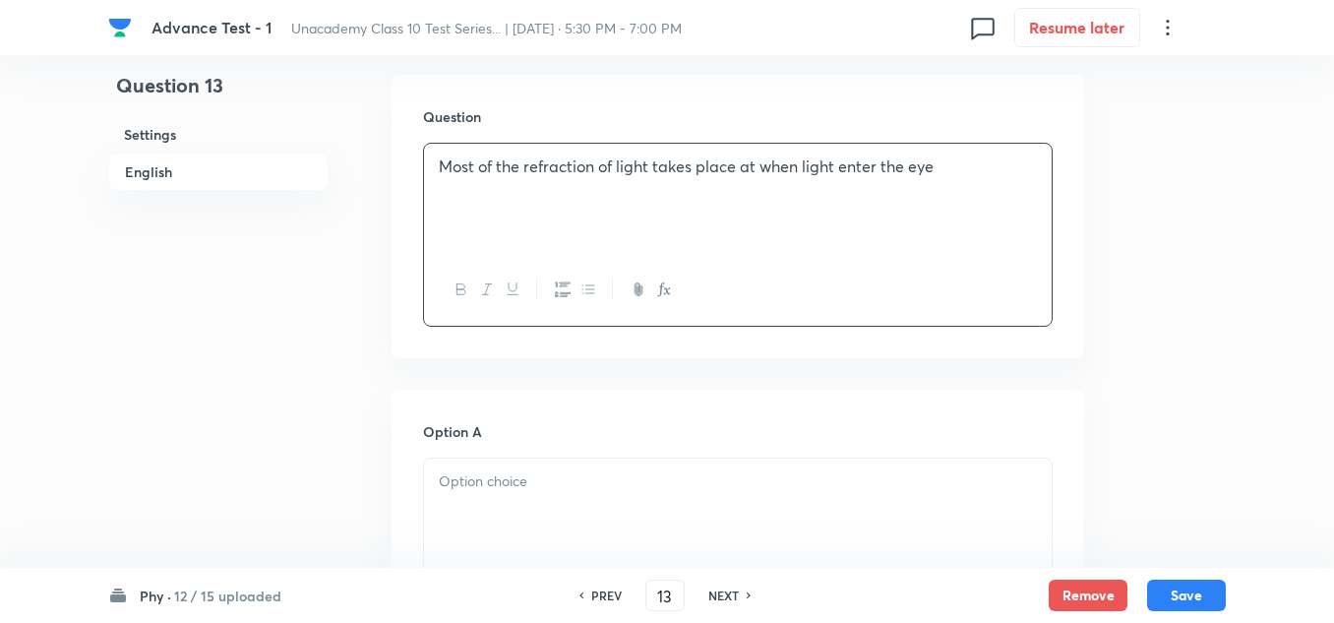
click at [487, 476] on p at bounding box center [738, 481] width 598 height 23
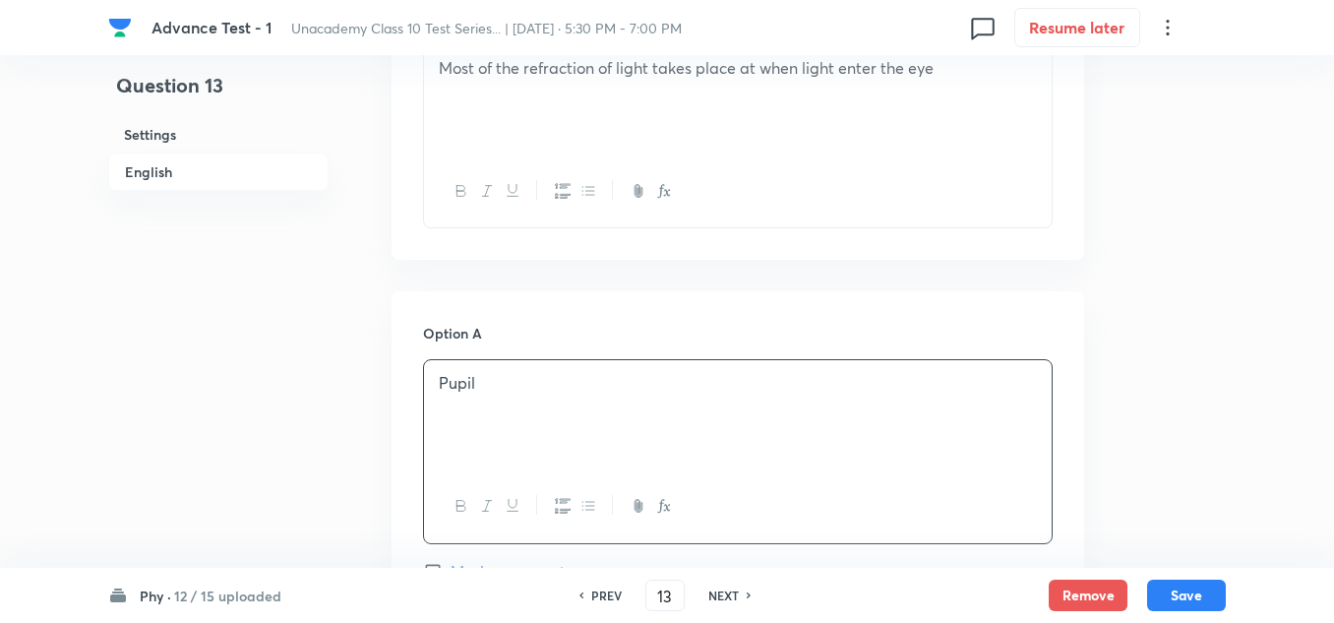
scroll to position [885, 0]
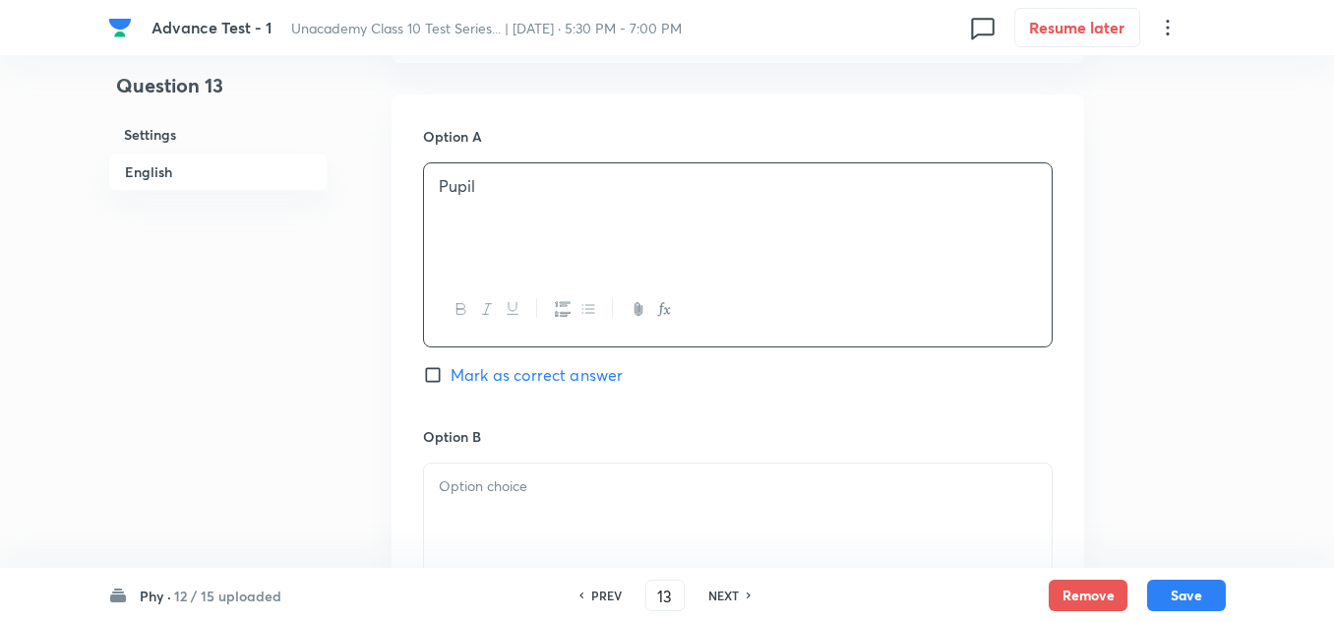
click at [489, 489] on p at bounding box center [738, 486] width 598 height 23
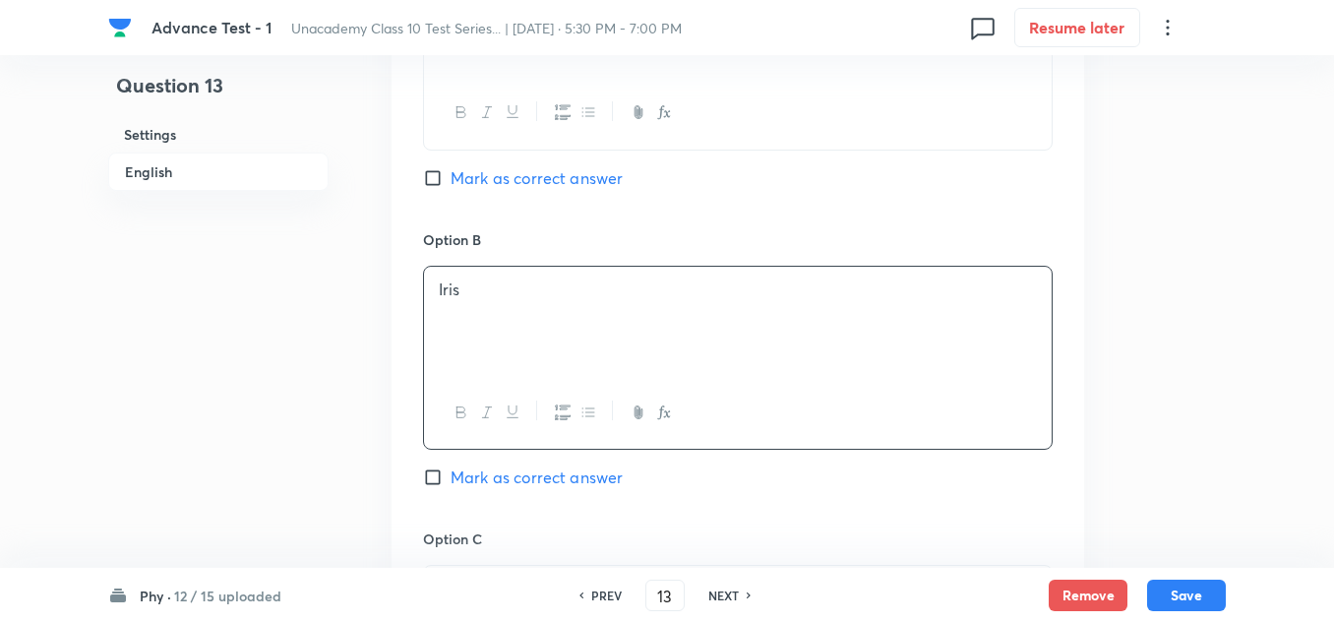
scroll to position [1180, 0]
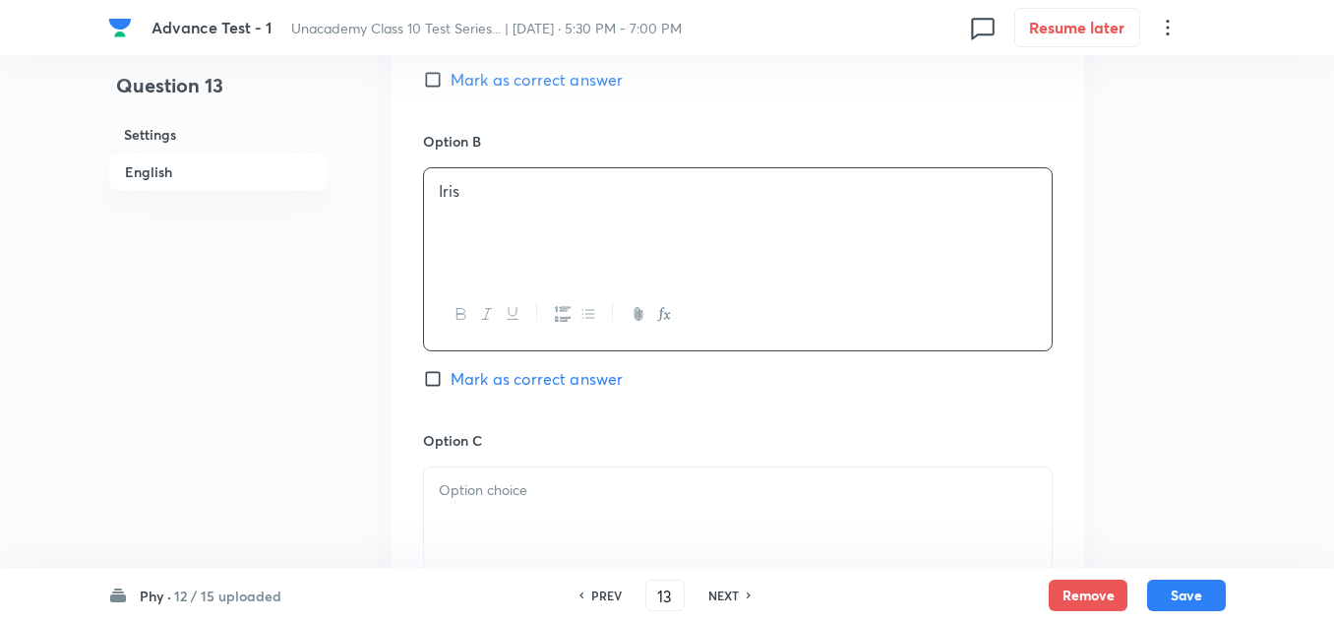
click at [501, 487] on p at bounding box center [738, 490] width 598 height 23
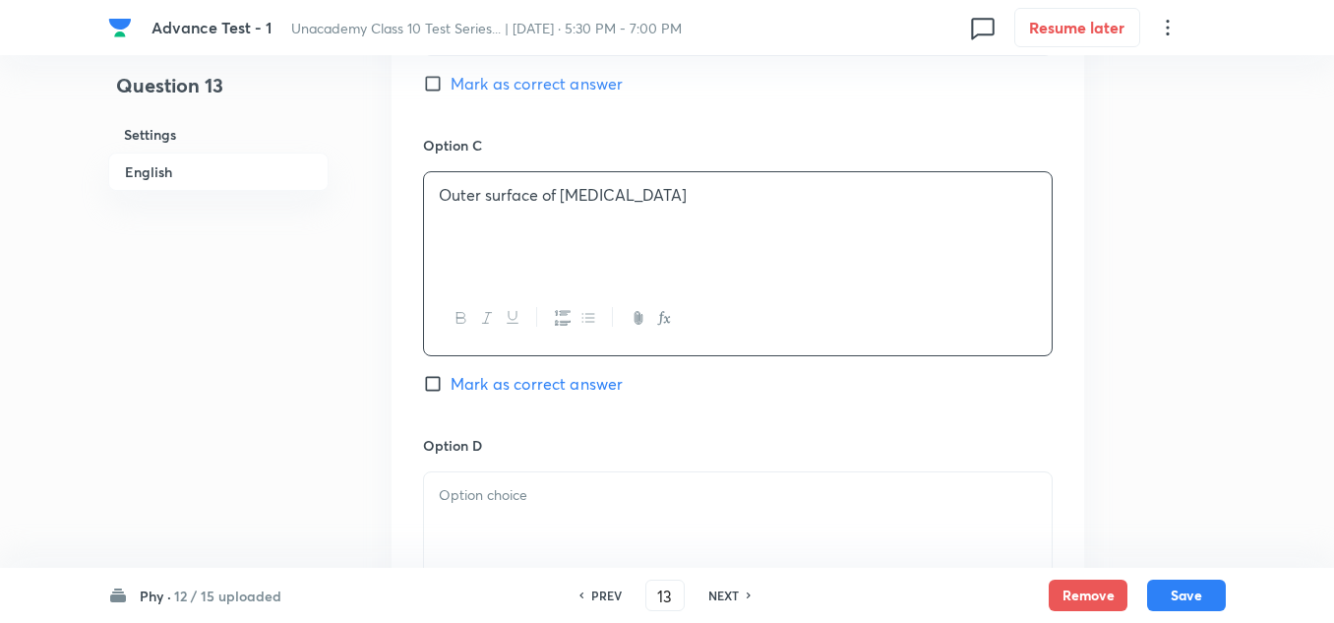
scroll to position [1574, 0]
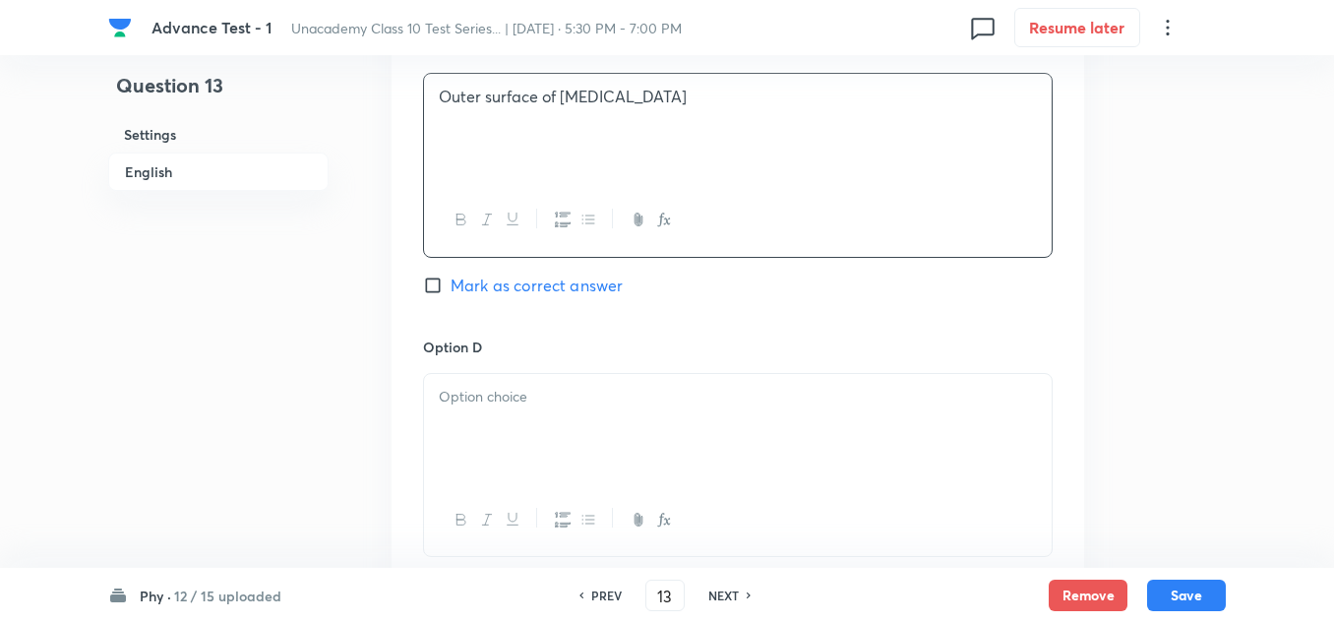
click at [507, 412] on div at bounding box center [738, 429] width 628 height 110
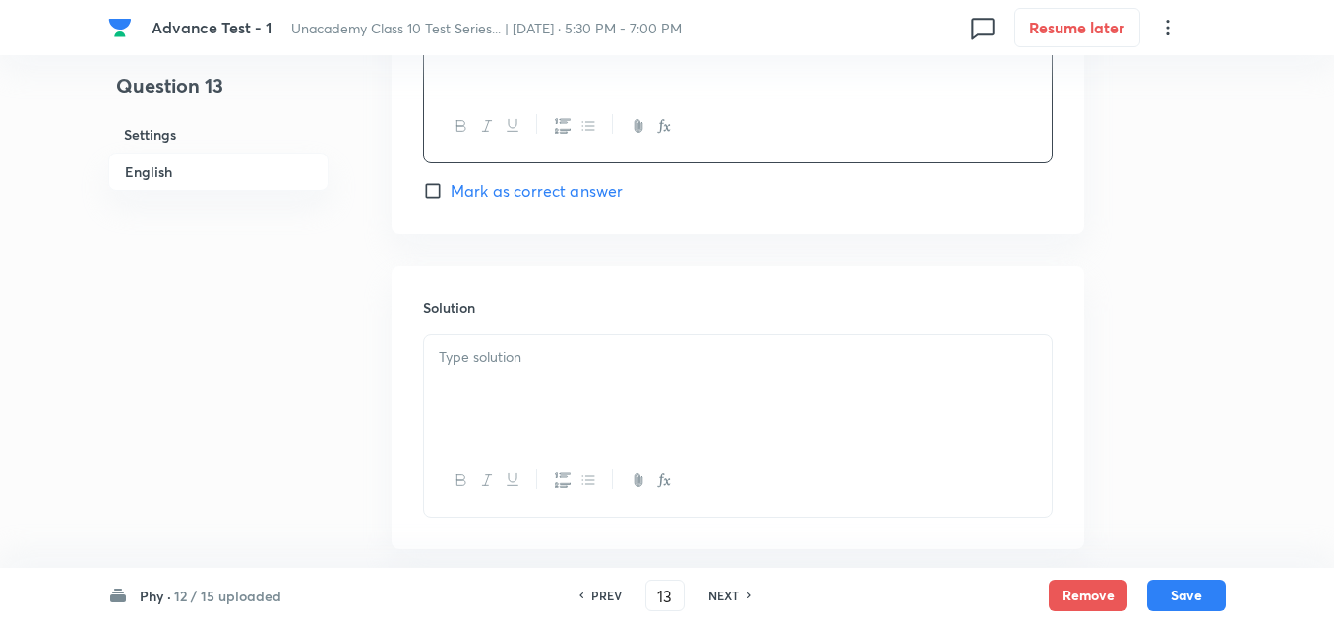
scroll to position [2067, 0]
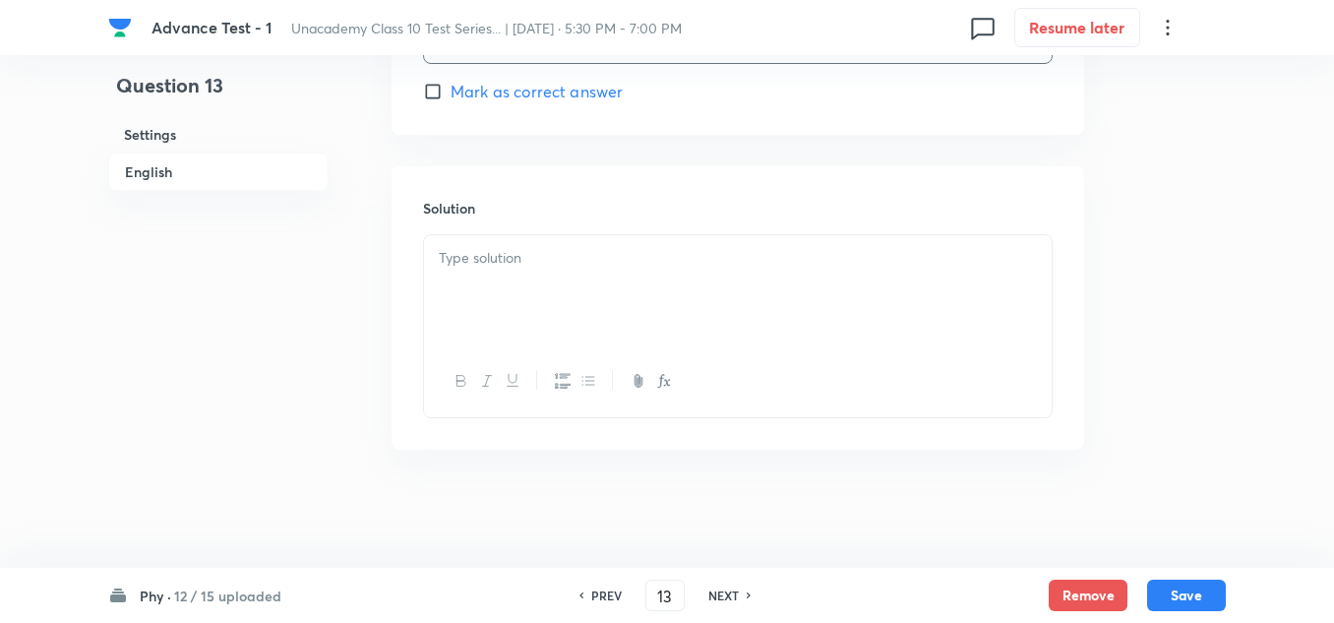
click at [517, 273] on div at bounding box center [738, 290] width 628 height 110
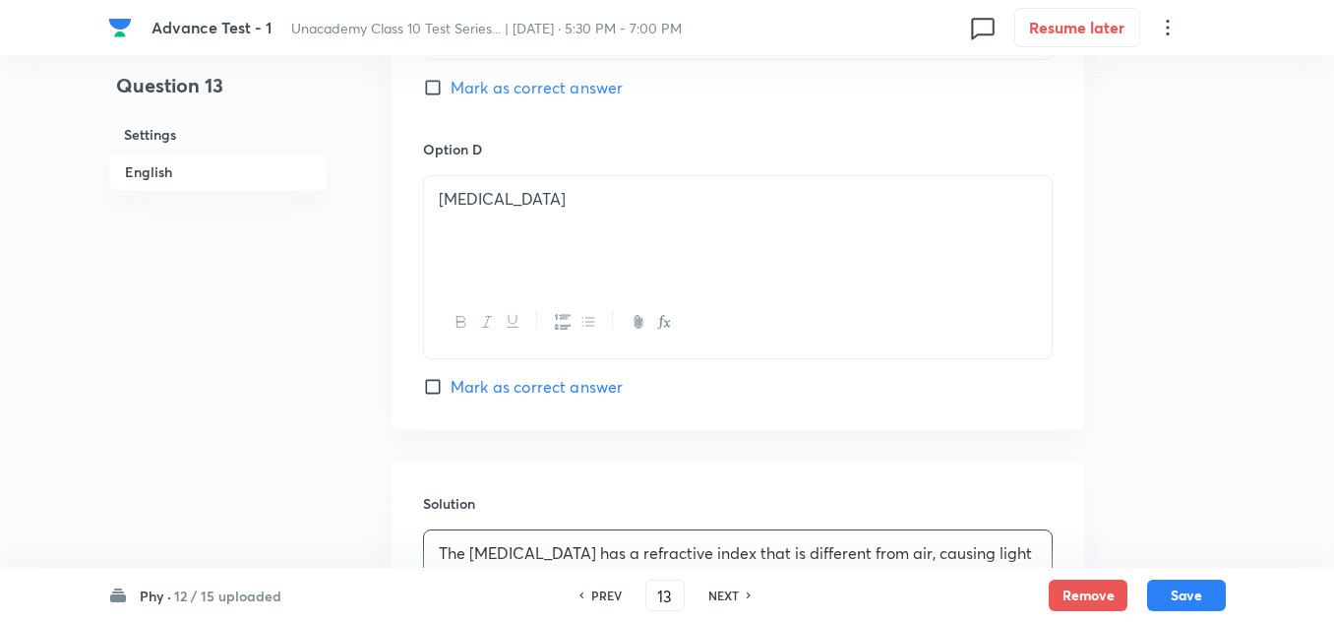
scroll to position [1673, 0]
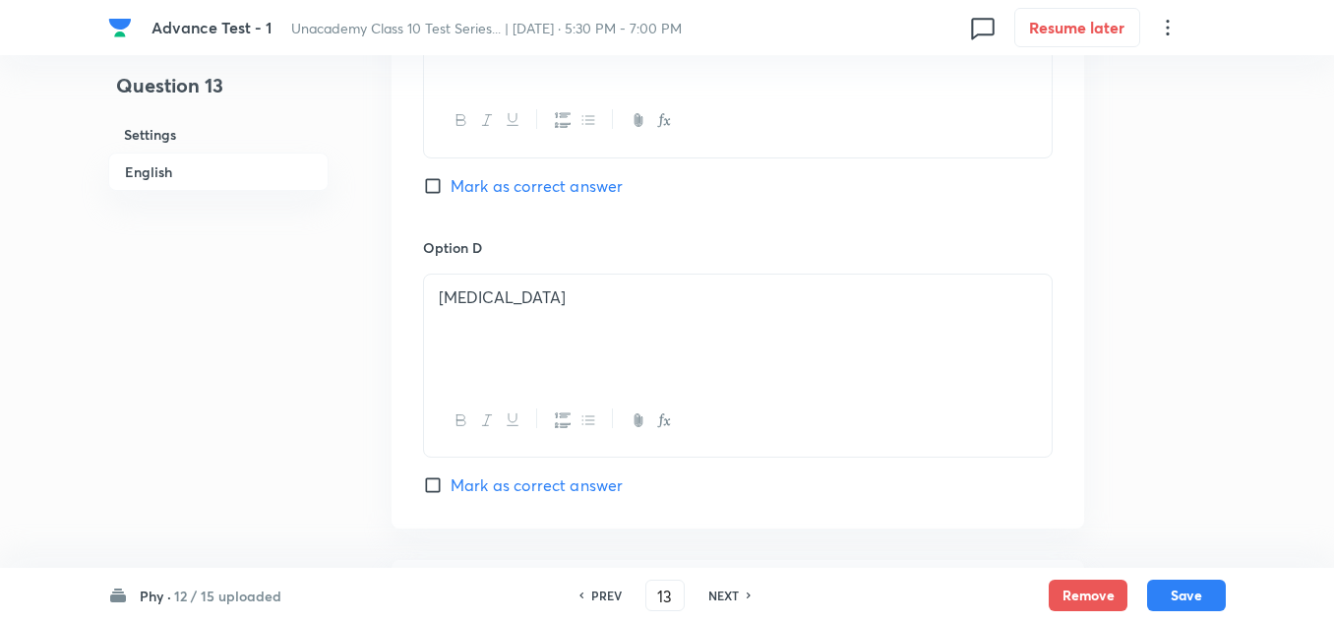
click at [539, 189] on span "Mark as correct answer" at bounding box center [537, 186] width 172 height 24
click at [451, 189] on input "Mark as correct answer" at bounding box center [437, 186] width 28 height 20
checkbox input "true"
click at [1204, 593] on button "Save" at bounding box center [1186, 592] width 79 height 31
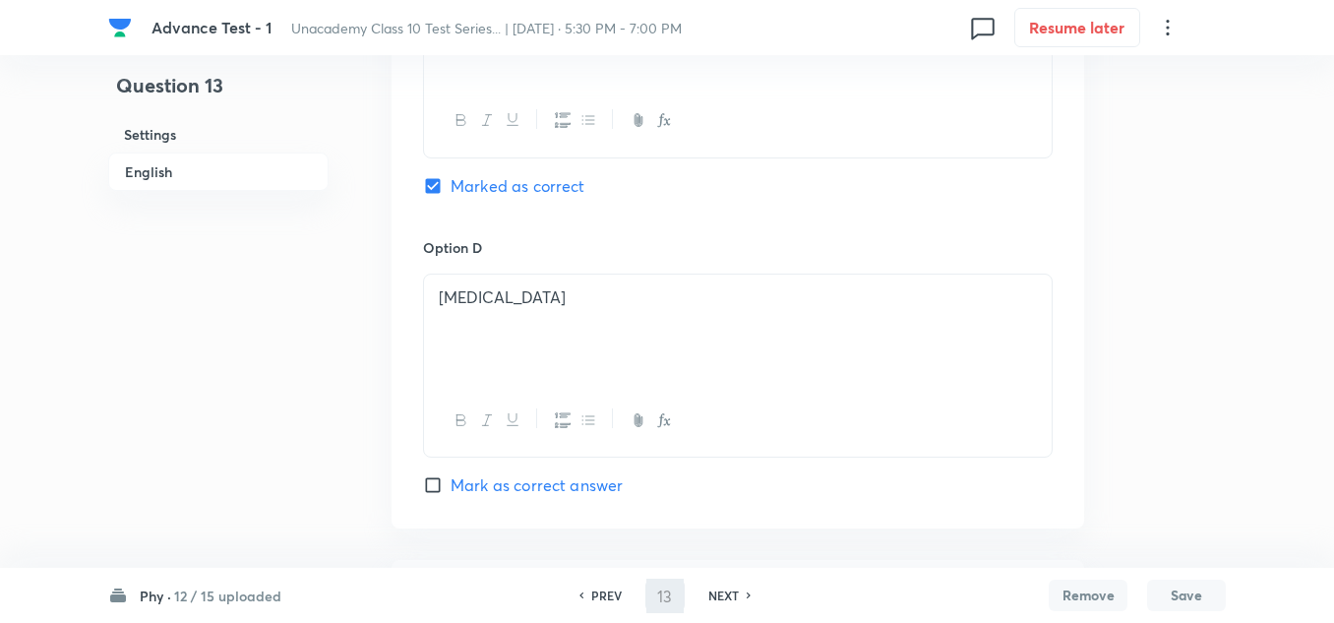
type input "14"
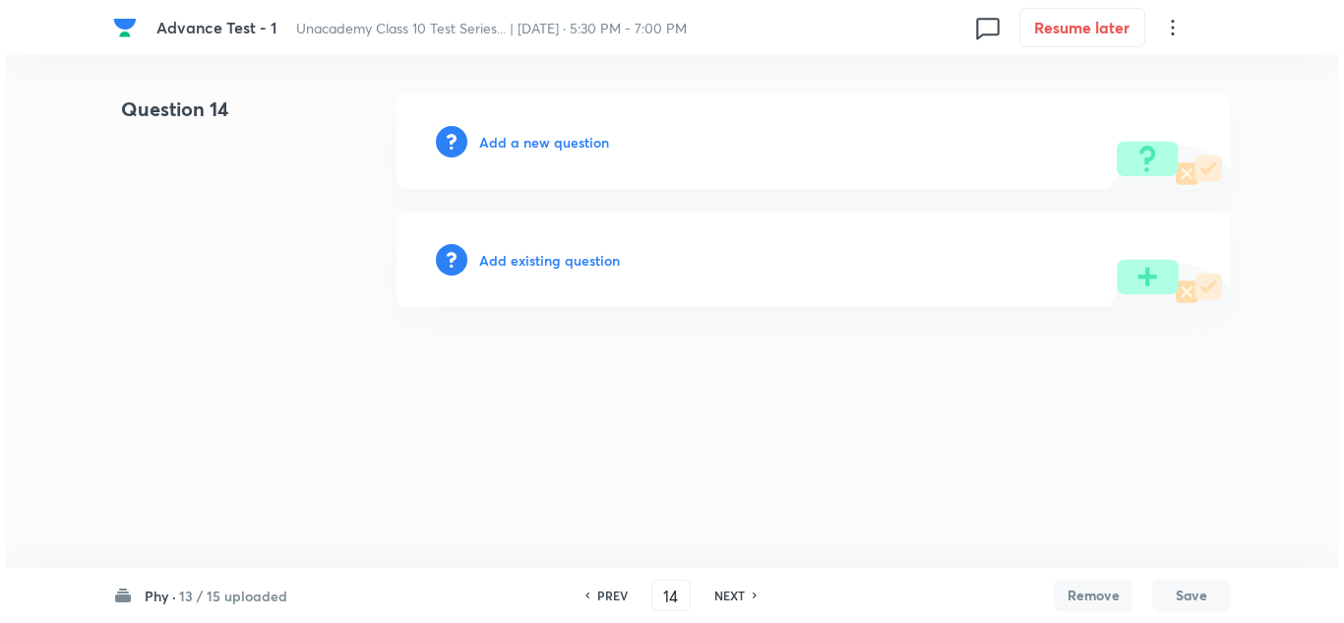
scroll to position [0, 0]
click at [543, 148] on h6 "Add a new question" at bounding box center [544, 142] width 130 height 21
click at [543, 148] on h6 "Choose a question type" at bounding box center [554, 142] width 151 height 21
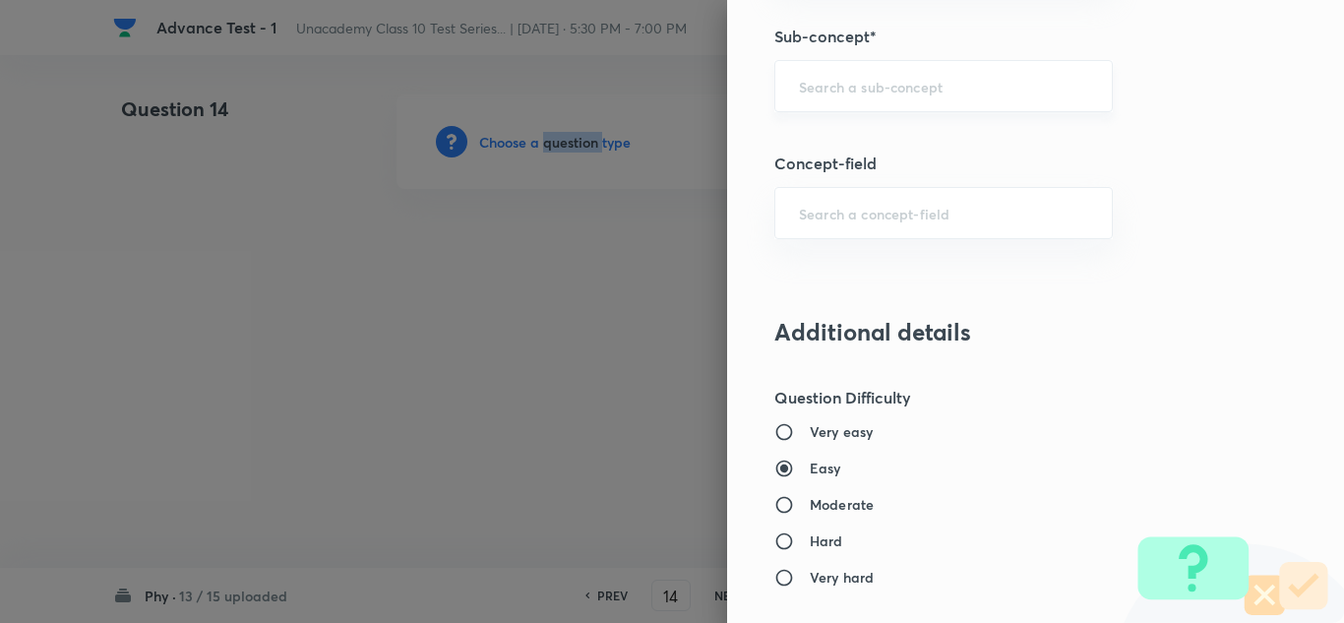
scroll to position [1180, 0]
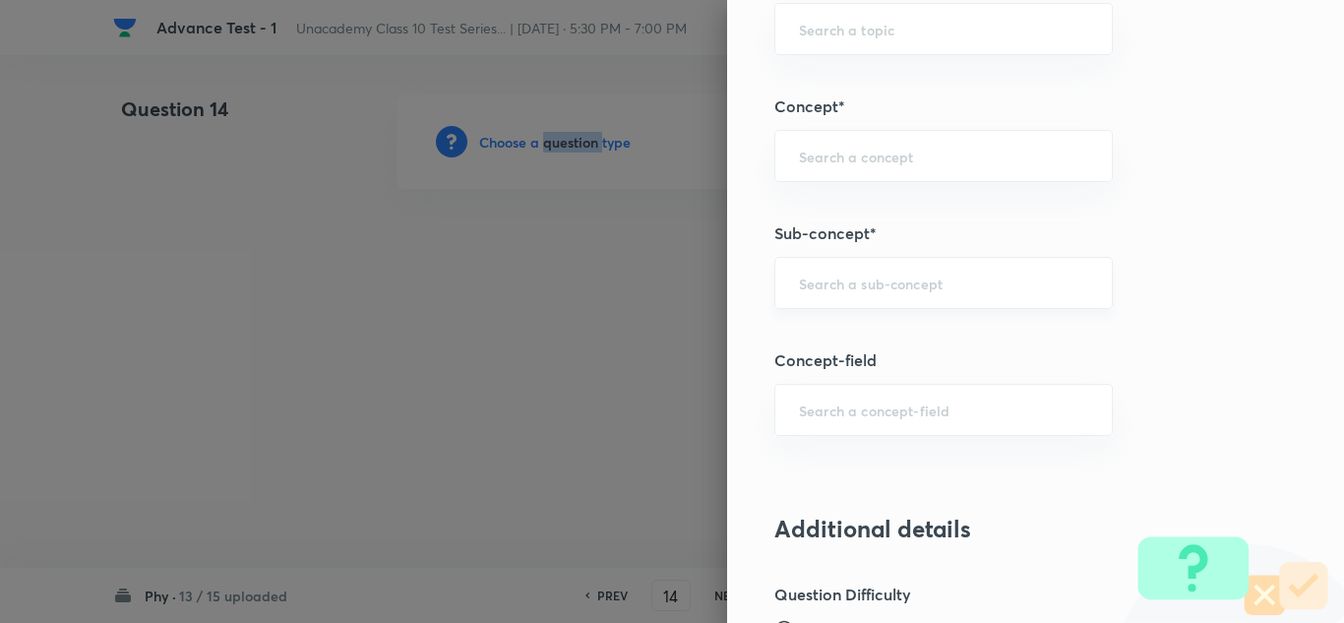
click at [843, 266] on div "​" at bounding box center [943, 283] width 338 height 52
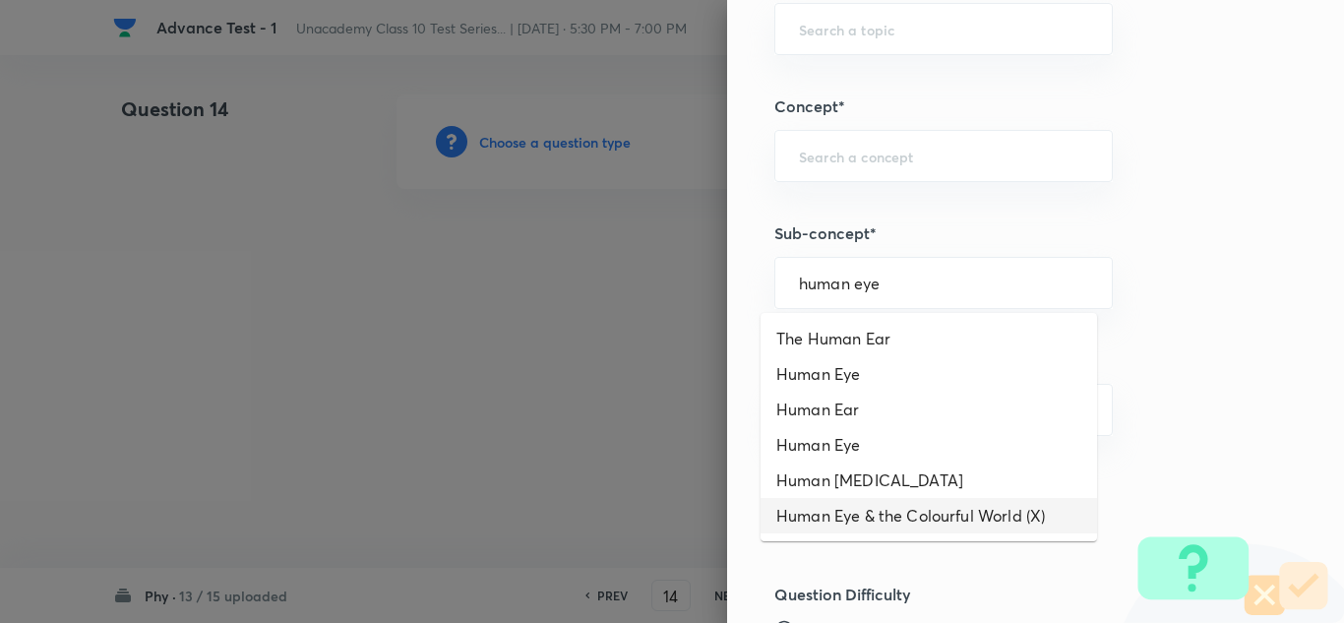
click at [938, 514] on li "Human Eye & the Colourful World (X)" at bounding box center [928, 515] width 336 height 35
type input "Human Eye & the Colourful World (X)"
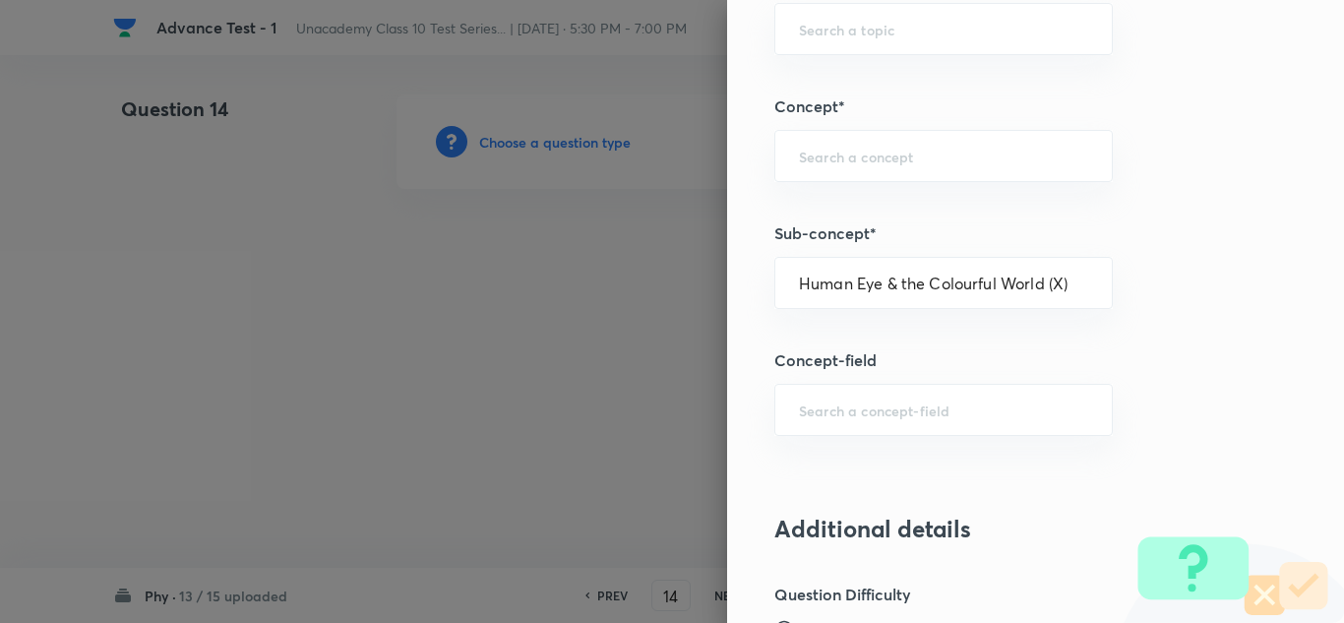
type input "Foundation Class X"
type input "Physics"
type input "Human Eye & the Colourful World (X)"
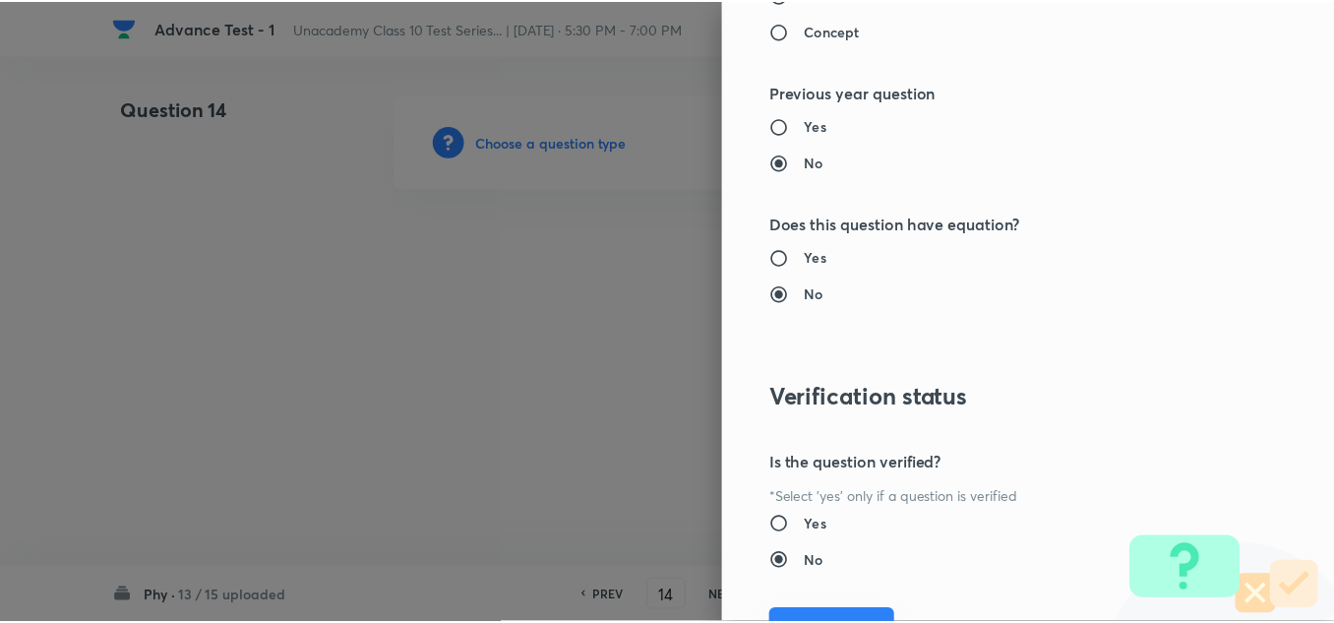
scroll to position [2191, 0]
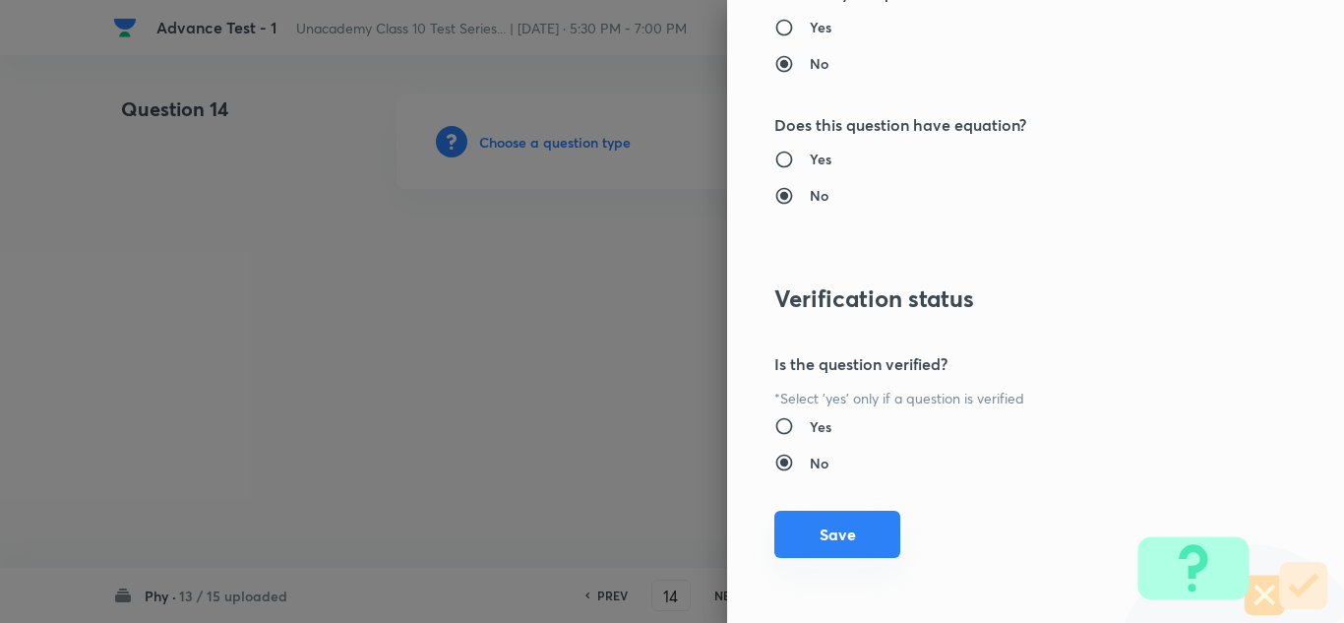
click at [849, 541] on button "Save" at bounding box center [837, 534] width 126 height 47
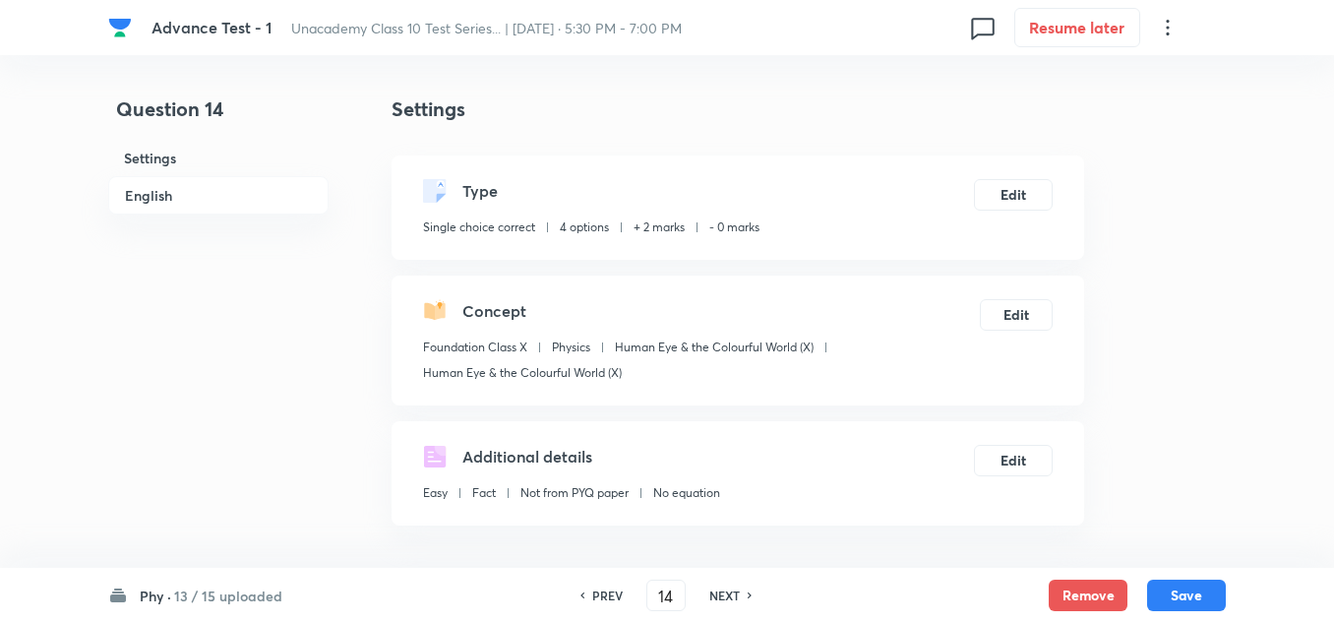
scroll to position [393, 0]
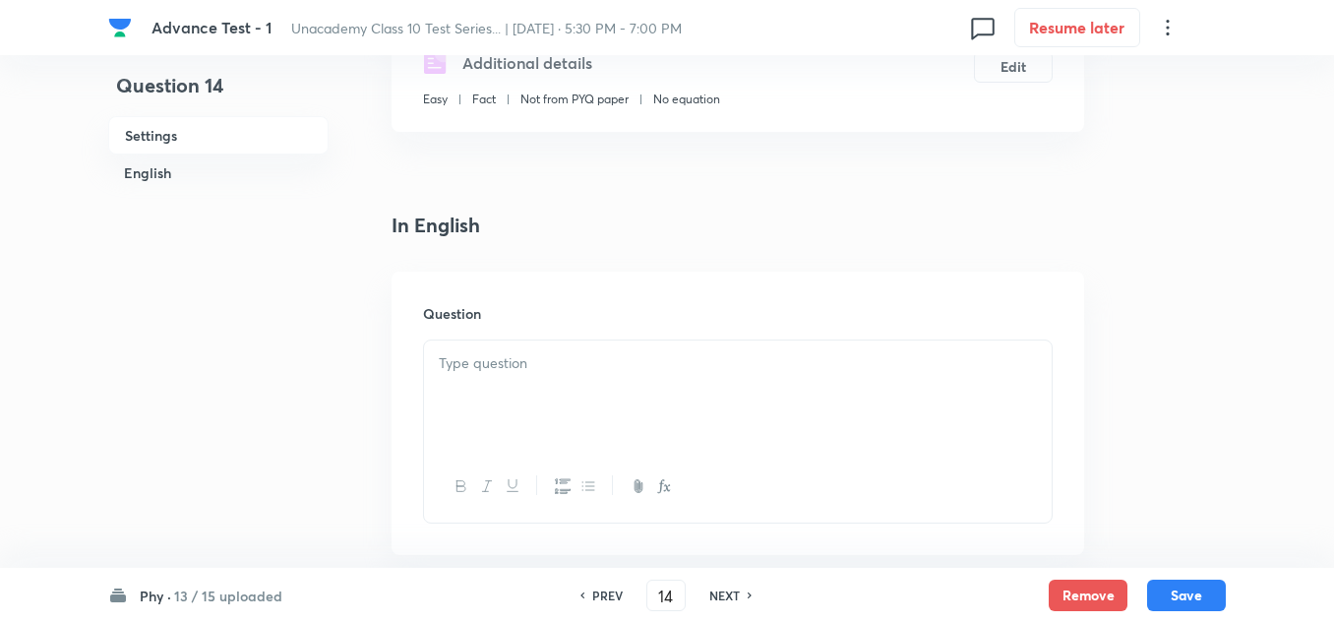
click at [514, 380] on div at bounding box center [738, 395] width 628 height 110
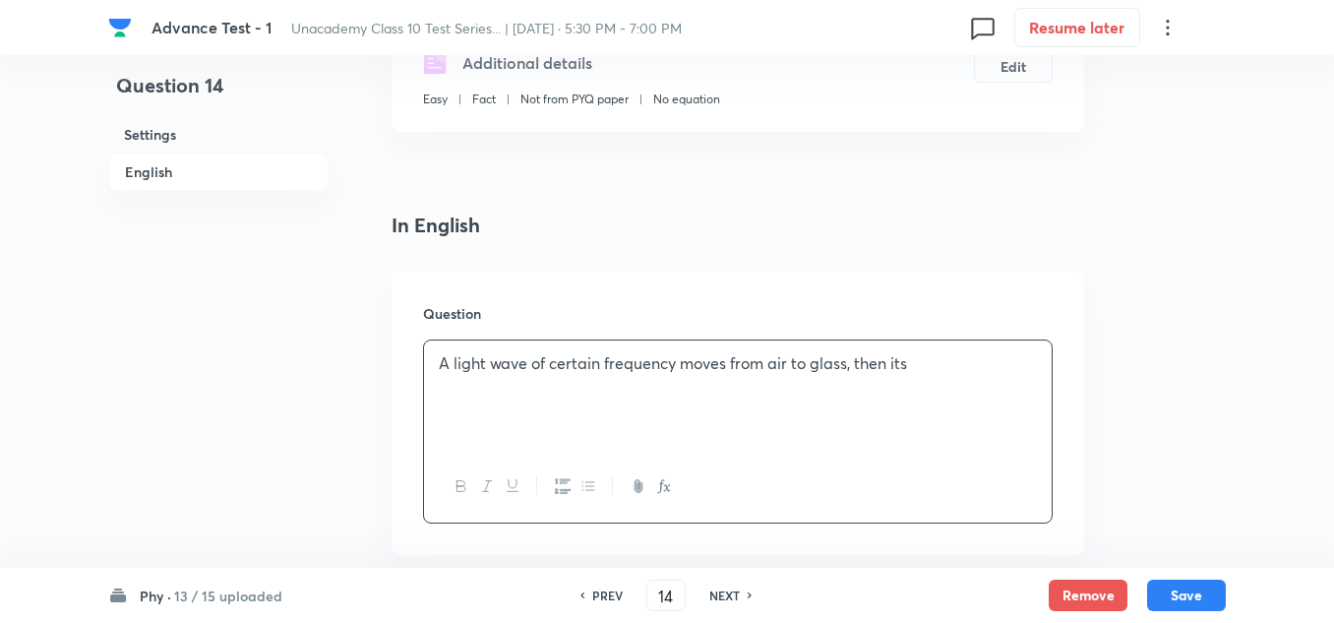
scroll to position [787, 0]
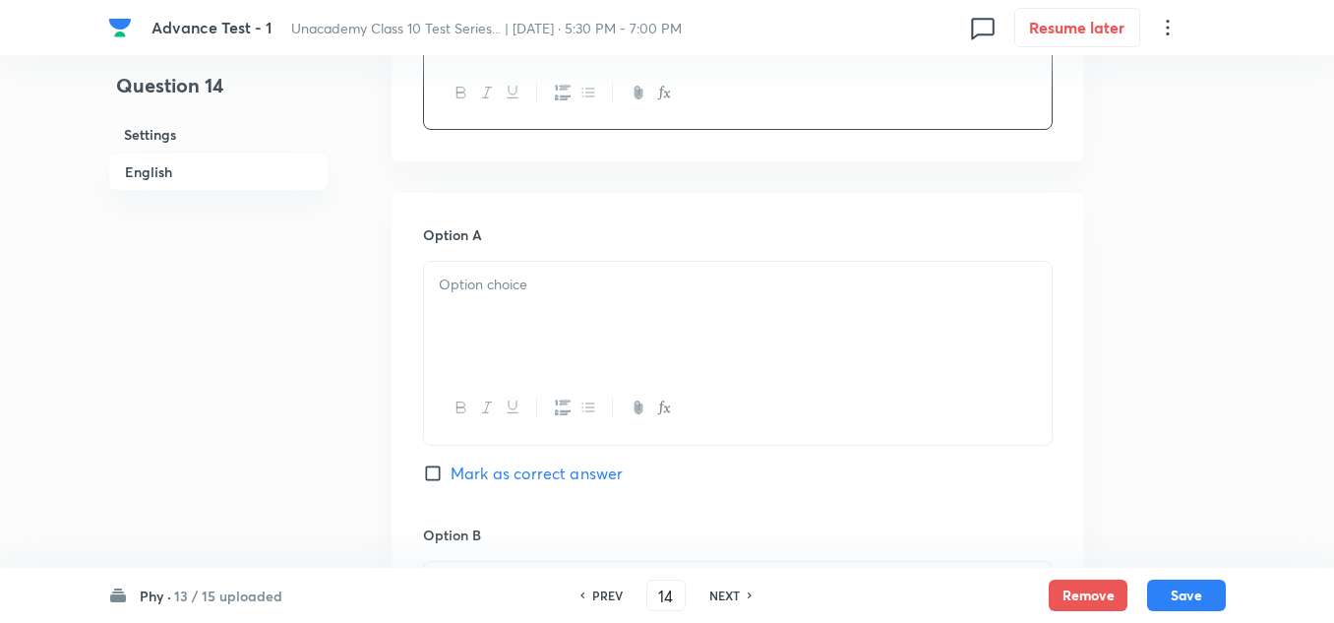
click at [494, 332] on div at bounding box center [738, 317] width 628 height 110
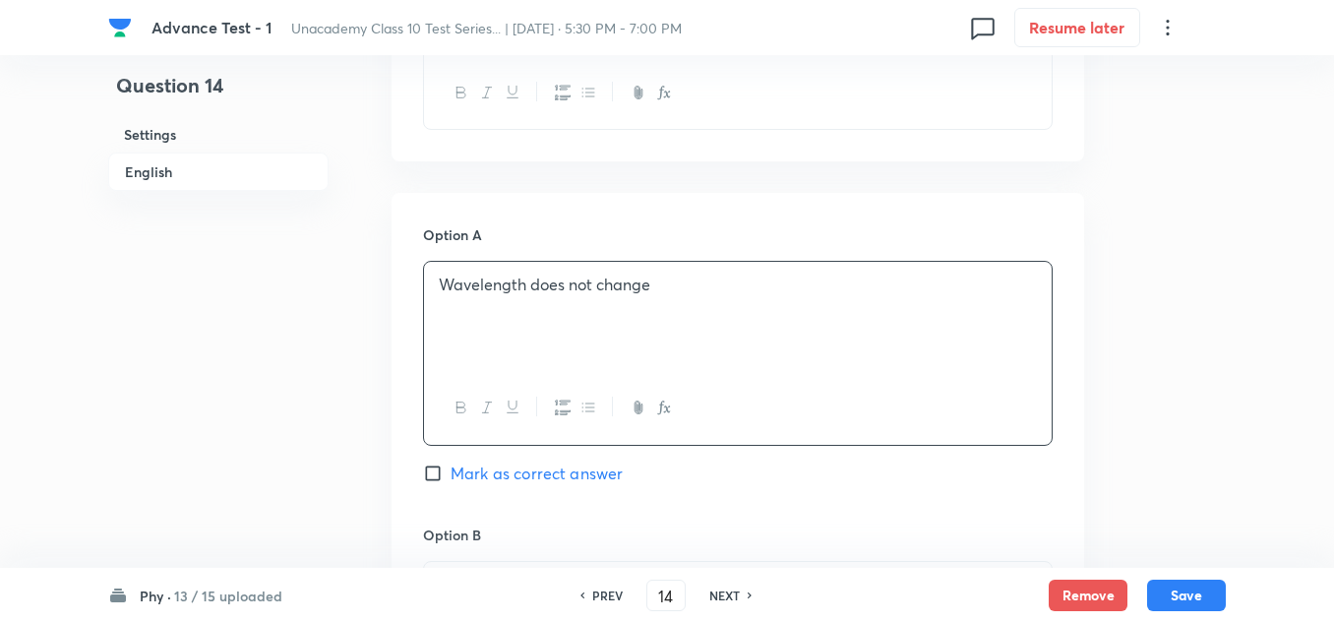
scroll to position [885, 0]
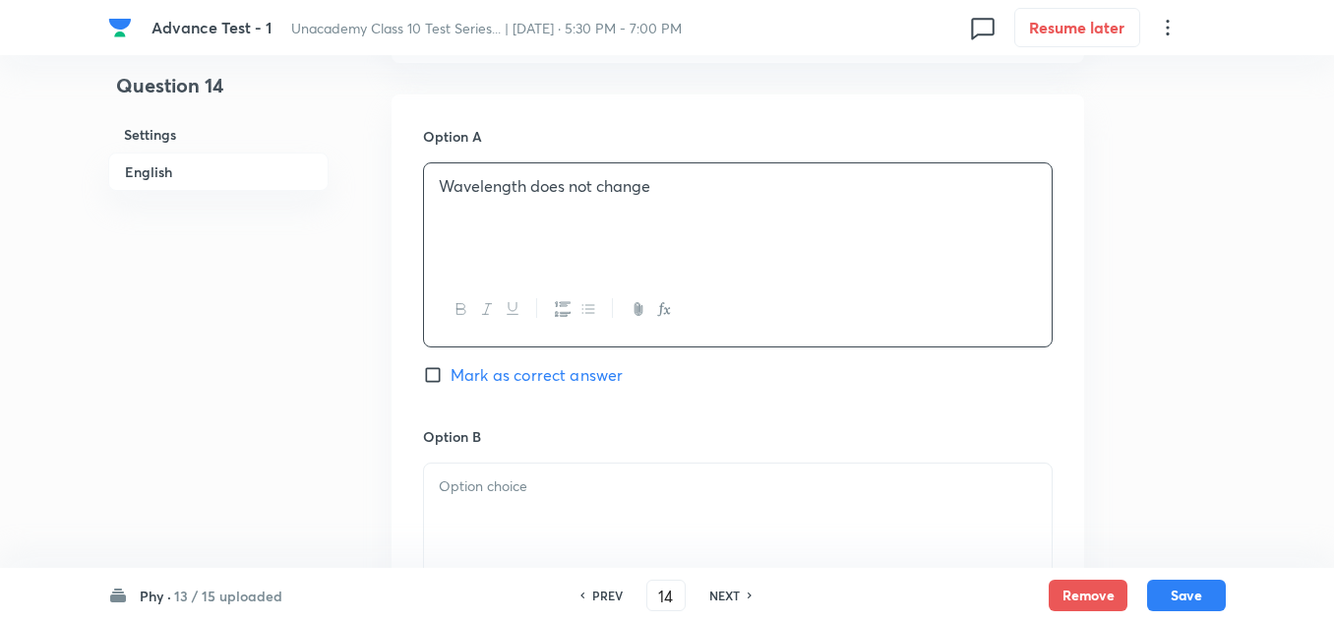
click at [517, 487] on p at bounding box center [738, 486] width 598 height 23
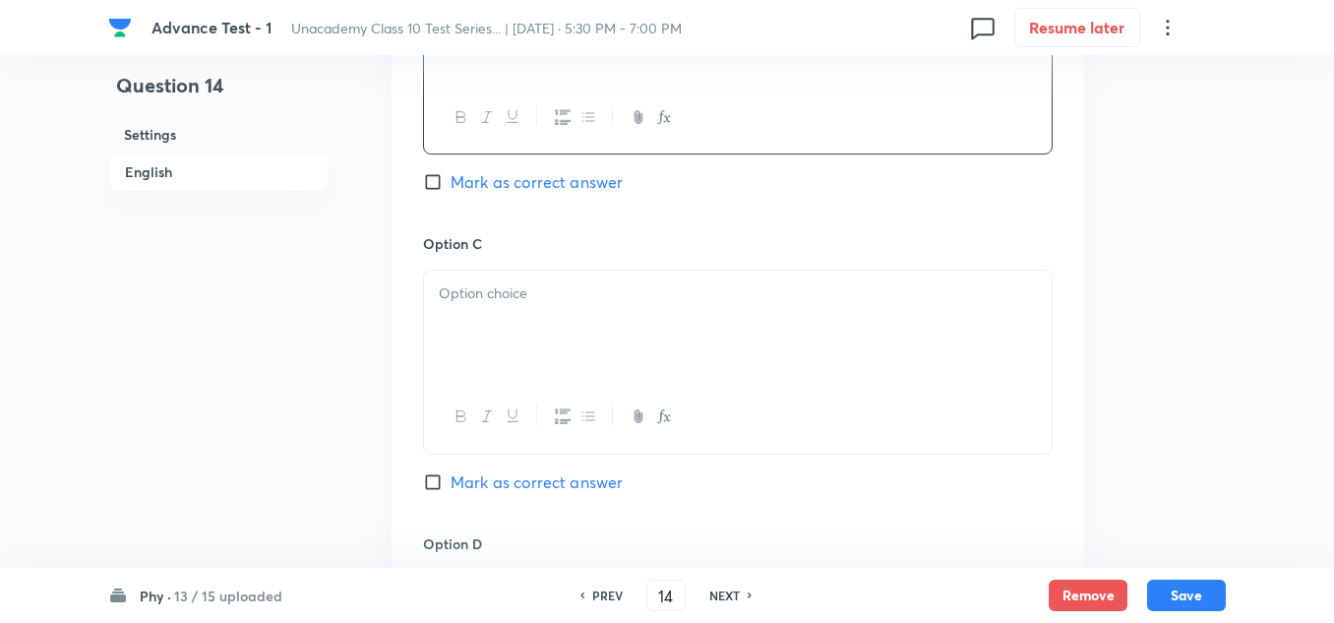
click at [511, 317] on div at bounding box center [738, 326] width 628 height 110
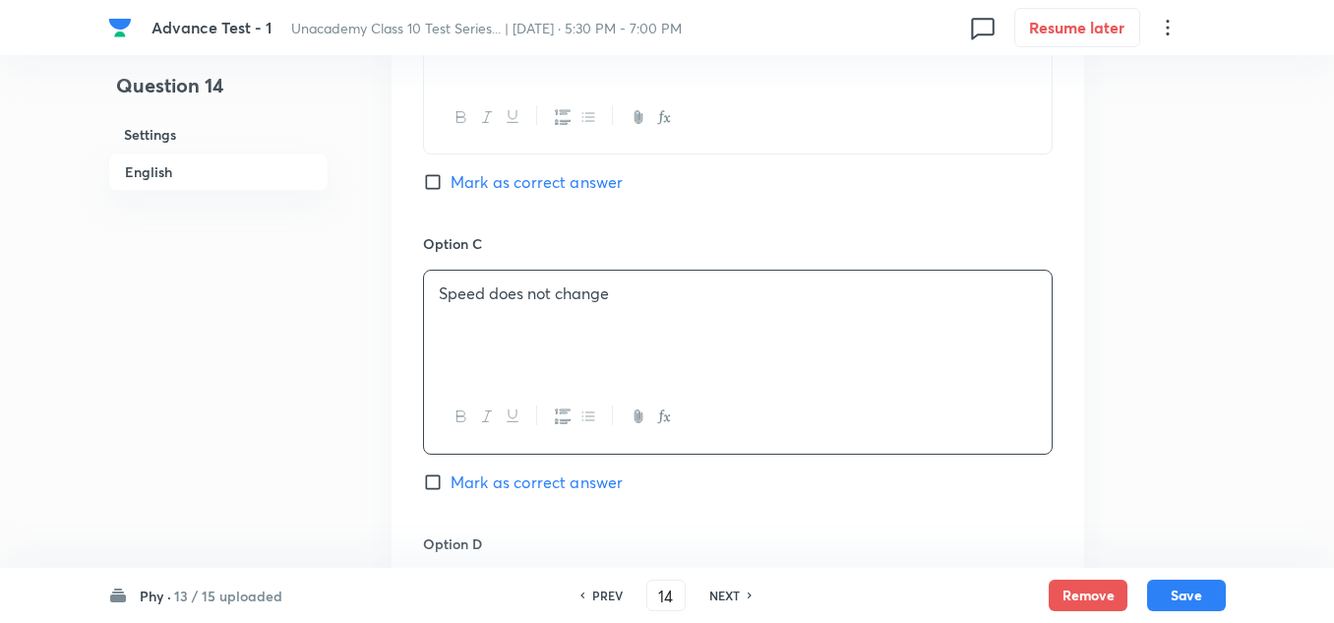
scroll to position [1574, 0]
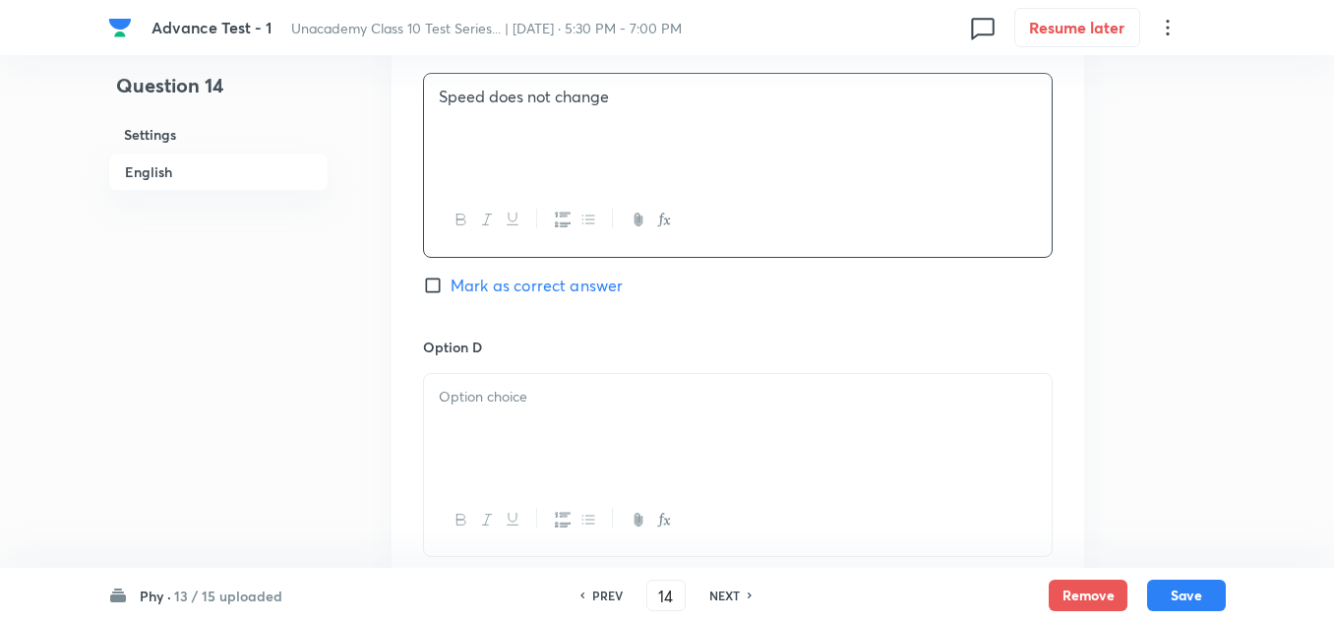
click at [521, 429] on div at bounding box center [738, 429] width 628 height 110
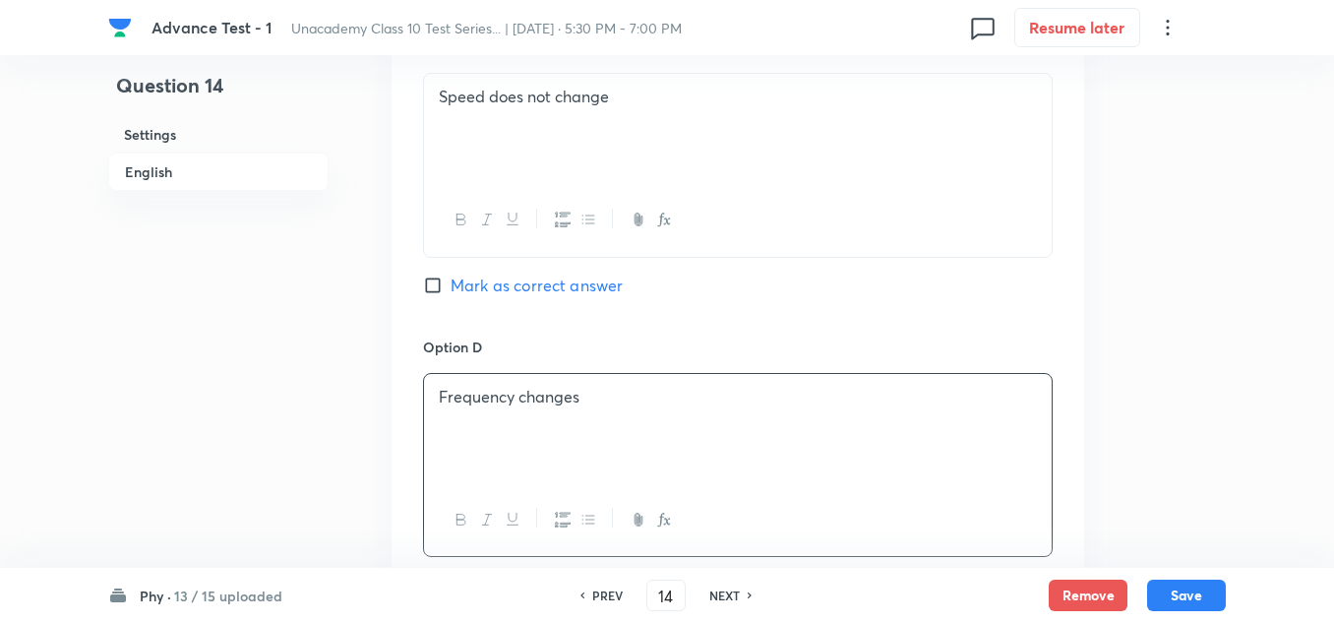
scroll to position [1967, 0]
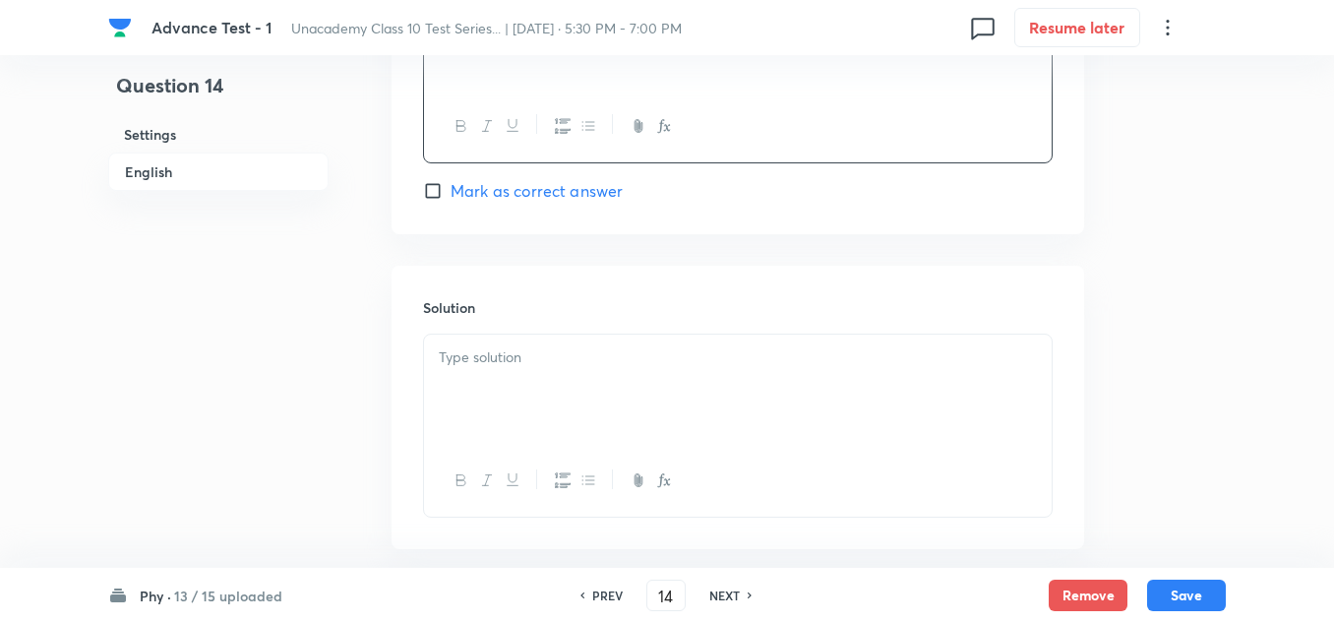
click at [506, 374] on div at bounding box center [738, 389] width 628 height 110
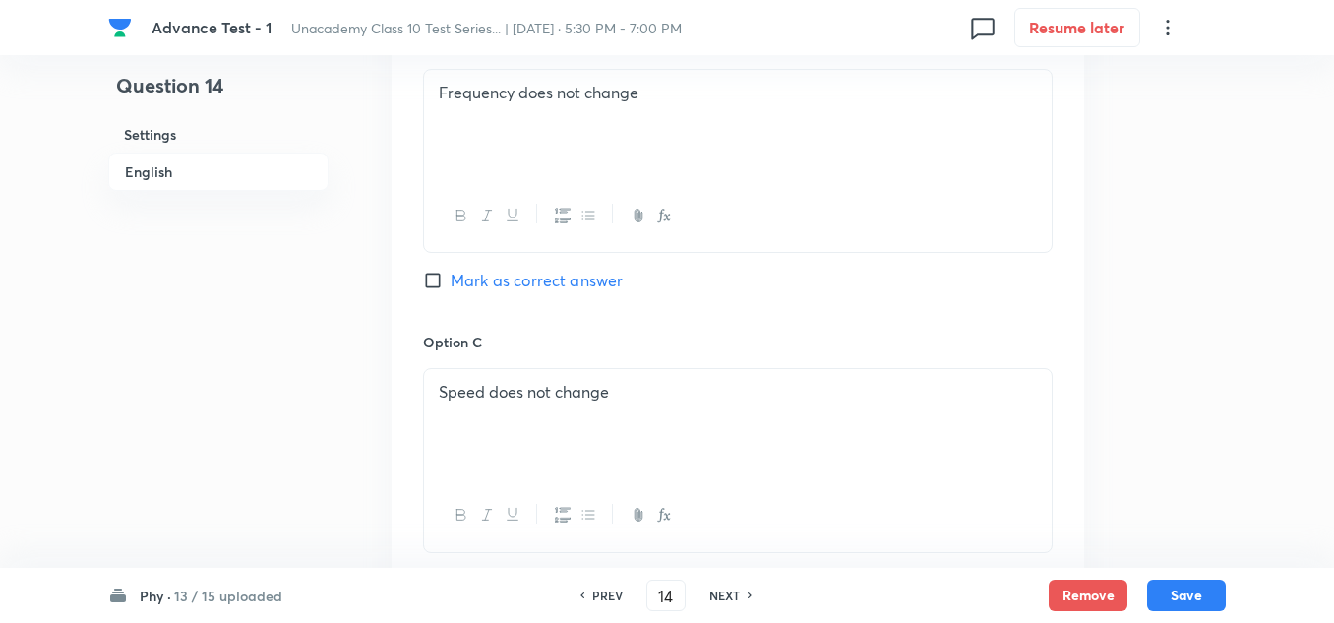
scroll to position [1180, 0]
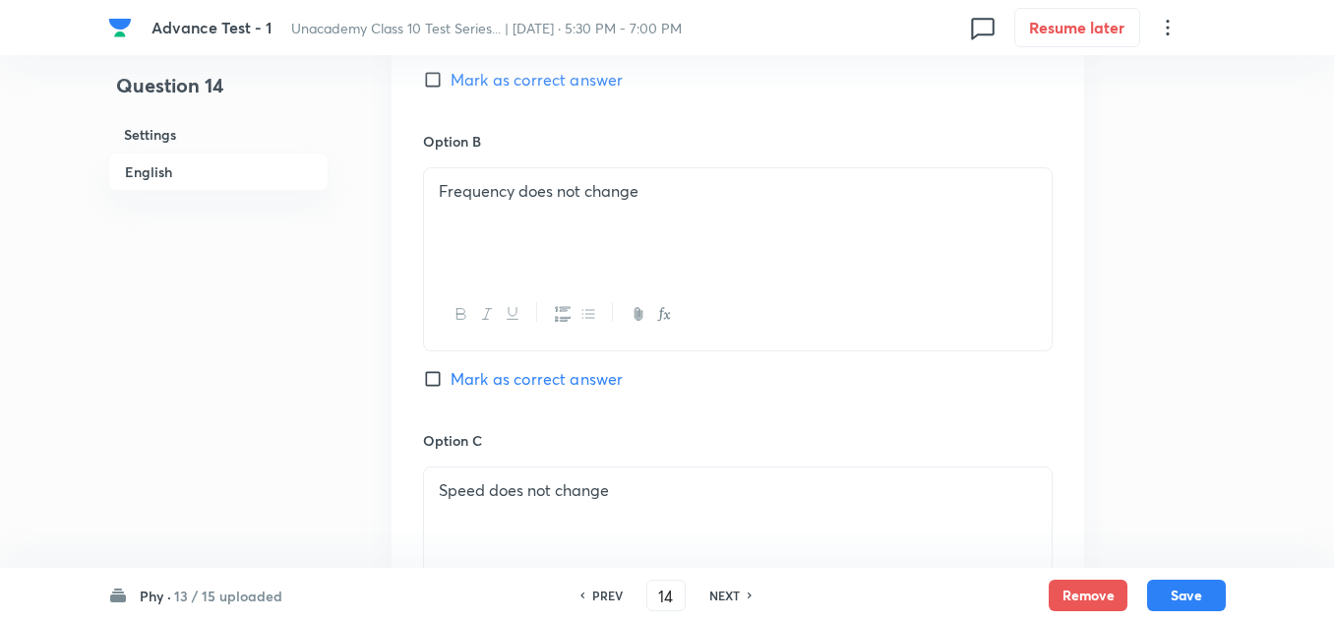
click at [503, 379] on span "Mark as correct answer" at bounding box center [537, 379] width 172 height 24
click at [488, 373] on span "Mark as correct answer" at bounding box center [537, 379] width 172 height 24
click at [451, 373] on input "Mark as correct answer" at bounding box center [437, 379] width 28 height 20
checkbox input "true"
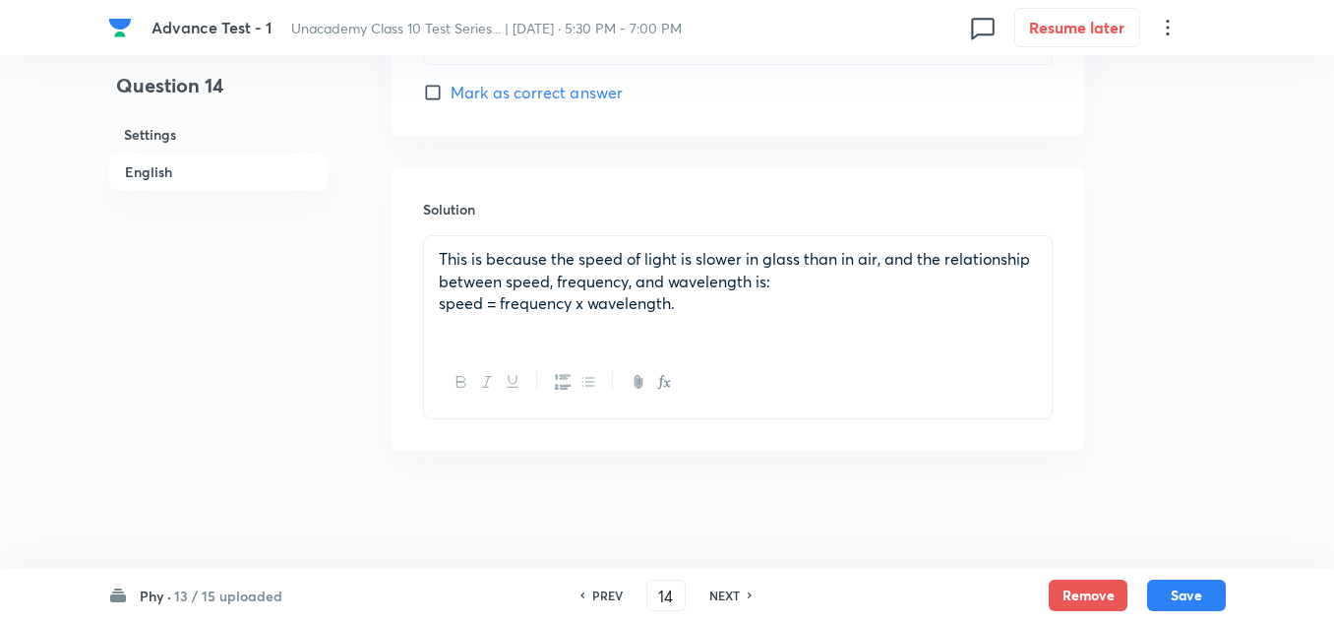
scroll to position [2067, 0]
click at [1168, 587] on button "Save" at bounding box center [1186, 592] width 79 height 31
type input "15"
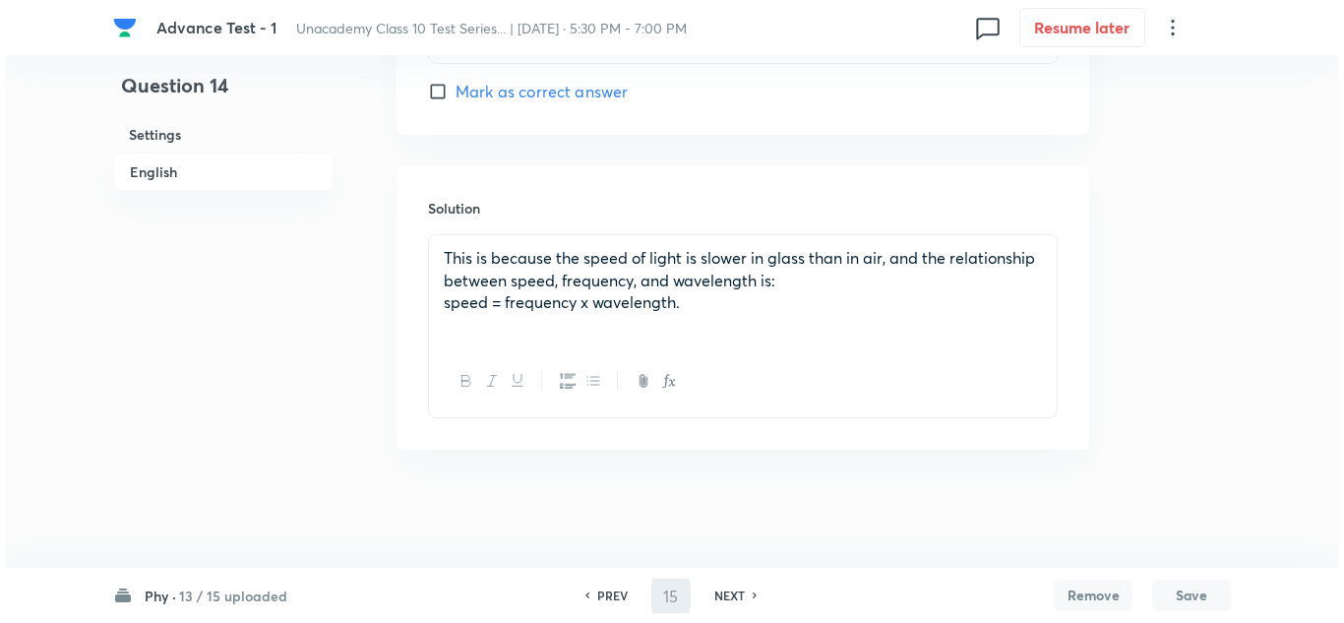
scroll to position [0, 0]
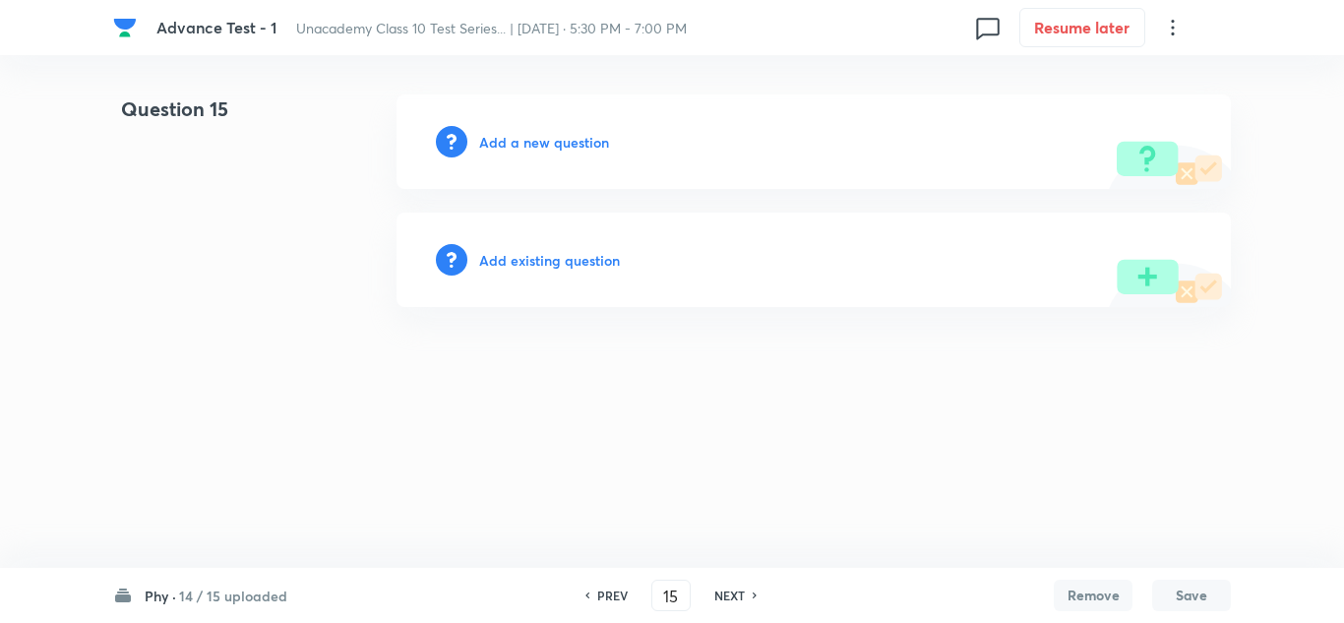
click at [557, 143] on h6 "Add a new question" at bounding box center [544, 142] width 130 height 21
click at [555, 139] on h6 "Choose a question type" at bounding box center [554, 142] width 151 height 21
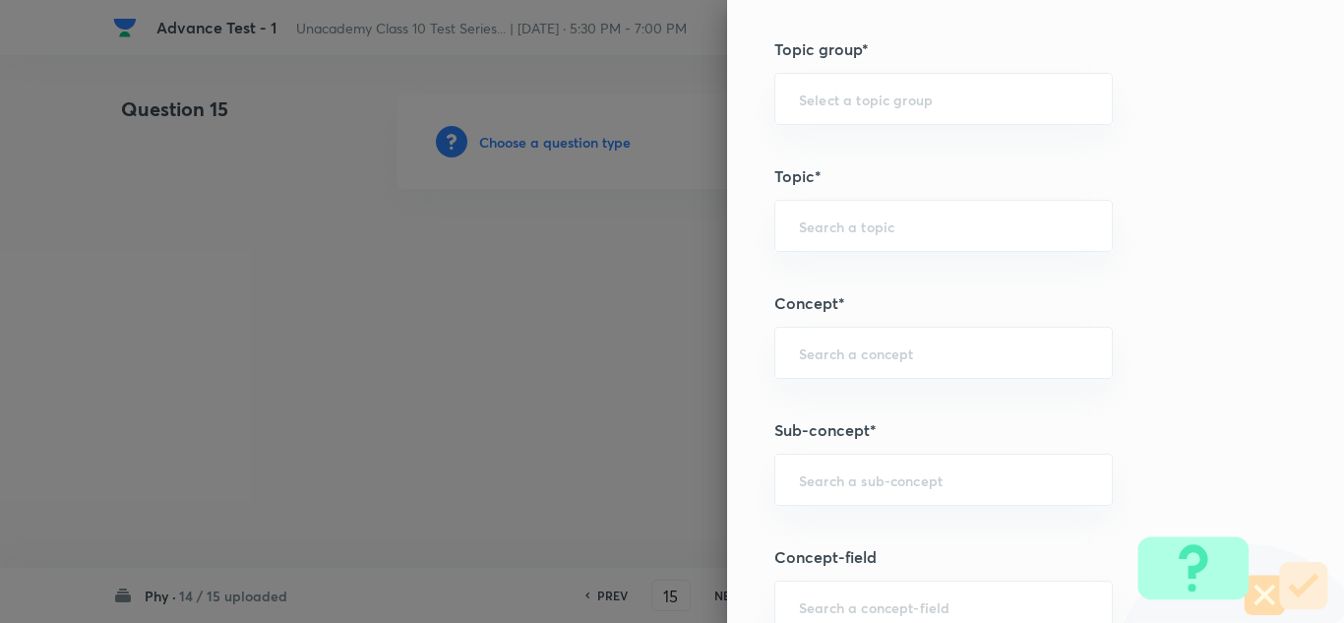
scroll to position [1180, 0]
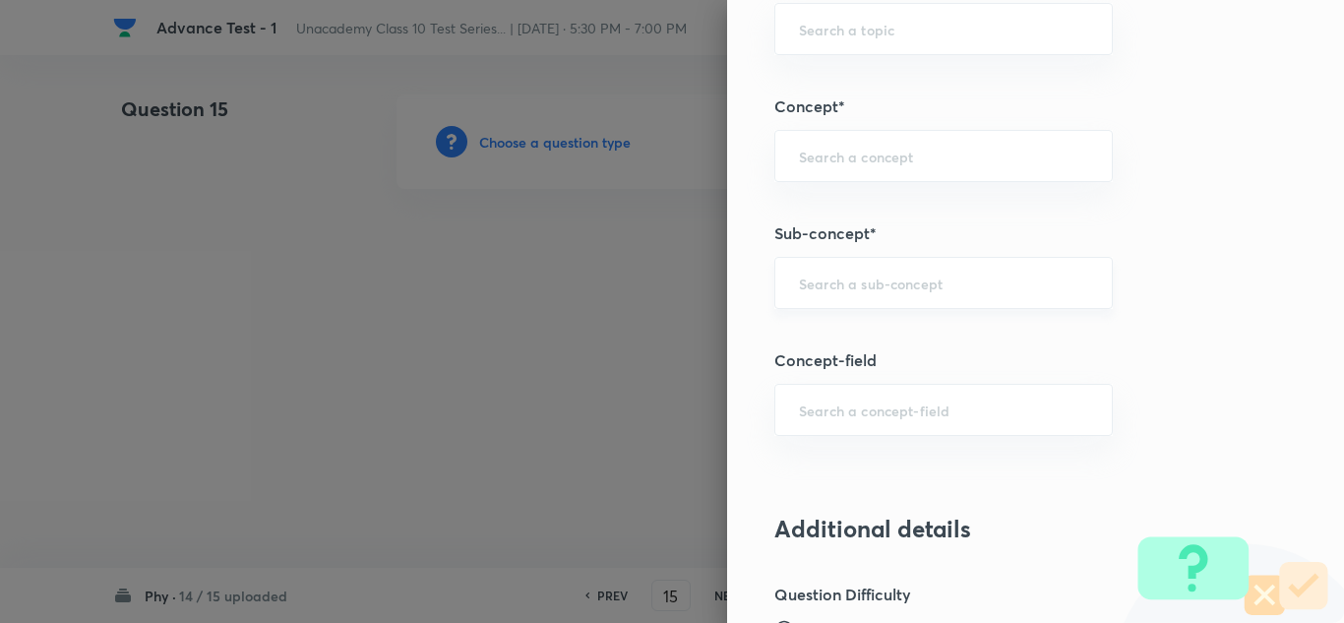
click at [835, 287] on input "text" at bounding box center [943, 282] width 289 height 19
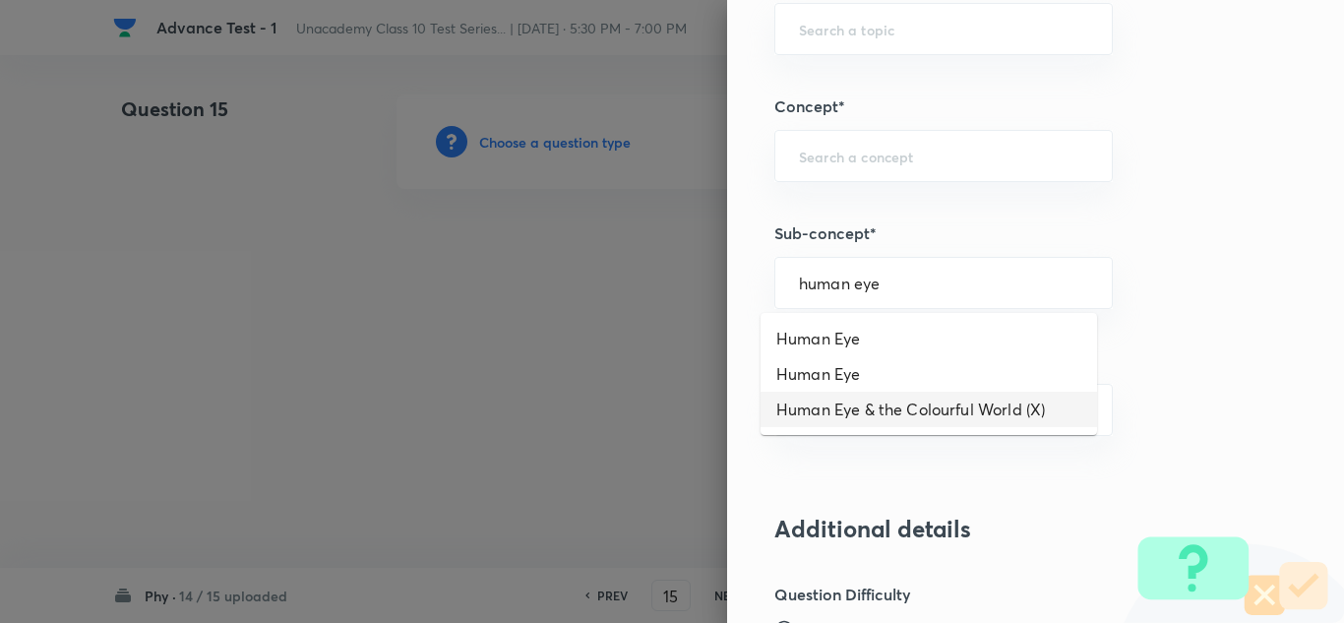
type input "human eye"
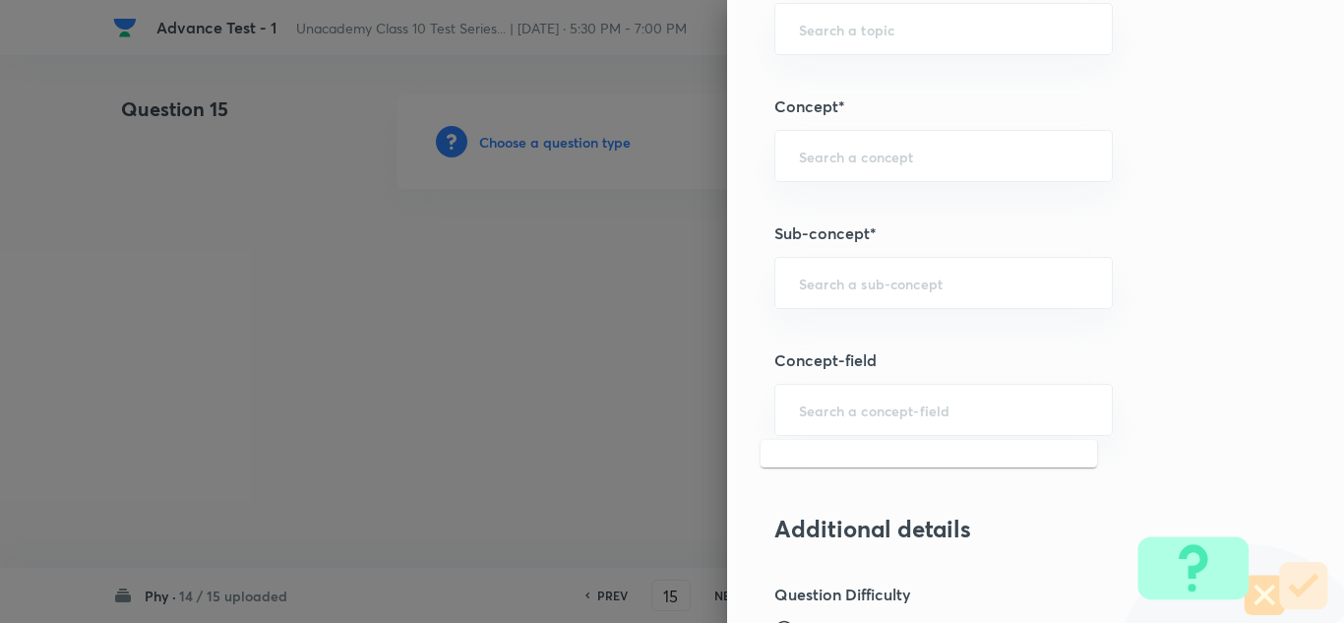
click at [932, 419] on input "text" at bounding box center [943, 409] width 289 height 19
click at [868, 301] on div "​" at bounding box center [943, 283] width 338 height 52
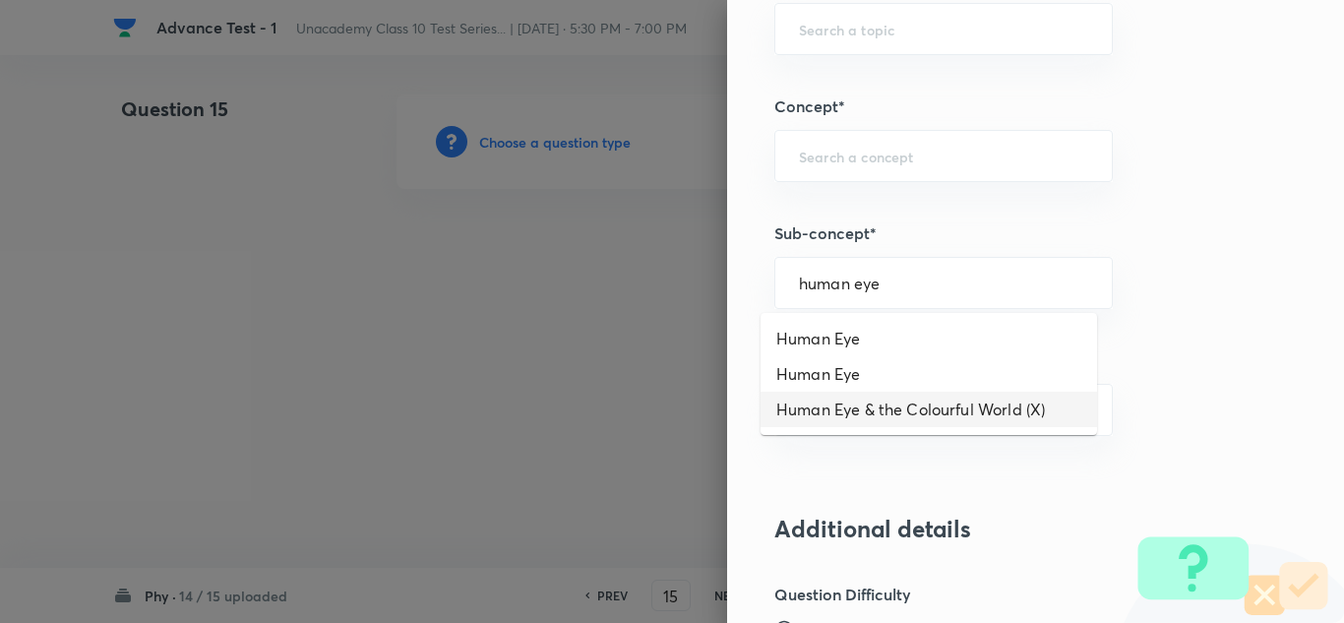
click at [932, 392] on li "Human Eye & the Colourful World (X)" at bounding box center [928, 409] width 336 height 35
type input "Human Eye & the Colourful World (X)"
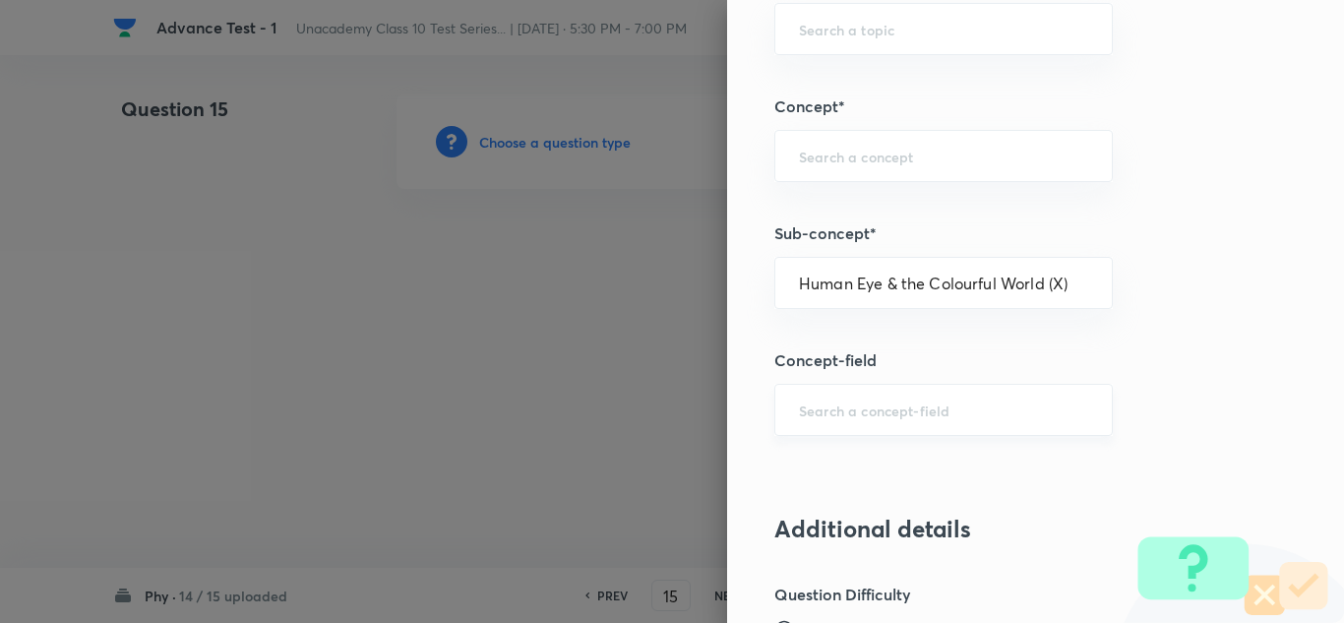
type input "Foundation Class X"
type input "Physics"
type input "Human Eye & the Colourful World (X)"
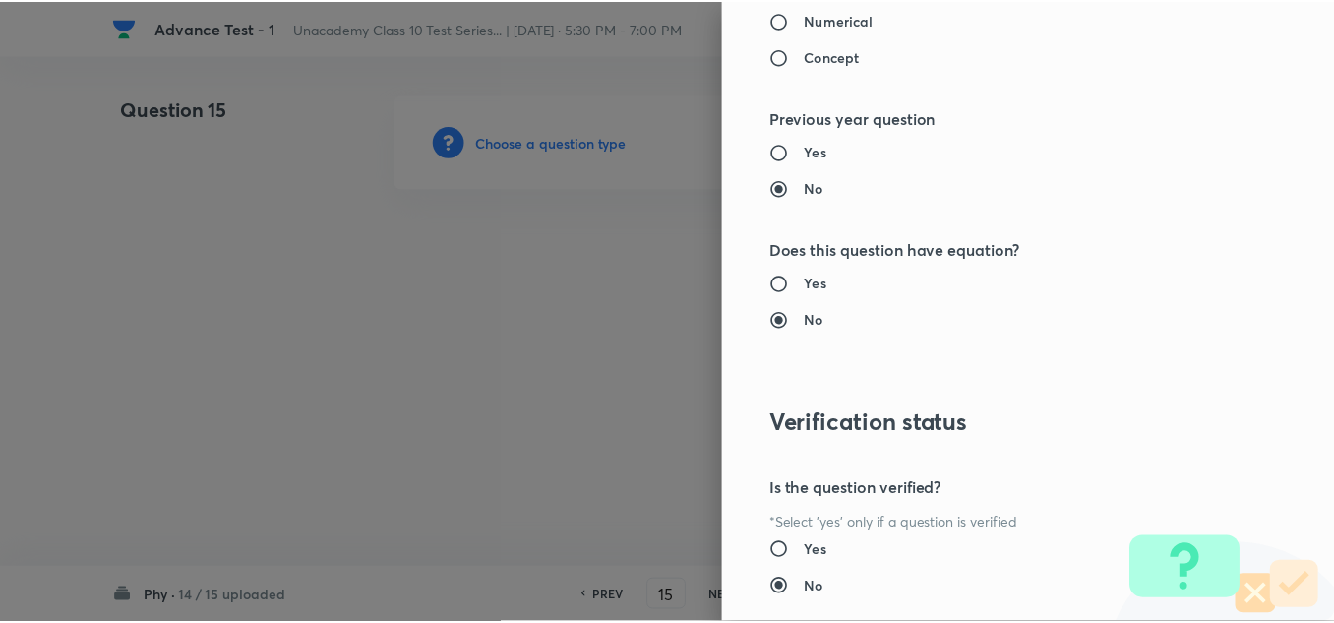
scroll to position [2191, 0]
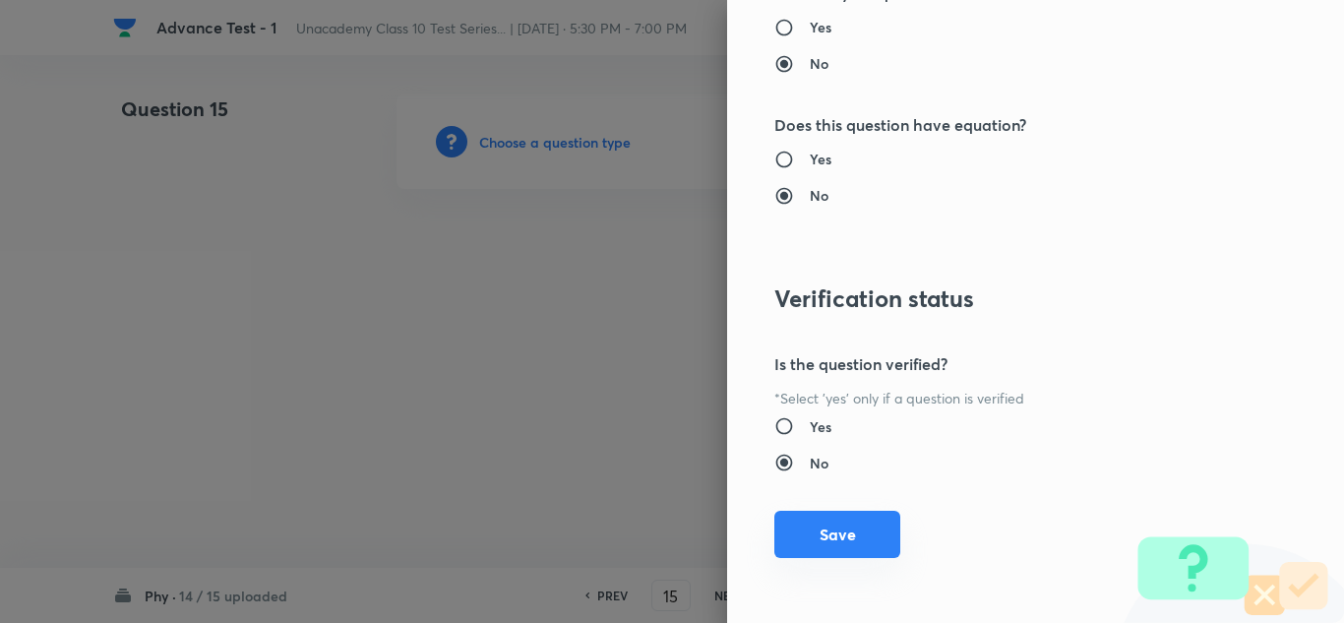
click at [854, 535] on button "Save" at bounding box center [837, 534] width 126 height 47
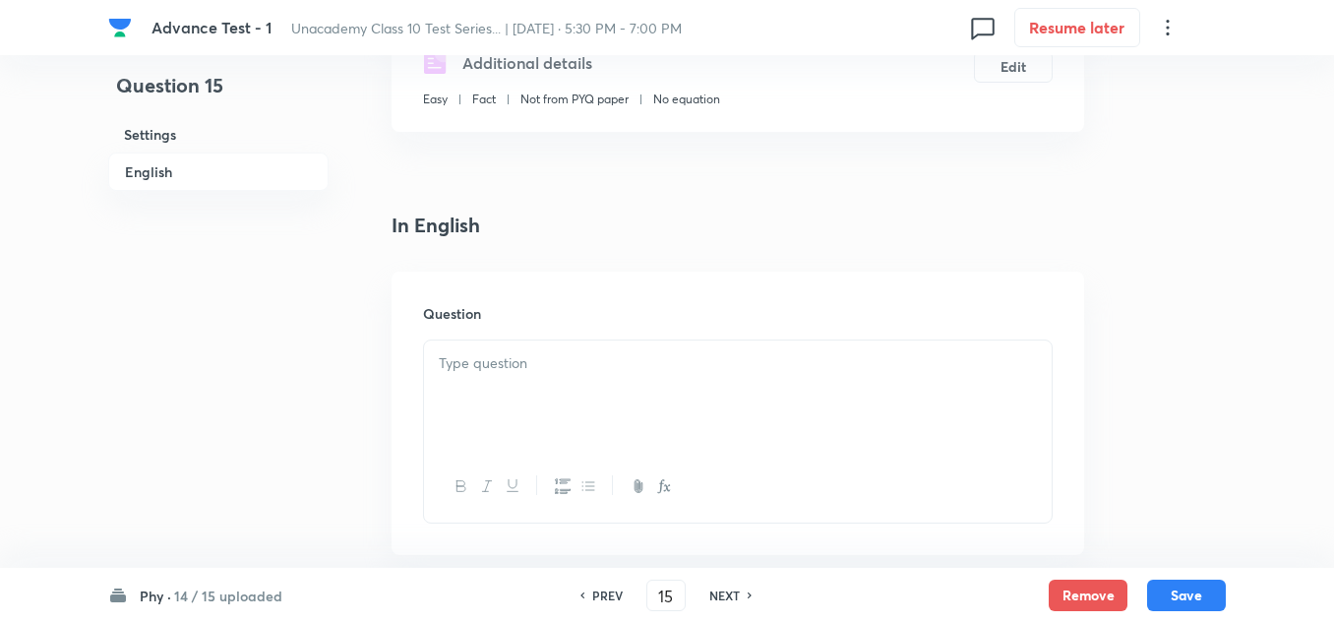
scroll to position [492, 0]
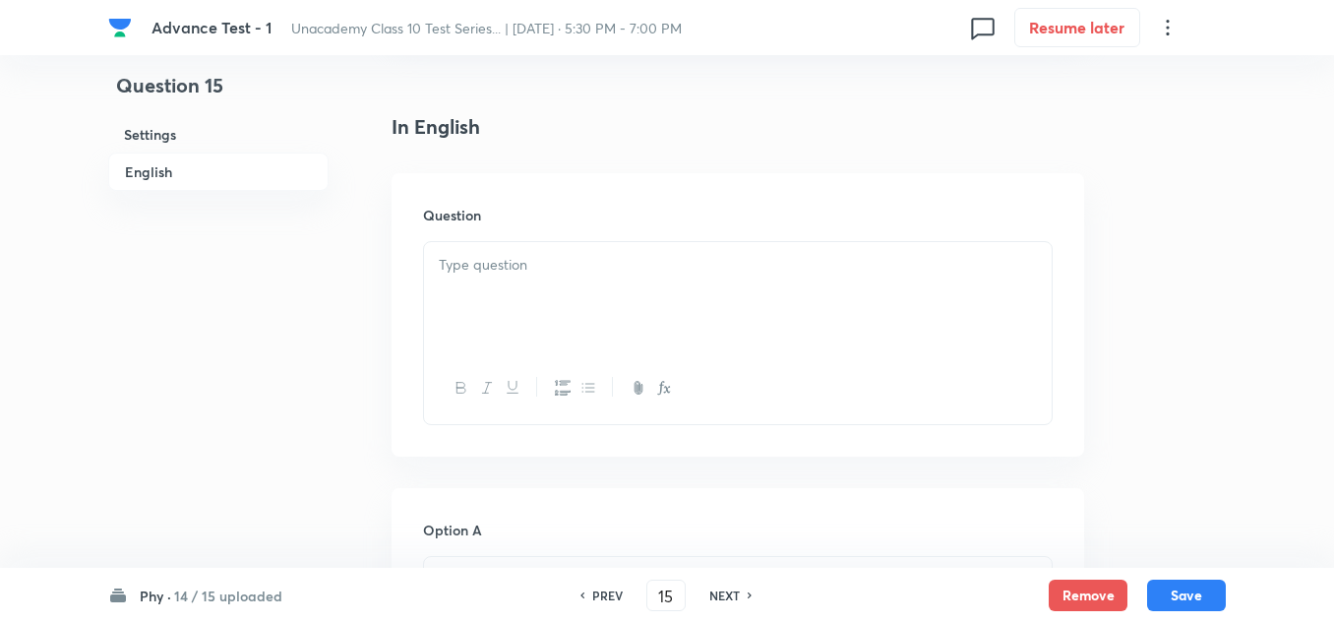
click at [540, 299] on div at bounding box center [738, 297] width 628 height 110
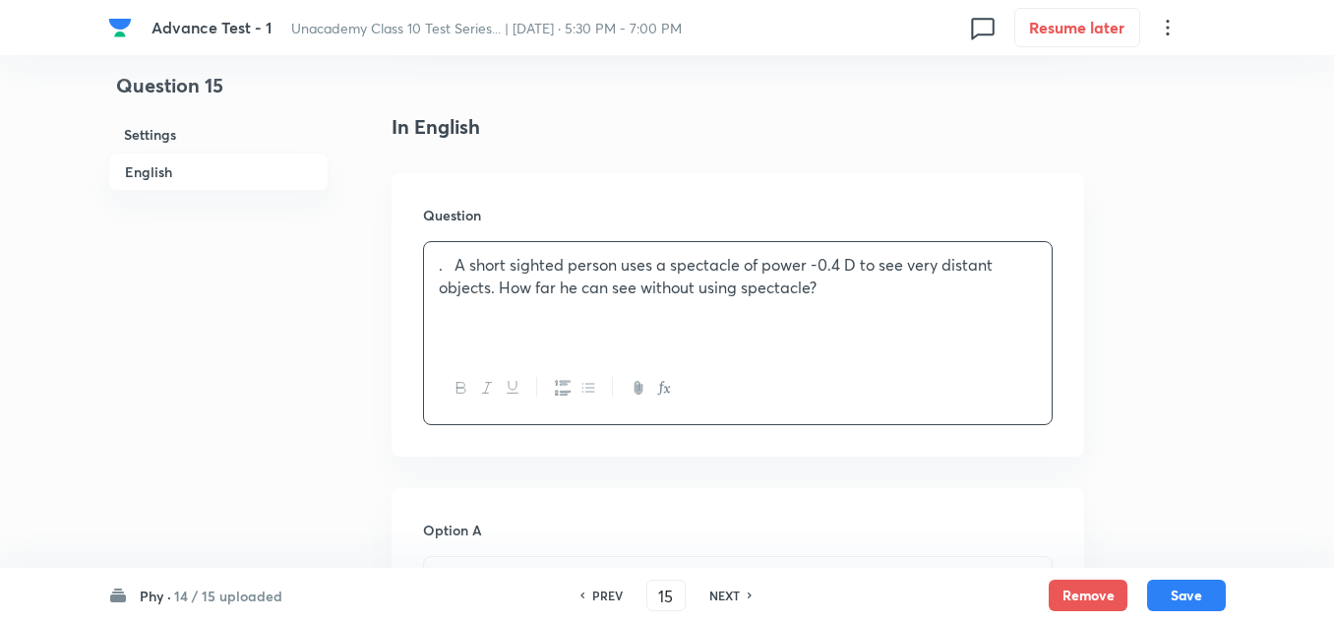
scroll to position [787, 0]
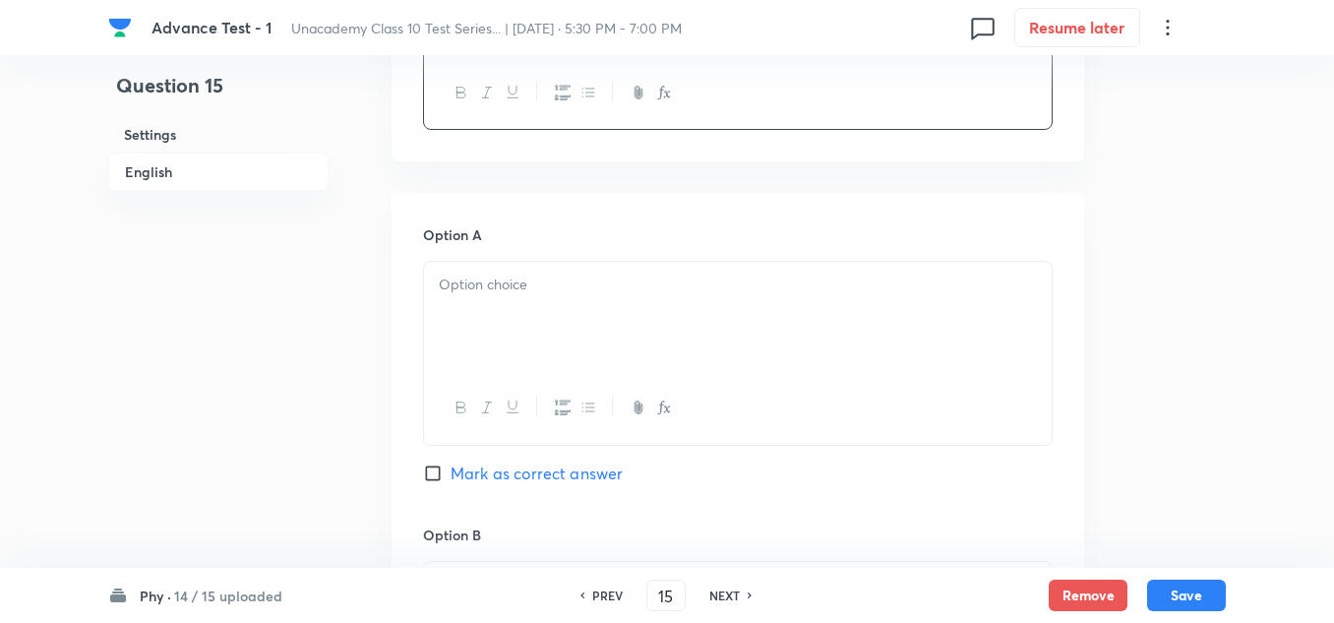
click at [519, 330] on div at bounding box center [738, 317] width 628 height 110
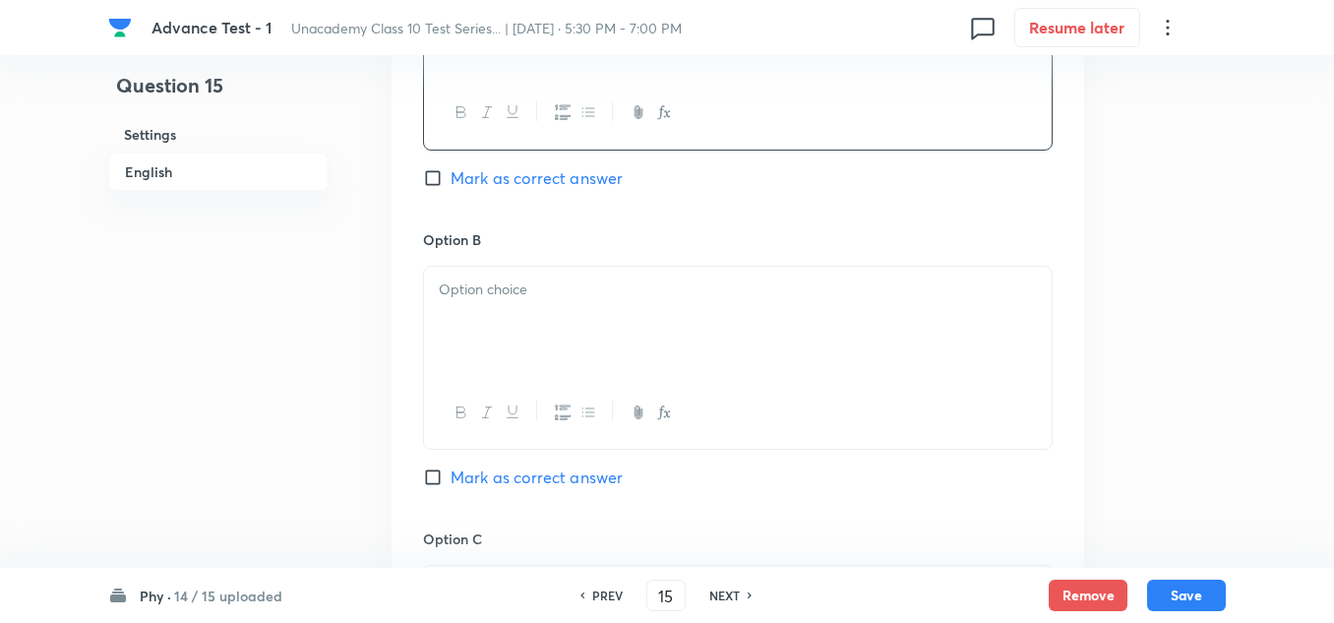
scroll to position [1180, 0]
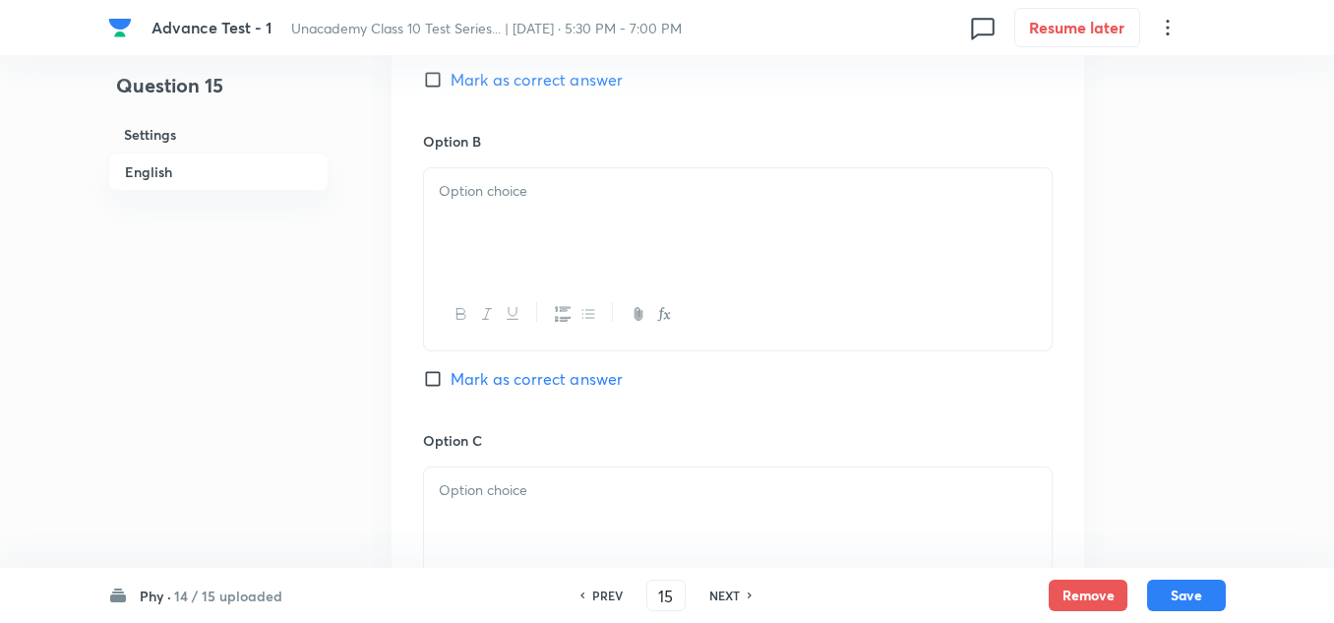
click at [512, 236] on div at bounding box center [738, 223] width 628 height 110
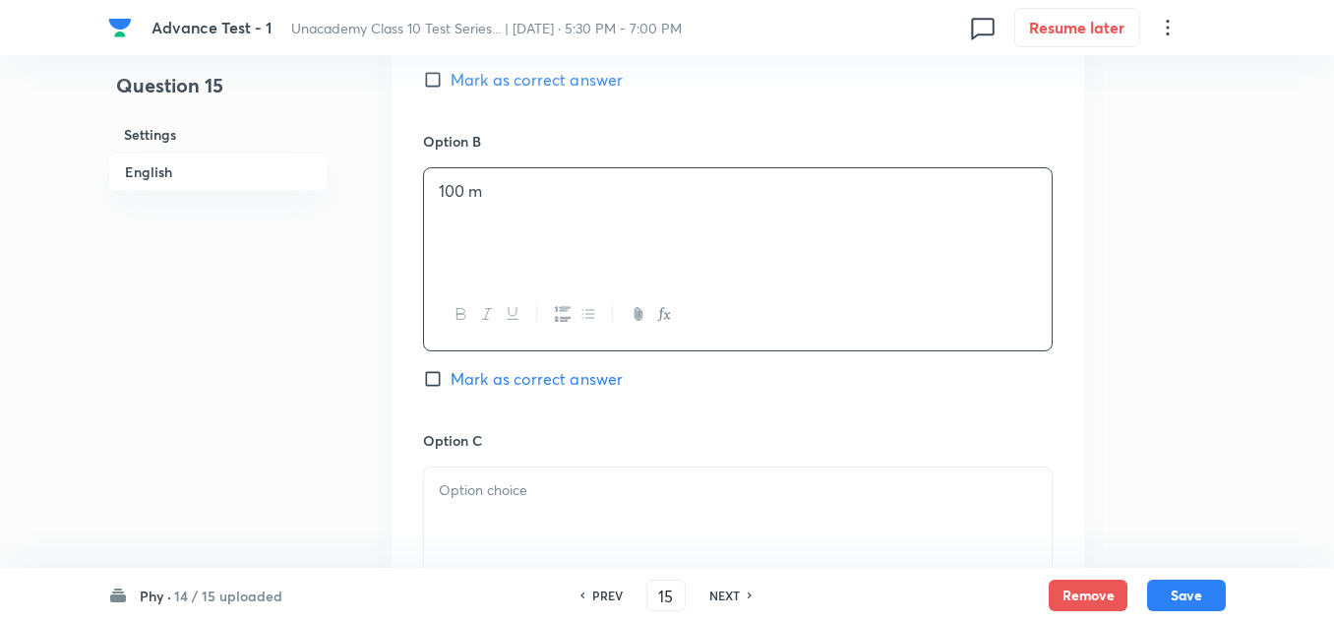
scroll to position [1377, 0]
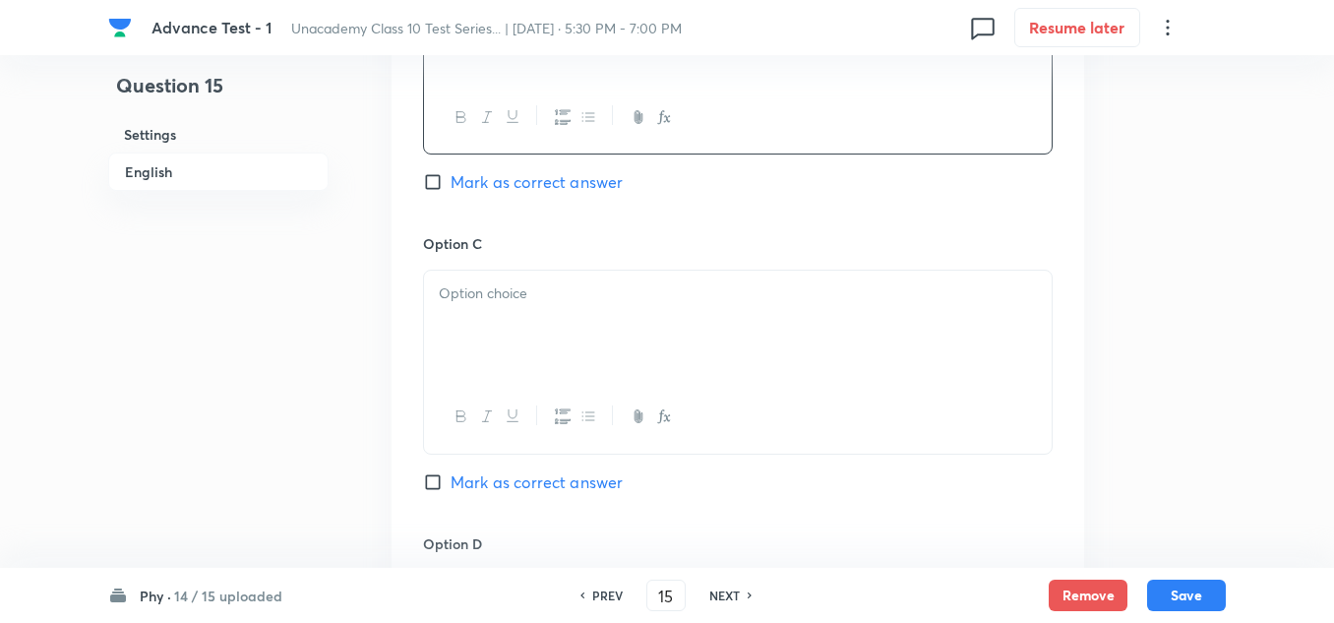
click at [513, 286] on p at bounding box center [738, 293] width 598 height 23
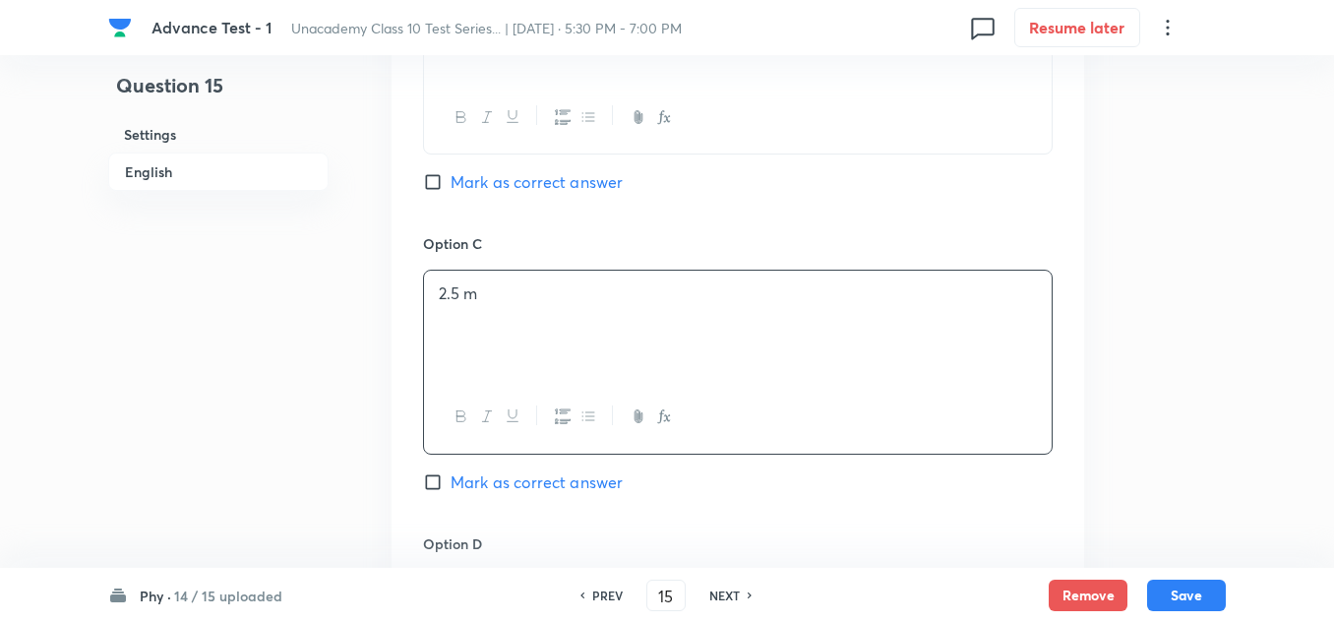
scroll to position [1672, 0]
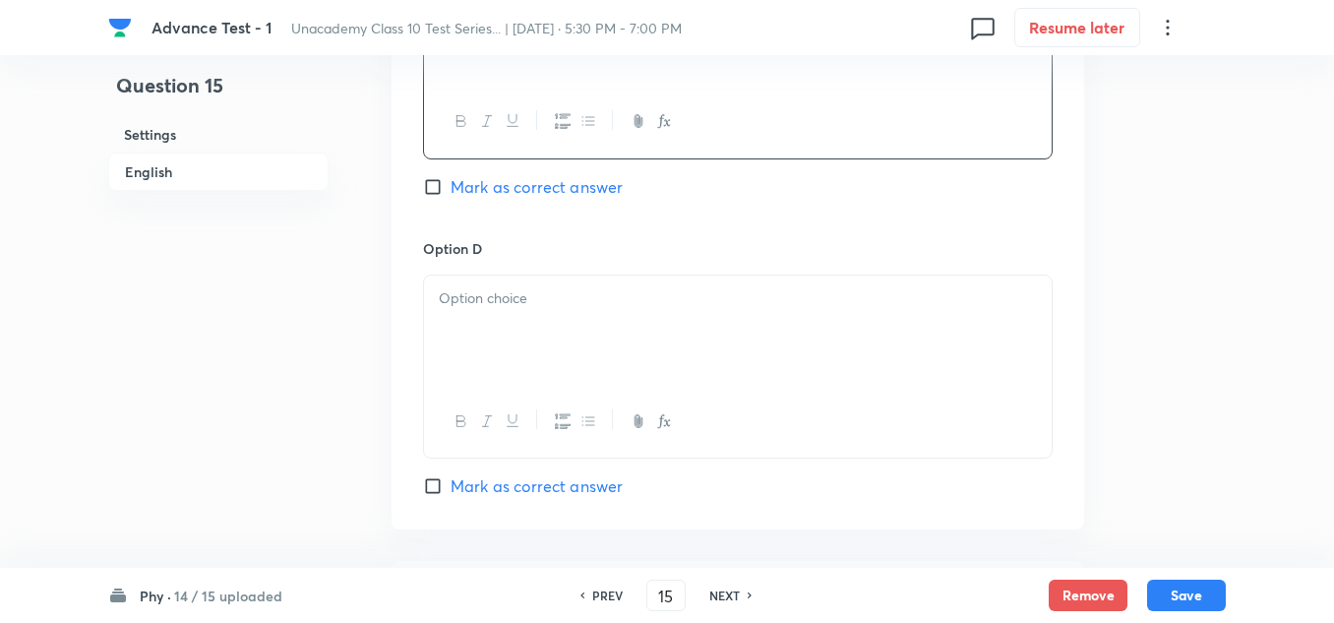
click at [513, 339] on div at bounding box center [738, 330] width 628 height 110
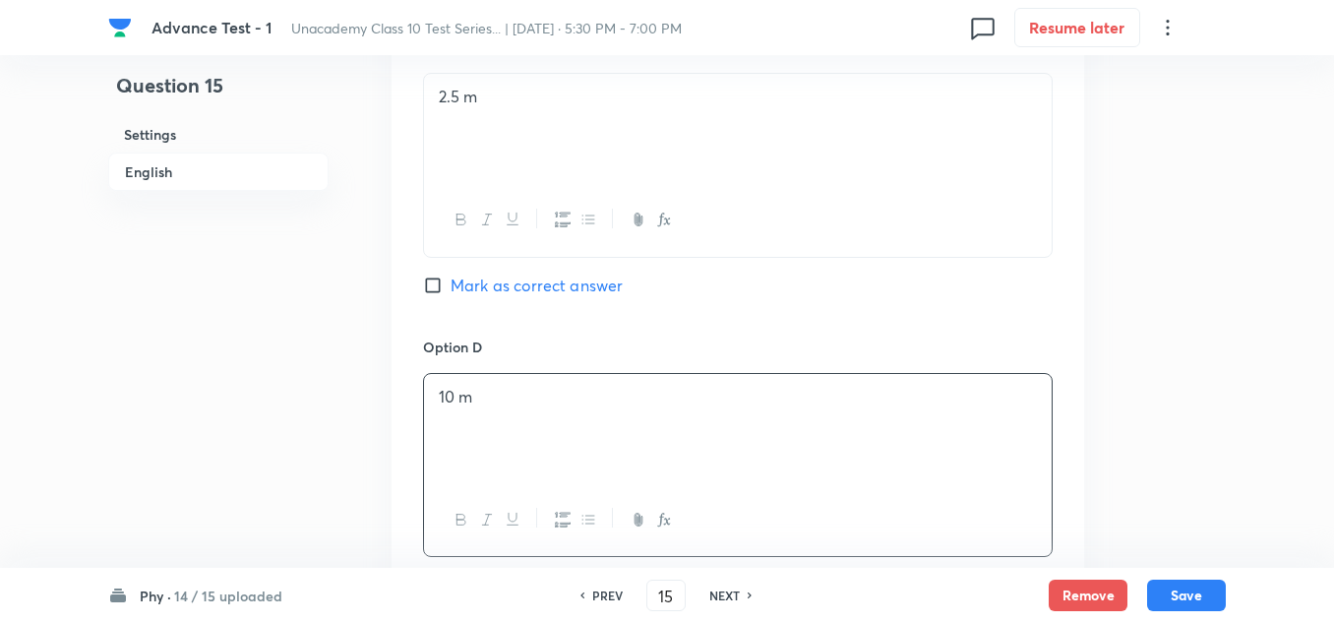
scroll to position [1476, 0]
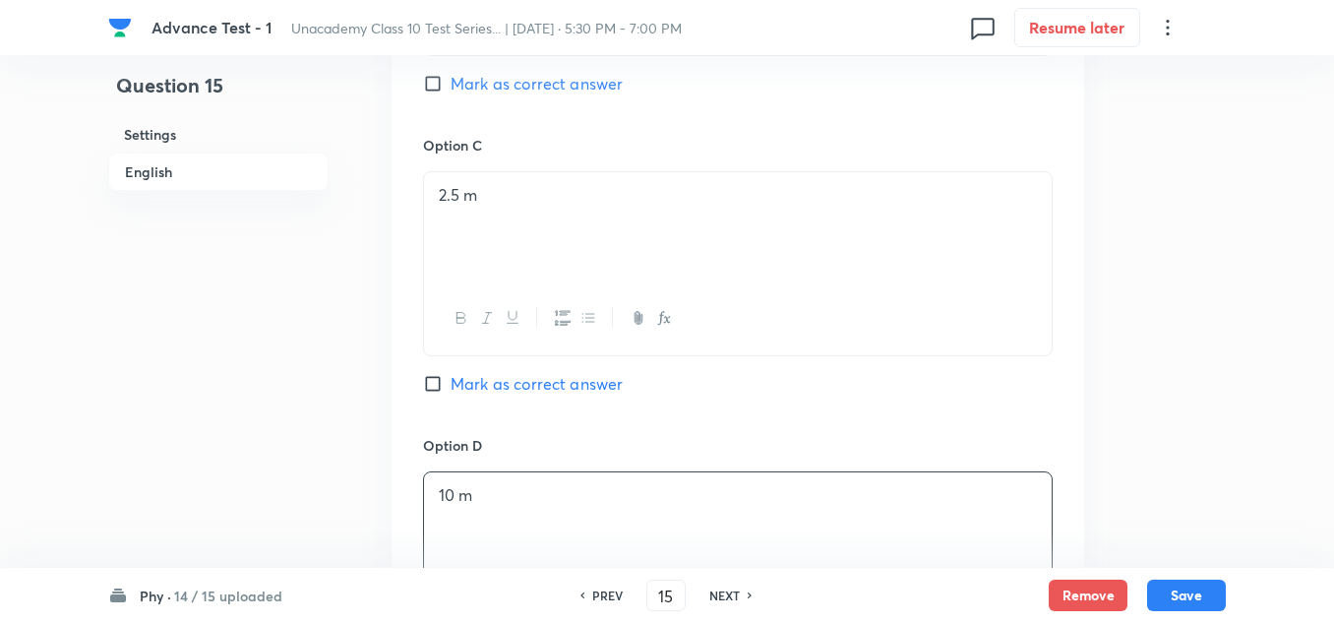
click at [520, 382] on span "Mark as correct answer" at bounding box center [537, 384] width 172 height 24
click at [451, 382] on input "Mark as correct answer" at bounding box center [437, 384] width 28 height 20
checkbox input "true"
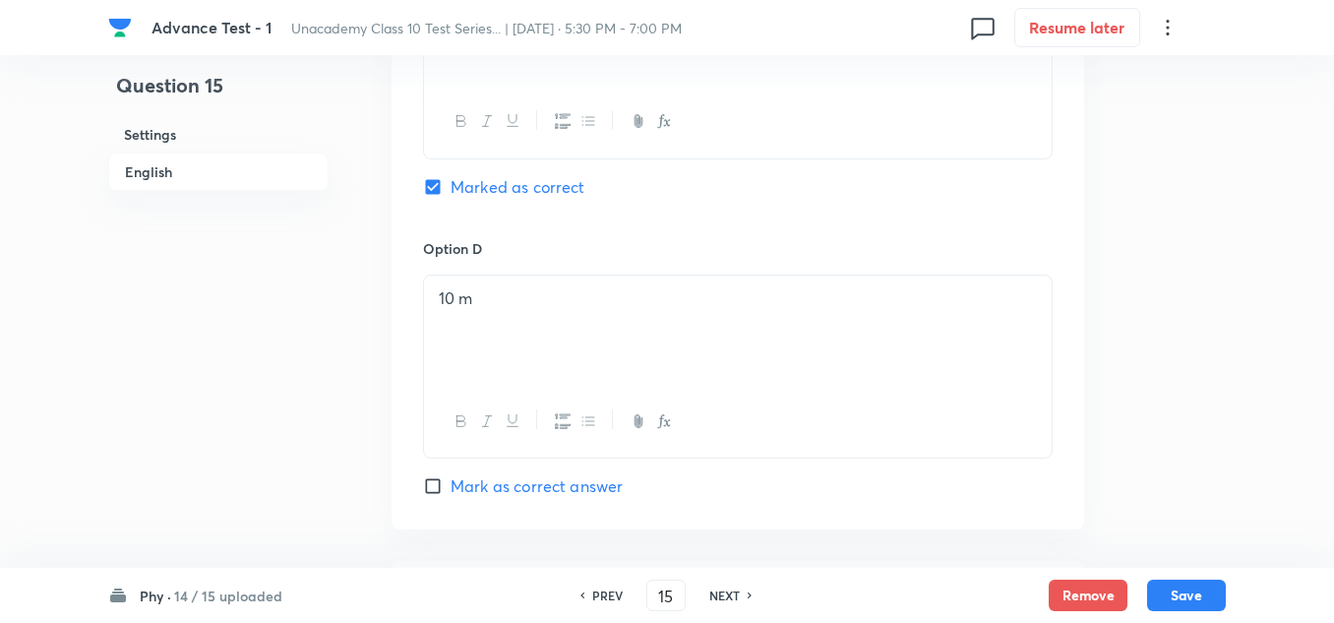
scroll to position [1869, 0]
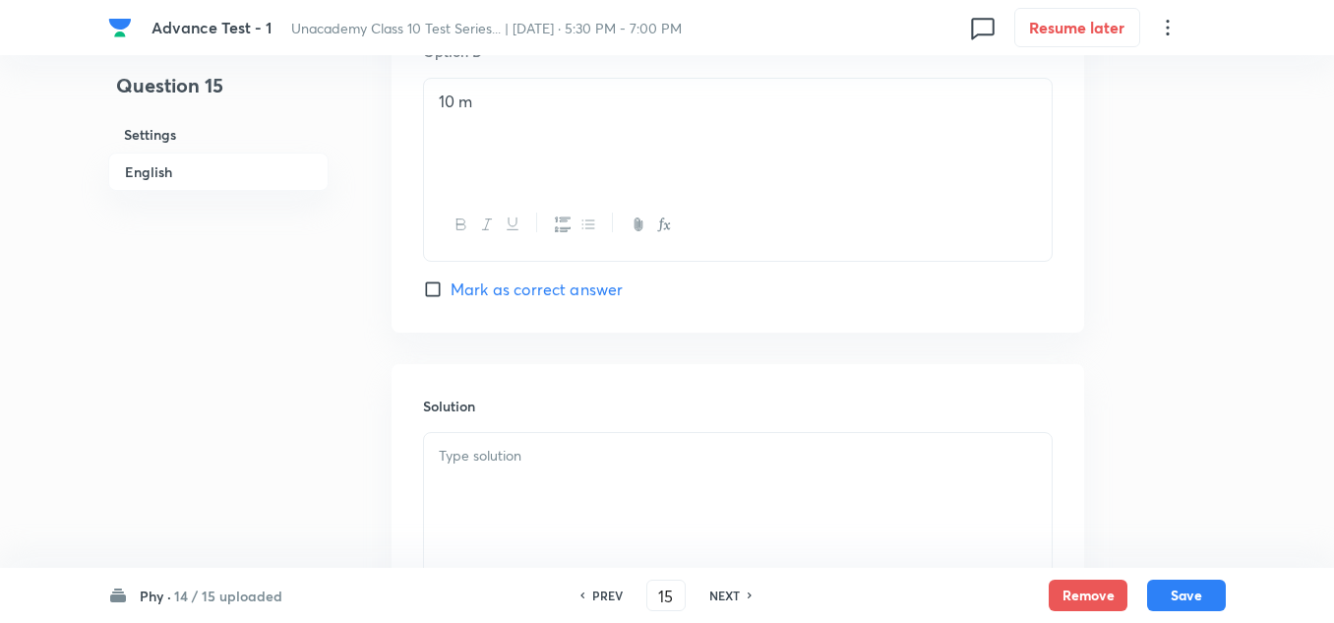
click at [512, 461] on p at bounding box center [738, 456] width 598 height 23
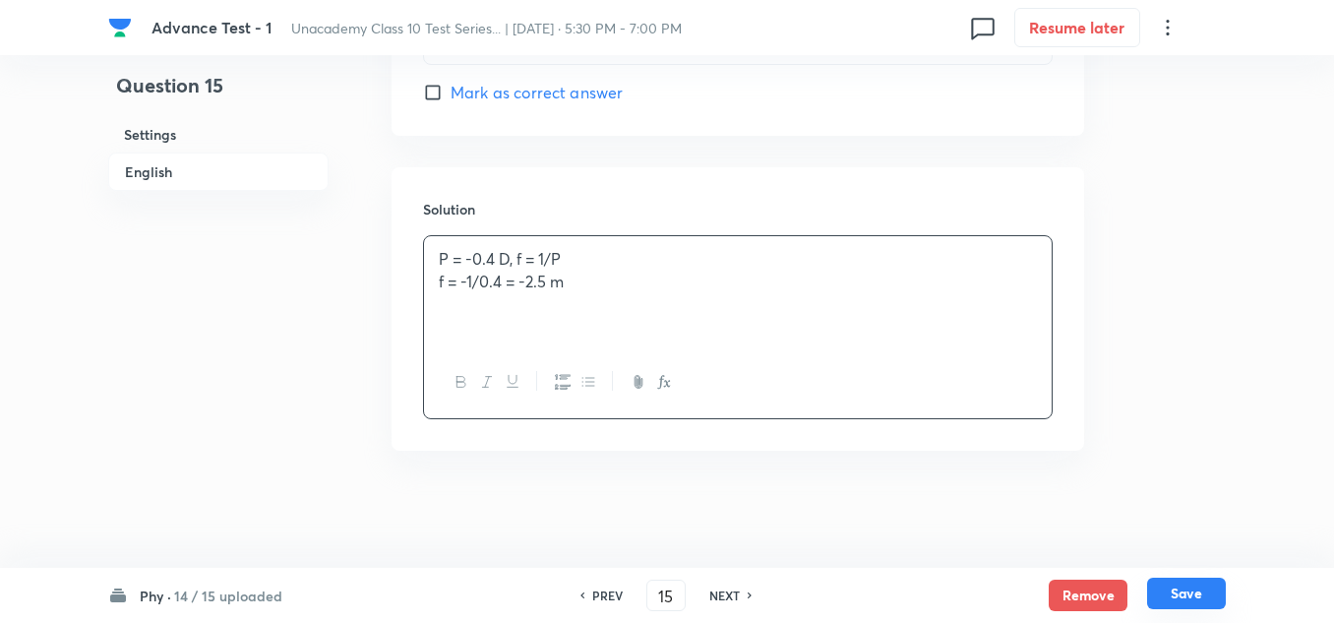
click at [1178, 584] on button "Save" at bounding box center [1186, 592] width 79 height 31
type input "16"
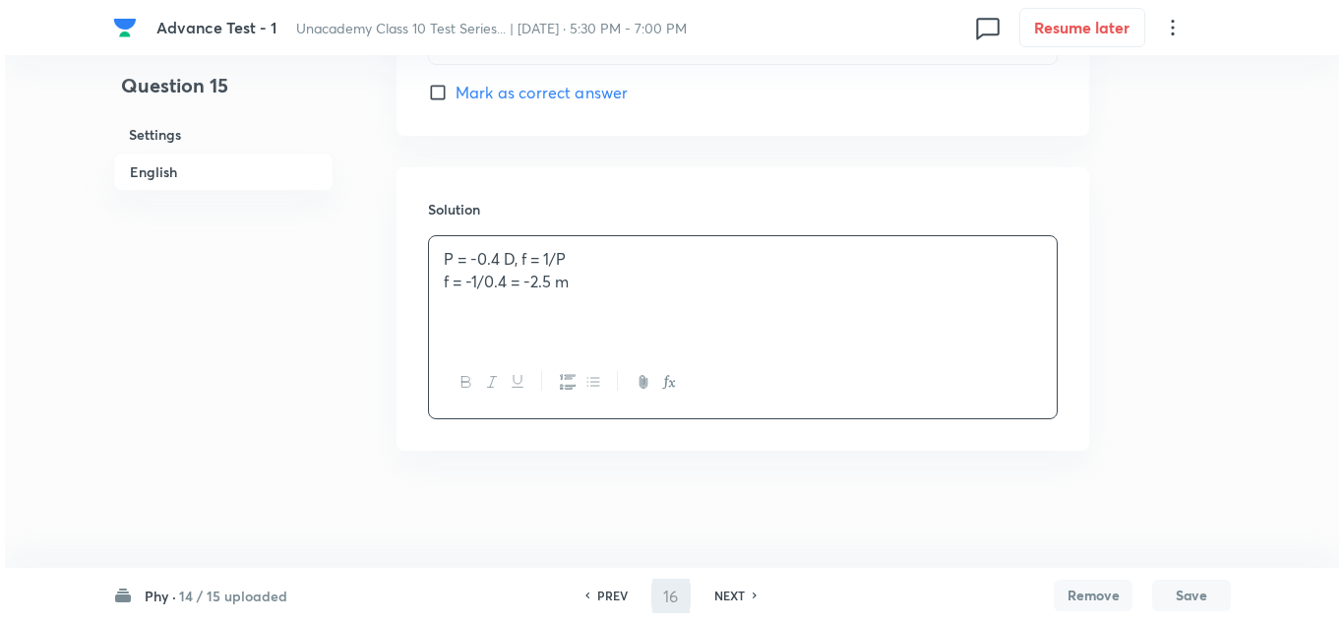
scroll to position [0, 0]
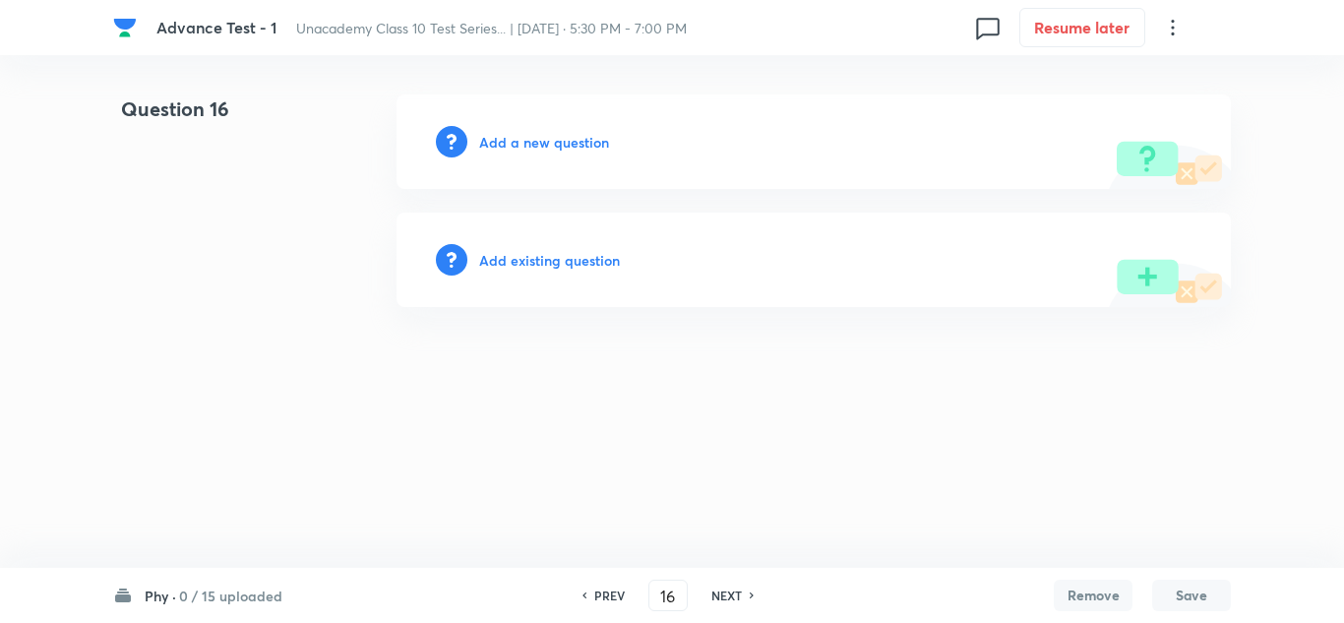
click at [551, 144] on h6 "Add a new question" at bounding box center [544, 142] width 130 height 21
click at [550, 146] on h6 "Choose a question type" at bounding box center [554, 142] width 151 height 21
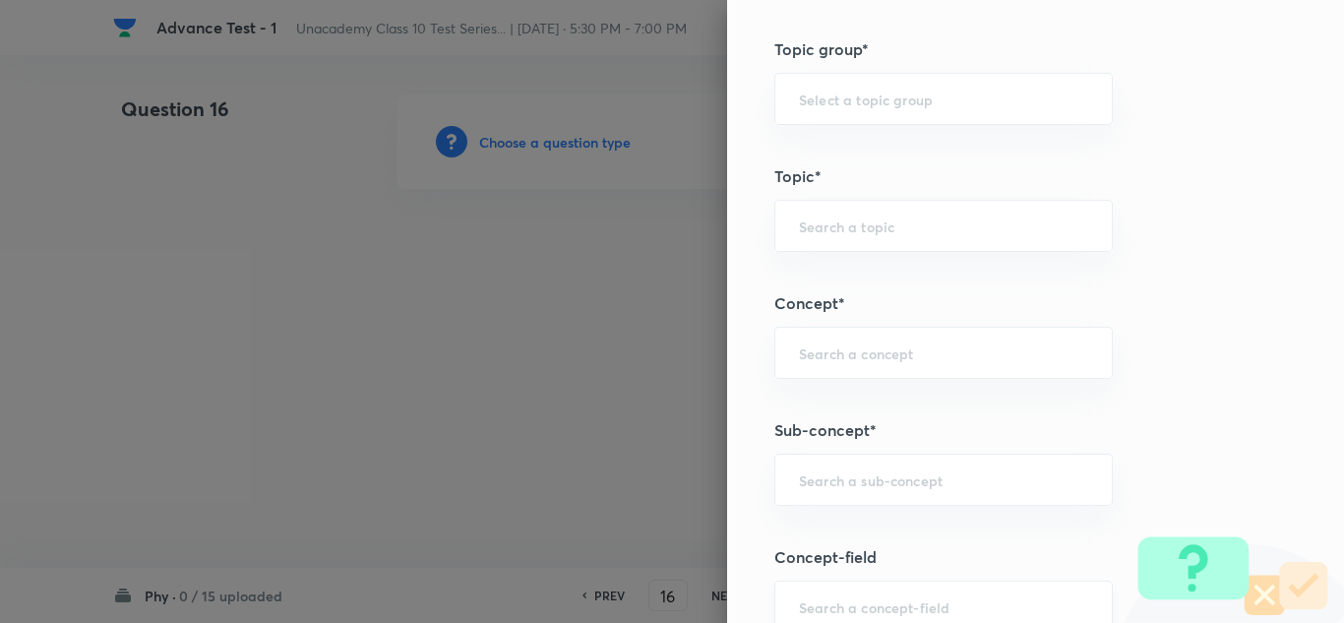
scroll to position [1279, 0]
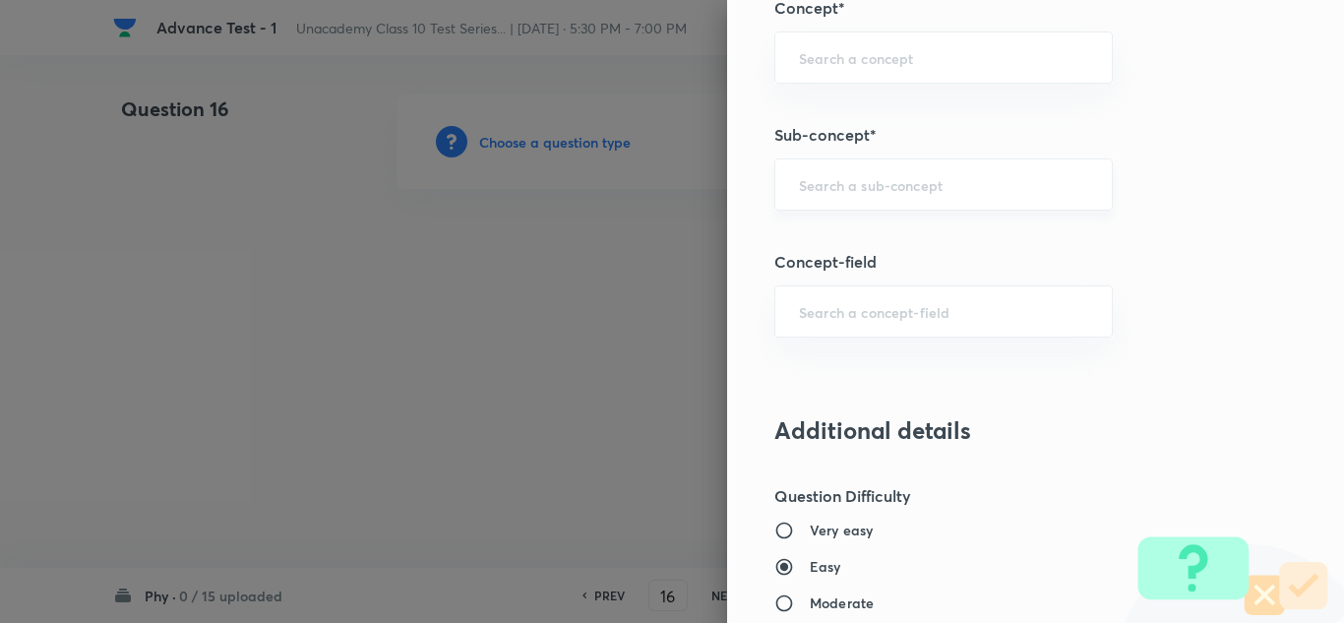
click at [885, 206] on div "​" at bounding box center [943, 184] width 338 height 52
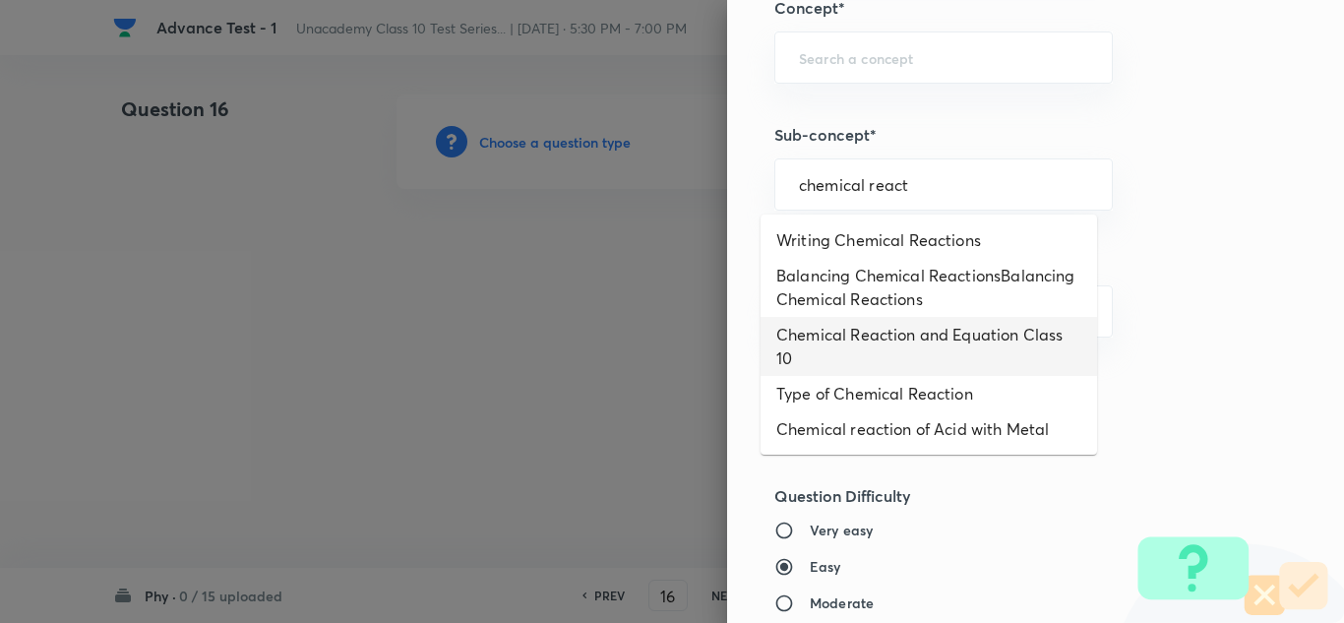
scroll to position [15, 0]
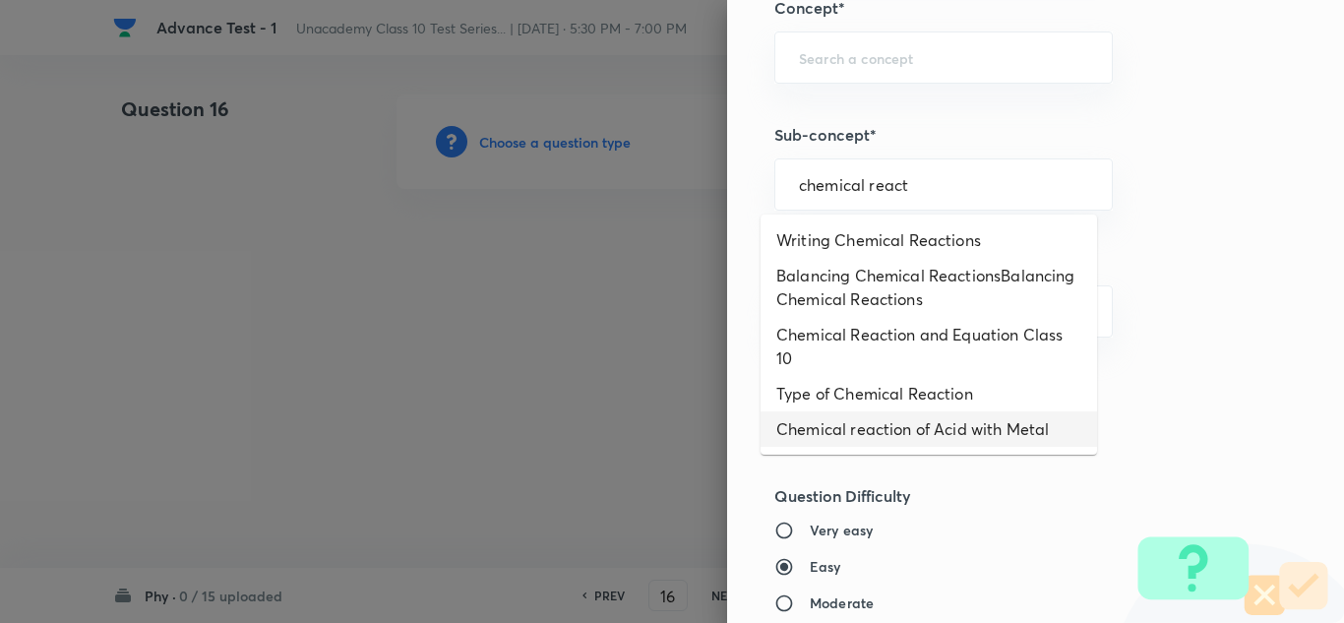
click at [877, 437] on li "Chemical reaction of Acid with Metal" at bounding box center [928, 428] width 336 height 35
type input "Chemical reaction of Acid with Metal"
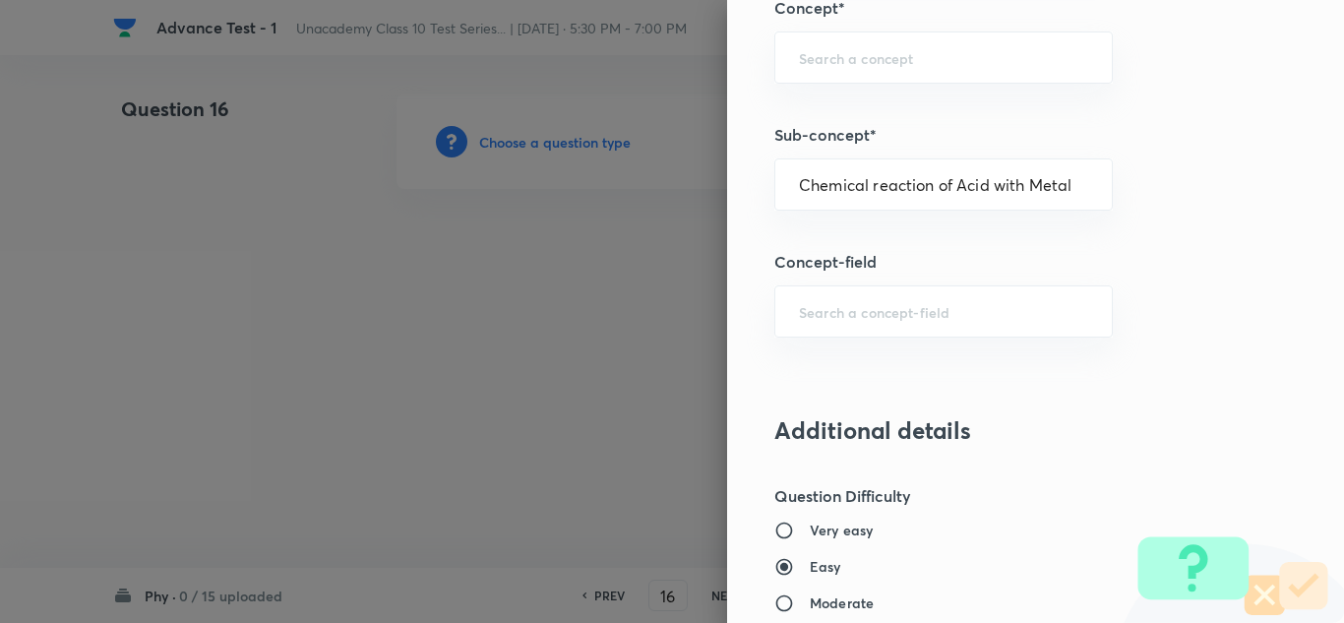
type input "Foundation Class X"
type input "Chemistry"
type input "Acids, Bases and Salt"
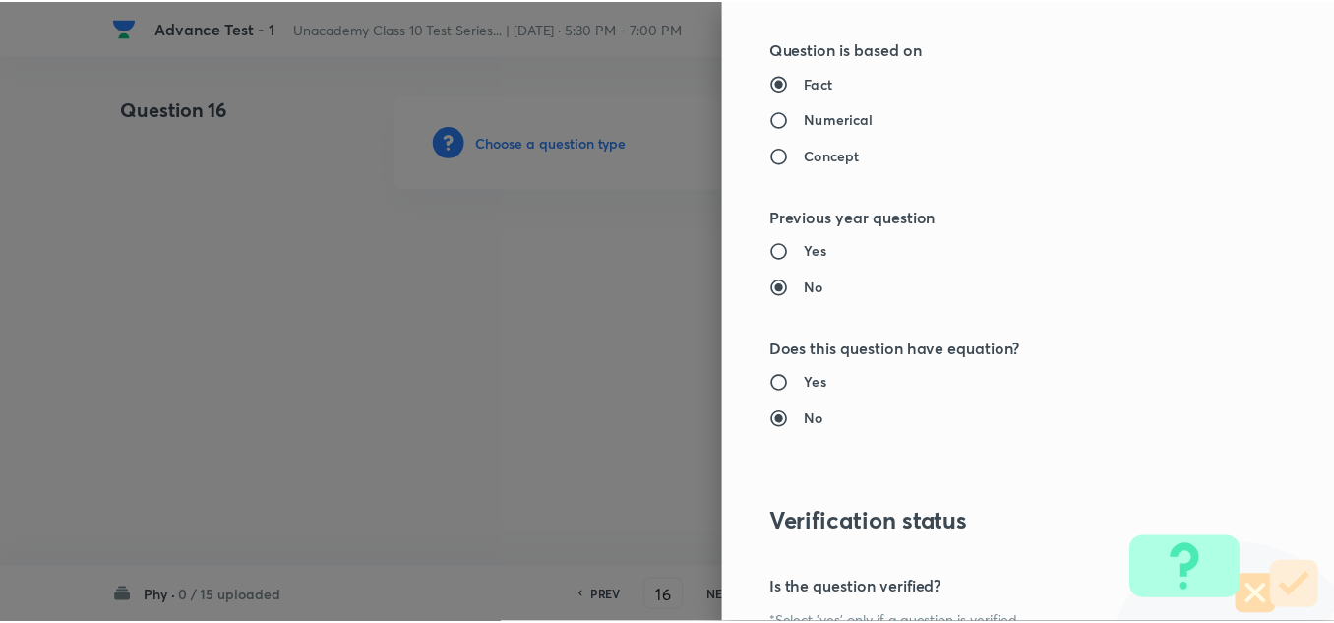
scroll to position [2191, 0]
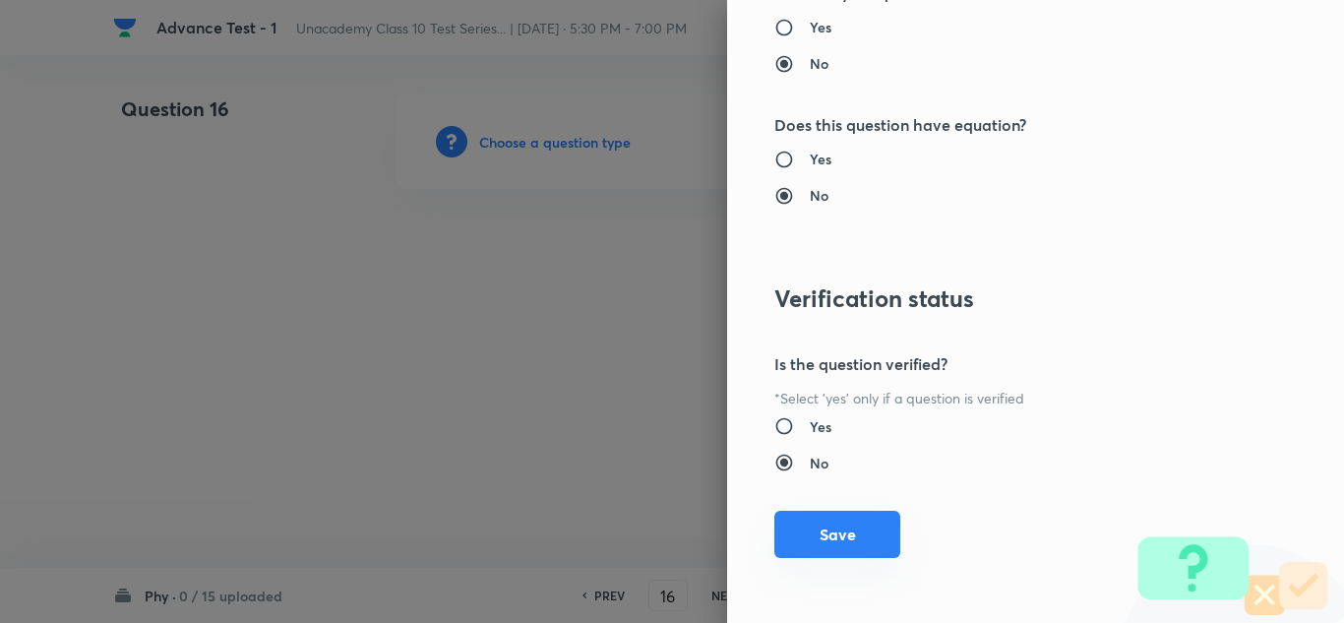
click at [816, 529] on button "Save" at bounding box center [837, 534] width 126 height 47
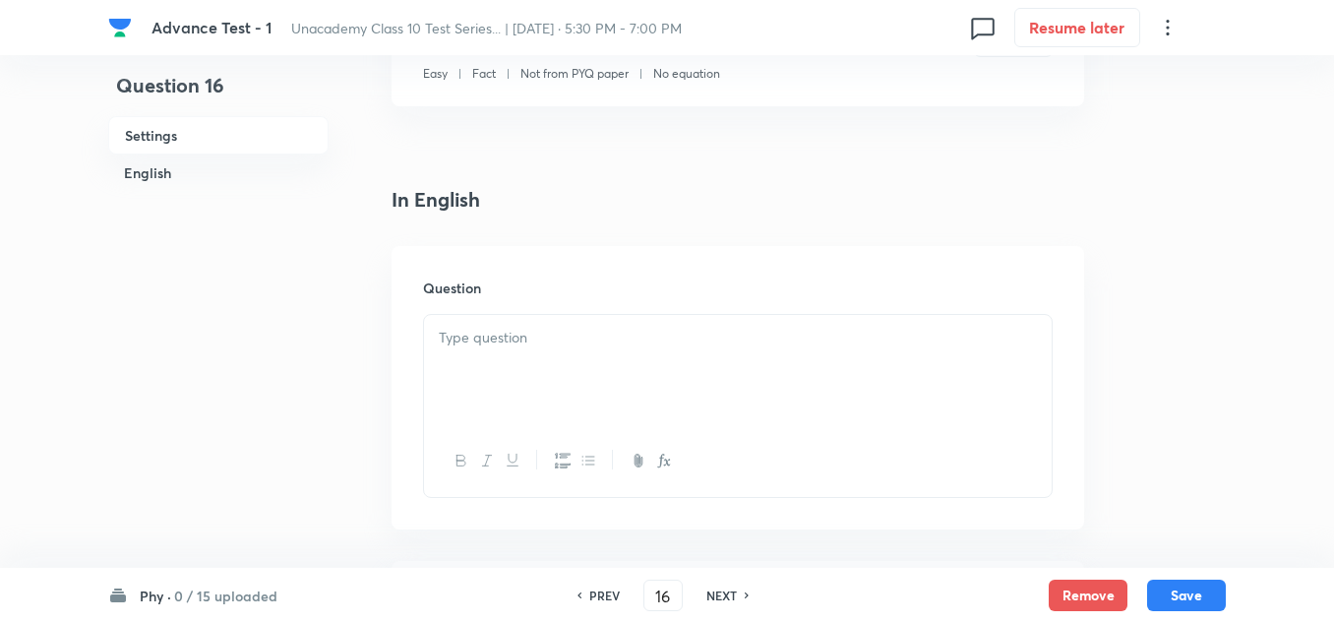
scroll to position [492, 0]
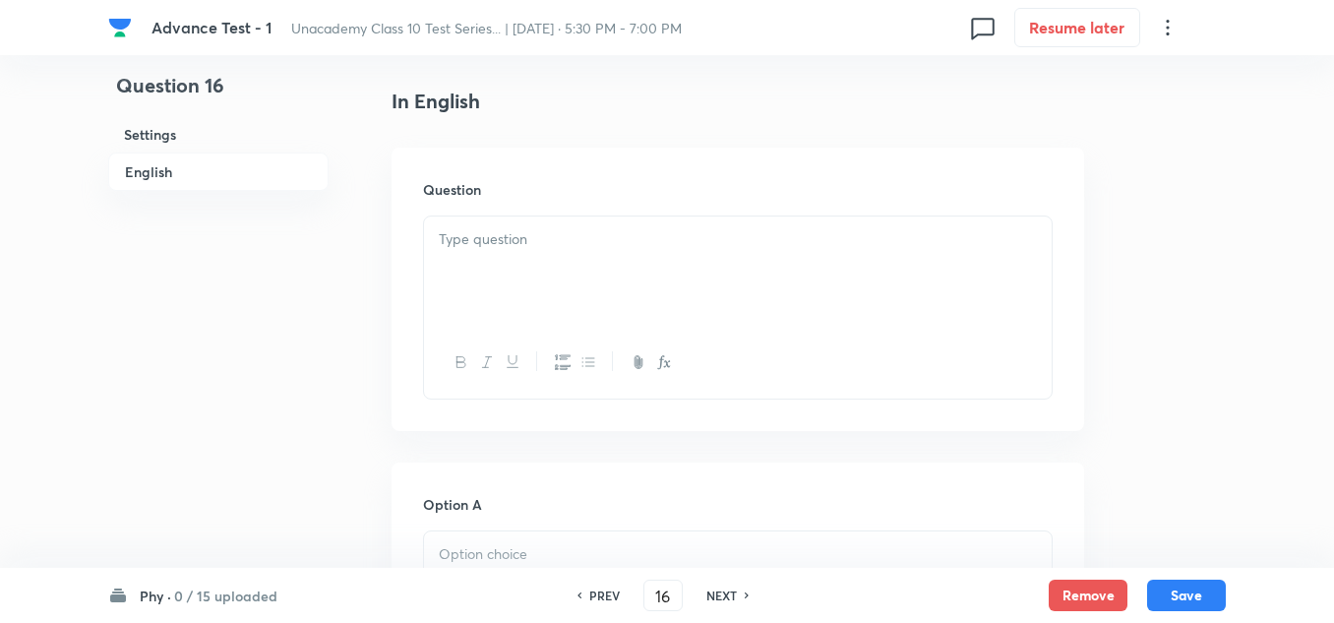
click at [527, 243] on p at bounding box center [738, 239] width 598 height 23
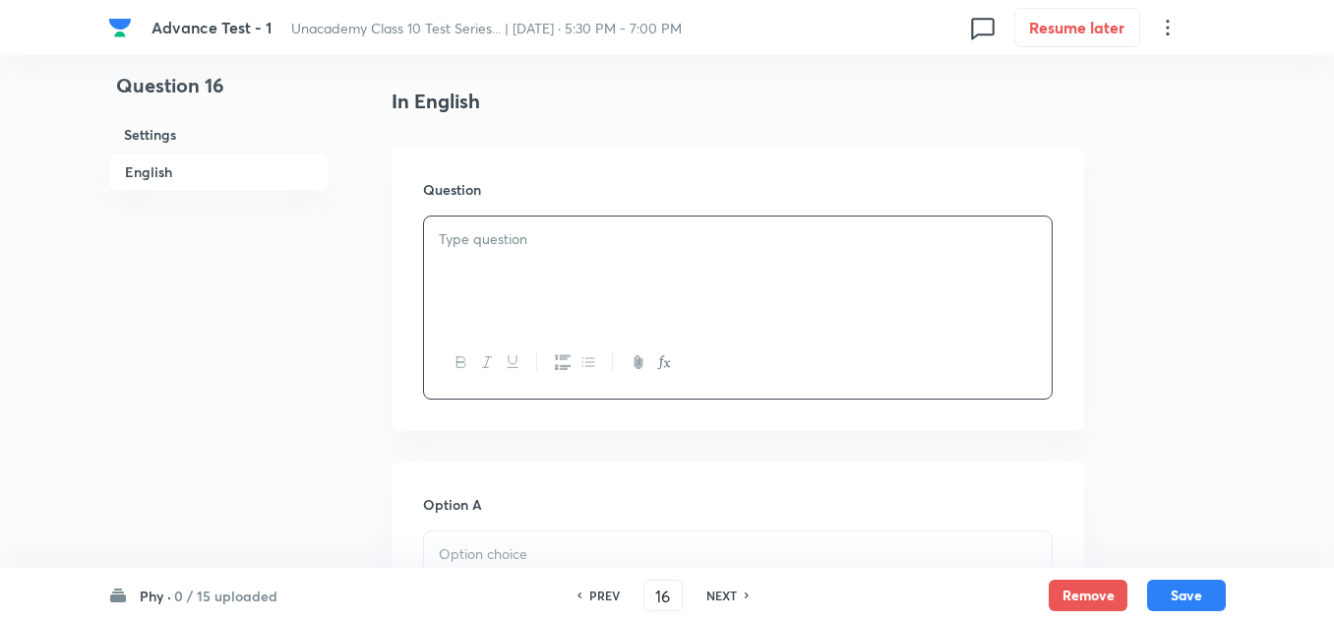
click at [506, 222] on div at bounding box center [738, 271] width 628 height 110
click at [506, 237] on p at bounding box center [738, 239] width 598 height 23
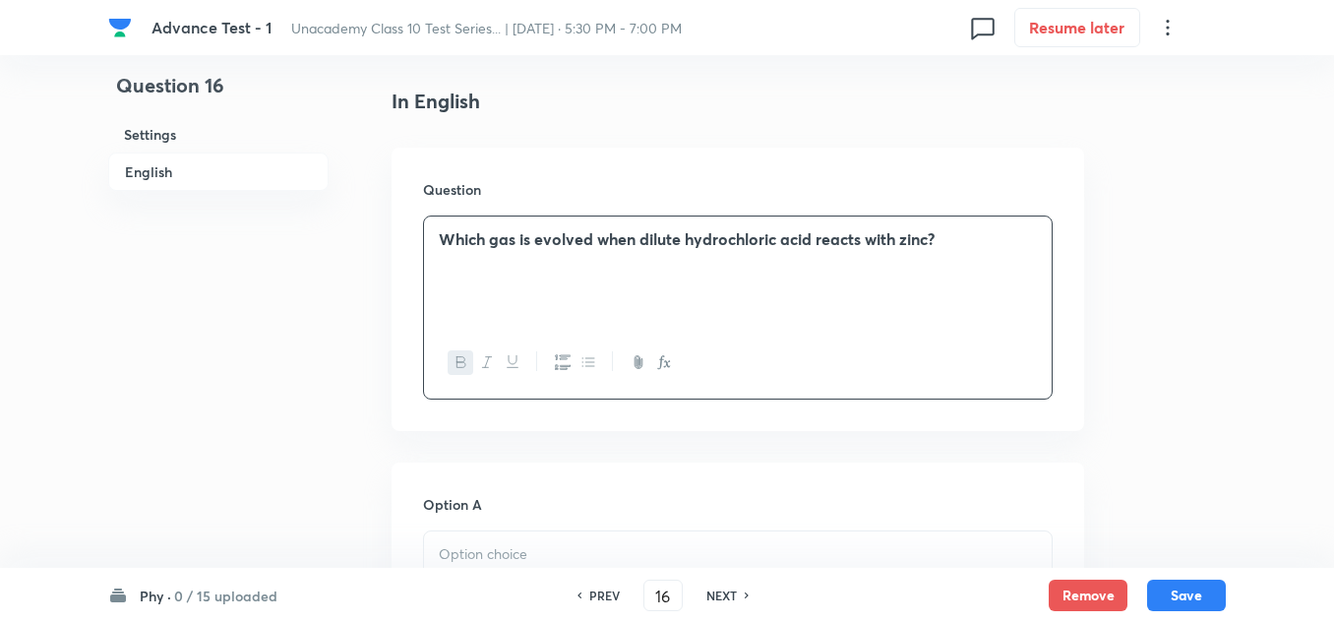
scroll to position [689, 0]
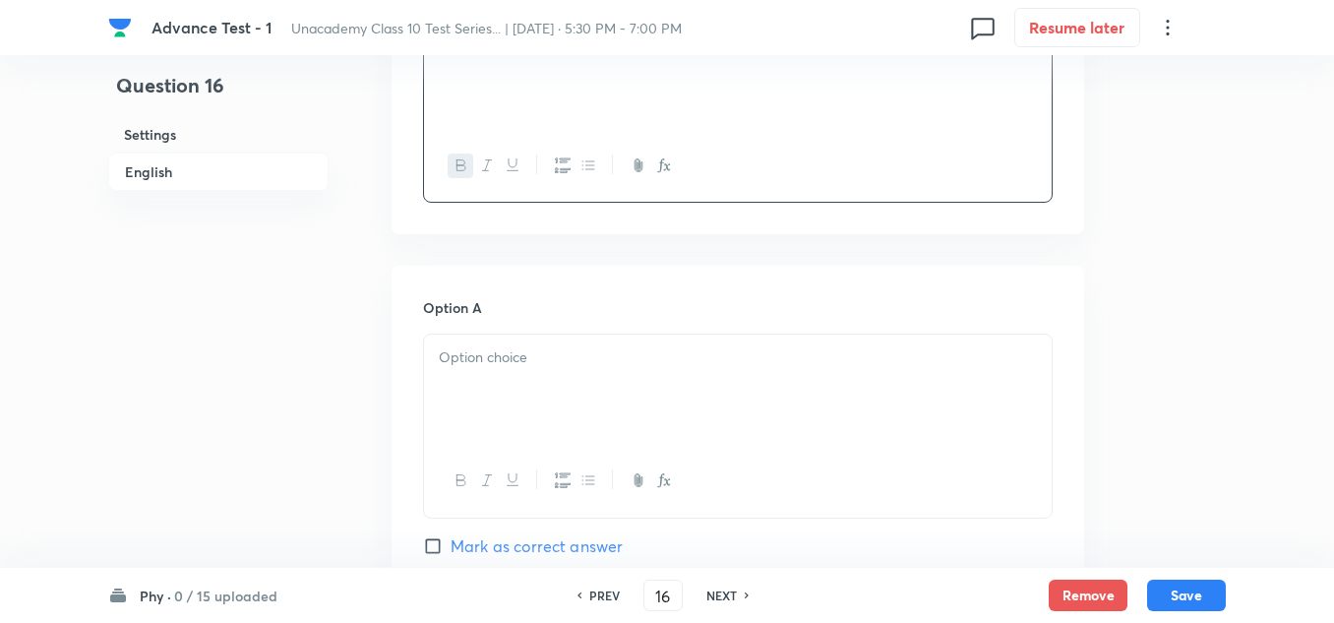
click at [470, 362] on p at bounding box center [738, 357] width 598 height 23
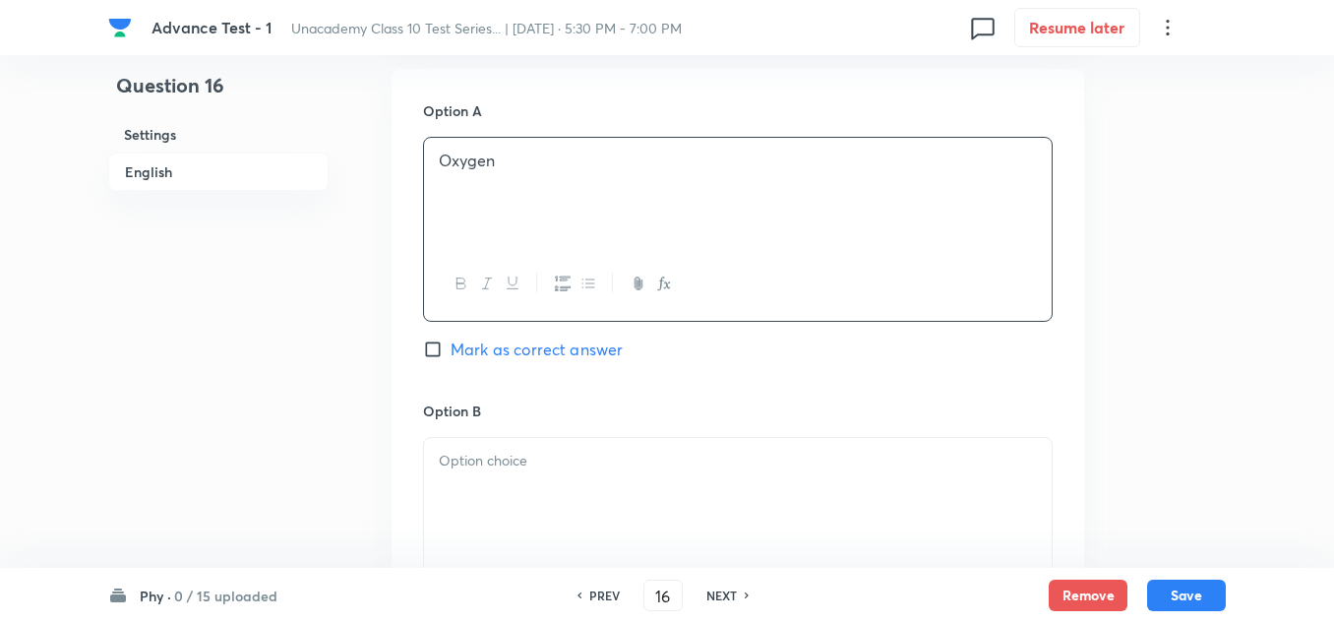
scroll to position [984, 0]
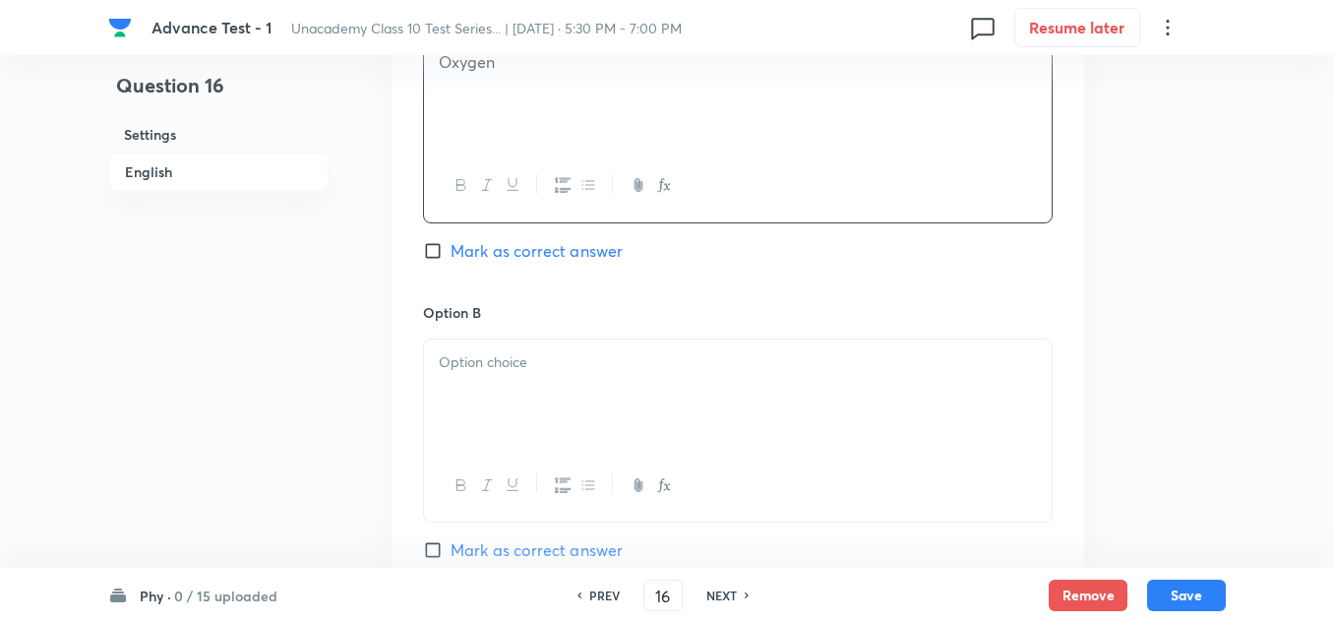
click at [489, 367] on p at bounding box center [738, 362] width 598 height 23
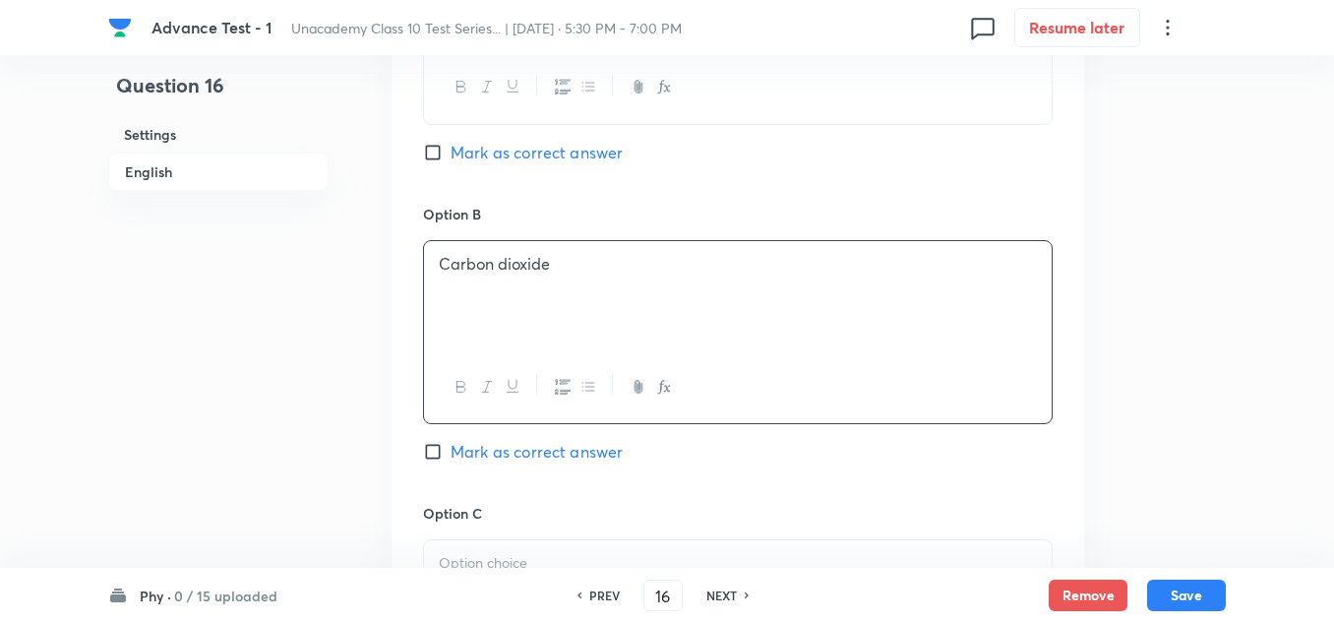
scroll to position [1377, 0]
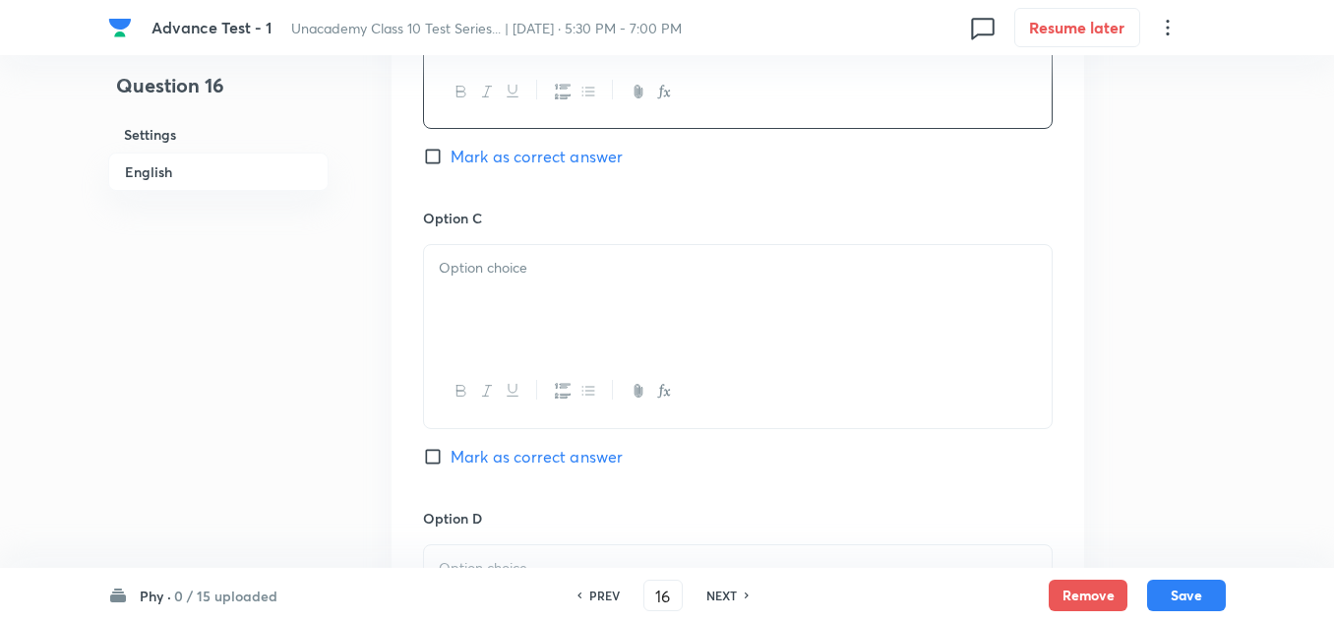
click at [482, 284] on div at bounding box center [738, 300] width 628 height 110
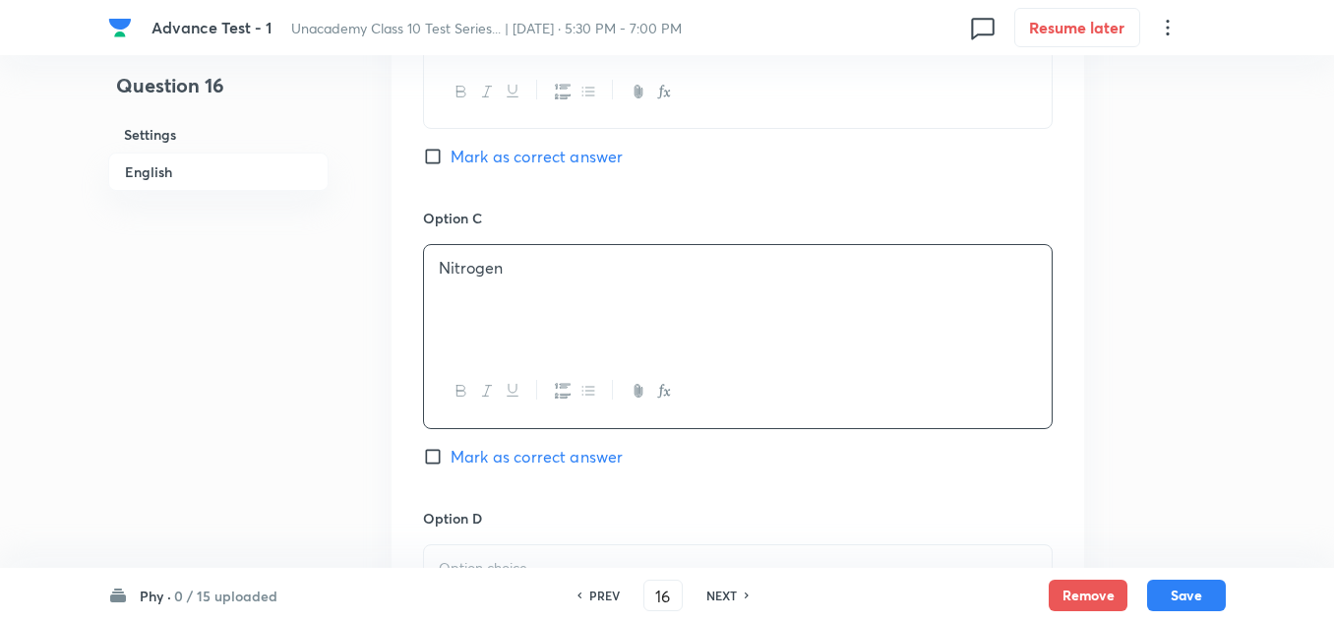
scroll to position [1574, 0]
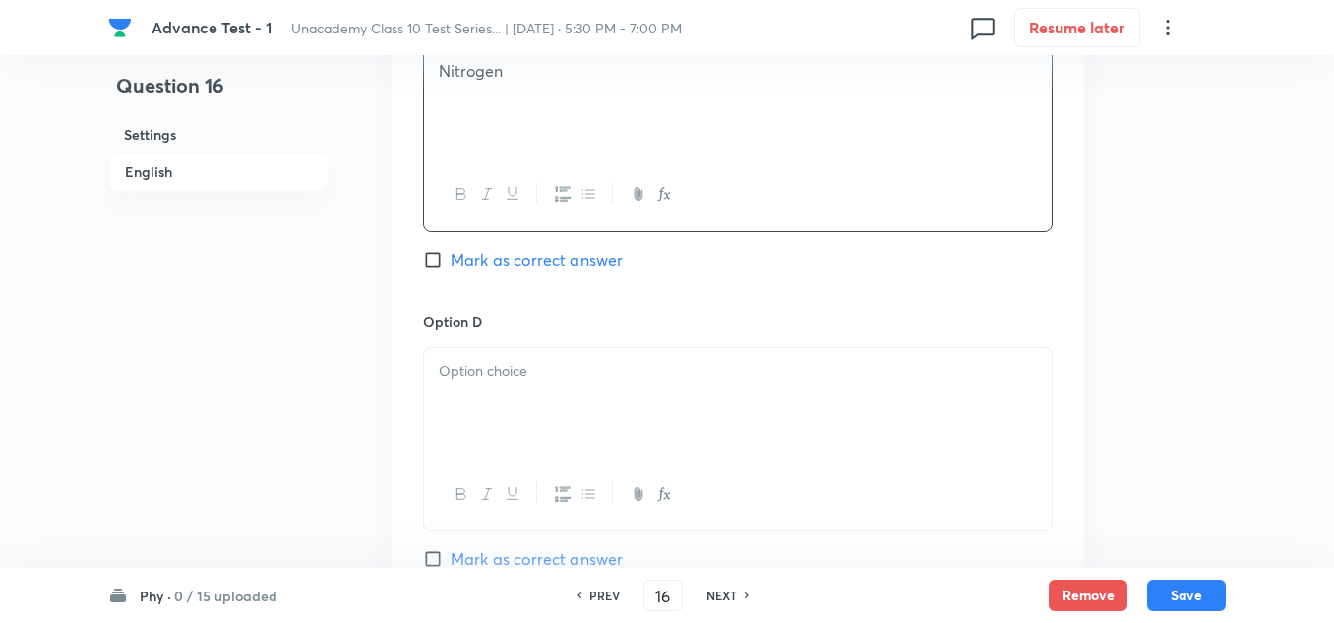
click at [487, 383] on div at bounding box center [738, 403] width 628 height 110
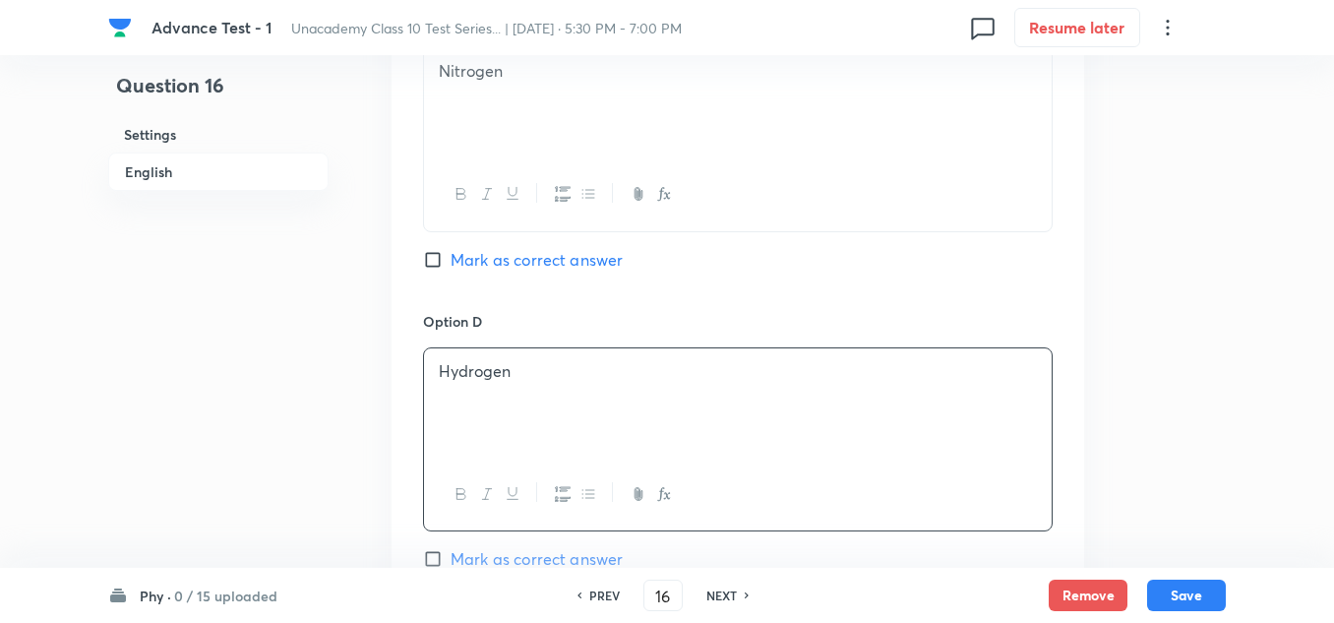
click at [468, 555] on span "Mark as correct answer" at bounding box center [537, 559] width 172 height 24
click at [451, 555] on input "Mark as correct answer" at bounding box center [437, 559] width 28 height 20
checkbox input "true"
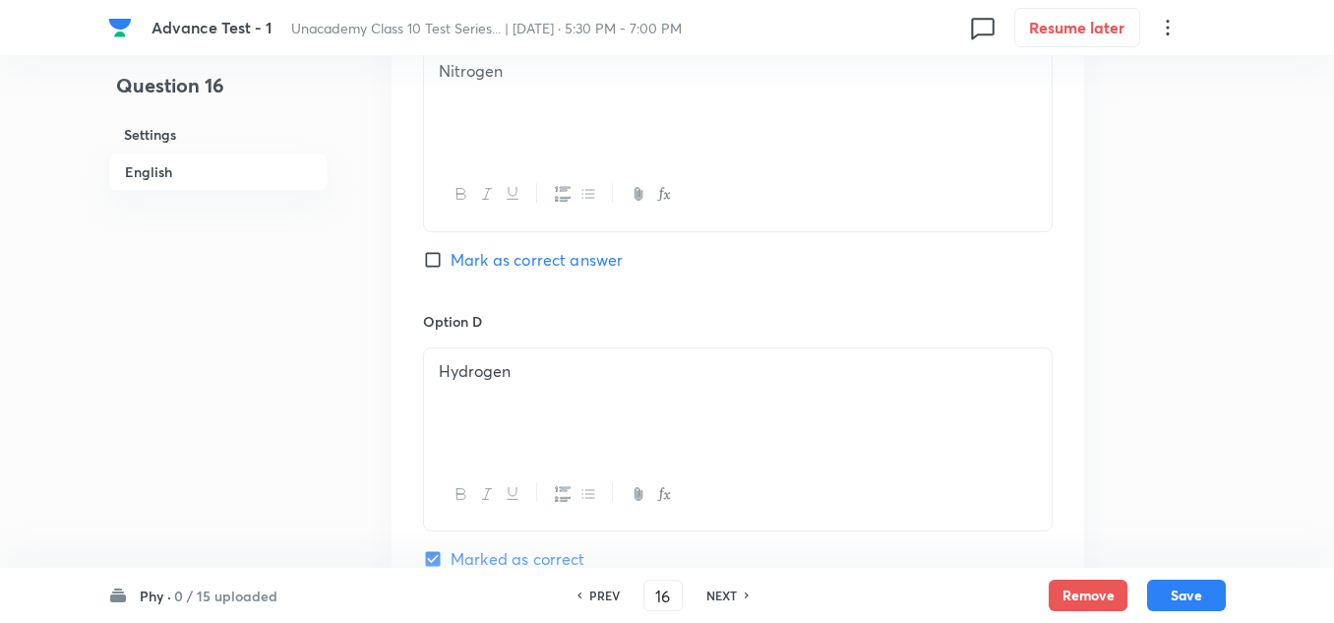
scroll to position [1771, 0]
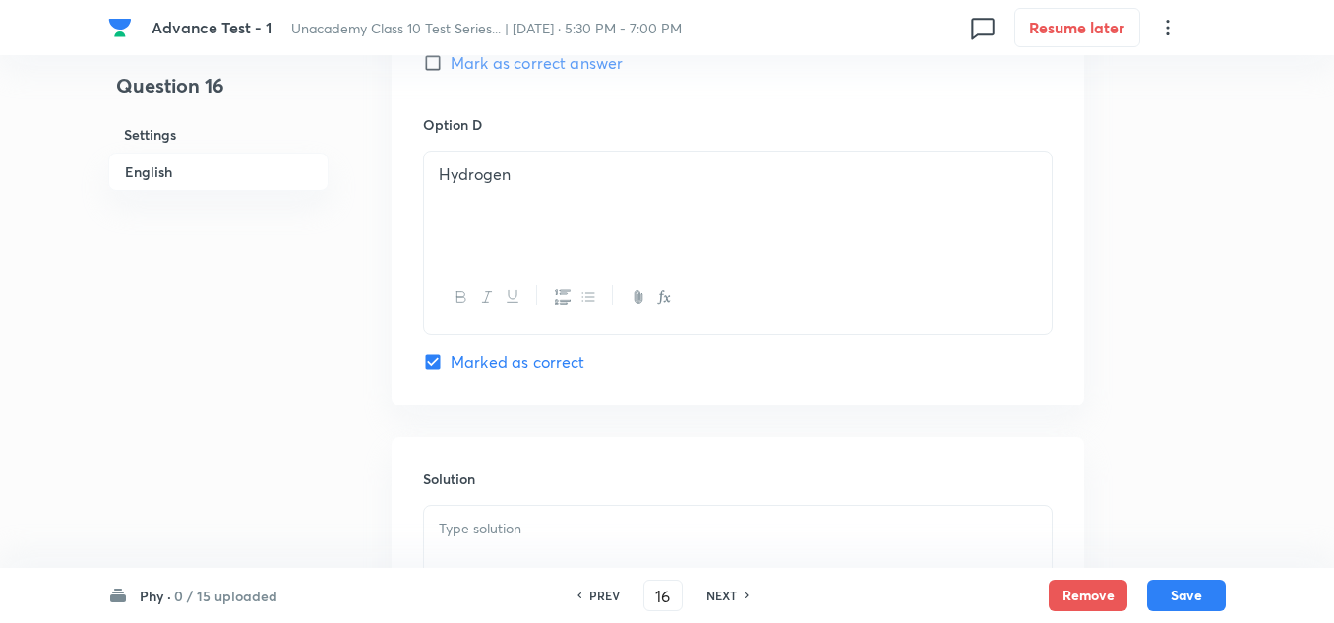
click at [513, 518] on p at bounding box center [738, 528] width 598 height 23
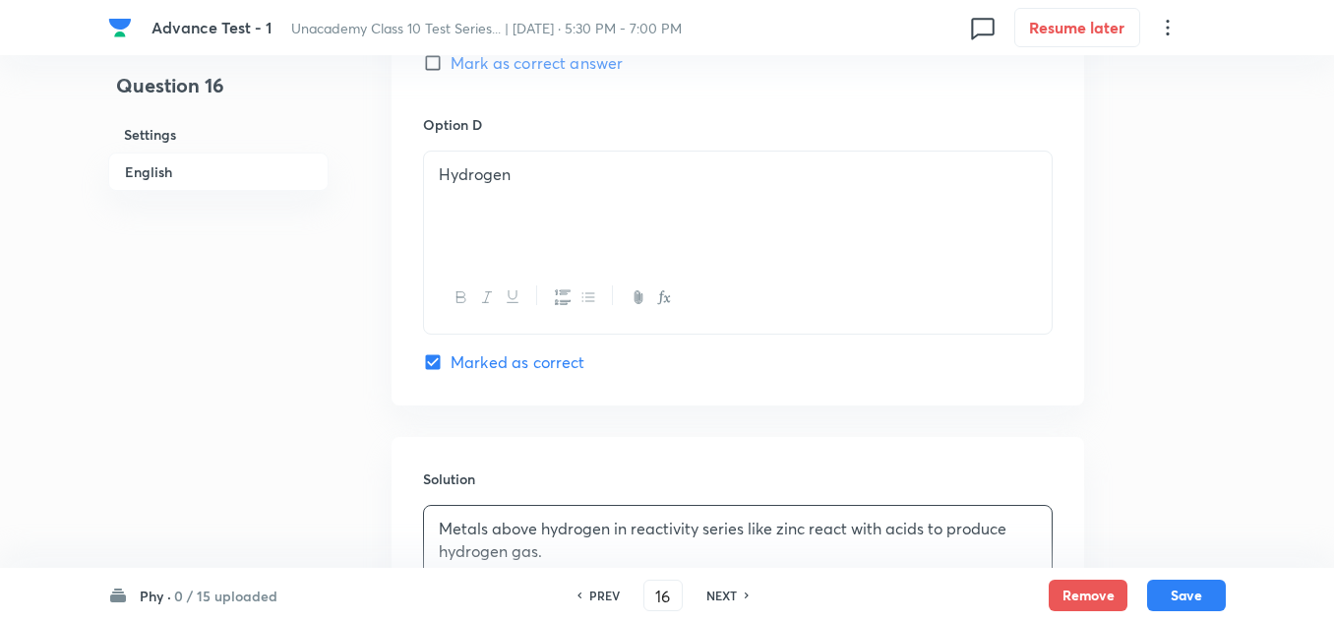
scroll to position [2041, 0]
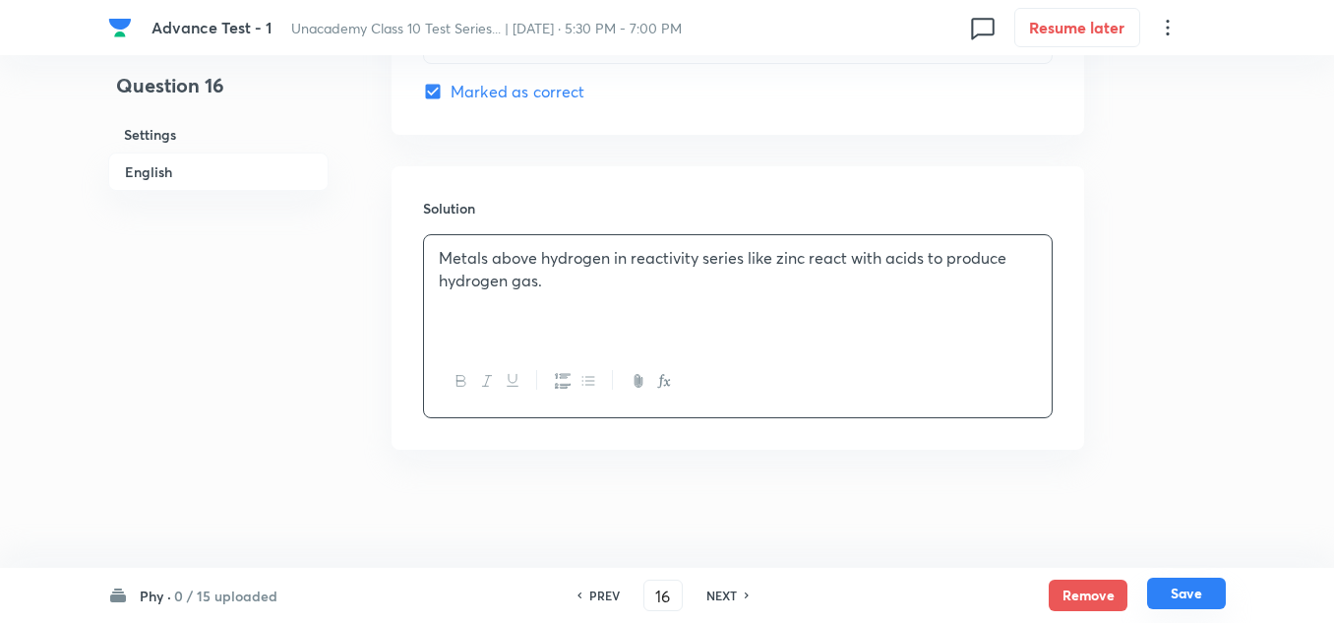
click at [1173, 579] on button "Save" at bounding box center [1186, 592] width 79 height 31
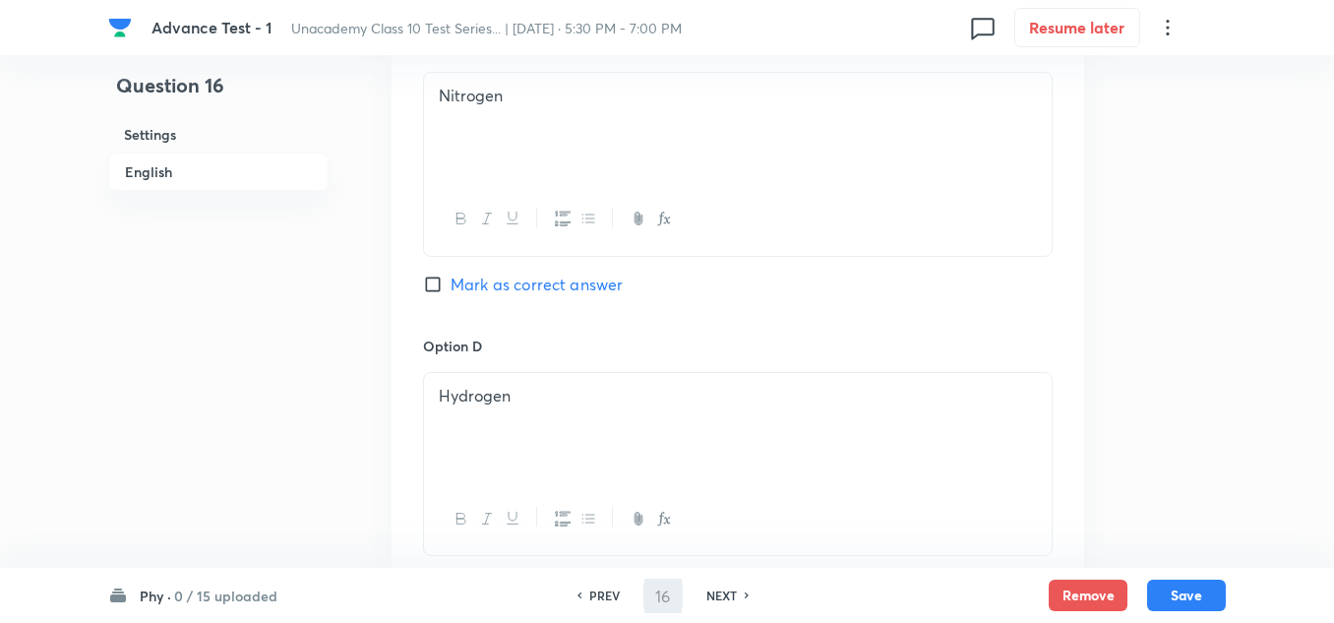
scroll to position [1746, 0]
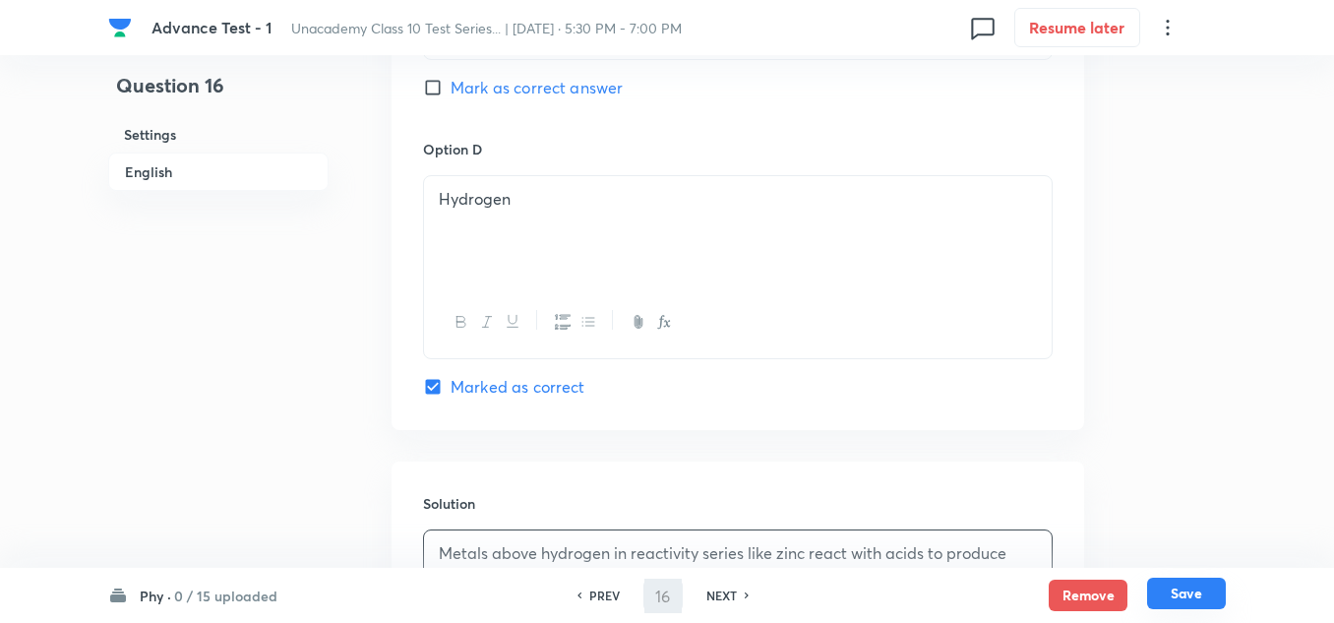
click at [1174, 585] on button "Save" at bounding box center [1186, 592] width 79 height 31
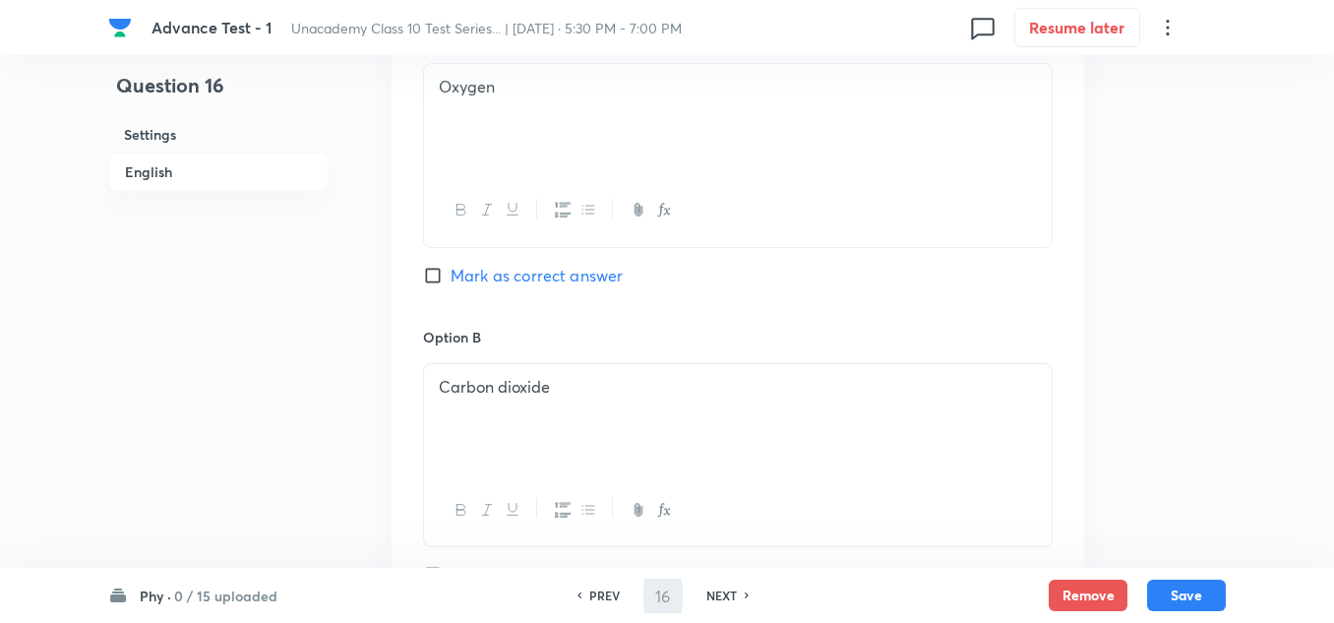
scroll to position [566, 0]
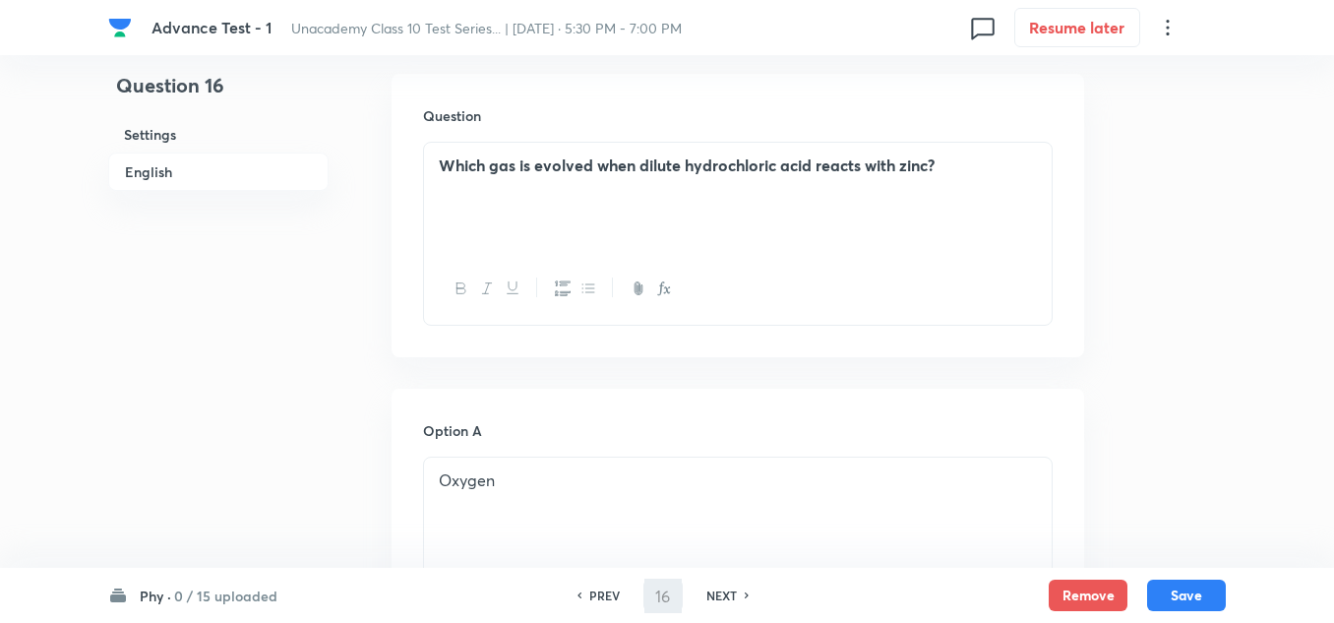
click at [947, 170] on p "Which gas is evolved when dilute hydrochloric acid reacts with zinc?" at bounding box center [738, 165] width 598 height 23
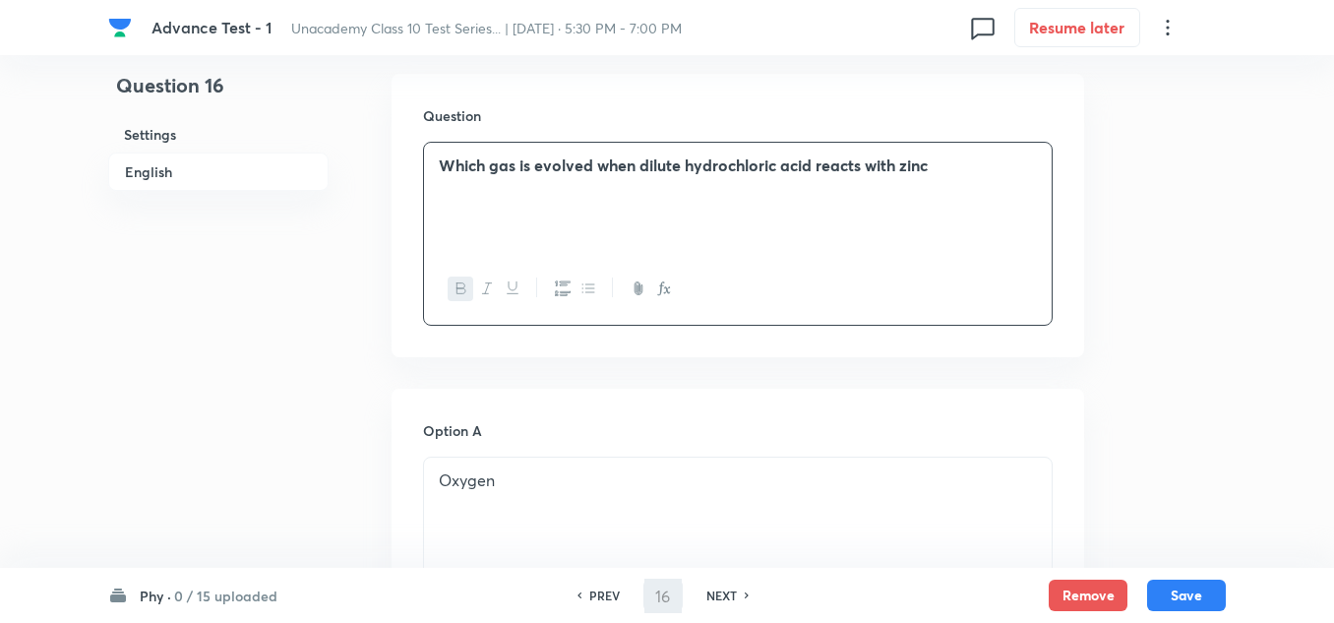
click at [724, 593] on h6 "NEXT" at bounding box center [721, 595] width 30 height 18
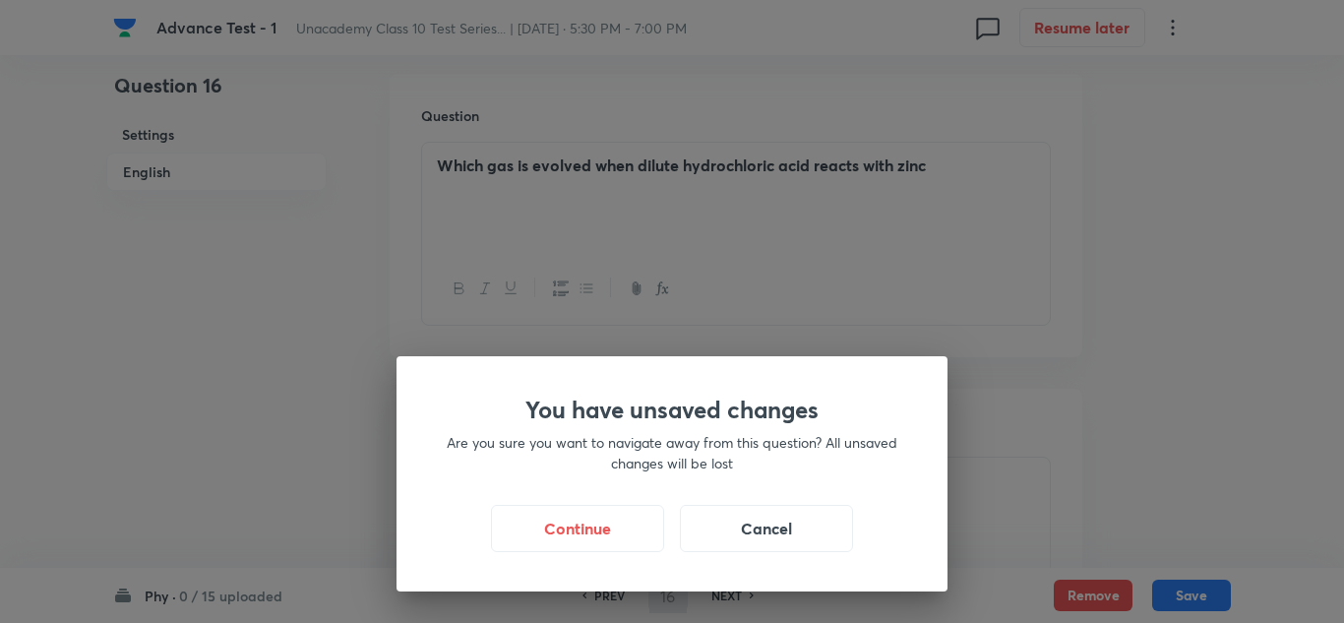
click at [1064, 214] on div "You have unsaved changes Are you sure you want to navigate away from this quest…" at bounding box center [672, 311] width 1344 height 623
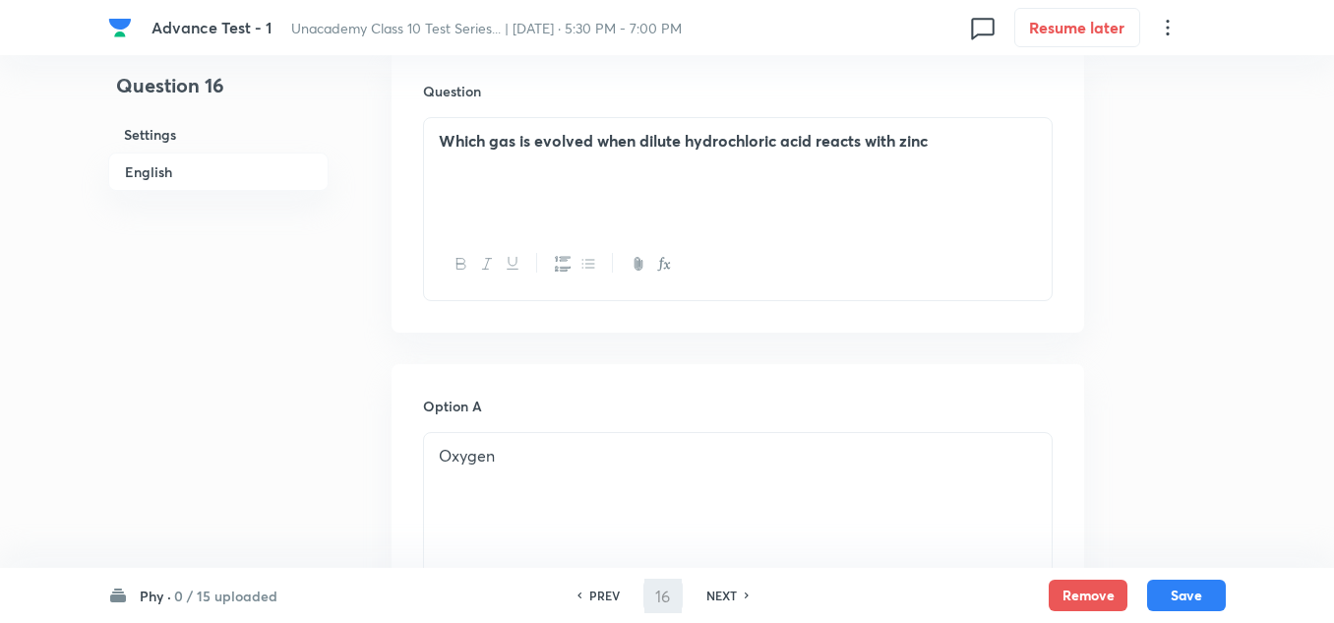
scroll to position [689, 0]
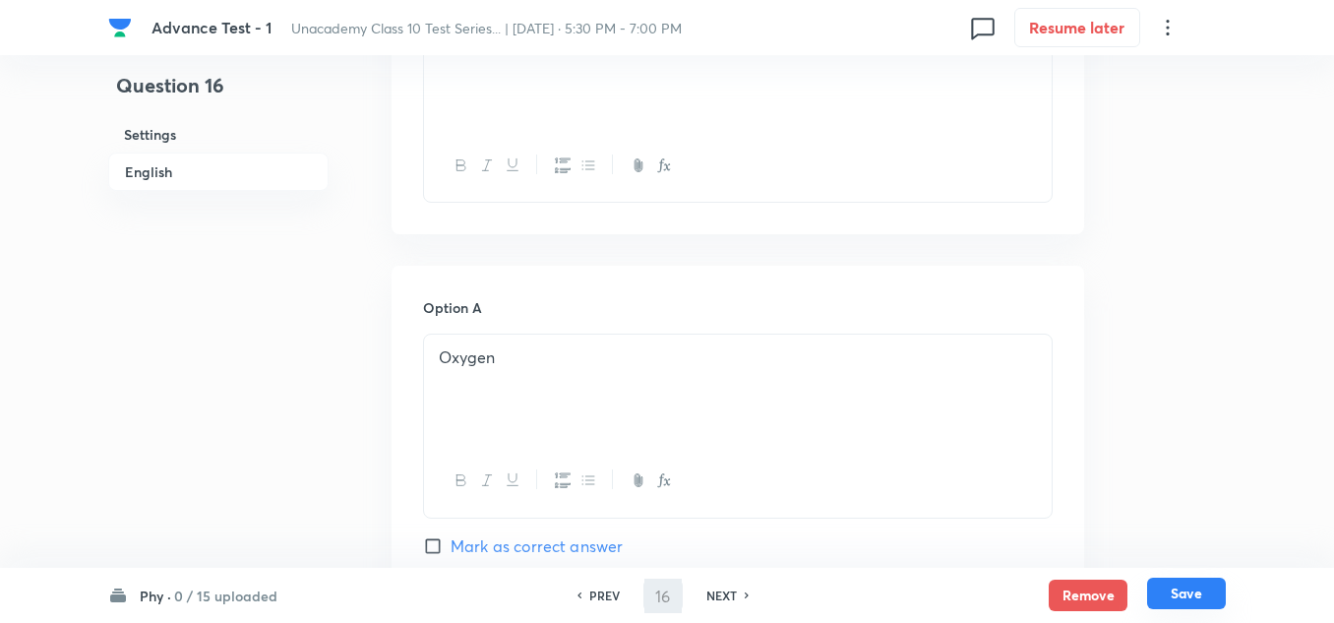
click at [1177, 591] on button "Save" at bounding box center [1186, 592] width 79 height 31
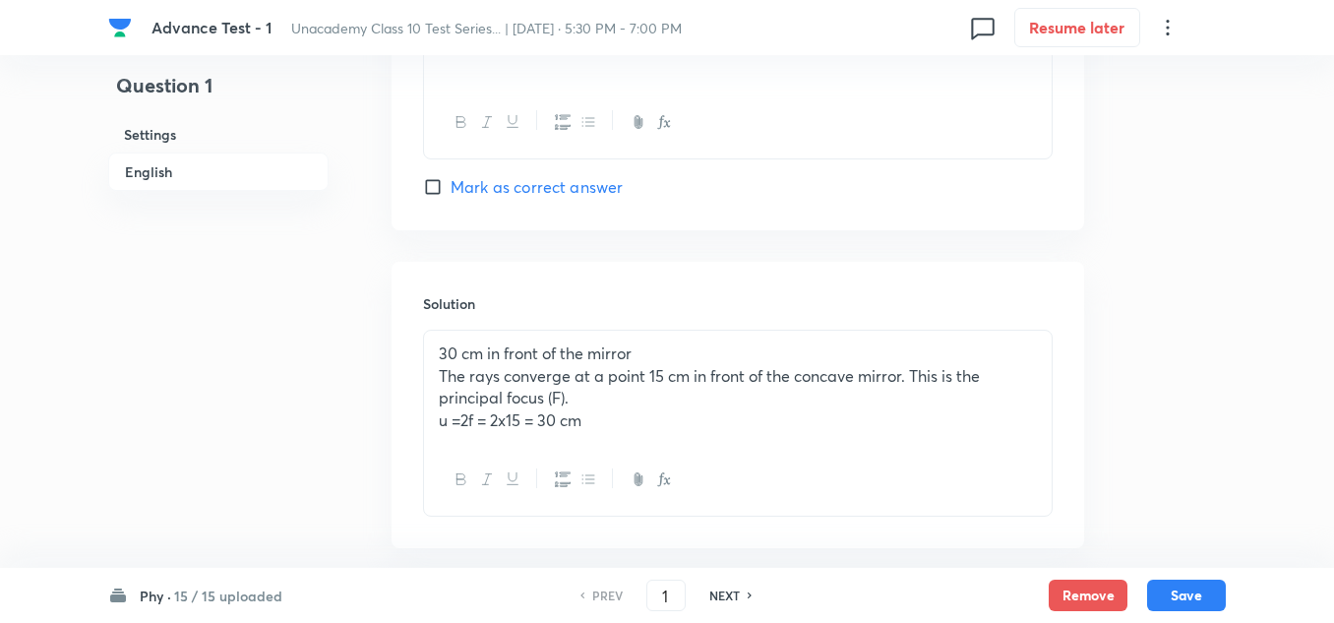
scroll to position [2070, 0]
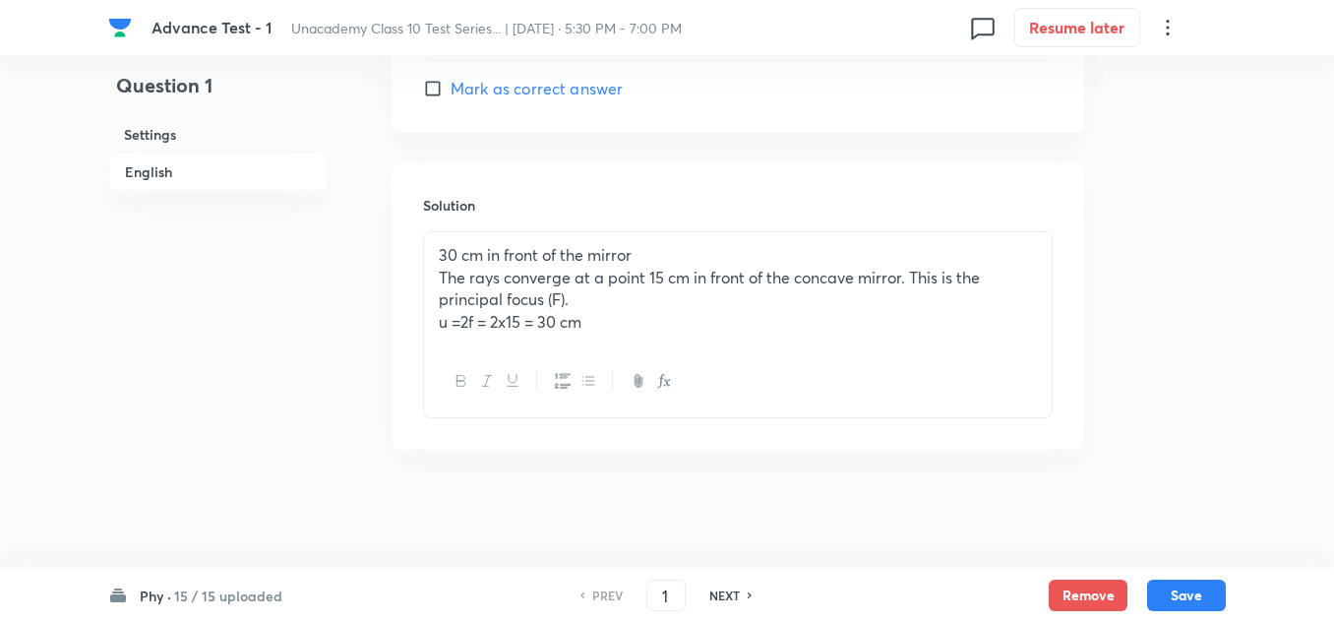
click at [705, 591] on div "NEXT" at bounding box center [727, 595] width 52 height 18
checkbox input "false"
type input "2"
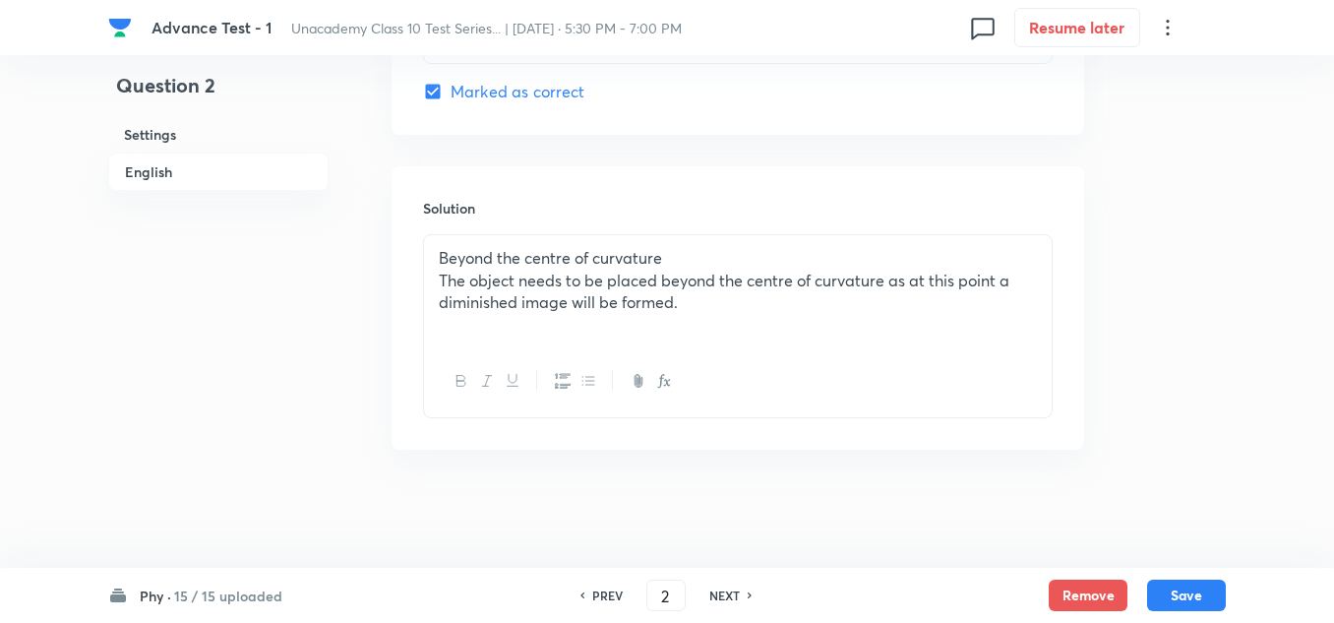
click at [707, 592] on div "NEXT" at bounding box center [727, 595] width 52 height 18
checkbox input "false"
type input "3"
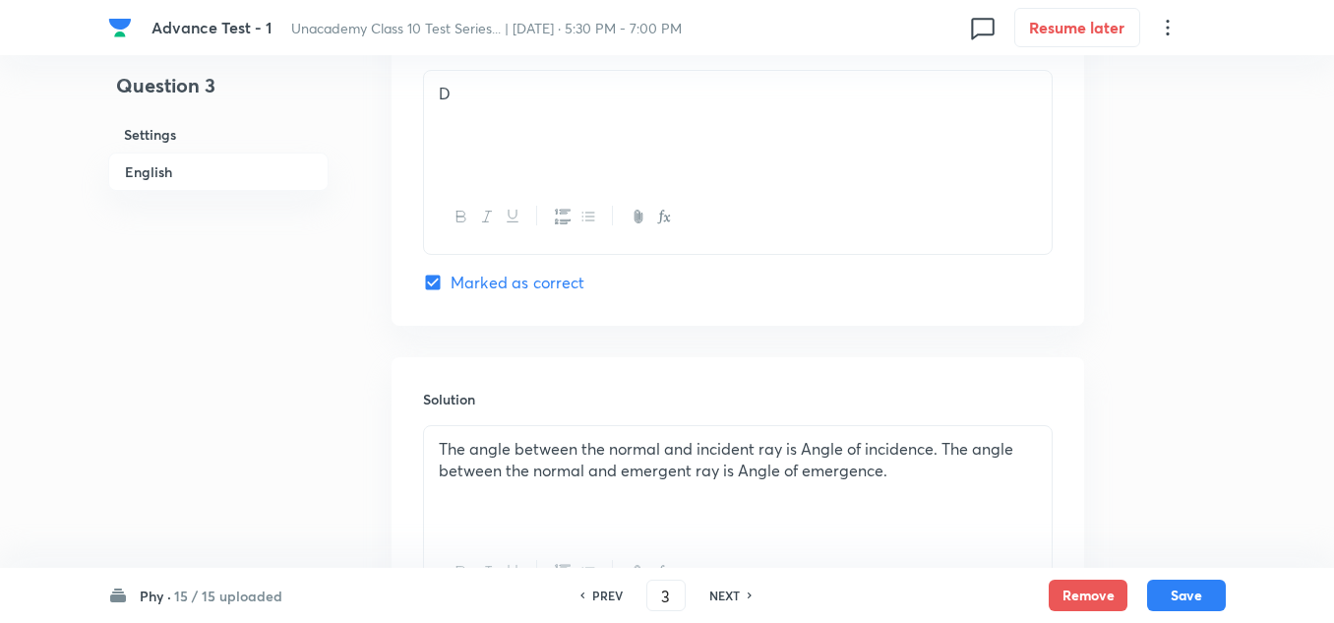
click at [709, 595] on h6 "NEXT" at bounding box center [724, 595] width 30 height 18
checkbox input "false"
type input "4"
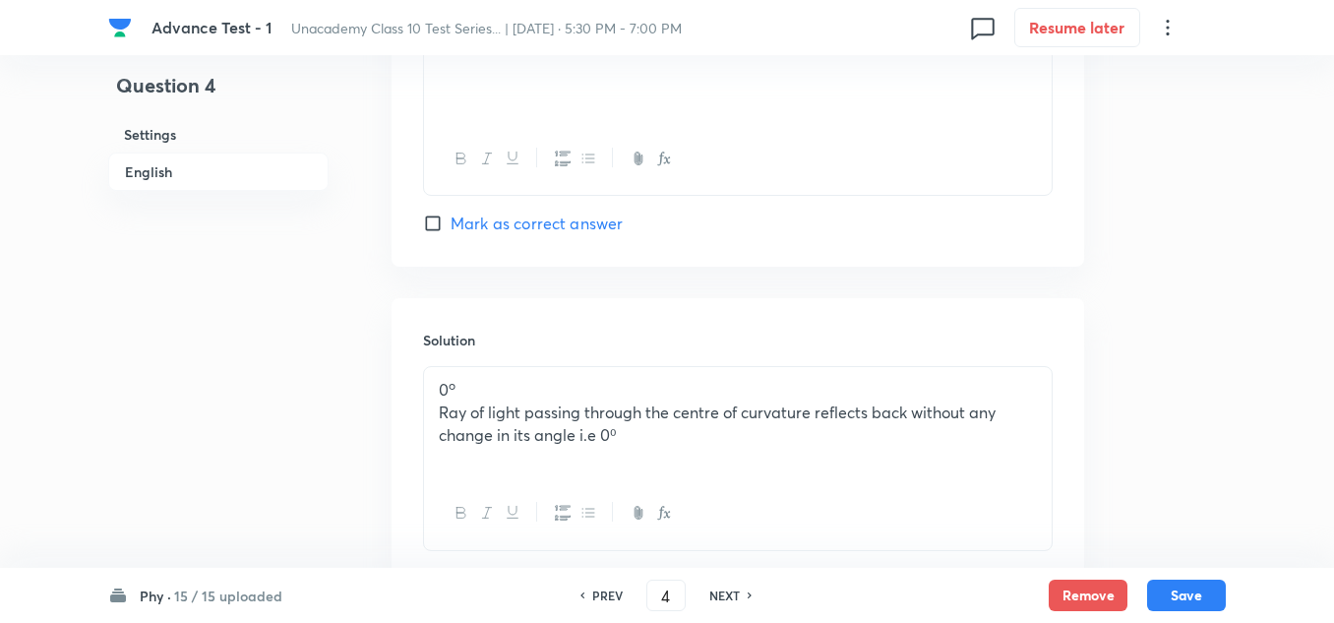
scroll to position [2203, 0]
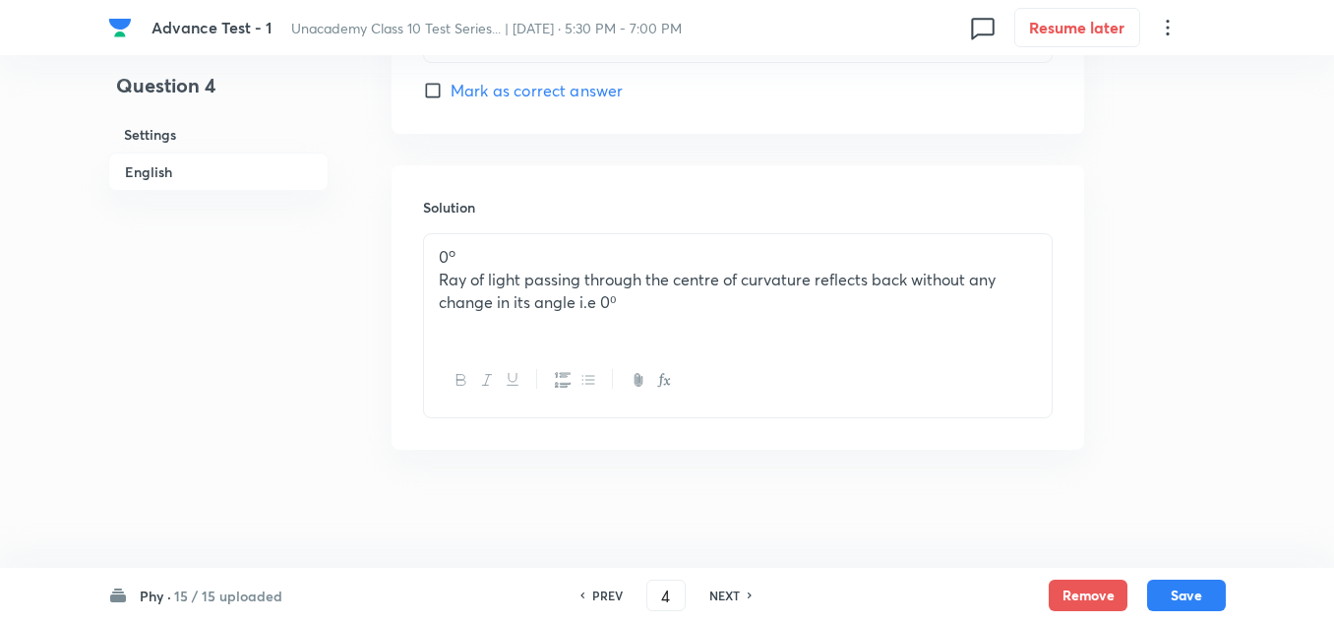
click at [723, 589] on h6 "NEXT" at bounding box center [724, 595] width 30 height 18
checkbox input "false"
type input "5"
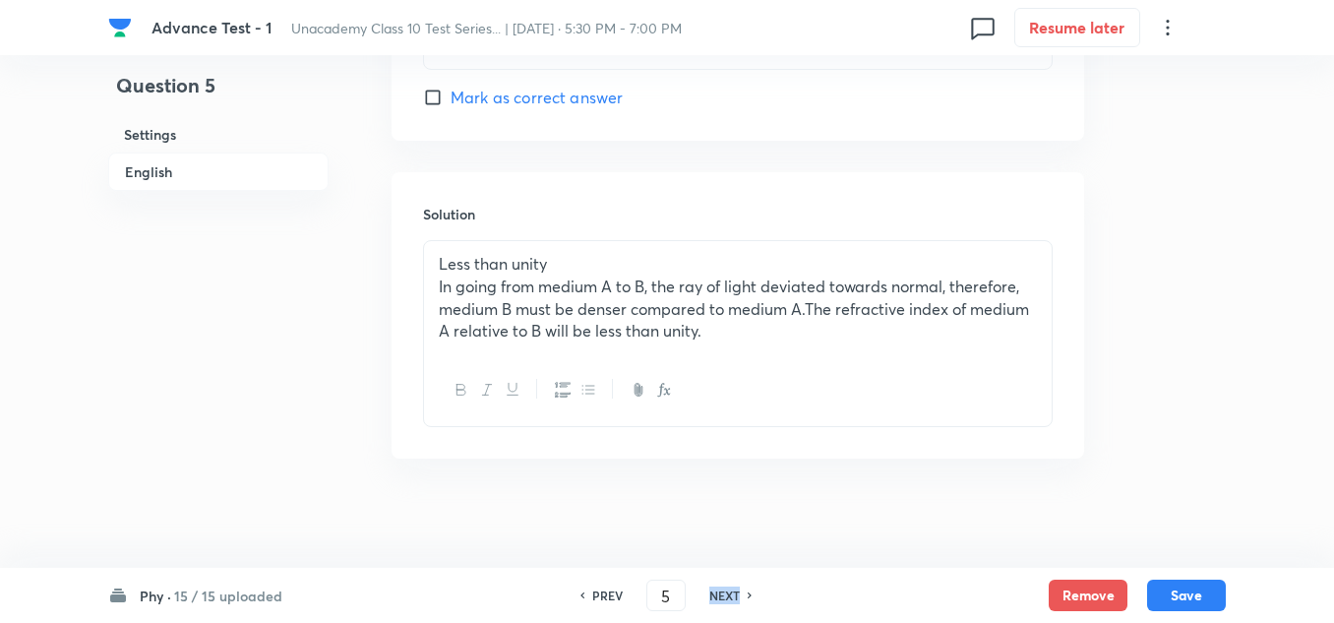
click at [723, 589] on h6 "NEXT" at bounding box center [724, 595] width 30 height 18
checkbox input "false"
checkbox input "true"
type input "6"
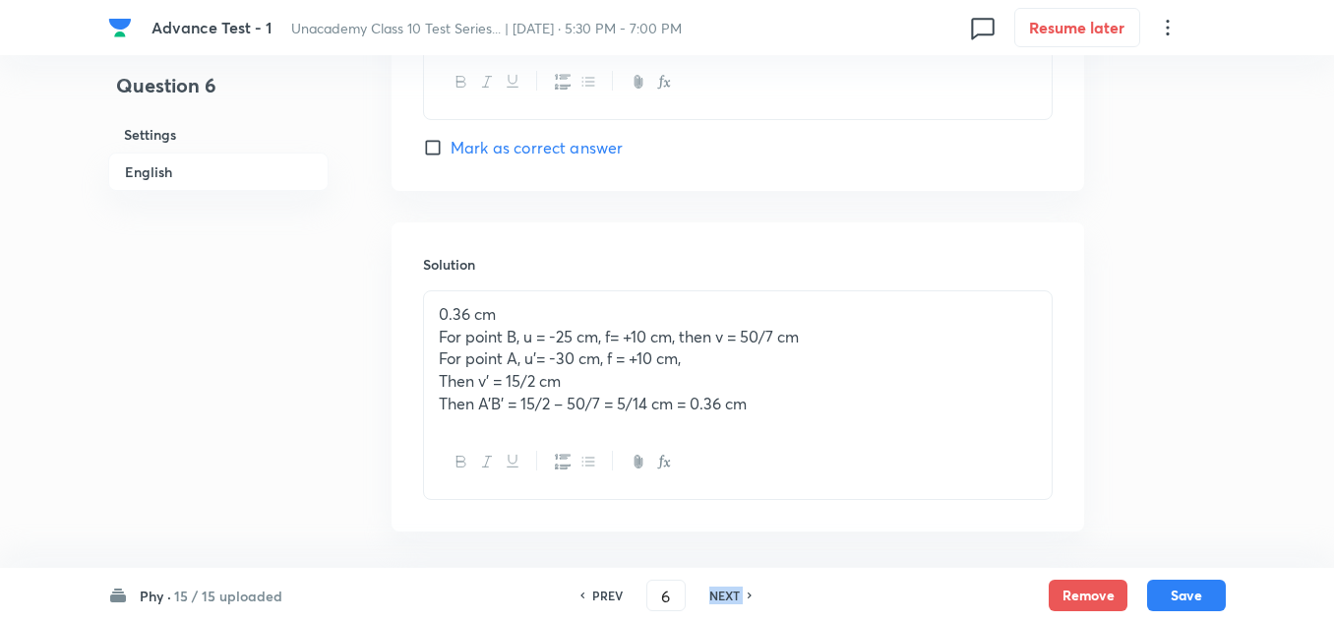
click at [723, 589] on h6 "NEXT" at bounding box center [724, 595] width 30 height 18
checkbox input "false"
checkbox input "true"
type input "7"
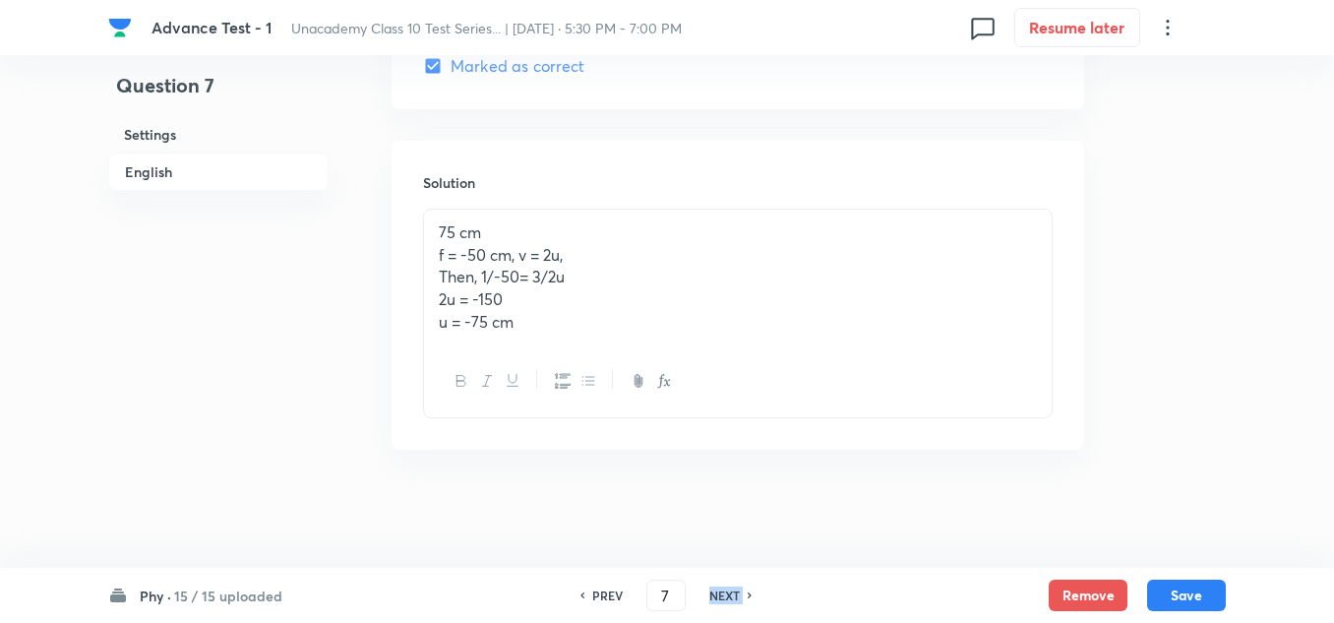
click at [723, 589] on h6 "NEXT" at bounding box center [724, 595] width 30 height 18
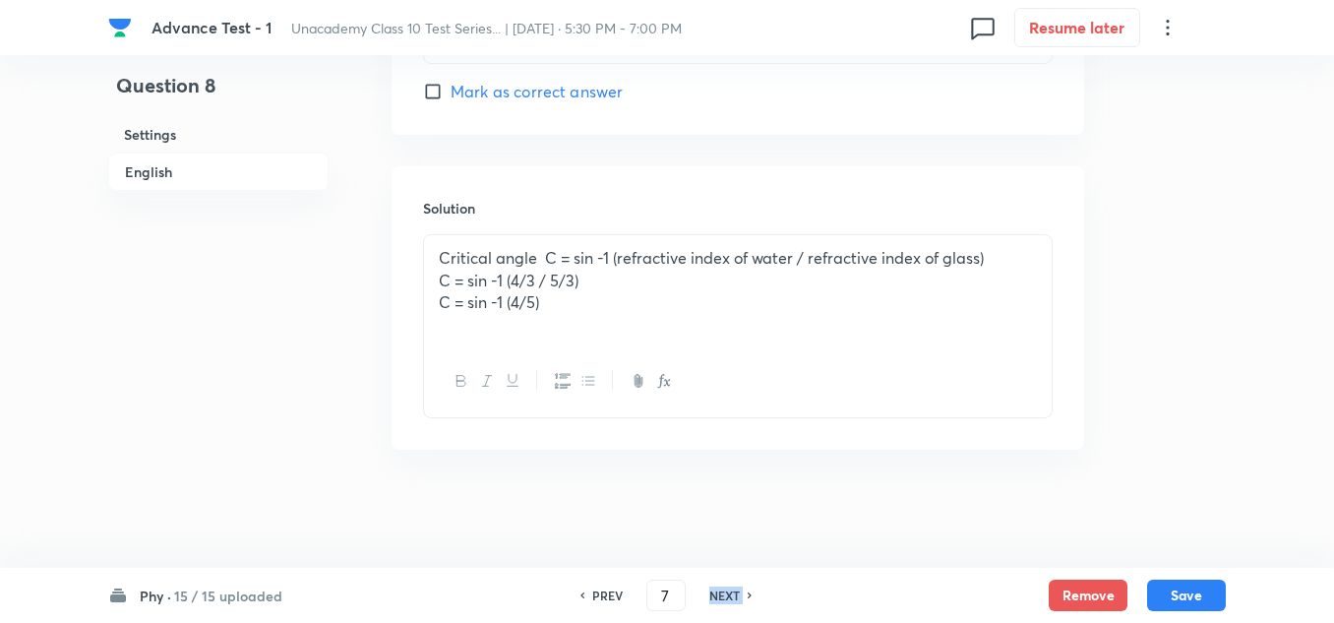
checkbox input "true"
checkbox input "false"
type input "8"
click at [723, 589] on h6 "NEXT" at bounding box center [724, 595] width 30 height 18
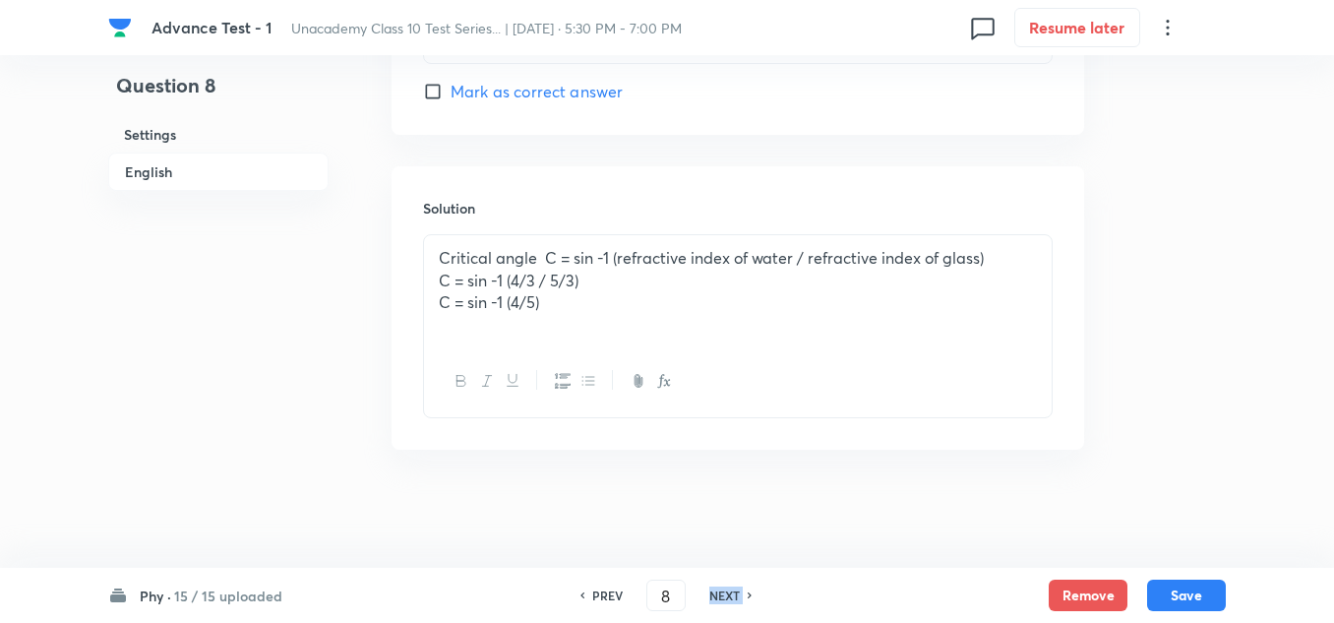
checkbox input "false"
type input "9"
click at [723, 589] on h6 "NEXT" at bounding box center [724, 595] width 30 height 18
checkbox input "false"
checkbox input "true"
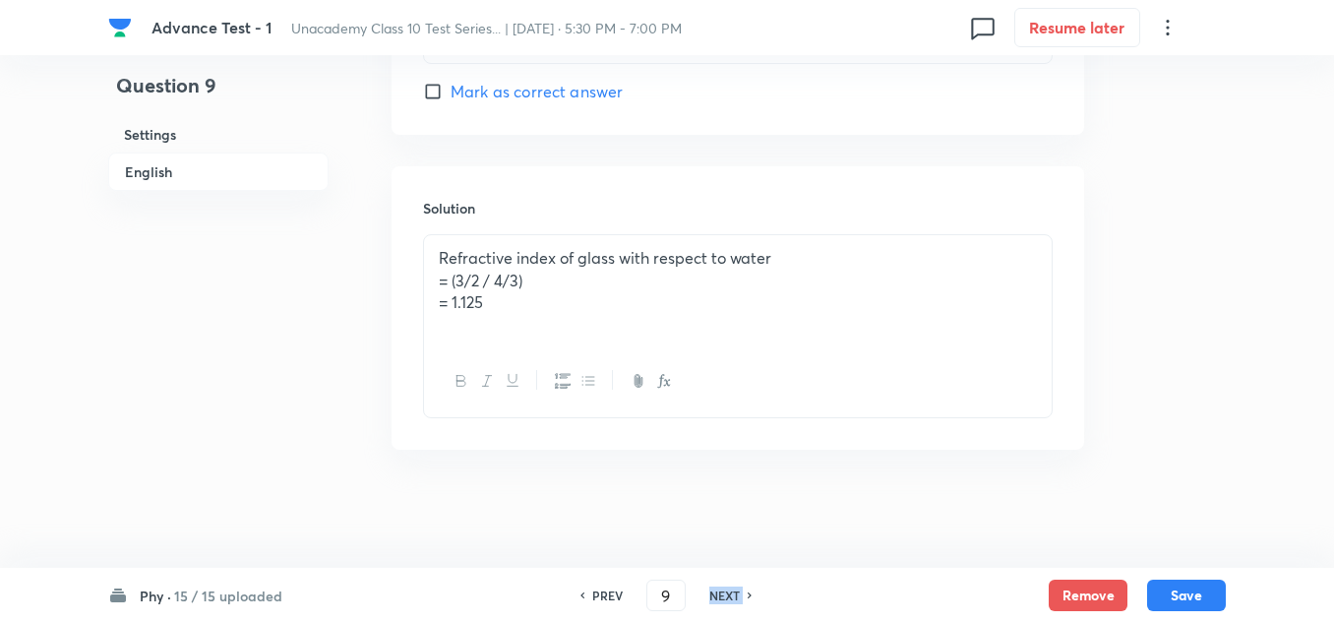
type input "10"
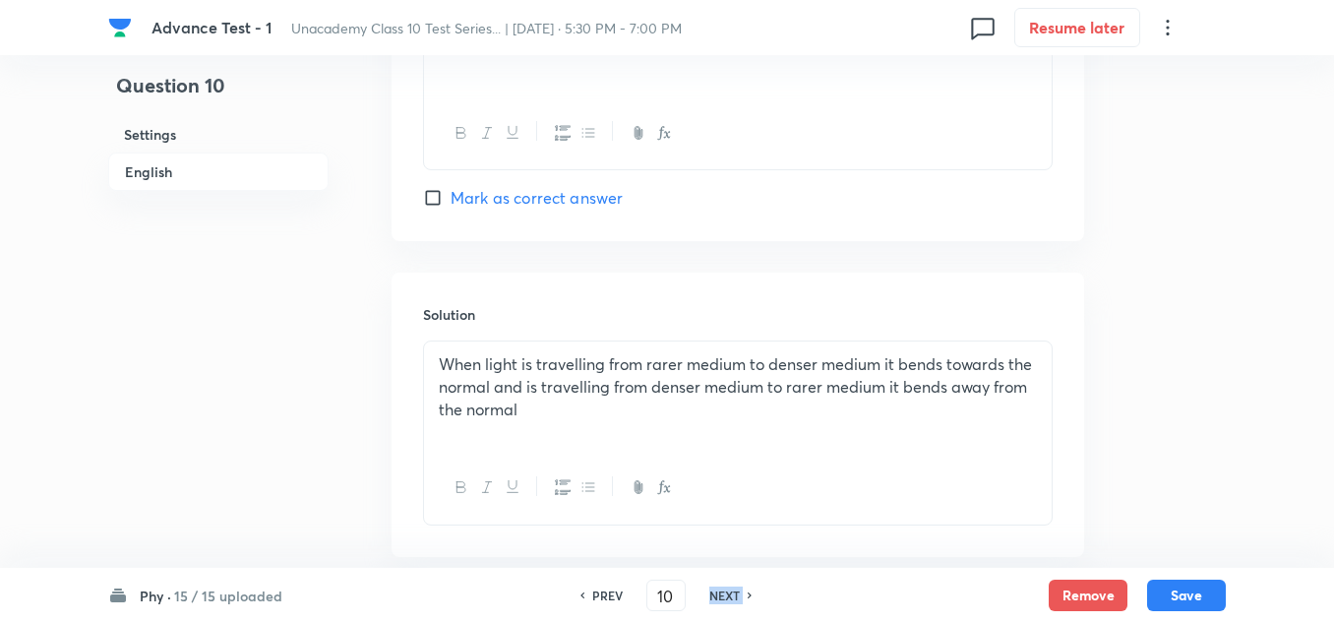
click at [723, 589] on h6 "NEXT" at bounding box center [724, 595] width 30 height 18
checkbox input "false"
type input "11"
checkbox input "true"
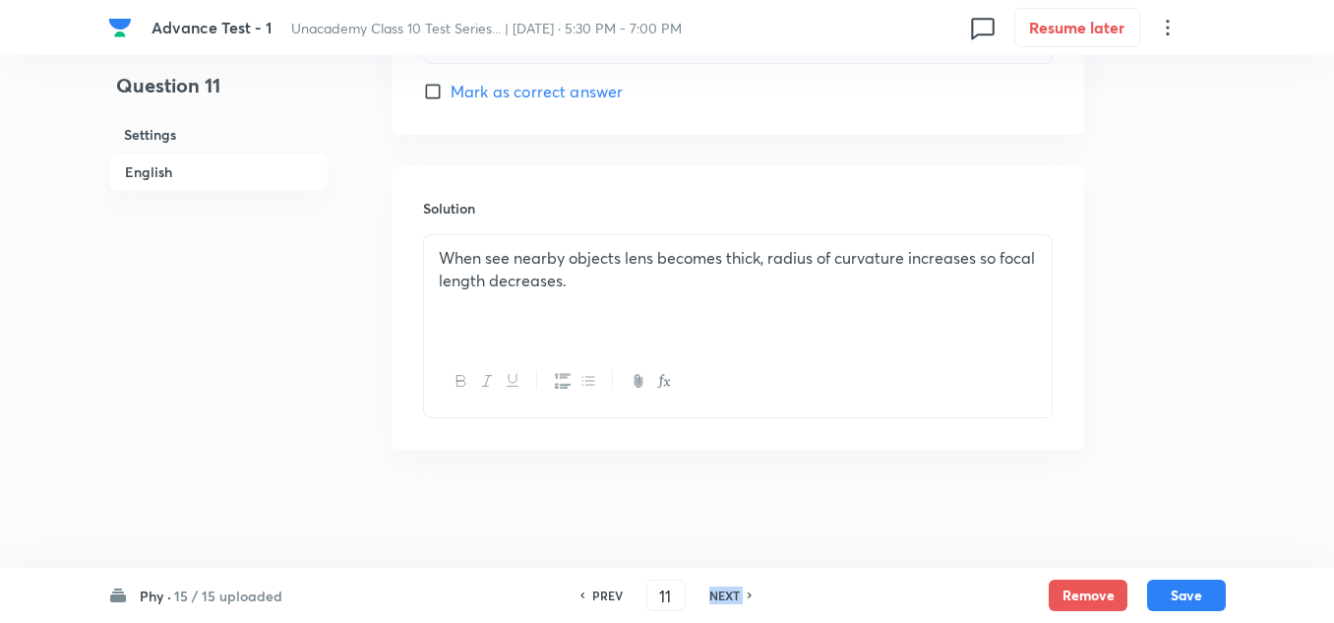
click at [723, 589] on h6 "NEXT" at bounding box center [724, 595] width 30 height 18
checkbox input "true"
checkbox input "false"
type input "12"
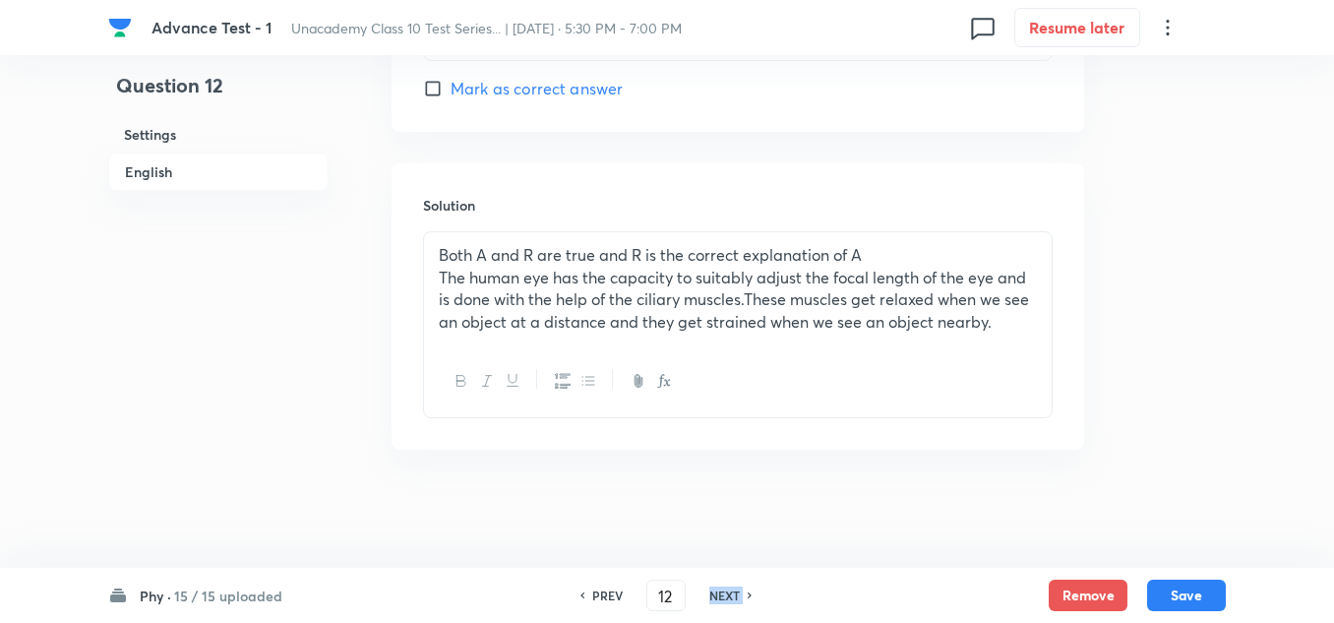
click at [723, 589] on h6 "NEXT" at bounding box center [724, 595] width 30 height 18
checkbox input "false"
checkbox input "true"
type input "13"
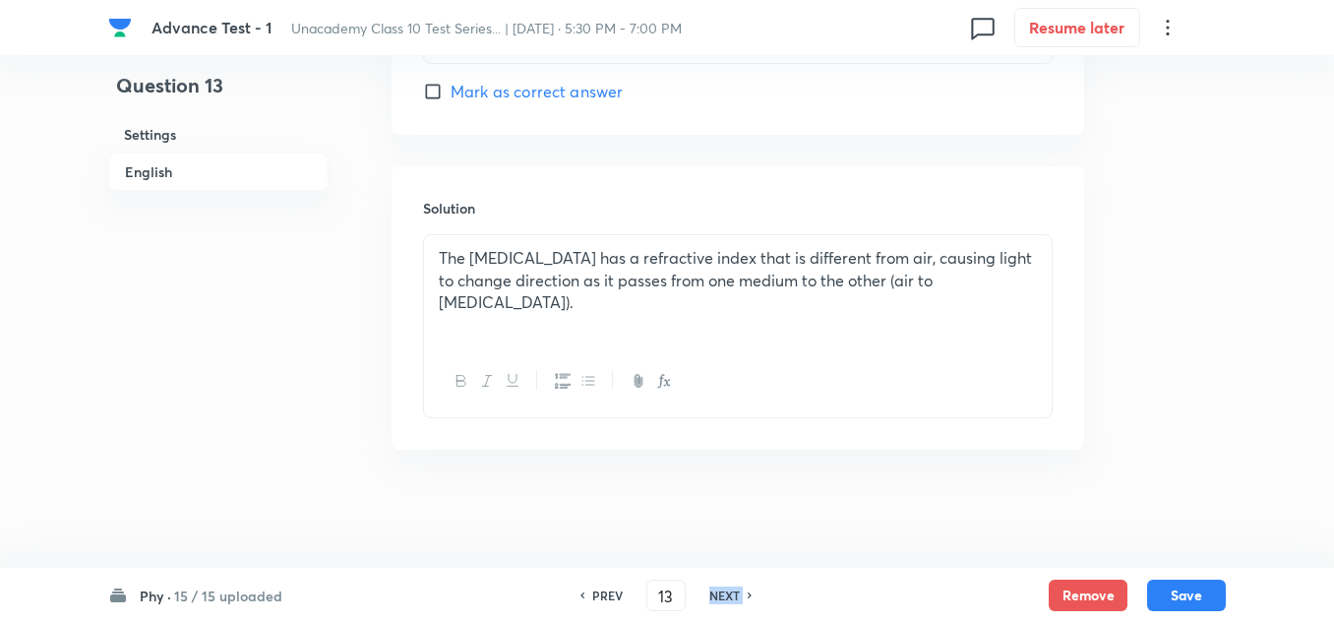
click at [723, 589] on h6 "NEXT" at bounding box center [724, 595] width 30 height 18
checkbox input "false"
type input "14"
click at [723, 589] on h6 "NEXT" at bounding box center [724, 595] width 30 height 18
checkbox input "false"
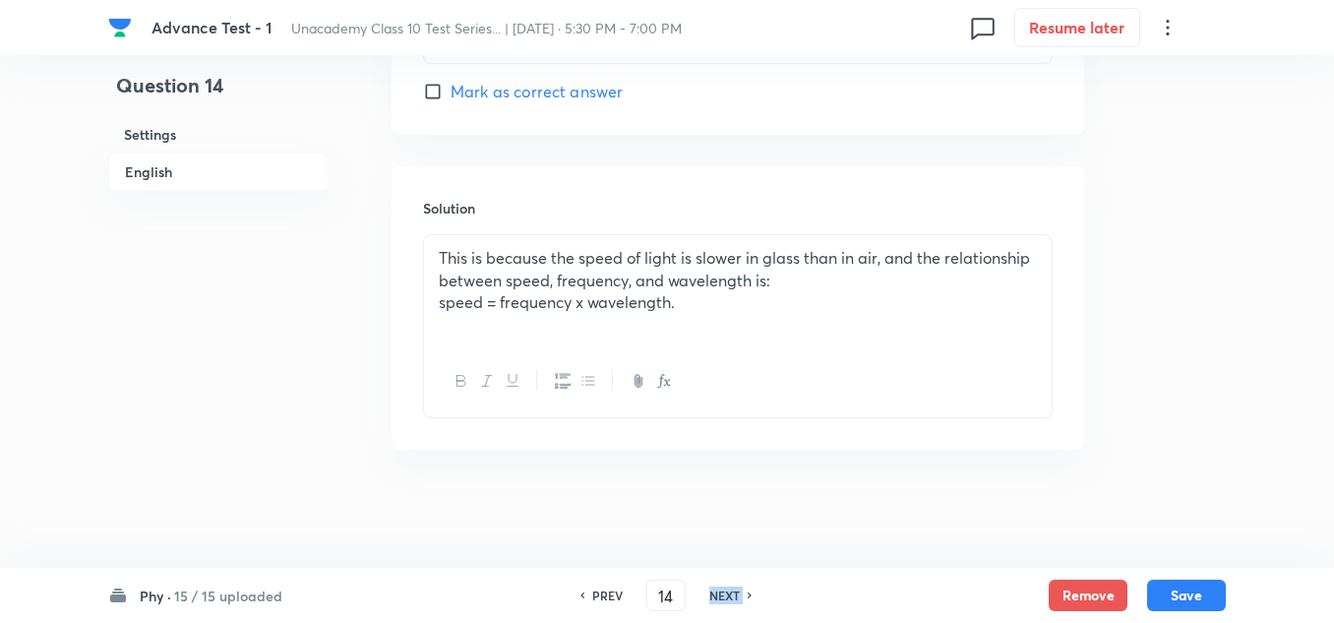
checkbox input "true"
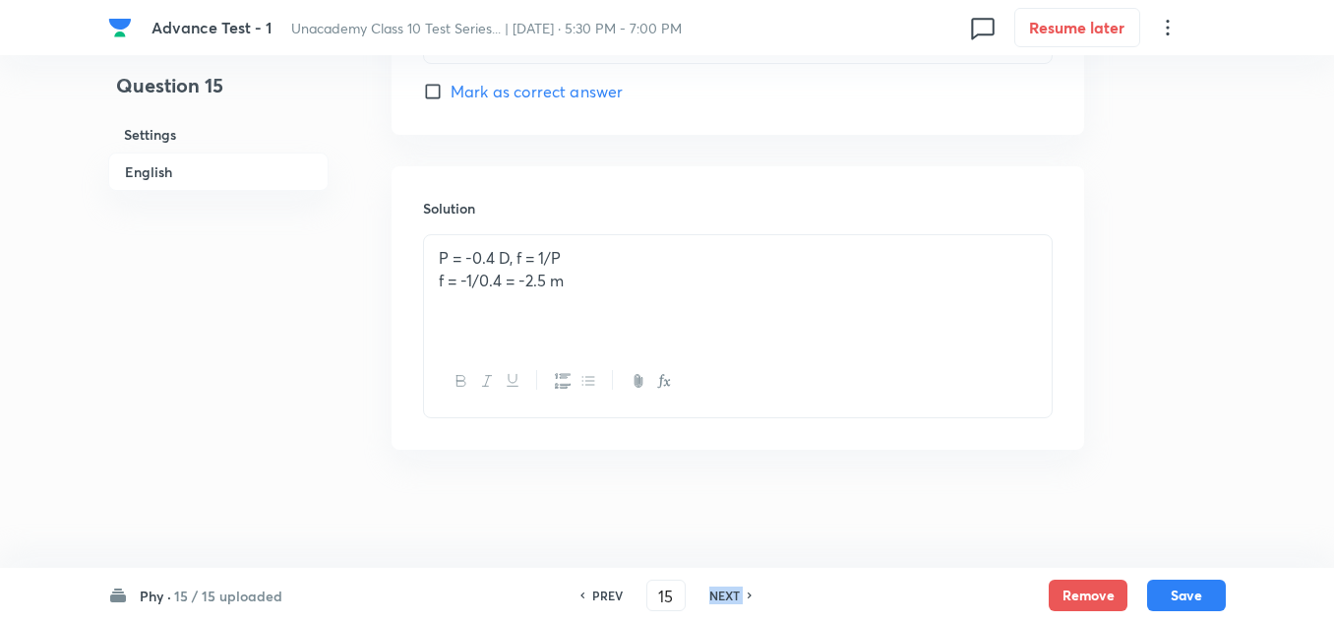
click at [723, 589] on h6 "NEXT" at bounding box center [724, 595] width 30 height 18
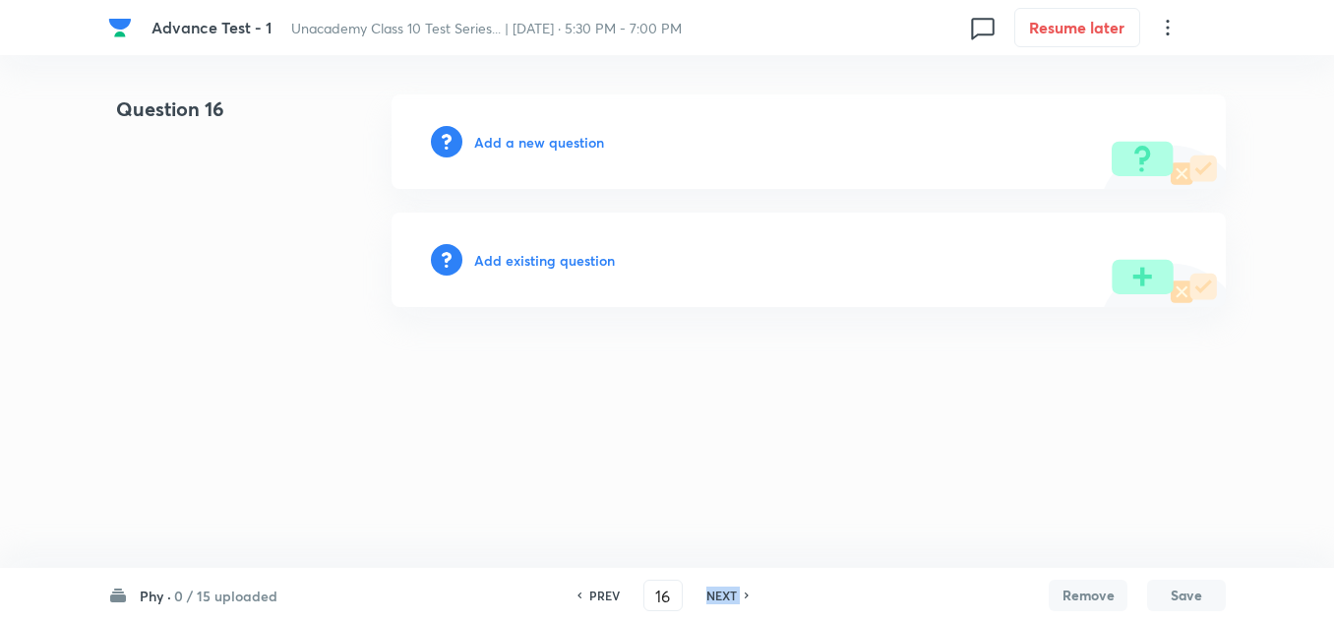
scroll to position [0, 0]
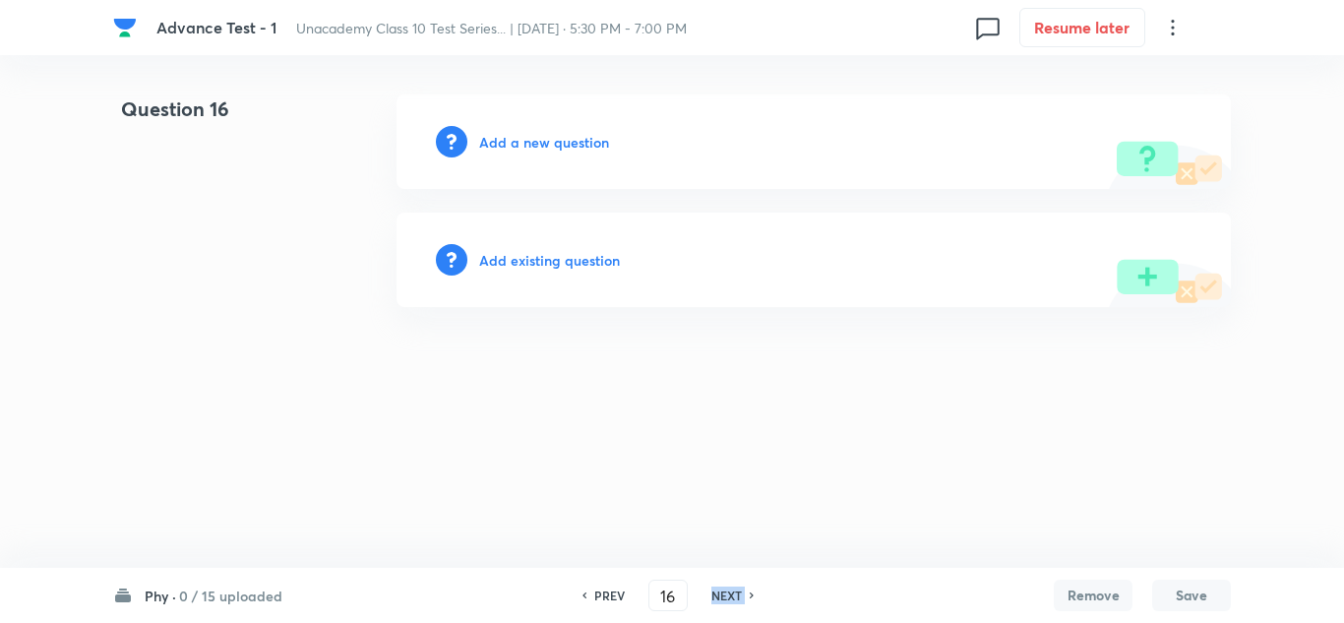
click at [723, 589] on h6 "NEXT" at bounding box center [726, 595] width 30 height 18
click at [612, 599] on h6 "PREV" at bounding box center [609, 595] width 30 height 18
click at [607, 593] on h6 "PREV" at bounding box center [609, 595] width 30 height 18
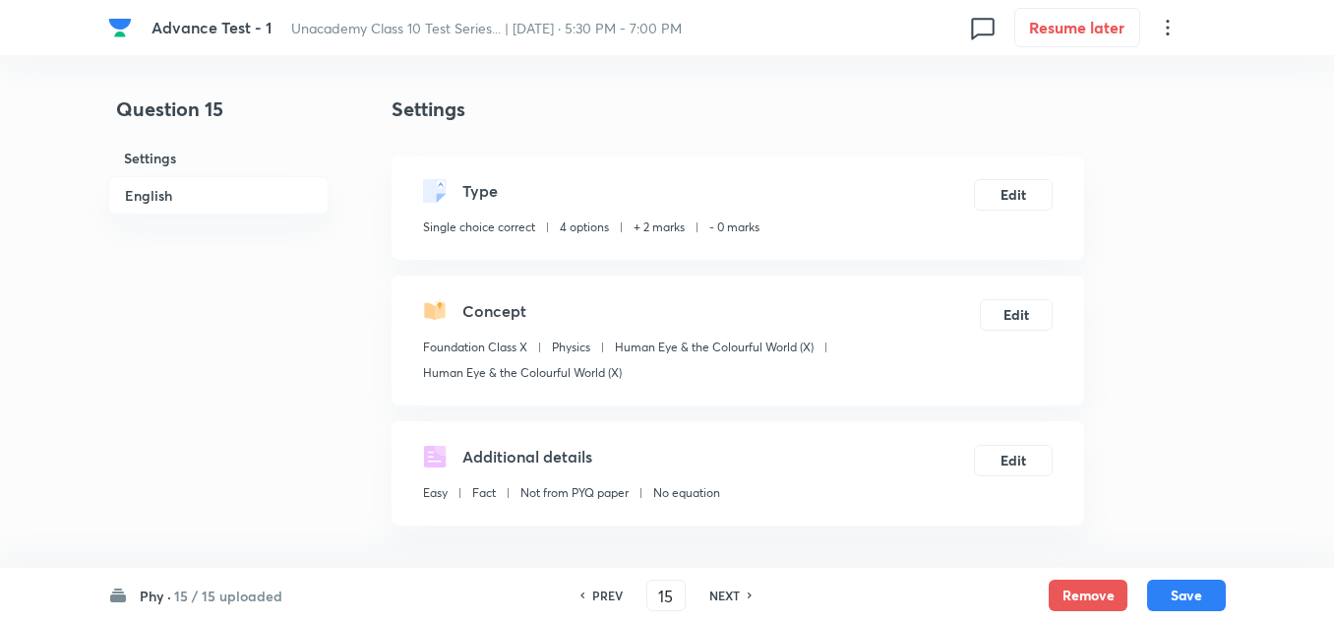
click at [725, 588] on h6 "NEXT" at bounding box center [724, 595] width 30 height 18
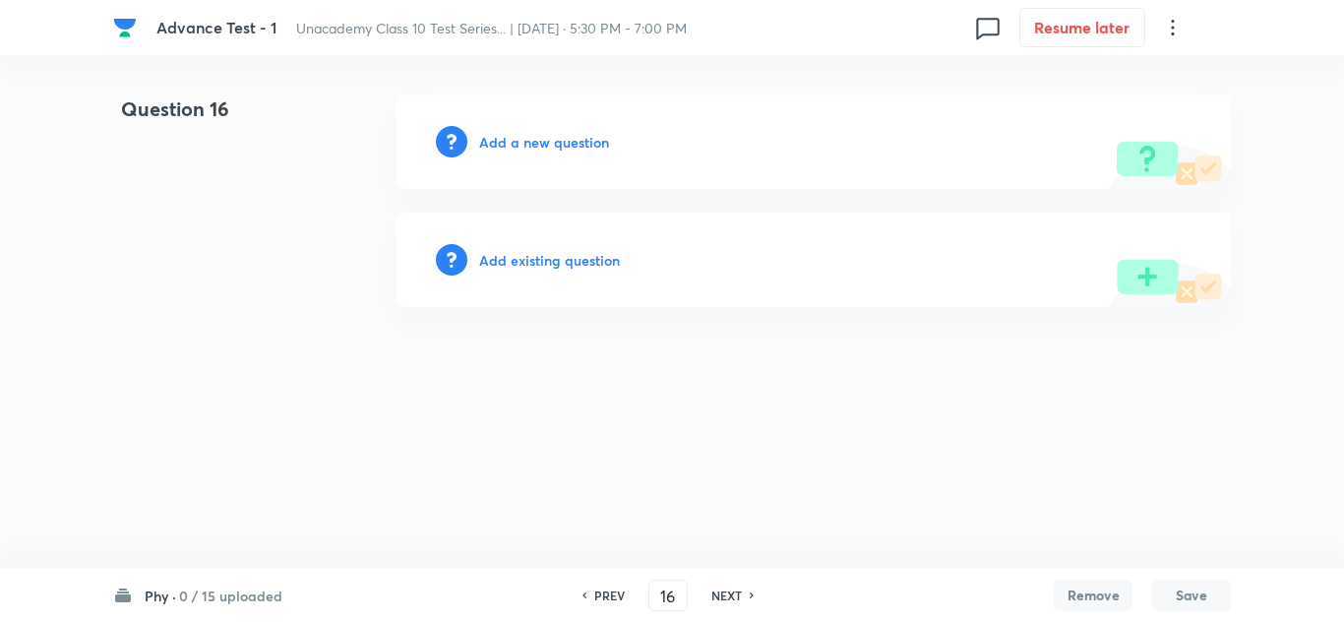
click at [619, 597] on h6 "PREV" at bounding box center [609, 595] width 30 height 18
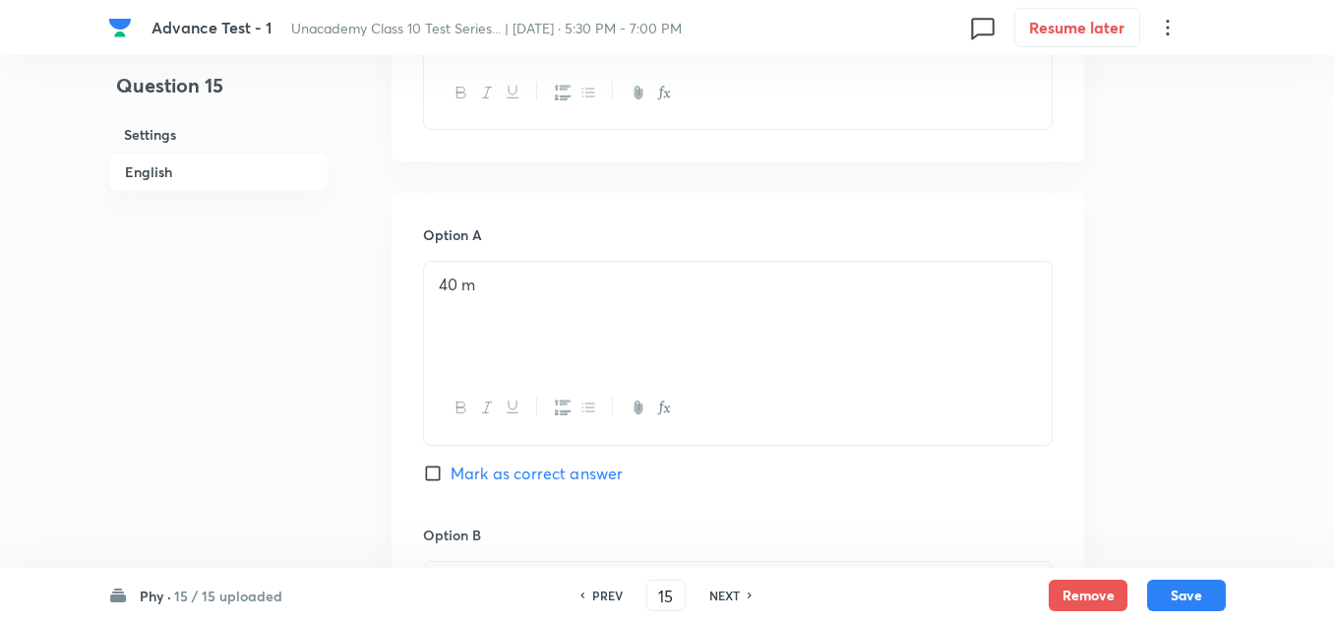
scroll to position [787, 0]
click at [739, 596] on h6 "NEXT" at bounding box center [724, 595] width 30 height 18
type input "16"
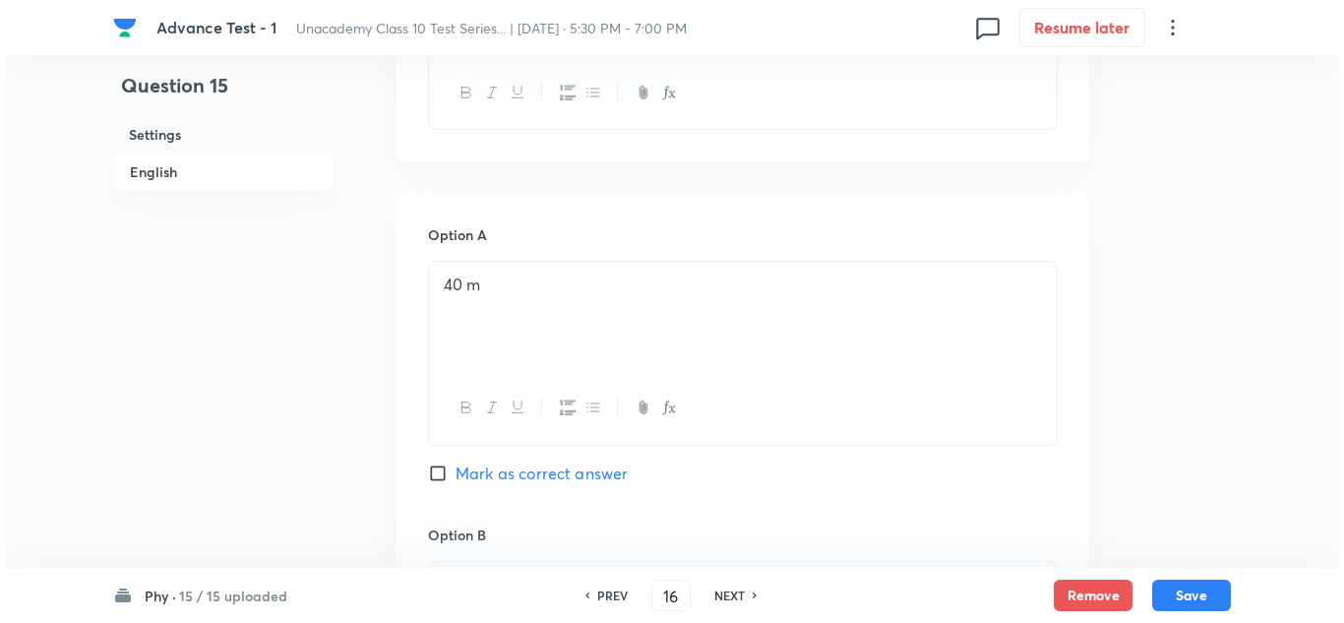
scroll to position [0, 0]
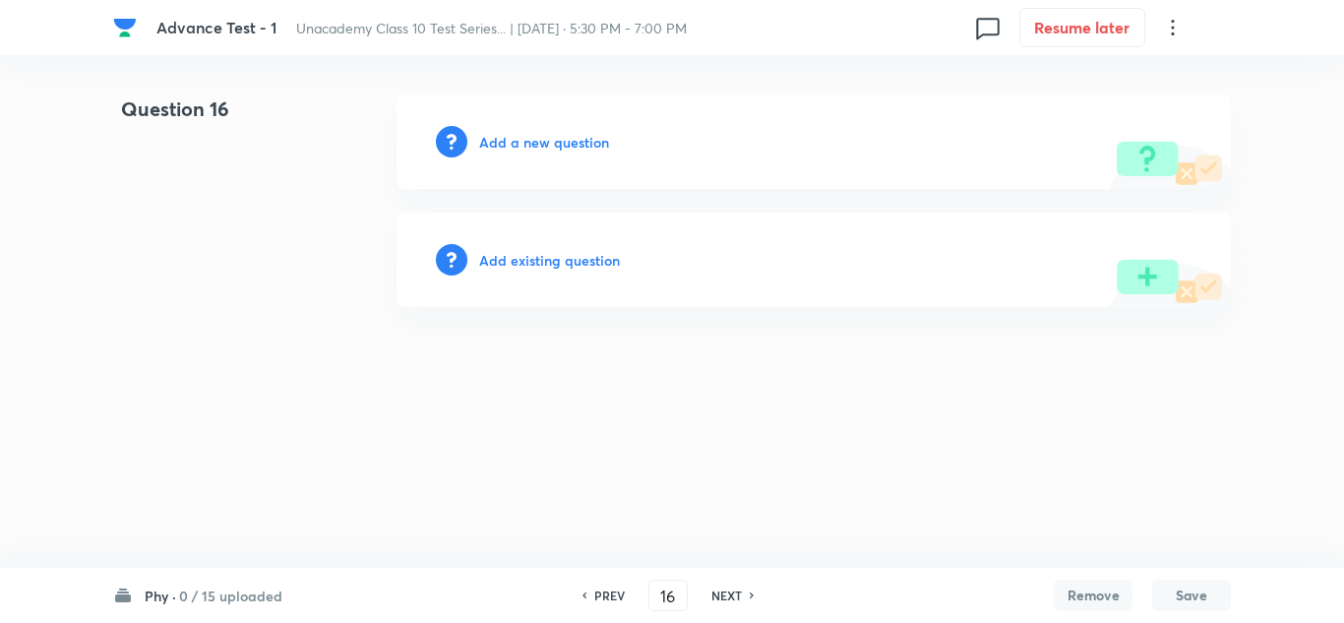
click at [563, 136] on h6 "Add a new question" at bounding box center [544, 142] width 130 height 21
click at [582, 130] on div "Choose a question type" at bounding box center [813, 141] width 834 height 94
click at [554, 134] on h6 "Choose a question type" at bounding box center [554, 142] width 151 height 21
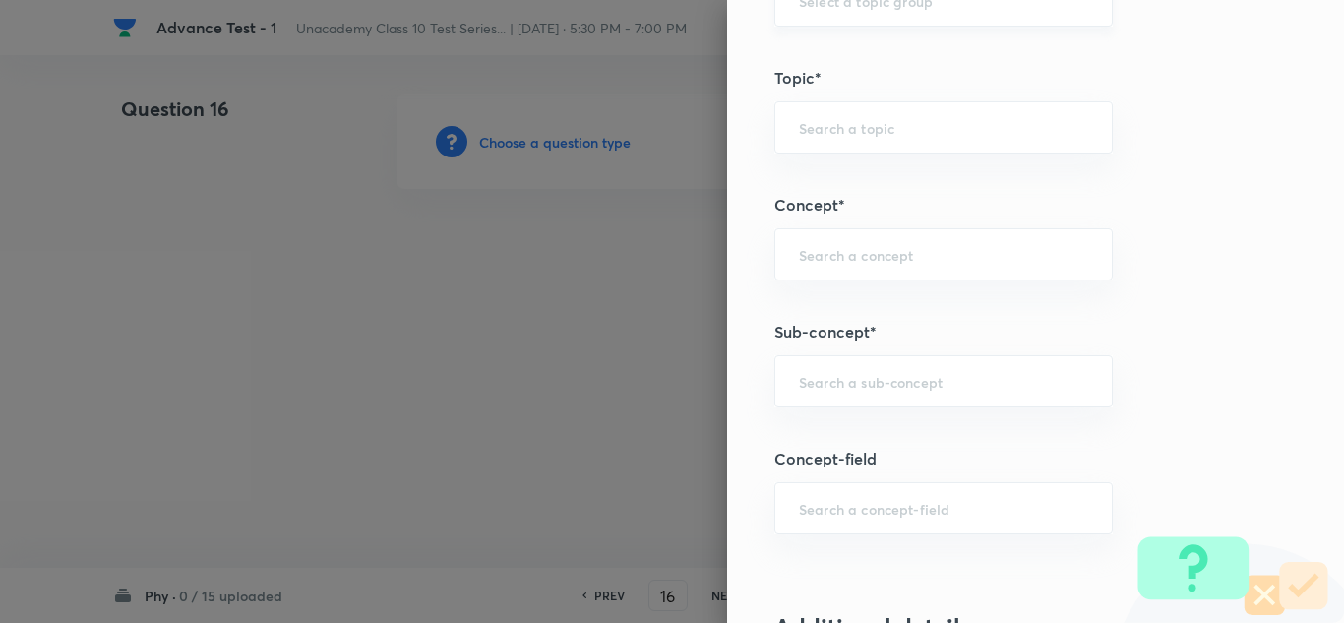
scroll to position [1180, 0]
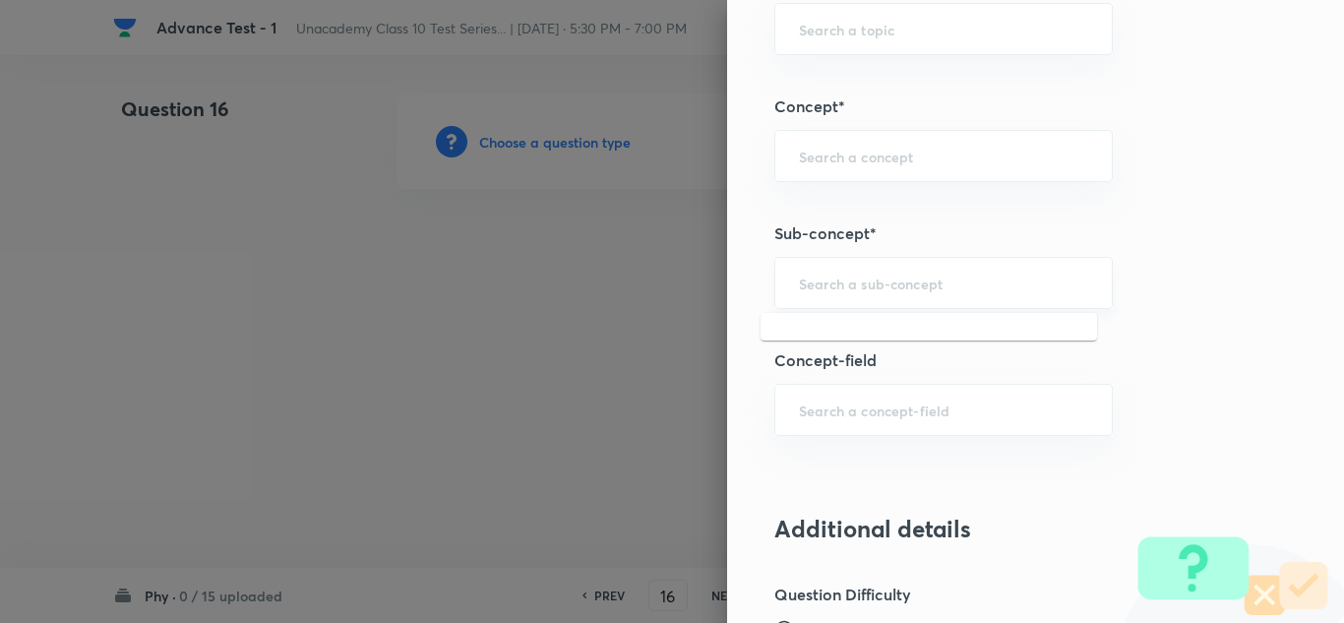
click at [812, 273] on input "text" at bounding box center [943, 282] width 289 height 19
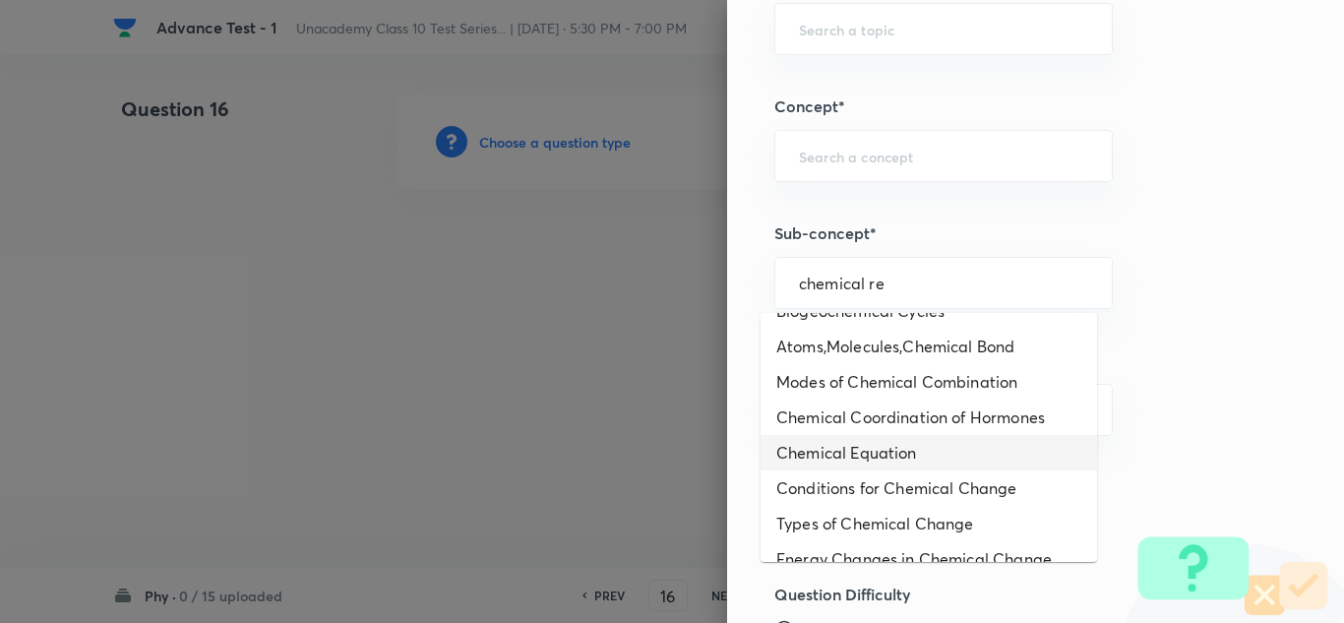
scroll to position [15, 0]
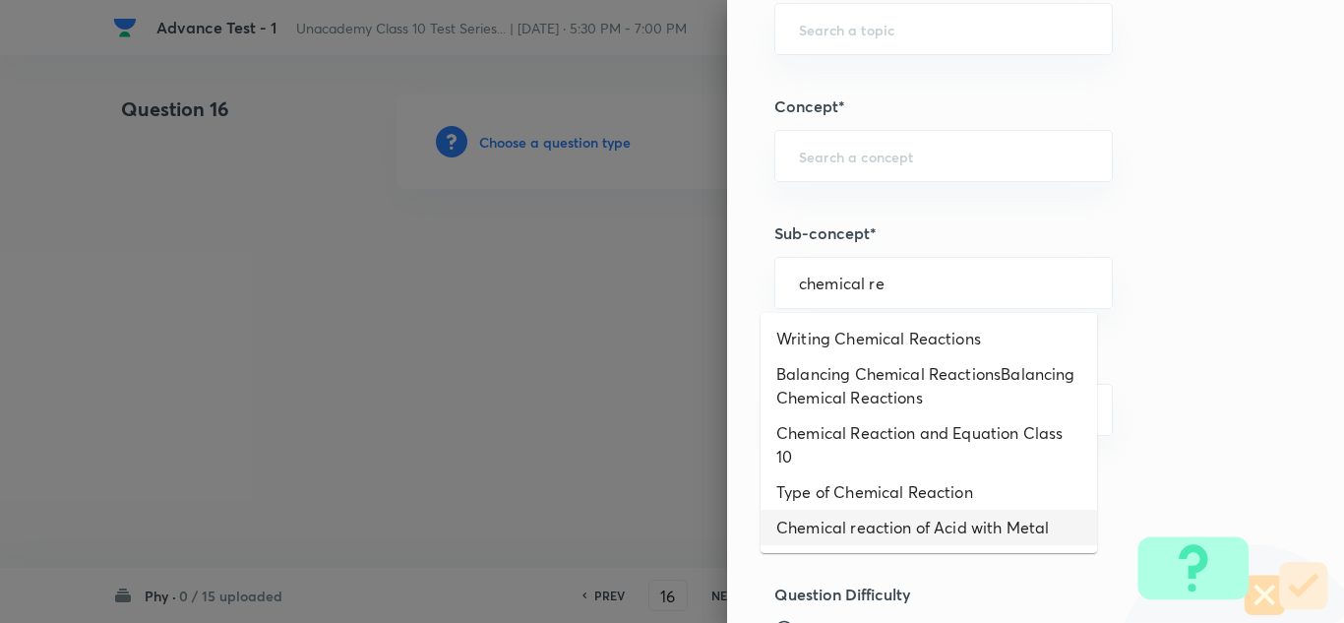
click at [876, 542] on li "Chemical reaction of Acid with Metal" at bounding box center [928, 527] width 336 height 35
type input "Chemical reaction of Acid with Metal"
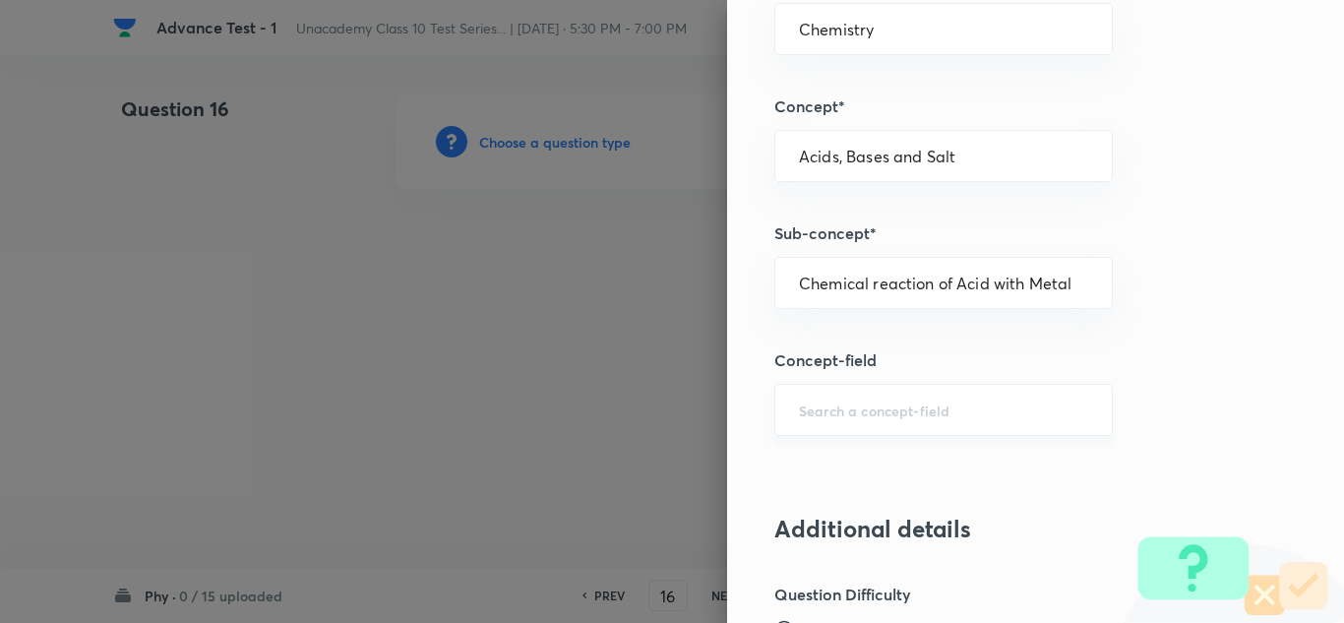
type input "Foundation Class X"
type input "Chemistry"
type input "Acids, Bases and Salt"
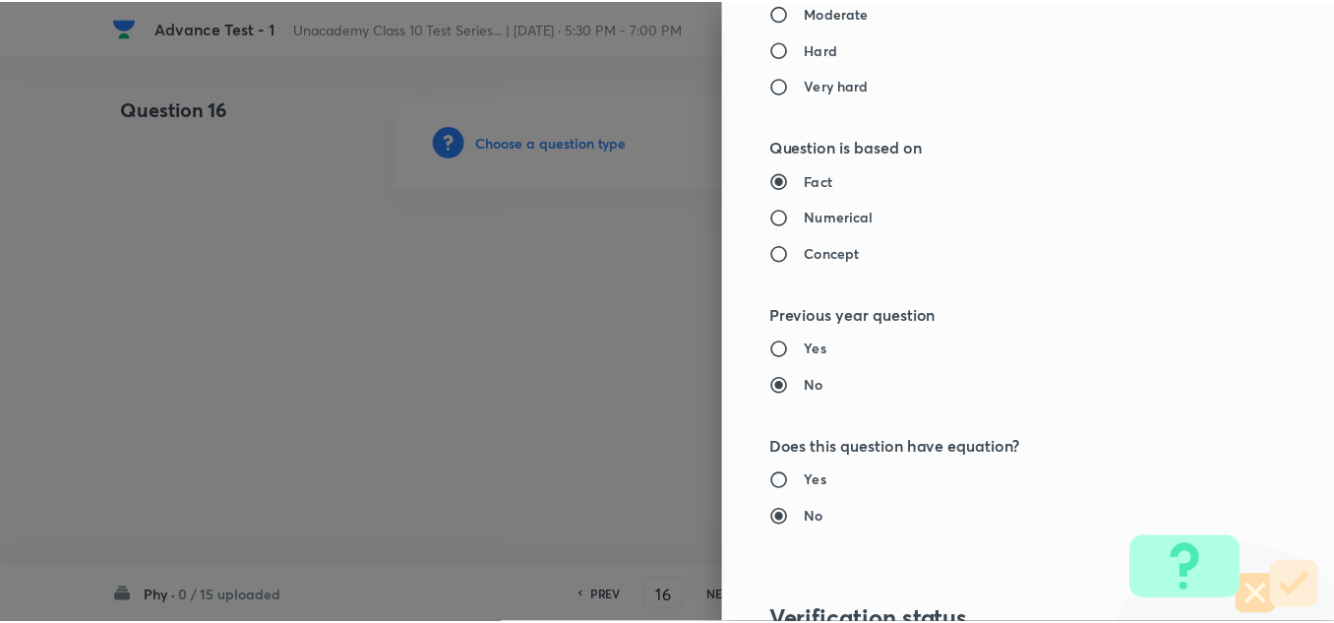
scroll to position [2191, 0]
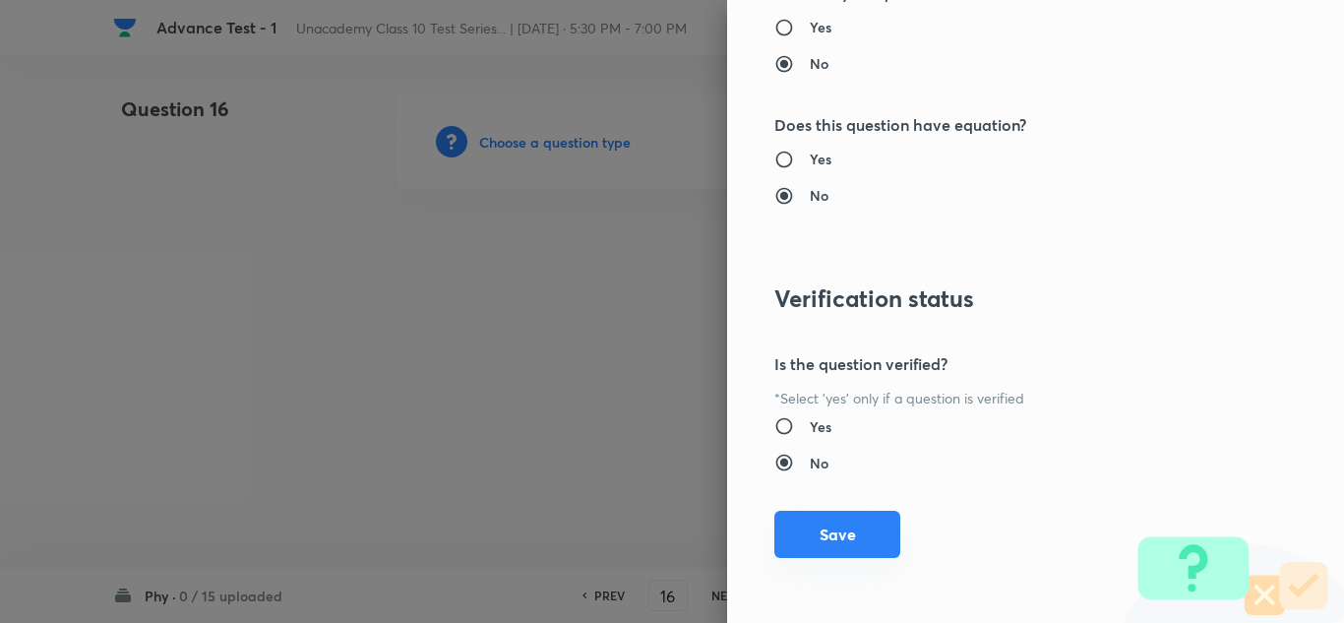
click at [834, 527] on button "Save" at bounding box center [837, 534] width 126 height 47
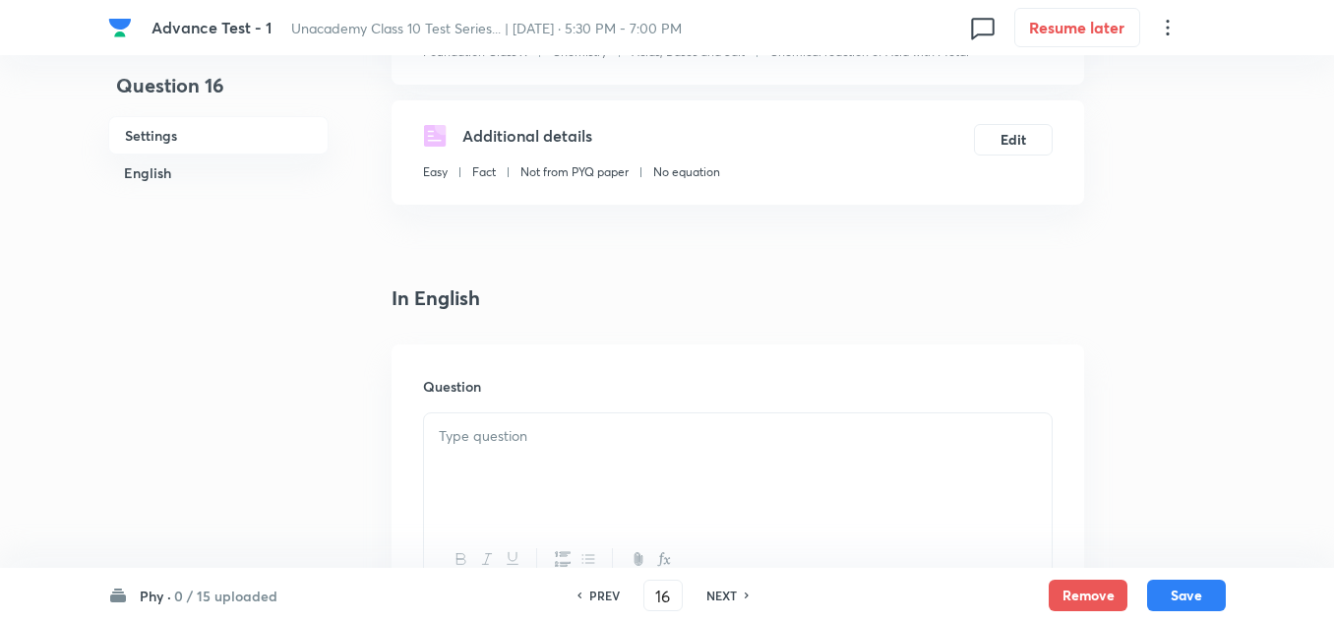
scroll to position [393, 0]
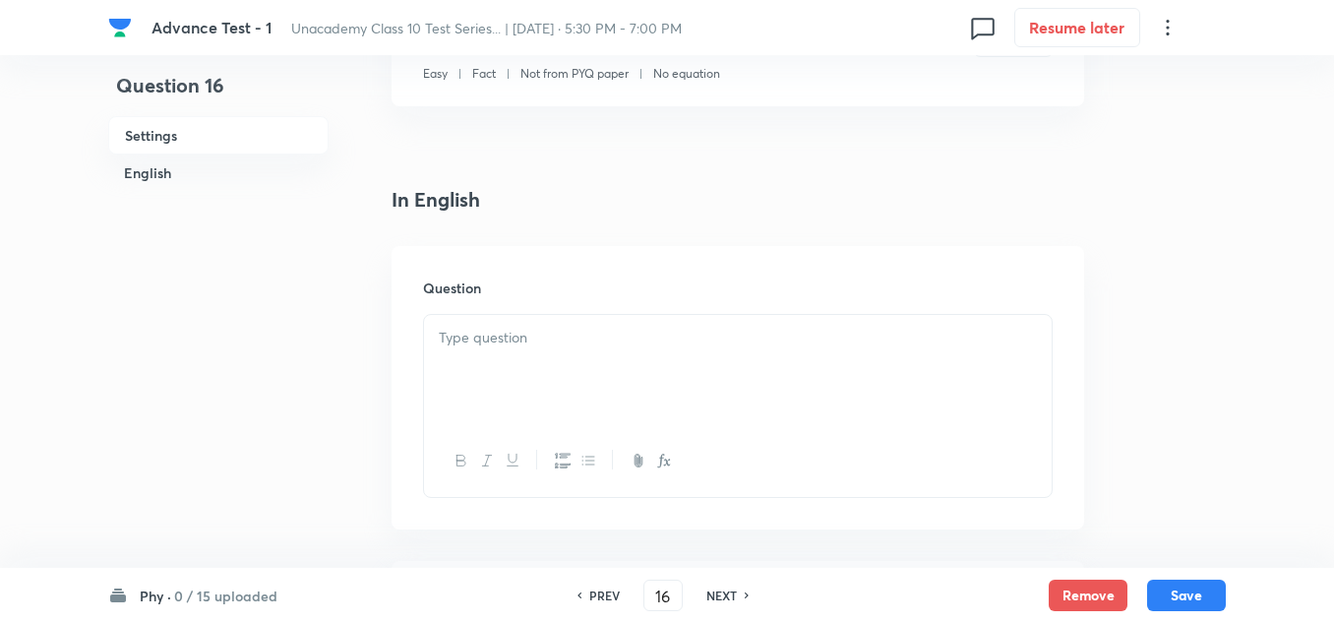
click at [514, 348] on p at bounding box center [738, 338] width 598 height 23
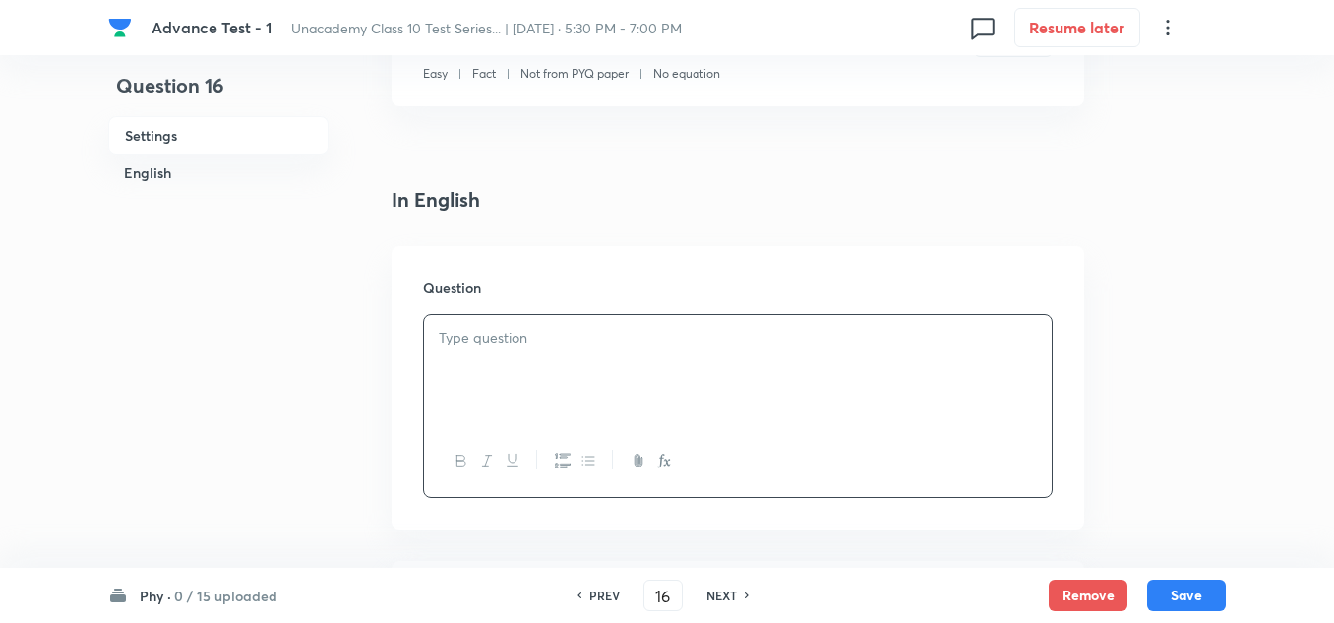
click at [558, 345] on p at bounding box center [738, 338] width 598 height 23
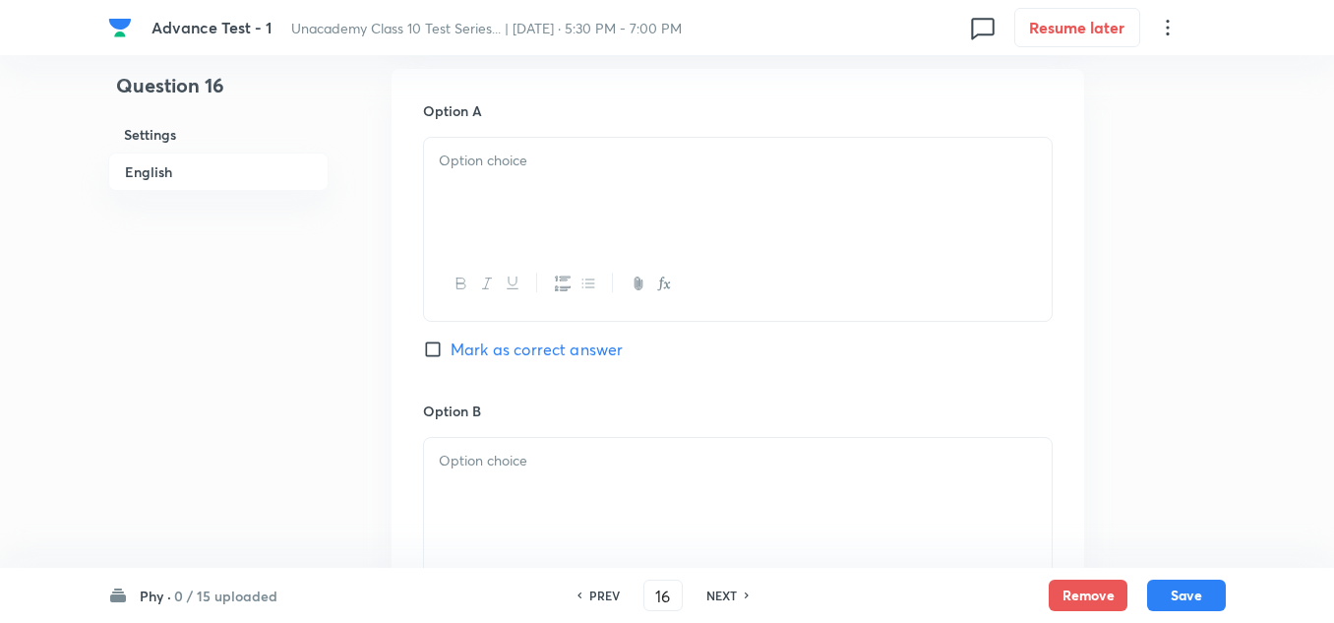
click at [486, 180] on div at bounding box center [738, 193] width 628 height 110
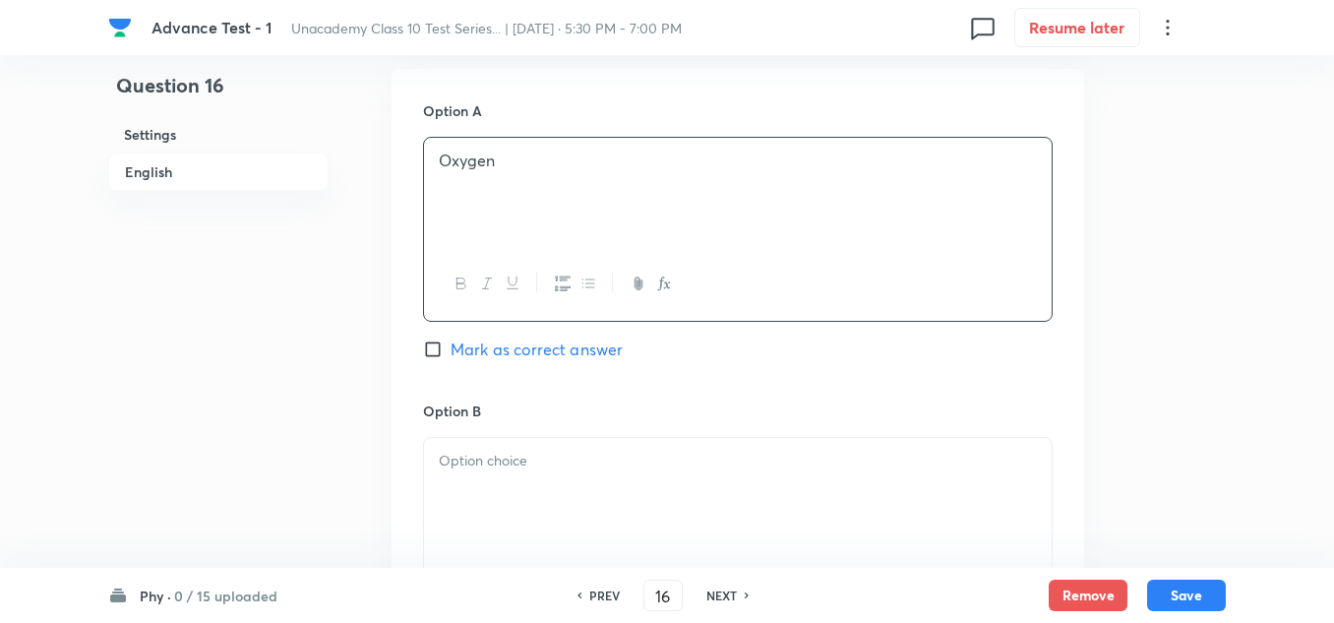
scroll to position [984, 0]
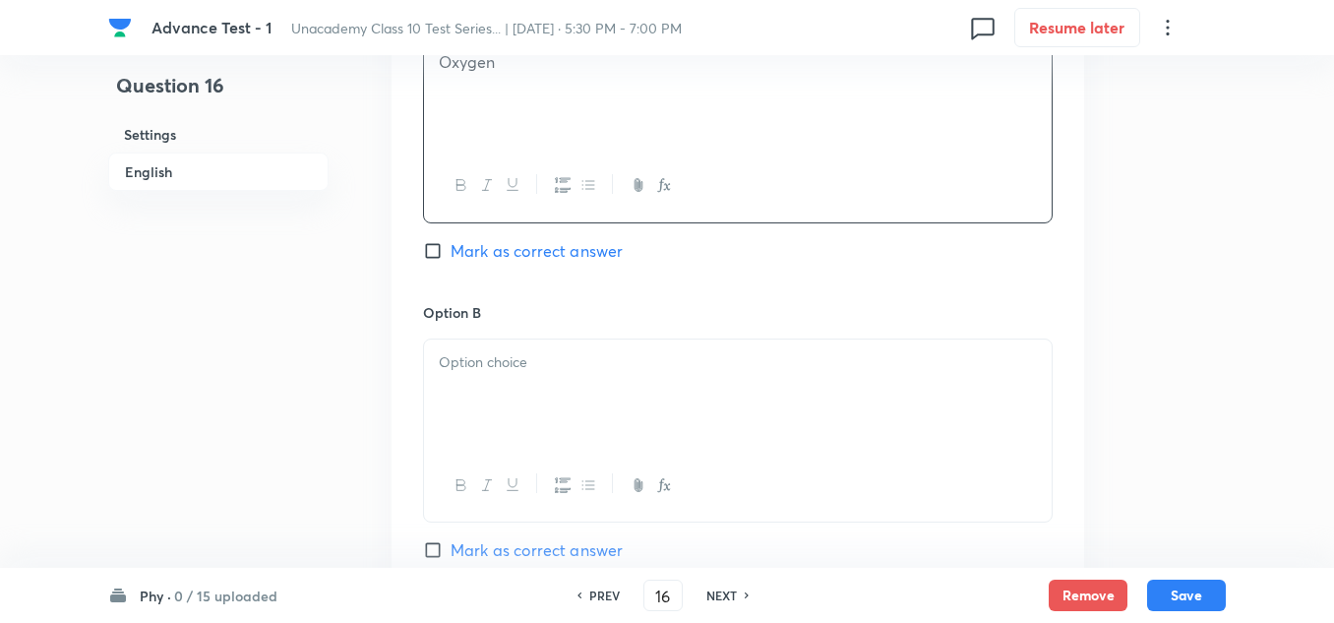
click at [493, 351] on p at bounding box center [738, 362] width 598 height 23
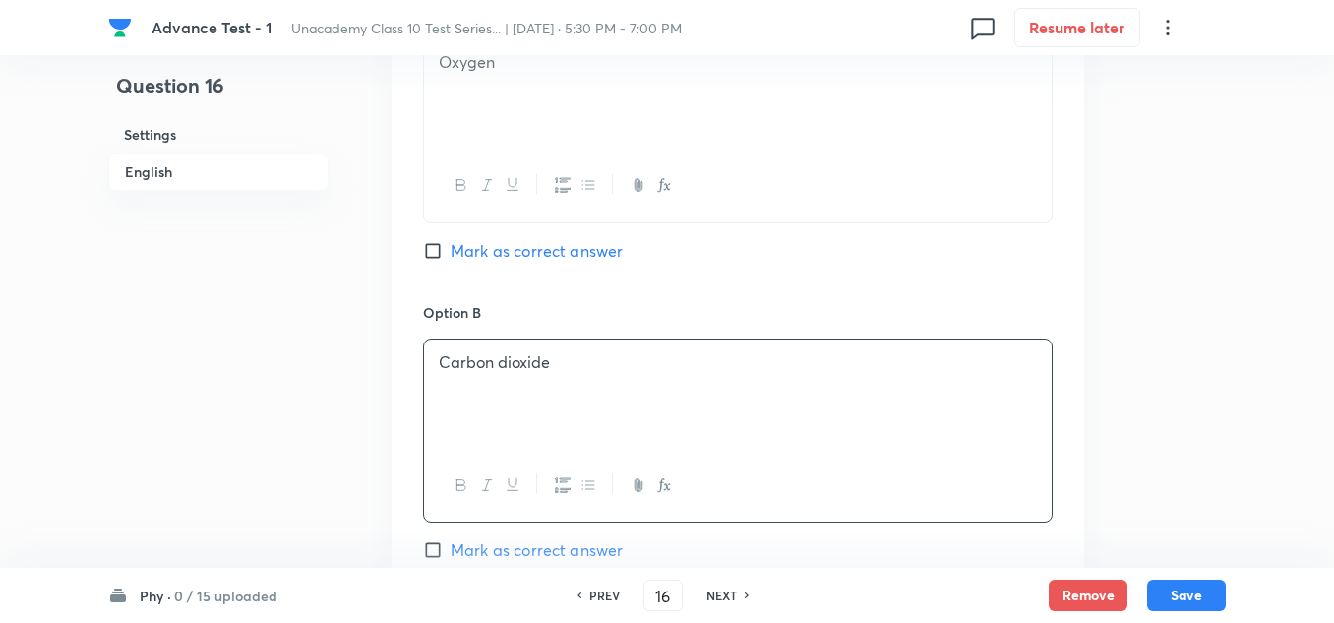
scroll to position [1082, 0]
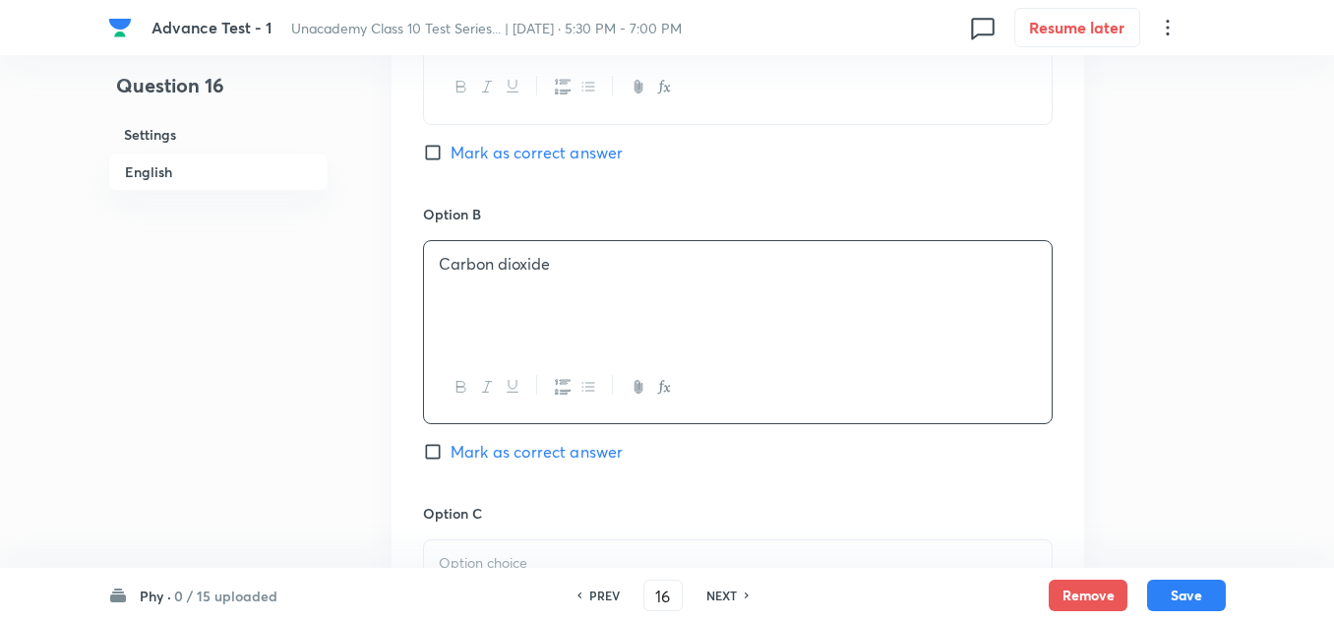
click at [501, 559] on p at bounding box center [738, 563] width 598 height 23
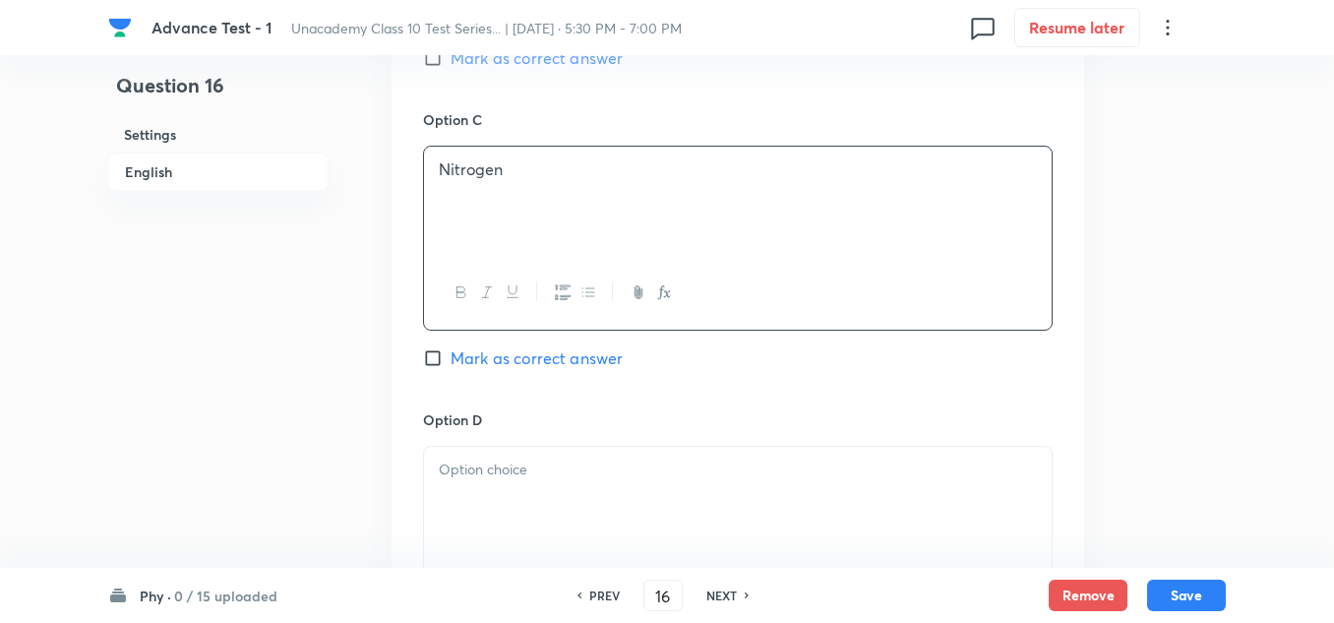
click at [513, 465] on p at bounding box center [738, 469] width 598 height 23
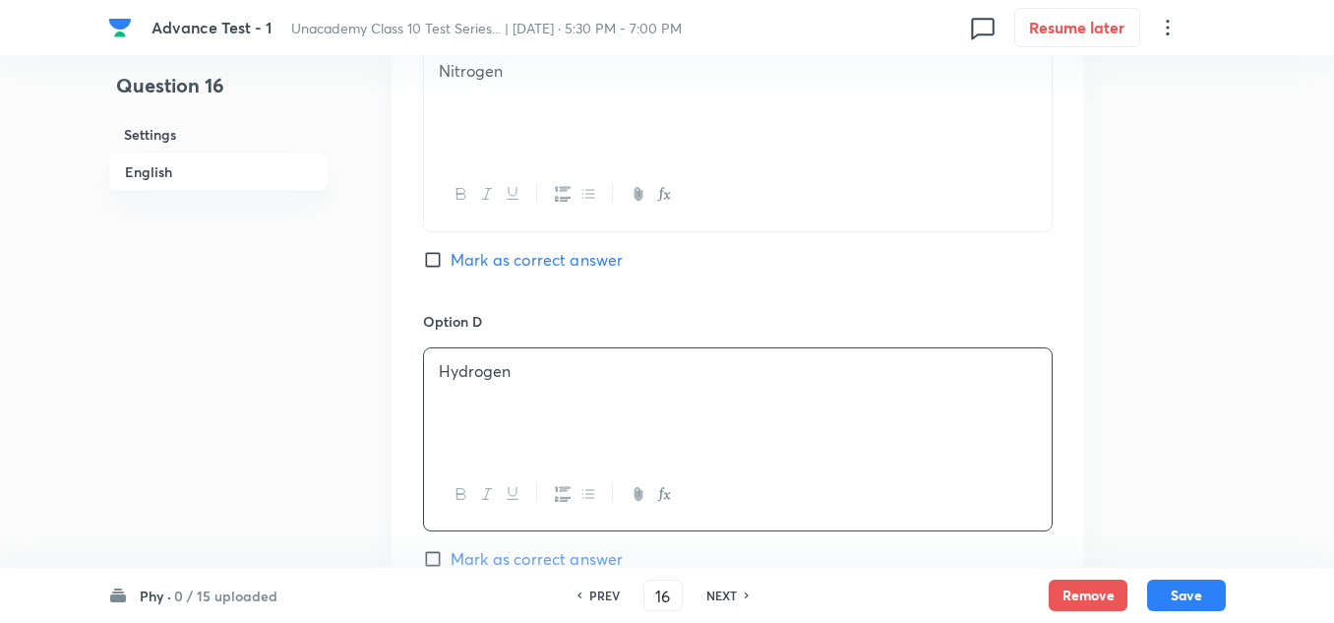
scroll to position [1869, 0]
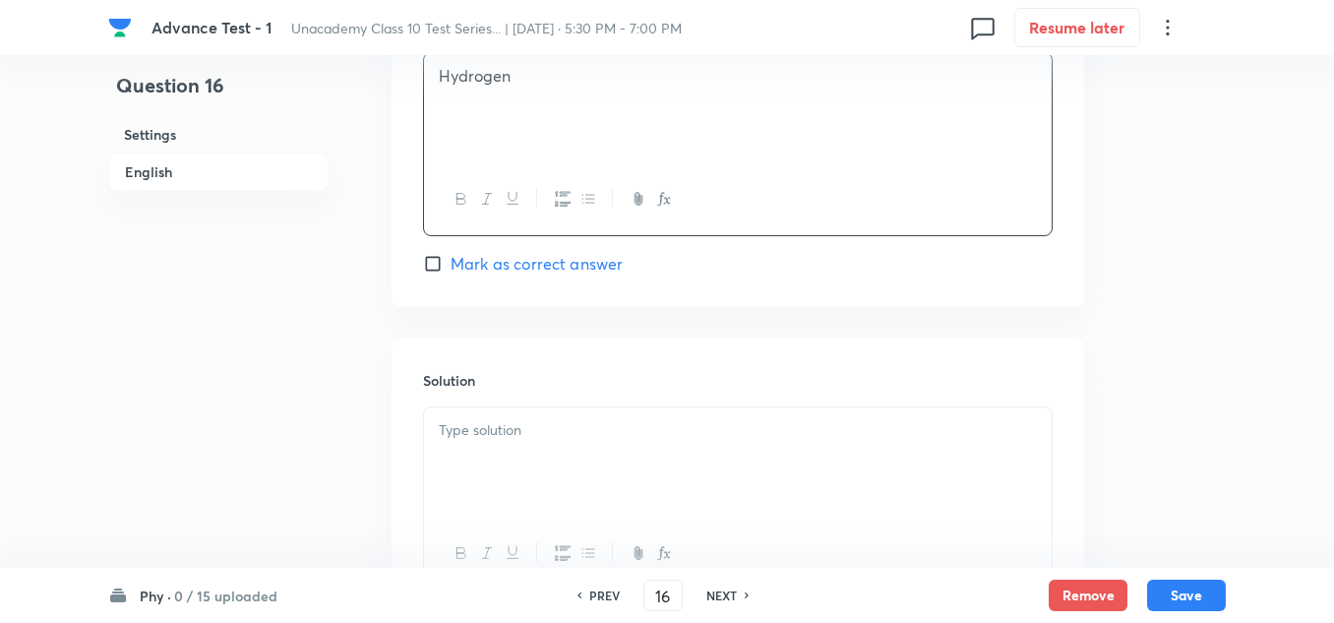
click at [501, 263] on span "Mark as correct answer" at bounding box center [537, 264] width 172 height 24
click at [451, 263] on input "Mark as correct answer" at bounding box center [437, 264] width 28 height 20
checkbox input "true"
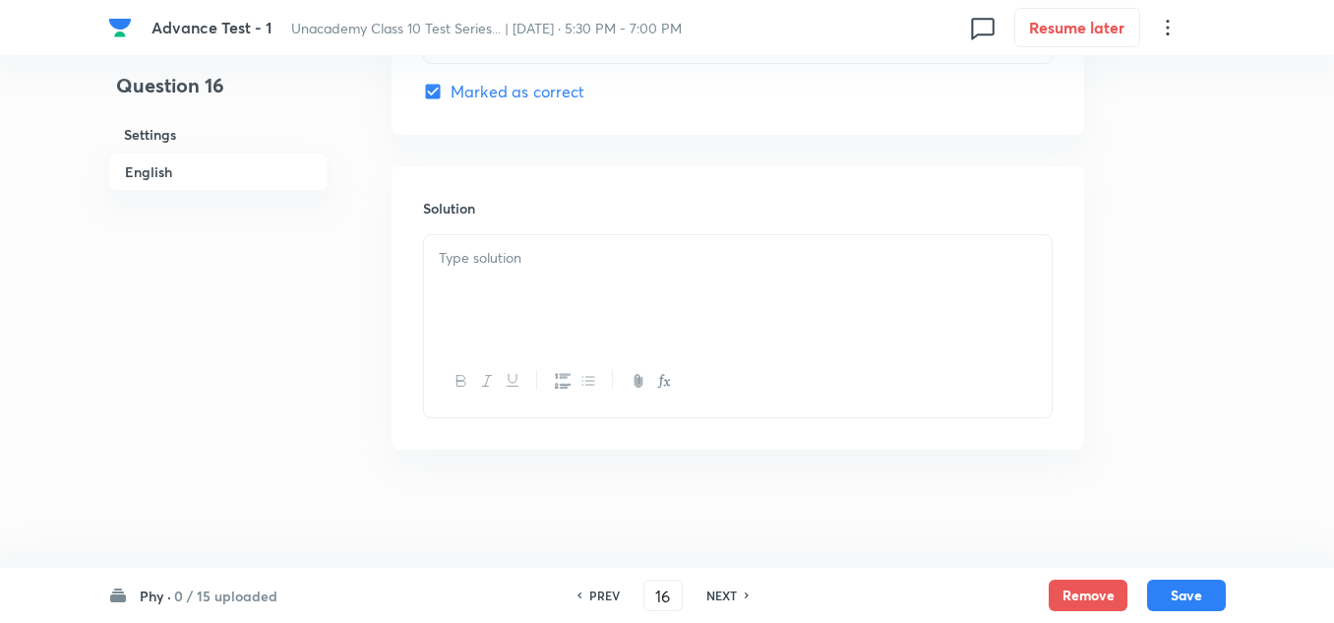
click at [514, 257] on p at bounding box center [738, 258] width 598 height 23
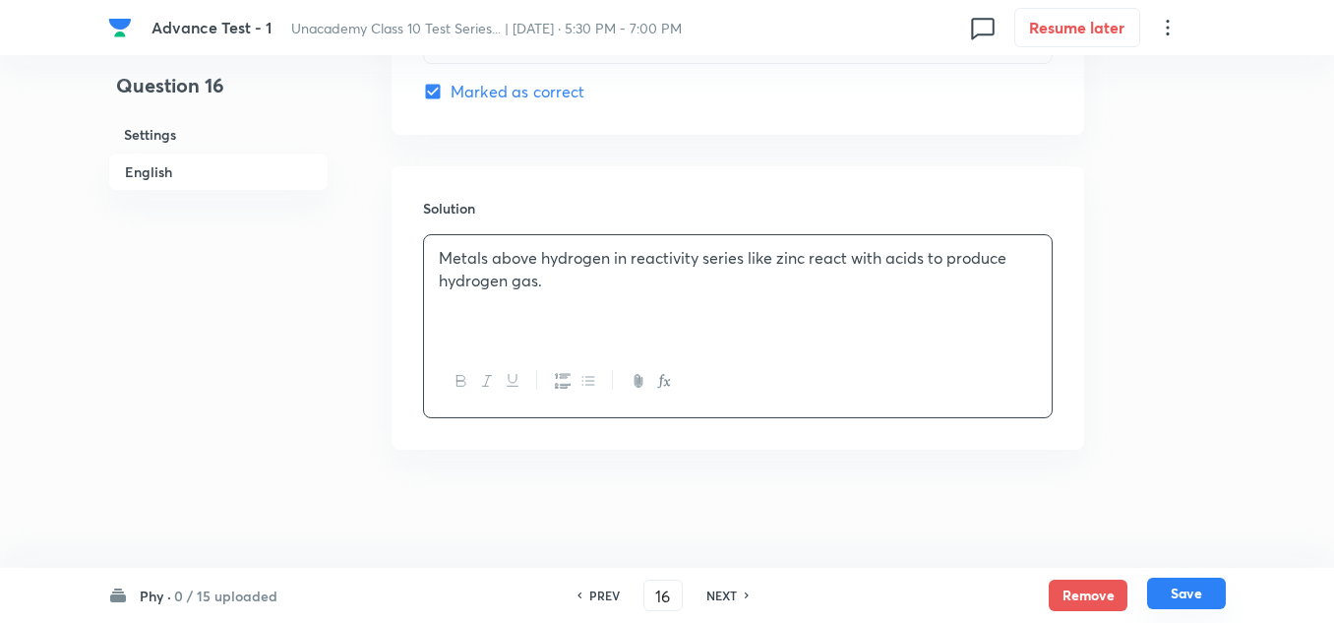
click at [1191, 596] on button "Save" at bounding box center [1186, 592] width 79 height 31
click at [1171, 587] on button "Save" at bounding box center [1186, 592] width 79 height 31
click at [595, 592] on h6 "PREV" at bounding box center [604, 595] width 30 height 18
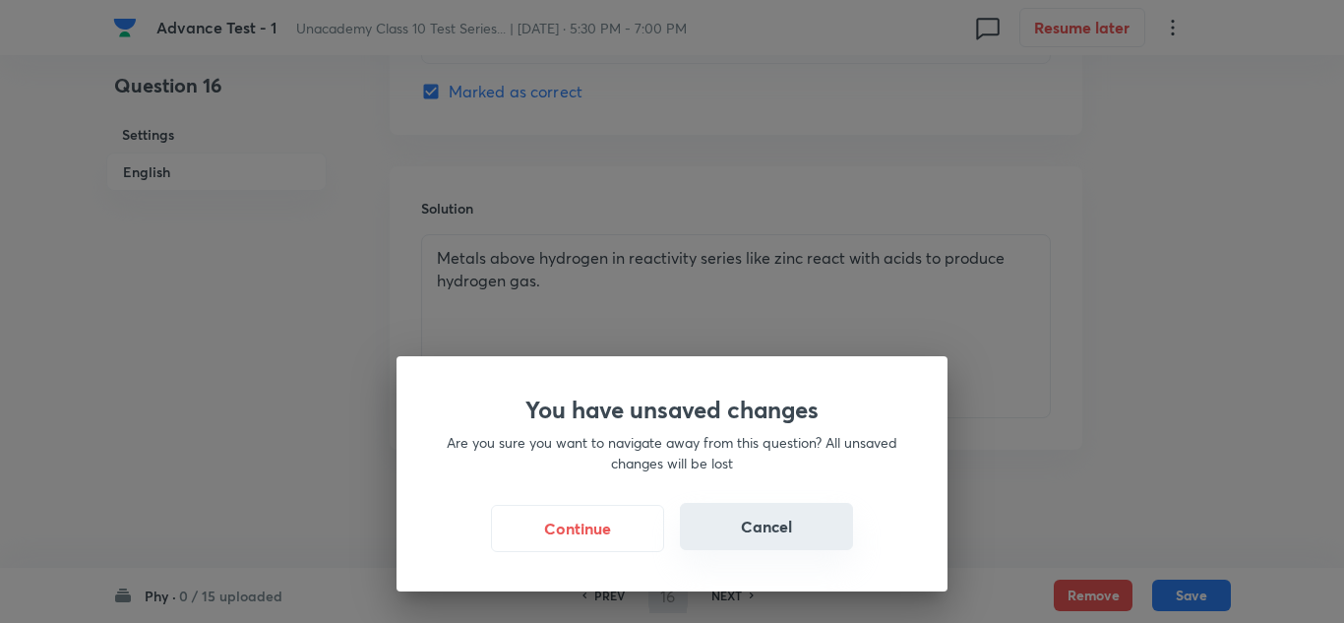
click at [754, 528] on button "Cancel" at bounding box center [766, 526] width 173 height 47
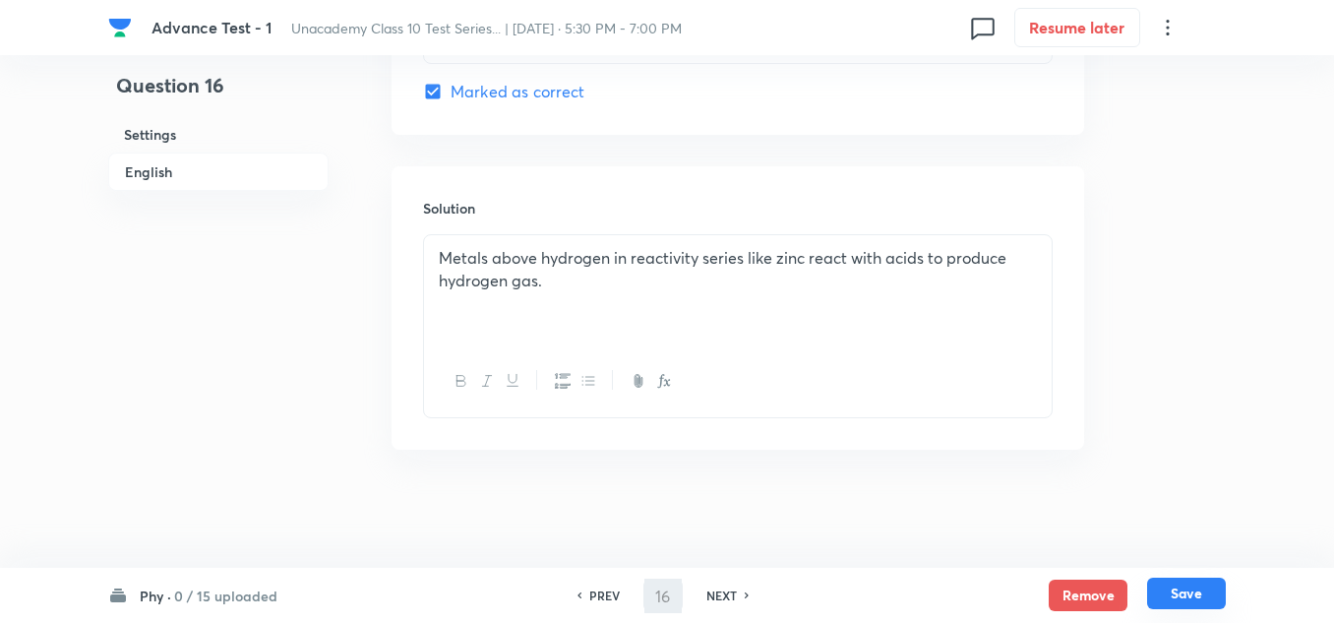
click at [1165, 591] on button "Save" at bounding box center [1186, 592] width 79 height 31
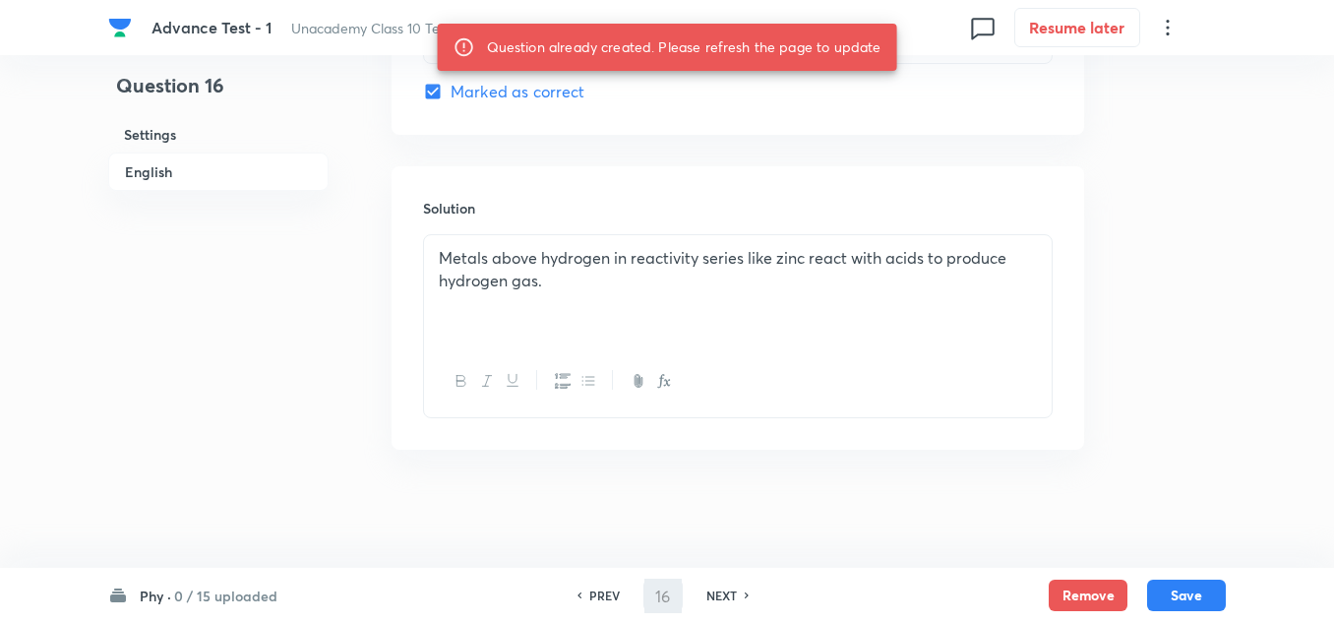
click at [148, 596] on h6 "Phy ·" at bounding box center [155, 595] width 31 height 21
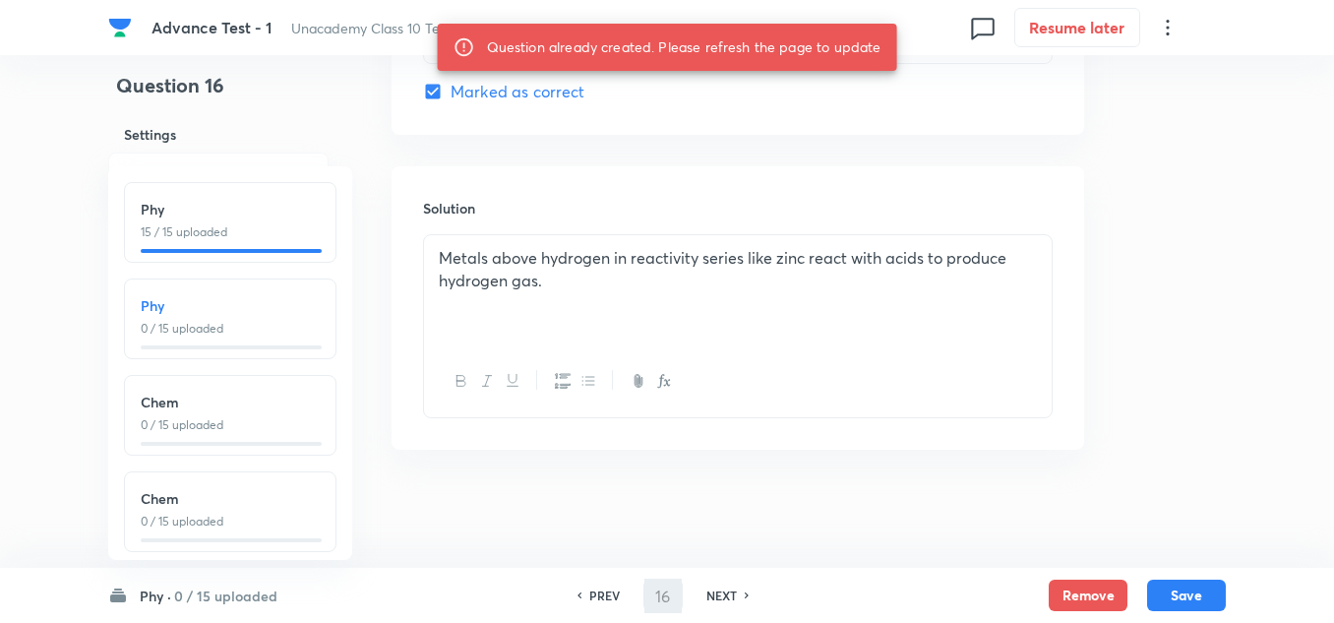
click at [187, 236] on p "15 / 15 uploaded" at bounding box center [230, 232] width 179 height 18
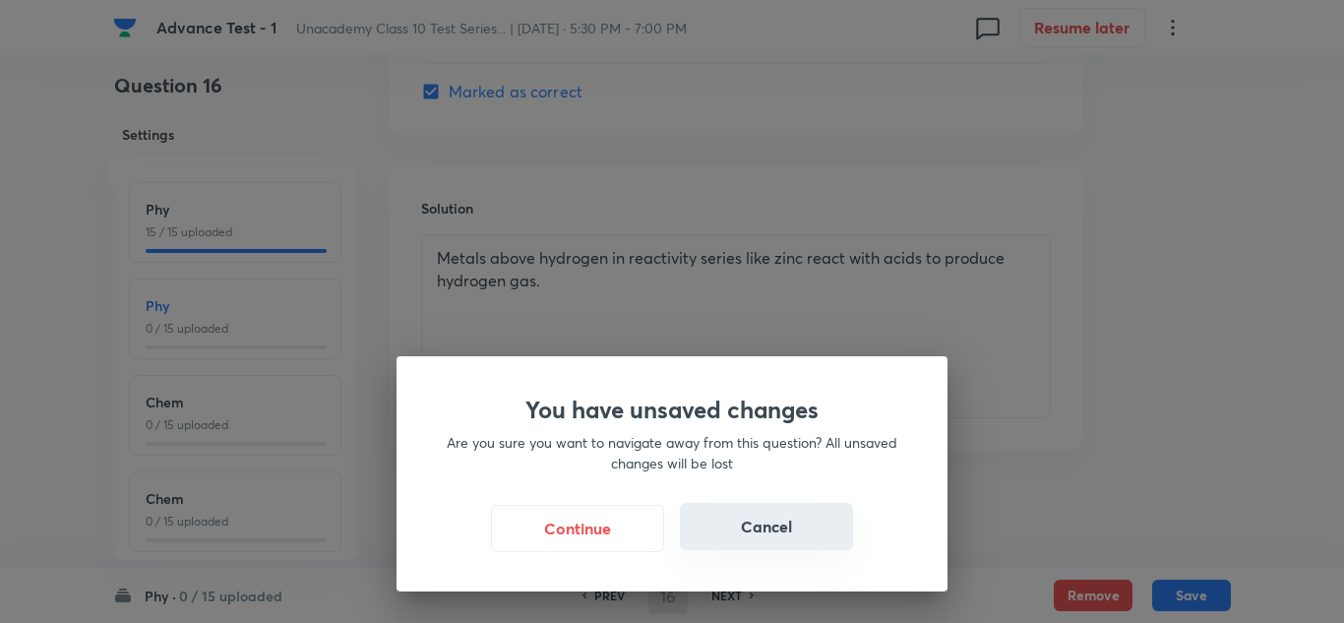
click at [760, 535] on button "Cancel" at bounding box center [766, 526] width 173 height 47
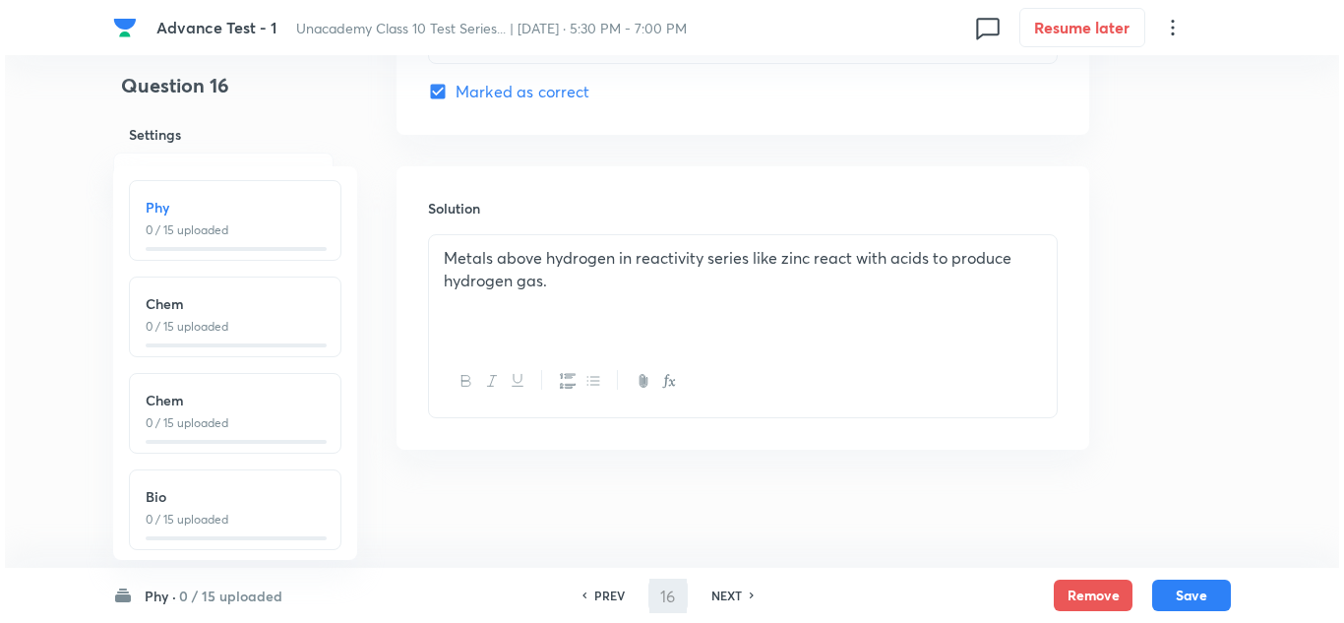
scroll to position [0, 0]
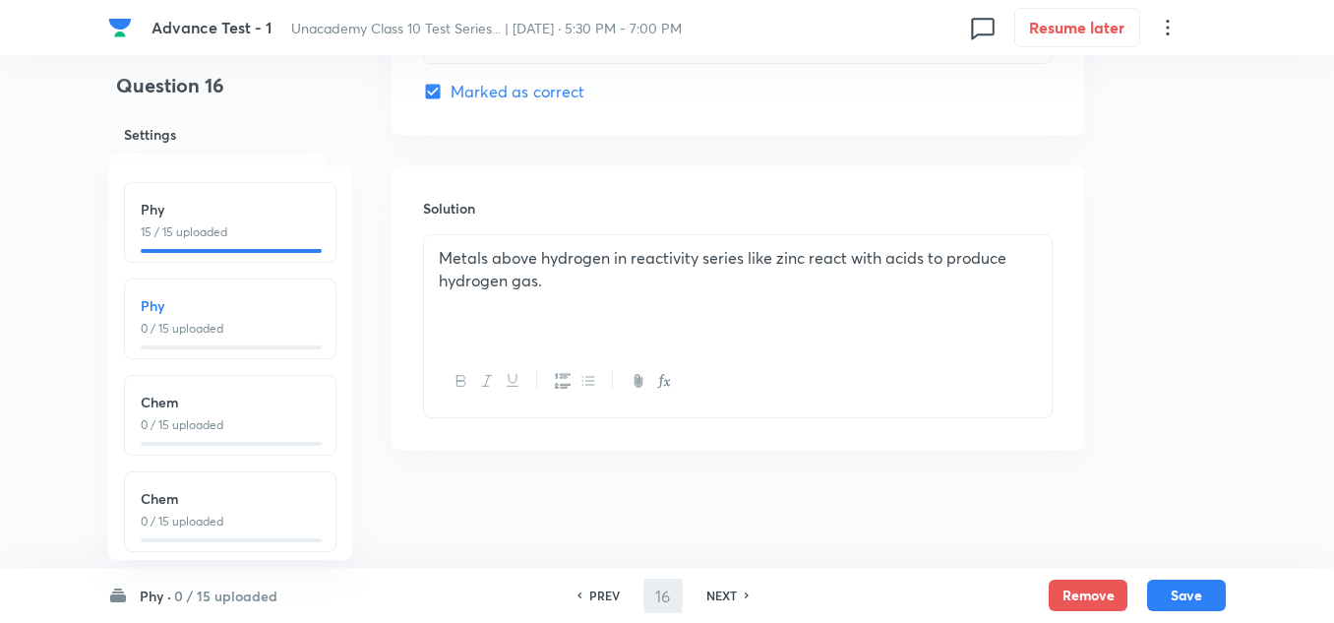
click at [228, 409] on h6 "Chem" at bounding box center [230, 402] width 179 height 21
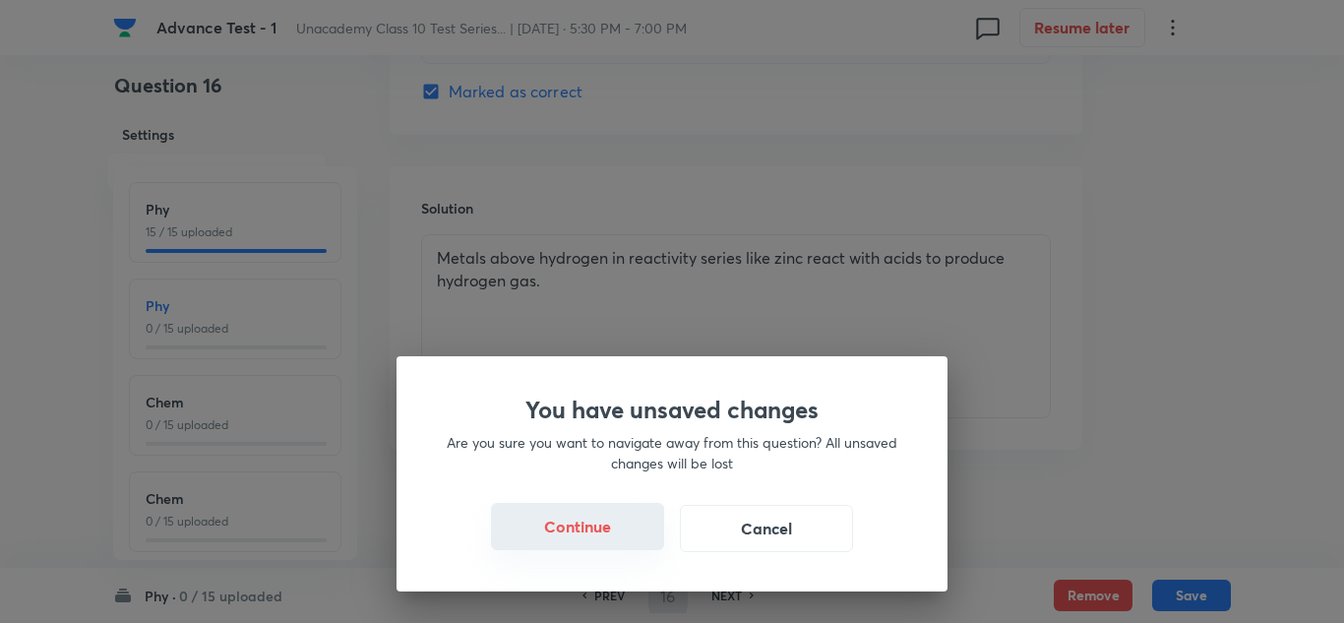
click at [587, 525] on button "Continue" at bounding box center [577, 526] width 173 height 47
type input "31"
